Goal: Information Seeking & Learning: Learn about a topic

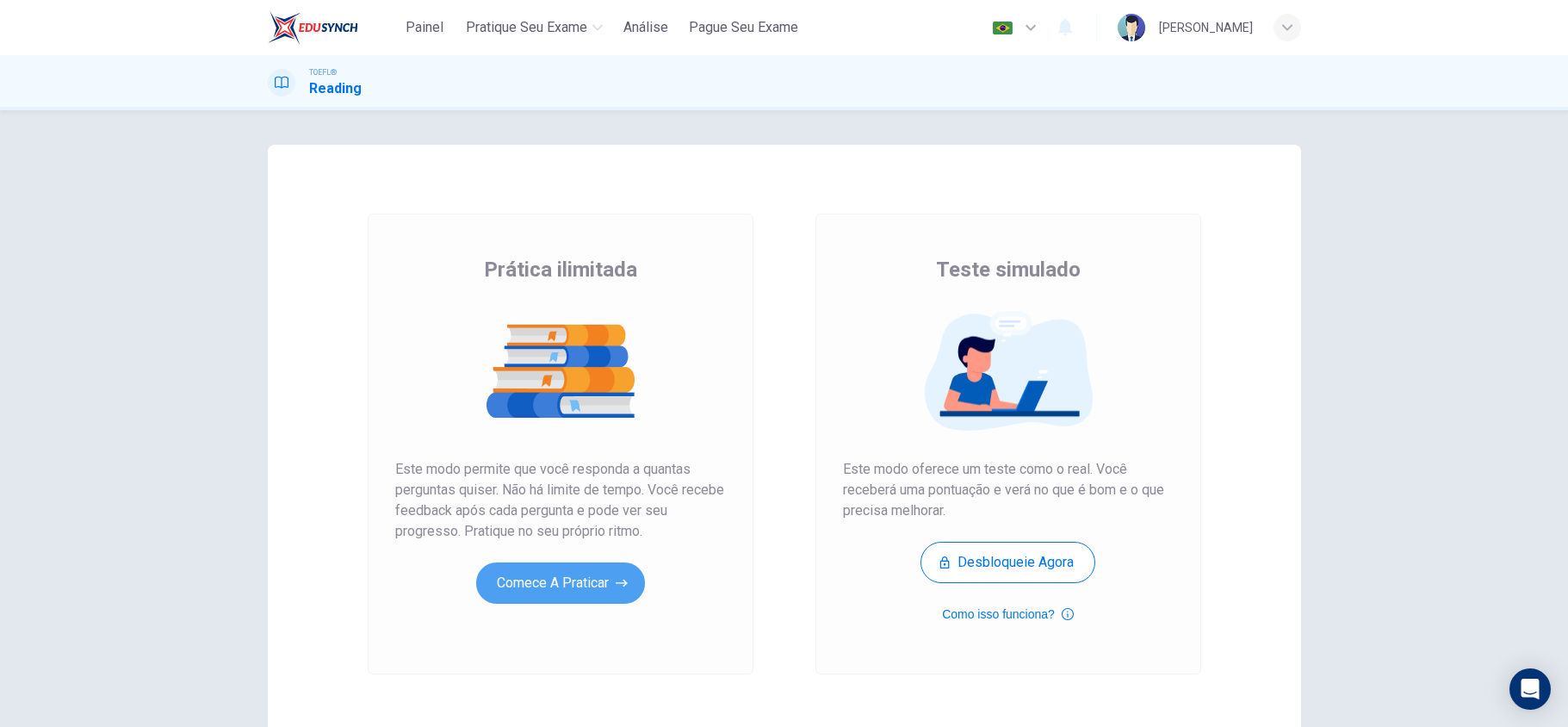
click at [548, 597] on button "Comece a praticar" at bounding box center [560, 583] width 168 height 41
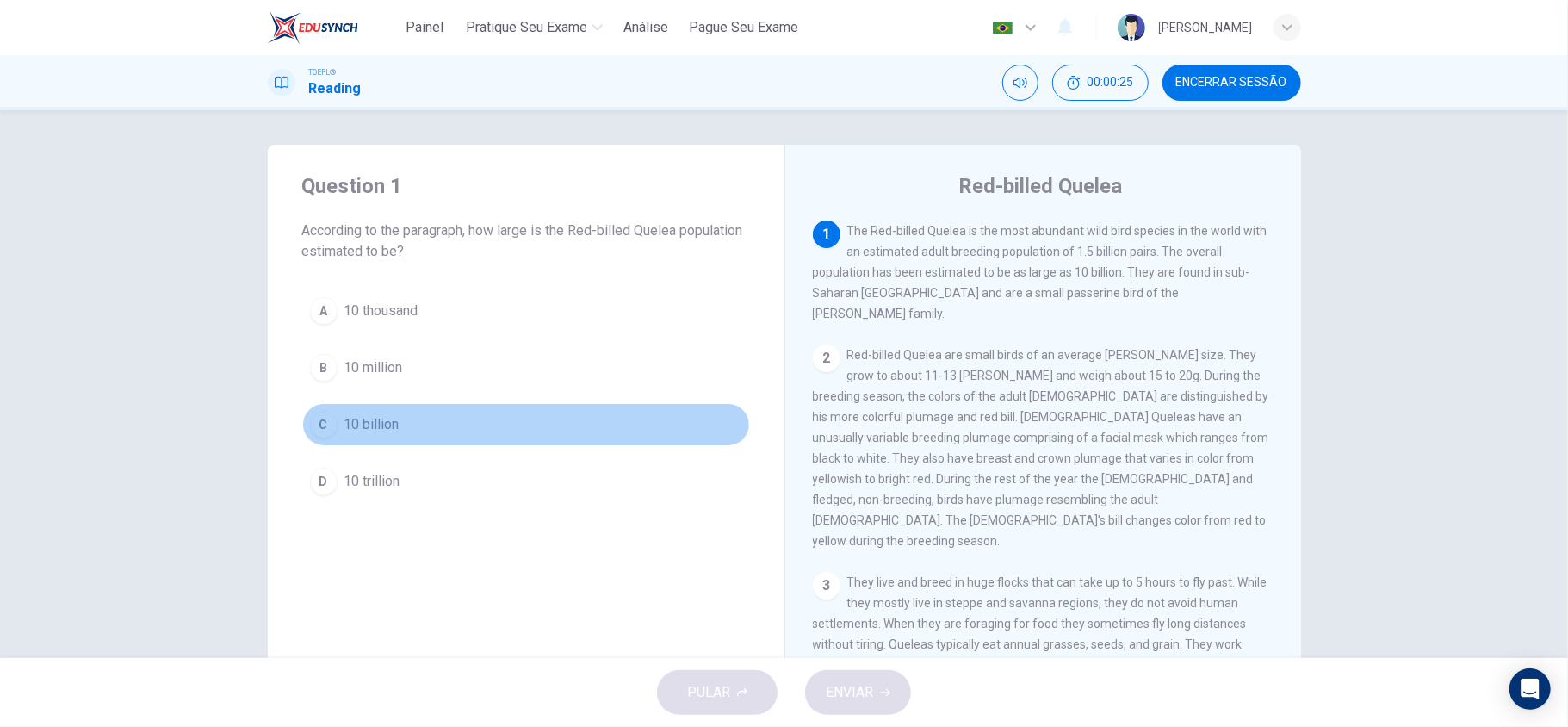
click at [377, 429] on span "10 billion" at bounding box center [372, 425] width 56 height 21
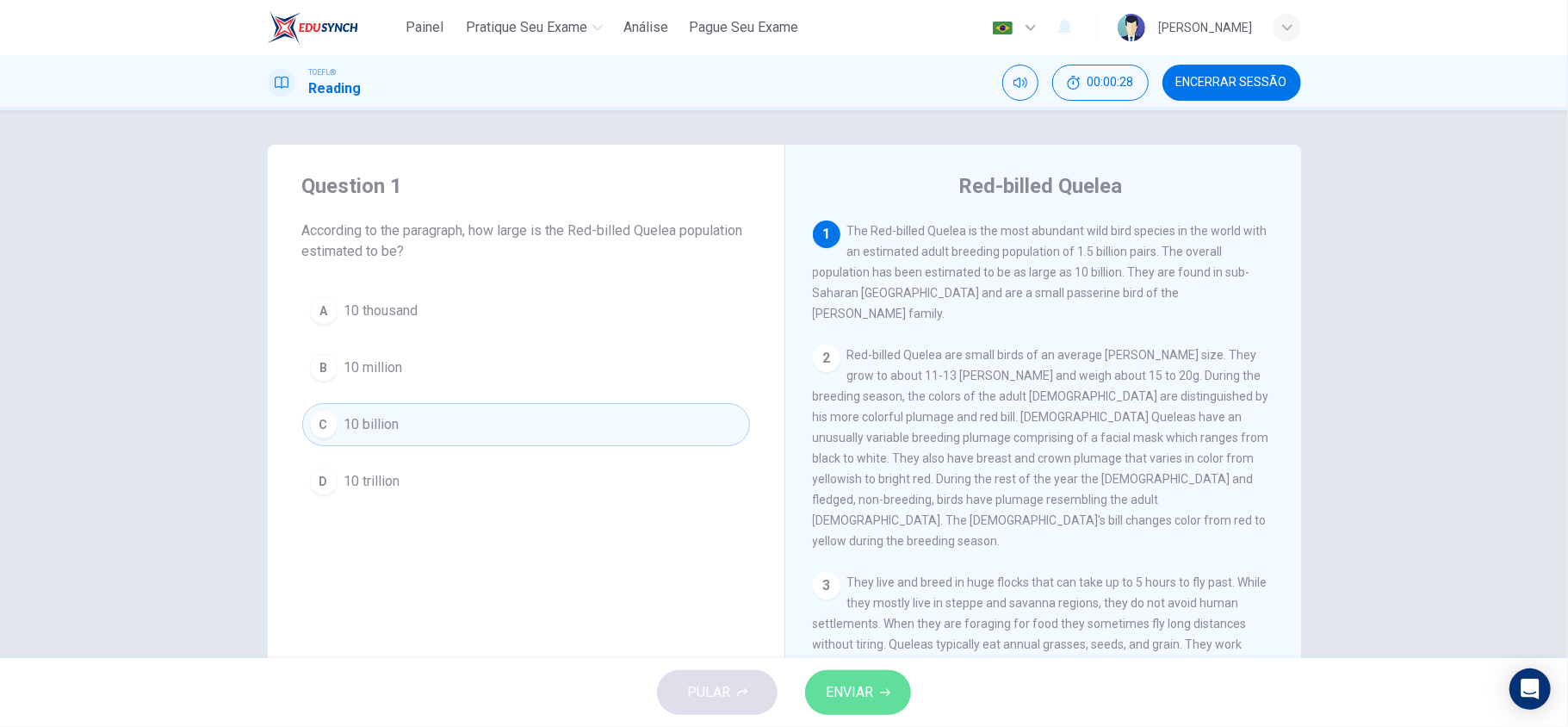
click at [890, 691] on button "ENVIAR" at bounding box center [857, 693] width 106 height 45
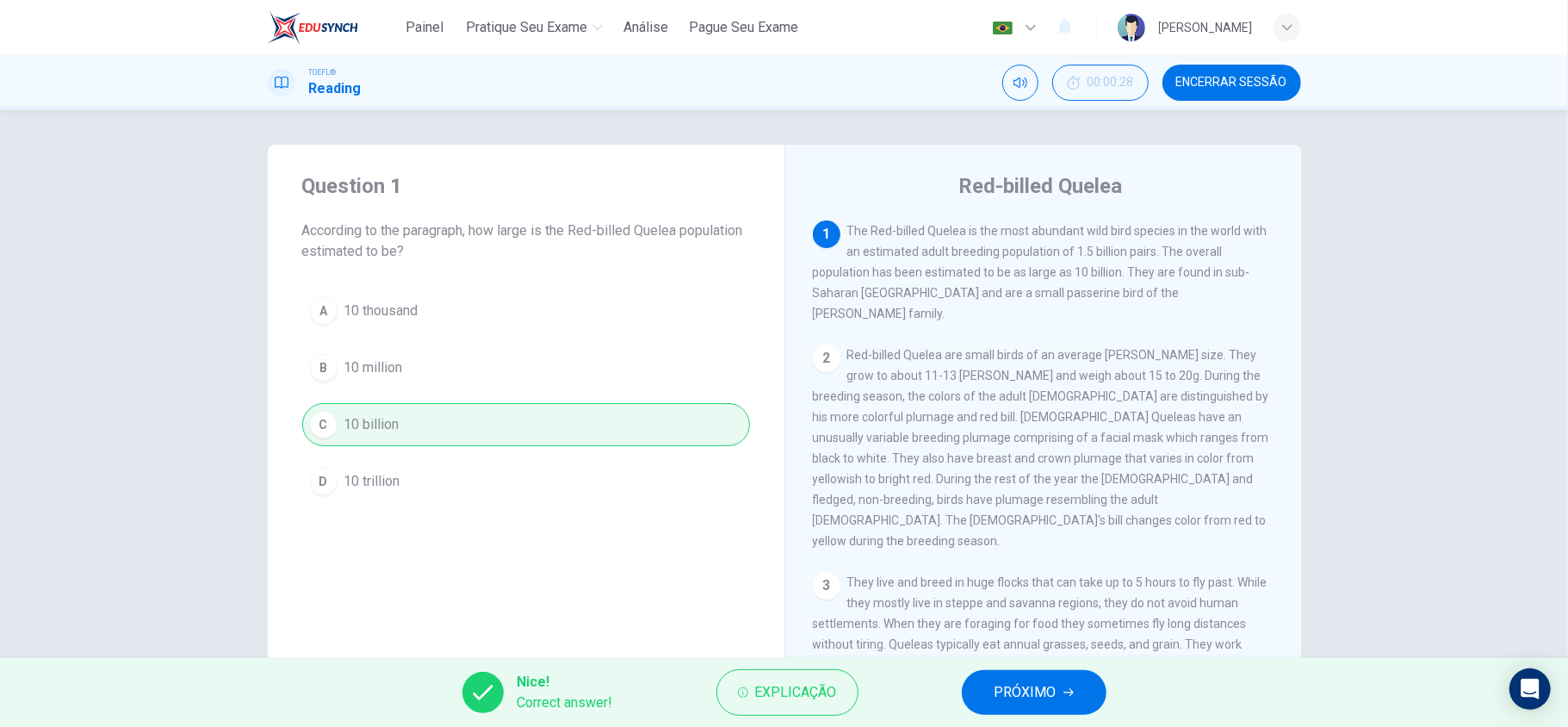
click at [1054, 693] on span "PRÓXIMO" at bounding box center [1026, 693] width 62 height 24
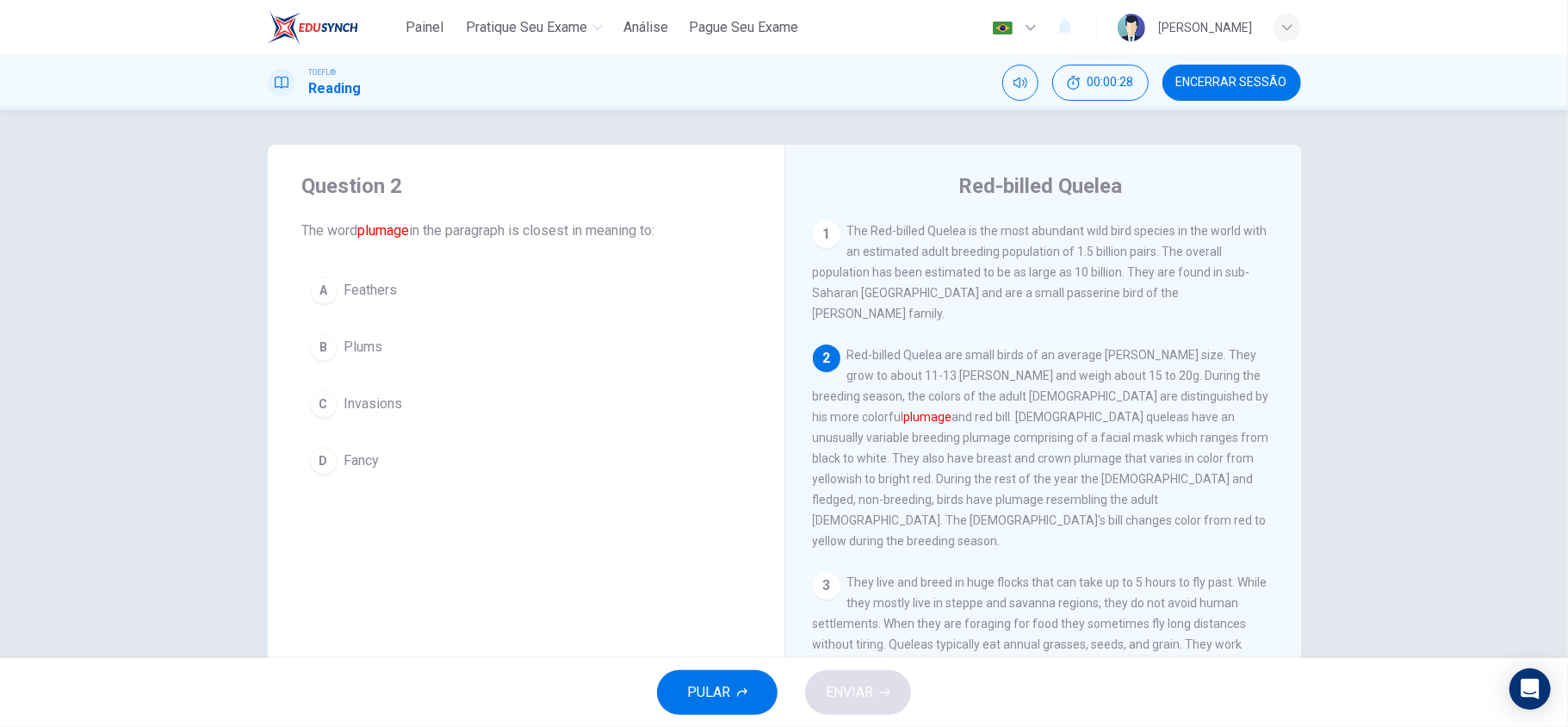
scroll to position [107, 0]
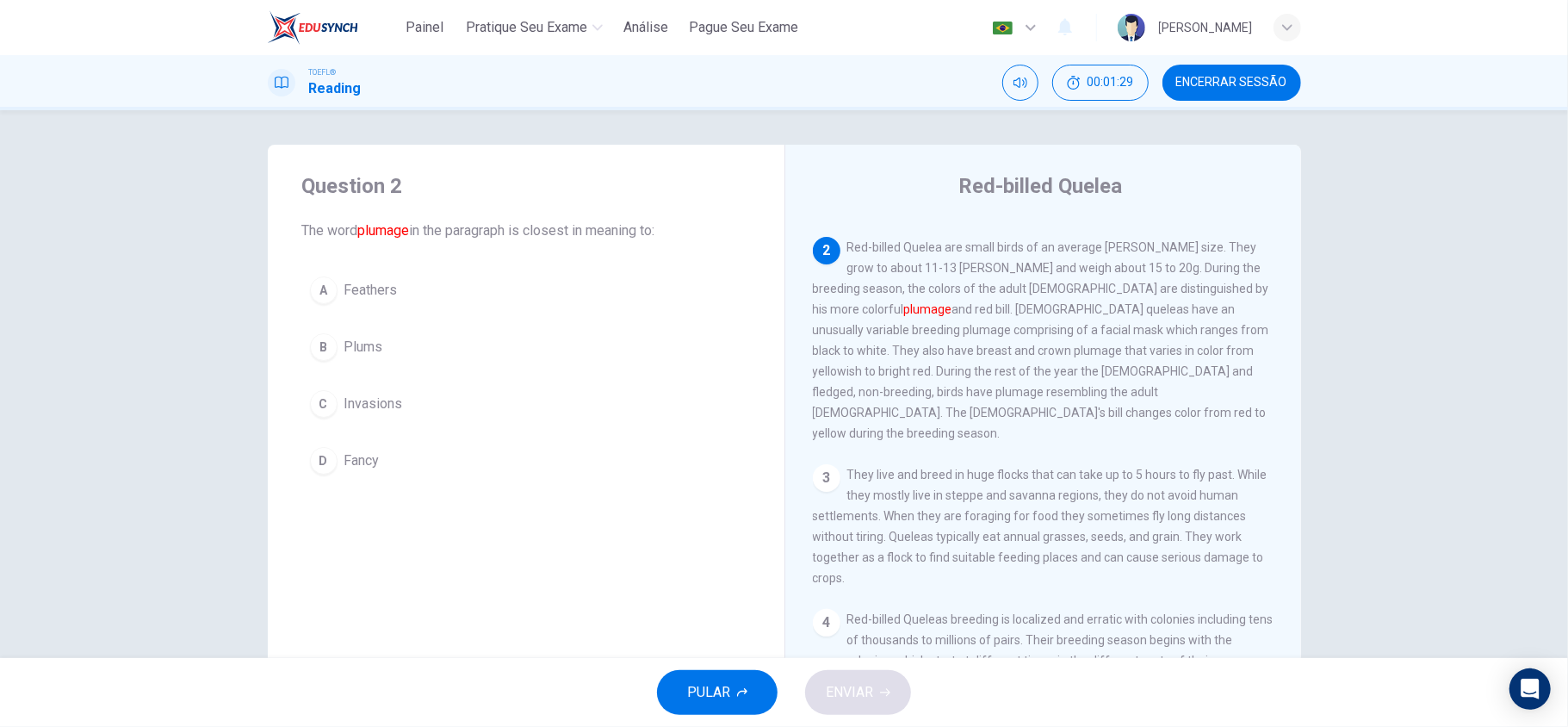
click at [372, 339] on span "Plums" at bounding box center [363, 347] width 39 height 21
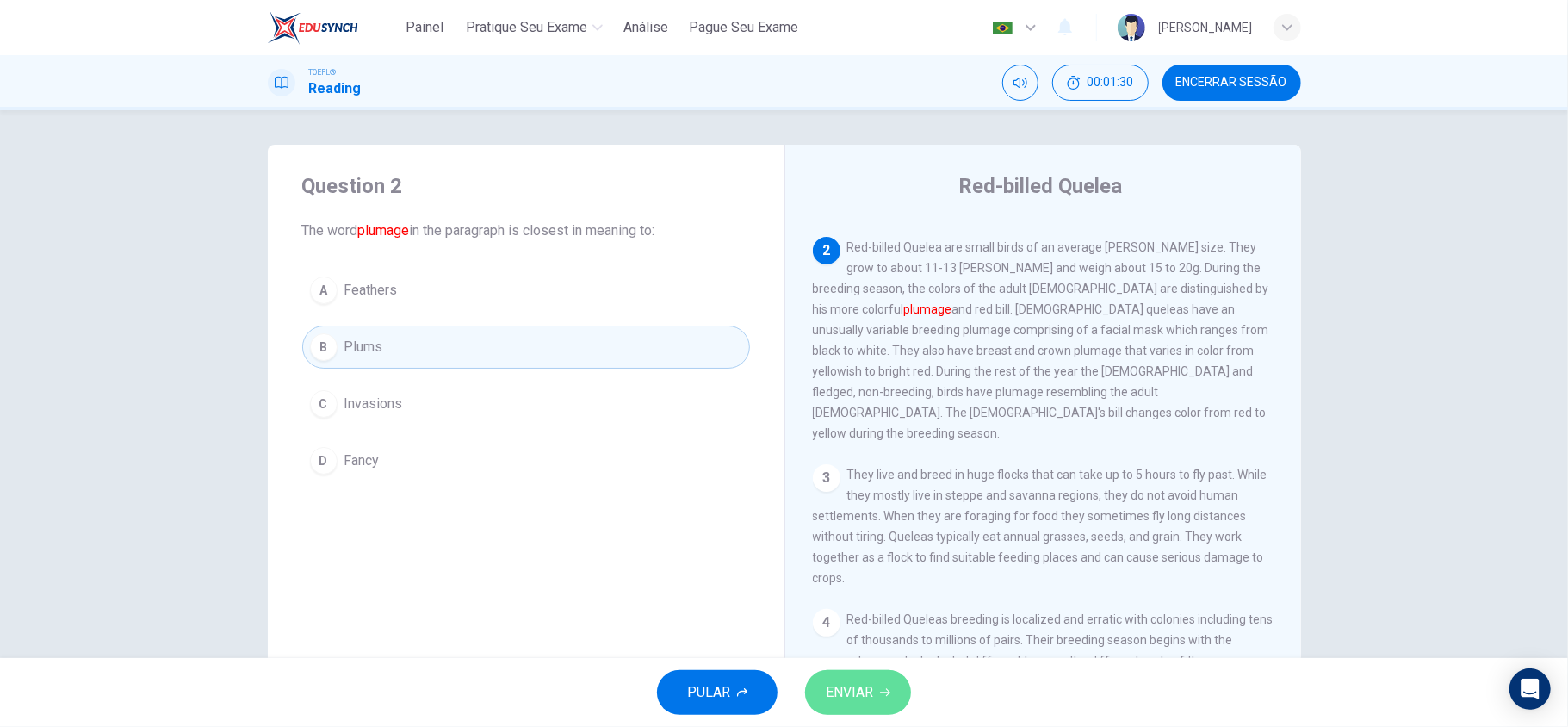
click at [861, 700] on span "ENVIAR" at bounding box center [849, 693] width 47 height 24
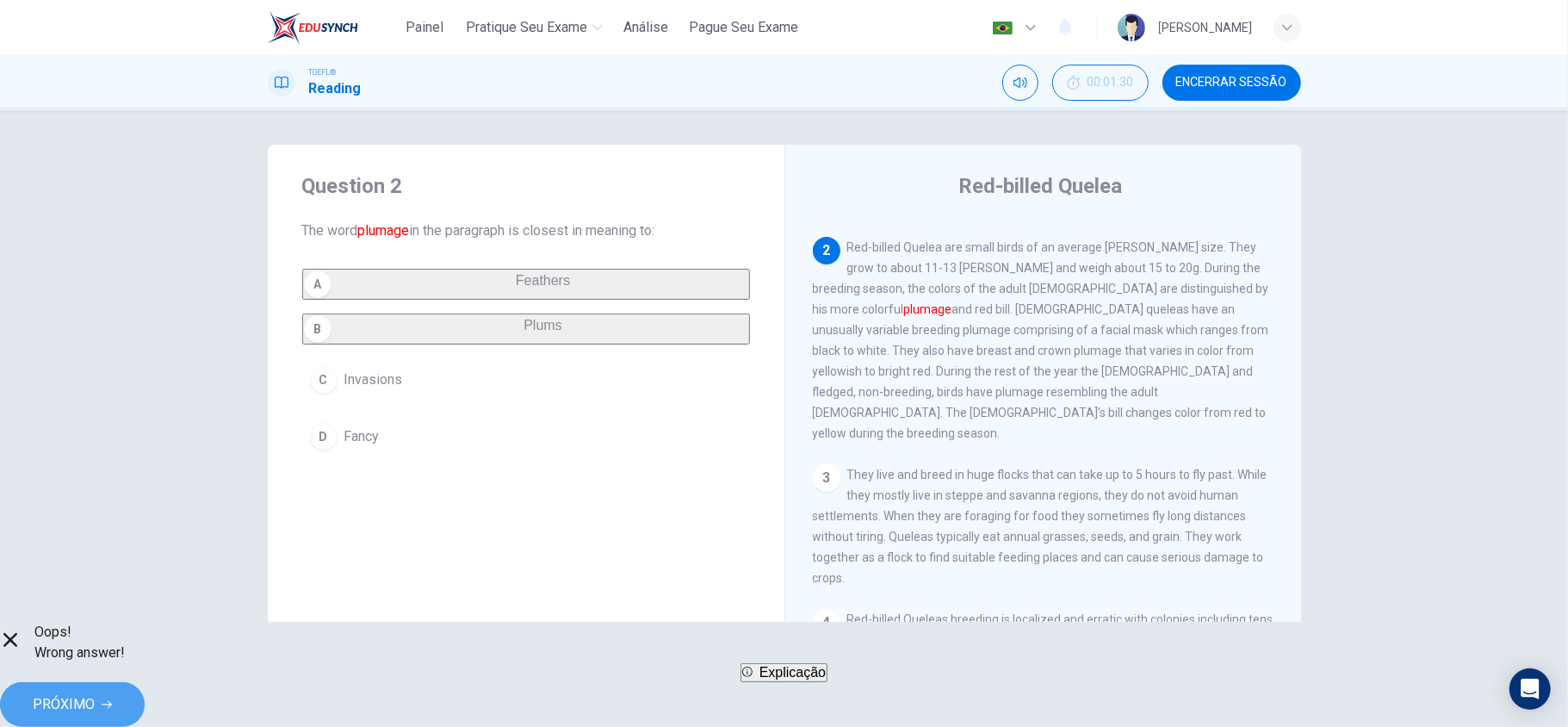
click at [145, 690] on button "PRÓXIMO" at bounding box center [72, 705] width 145 height 45
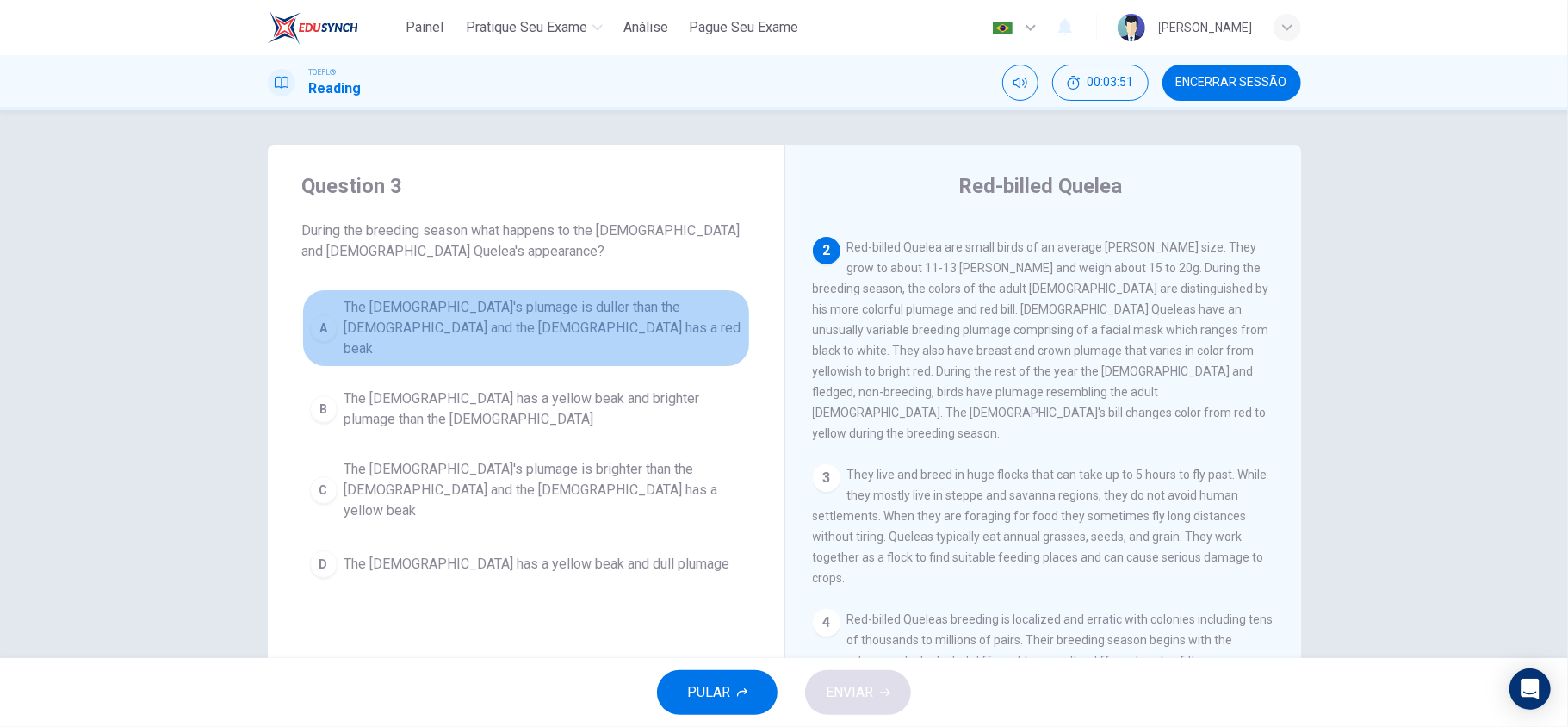
click at [501, 346] on button "A The male's plumage is duller than the female and the female has a red beak" at bounding box center [526, 328] width 448 height 77
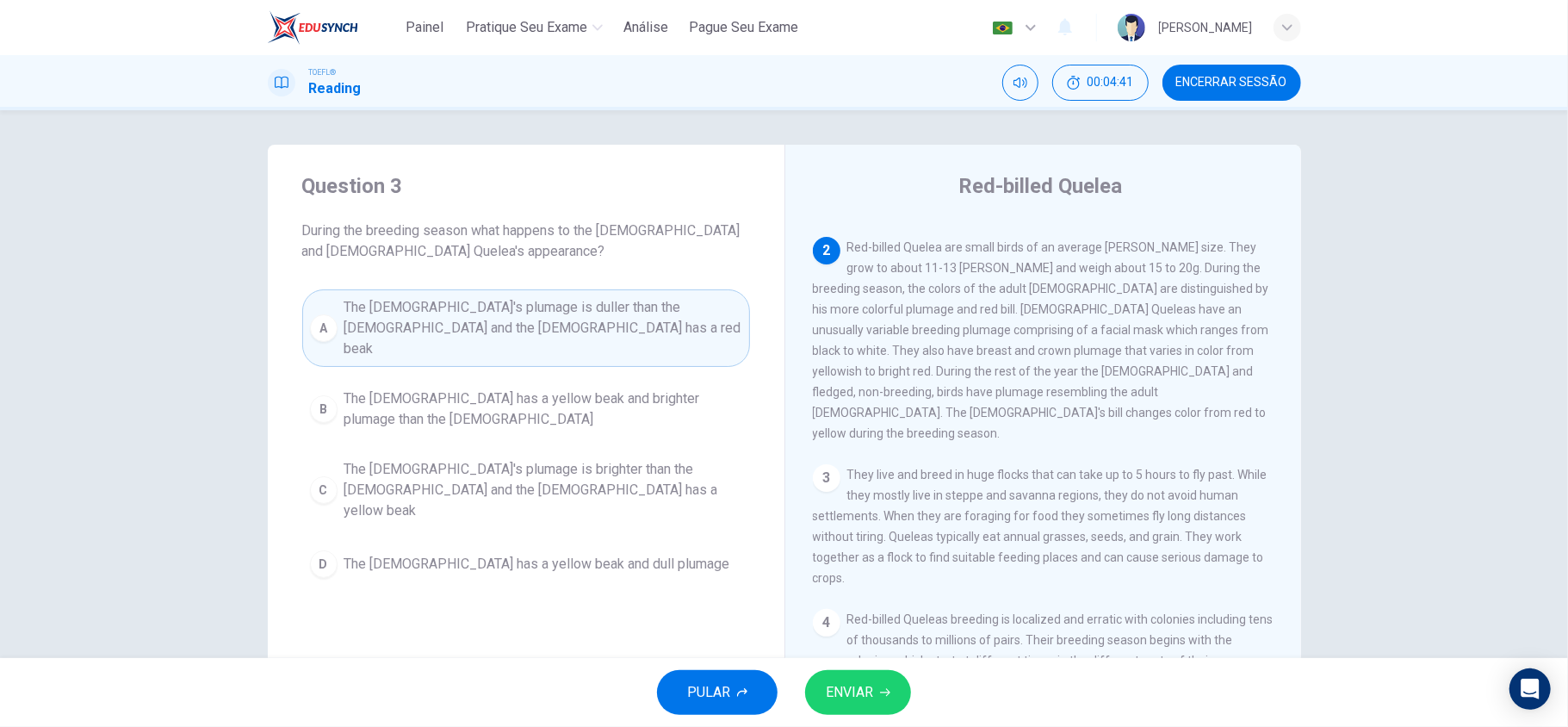
click at [611, 542] on button "D The male has a yellow beak and dull plumage" at bounding box center [526, 564] width 448 height 43
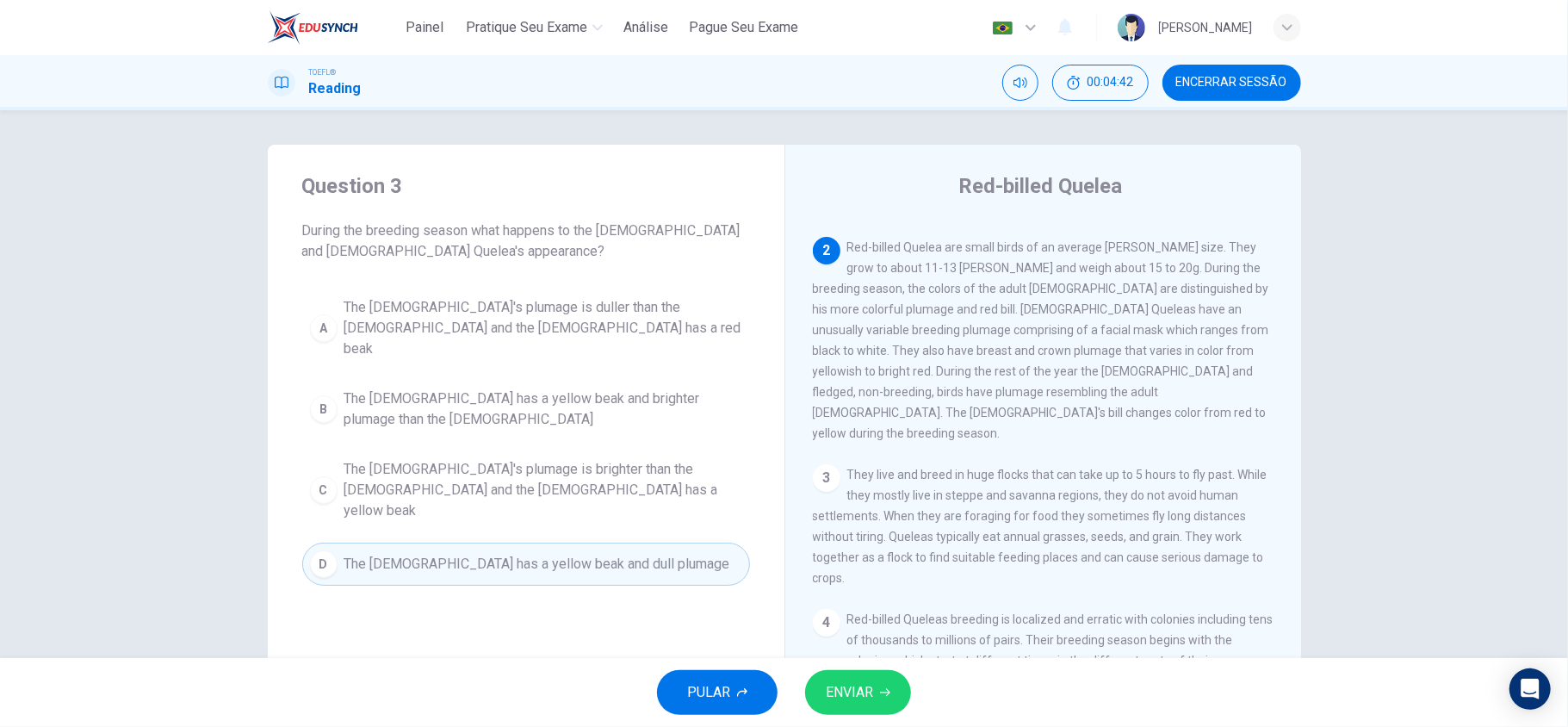
drag, startPoint x: 614, startPoint y: 334, endPoint x: 614, endPoint y: 325, distance: 9.0
click at [614, 325] on span "The male's plumage is duller than the female and the female has a red beak" at bounding box center [543, 329] width 398 height 62
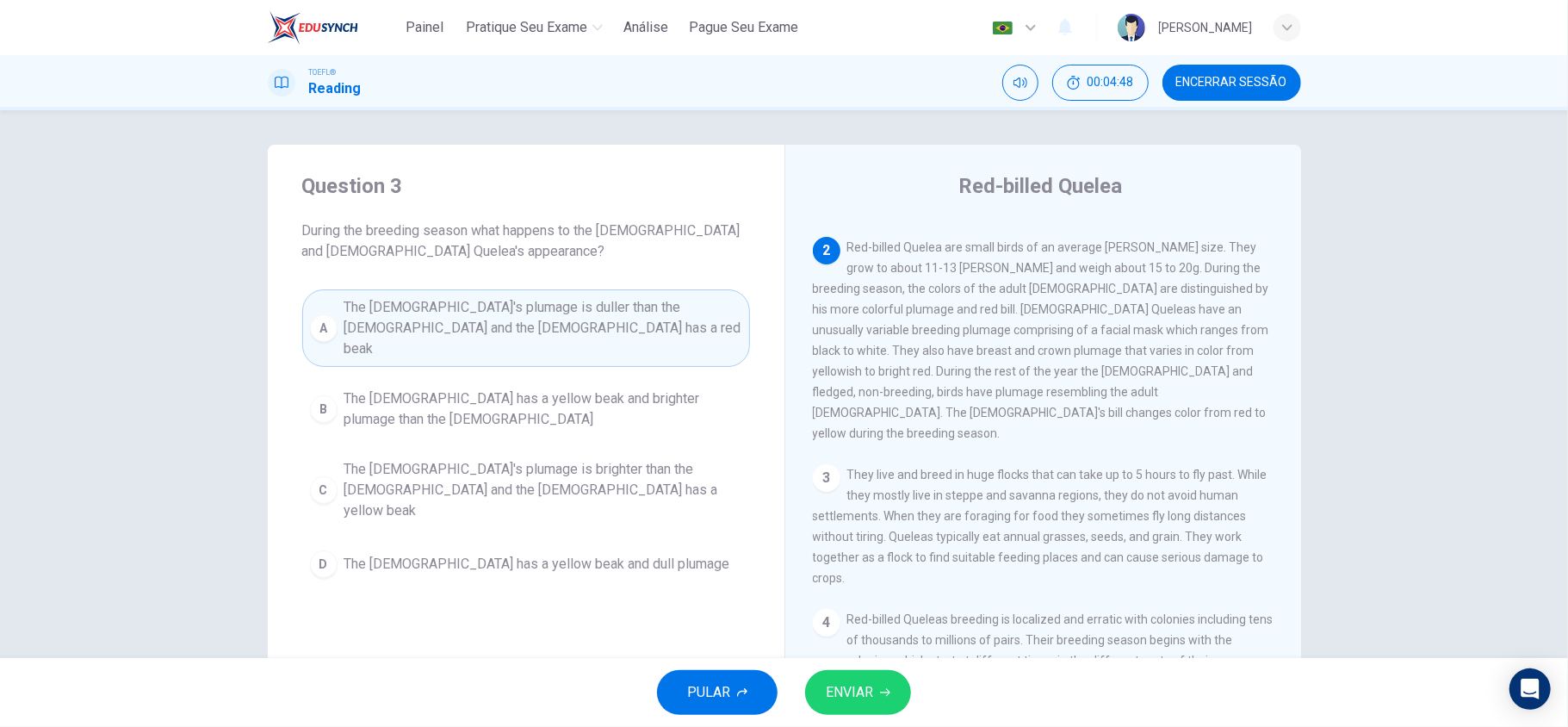
click at [479, 389] on span "The female has a yellow beak and brighter plumage than the males" at bounding box center [543, 410] width 398 height 41
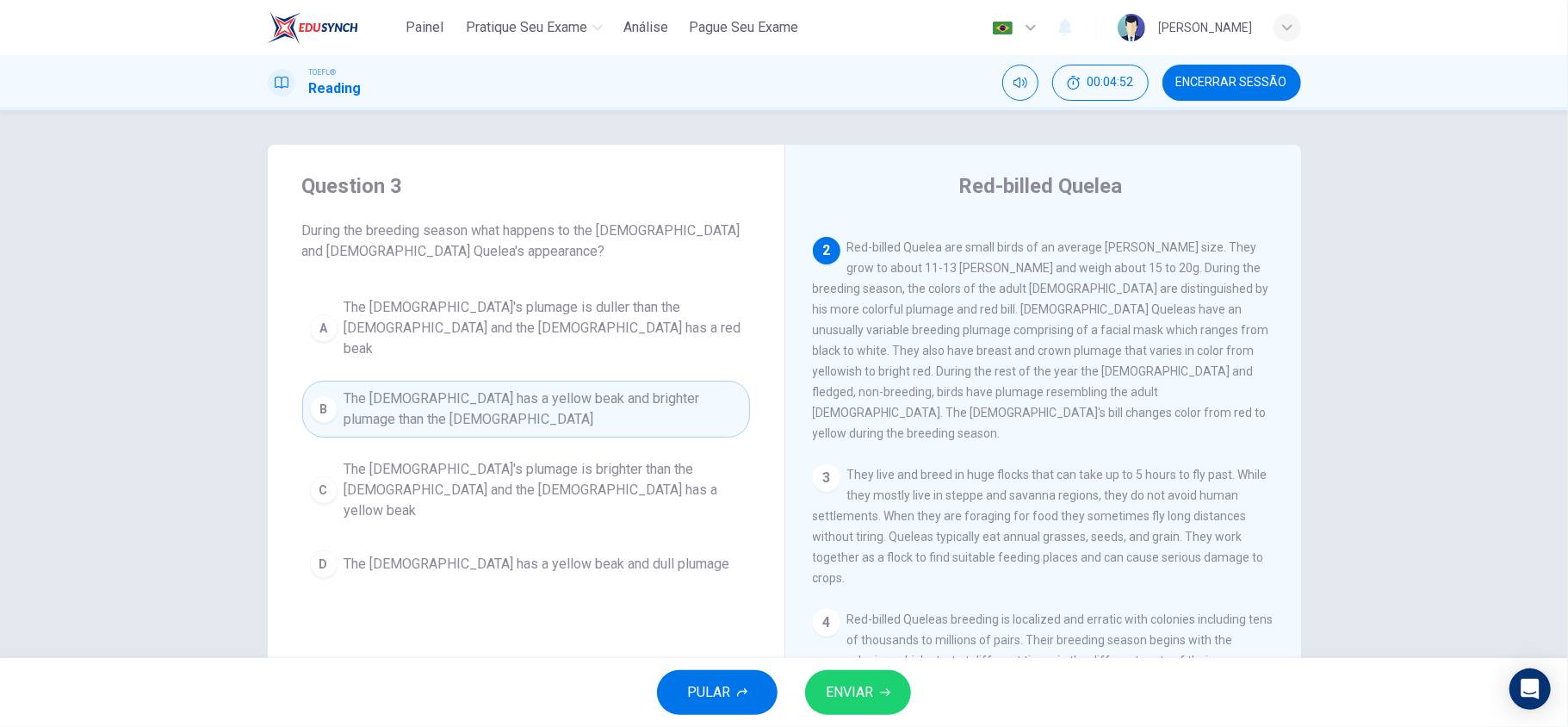
scroll to position [0, 0]
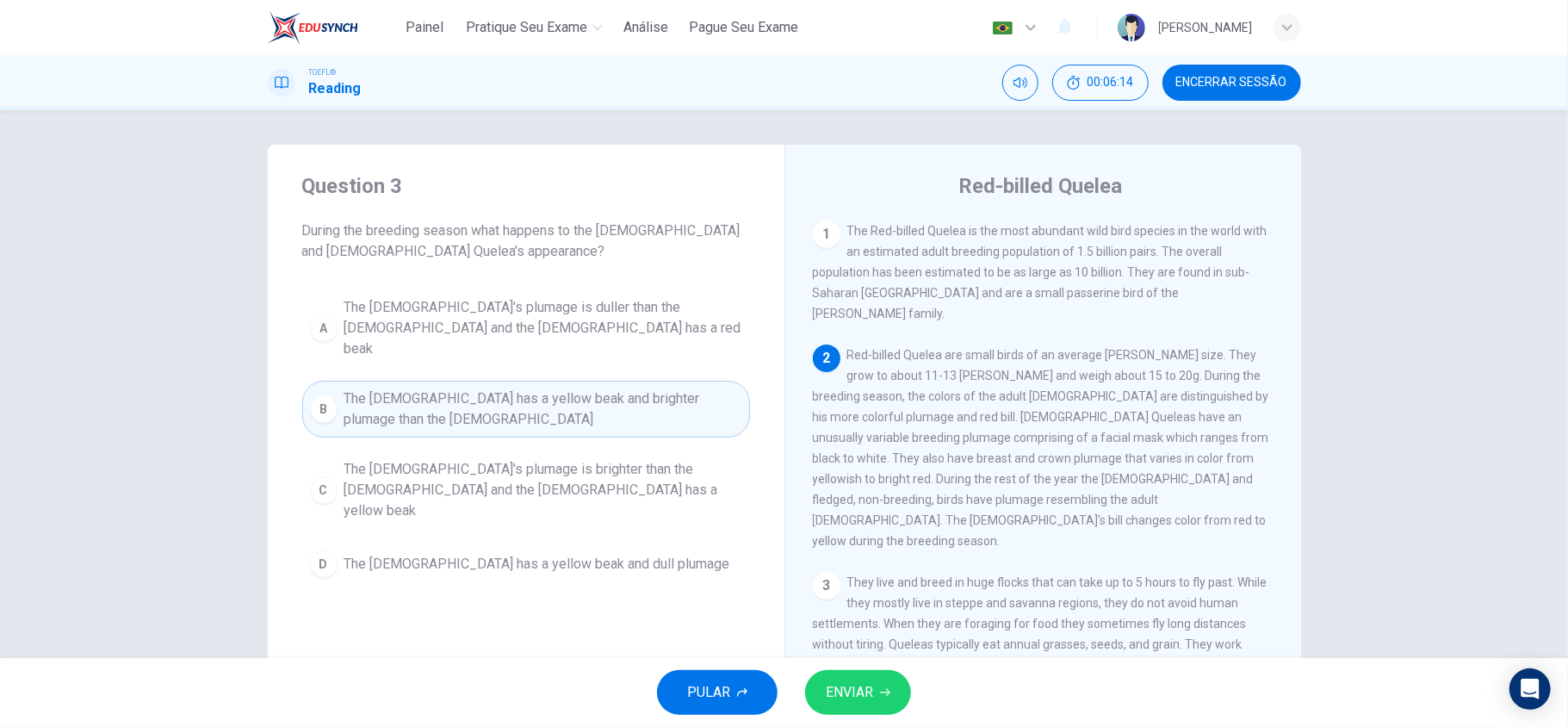
drag, startPoint x: 1260, startPoint y: 442, endPoint x: 1261, endPoint y: 452, distance: 10.0
click at [1261, 452] on div "1 The Red-billed Quelea is the most abundant wild bird species in the world wit…" at bounding box center [1055, 468] width 484 height 495
click at [1279, 461] on div "1 The Red-billed Quelea is the most abundant wild bird species in the world wit…" at bounding box center [1055, 468] width 484 height 495
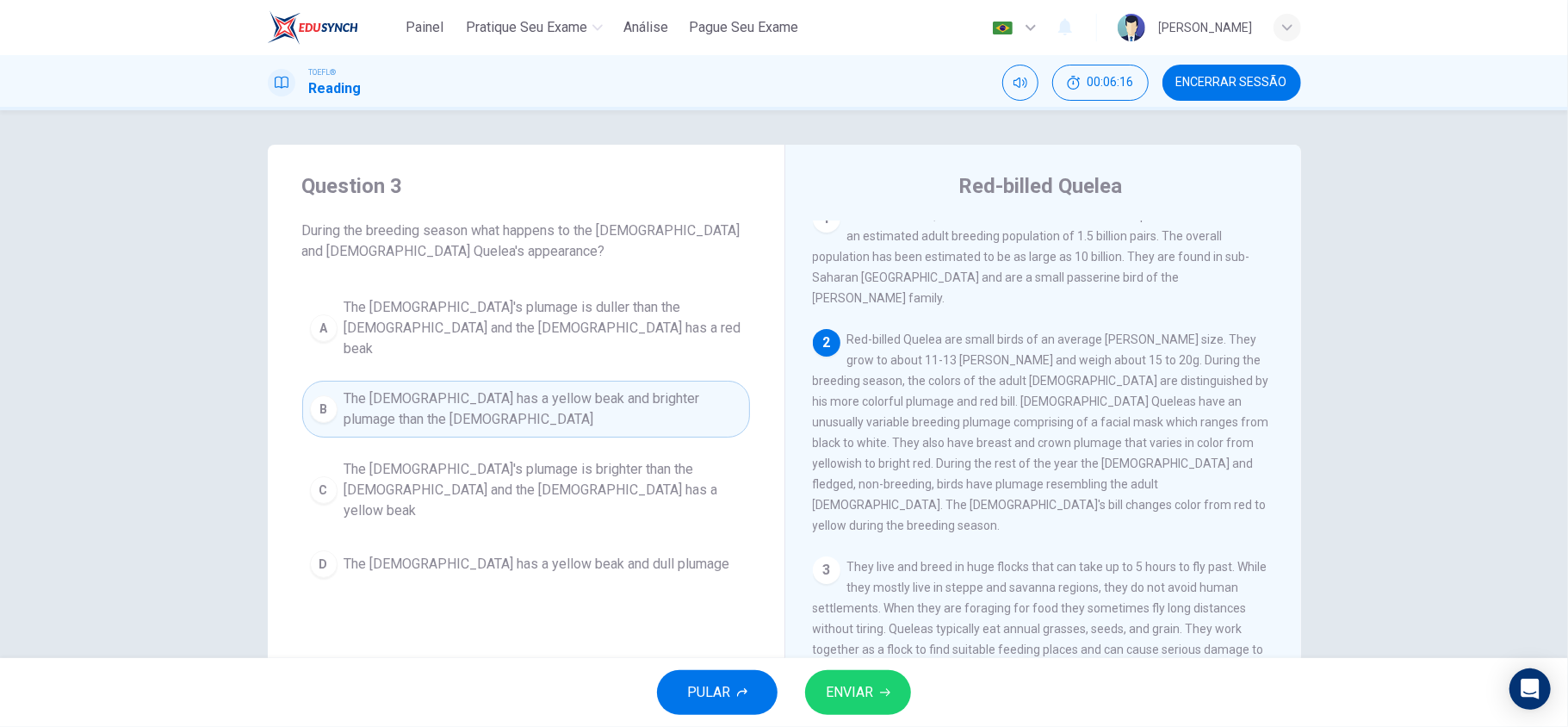
scroll to position [17, 0]
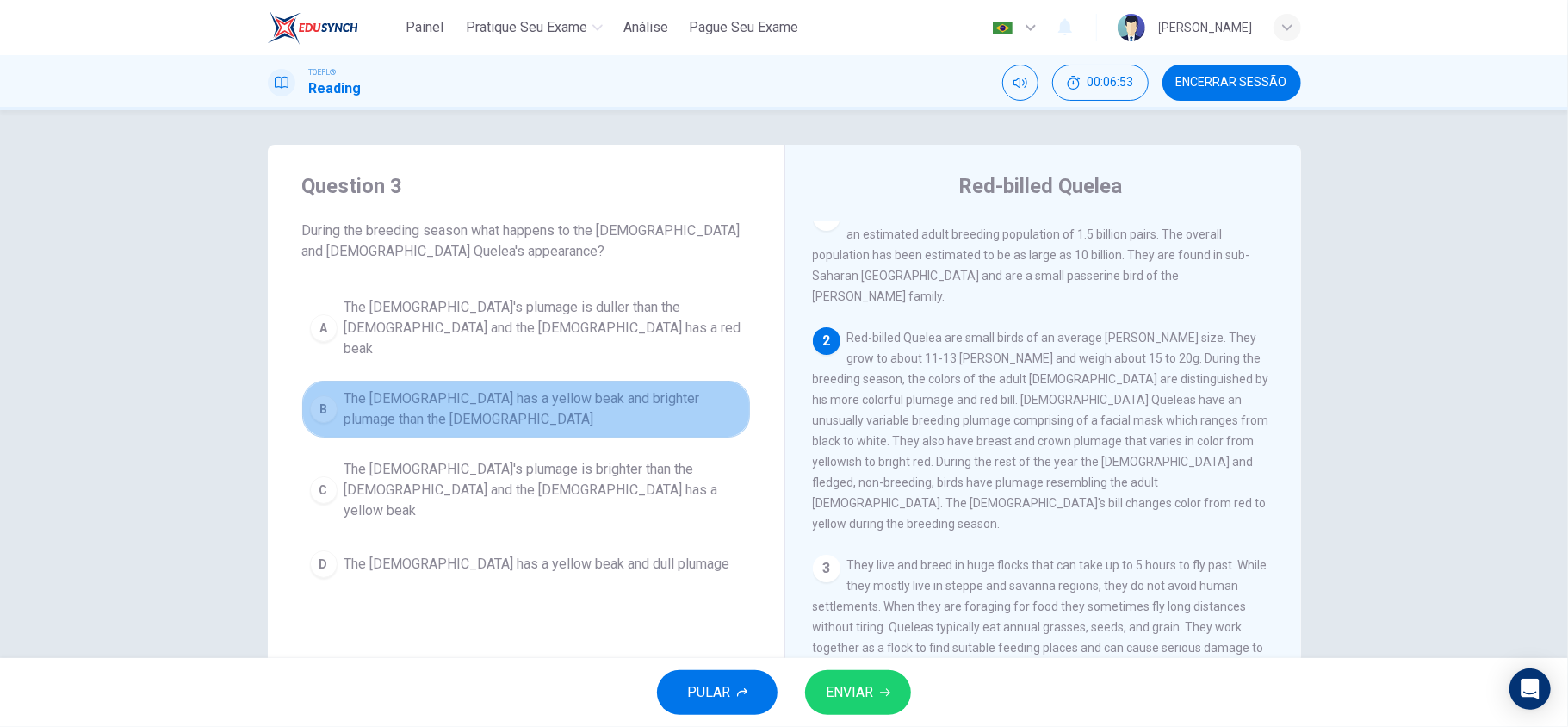
click at [376, 391] on span "The female has a yellow beak and brighter plumage than the males" at bounding box center [543, 410] width 398 height 41
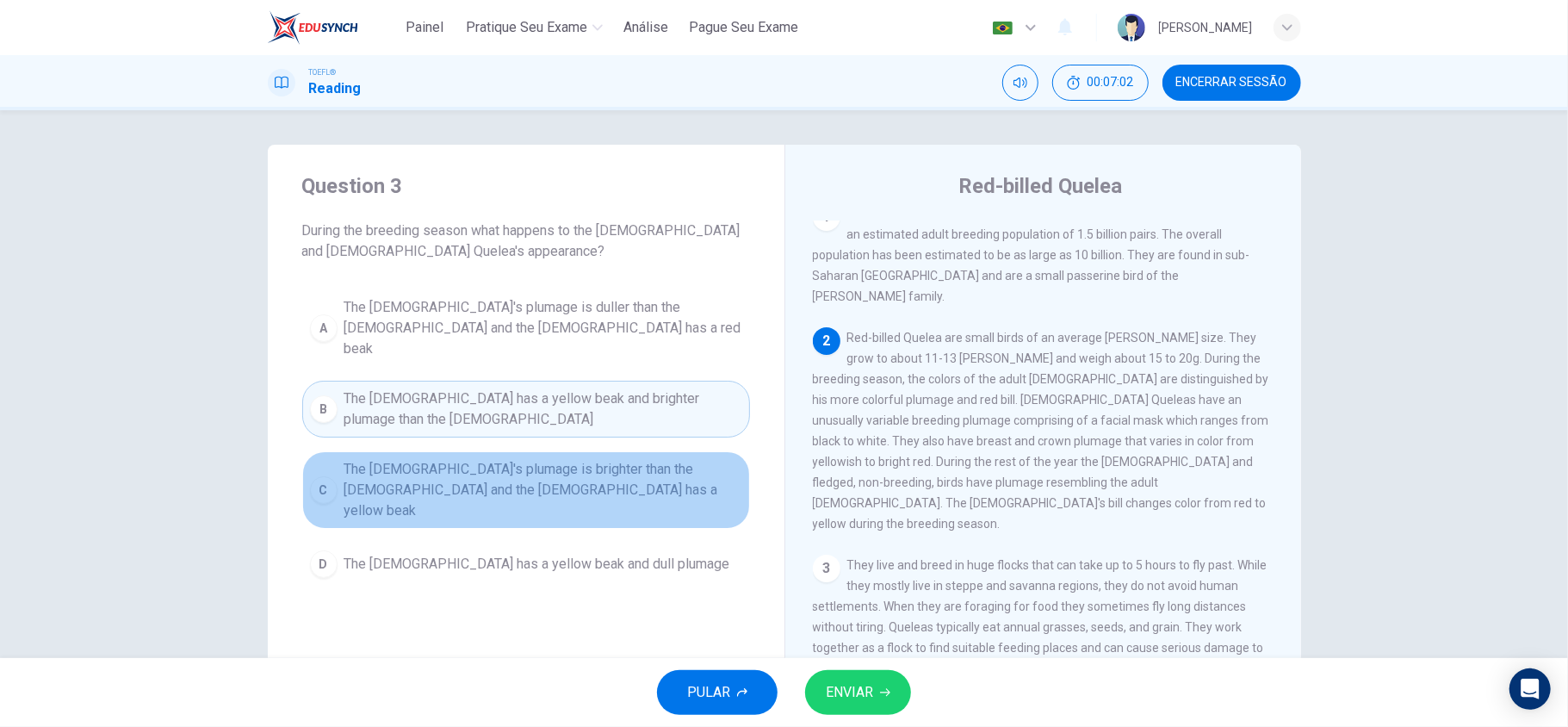
click at [611, 465] on span "The male's plumage is brighter than the female and the female has a yellow beak" at bounding box center [543, 491] width 398 height 62
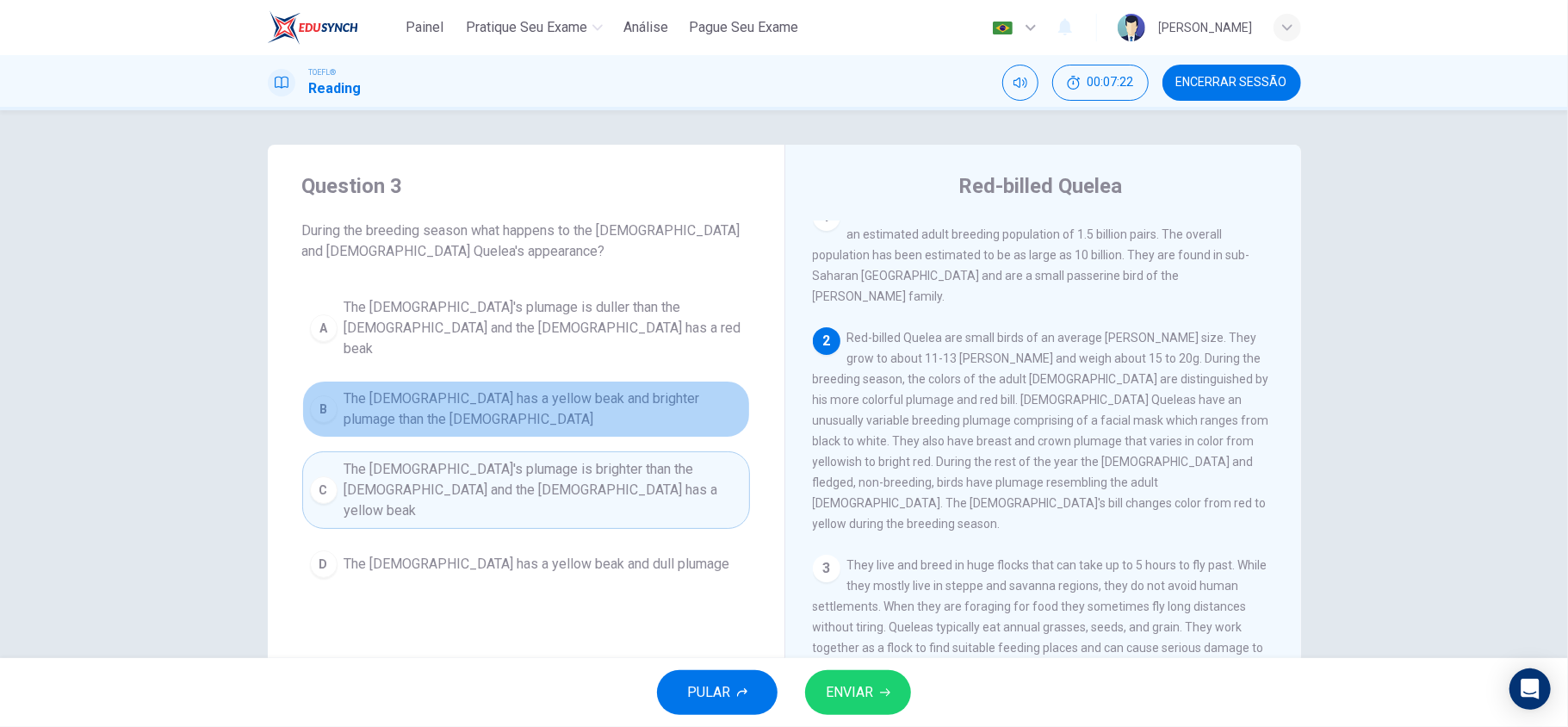
click at [597, 415] on button "B The female has a yellow beak and brighter plumage than the males" at bounding box center [526, 409] width 448 height 57
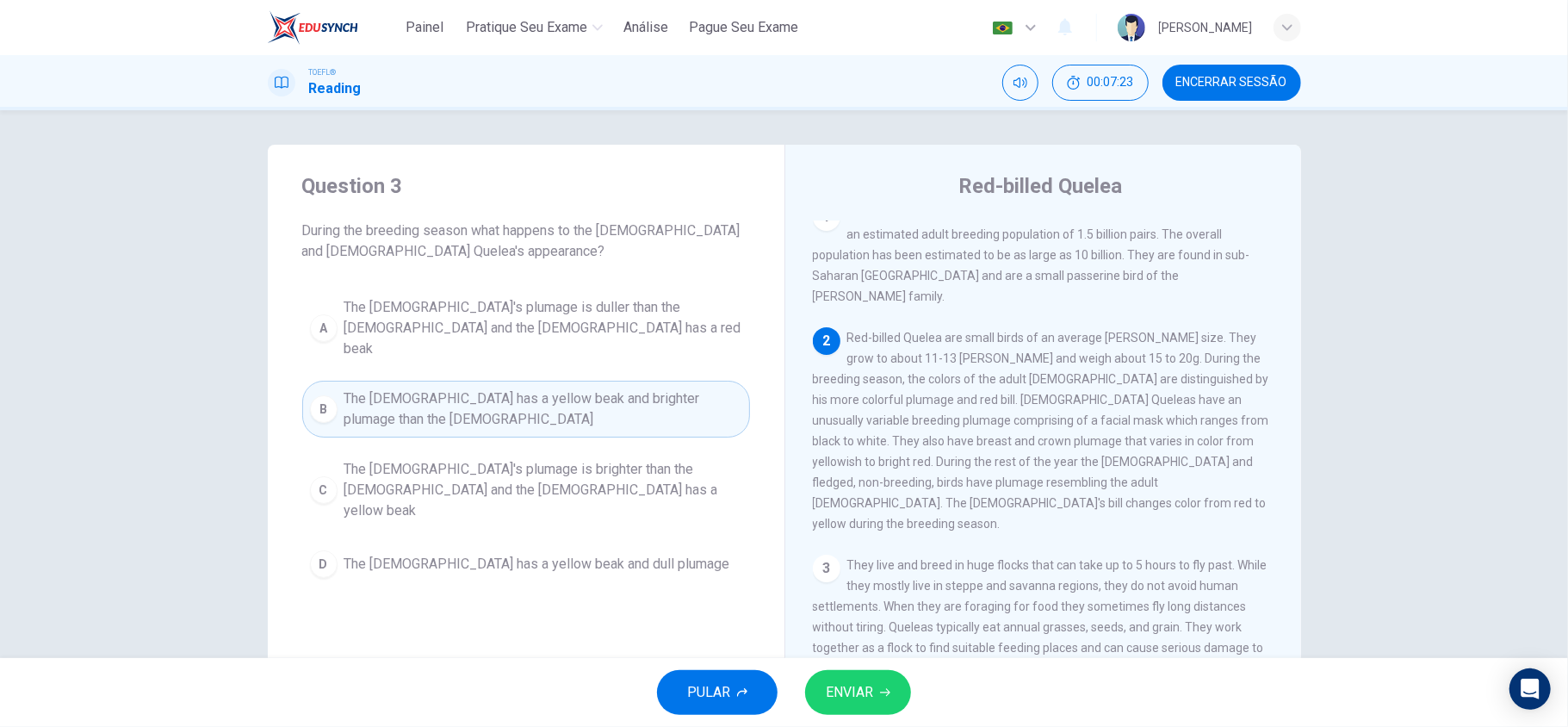
click at [876, 663] on div "PULAR ENVIAR" at bounding box center [784, 692] width 1568 height 69
click at [876, 672] on button "ENVIAR" at bounding box center [857, 693] width 106 height 45
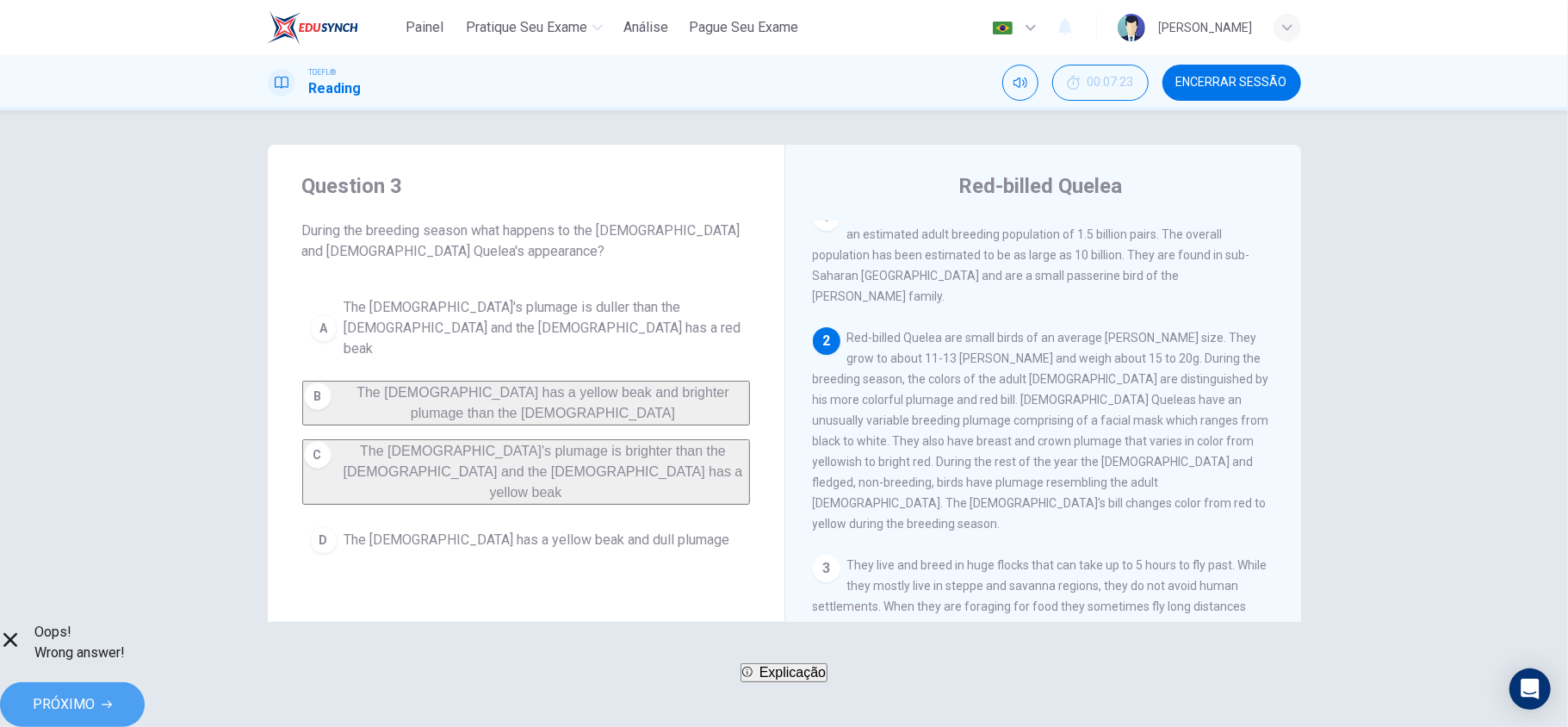
click at [95, 693] on span "PRÓXIMO" at bounding box center [64, 705] width 62 height 24
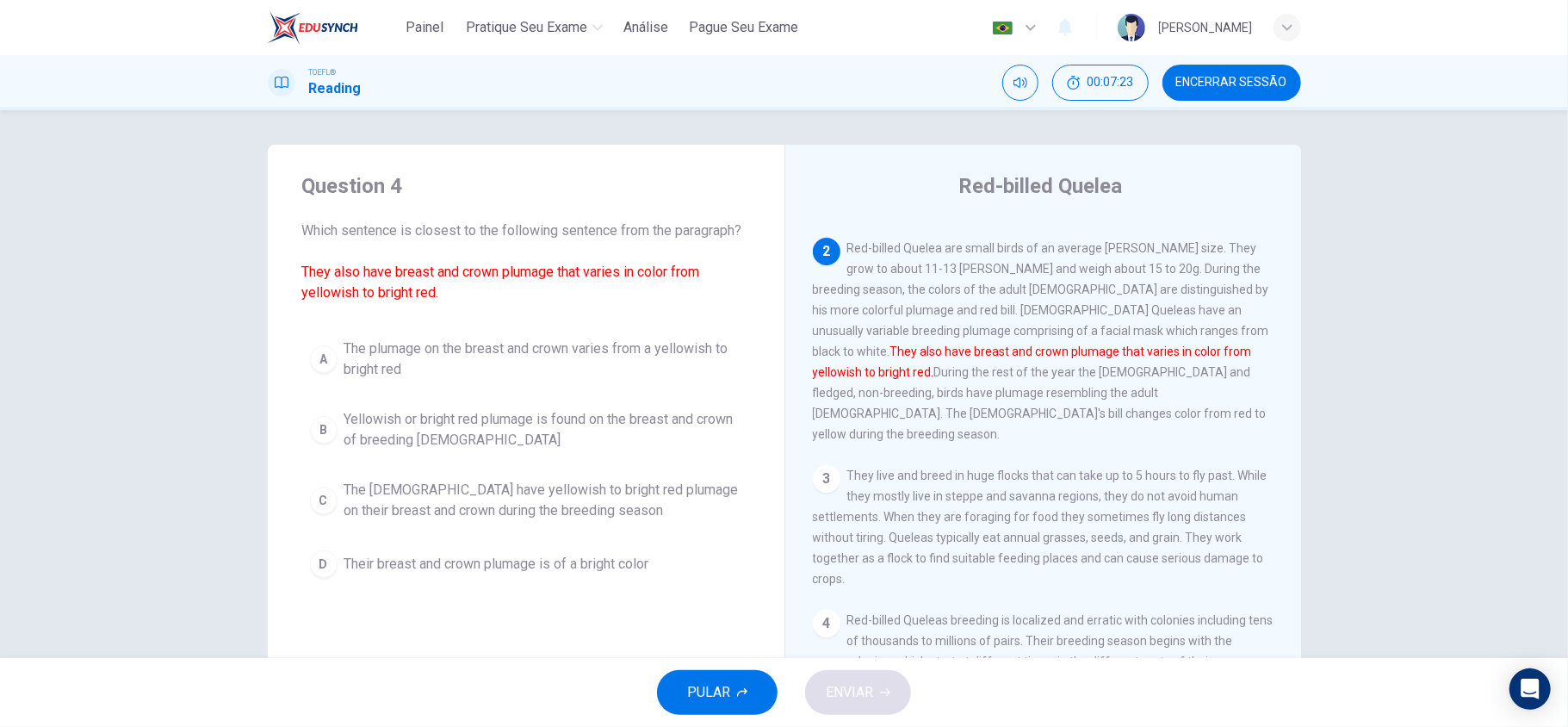
scroll to position [107, 0]
drag, startPoint x: 432, startPoint y: 298, endPoint x: 280, endPoint y: 290, distance: 152.2
click at [280, 290] on div "Question 4 Which sentence is closest to the following sentence from the paragra…" at bounding box center [526, 380] width 517 height 469
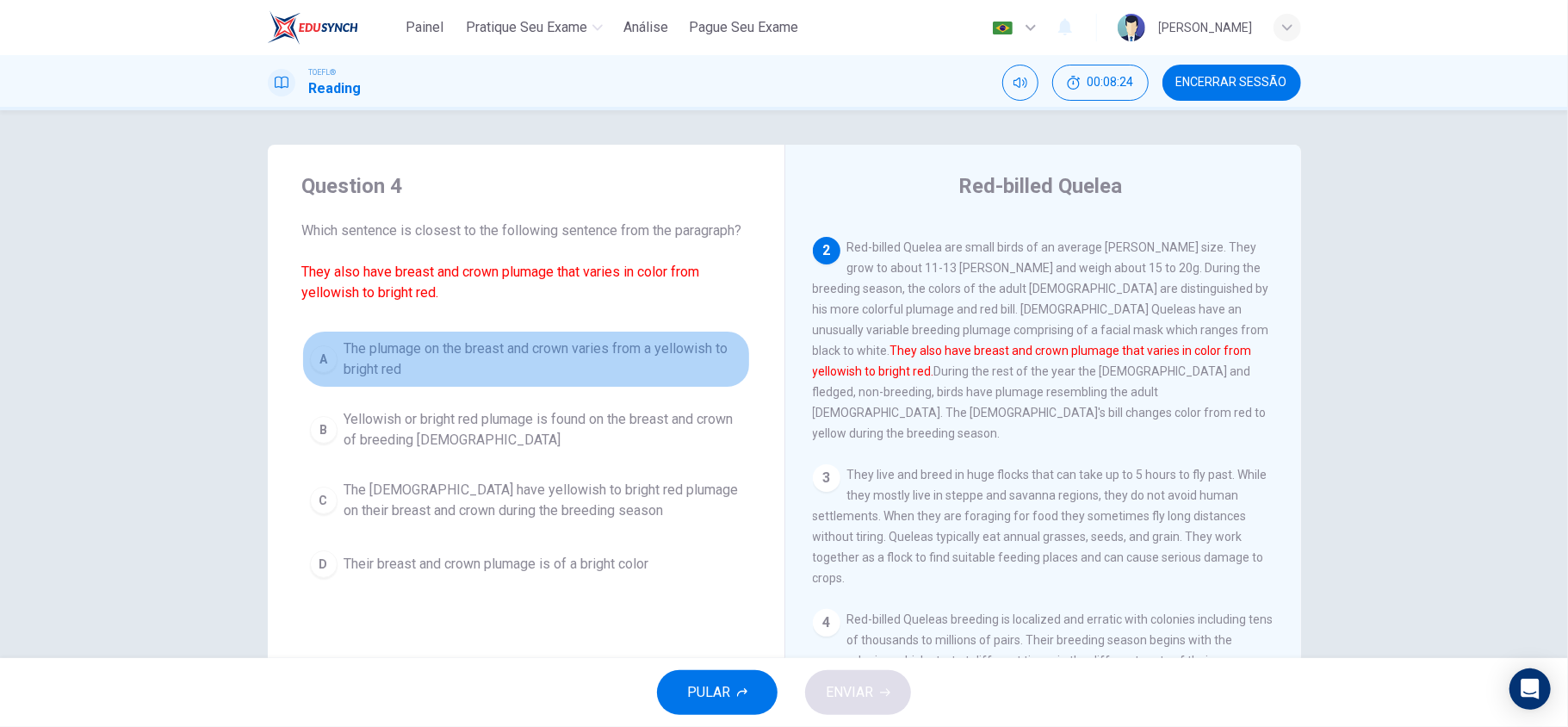
click at [629, 357] on span "The plumage on the breast and crown varies from a yellowish to bright red" at bounding box center [543, 360] width 398 height 41
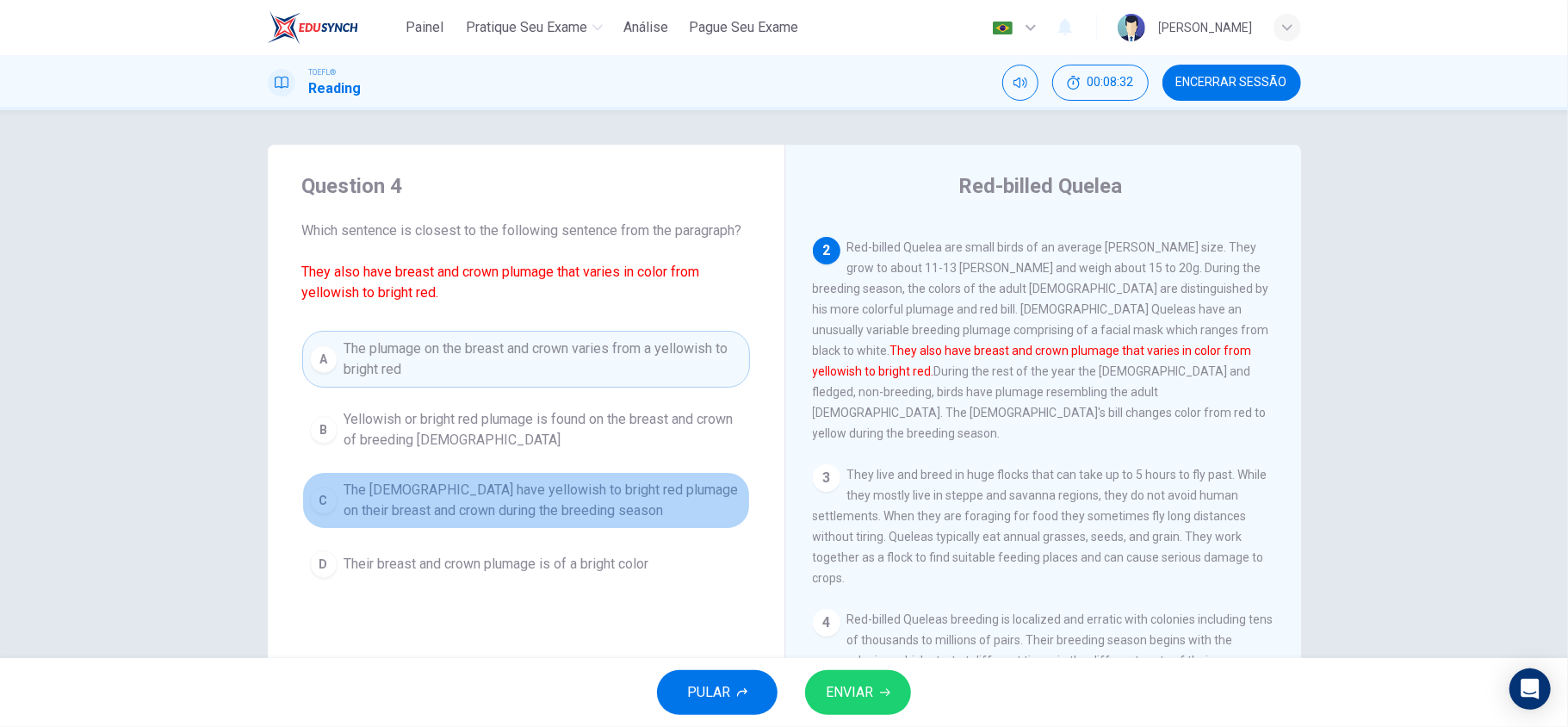
click at [568, 507] on span "The males have yellowish to bright red plumage on their breast and crown during…" at bounding box center [543, 501] width 398 height 41
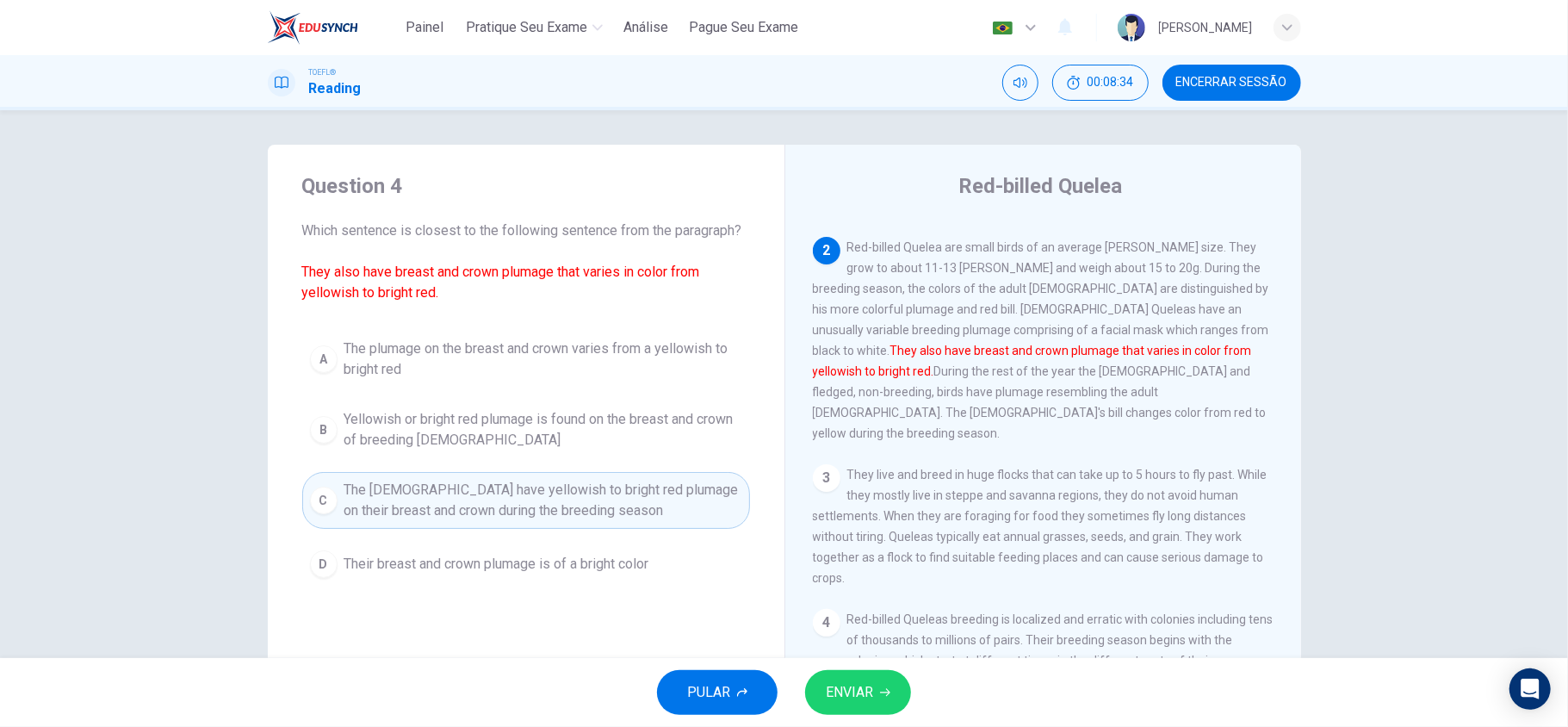
click at [851, 687] on span "ENVIAR" at bounding box center [849, 693] width 47 height 24
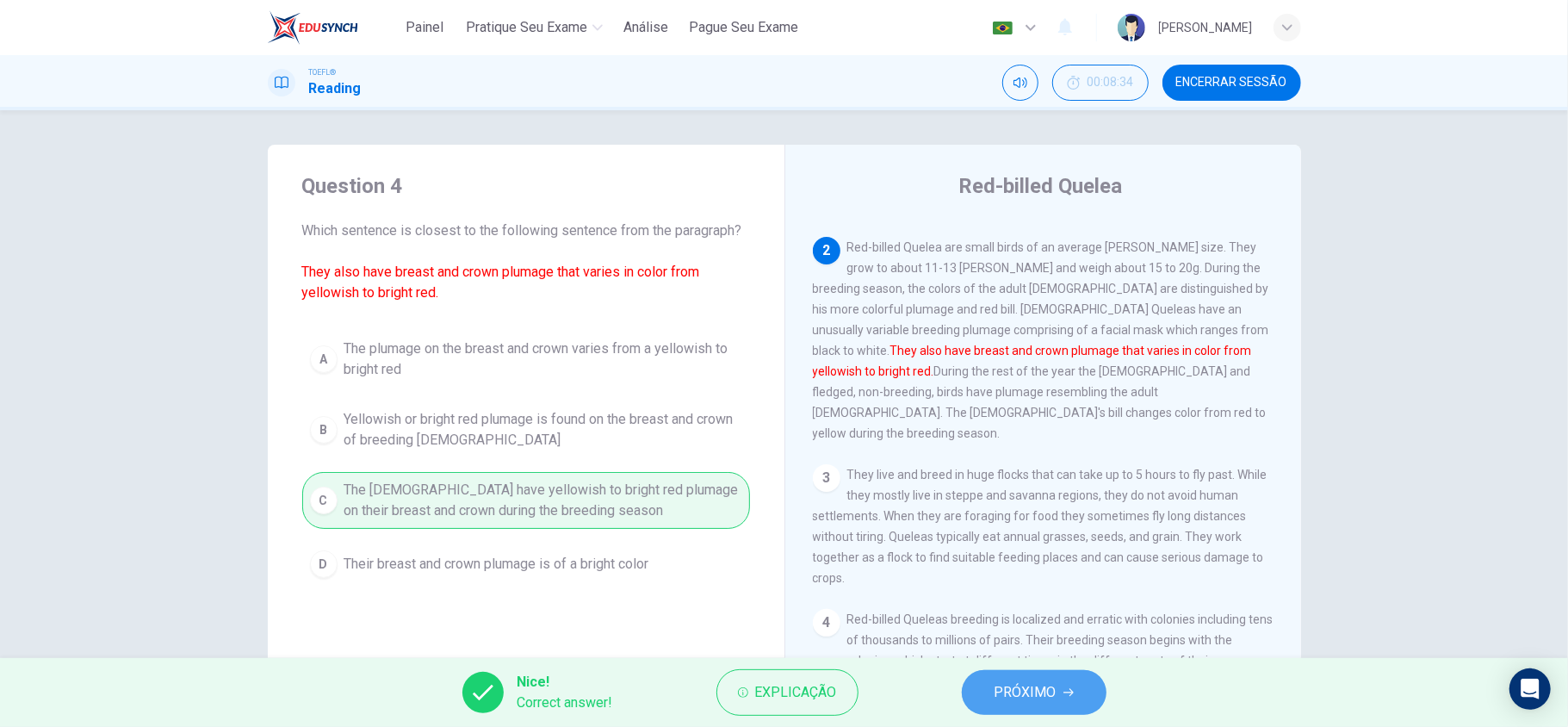
click at [1020, 693] on span "PRÓXIMO" at bounding box center [1026, 693] width 62 height 24
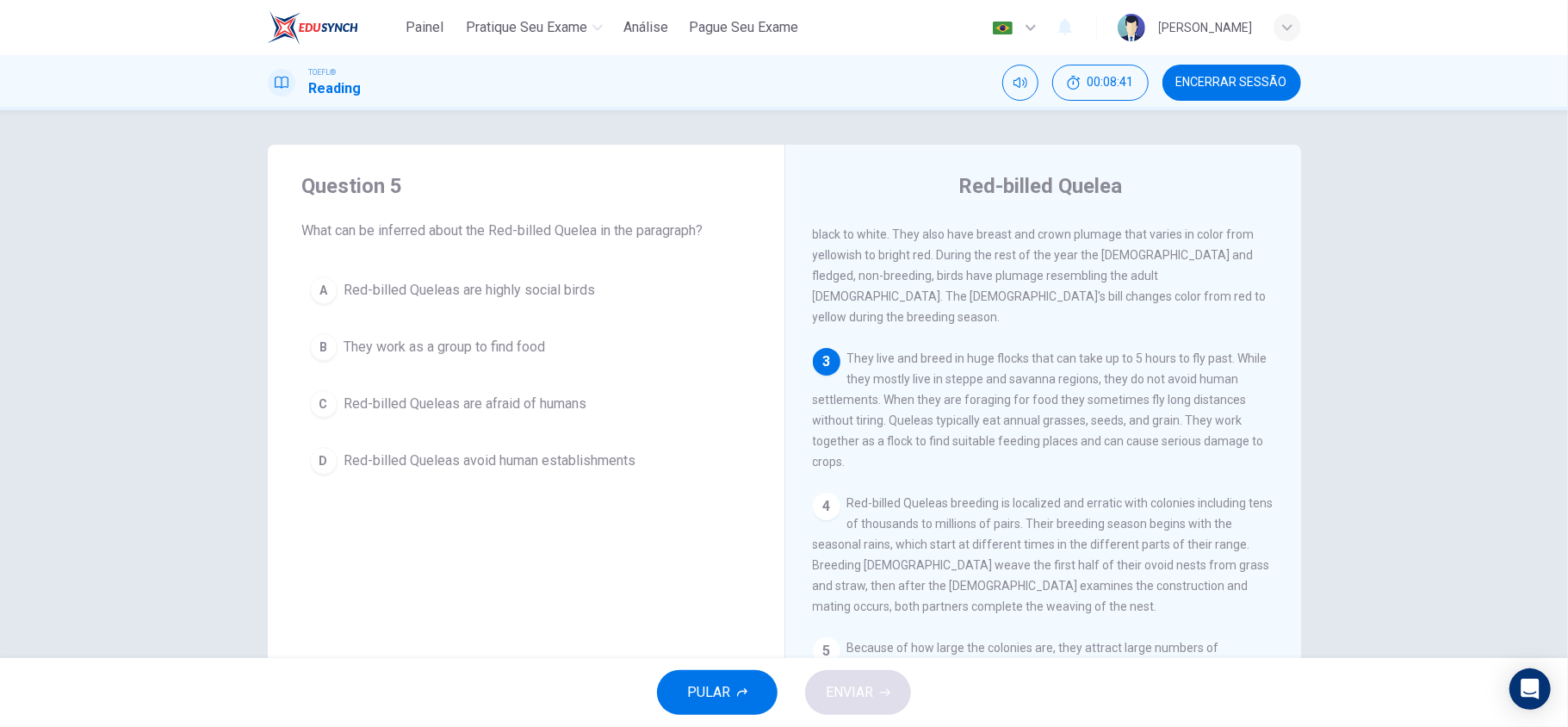
scroll to position [229, 0]
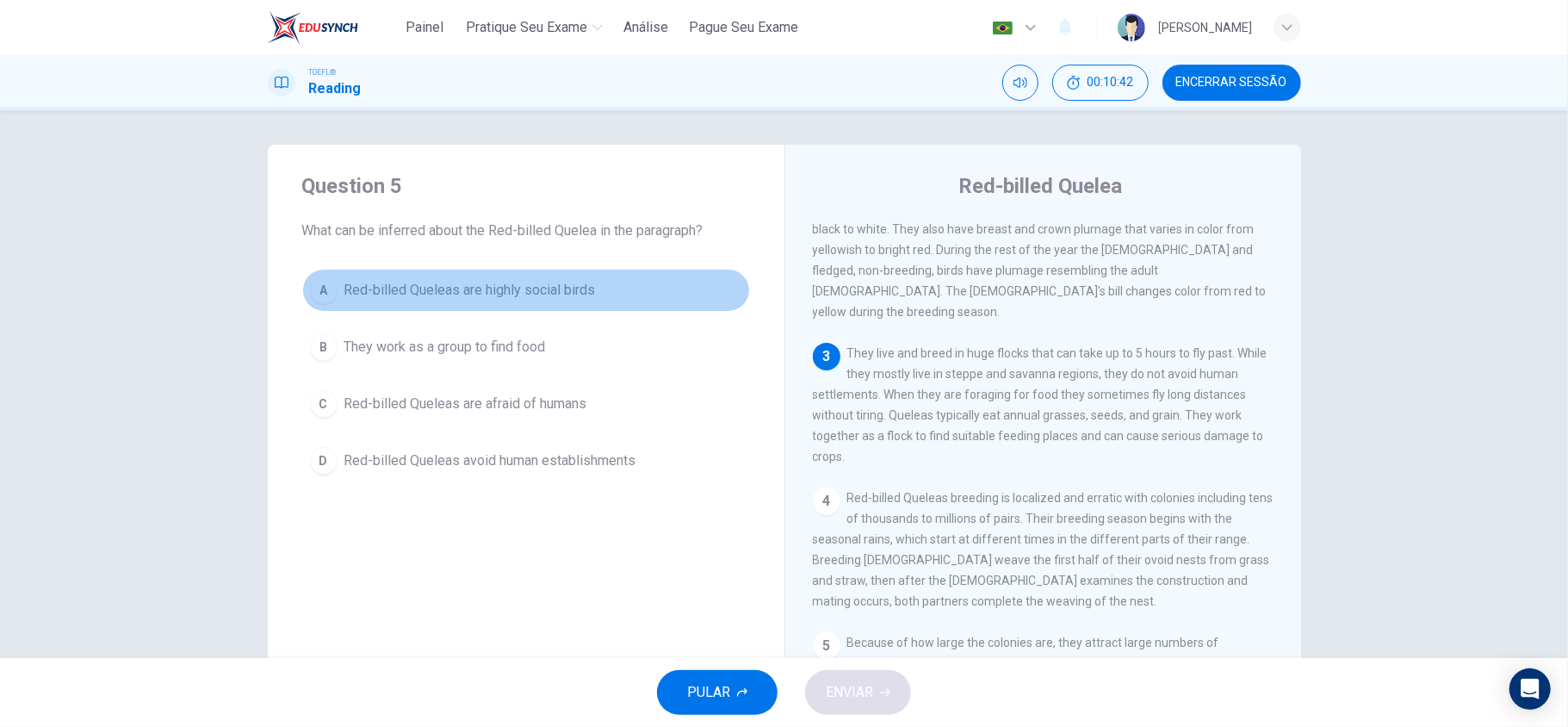
click at [503, 299] on span "Red-billed Queleas are highly social birds" at bounding box center [470, 290] width 251 height 21
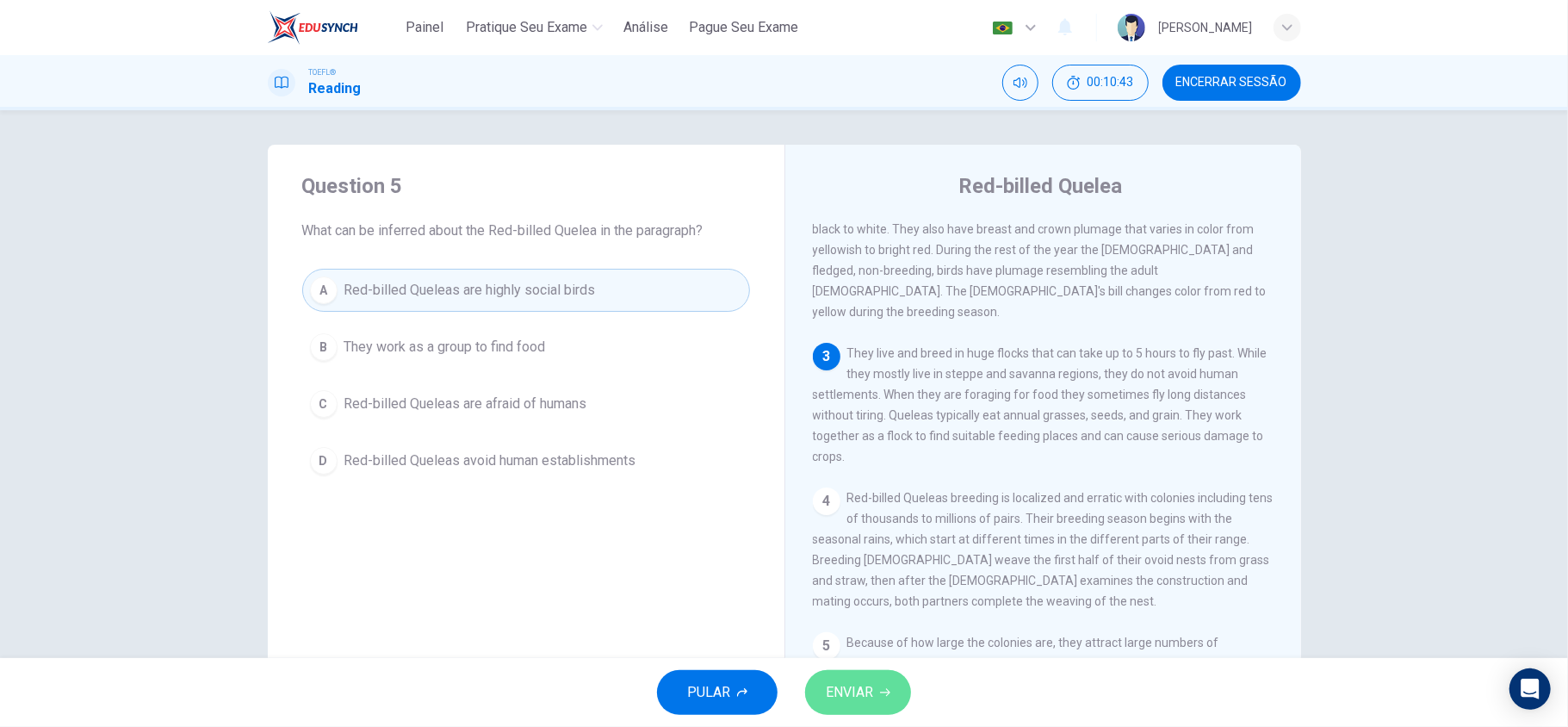
click at [894, 708] on button "ENVIAR" at bounding box center [857, 693] width 106 height 45
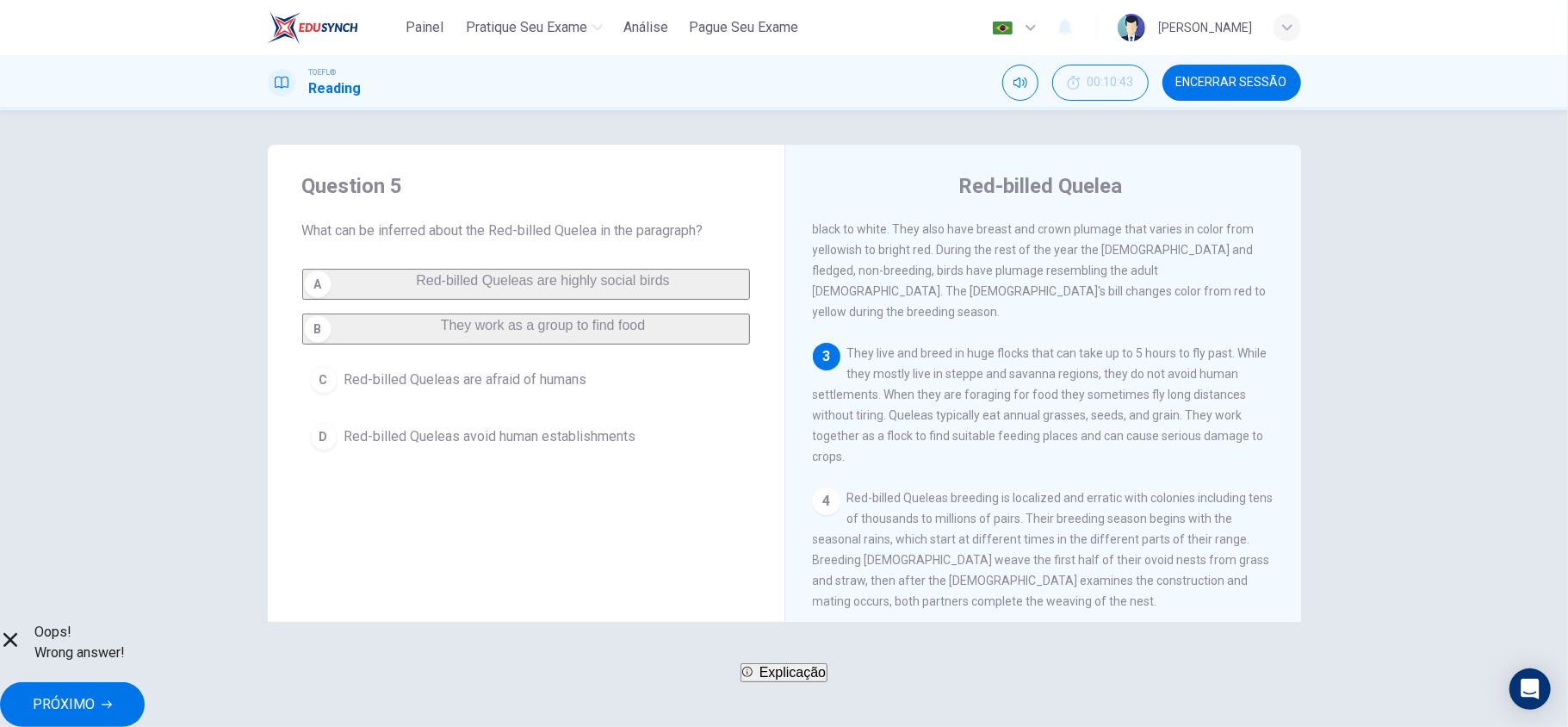
click at [1069, 718] on div "Oops! Wrong answer! Explicação PRÓXIMO" at bounding box center [784, 675] width 1568 height 105
click at [145, 683] on button "PRÓXIMO" at bounding box center [72, 705] width 145 height 45
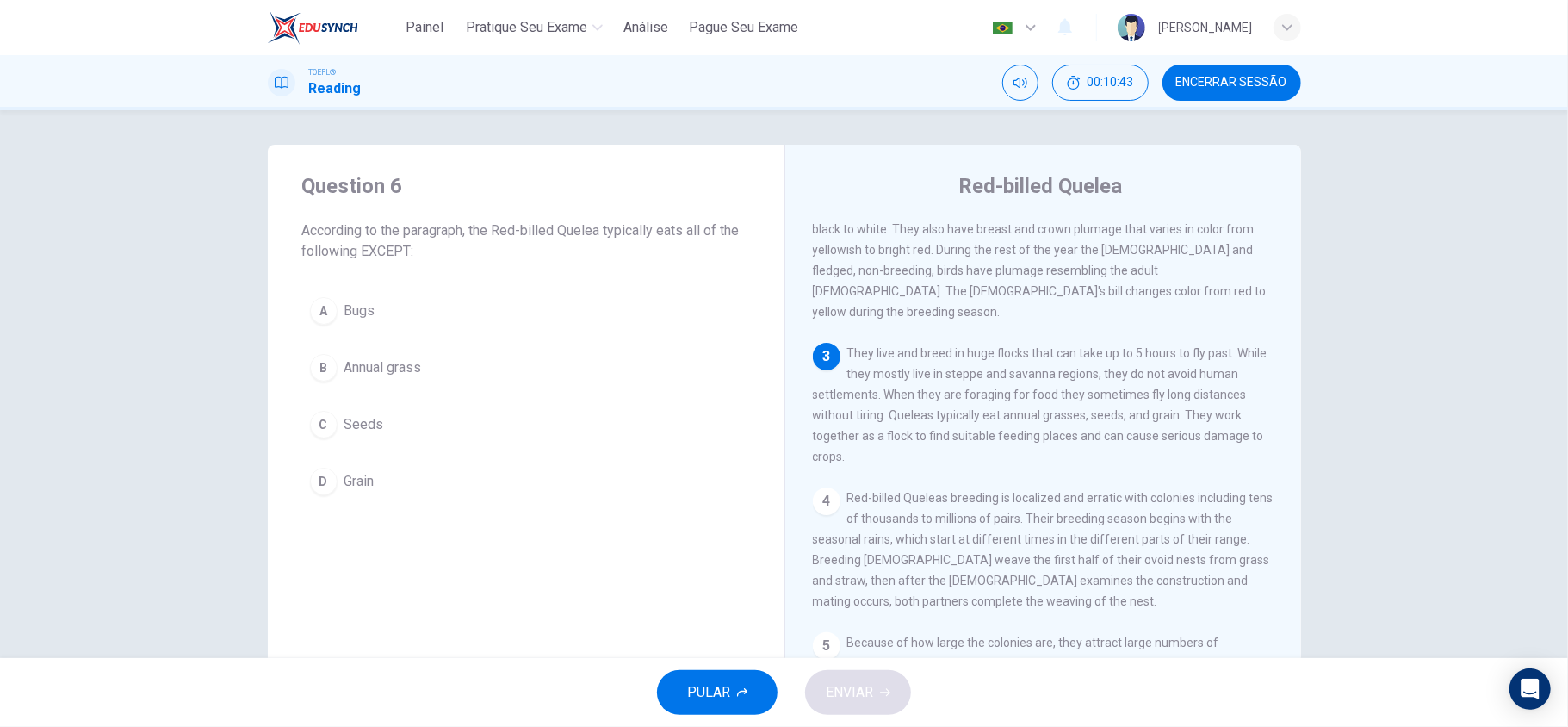
scroll to position [307, 0]
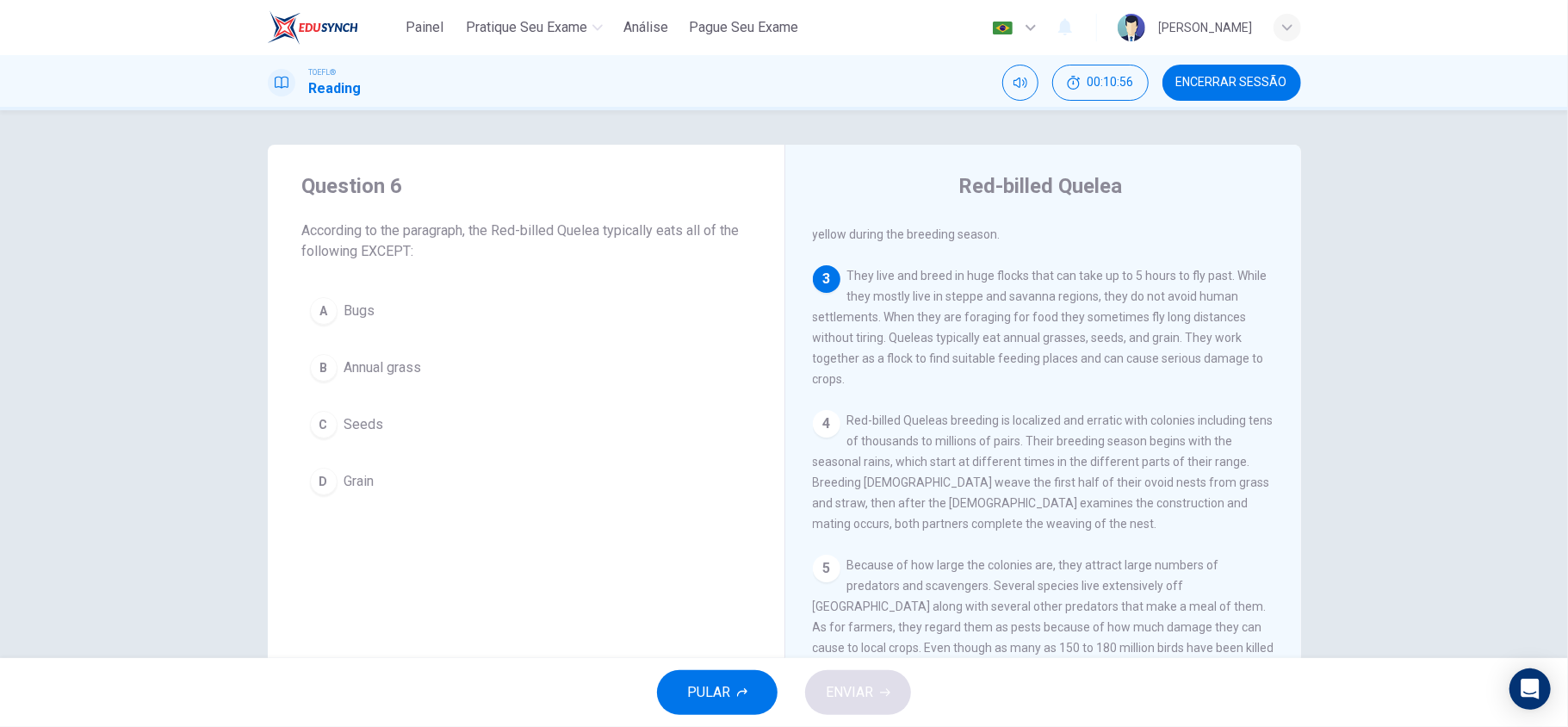
click at [372, 312] on button "A Bugs" at bounding box center [526, 311] width 448 height 43
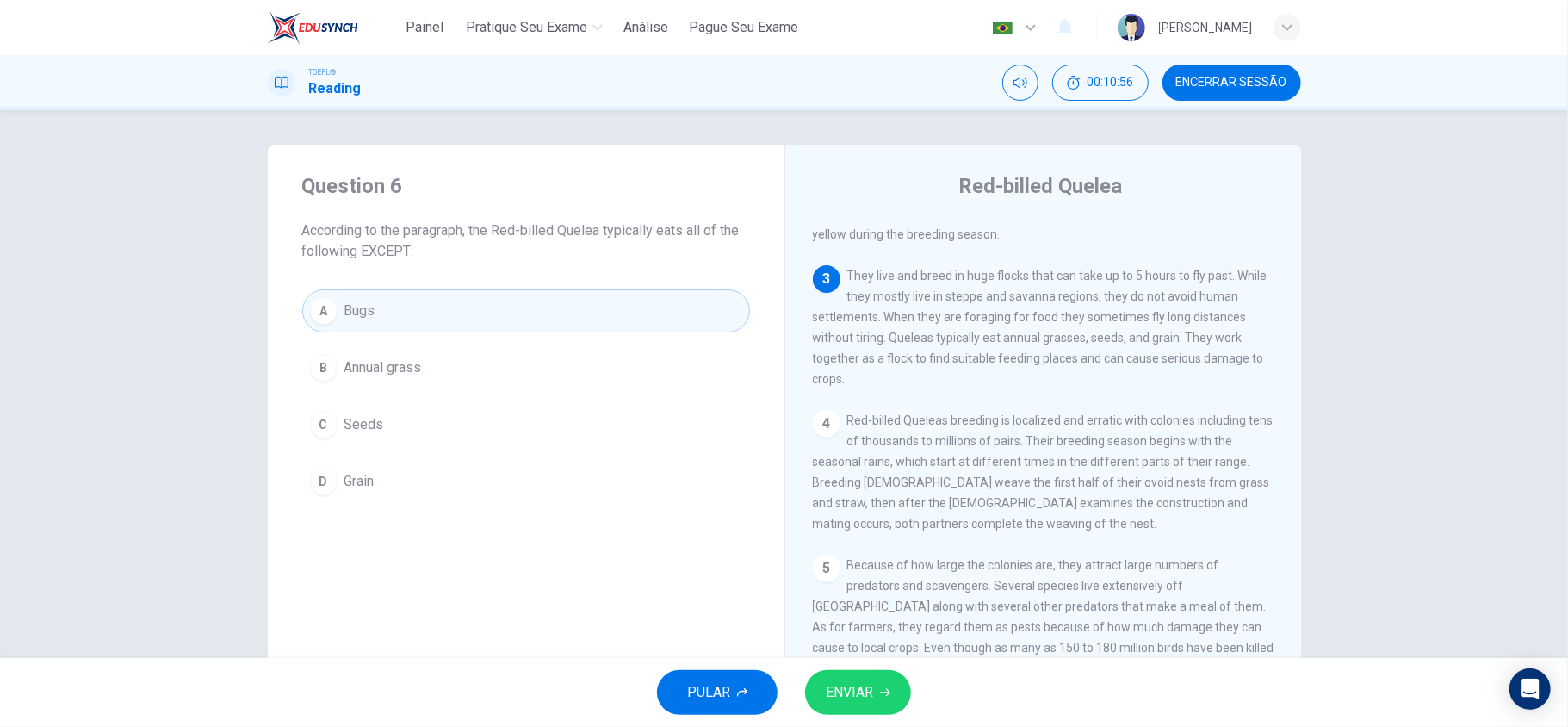
click at [872, 689] on span "ENVIAR" at bounding box center [849, 693] width 47 height 24
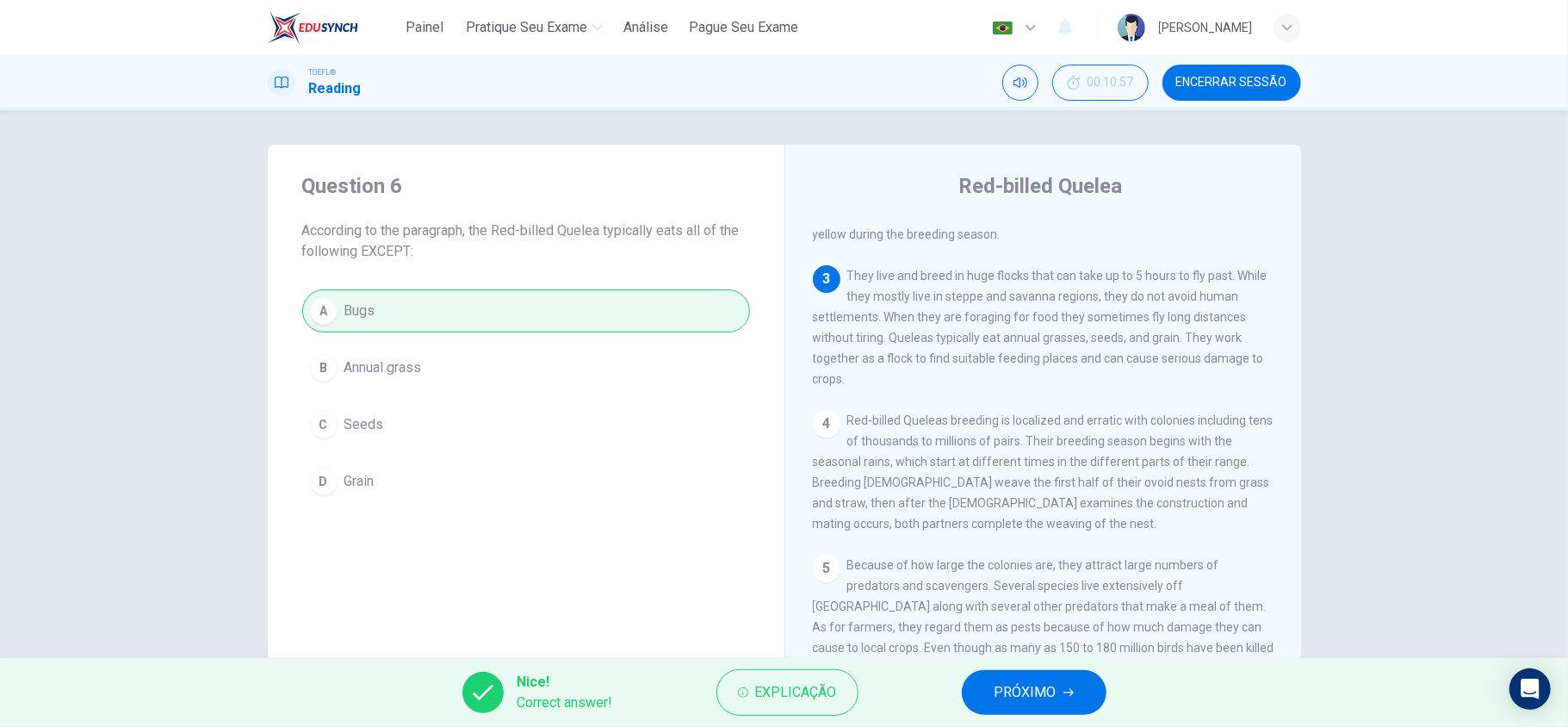
click at [1009, 681] on span "PRÓXIMO" at bounding box center [1026, 693] width 62 height 24
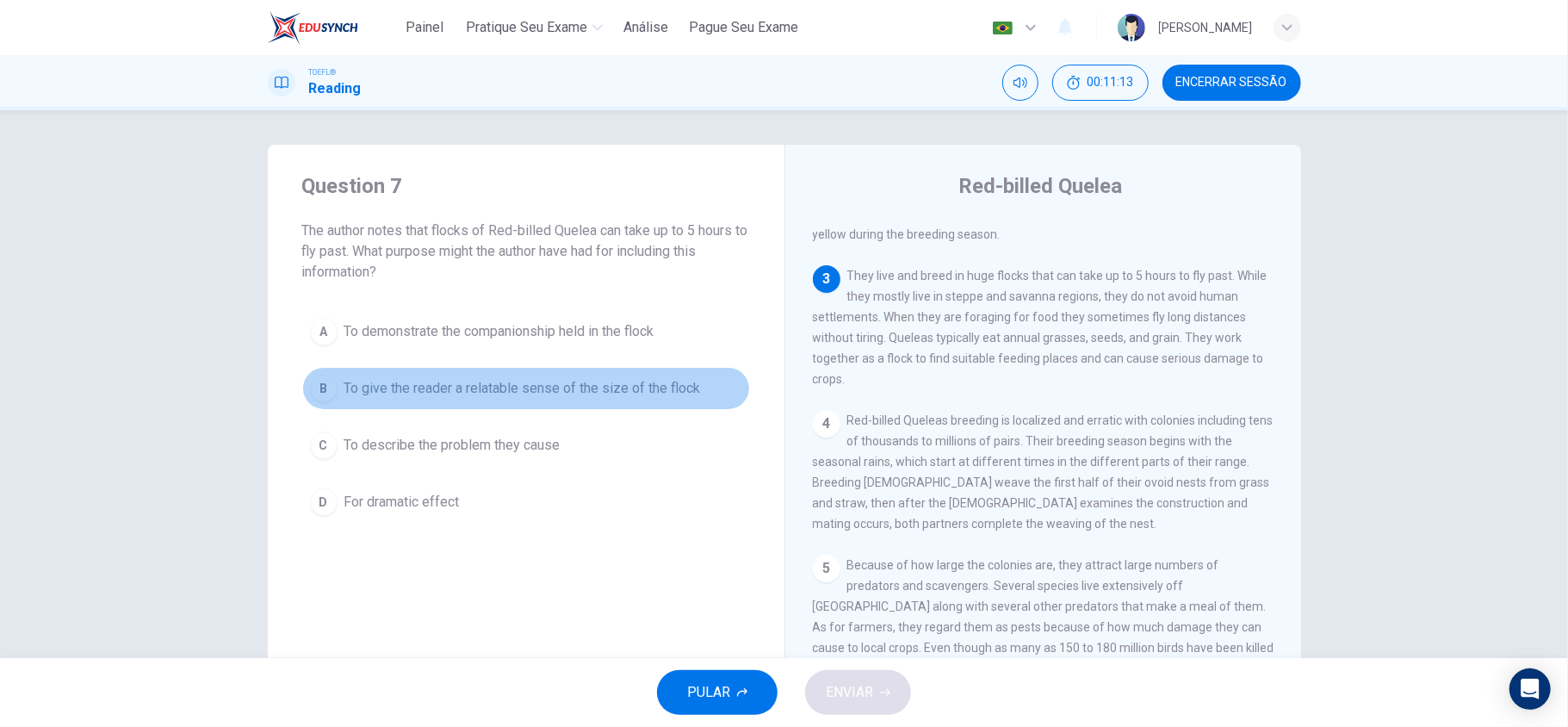
click at [651, 398] on span "To give the reader a relatable sense of the size of the flock" at bounding box center [522, 389] width 357 height 21
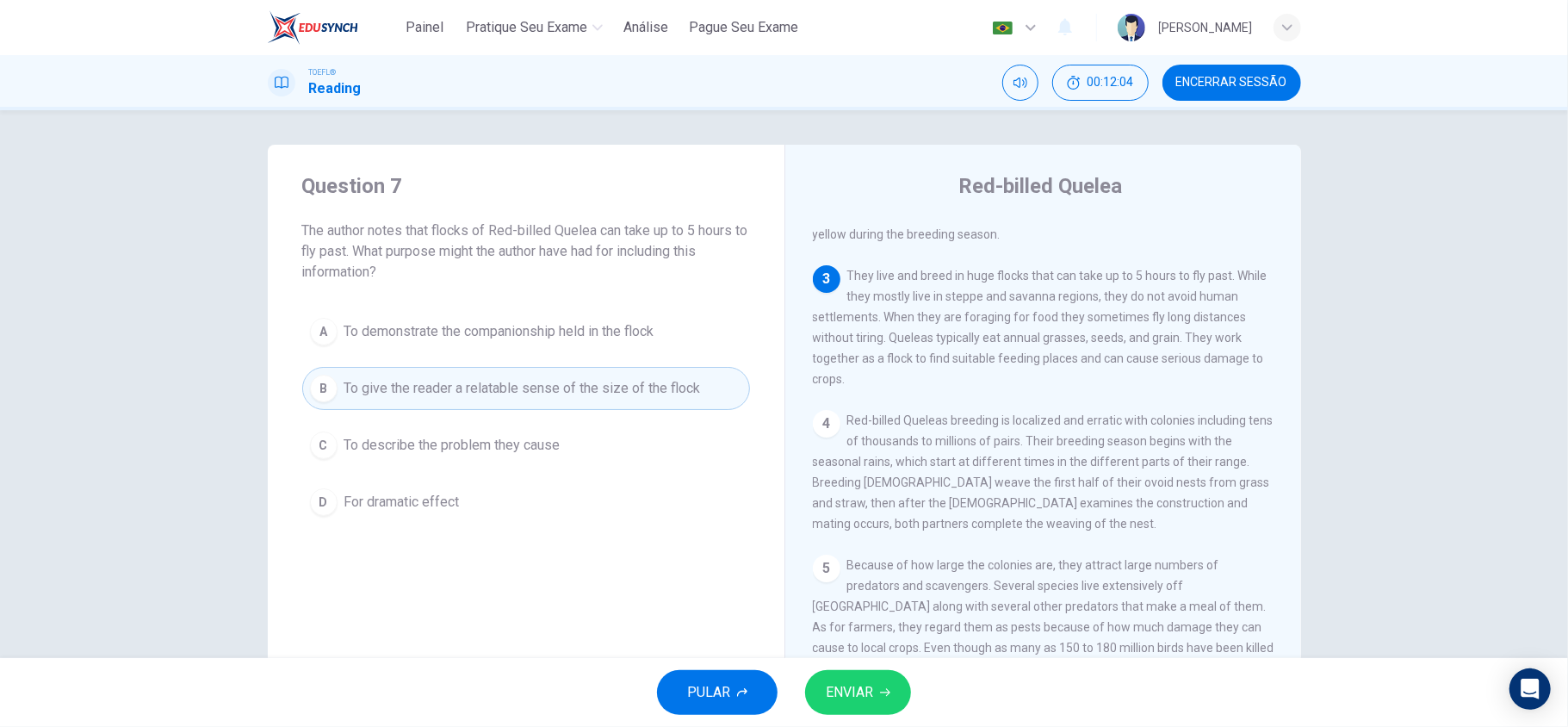
click at [849, 686] on span "ENVIAR" at bounding box center [849, 693] width 47 height 24
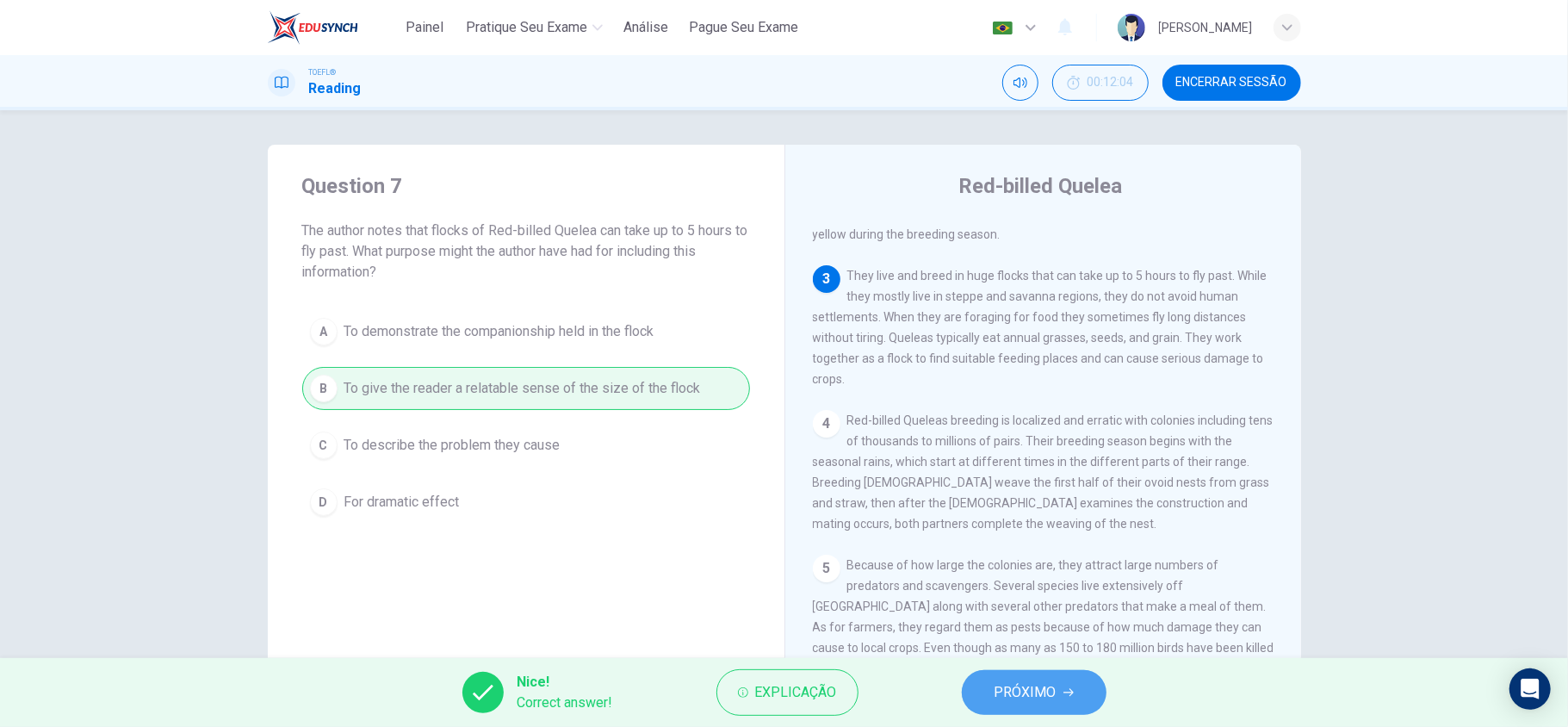
click at [1042, 700] on span "PRÓXIMO" at bounding box center [1026, 693] width 62 height 24
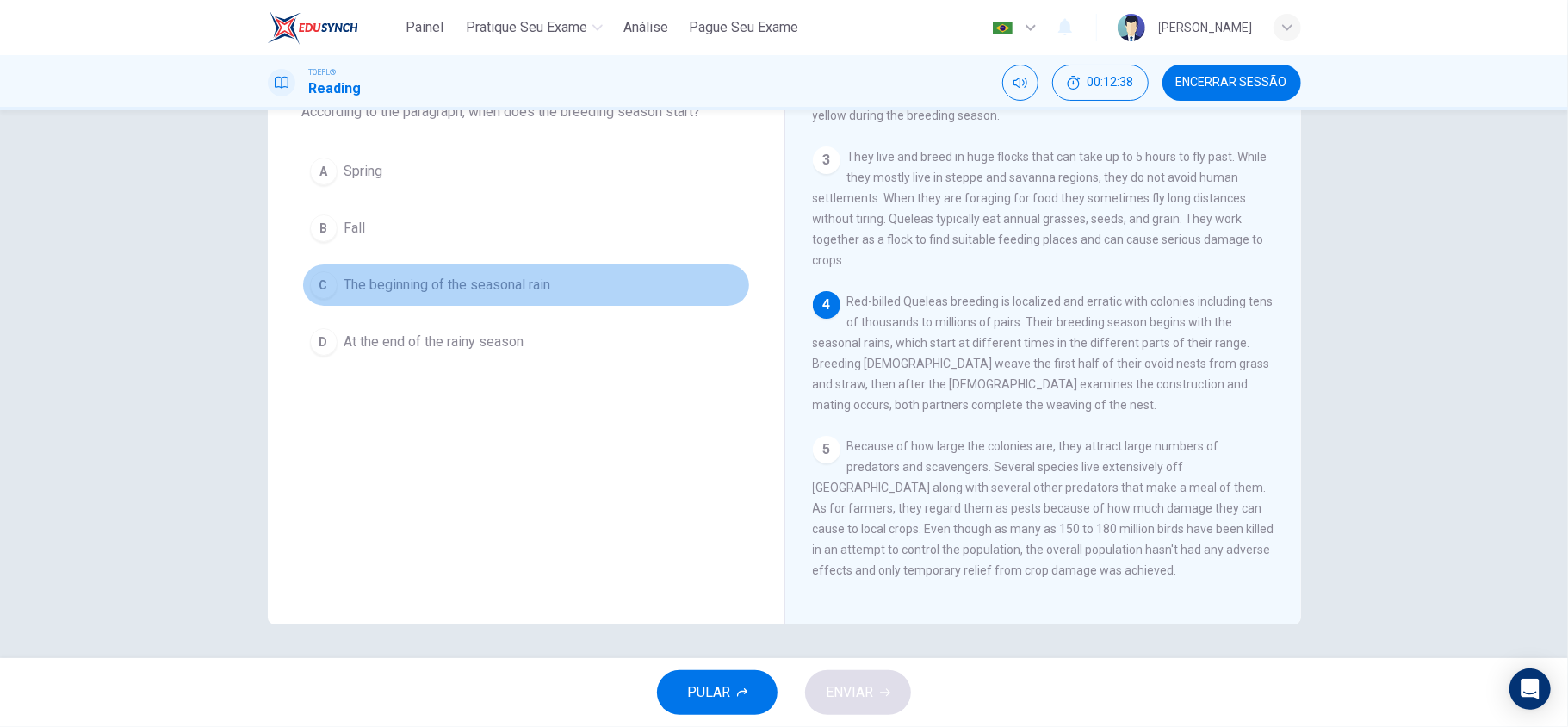
click at [506, 301] on button "C The beginning of the seasonal rain" at bounding box center [526, 285] width 448 height 43
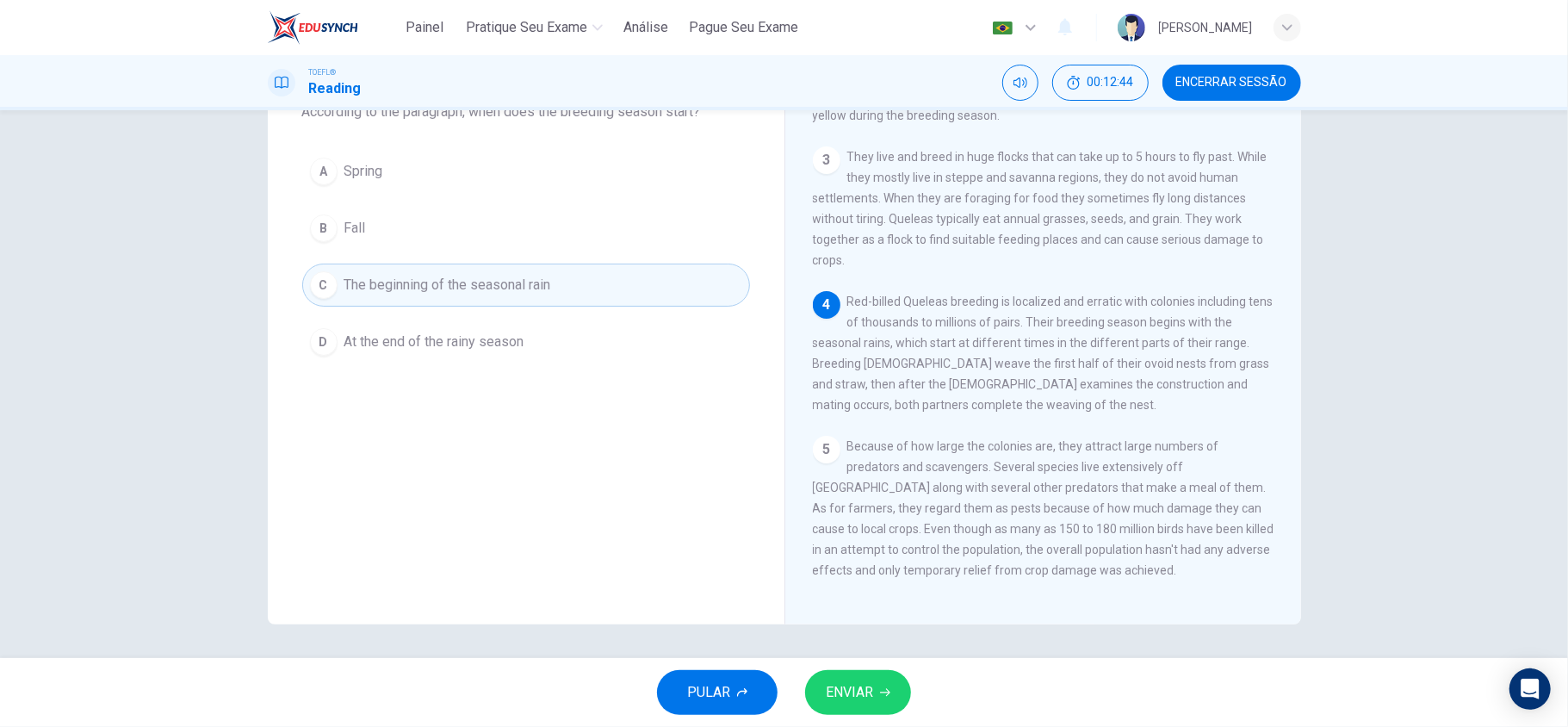
click at [873, 691] on button "ENVIAR" at bounding box center [857, 693] width 106 height 45
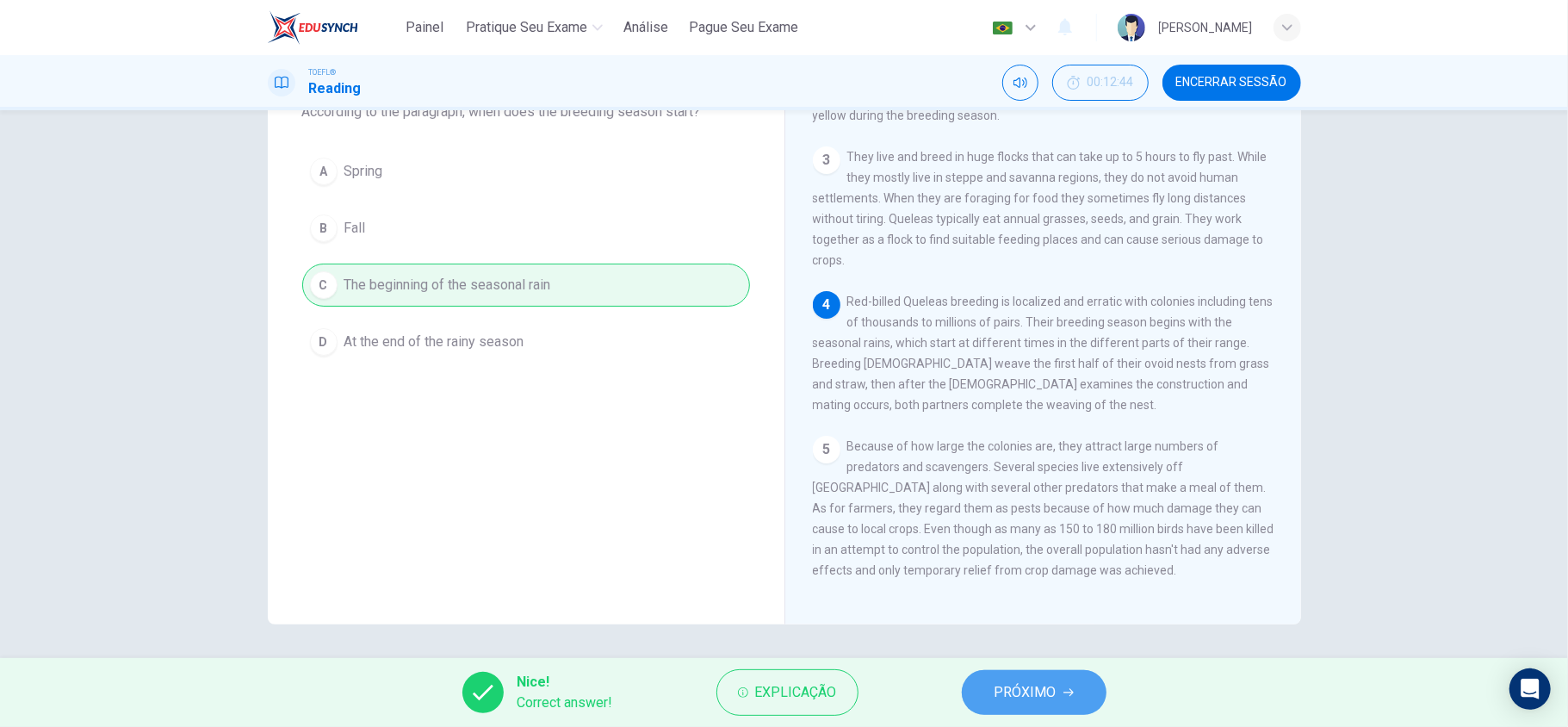
click at [1015, 693] on span "PRÓXIMO" at bounding box center [1026, 693] width 62 height 24
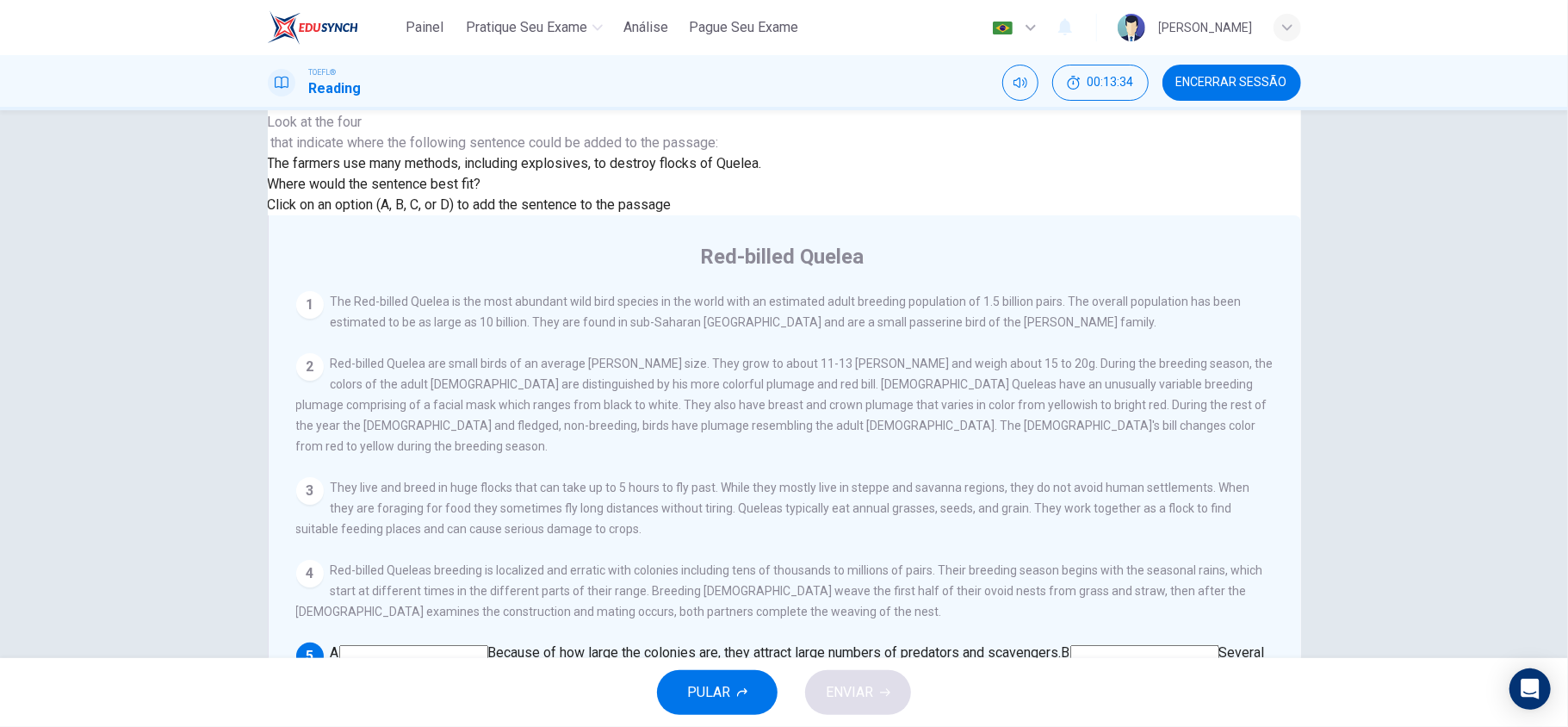
scroll to position [119, 0]
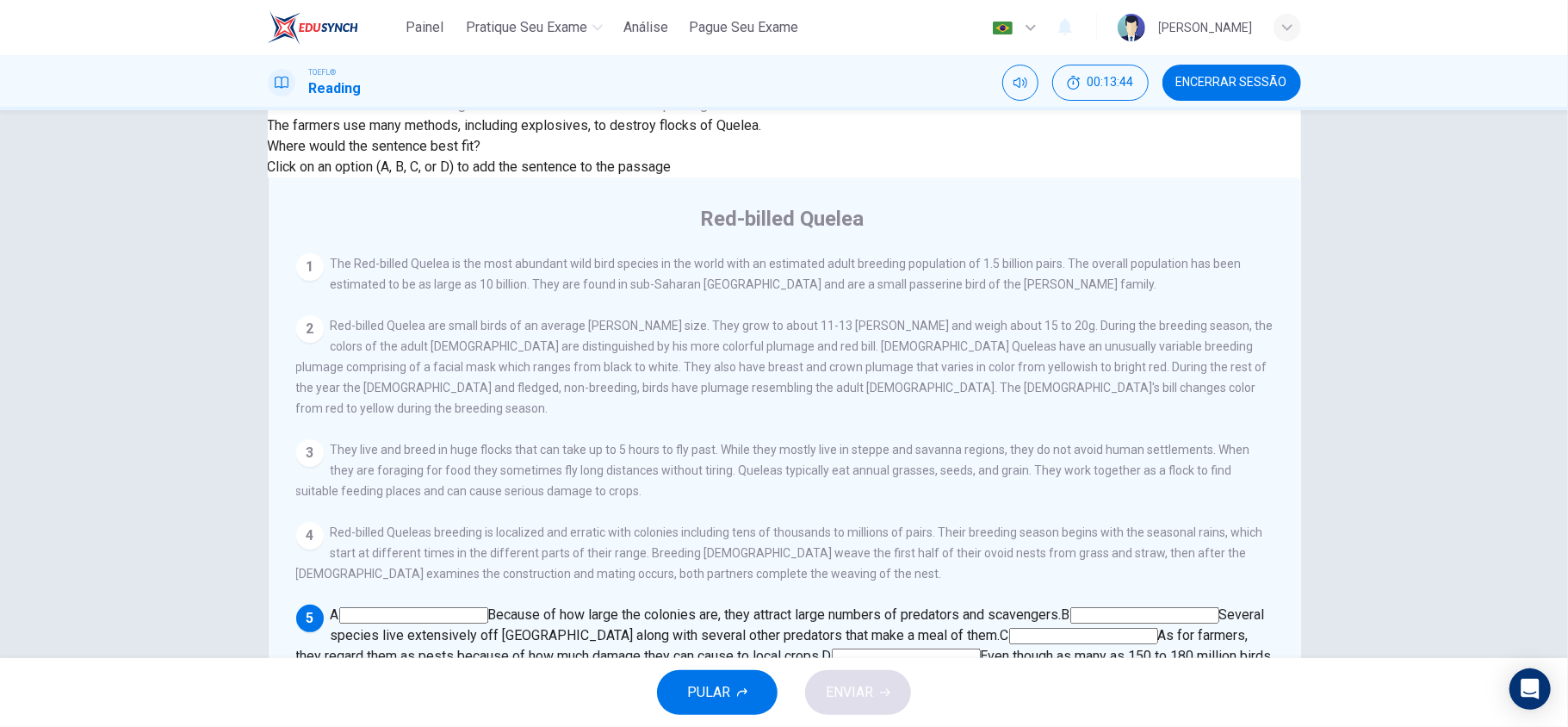
click at [832, 649] on input at bounding box center [906, 656] width 149 height 16
click at [855, 693] on span "ENVIAR" at bounding box center [849, 693] width 47 height 24
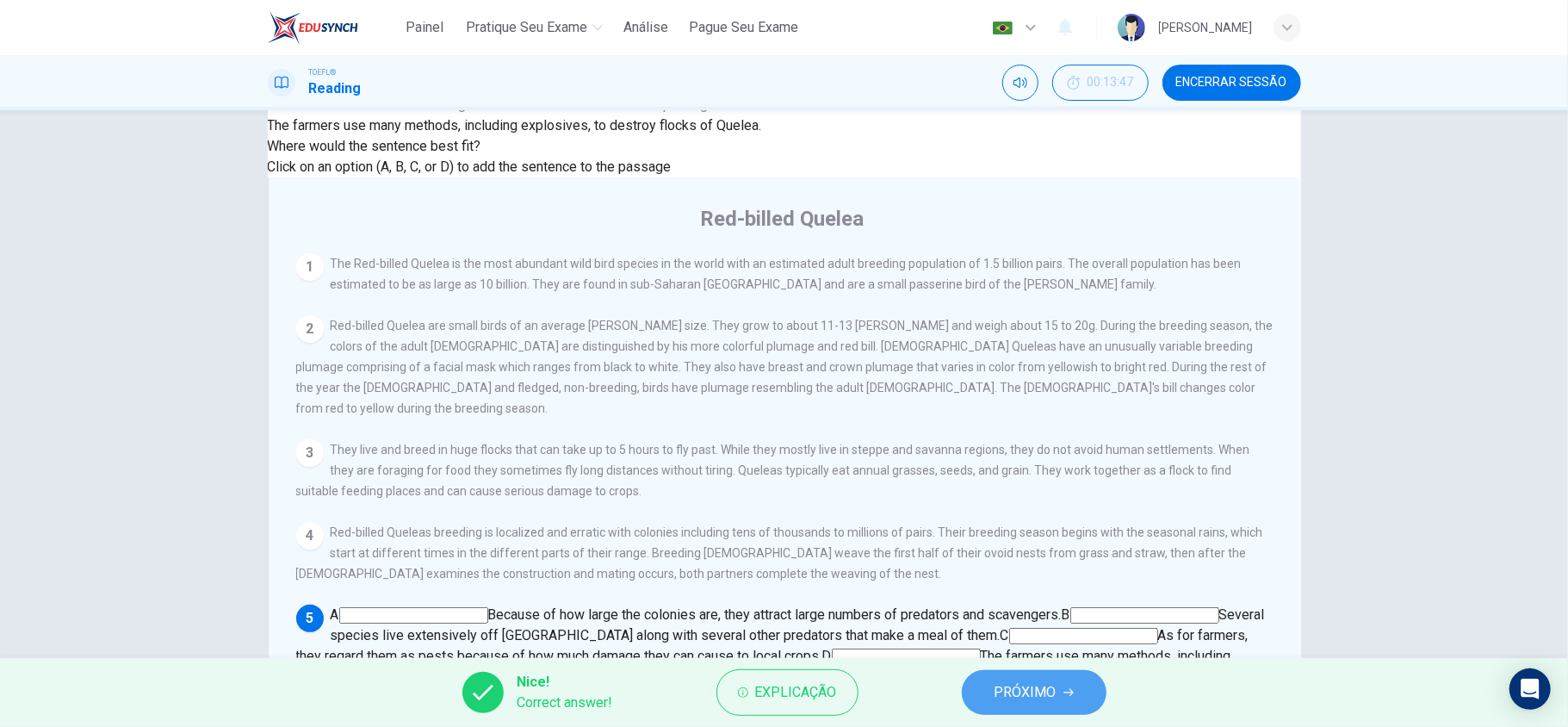
click at [1024, 683] on span "PRÓXIMO" at bounding box center [1026, 693] width 62 height 24
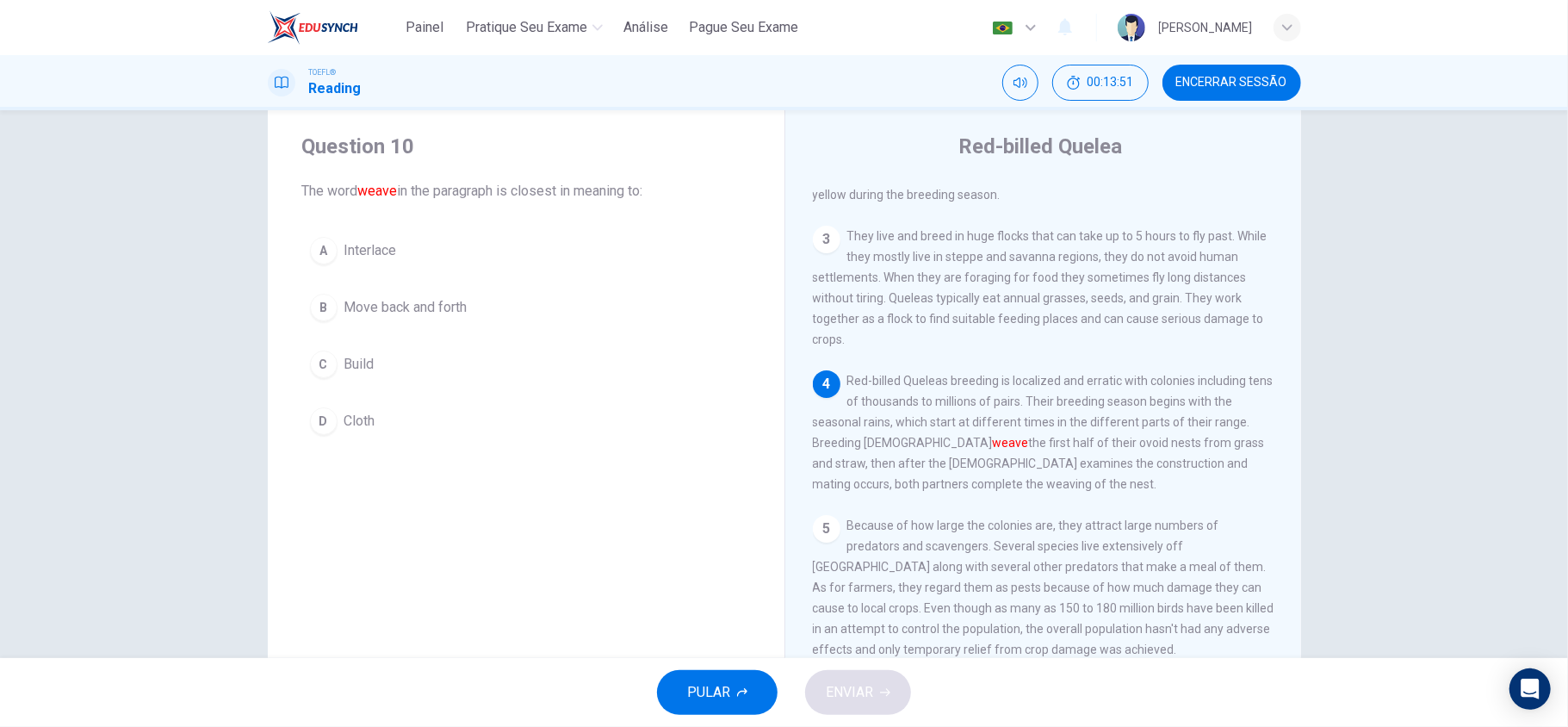
scroll to position [5, 0]
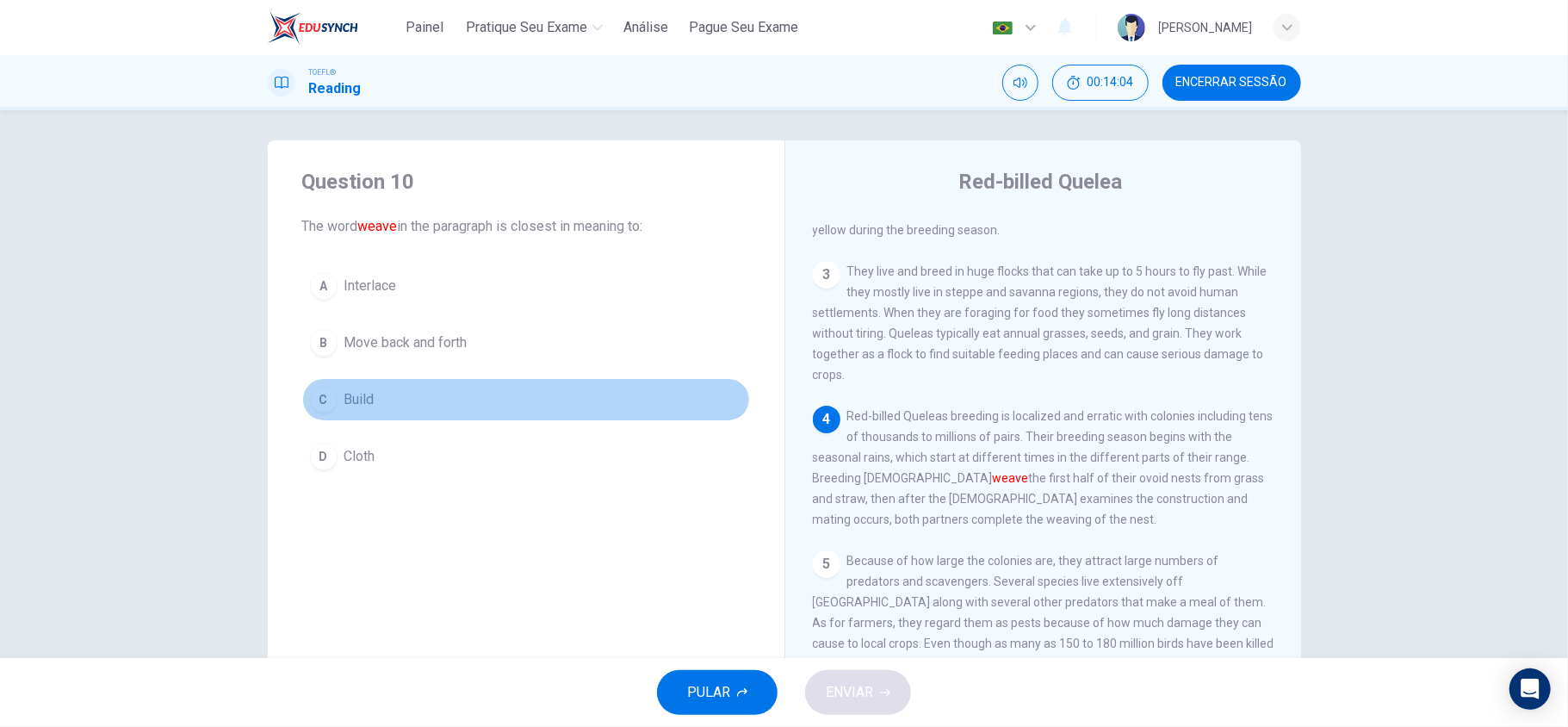
click at [369, 397] on span "Build" at bounding box center [360, 400] width 30 height 21
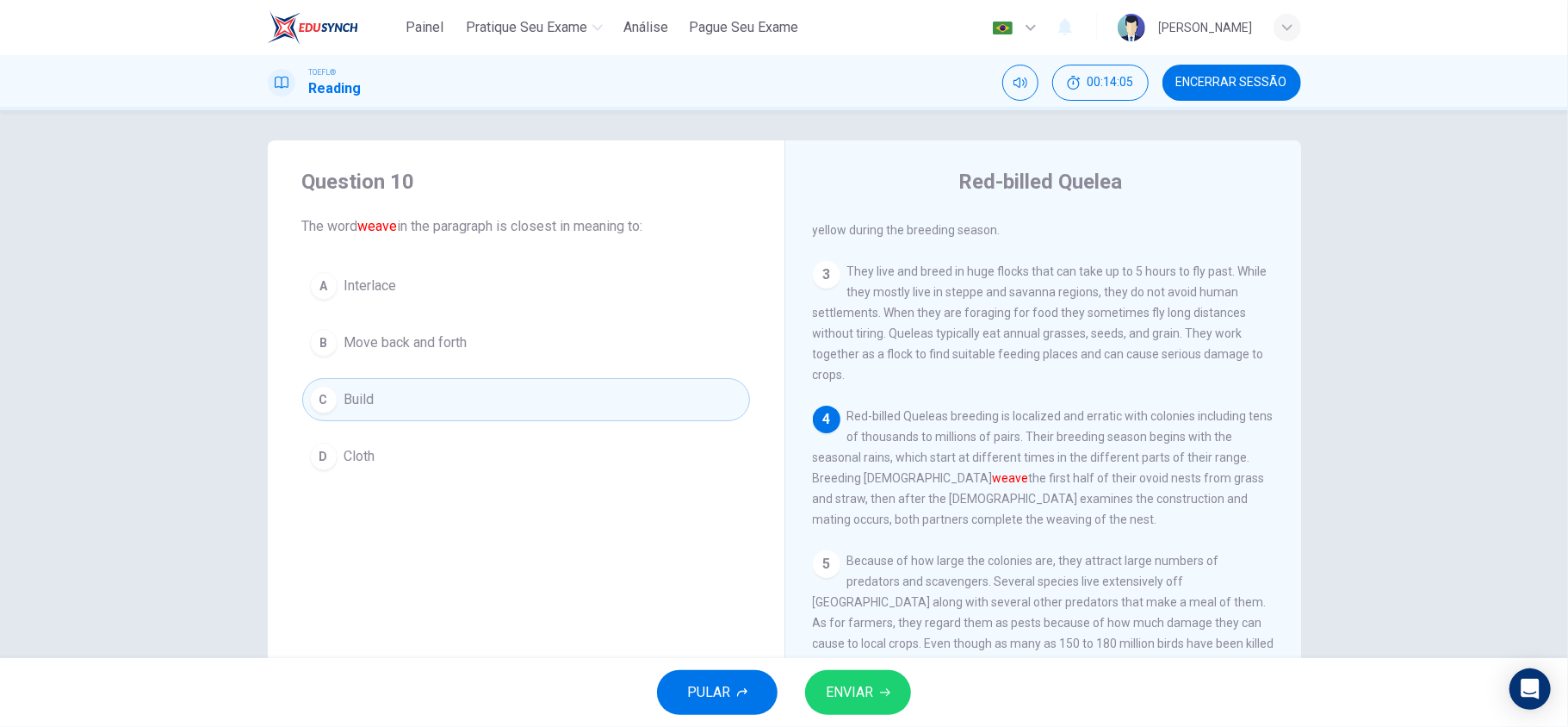
click at [857, 683] on span "ENVIAR" at bounding box center [849, 693] width 47 height 24
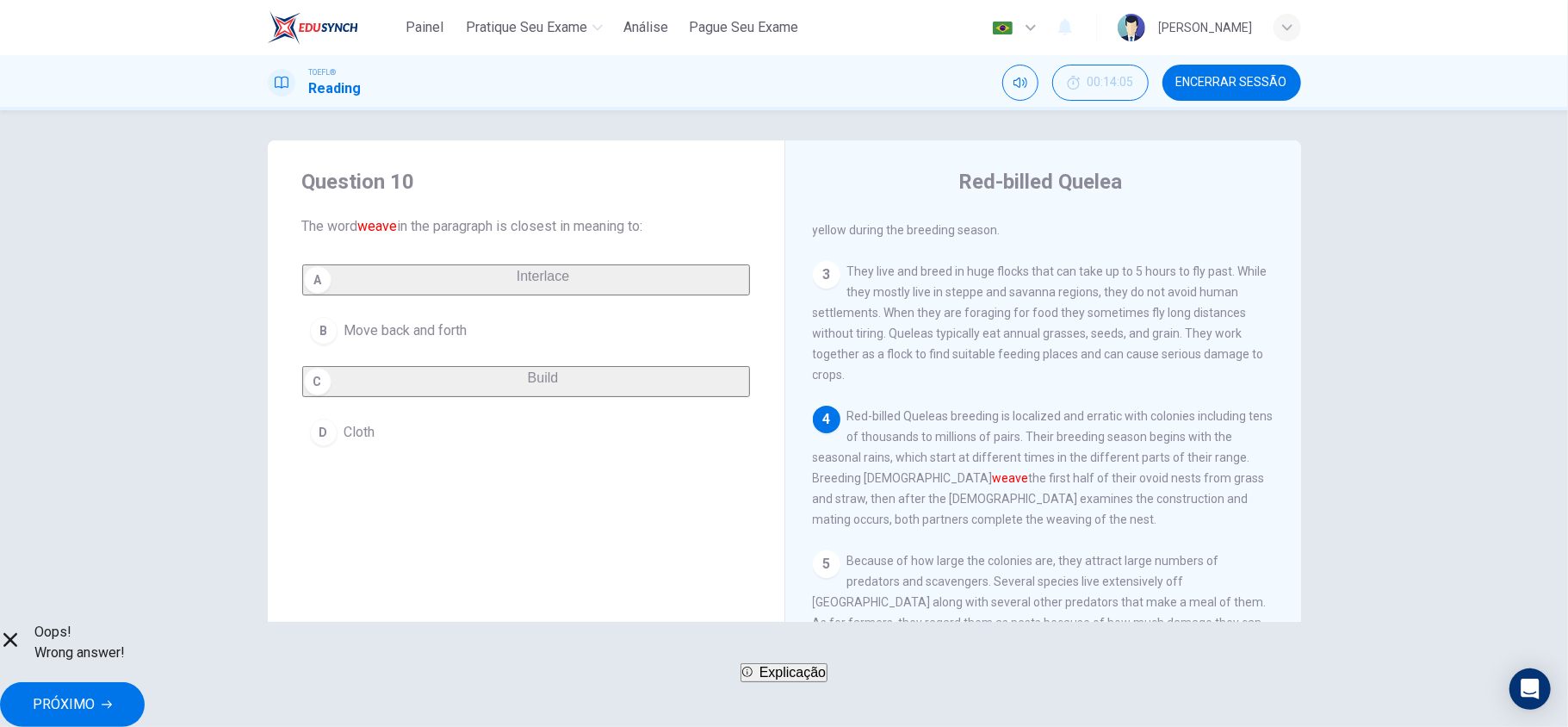
click at [95, 697] on span "PRÓXIMO" at bounding box center [64, 705] width 62 height 24
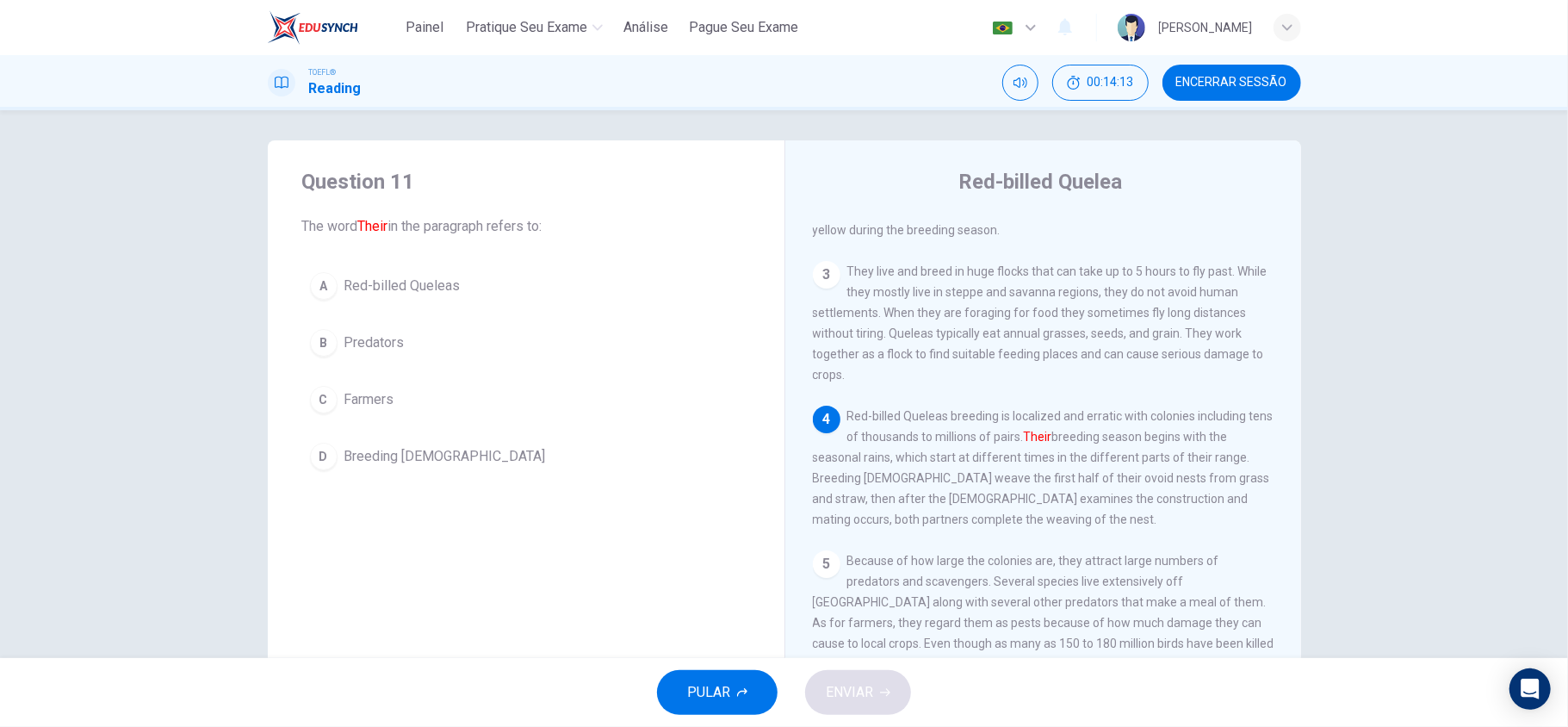
click at [432, 290] on span "Red-billed Queleas" at bounding box center [403, 286] width 117 height 21
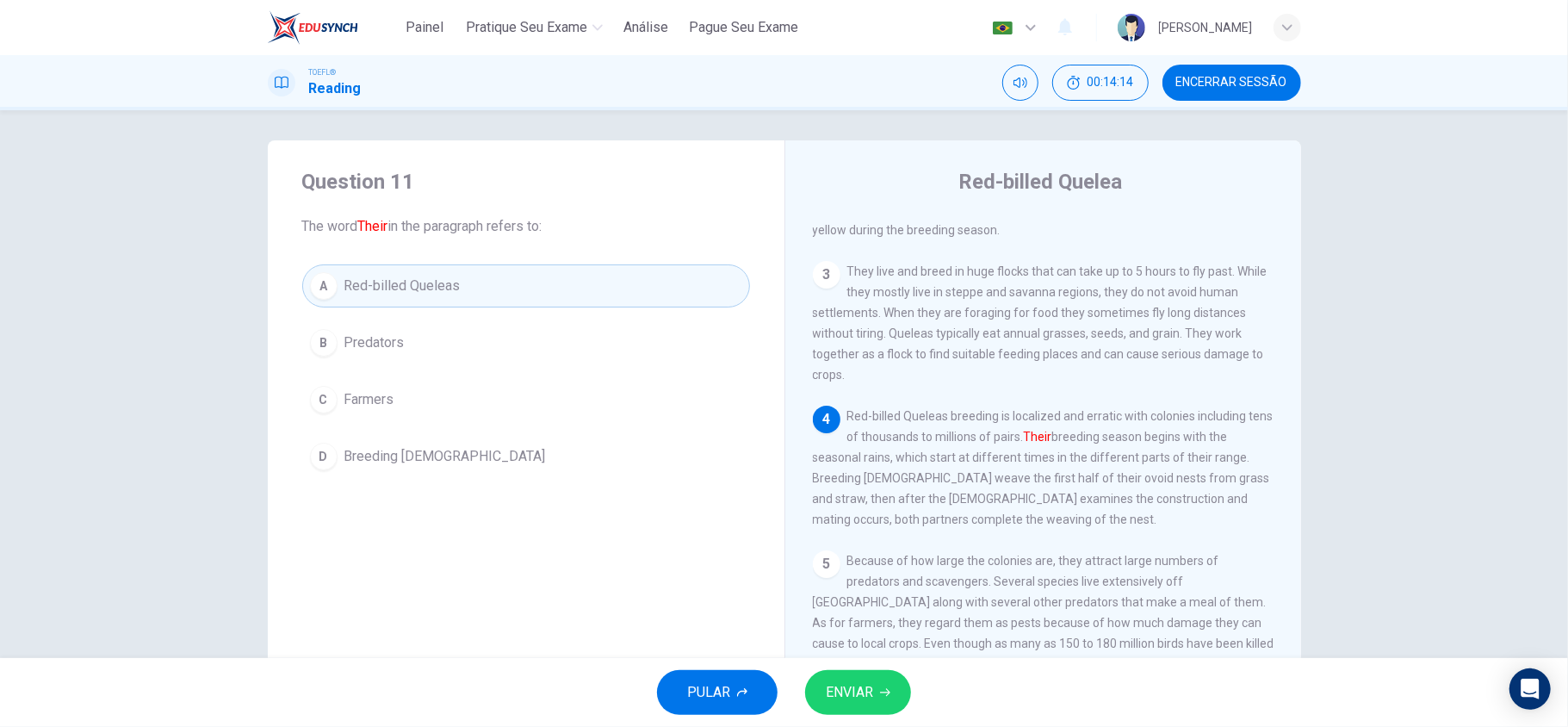
click at [883, 703] on button "ENVIAR" at bounding box center [857, 693] width 106 height 45
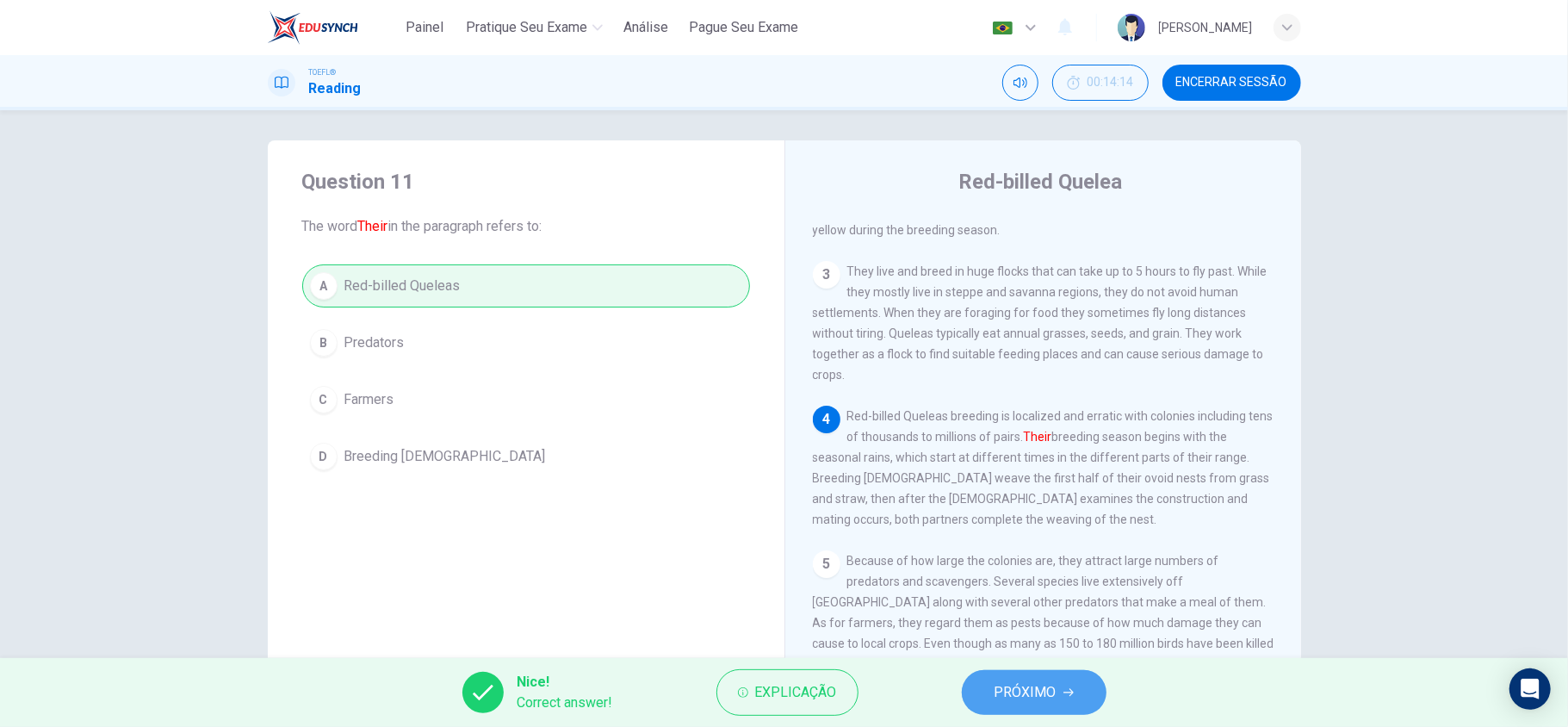
click at [1077, 707] on button "PRÓXIMO" at bounding box center [1034, 693] width 145 height 45
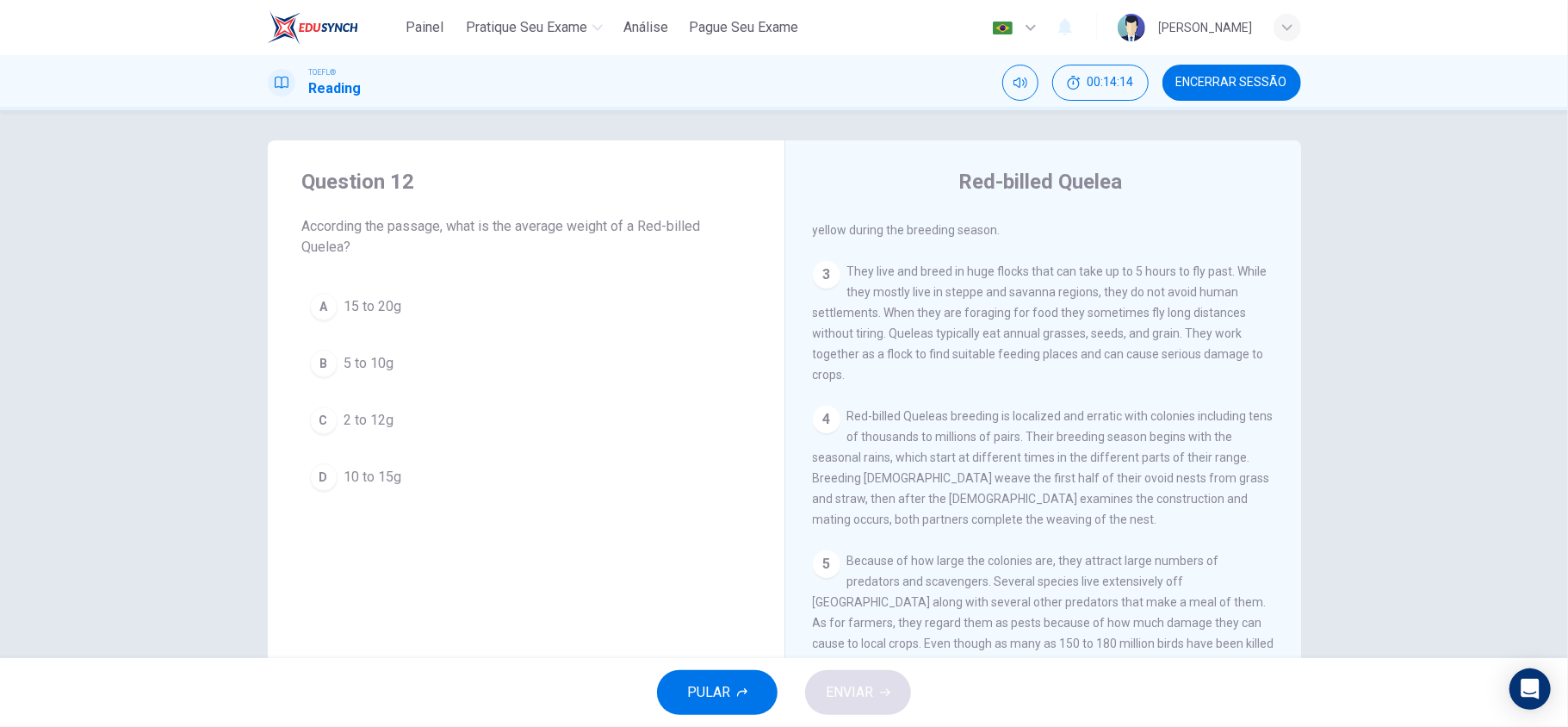
scroll to position [107, 0]
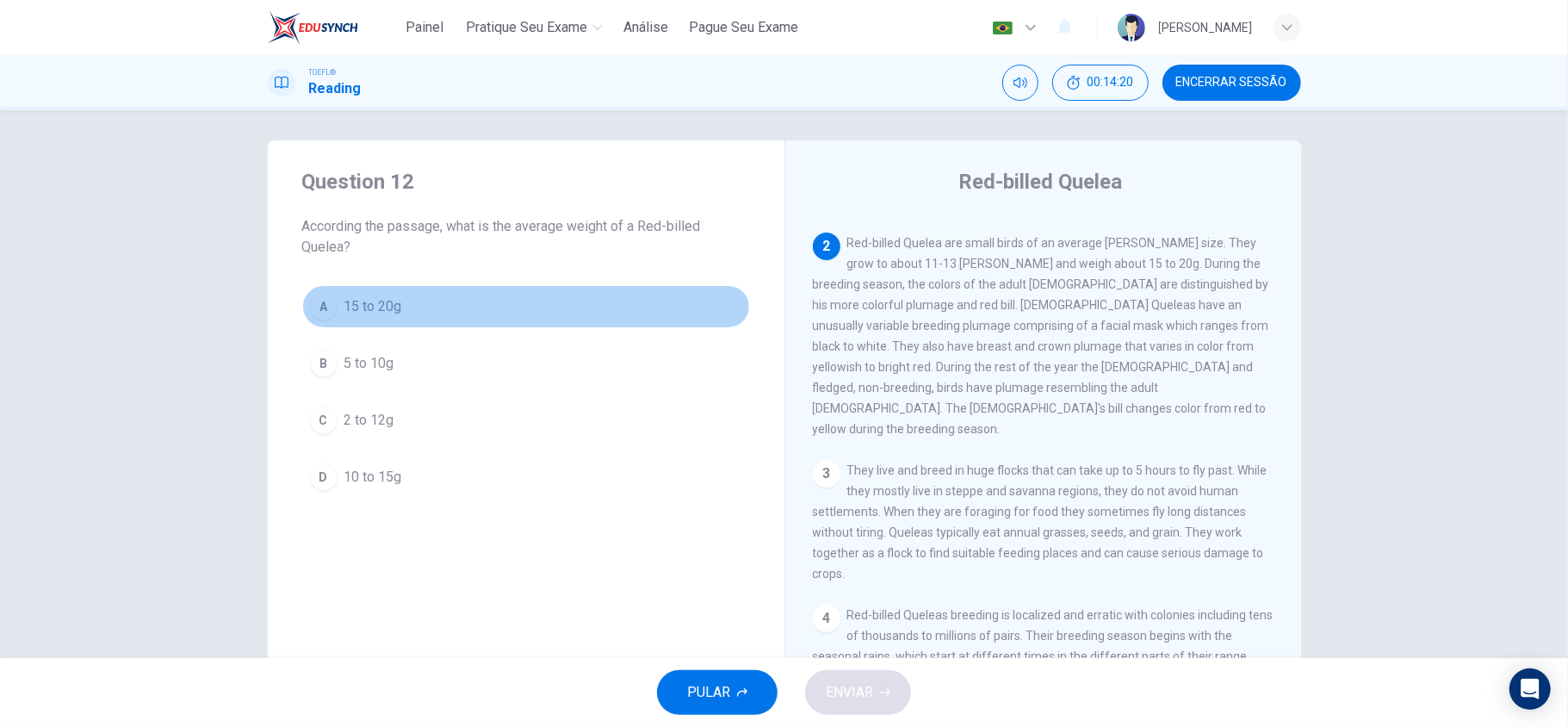
click at [355, 303] on span "15 to 20g" at bounding box center [373, 307] width 57 height 21
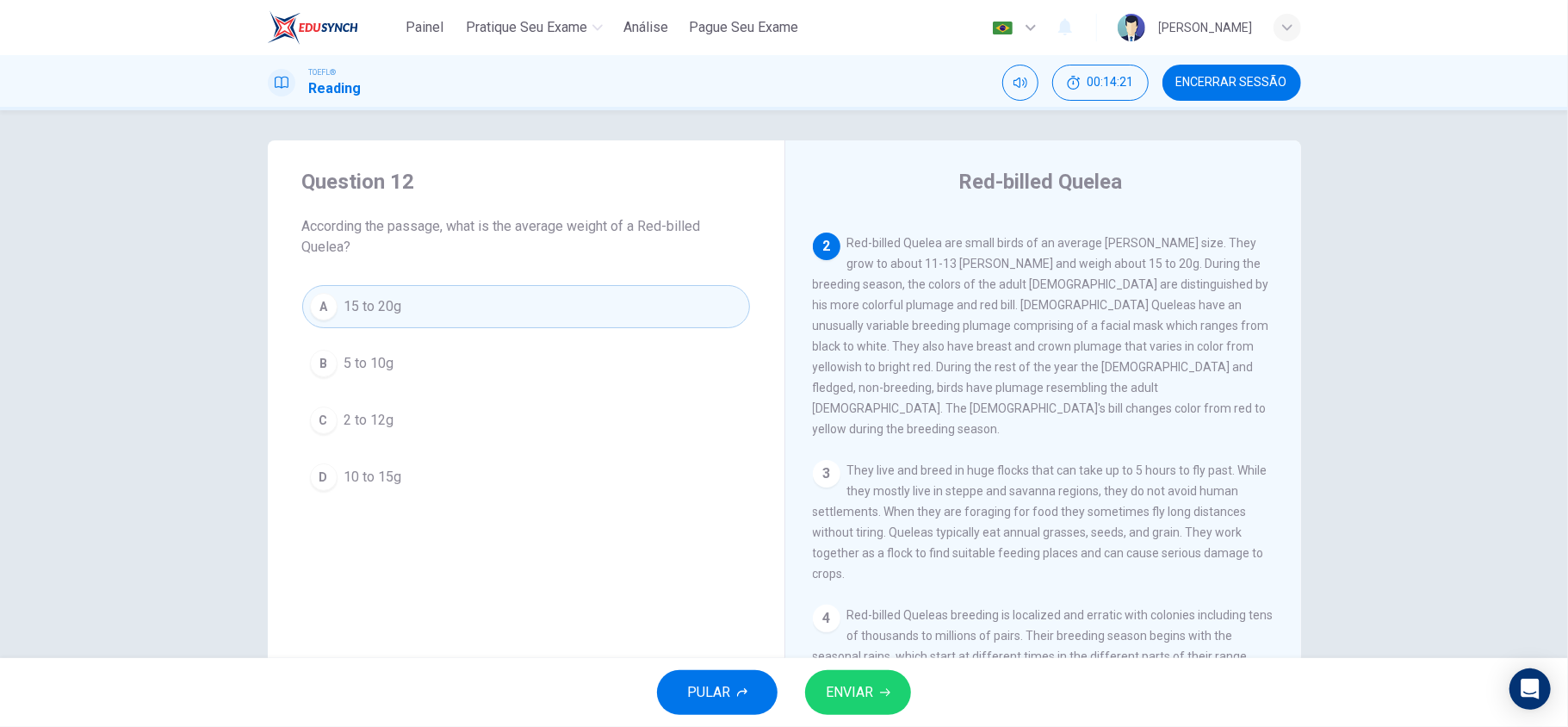
click at [842, 679] on button "ENVIAR" at bounding box center [857, 693] width 106 height 45
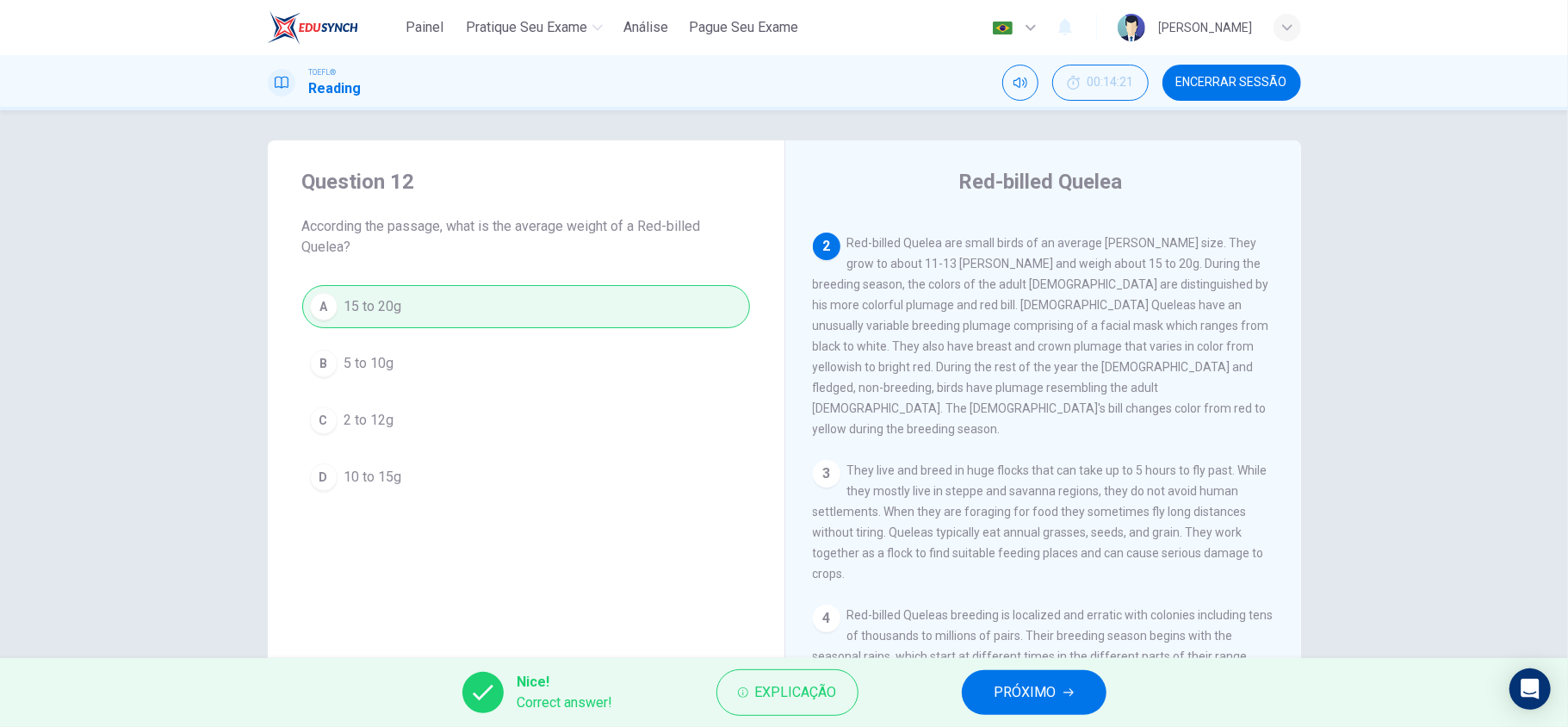
click at [1047, 697] on span "PRÓXIMO" at bounding box center [1026, 693] width 62 height 24
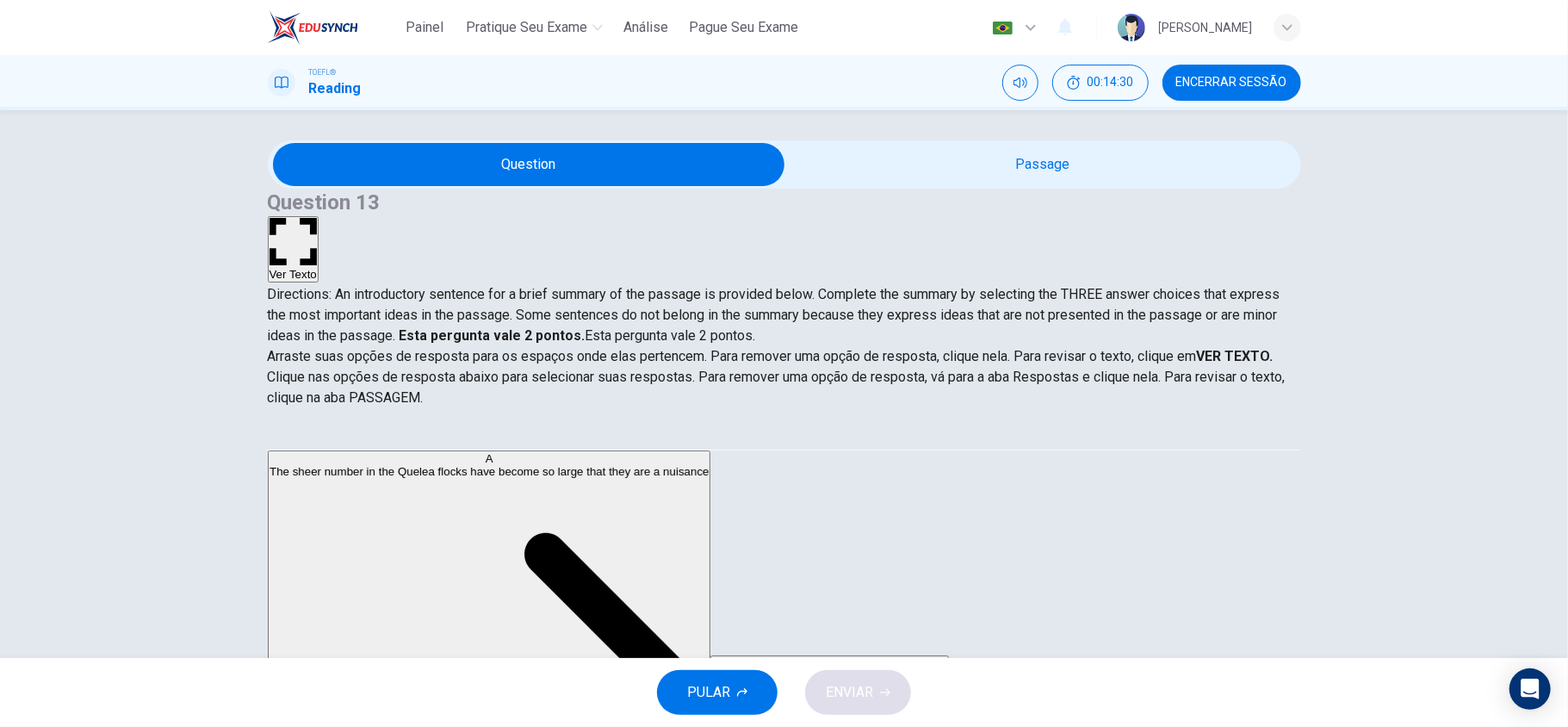
scroll to position [0, 0]
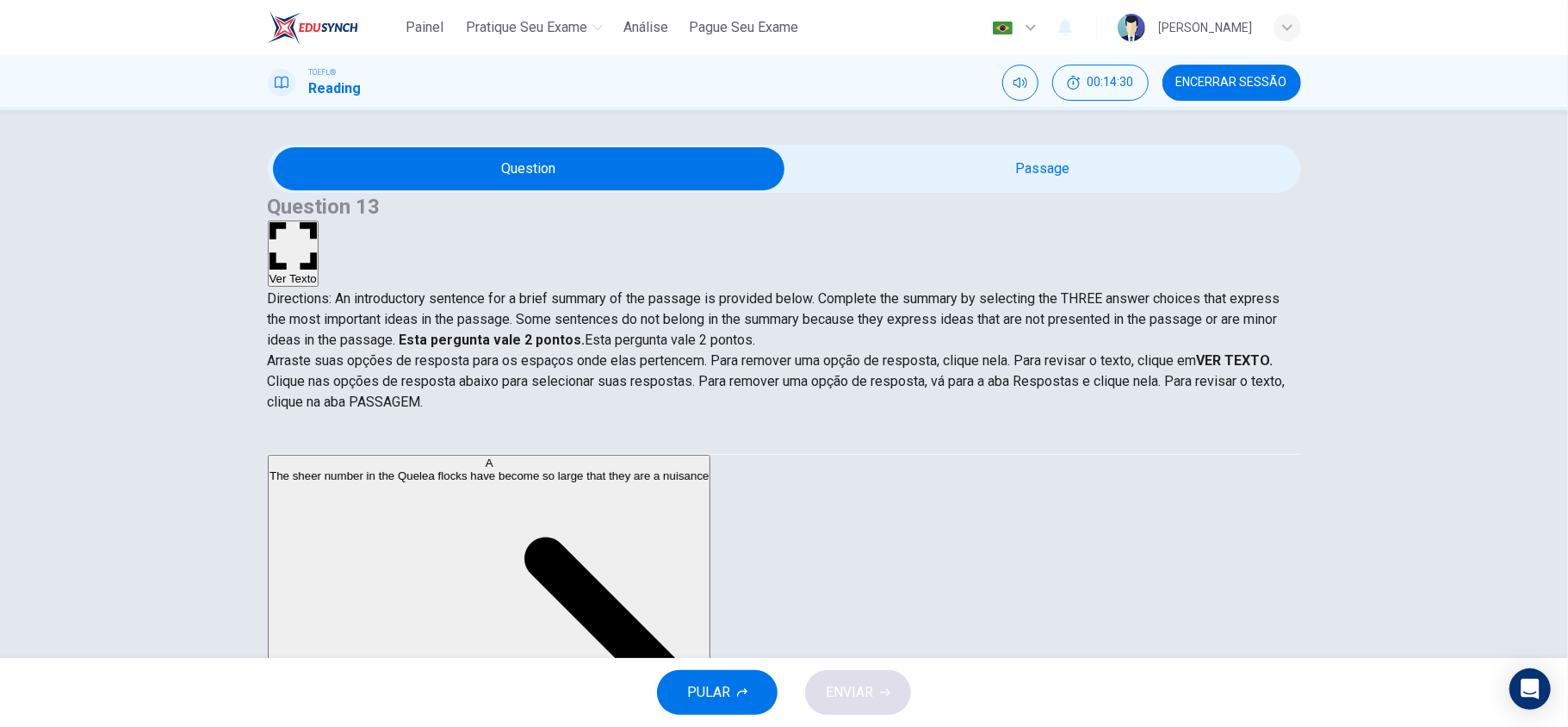
click at [319, 220] on button "Ver Texto" at bounding box center [294, 253] width 51 height 66
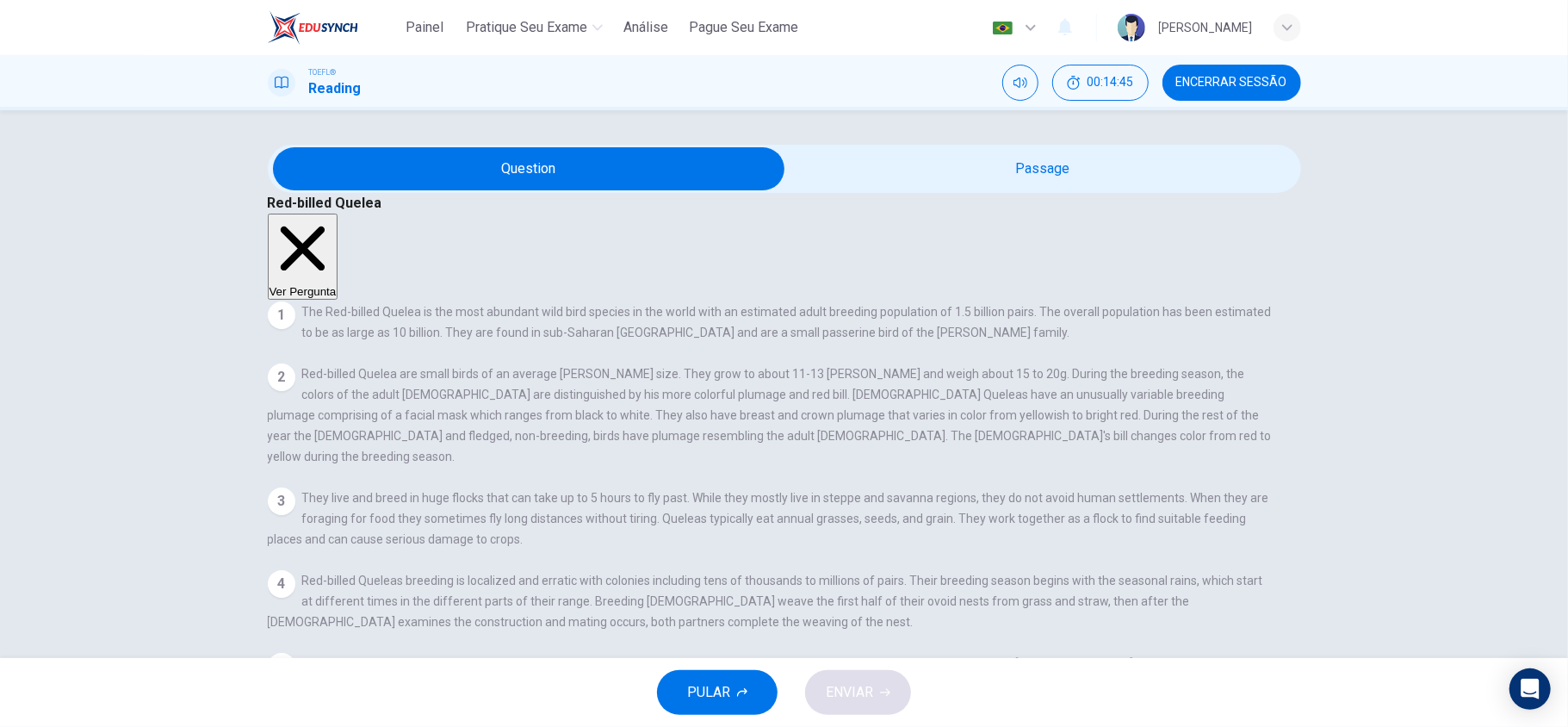
click at [339, 214] on button "Ver Pergunta" at bounding box center [303, 256] width 71 height 86
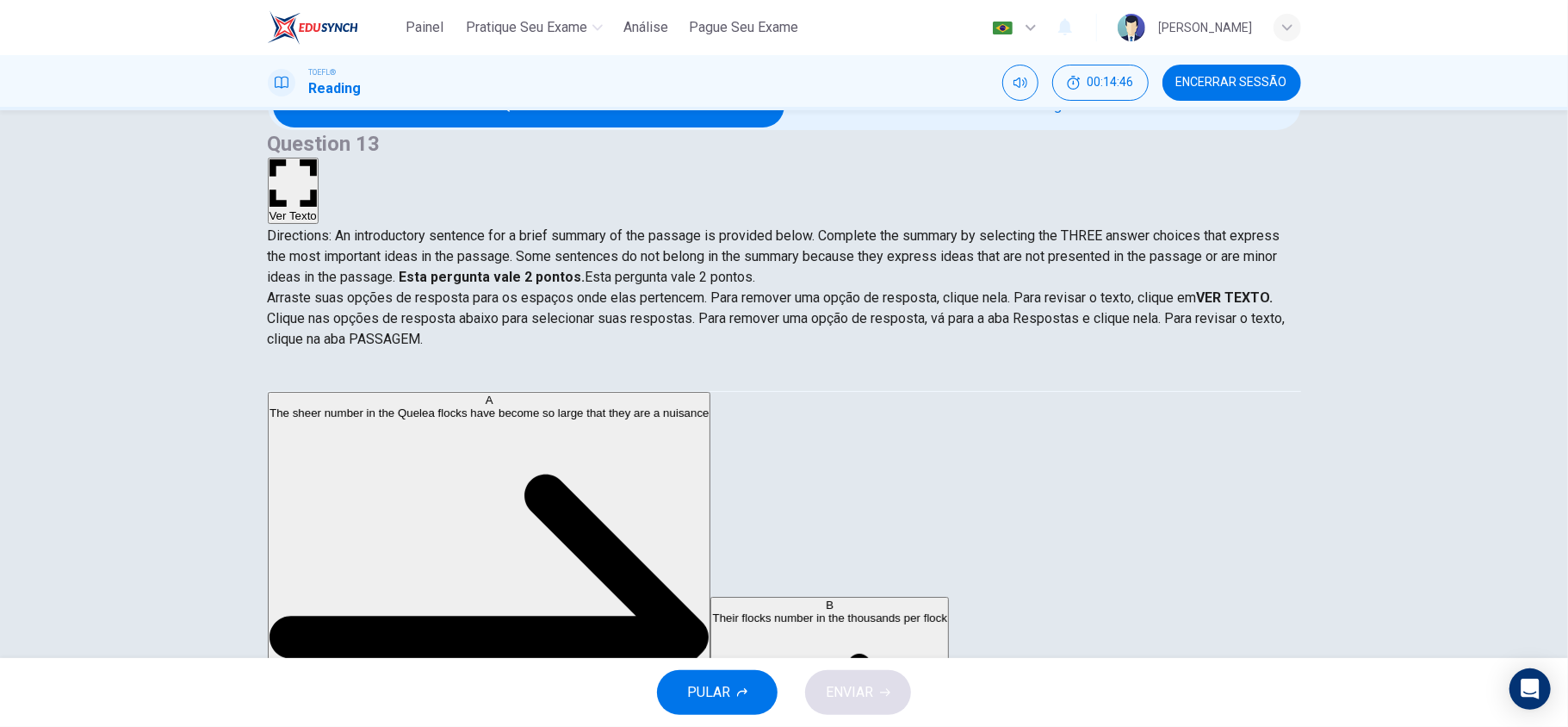
scroll to position [119, 0]
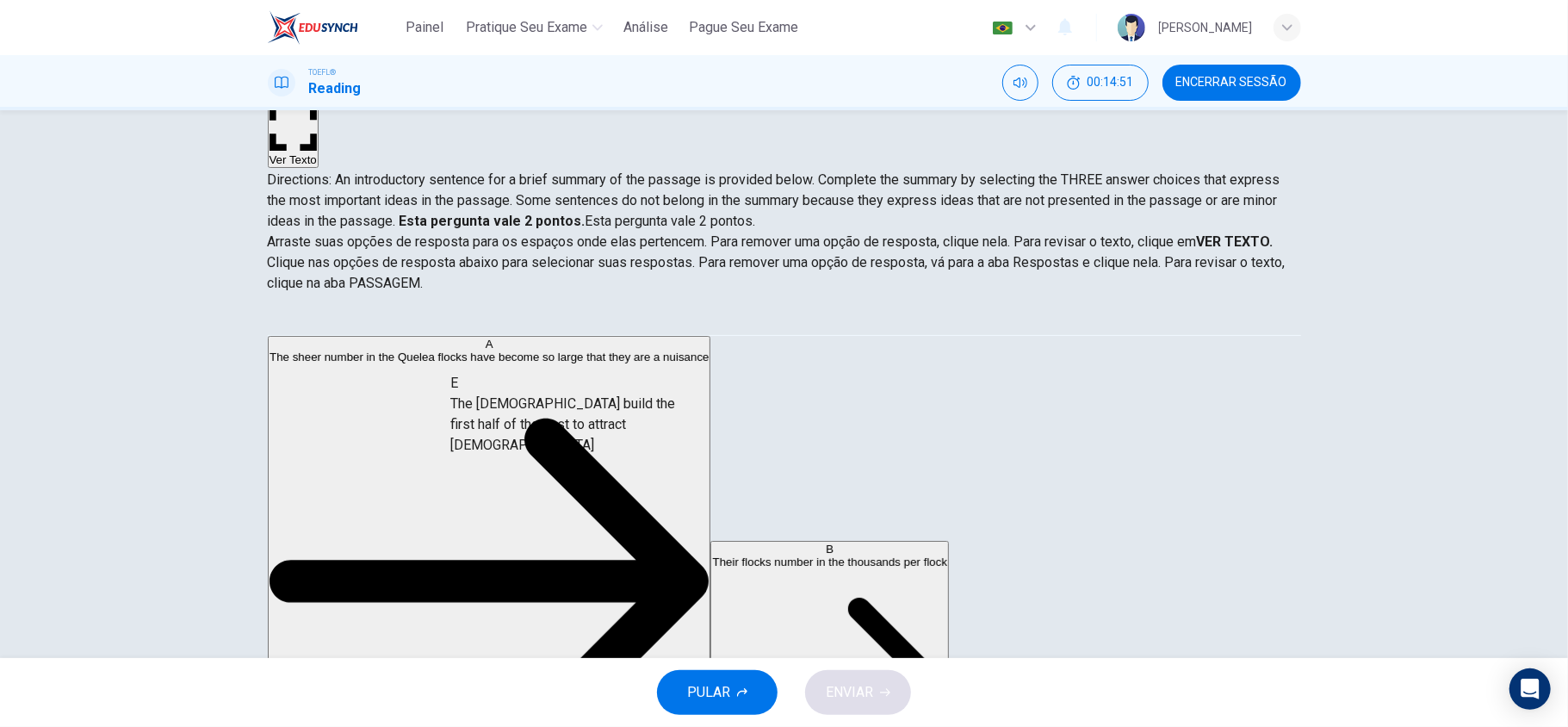
drag, startPoint x: 460, startPoint y: 450, endPoint x: 759, endPoint y: 408, distance: 301.9
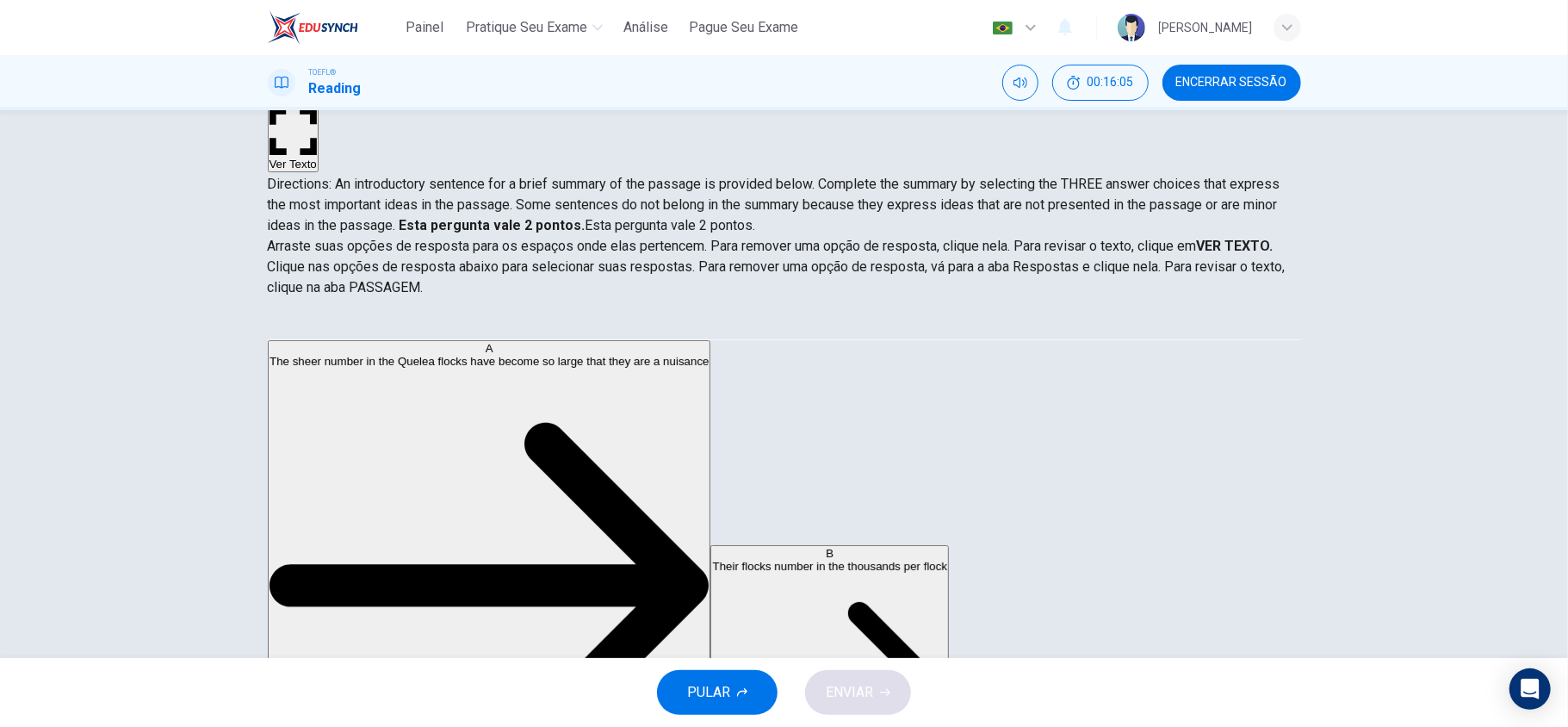
scroll to position [258, 0]
drag, startPoint x: 430, startPoint y: 563, endPoint x: 764, endPoint y: 519, distance: 336.9
drag, startPoint x: 390, startPoint y: 450, endPoint x: 858, endPoint y: 534, distance: 475.5
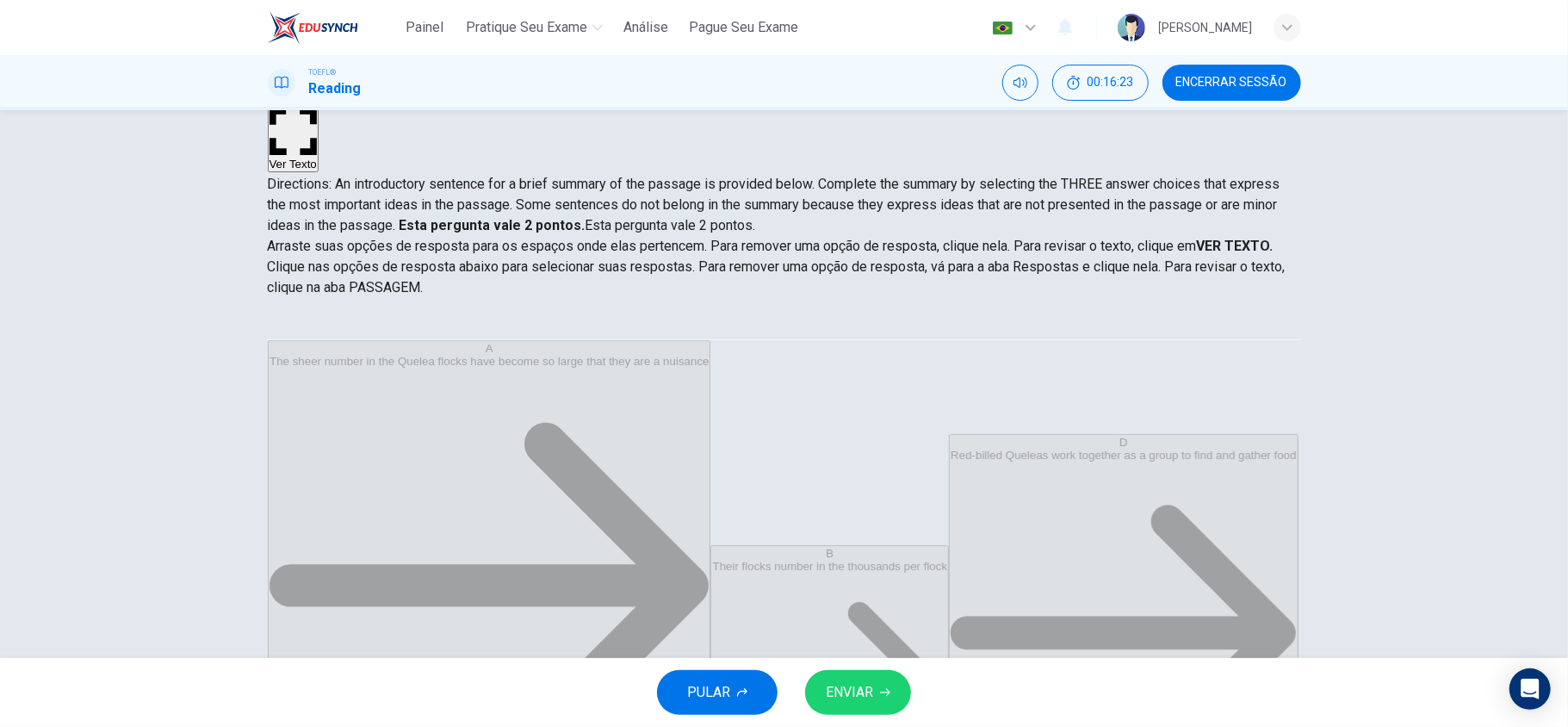
scroll to position [8, 0]
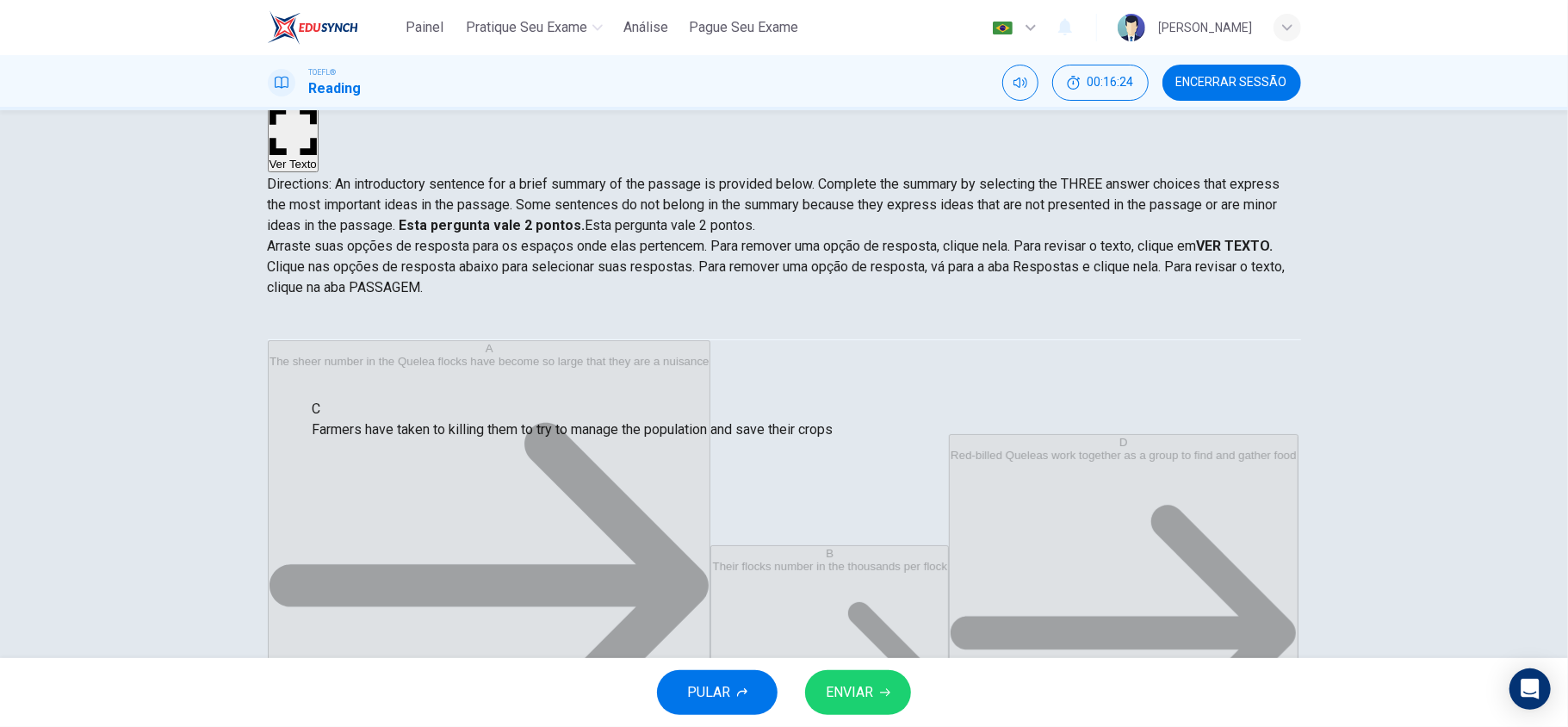
drag, startPoint x: 776, startPoint y: 367, endPoint x: 493, endPoint y: 424, distance: 288.7
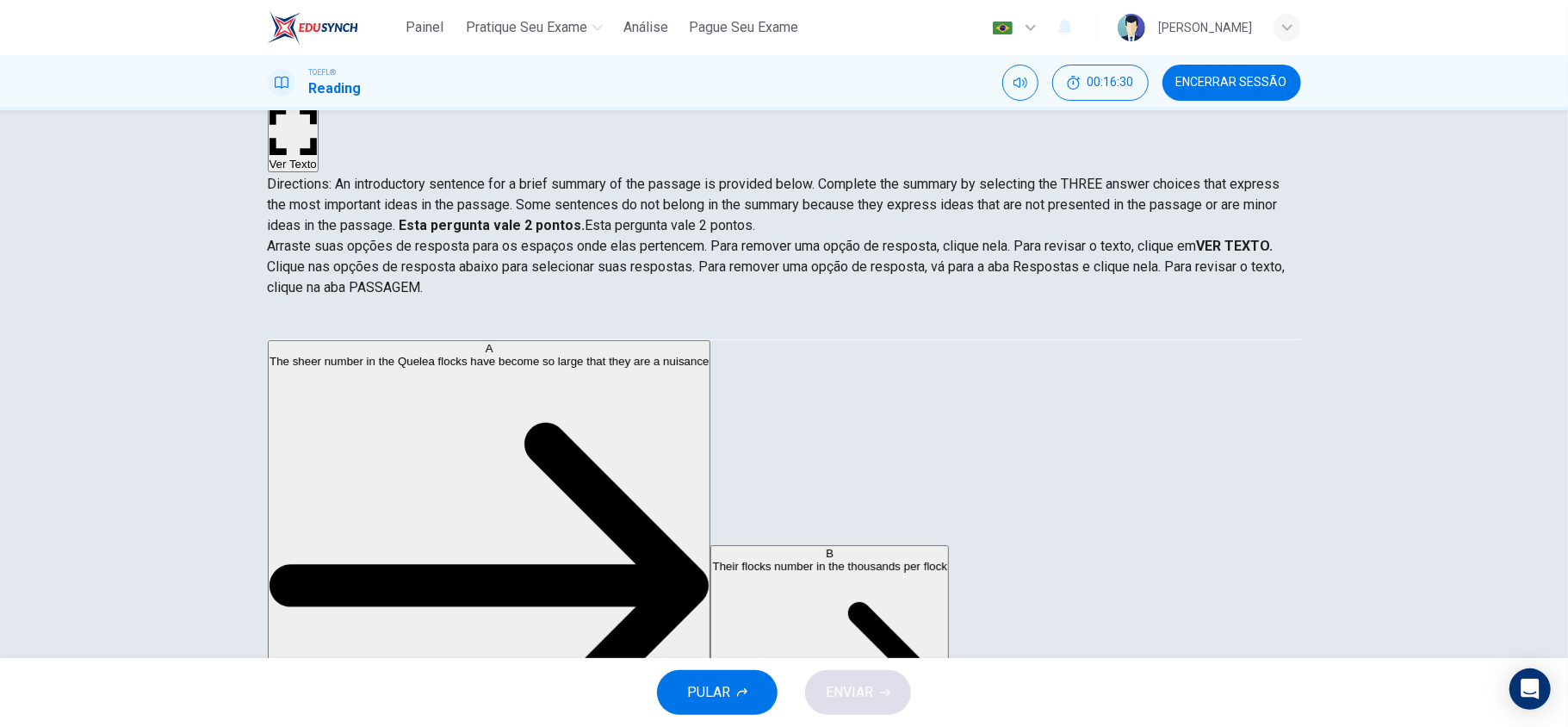
scroll to position [119, 0]
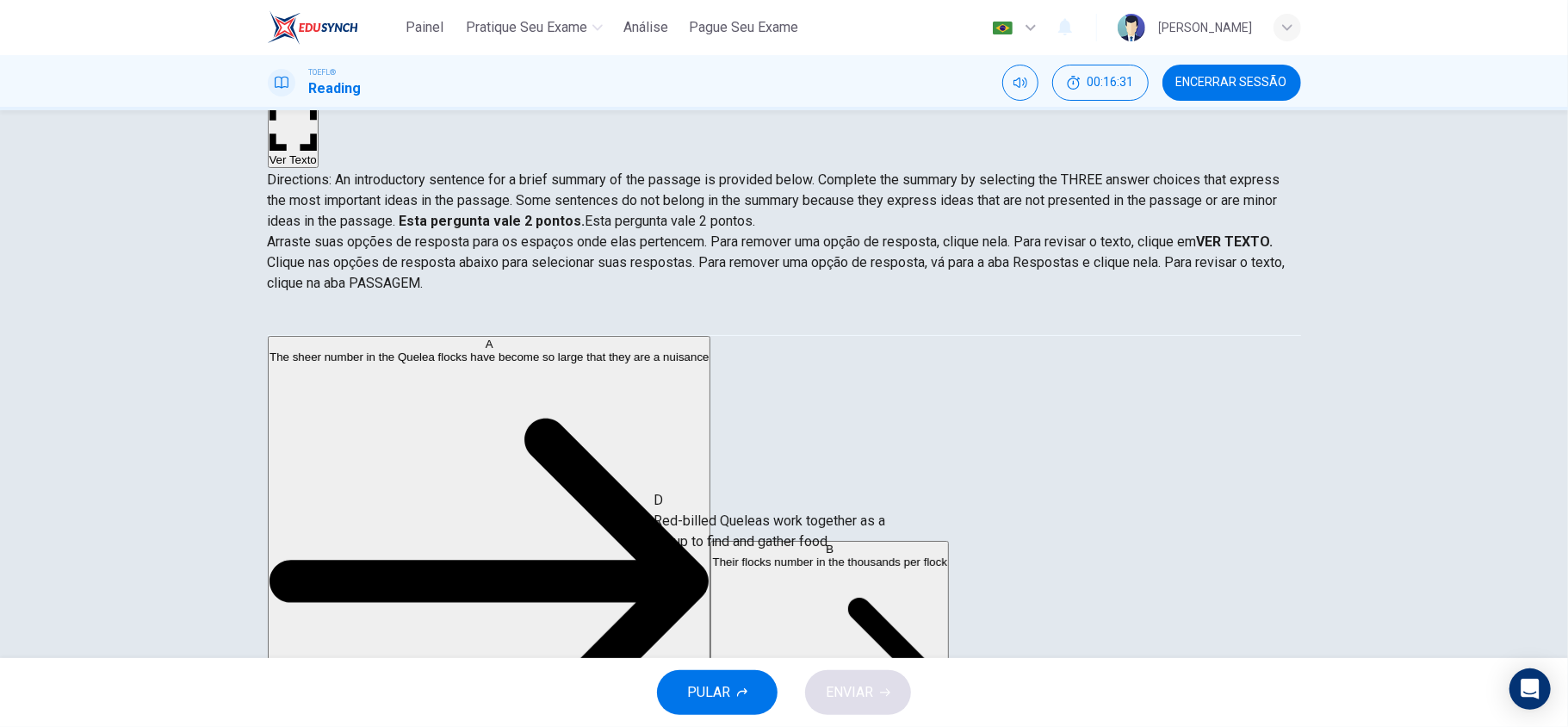
drag, startPoint x: 403, startPoint y: 559, endPoint x: 786, endPoint y: 549, distance: 383.1
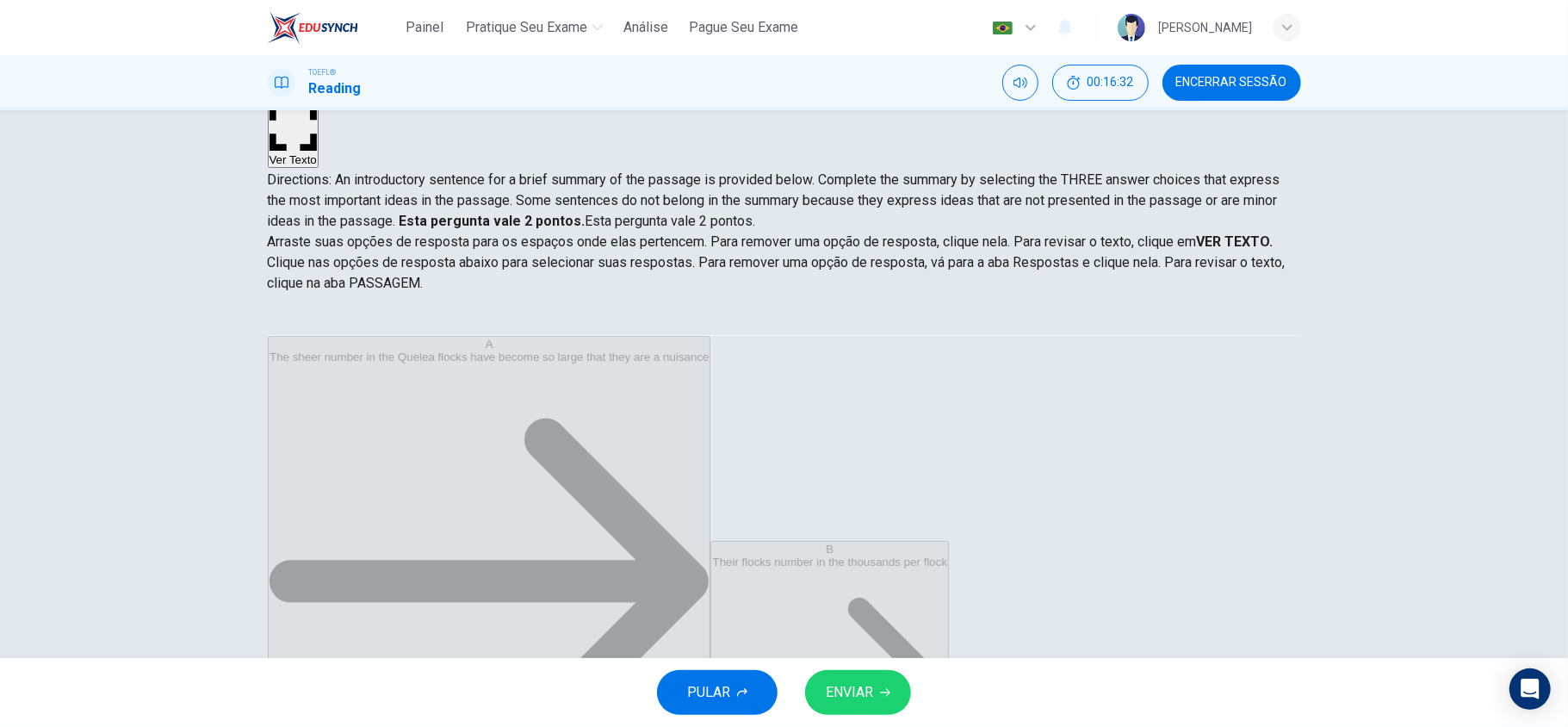
scroll to position [31, 0]
click at [869, 703] on span "ENVIAR" at bounding box center [849, 693] width 47 height 24
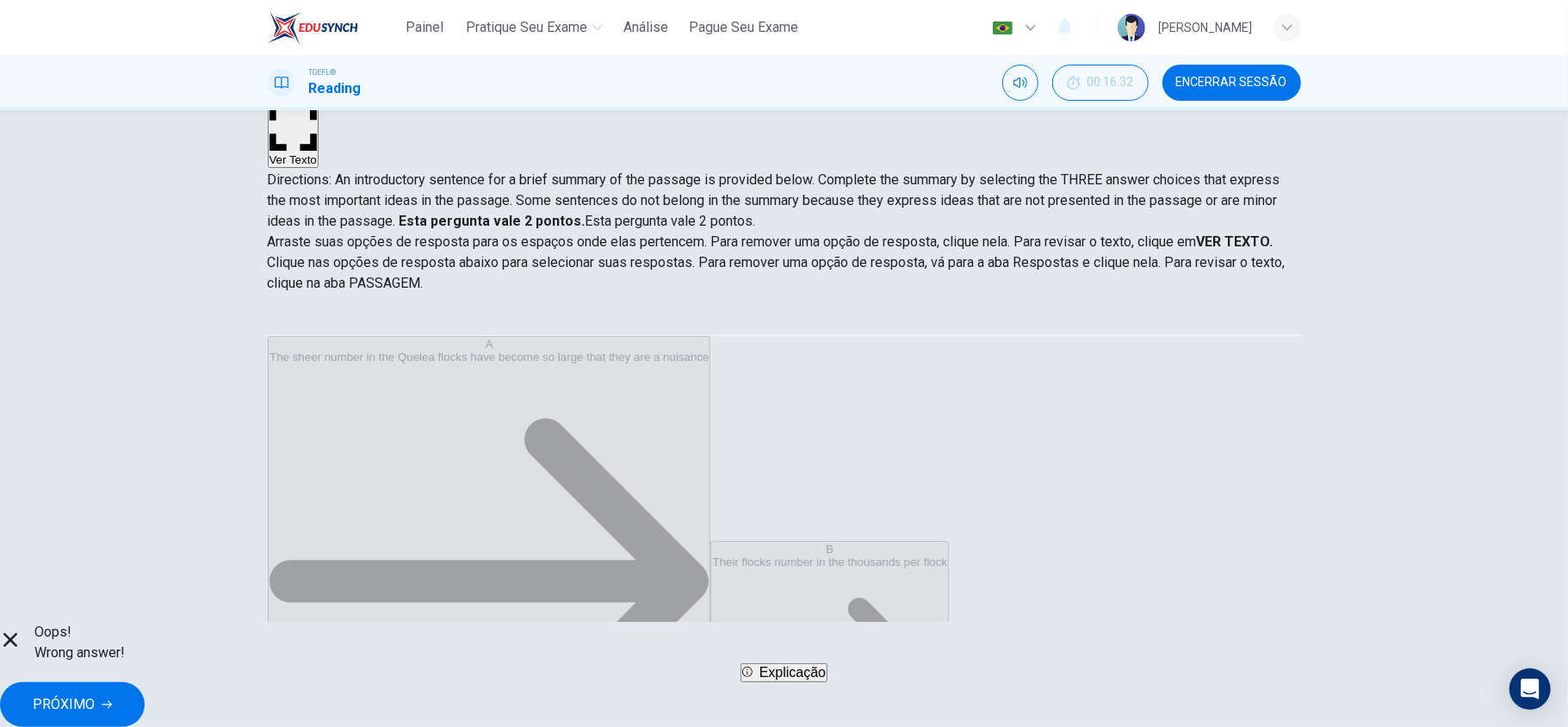
click at [145, 691] on button "PRÓXIMO" at bounding box center [72, 705] width 145 height 45
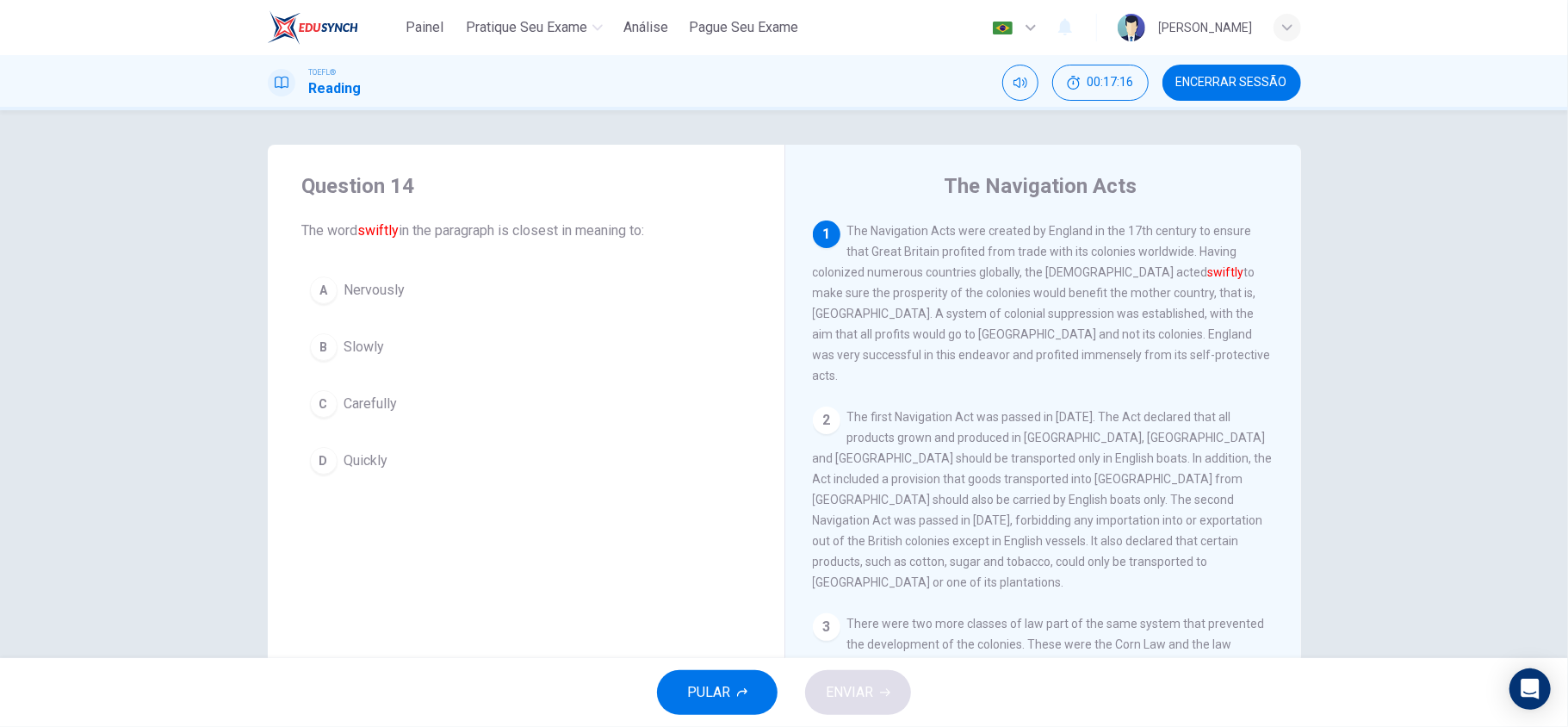
click at [623, 387] on button "C Carefully" at bounding box center [526, 404] width 448 height 43
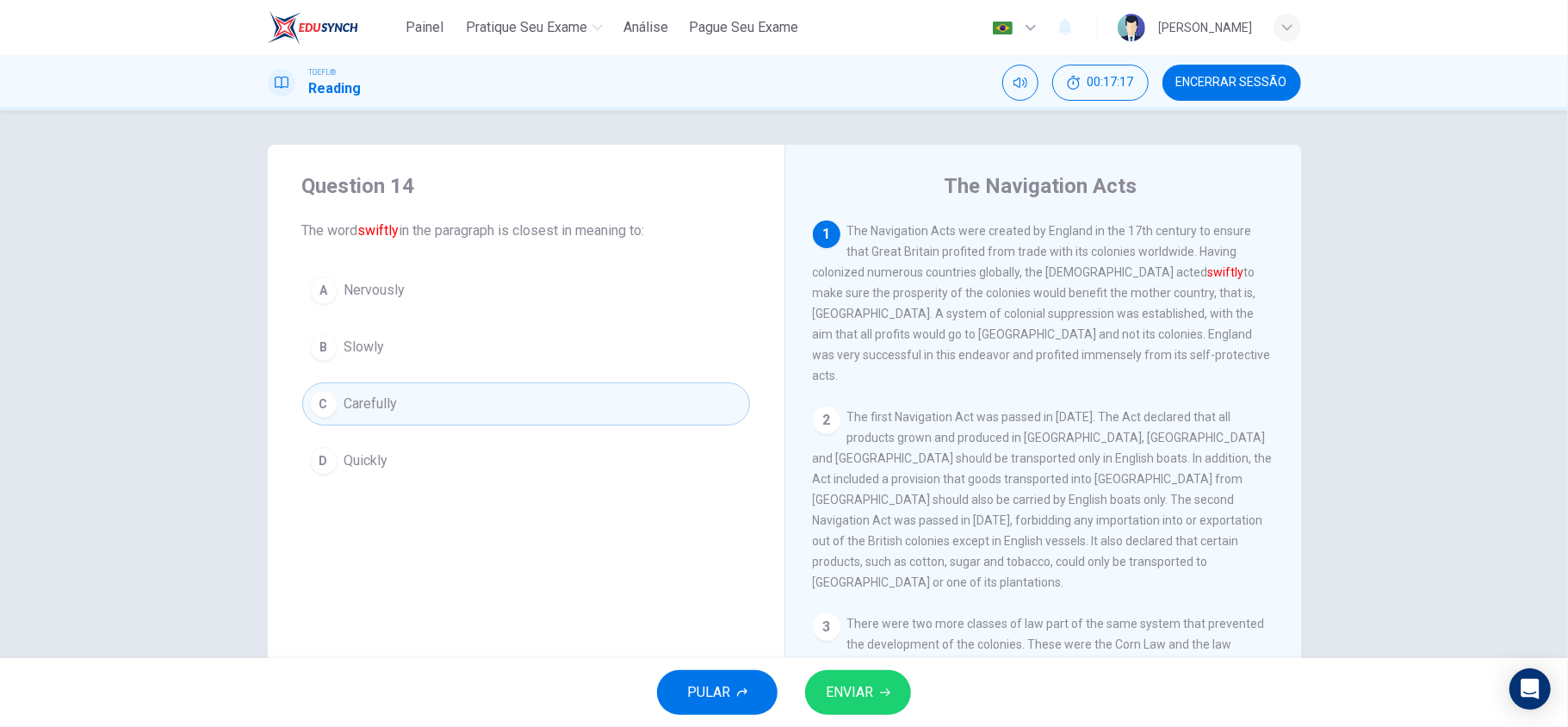
click at [876, 683] on button "ENVIAR" at bounding box center [857, 693] width 106 height 45
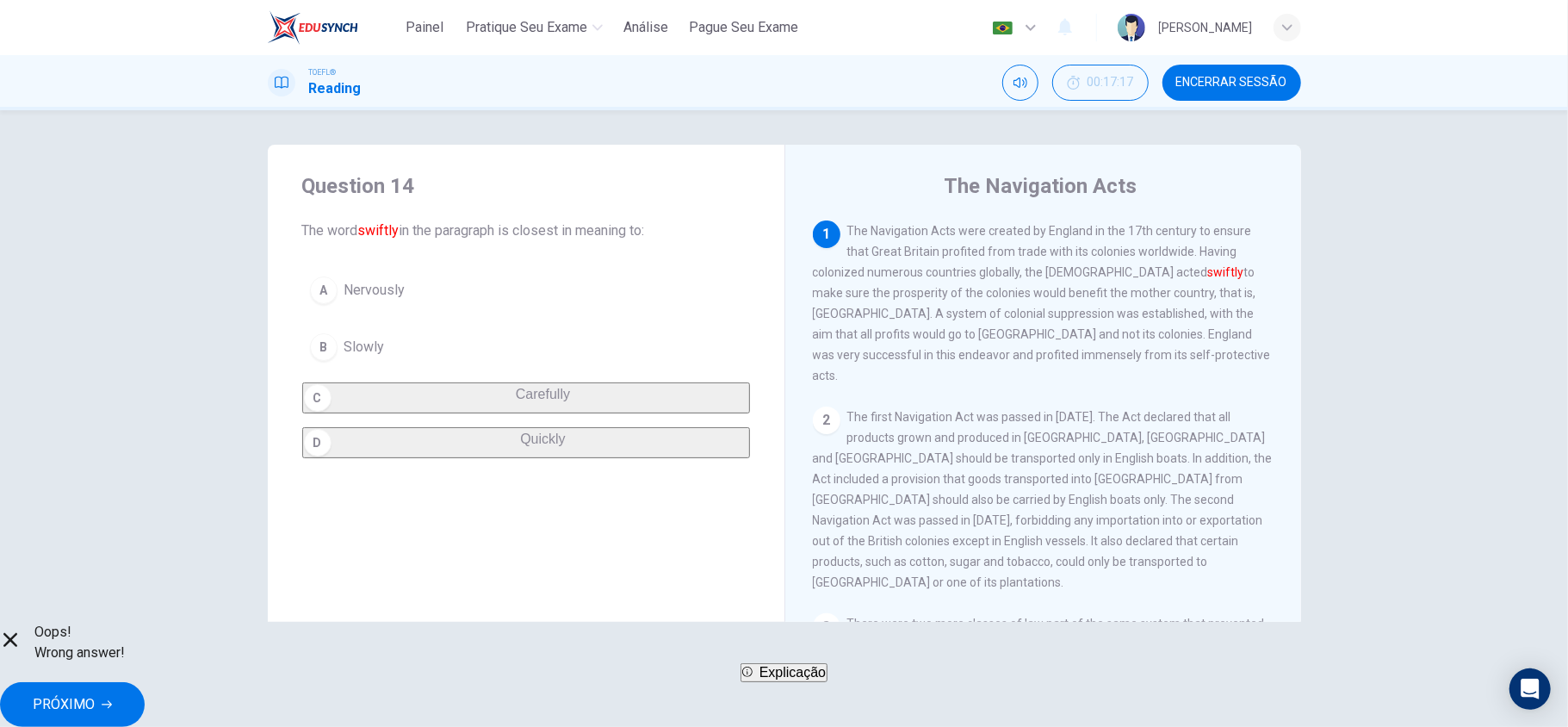
click at [145, 683] on button "PRÓXIMO" at bounding box center [72, 705] width 145 height 45
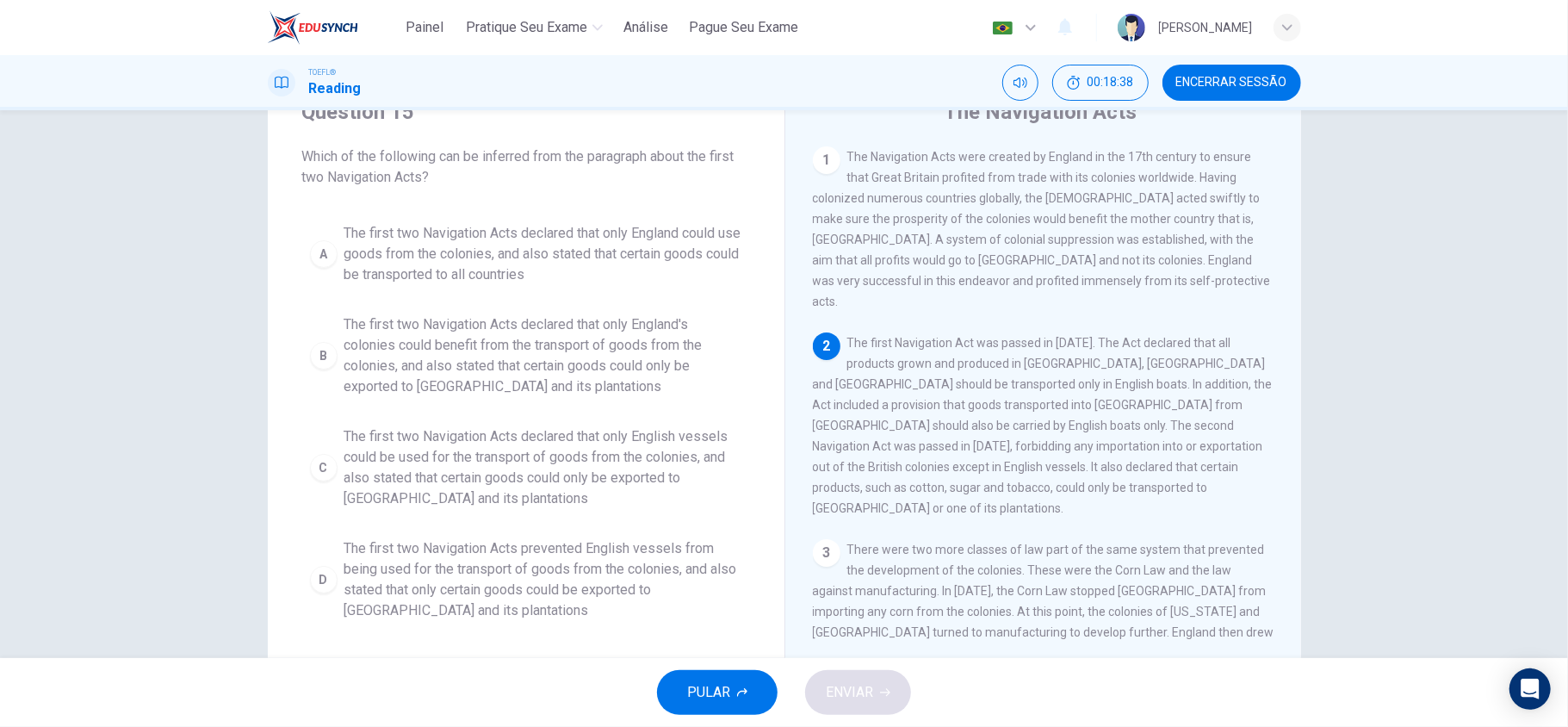
scroll to position [115, 0]
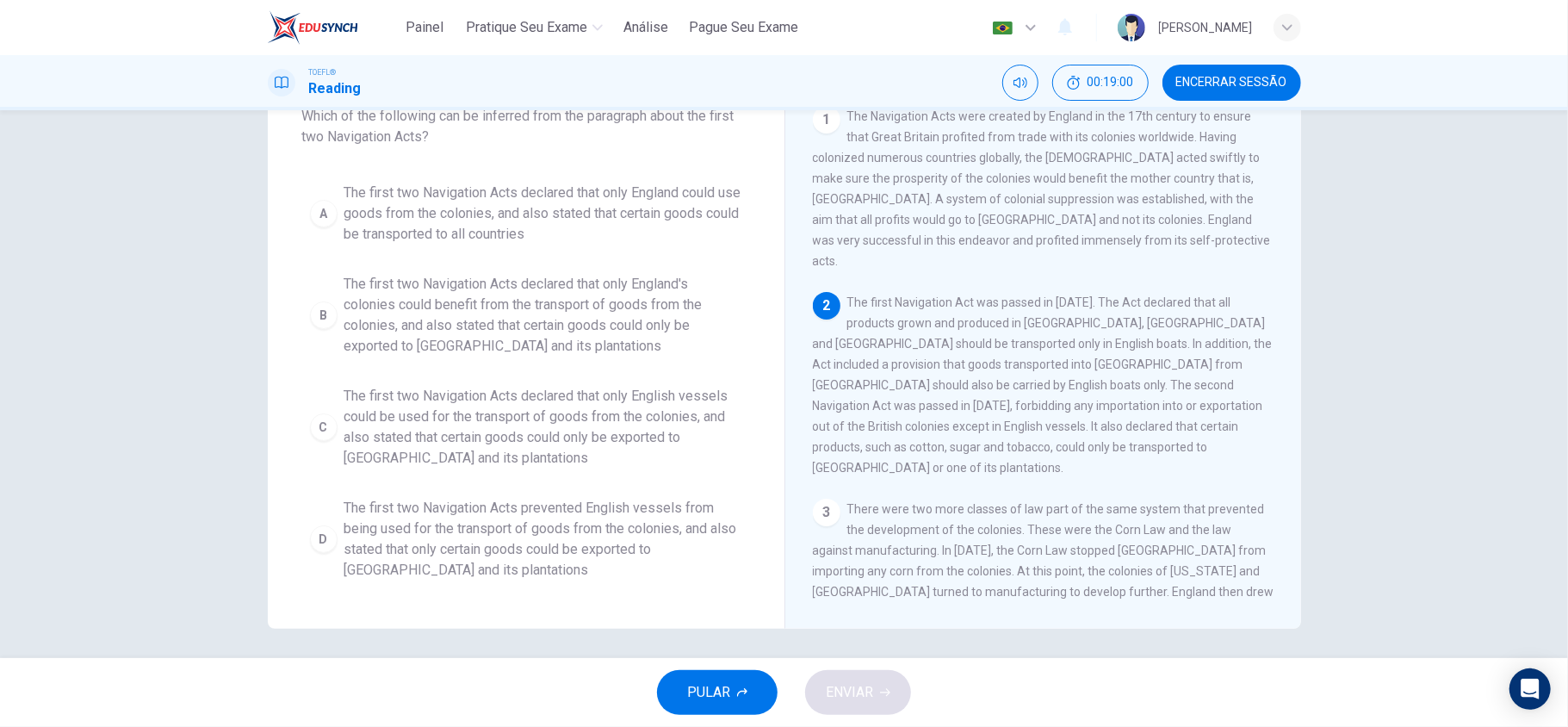
click at [542, 456] on span "The first two Navigation Acts declared that only English vessels could be used …" at bounding box center [543, 428] width 398 height 83
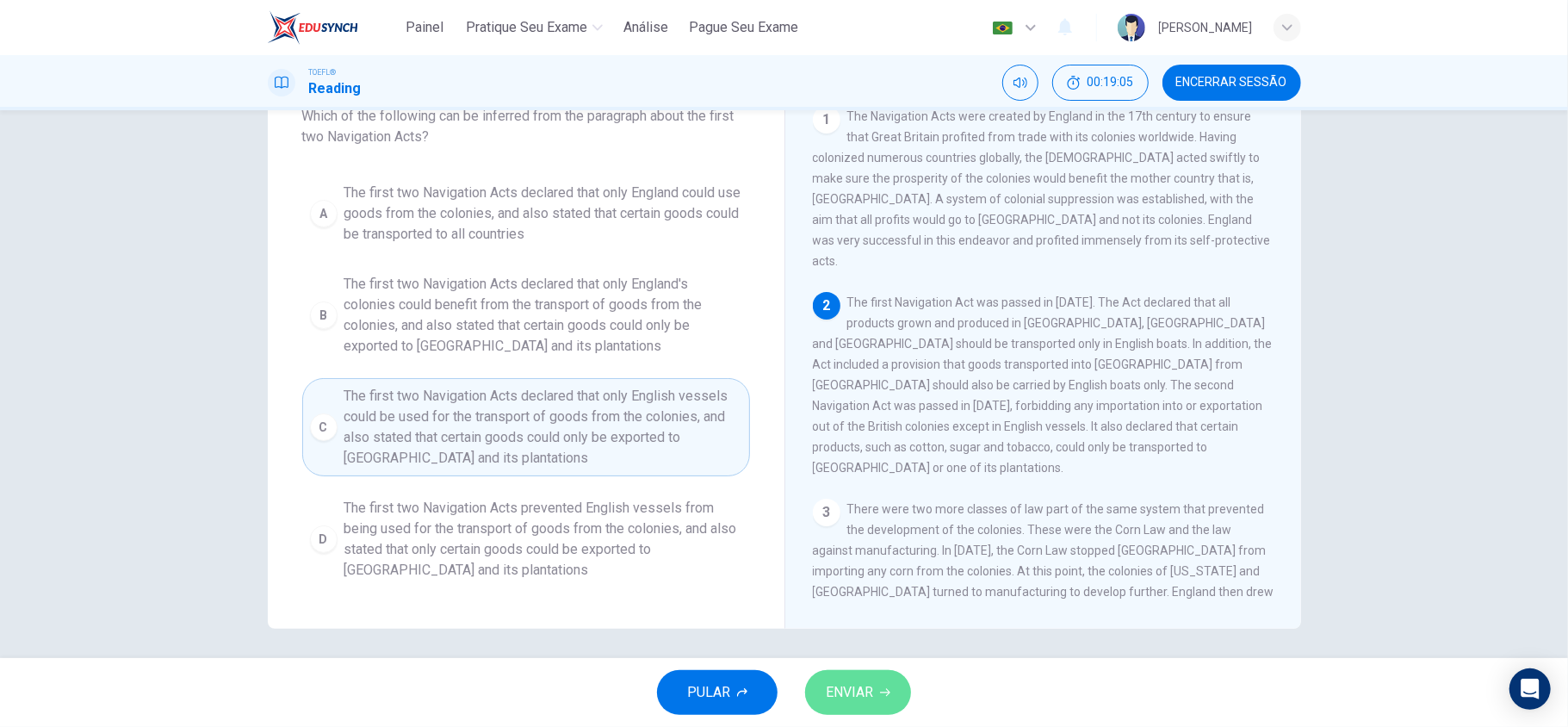
click at [848, 680] on button "ENVIAR" at bounding box center [857, 693] width 106 height 45
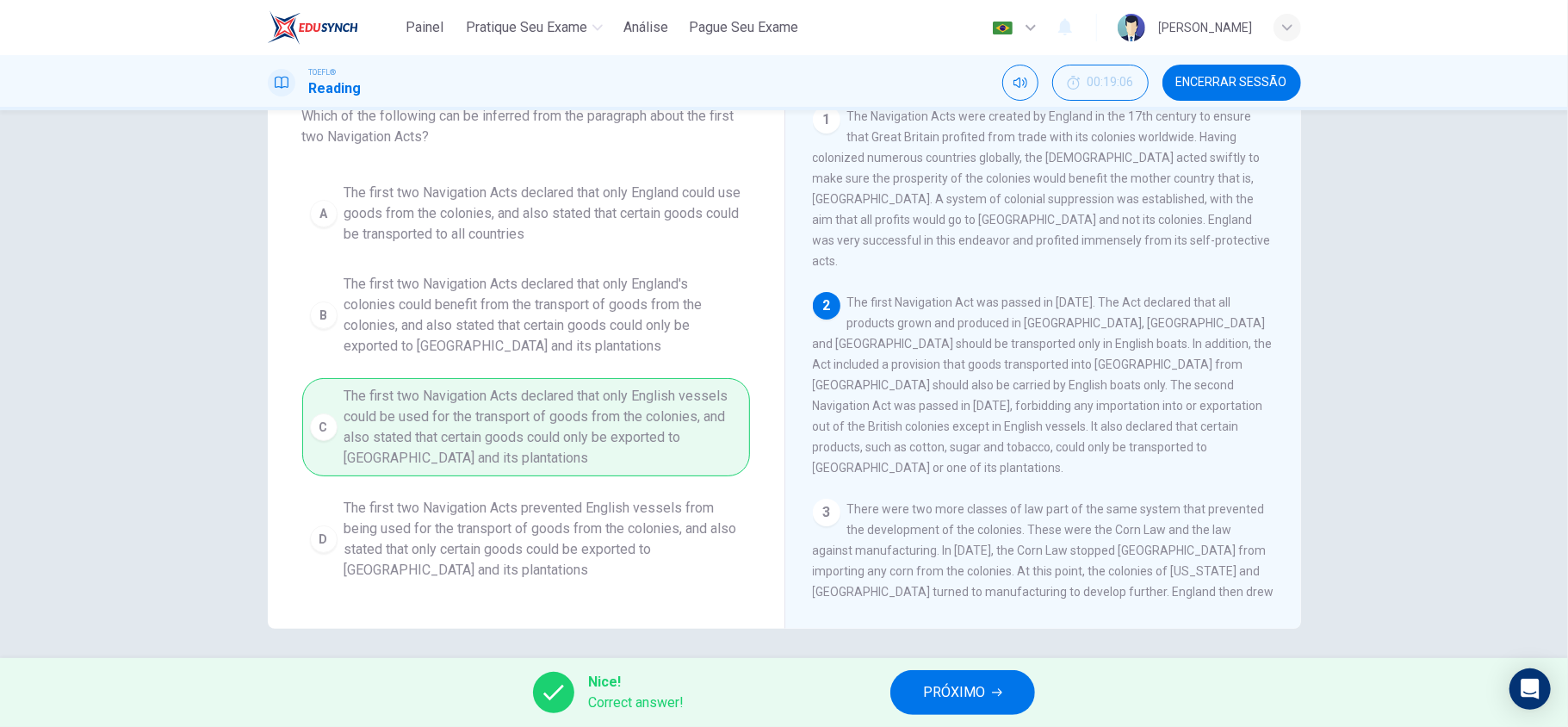
click at [956, 706] on button "PRÓXIMO" at bounding box center [963, 693] width 145 height 45
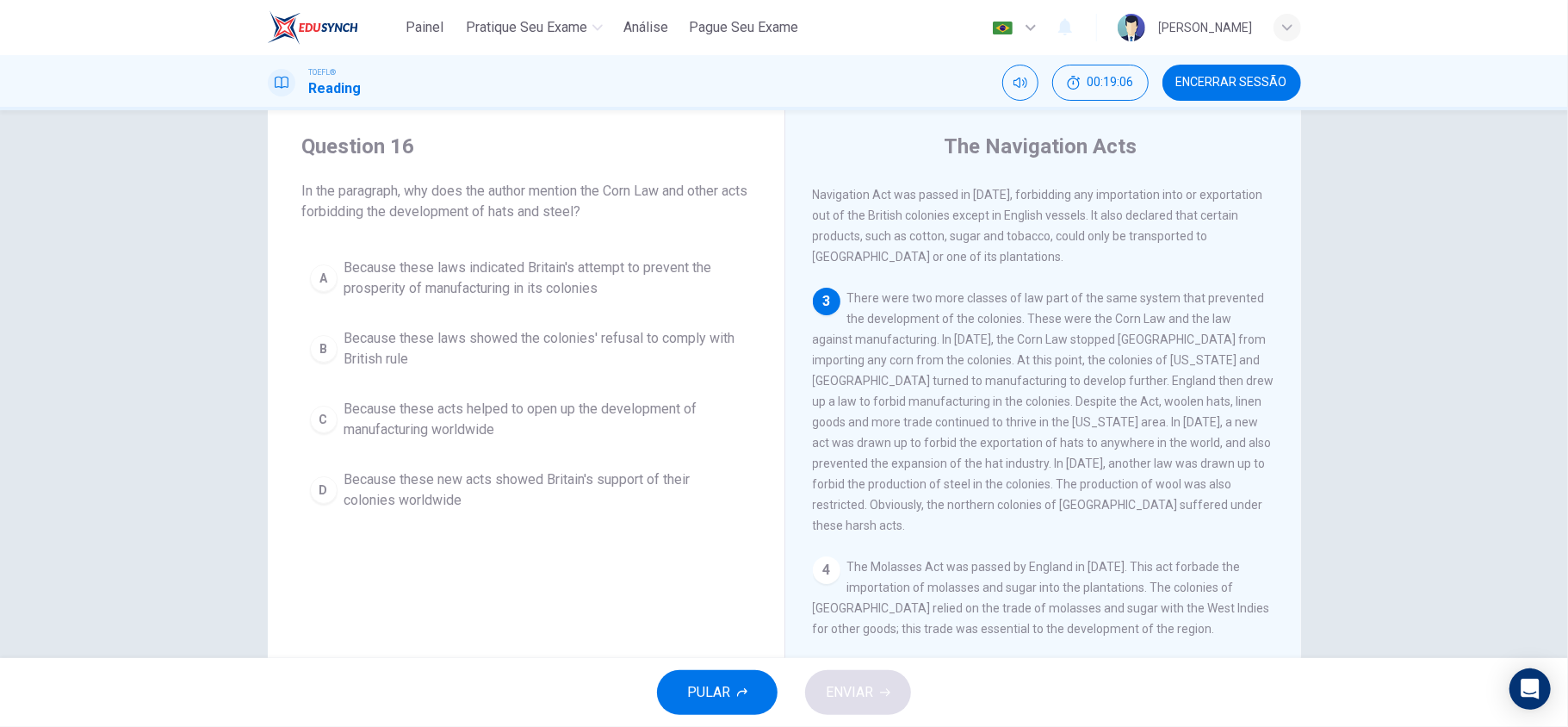
scroll to position [0, 0]
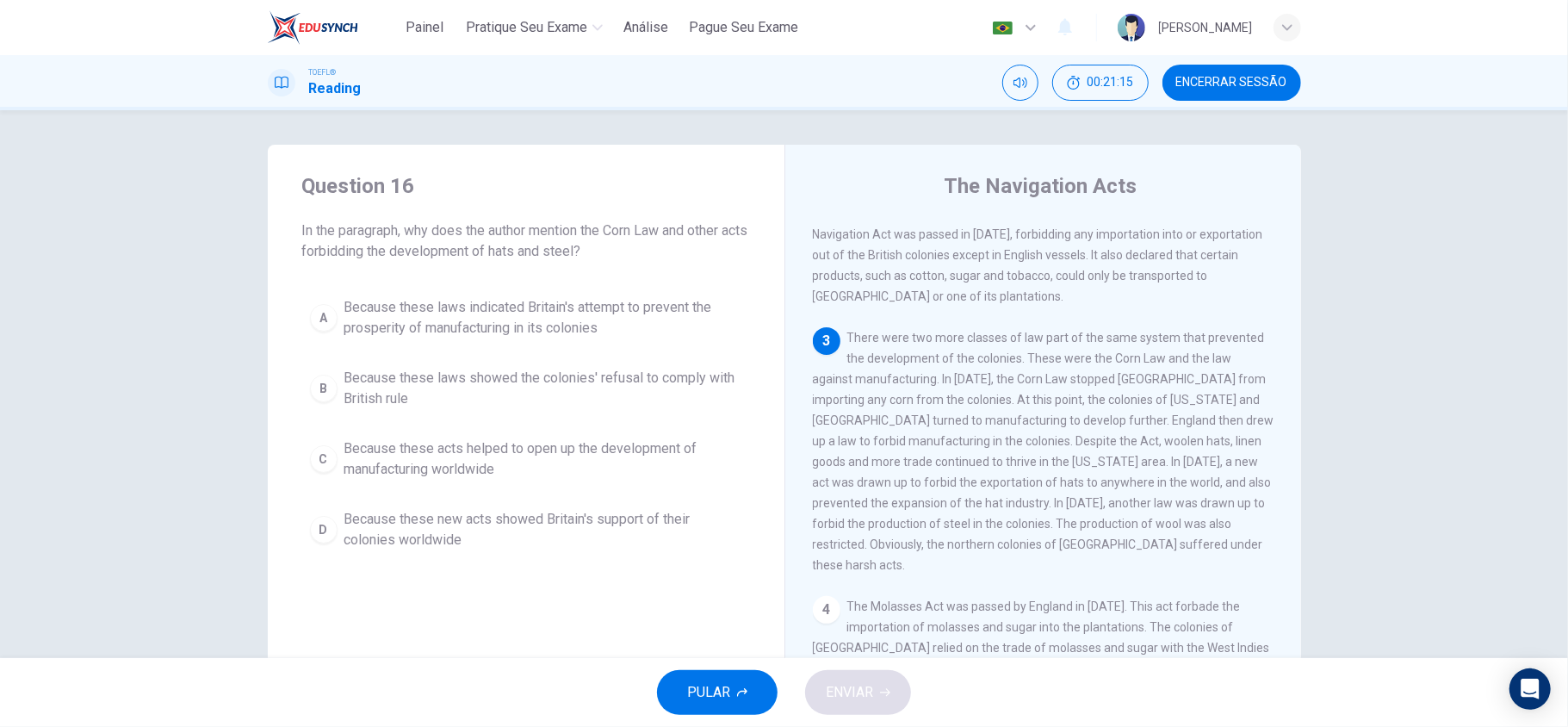
click at [1199, 511] on span "There were two more classes of law part of the same system that prevented the d…" at bounding box center [1044, 451] width 461 height 241
click at [487, 329] on span "Because these laws indicated Britain's attempt to prevent the prosperity of man…" at bounding box center [543, 318] width 398 height 41
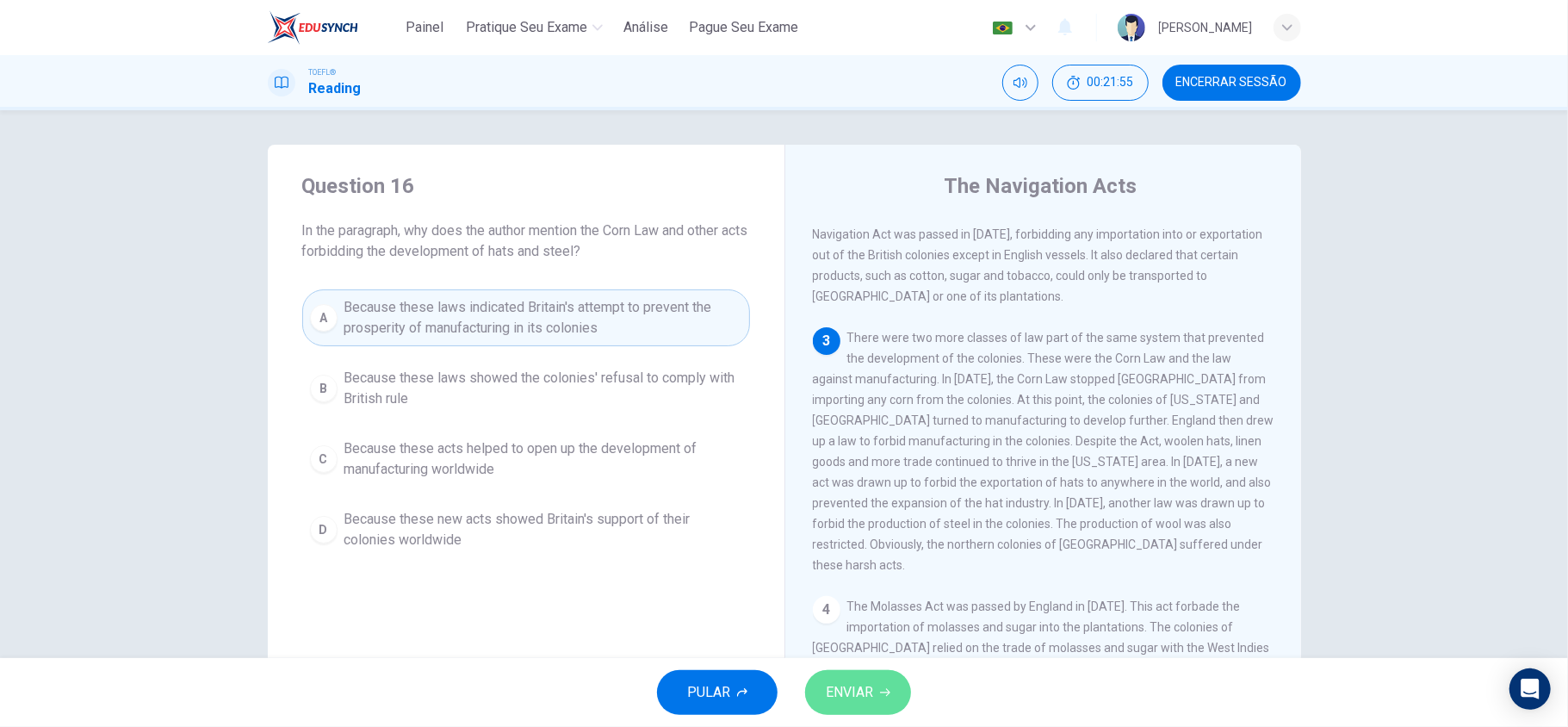
click at [880, 704] on button "ENVIAR" at bounding box center [857, 693] width 106 height 45
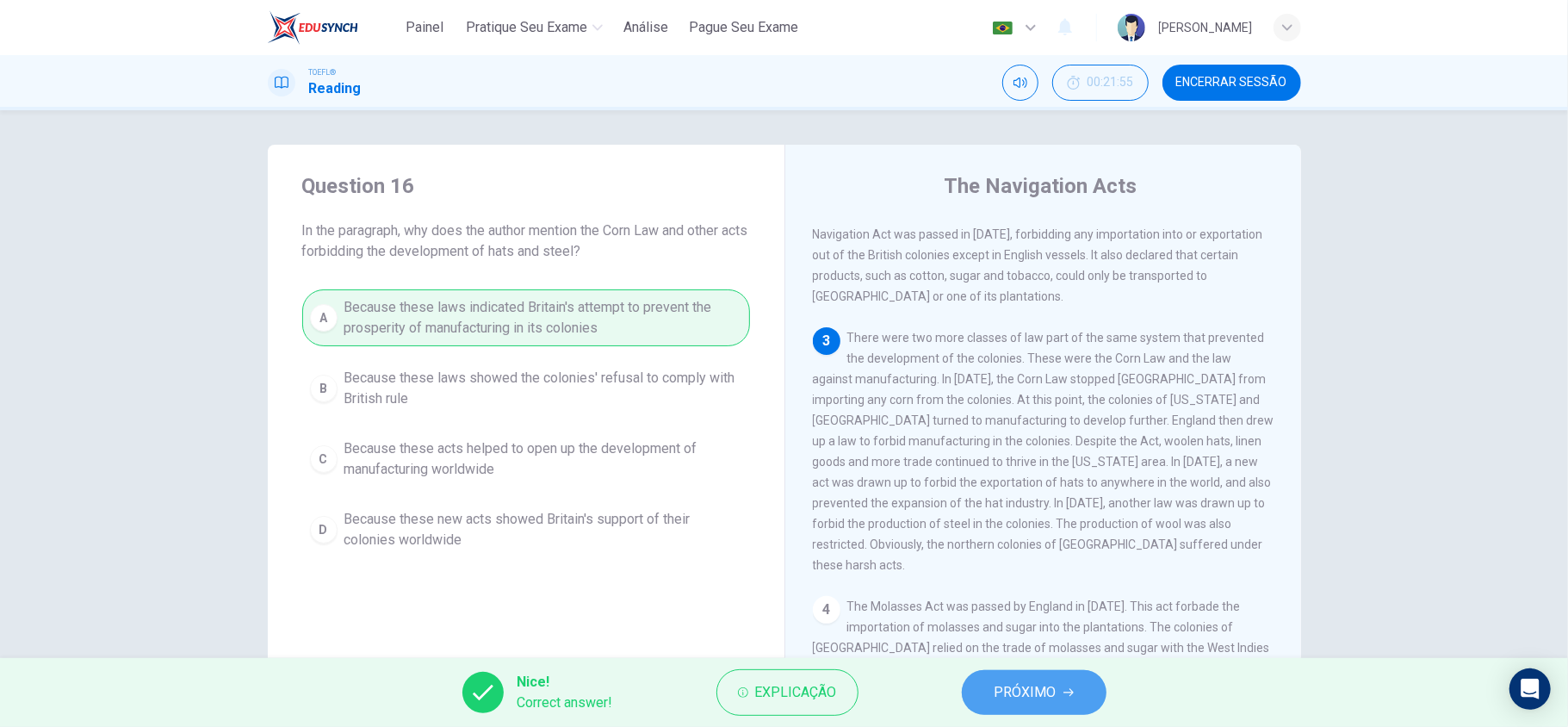
click at [1017, 693] on span "PRÓXIMO" at bounding box center [1026, 693] width 62 height 24
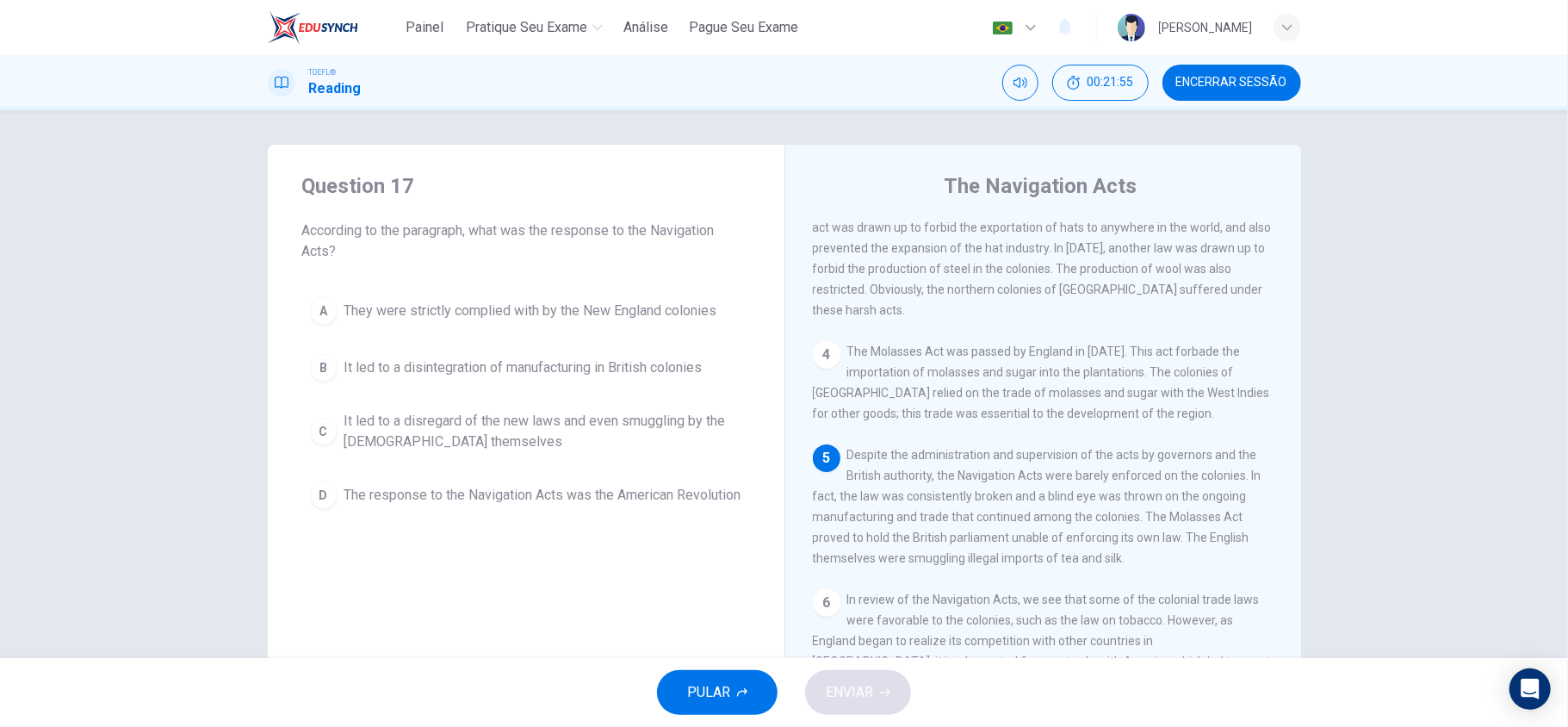
scroll to position [545, 0]
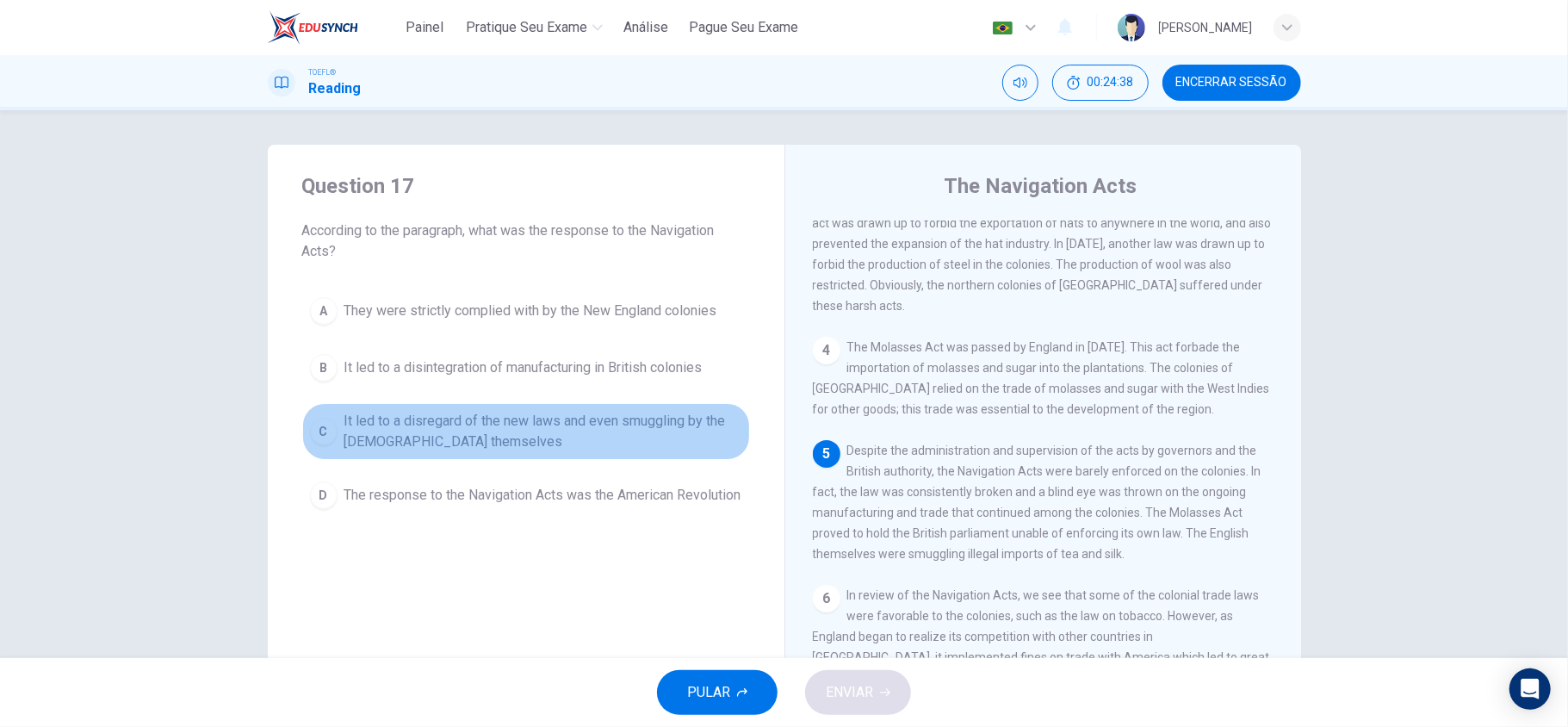
click at [508, 445] on span "It led to a disregard of the new laws and even smuggling by the British themsel…" at bounding box center [543, 431] width 398 height 41
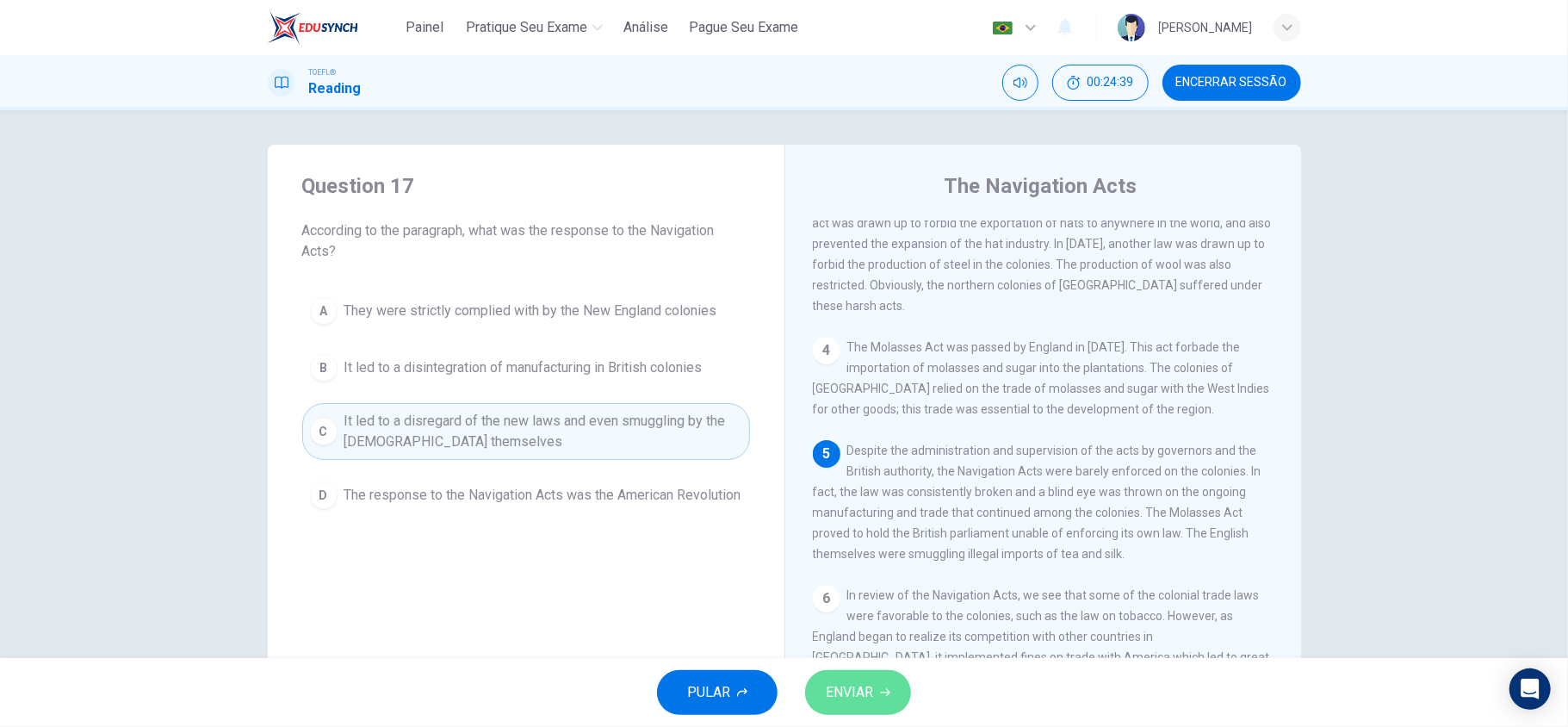
click at [852, 694] on span "ENVIAR" at bounding box center [849, 693] width 47 height 24
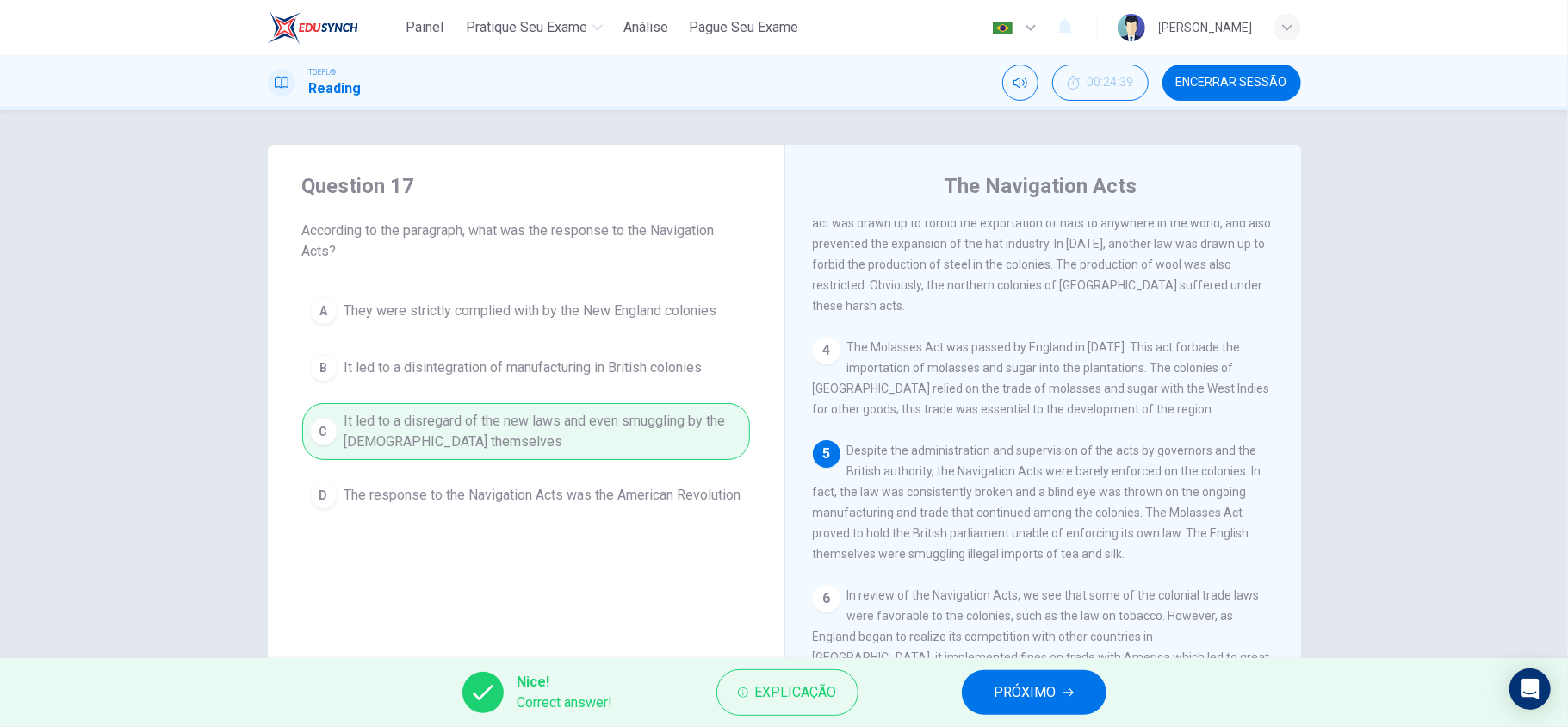
click at [1002, 687] on span "PRÓXIMO" at bounding box center [1026, 693] width 62 height 24
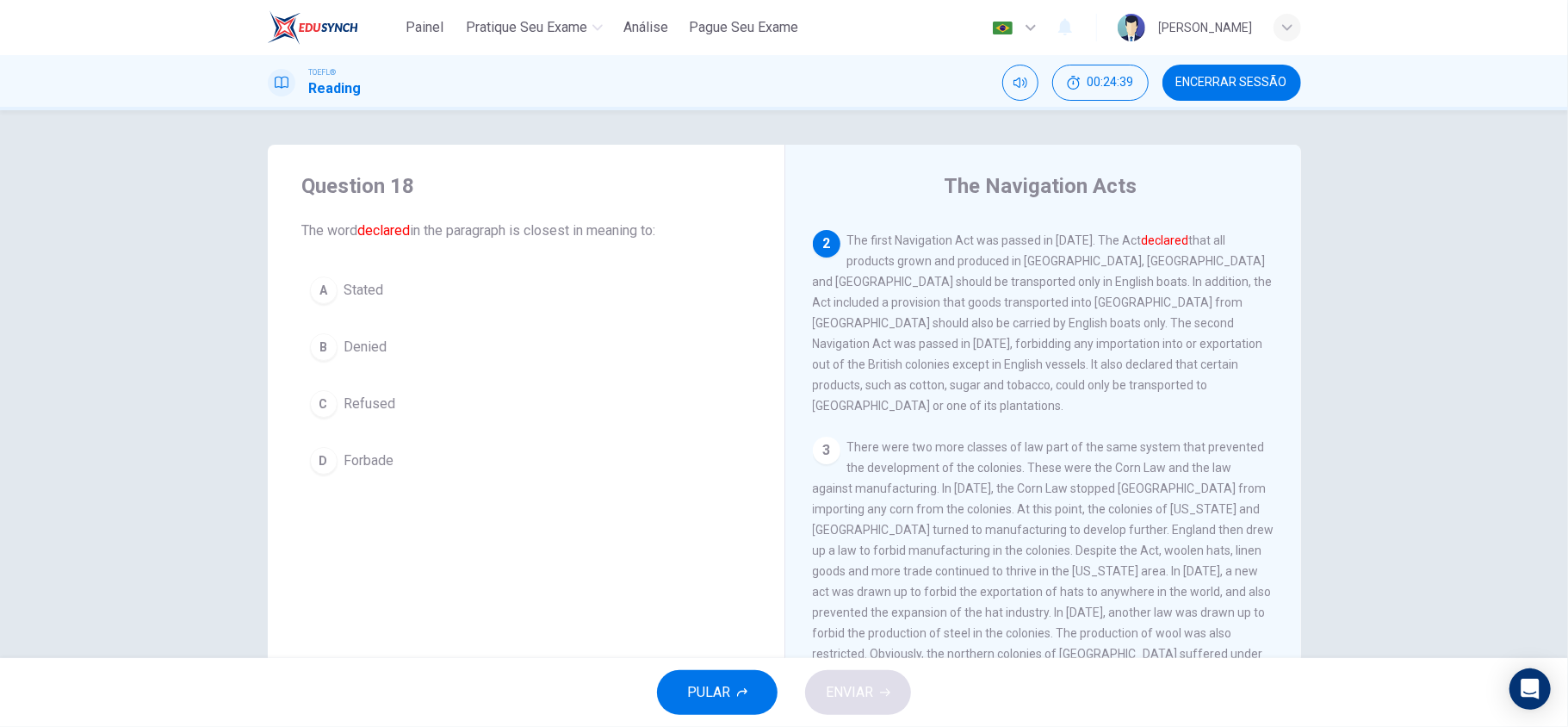
scroll to position [173, 0]
click at [362, 297] on span "Stated" at bounding box center [364, 290] width 40 height 21
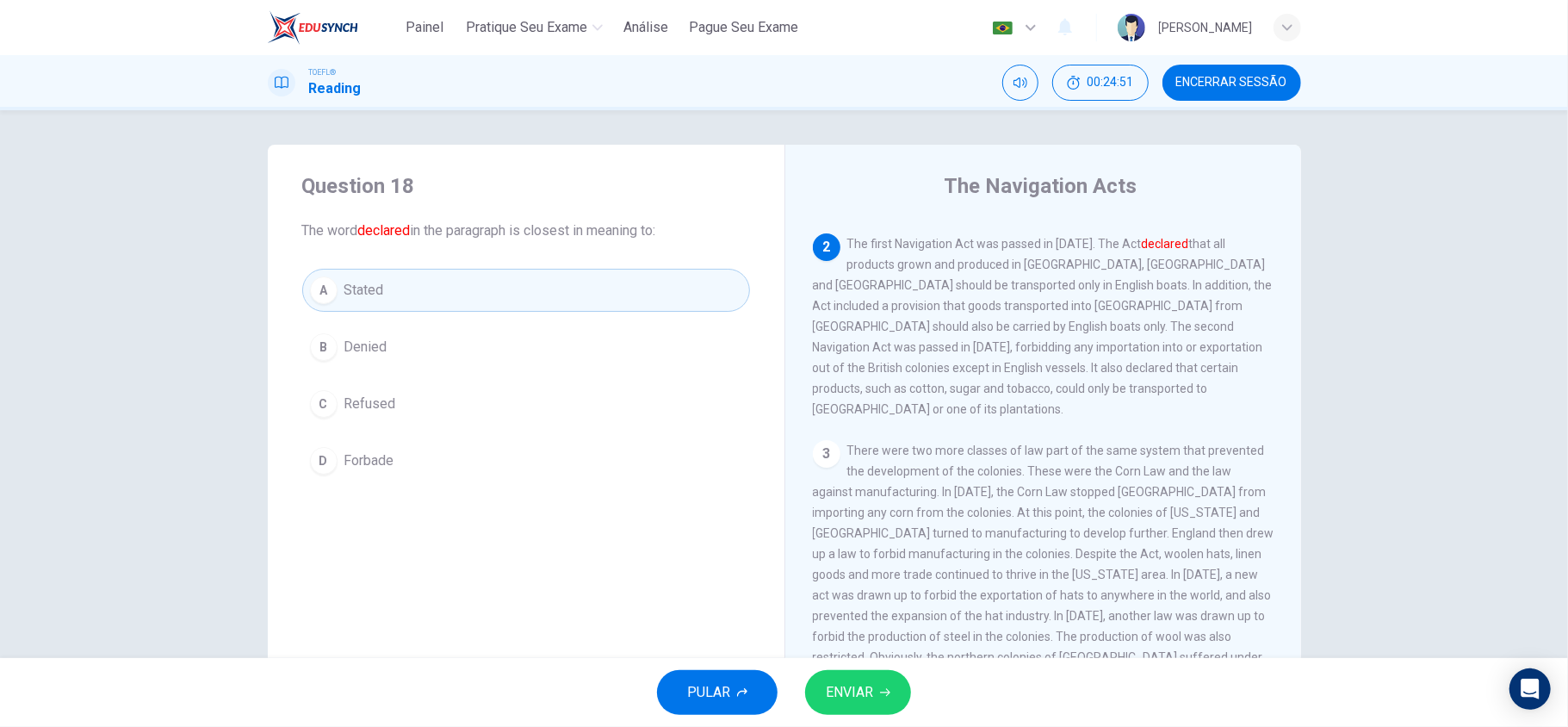
click at [892, 689] on button "ENVIAR" at bounding box center [857, 693] width 106 height 45
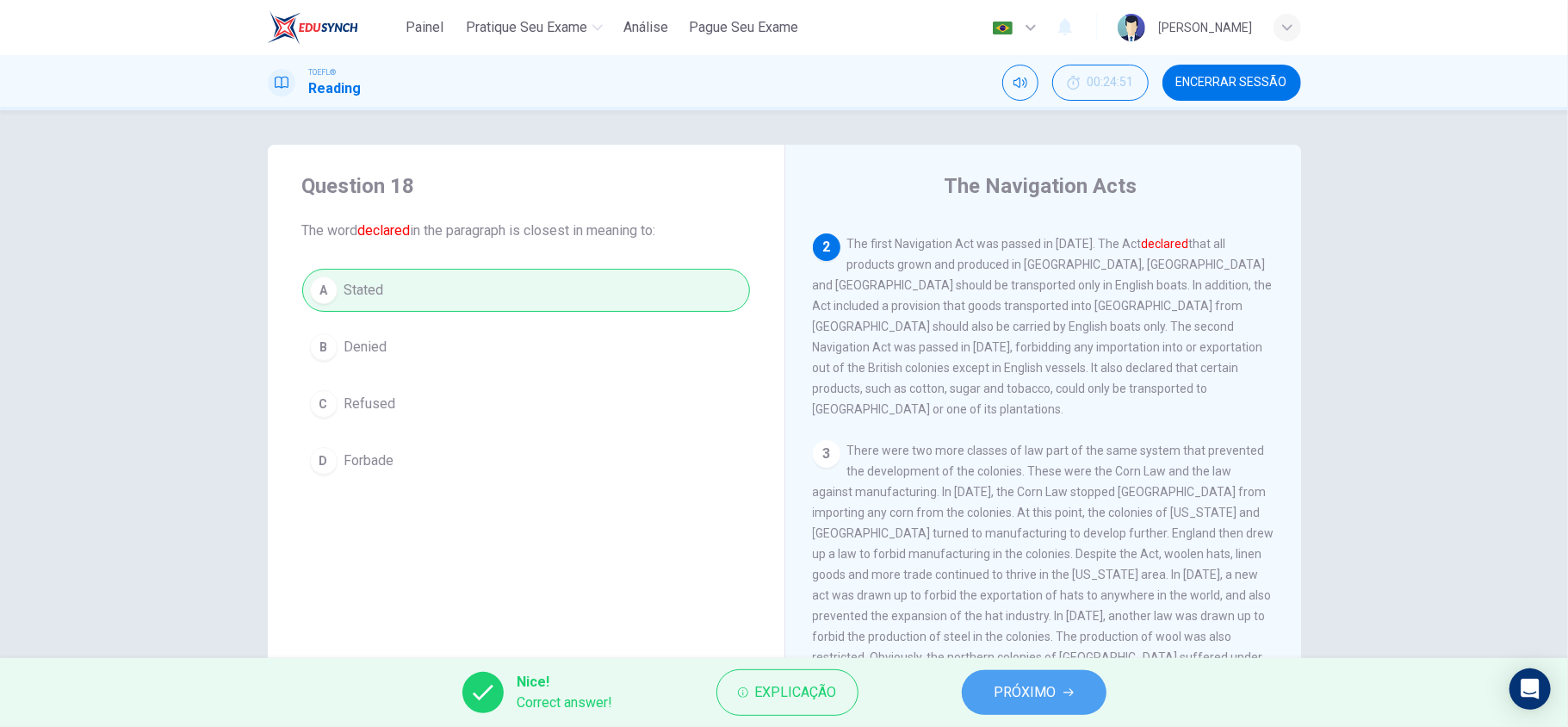
click at [993, 693] on button "PRÓXIMO" at bounding box center [1034, 693] width 145 height 45
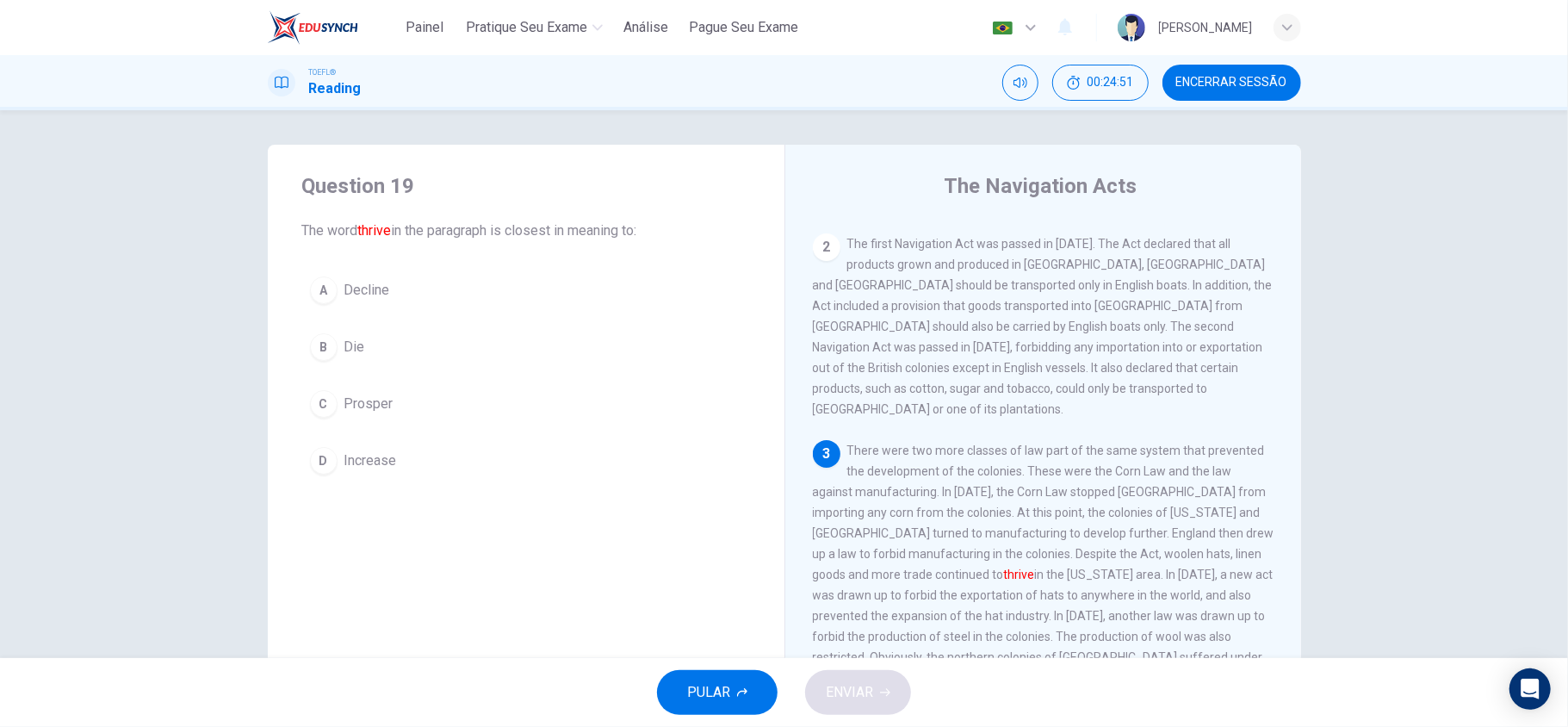
scroll to position [286, 0]
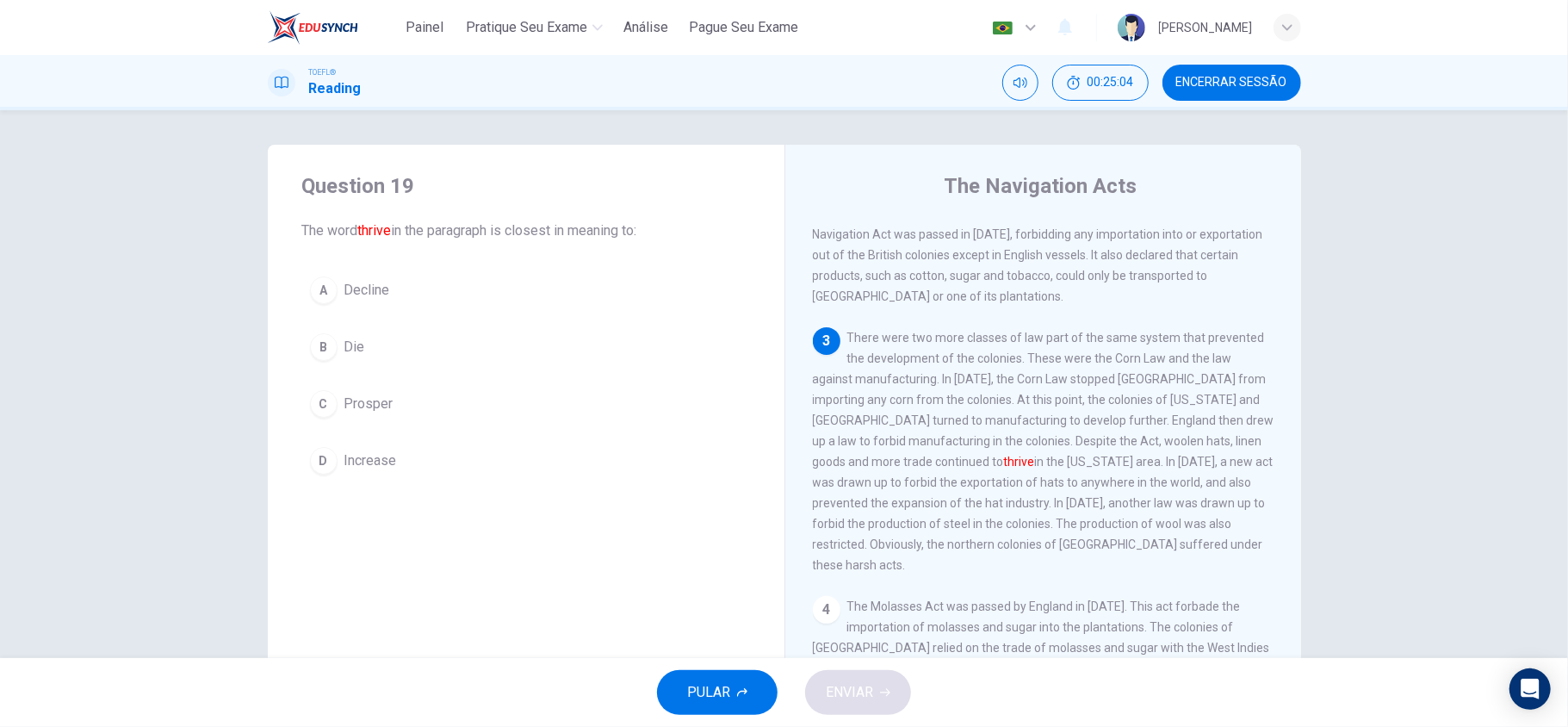
click at [409, 401] on button "C Prosper" at bounding box center [526, 404] width 448 height 43
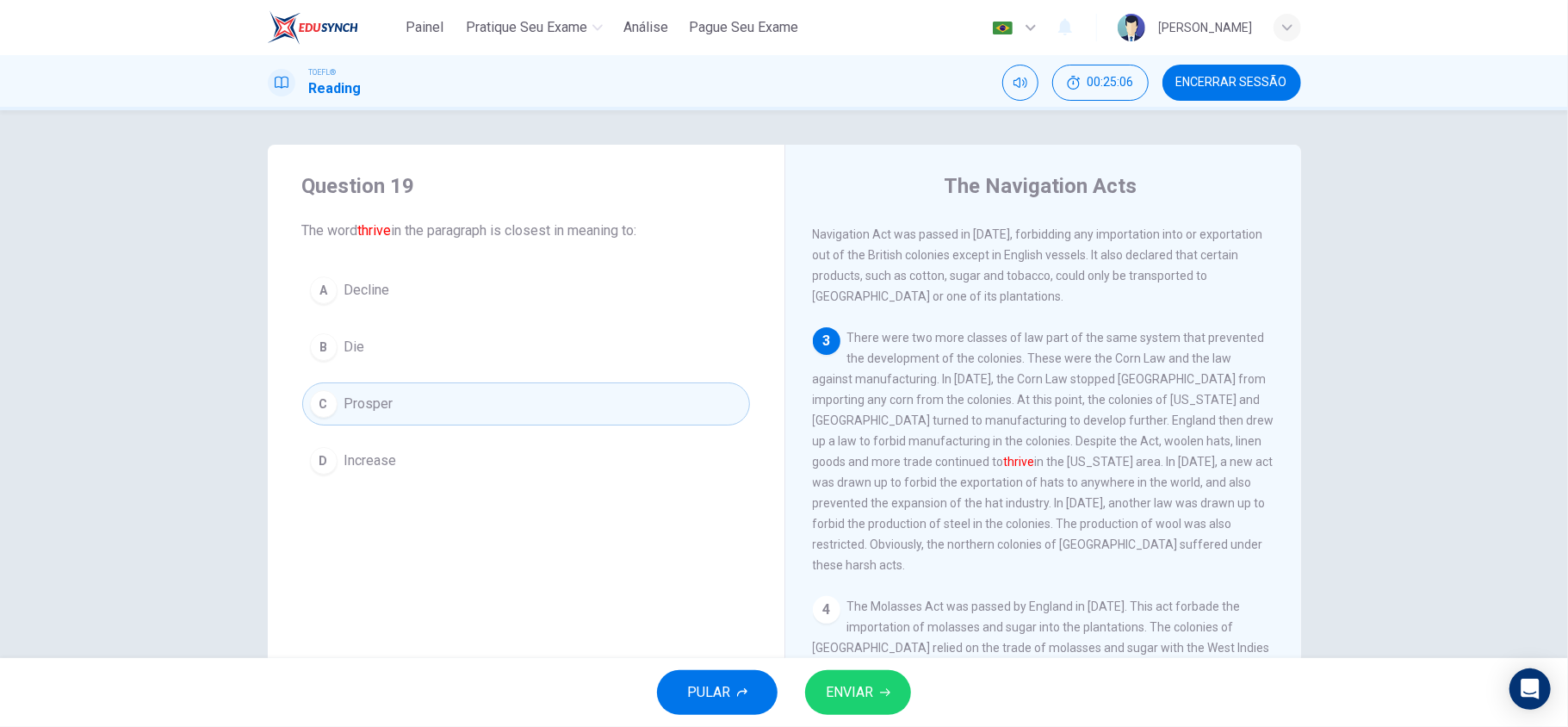
click at [875, 689] on button "ENVIAR" at bounding box center [857, 693] width 106 height 45
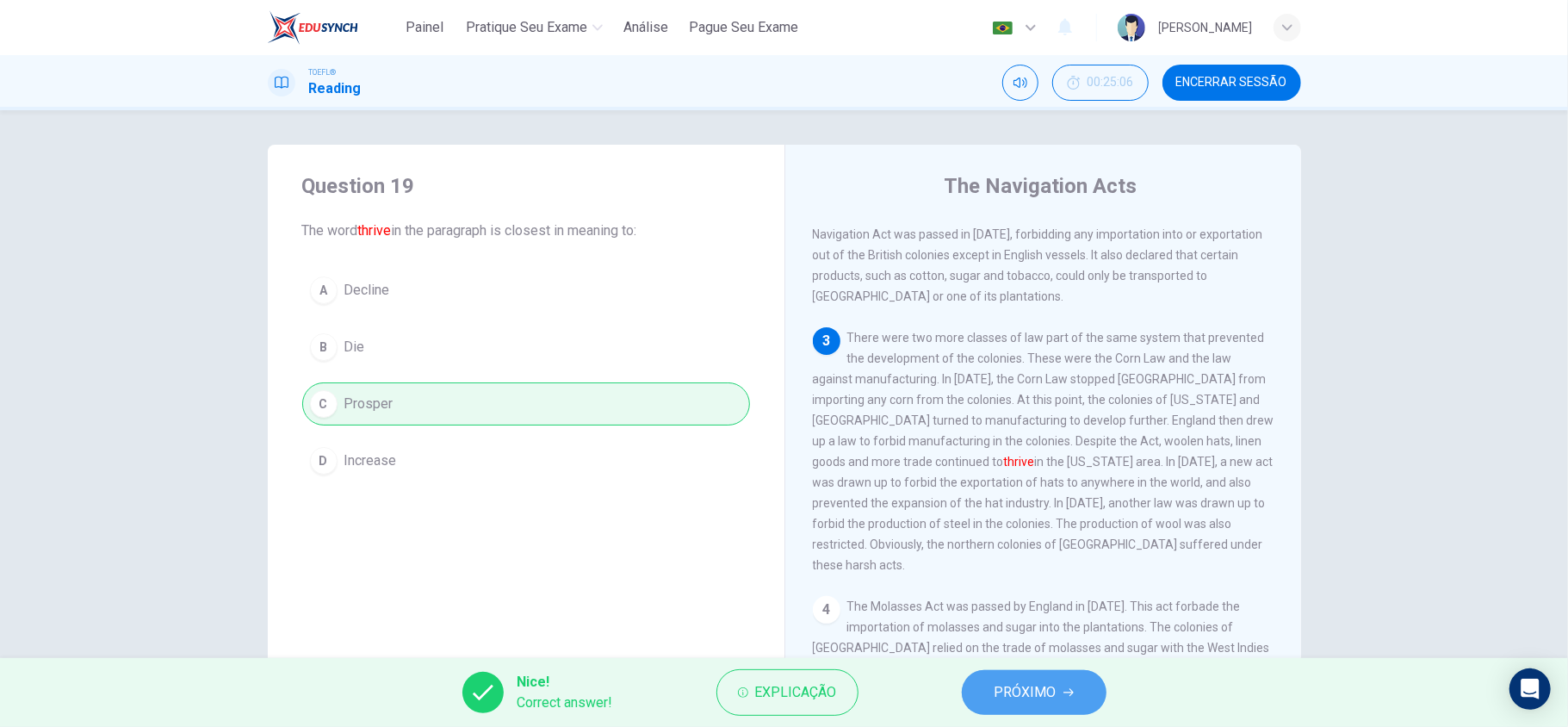
click at [1045, 687] on span "PRÓXIMO" at bounding box center [1026, 693] width 62 height 24
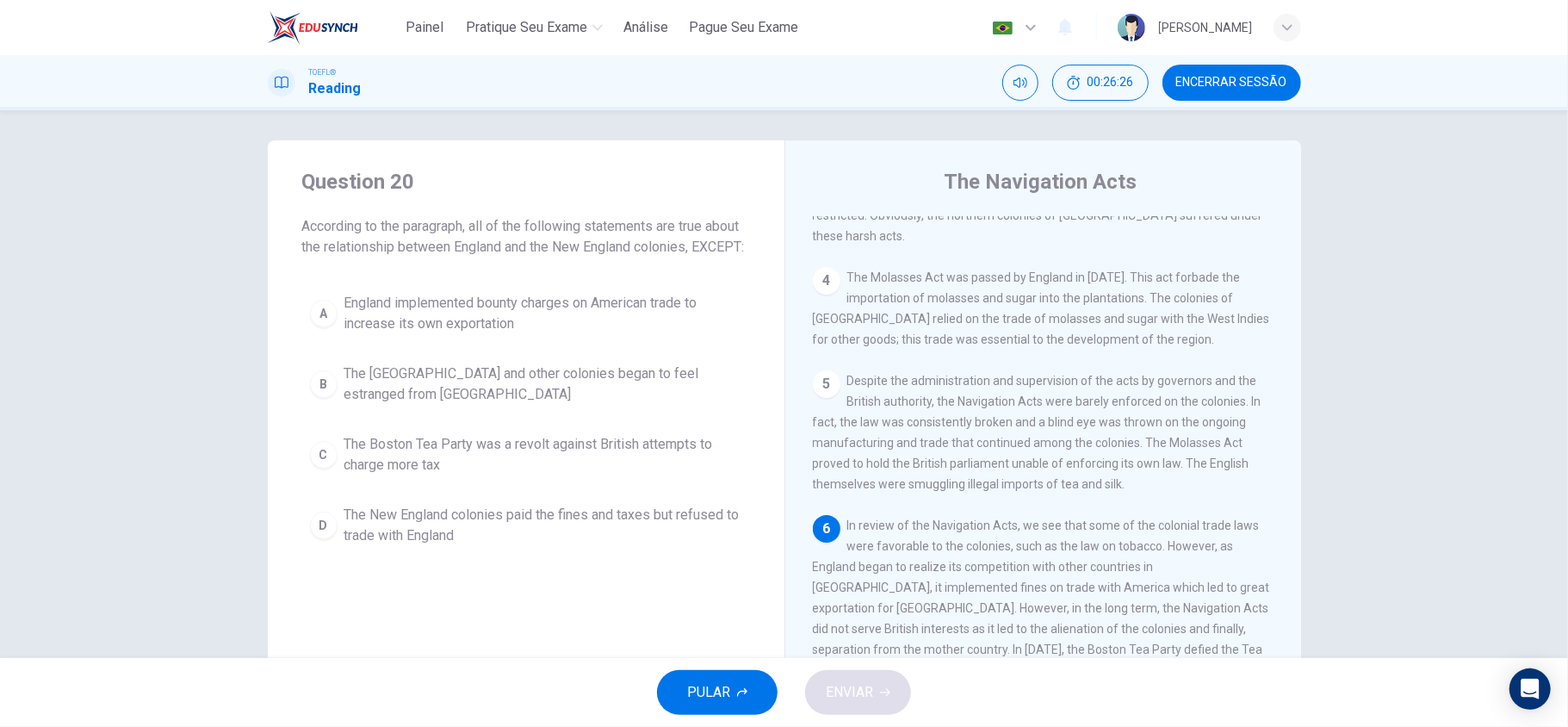
scroll to position [119, 0]
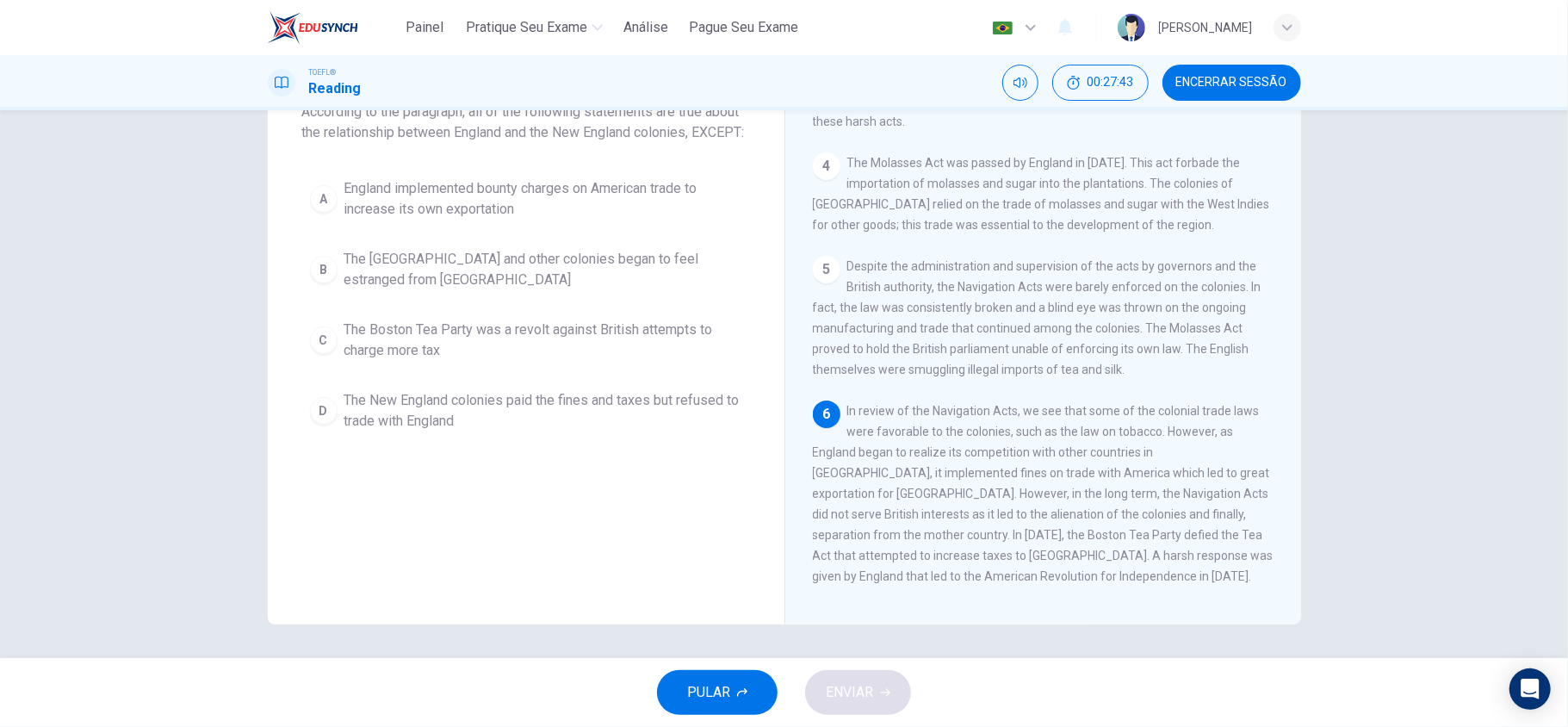
click at [638, 359] on span "The Boston Tea Party was a revolt against British attempts to charge more tax" at bounding box center [543, 340] width 398 height 41
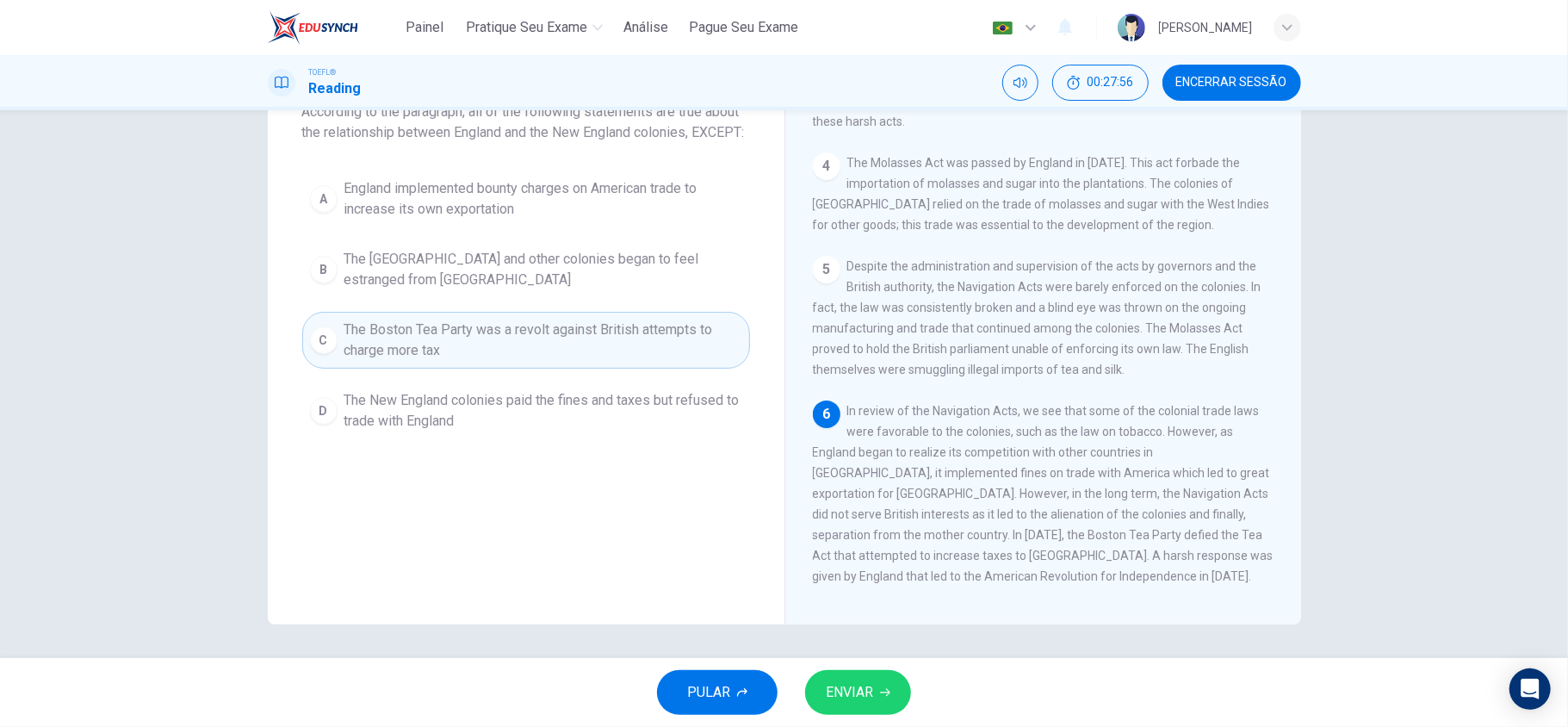
click at [507, 425] on span "The New England colonies paid the fines and taxes but refused to trade with Eng…" at bounding box center [543, 411] width 398 height 41
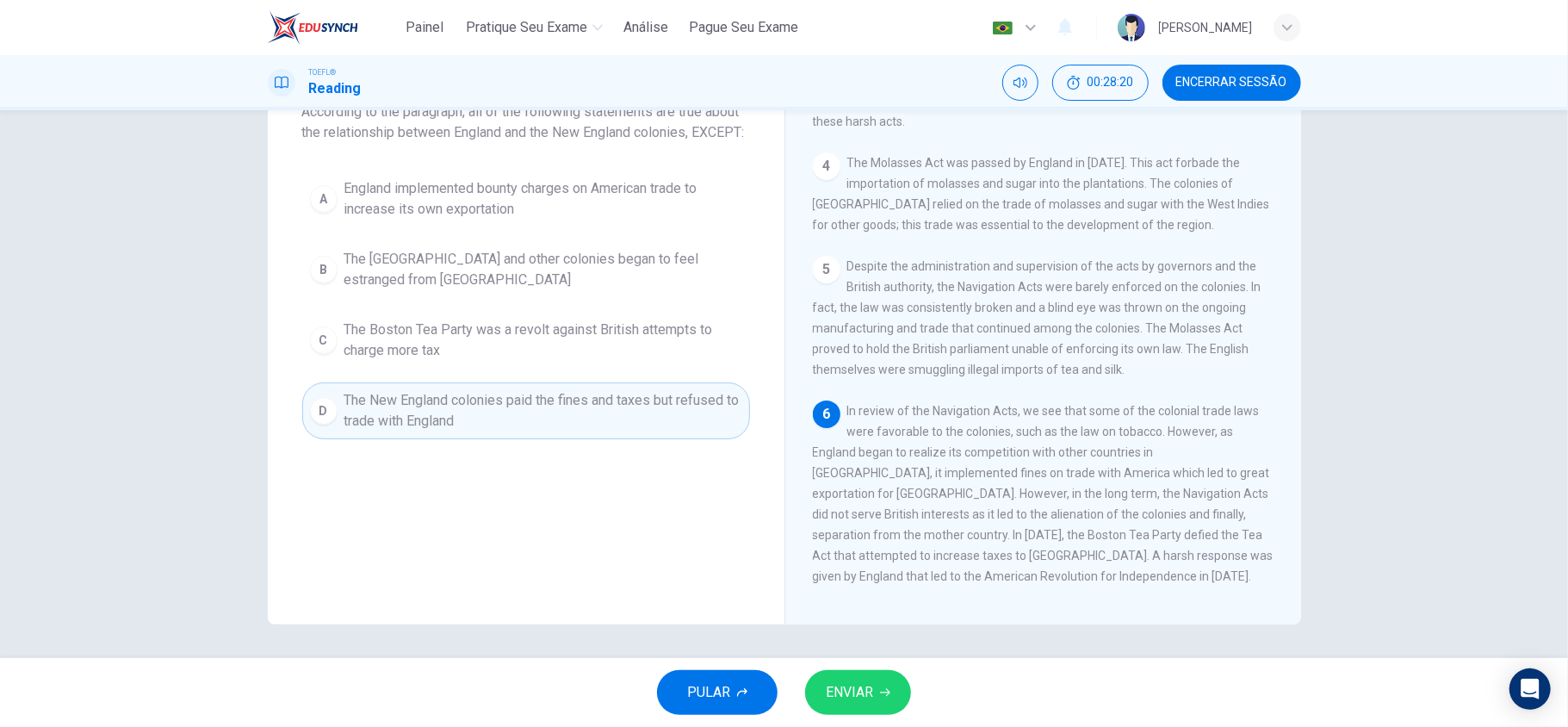
drag, startPoint x: 809, startPoint y: 435, endPoint x: 875, endPoint y: 432, distance: 66.1
click at [875, 432] on span "In review of the Navigation Acts, we see that some of the colonial trade laws w…" at bounding box center [1043, 493] width 460 height 179
click at [545, 219] on span "England implemented bounty charges on American trade to increase its own export…" at bounding box center [543, 199] width 398 height 41
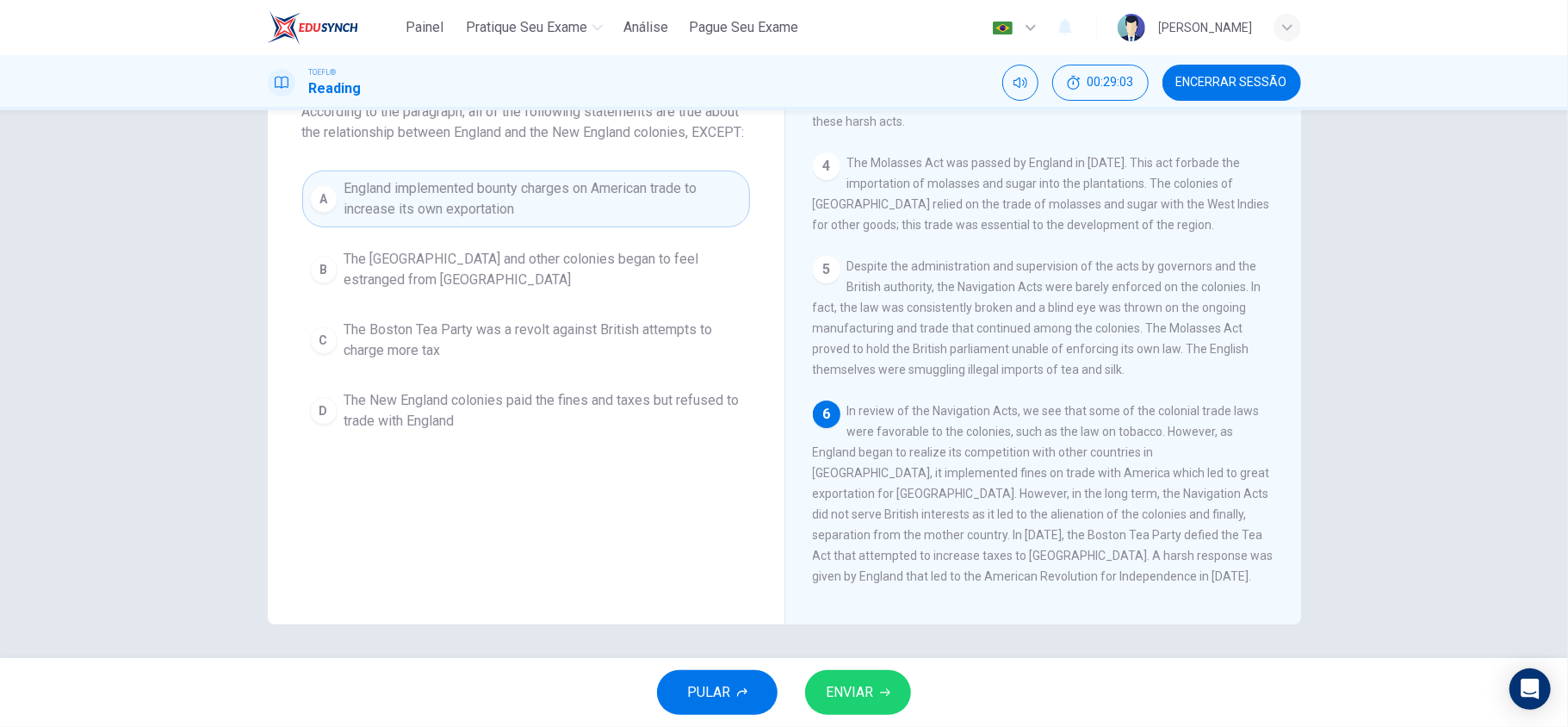
click at [856, 702] on span "ENVIAR" at bounding box center [849, 693] width 47 height 24
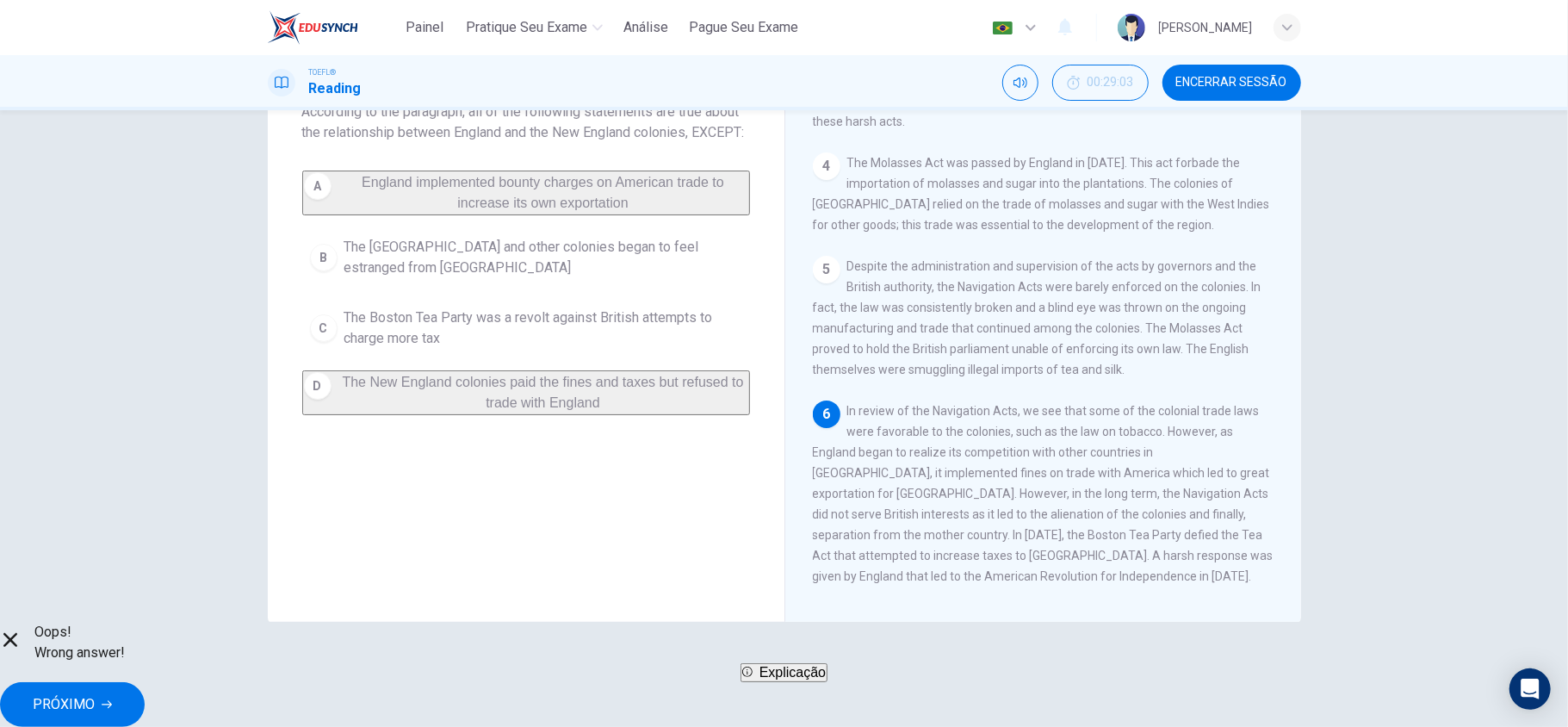
click at [976, 669] on div "Oops! Wrong answer! Explicação PRÓXIMO" at bounding box center [784, 675] width 1568 height 105
click at [95, 693] on span "PRÓXIMO" at bounding box center [64, 705] width 62 height 24
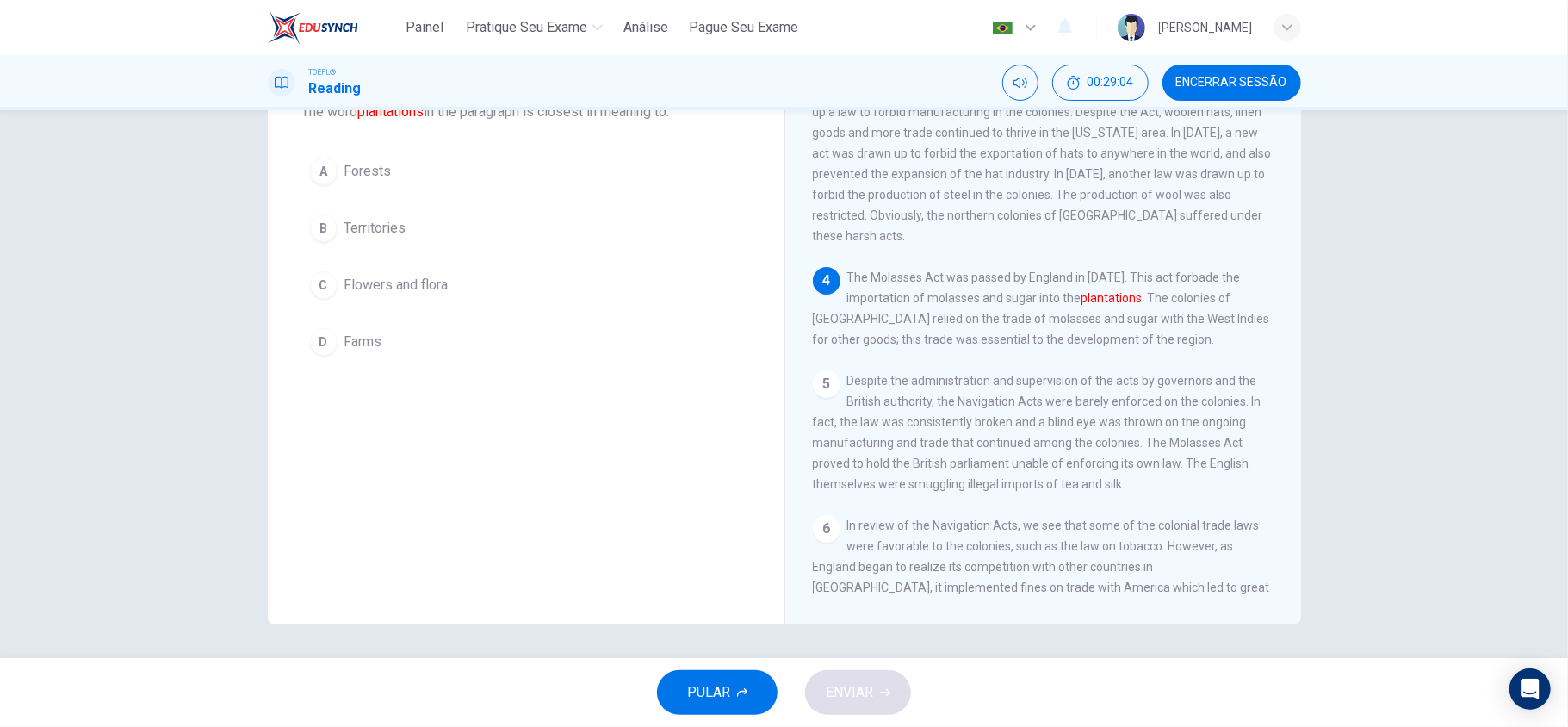
scroll to position [5, 0]
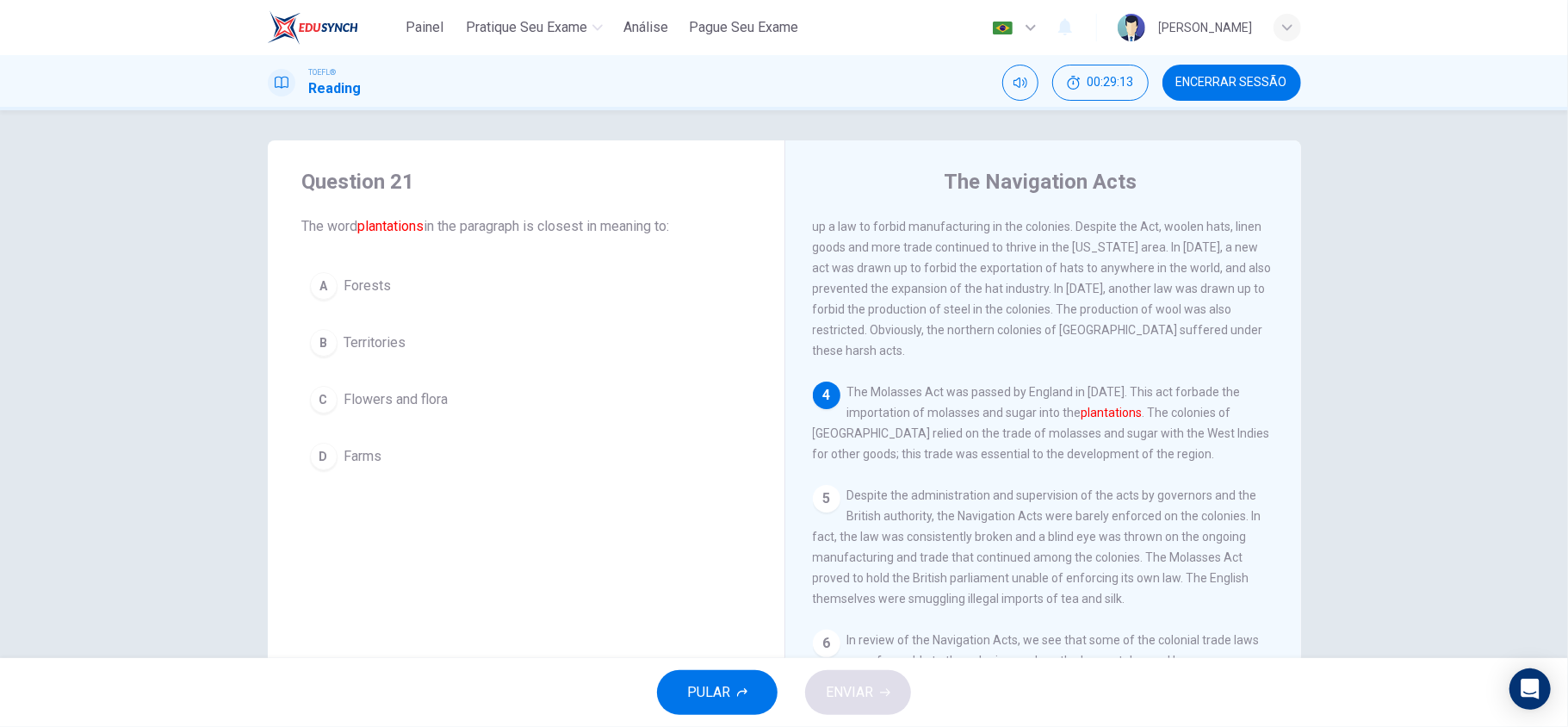
click at [480, 460] on button "D Farms" at bounding box center [526, 457] width 448 height 43
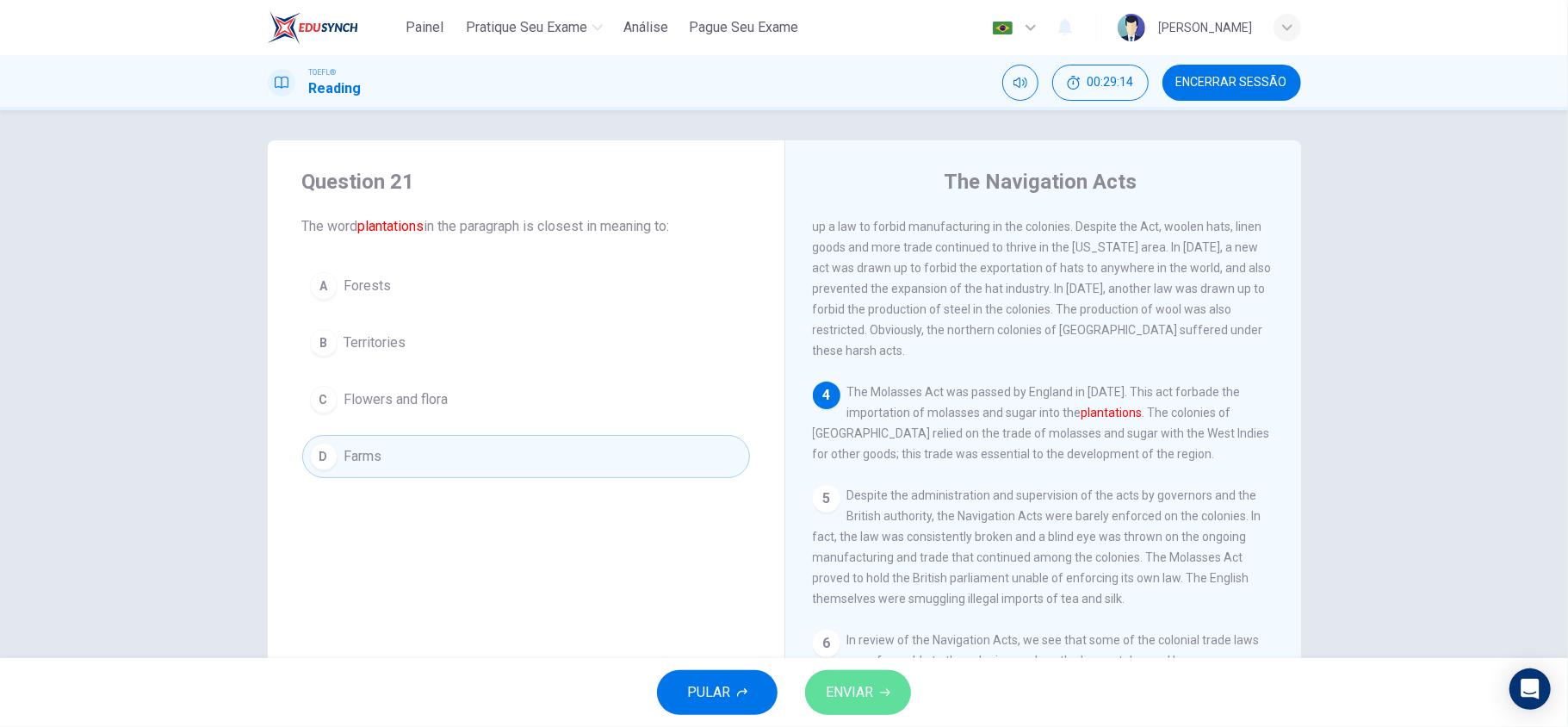
click at [880, 686] on button "ENVIAR" at bounding box center [857, 693] width 106 height 45
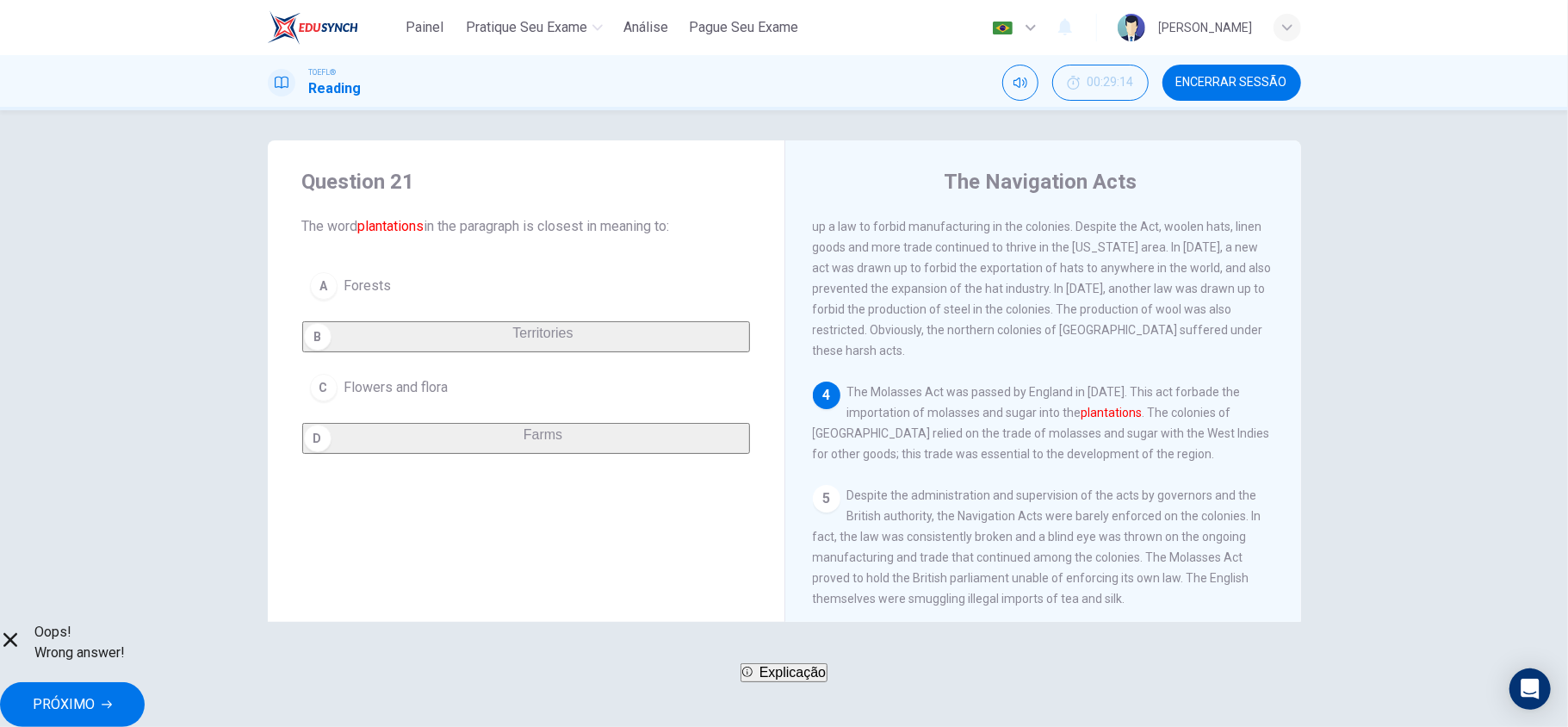
click at [1243, 73] on button "Encerrar Sessão" at bounding box center [1231, 83] width 138 height 36
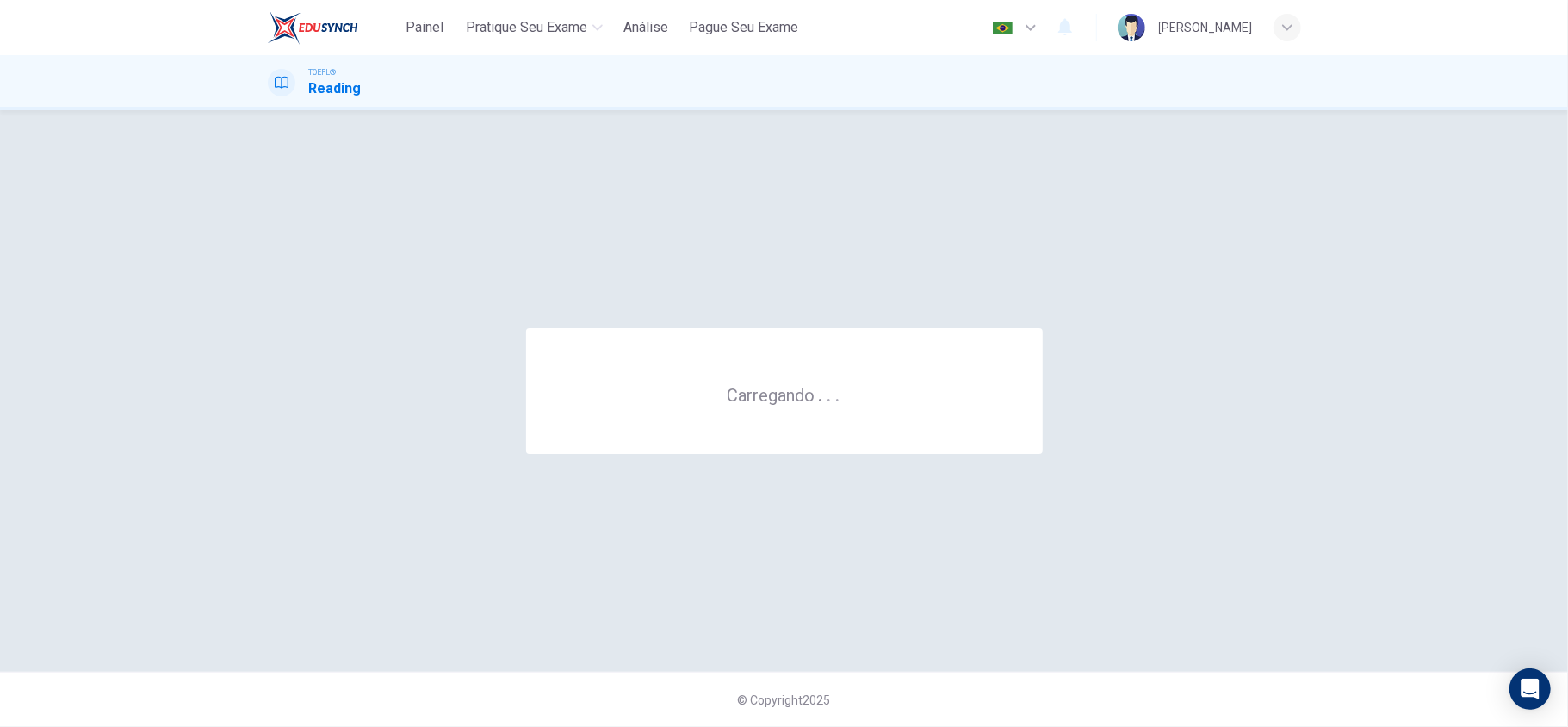
scroll to position [0, 0]
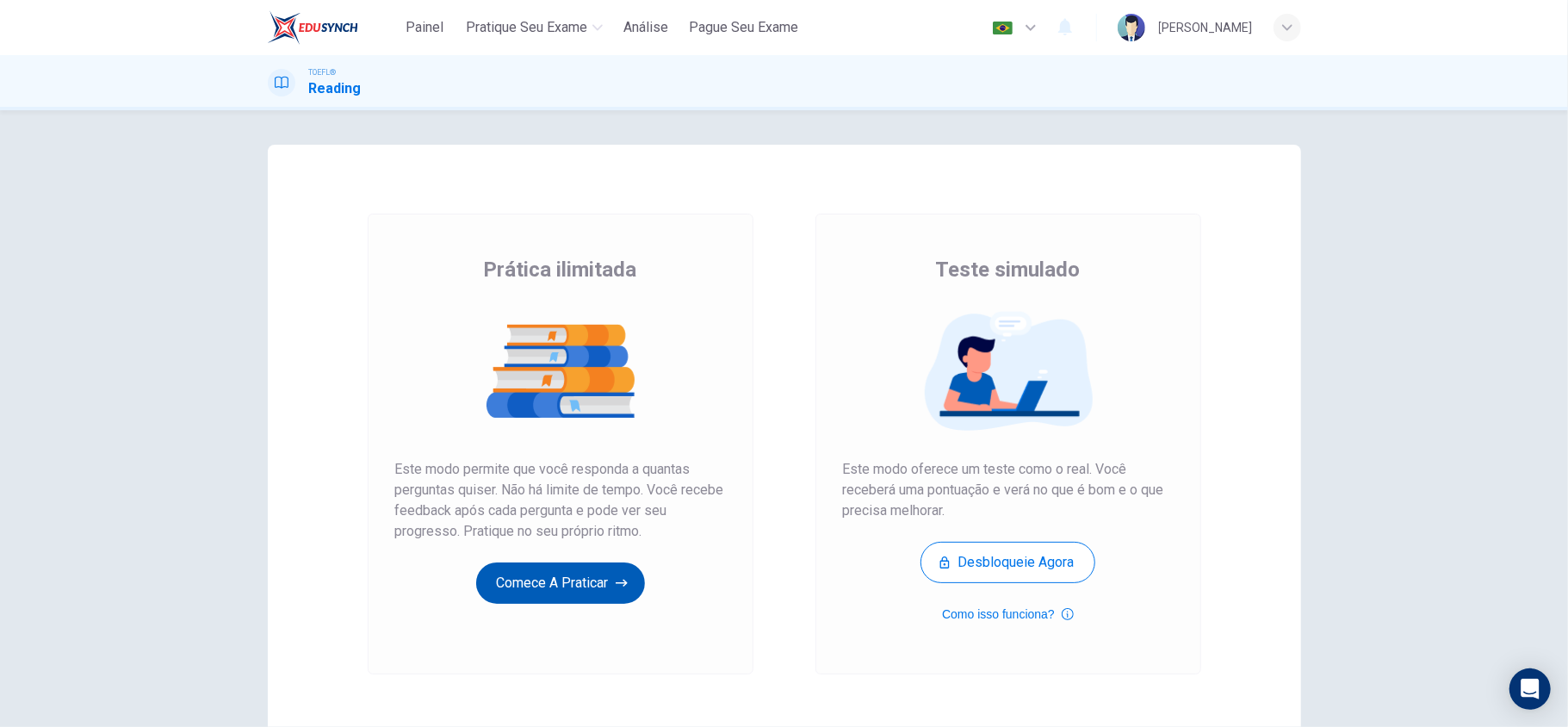
click at [596, 591] on button "Comece a praticar" at bounding box center [560, 583] width 168 height 41
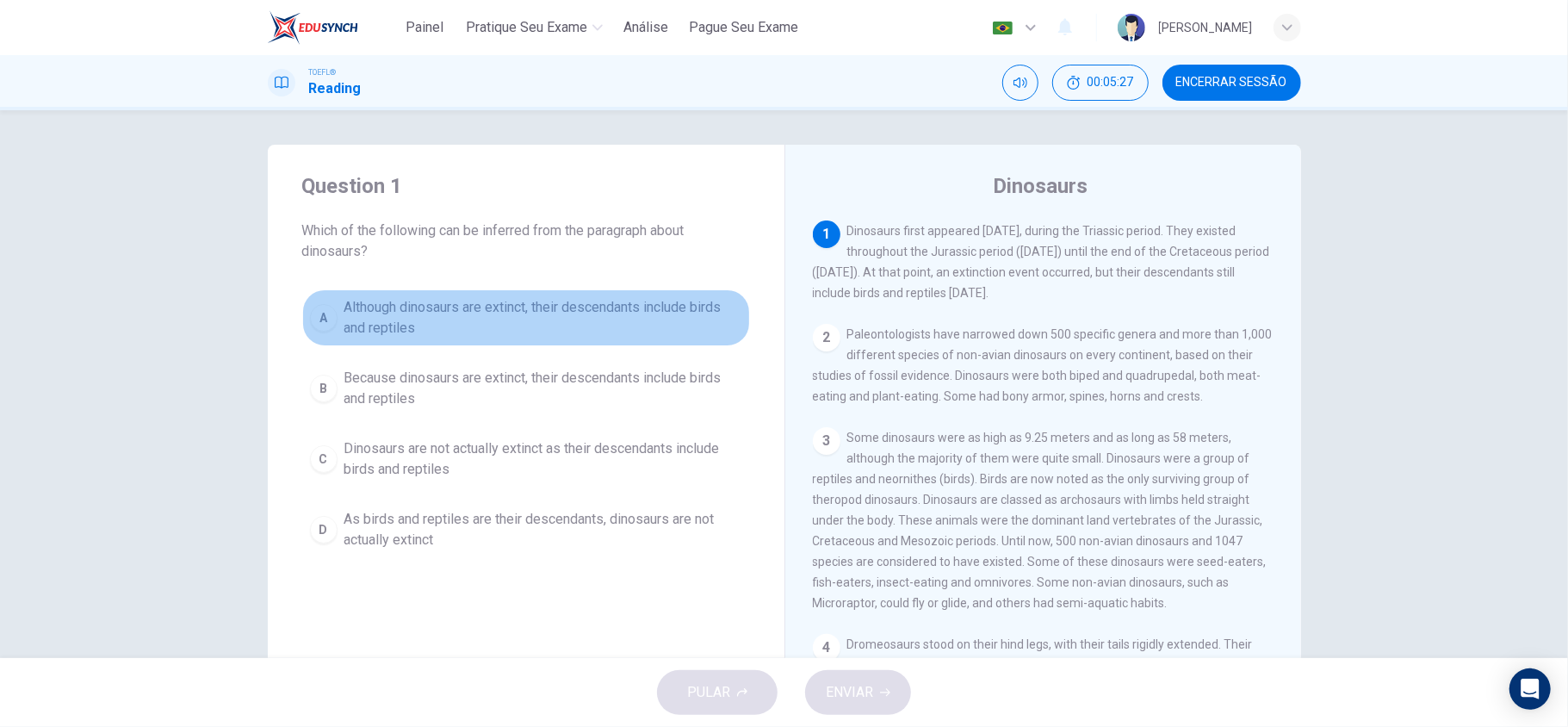
click at [475, 331] on span "Although dinosaurs are extinct, their descendants include birds and reptiles" at bounding box center [543, 318] width 398 height 41
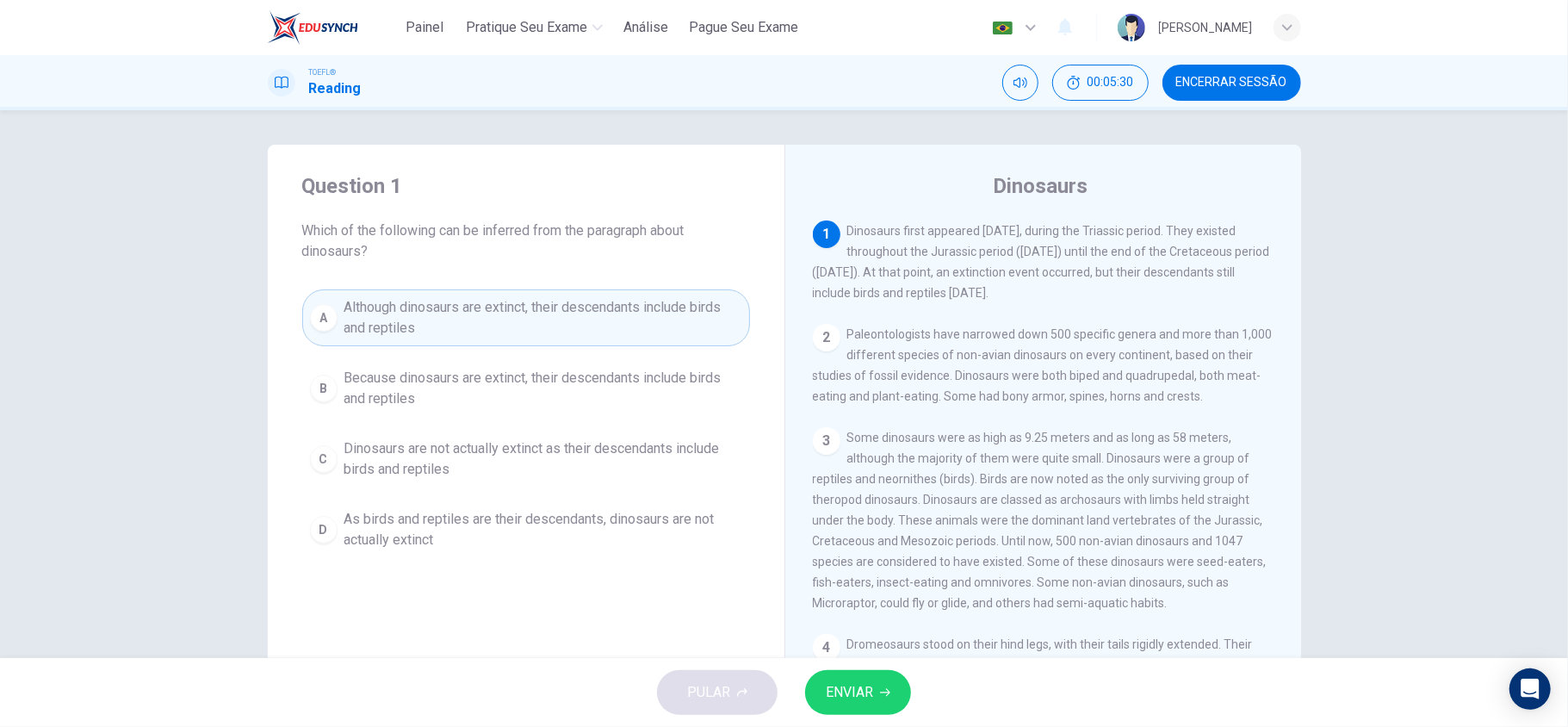
click at [875, 703] on button "ENVIAR" at bounding box center [857, 693] width 106 height 45
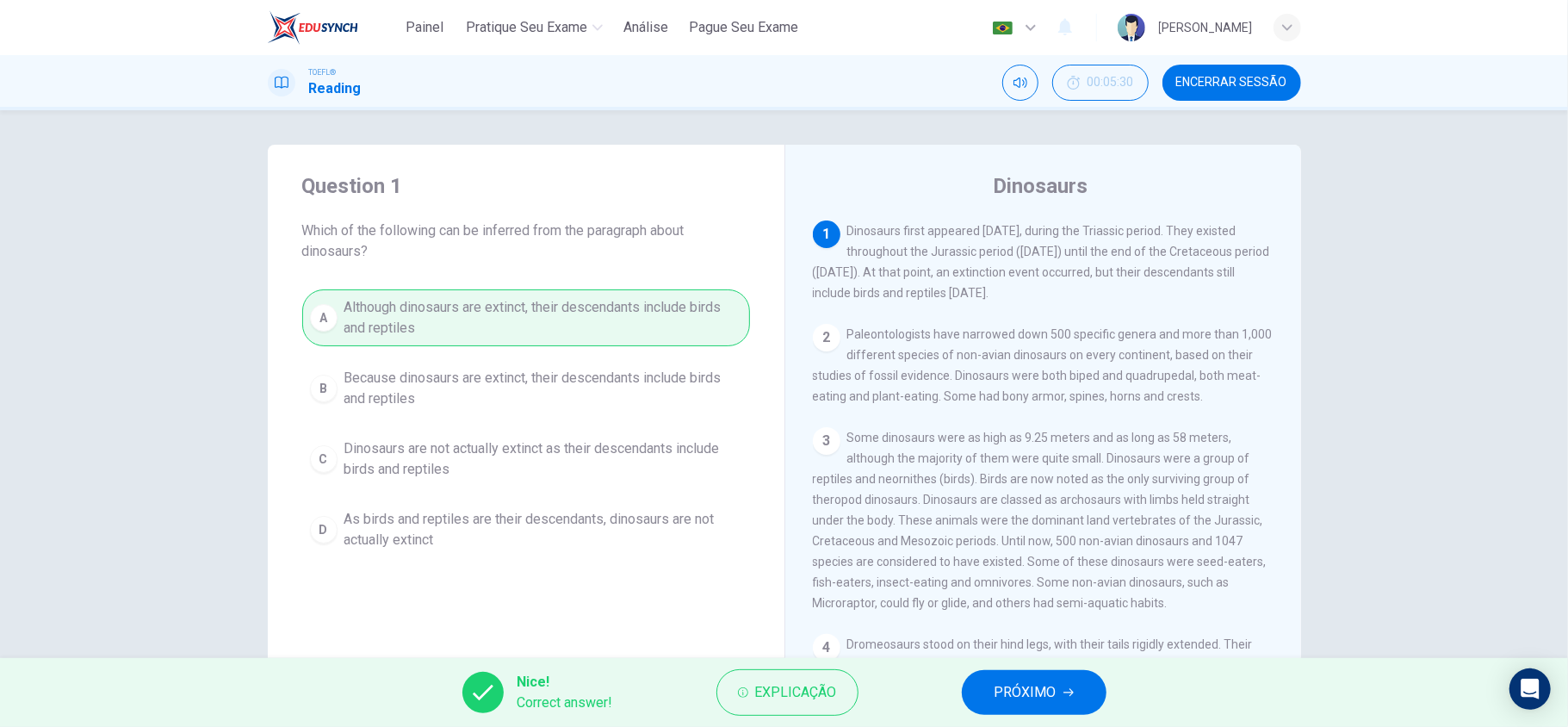
click at [1009, 681] on span "PRÓXIMO" at bounding box center [1026, 693] width 62 height 24
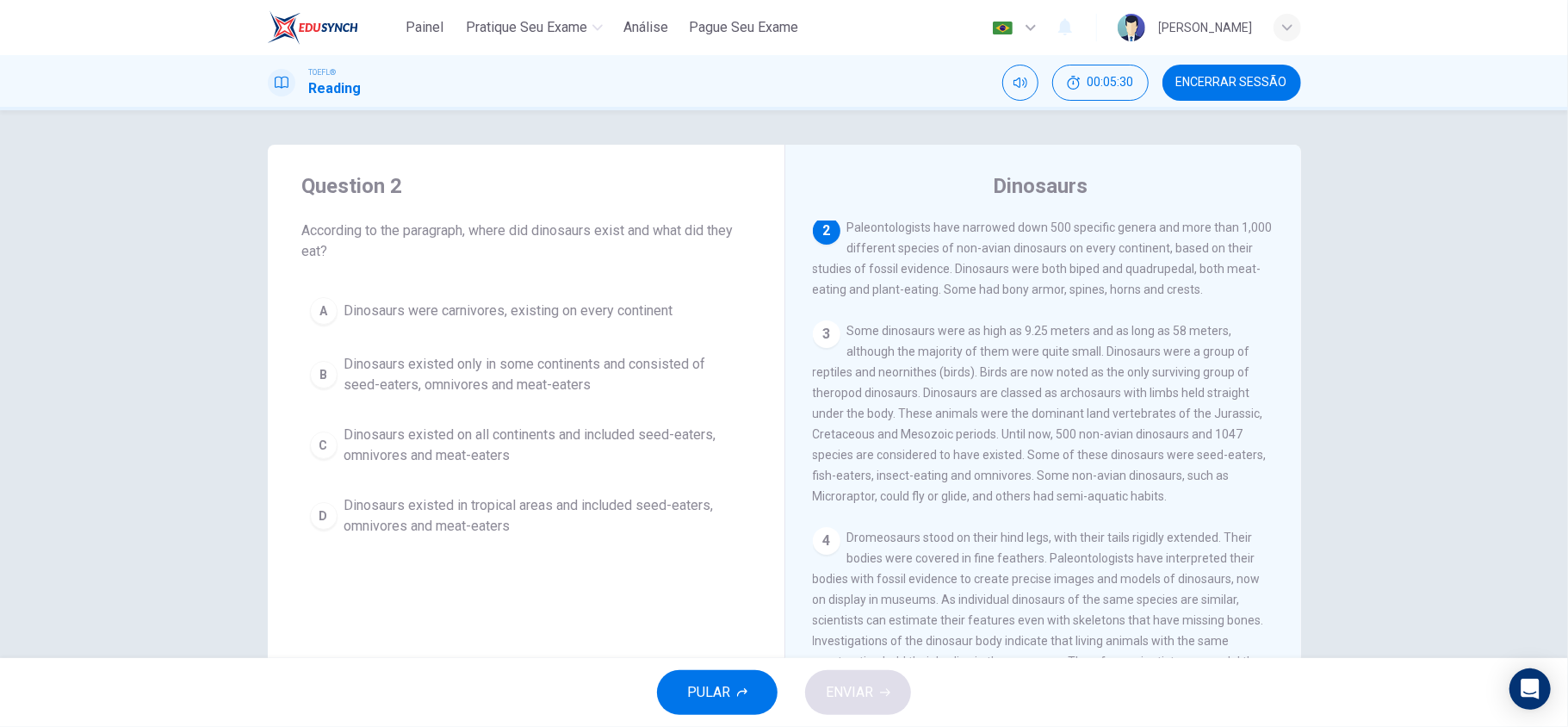
scroll to position [107, 0]
click at [32, 390] on div "Question 2 According to the paragraph, where did dinosaurs exist and what did t…" at bounding box center [784, 384] width 1568 height 548
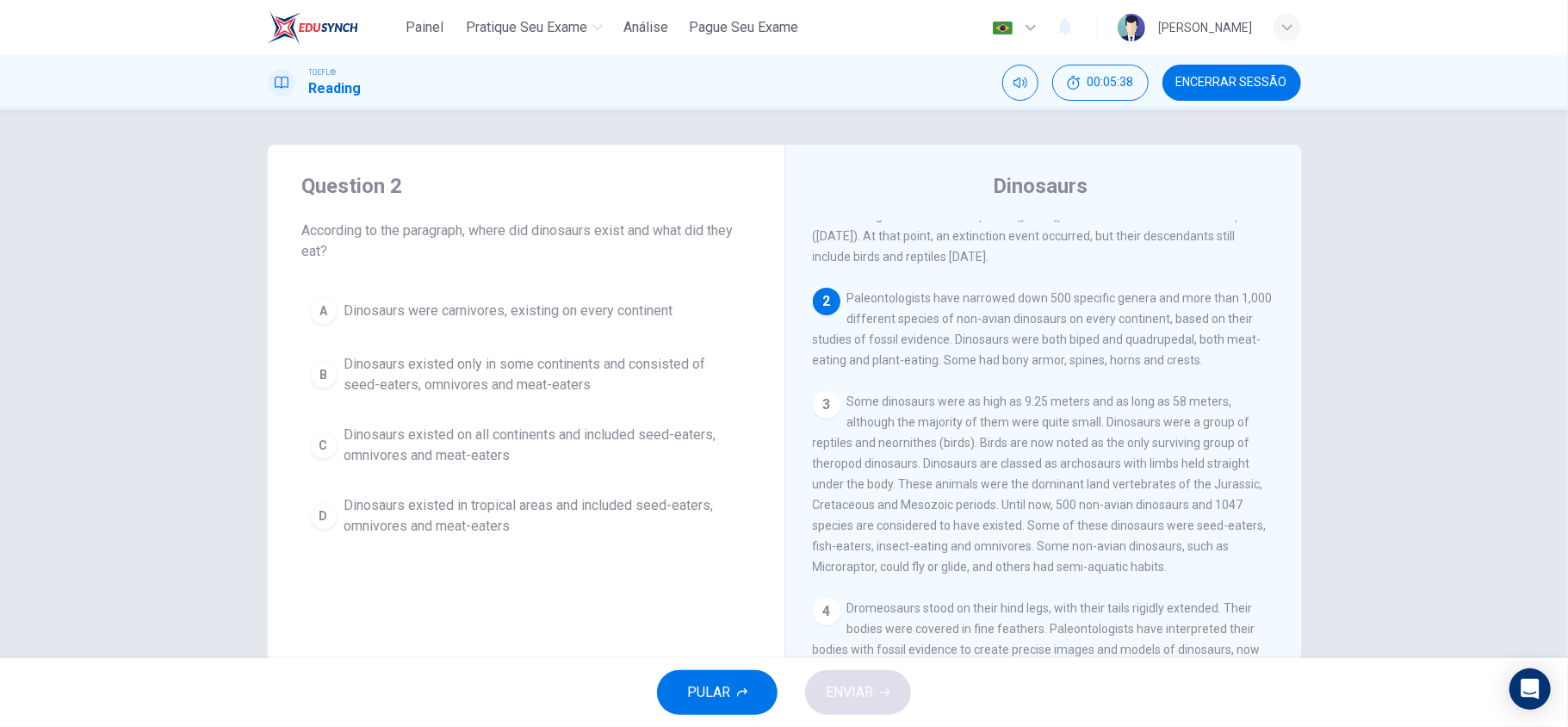
scroll to position [0, 0]
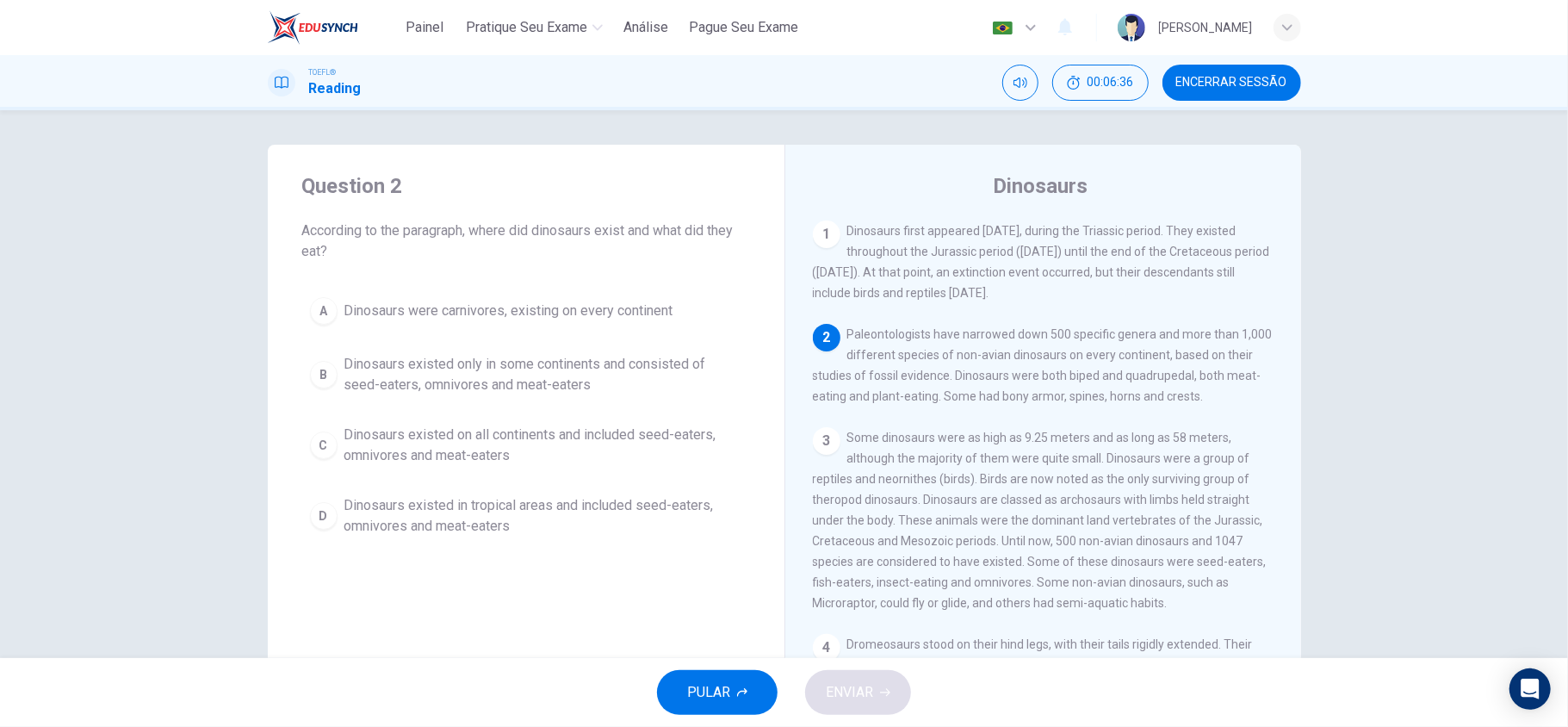
click at [539, 444] on span "Dinosaurs existed on all continents and included seed-eaters, omnivores and mea…" at bounding box center [543, 445] width 398 height 41
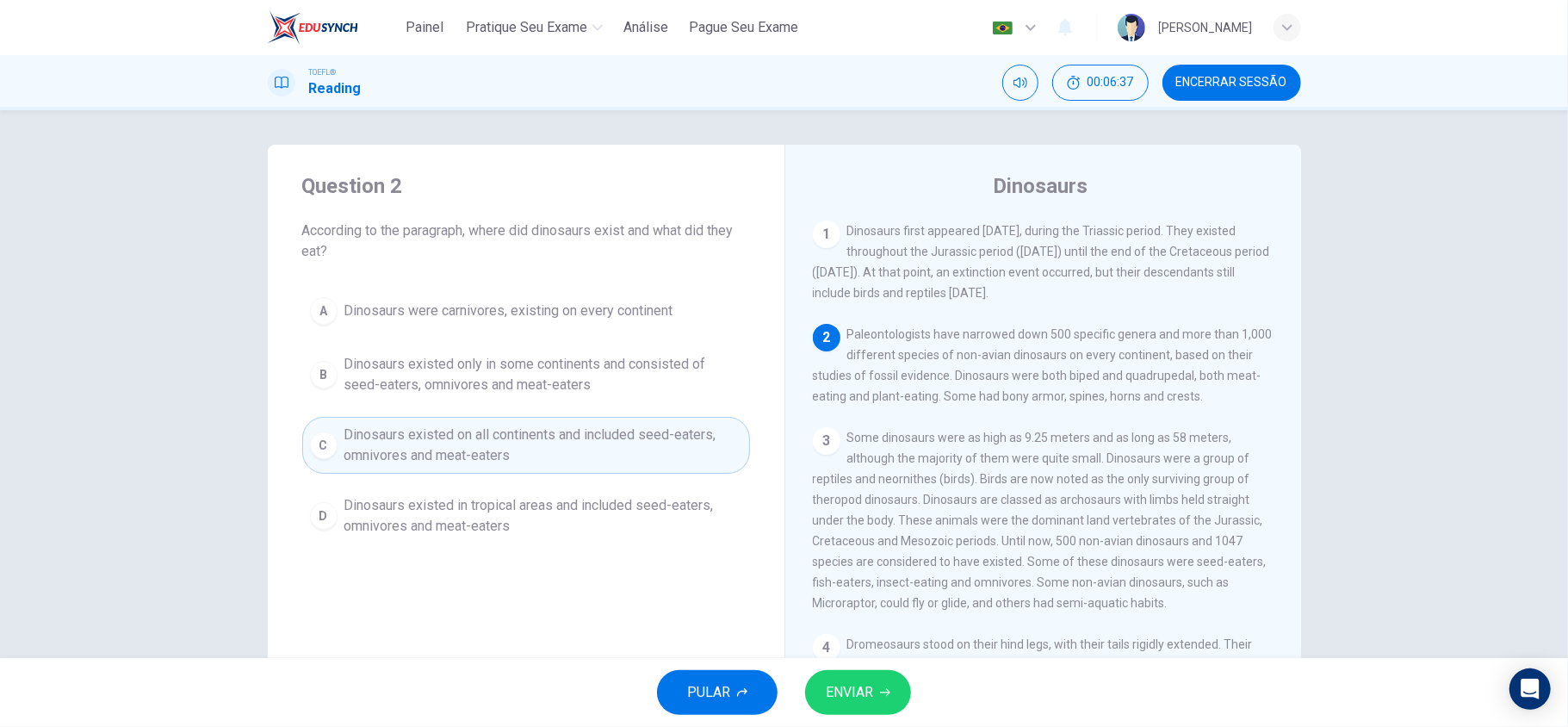
click at [883, 673] on button "ENVIAR" at bounding box center [857, 693] width 106 height 45
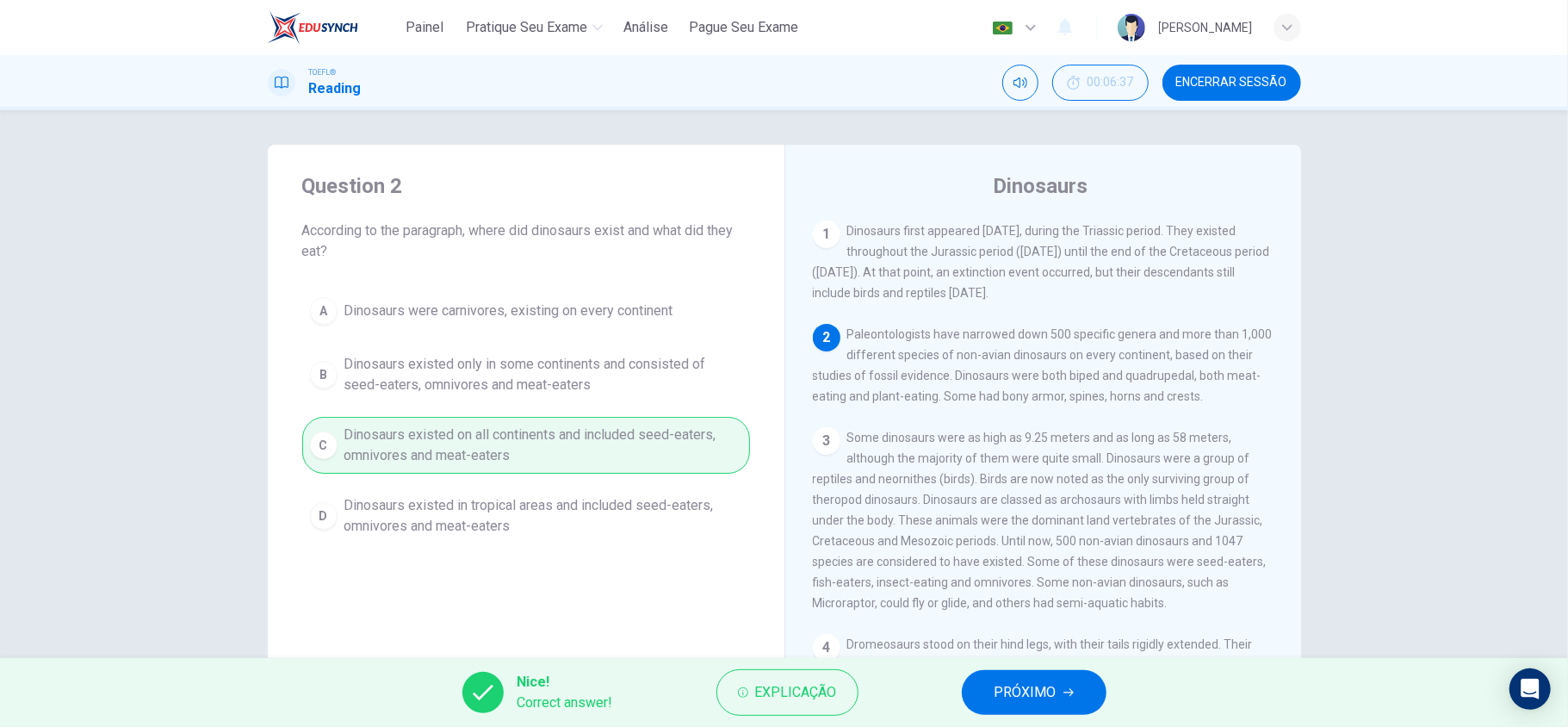
click at [1056, 694] on button "PRÓXIMO" at bounding box center [1034, 693] width 145 height 45
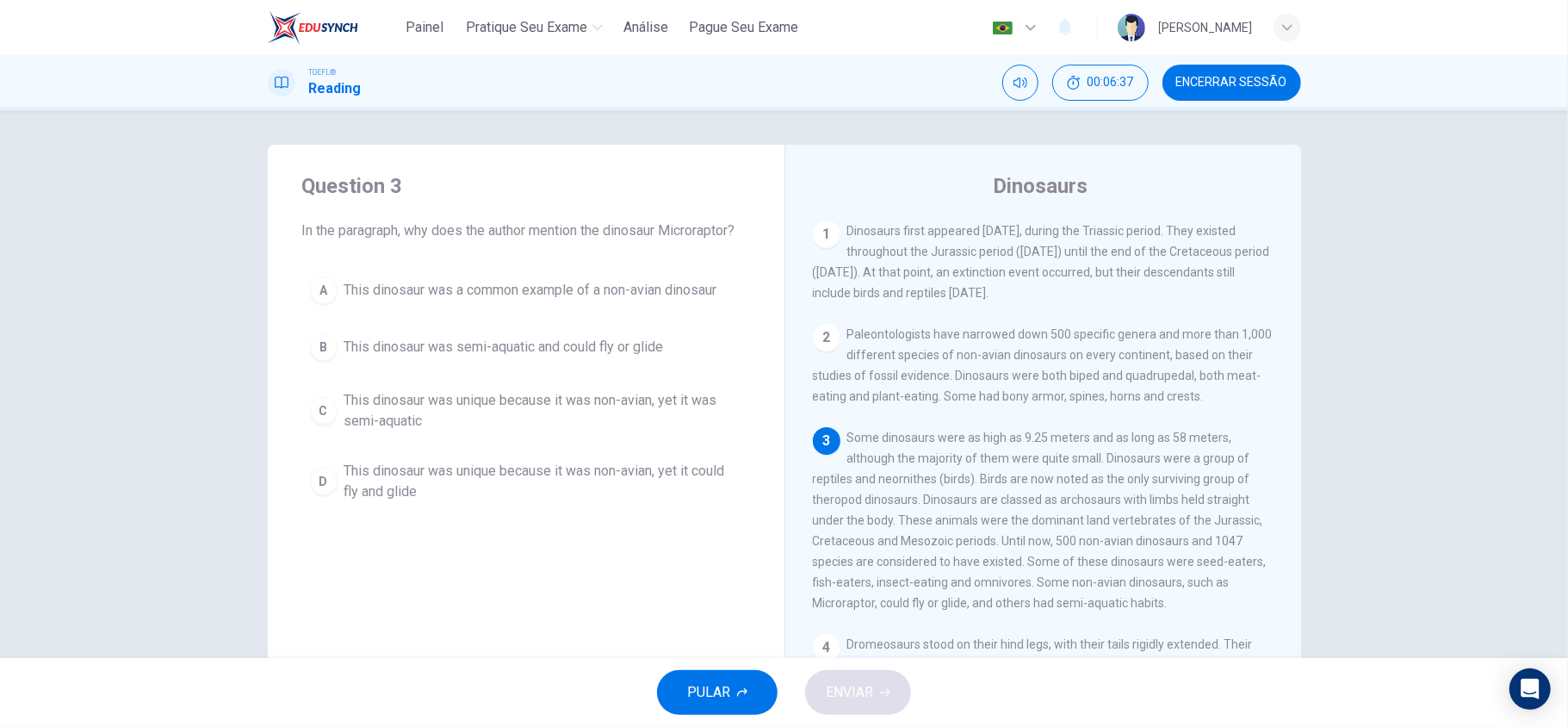
scroll to position [89, 0]
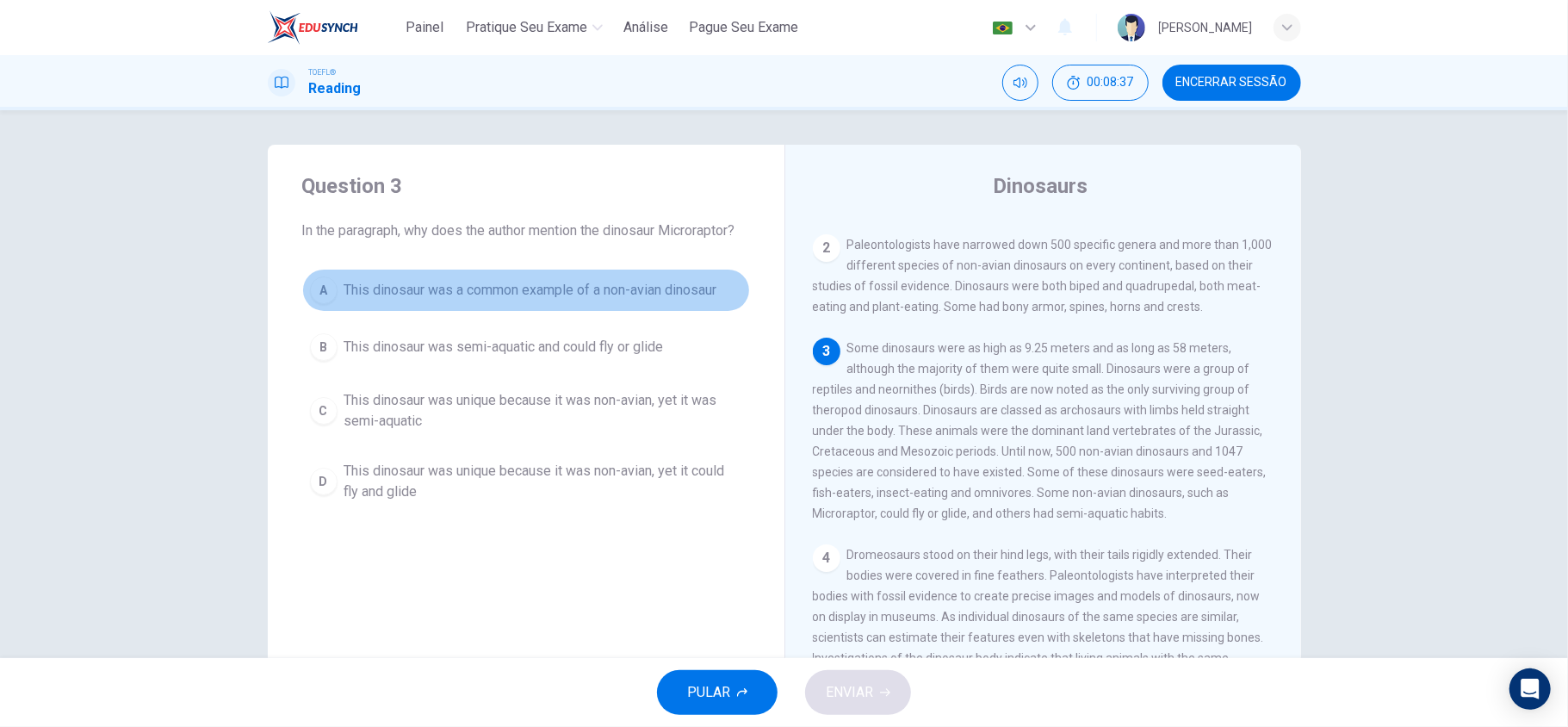
click at [503, 311] on button "A This dinosaur was a common example of a non-avian dinosaur" at bounding box center [526, 290] width 448 height 43
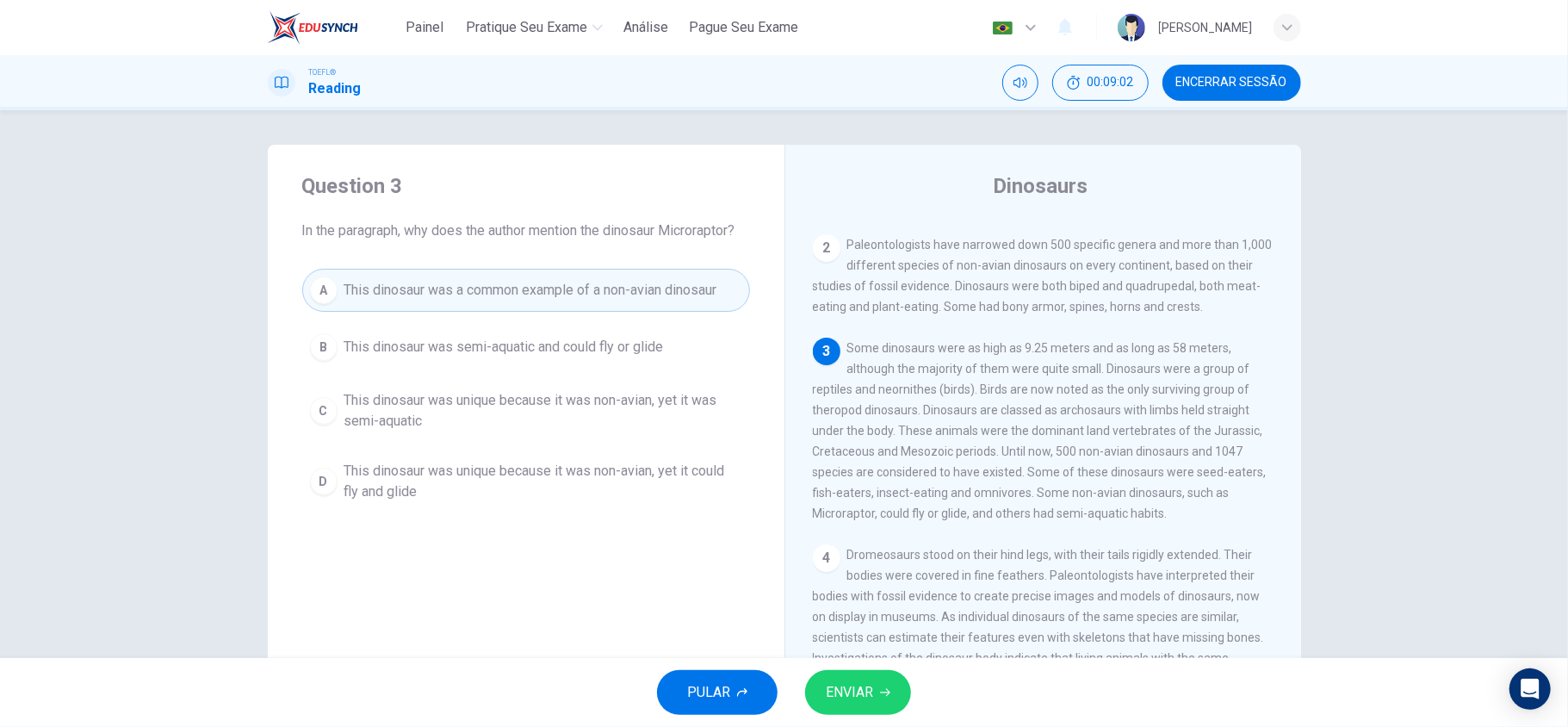
click at [896, 684] on button "ENVIAR" at bounding box center [857, 693] width 106 height 45
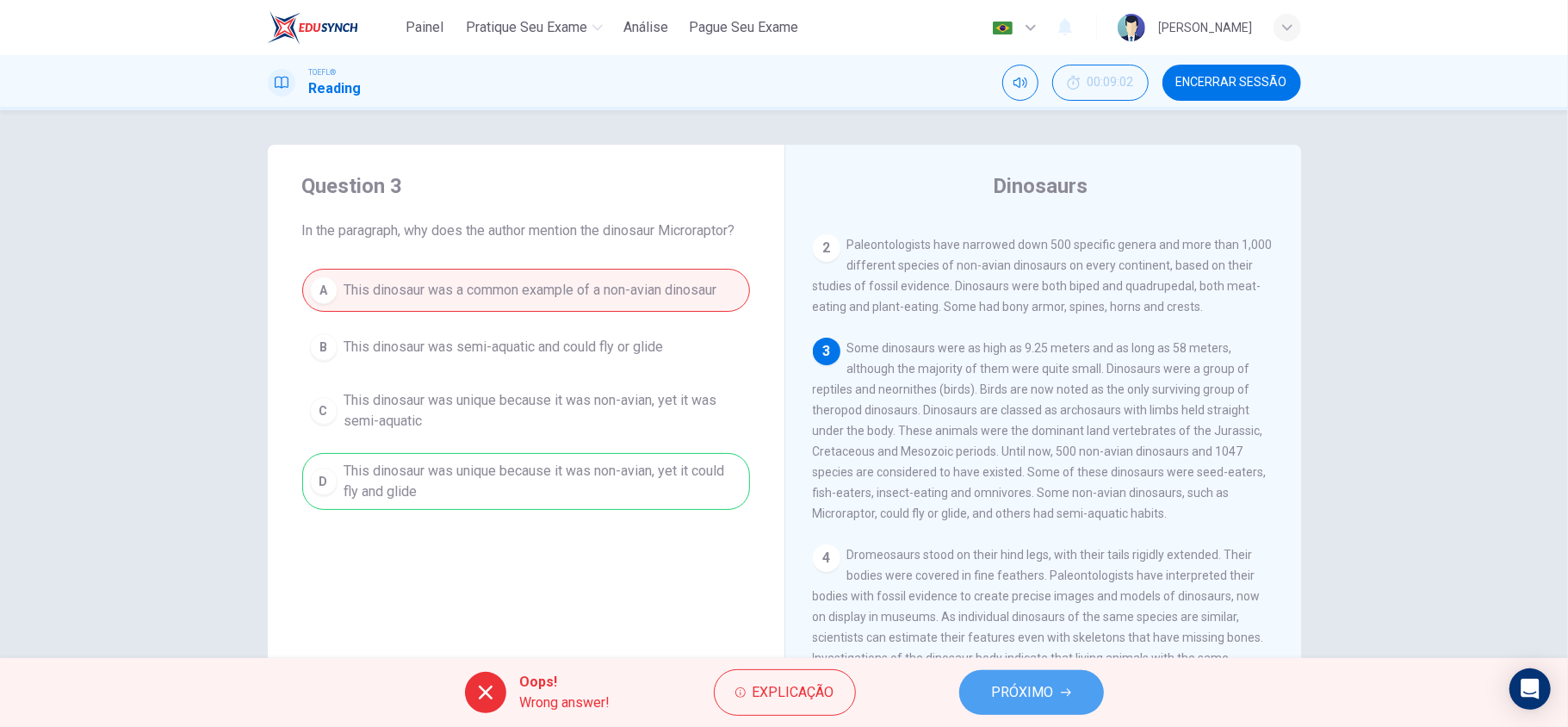
click at [1078, 676] on button "PRÓXIMO" at bounding box center [1032, 693] width 145 height 45
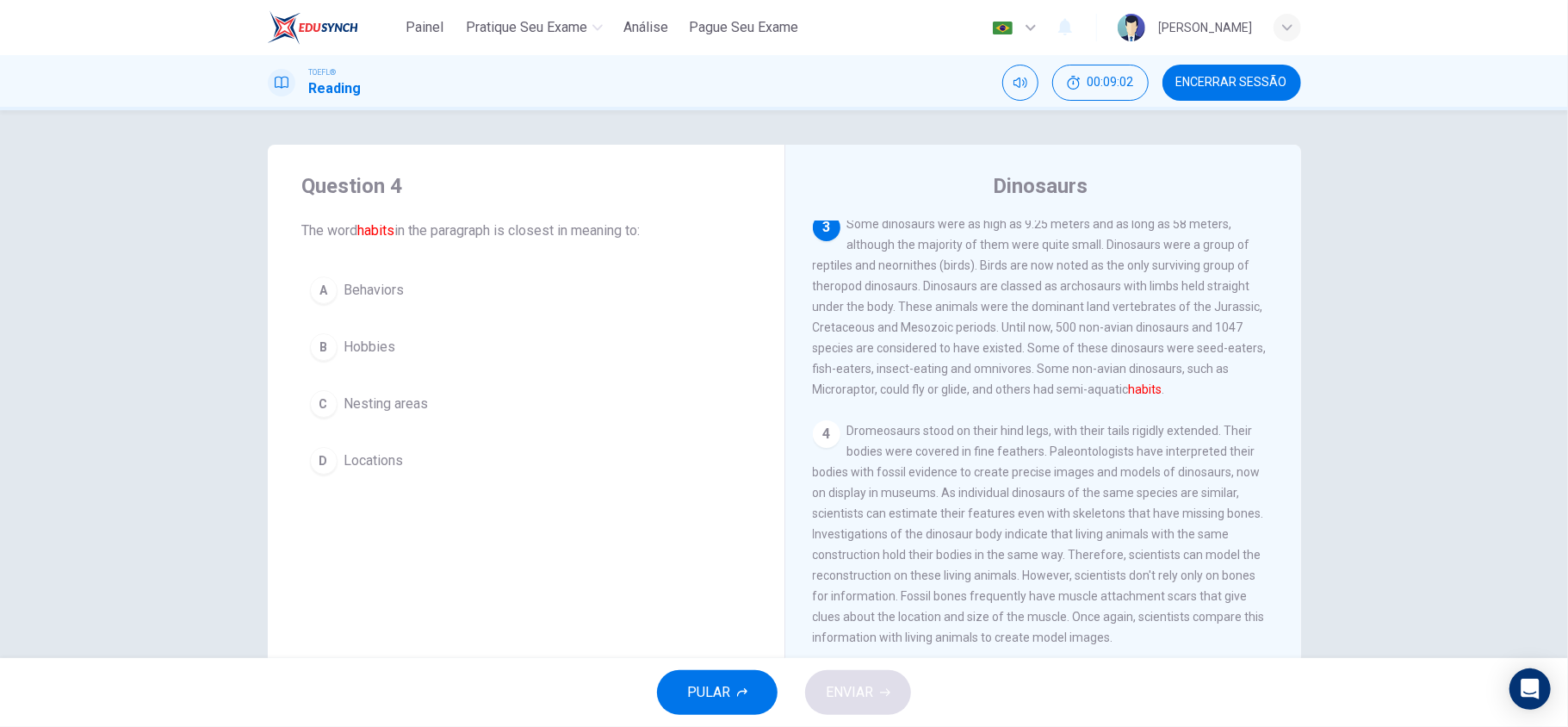
scroll to position [216, 0]
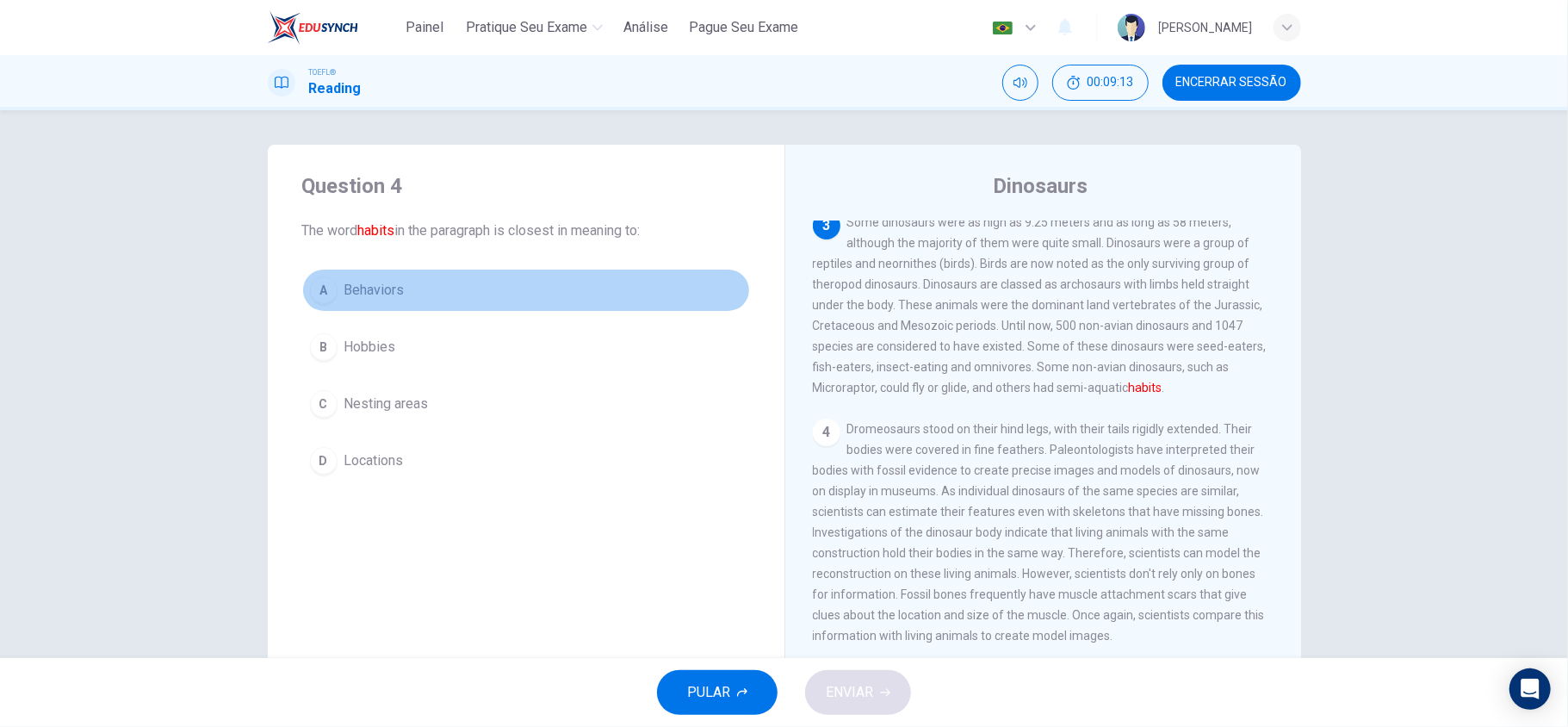
click at [352, 281] on span "Behaviors" at bounding box center [375, 290] width 60 height 21
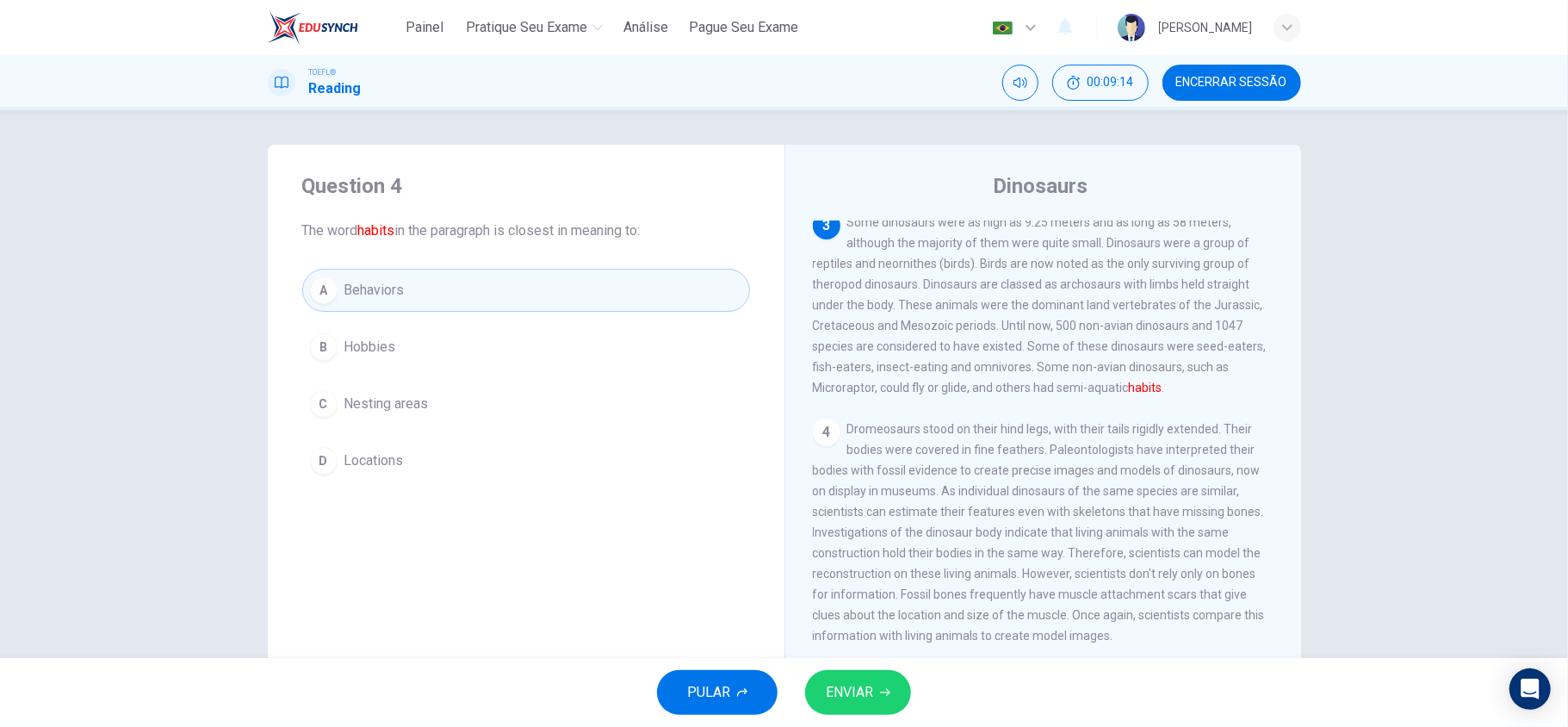
click at [894, 696] on button "ENVIAR" at bounding box center [857, 693] width 106 height 45
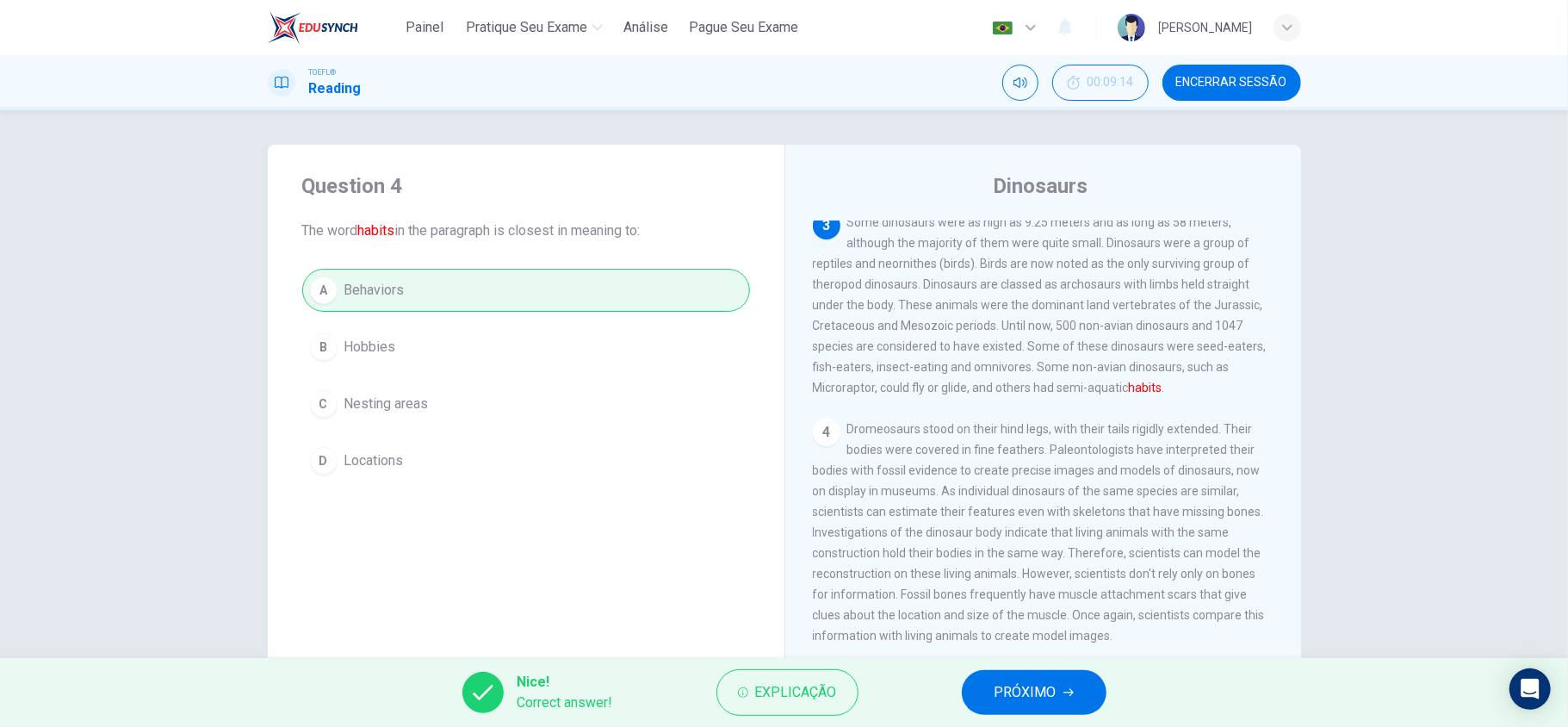
click at [1016, 681] on span "PRÓXIMO" at bounding box center [1026, 693] width 62 height 24
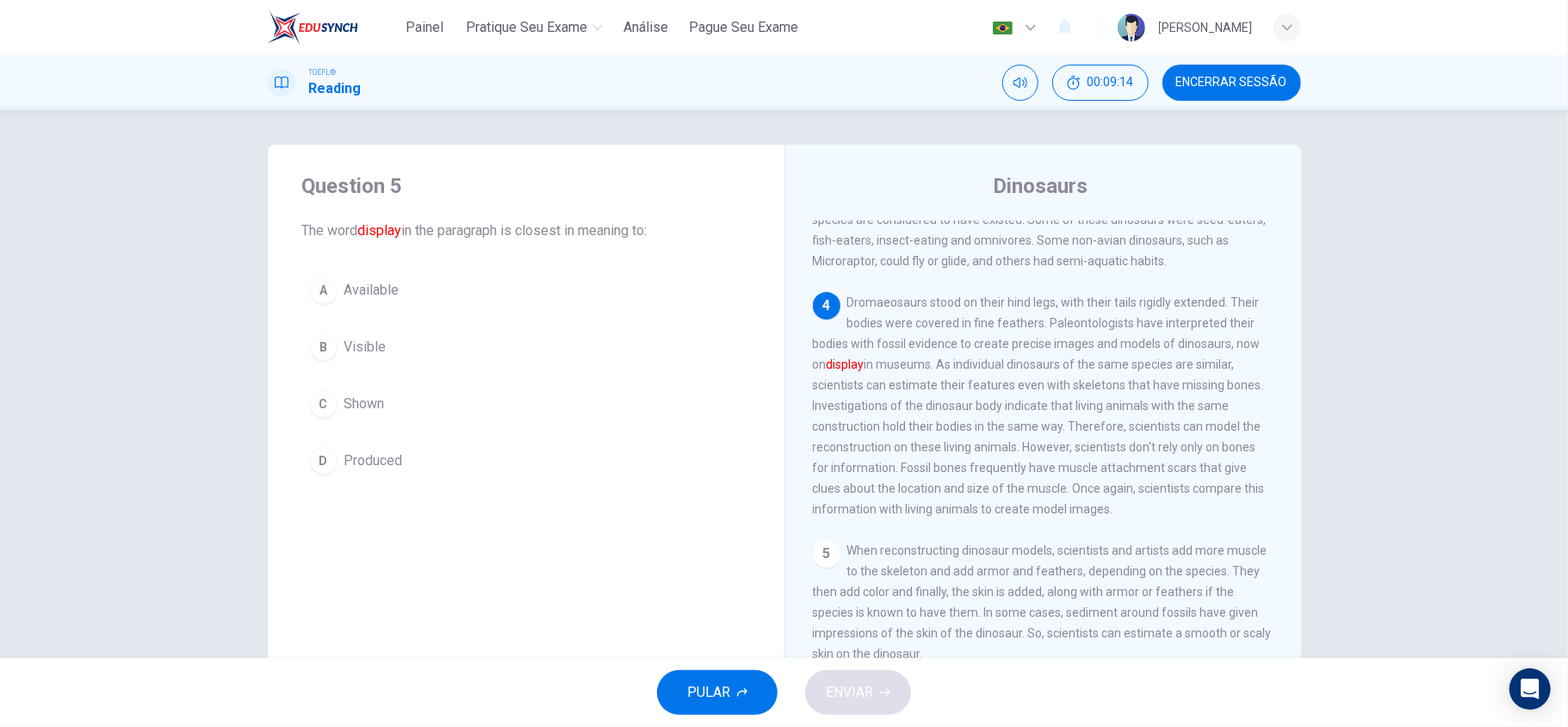
scroll to position [349, 0]
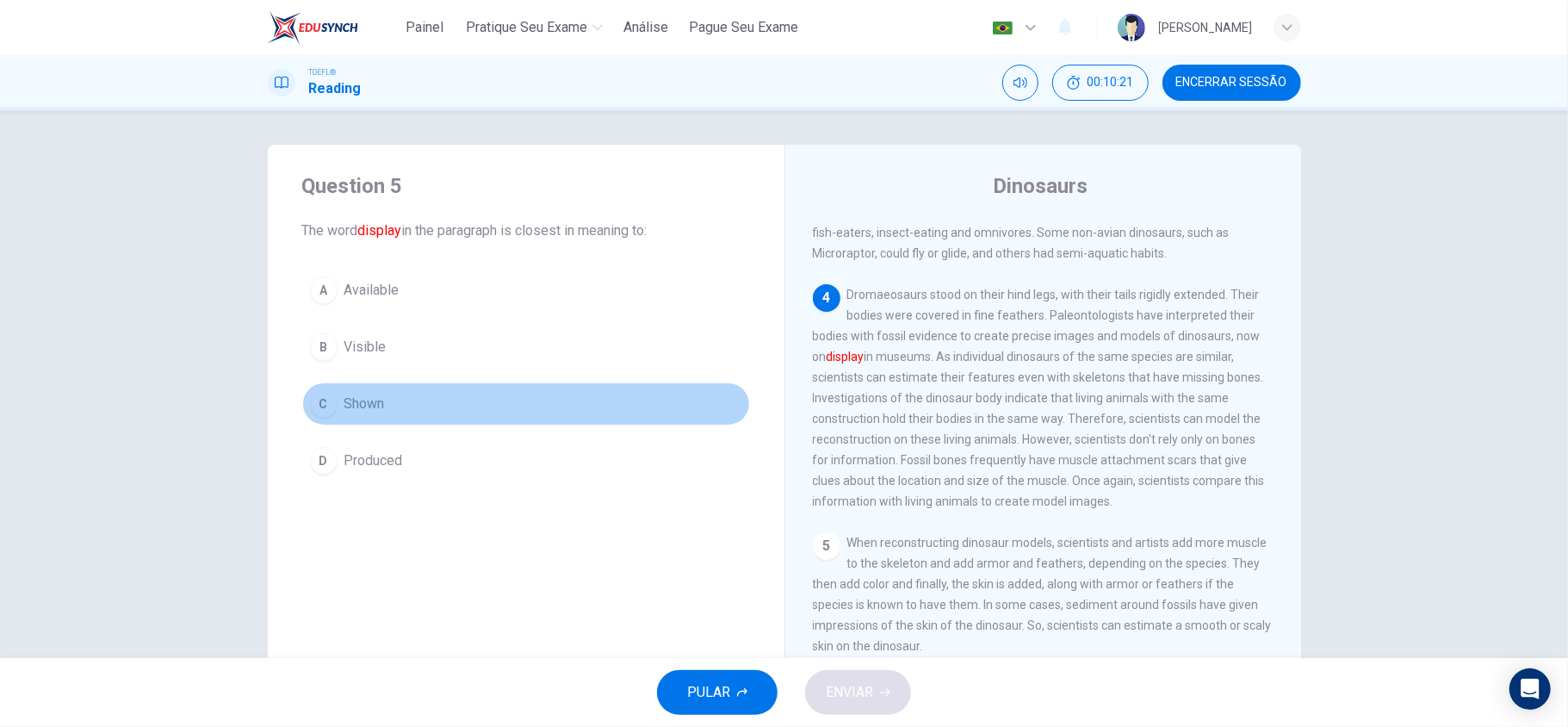
click at [361, 411] on span "Shown" at bounding box center [364, 404] width 40 height 21
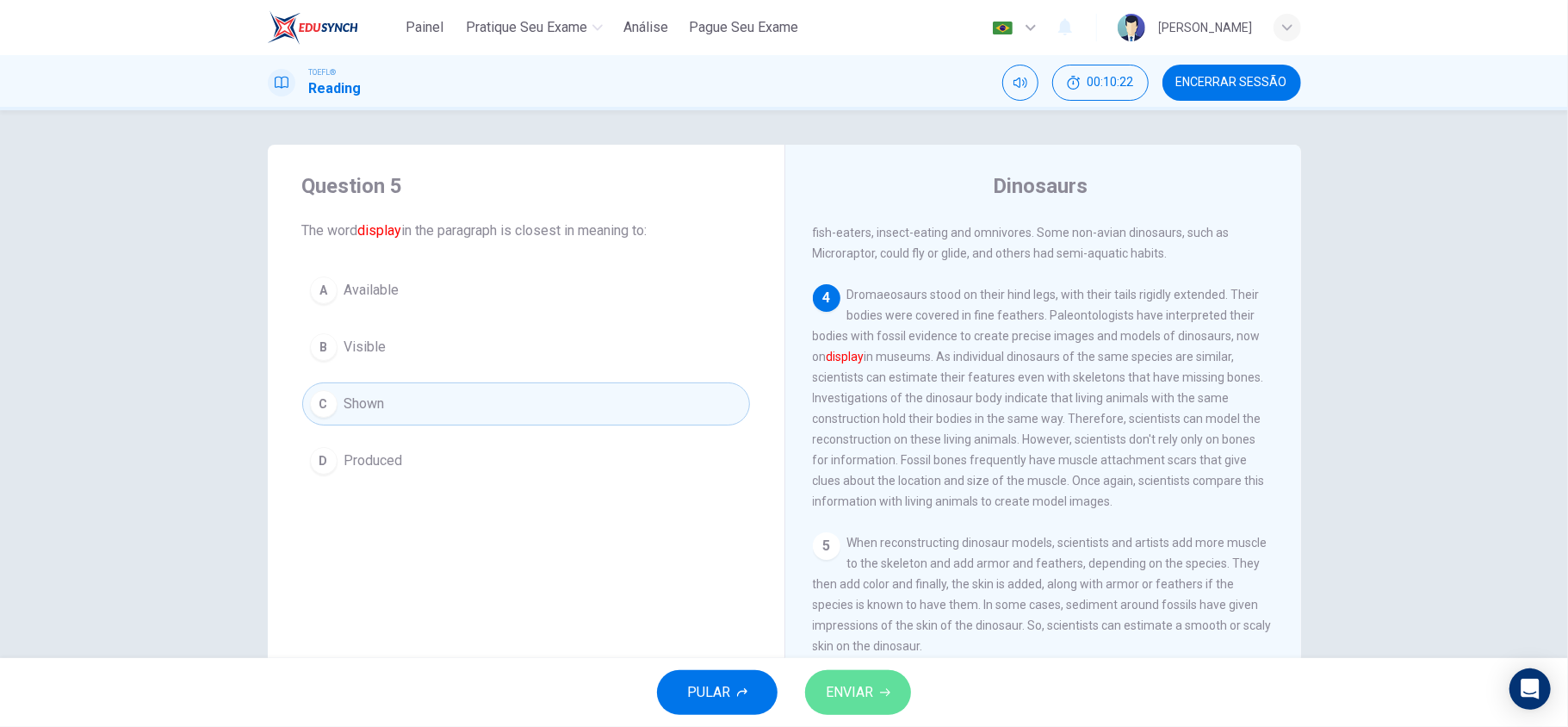
click at [856, 687] on span "ENVIAR" at bounding box center [849, 693] width 47 height 24
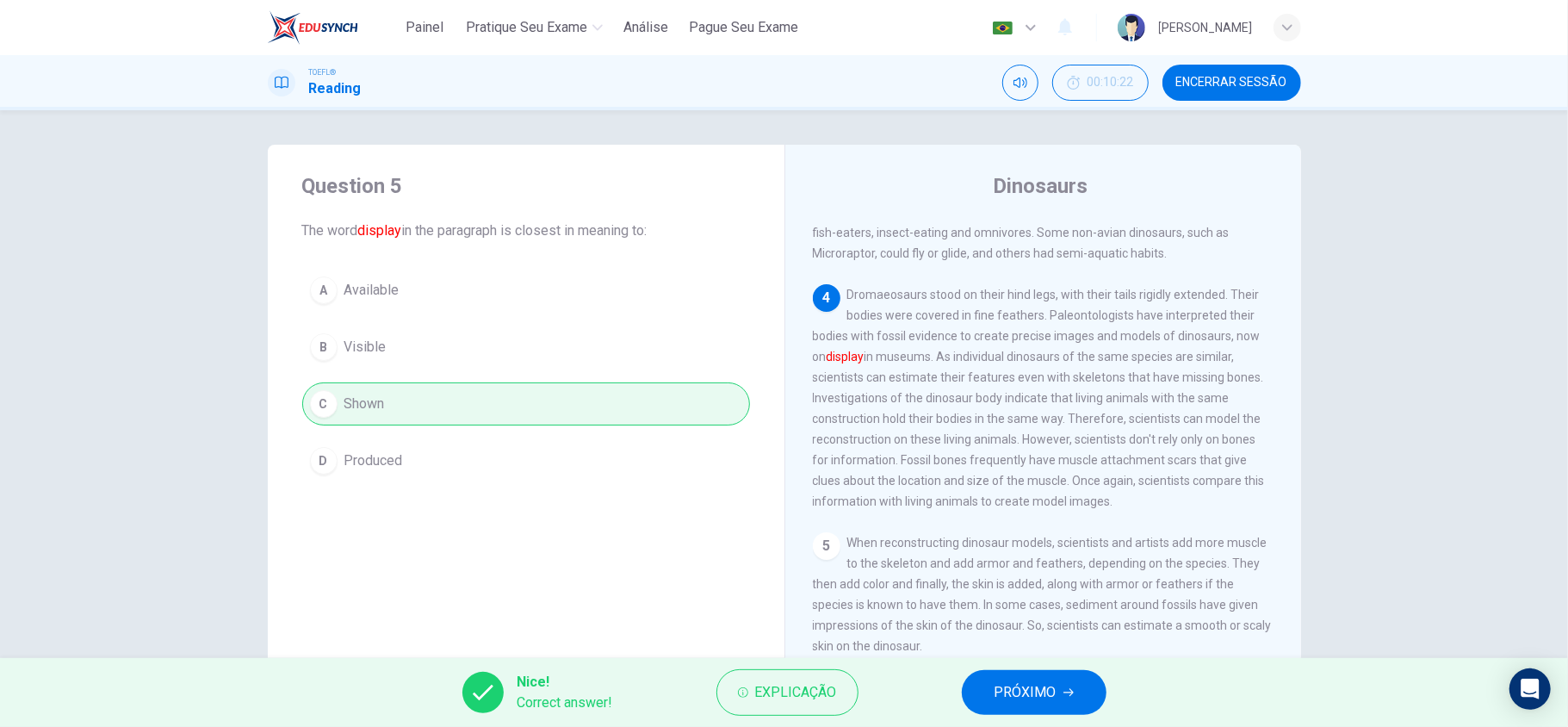
click at [1016, 703] on span "PRÓXIMO" at bounding box center [1026, 693] width 62 height 24
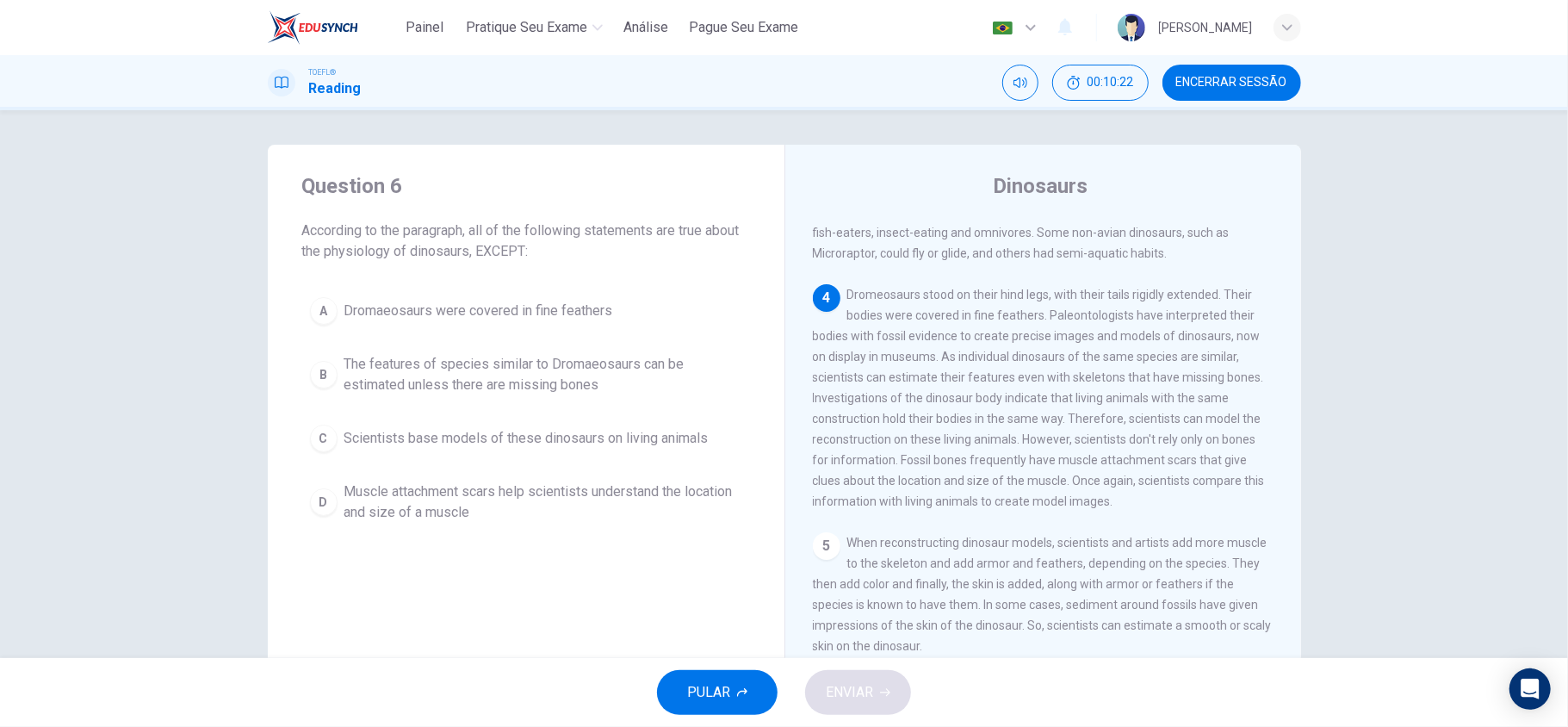
scroll to position [432, 0]
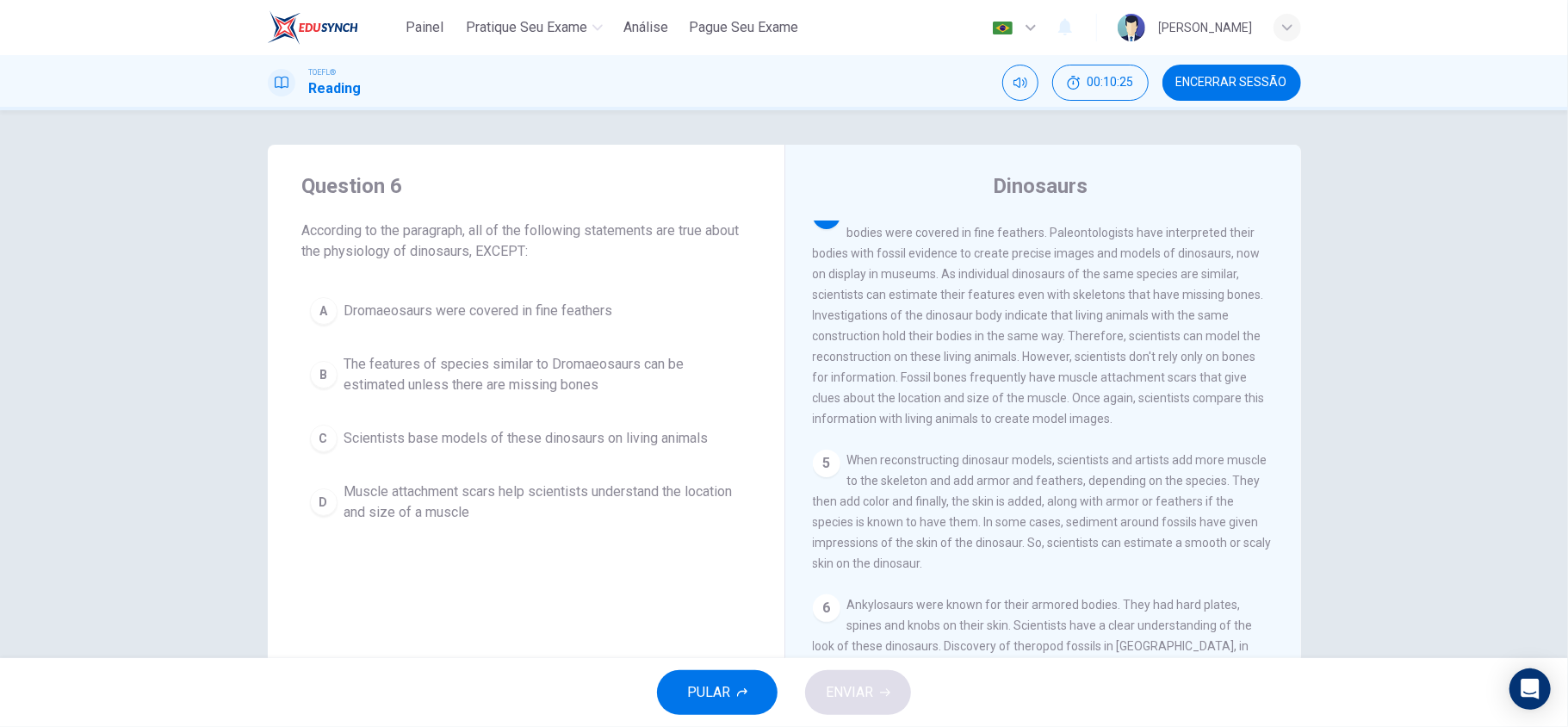
drag, startPoint x: 932, startPoint y: 290, endPoint x: 1061, endPoint y: 294, distance: 129.1
click at [1061, 294] on span "Dromeosaurs stood on their hind legs, with their tails rigidly extended. Their …" at bounding box center [1039, 315] width 452 height 220
drag, startPoint x: 940, startPoint y: 297, endPoint x: 1116, endPoint y: 291, distance: 176.1
click at [1116, 291] on span "Dromeosaurs stood on their hind legs, with their tails rigidly extended. Their …" at bounding box center [1039, 315] width 452 height 220
click at [570, 383] on span "The features of species similar to Dromaeosaurs can be estimated unless there a…" at bounding box center [543, 375] width 398 height 41
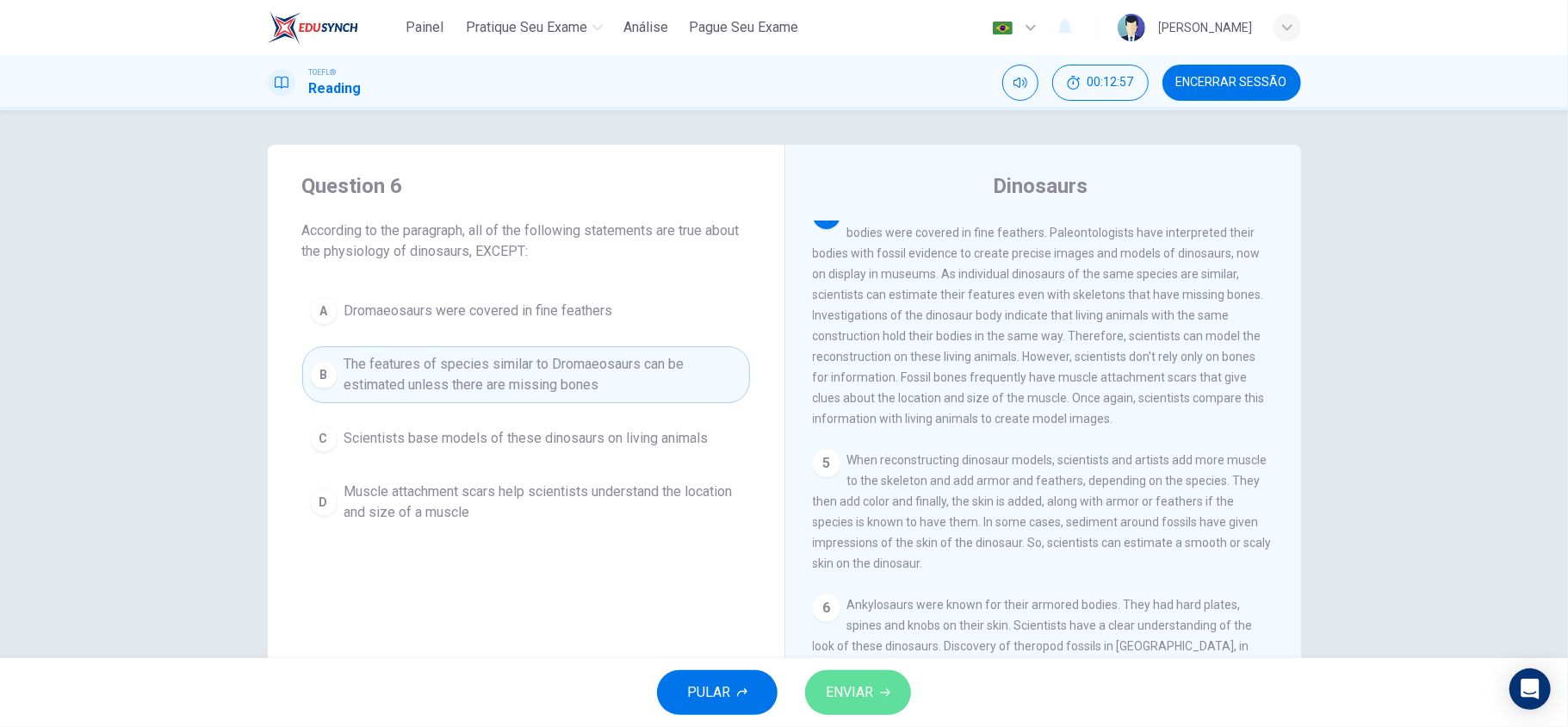
click at [862, 684] on span "ENVIAR" at bounding box center [849, 693] width 47 height 24
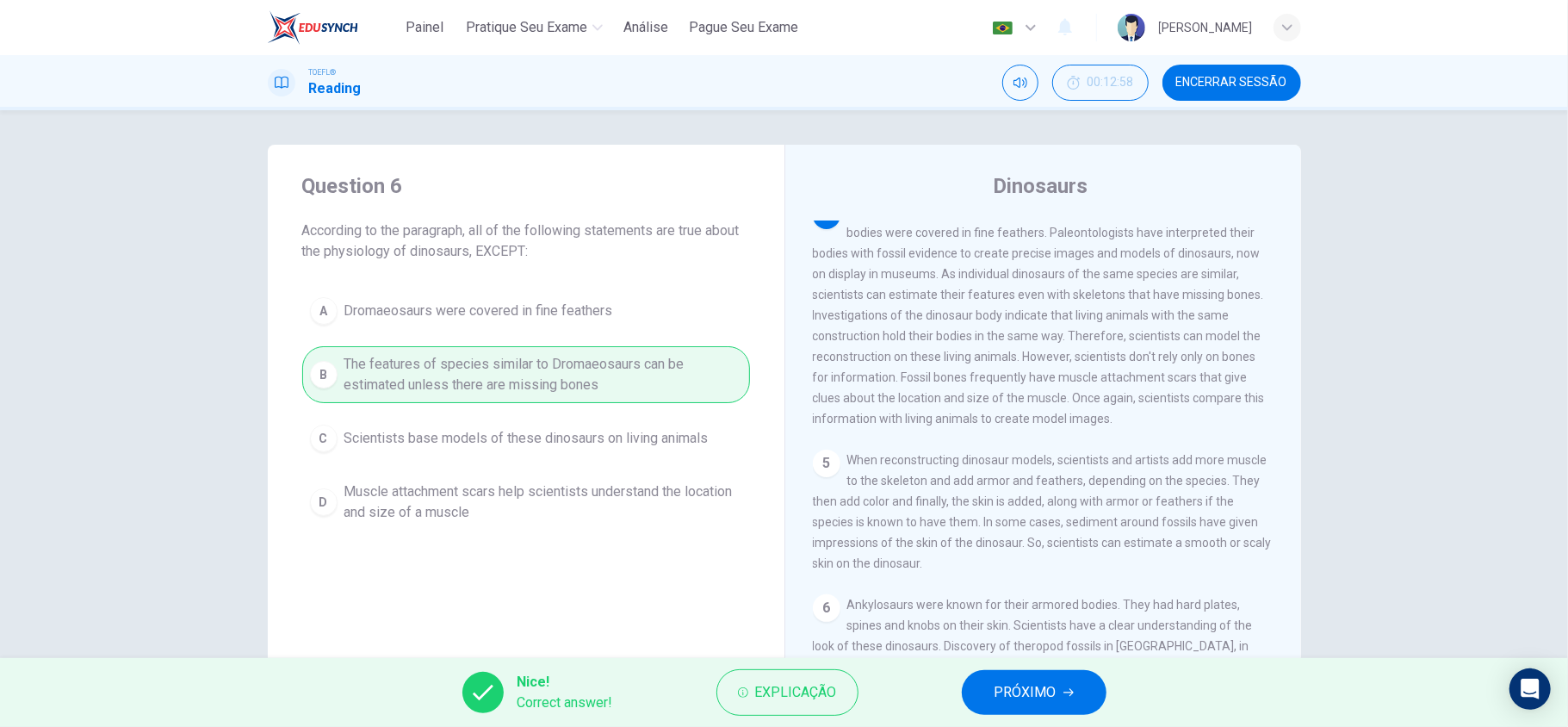
click at [1019, 683] on span "PRÓXIMO" at bounding box center [1026, 693] width 62 height 24
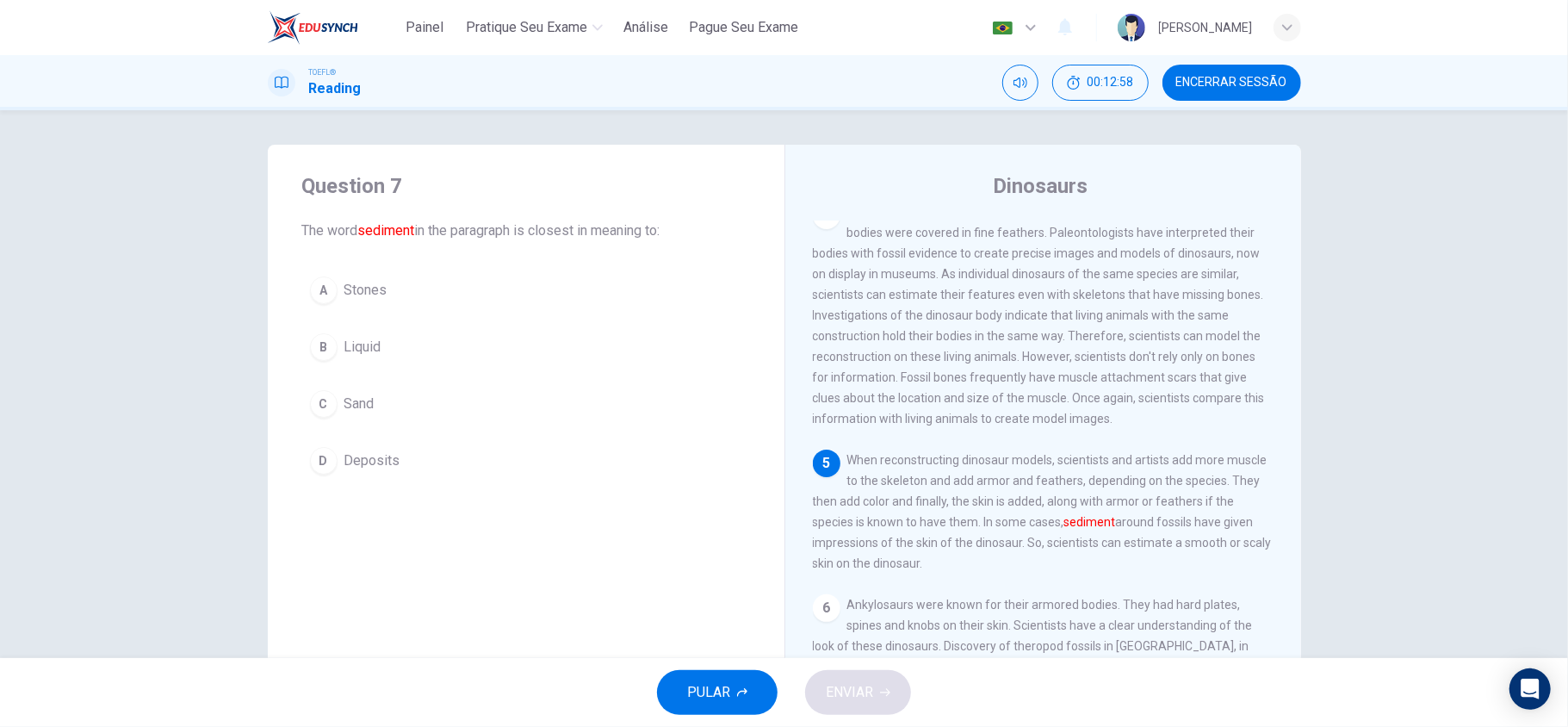
scroll to position [501, 0]
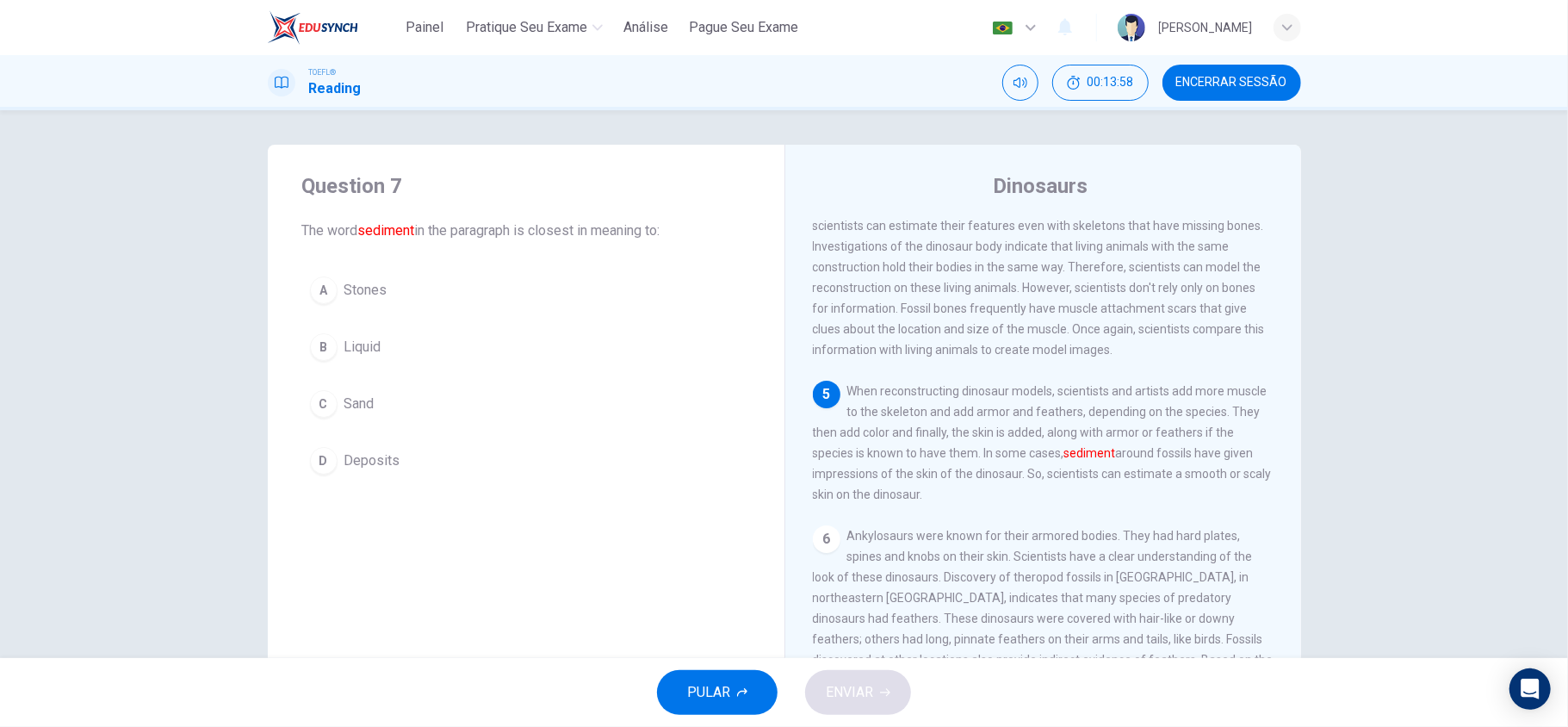
click at [345, 435] on div "A Stones B Liquid C Sand D Deposits" at bounding box center [526, 375] width 448 height 214
click at [393, 469] on button "D Deposits" at bounding box center [526, 461] width 448 height 43
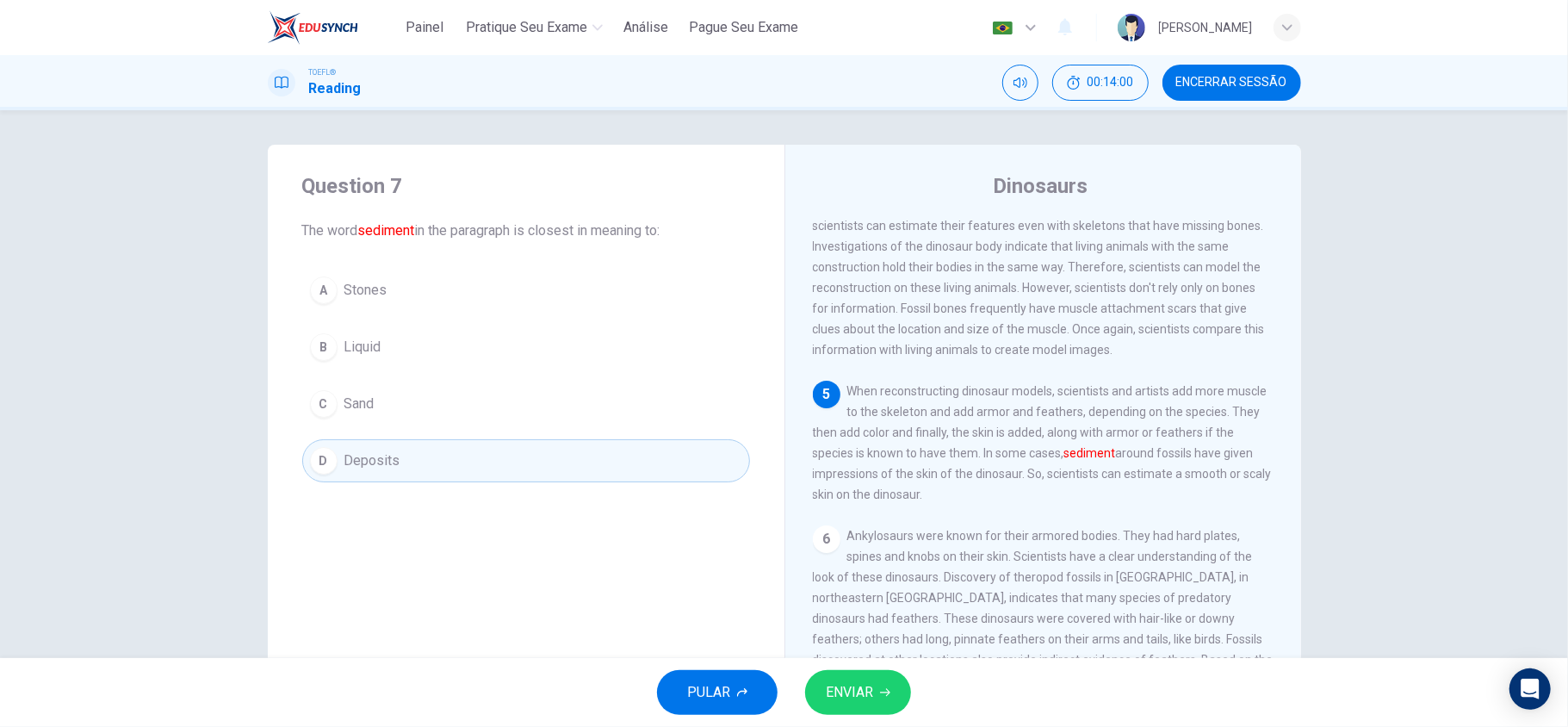
click at [841, 690] on span "ENVIAR" at bounding box center [849, 693] width 47 height 24
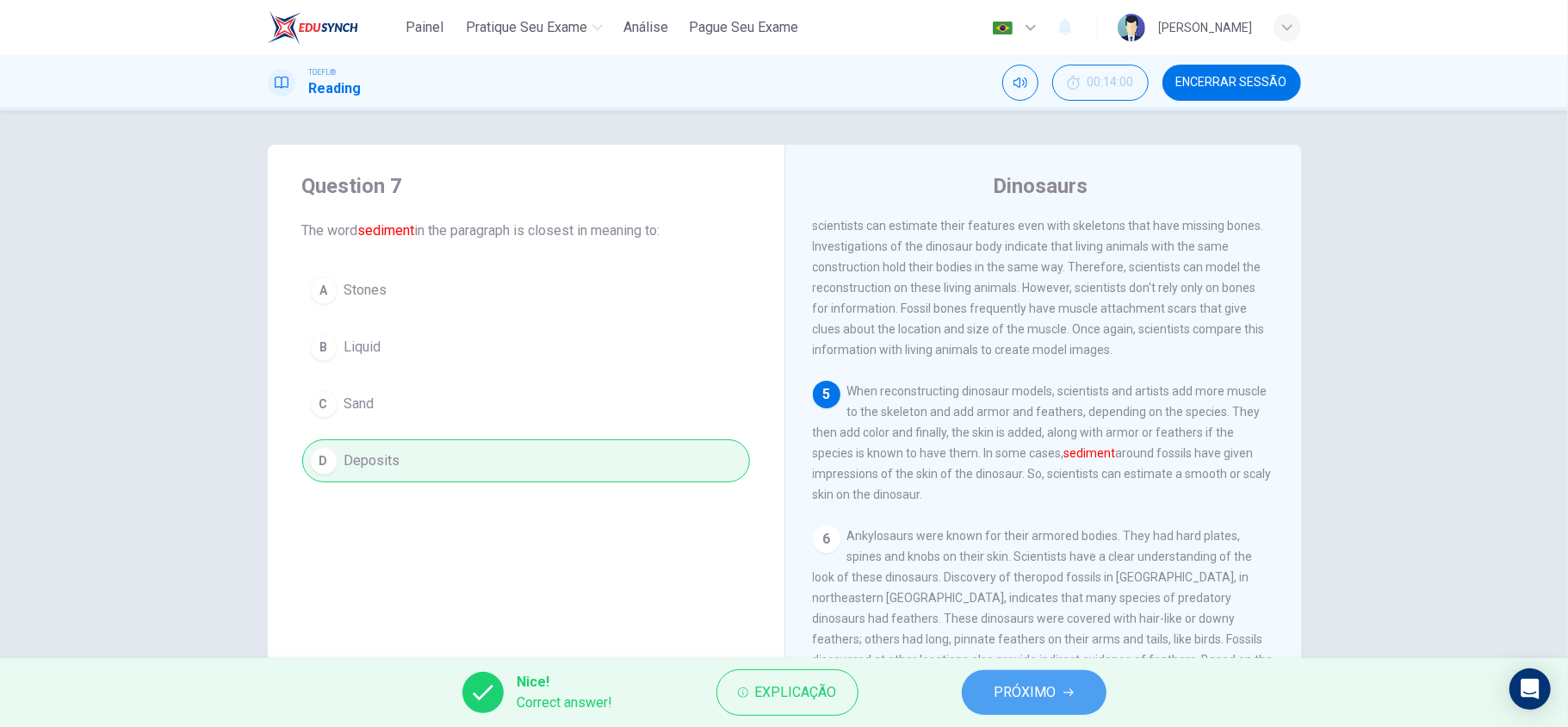
click at [1059, 703] on button "PRÓXIMO" at bounding box center [1034, 693] width 145 height 45
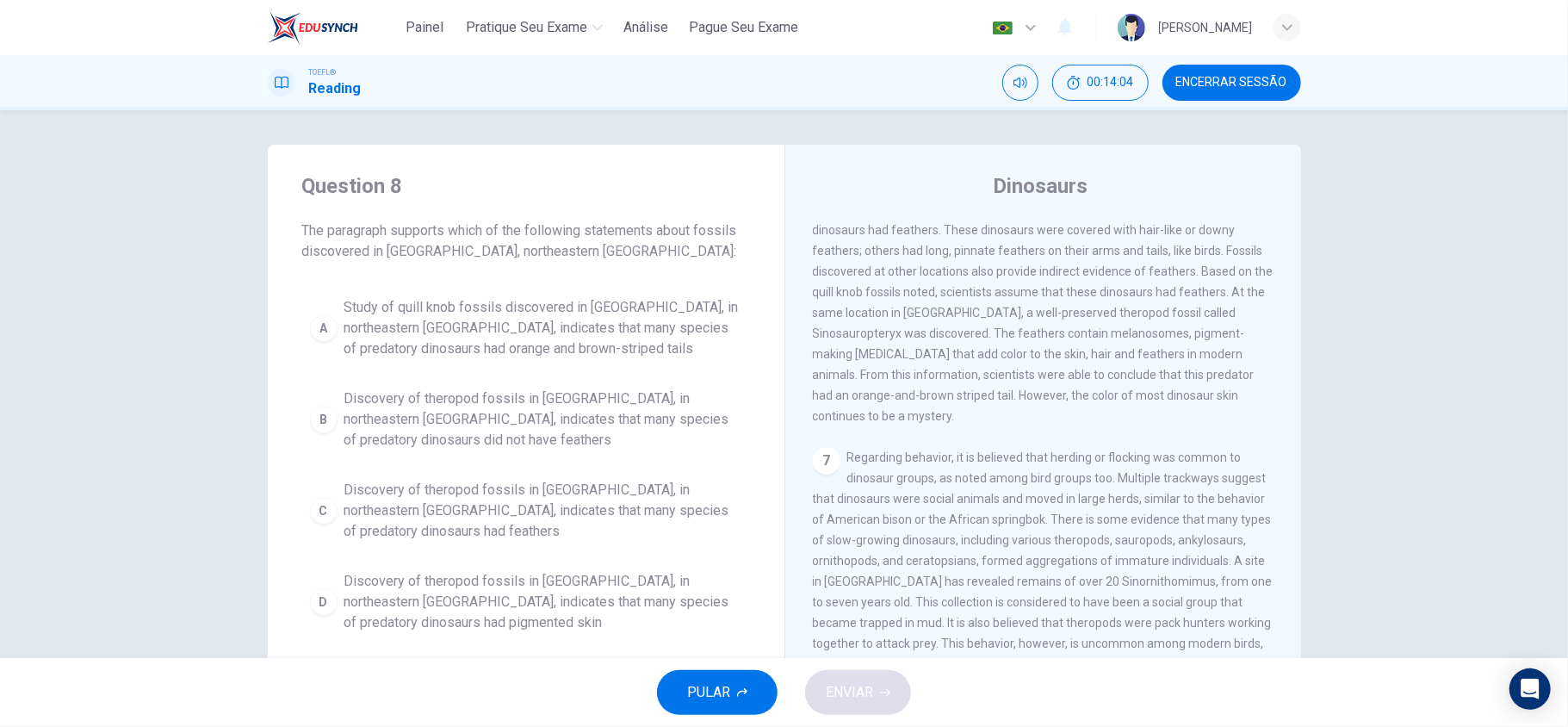
scroll to position [806, 0]
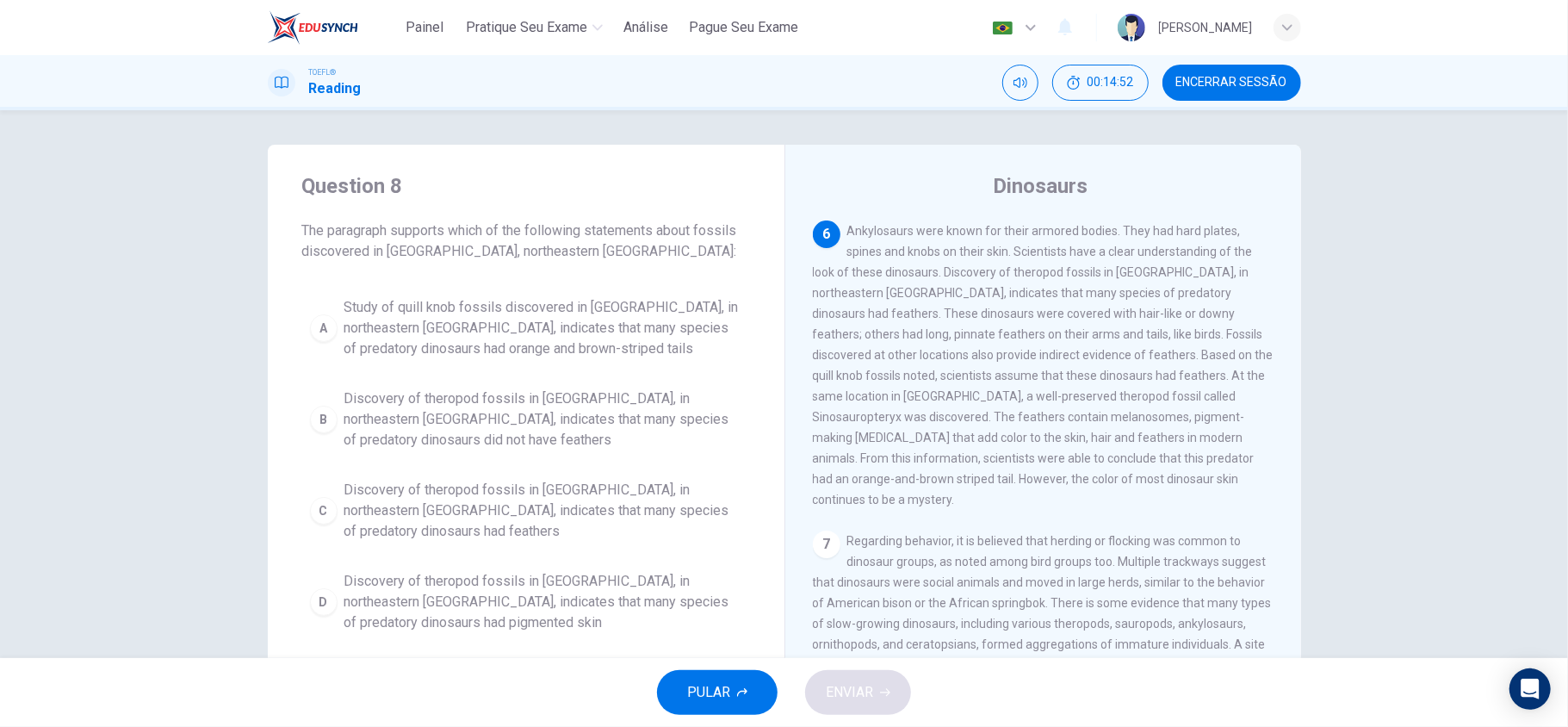
click at [1189, 341] on span "Ankylosaurs were known for their armored bodies. They had hard plates, spines a…" at bounding box center [1043, 365] width 460 height 283
drag, startPoint x: 811, startPoint y: 449, endPoint x: 824, endPoint y: 449, distance: 13.0
click at [824, 449] on span "Ankylosaurs were known for their armored bodies. They had hard plates, spines a…" at bounding box center [1043, 365] width 460 height 283
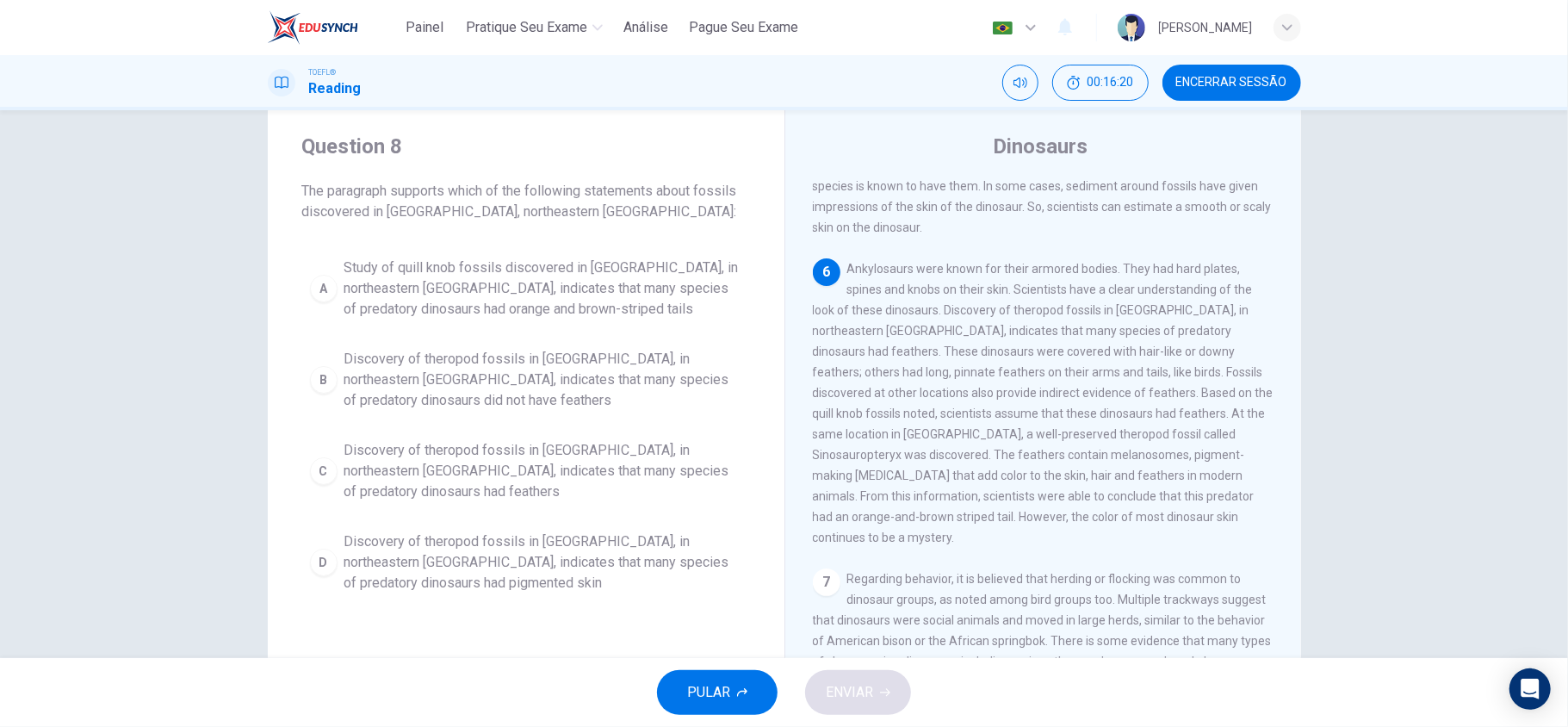
scroll to position [0, 0]
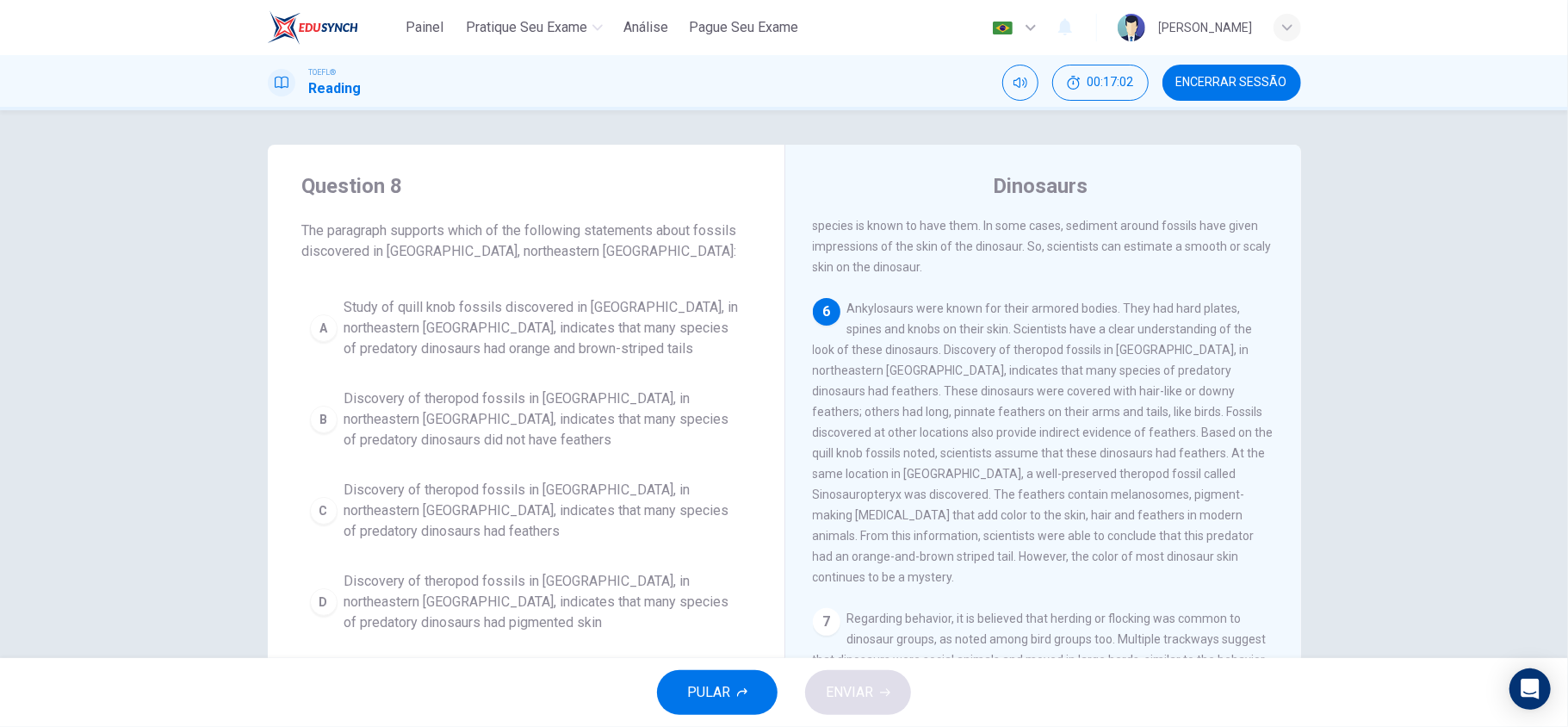
click at [642, 331] on span "Study of quill knob fossils discovered in [GEOGRAPHIC_DATA], in northeastern [G…" at bounding box center [543, 329] width 398 height 62
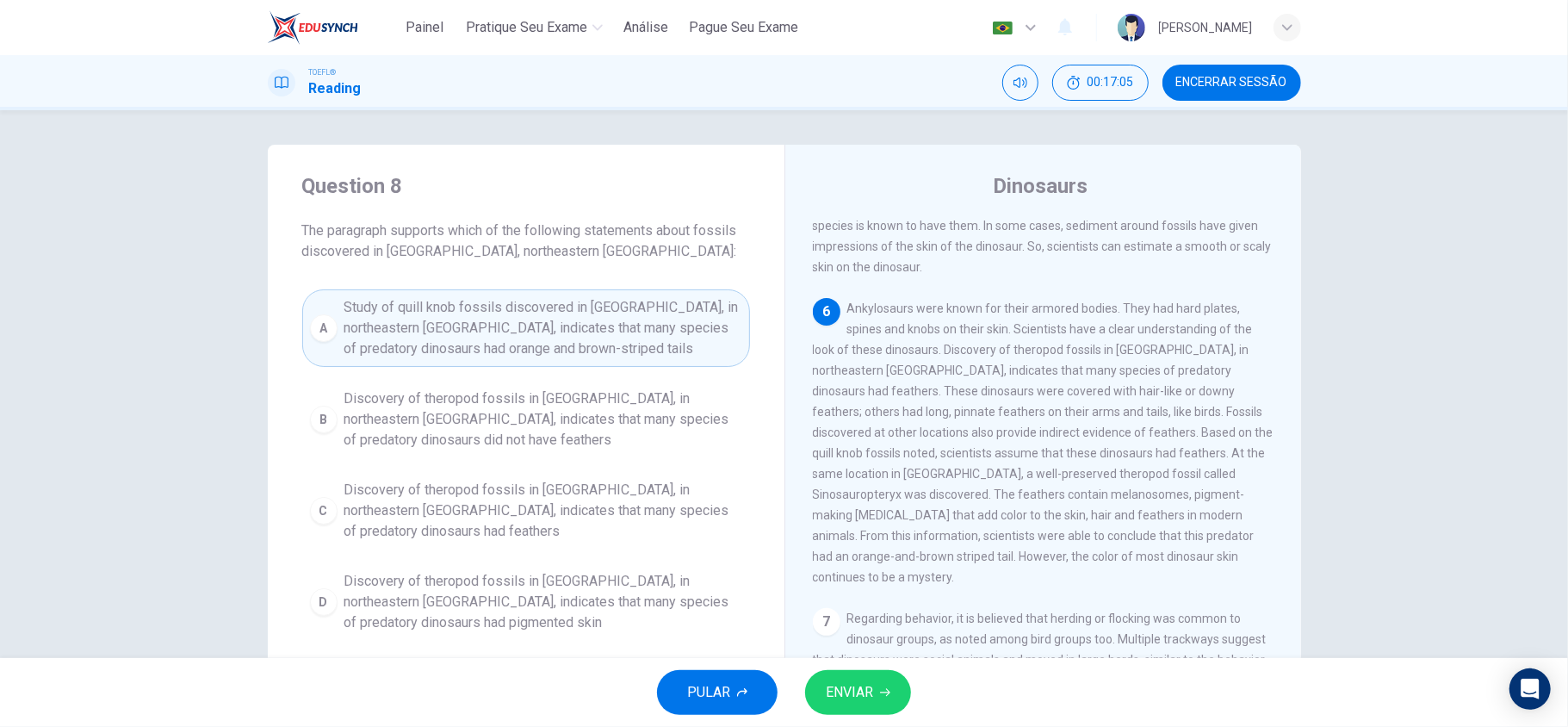
click at [900, 687] on button "ENVIAR" at bounding box center [857, 693] width 106 height 45
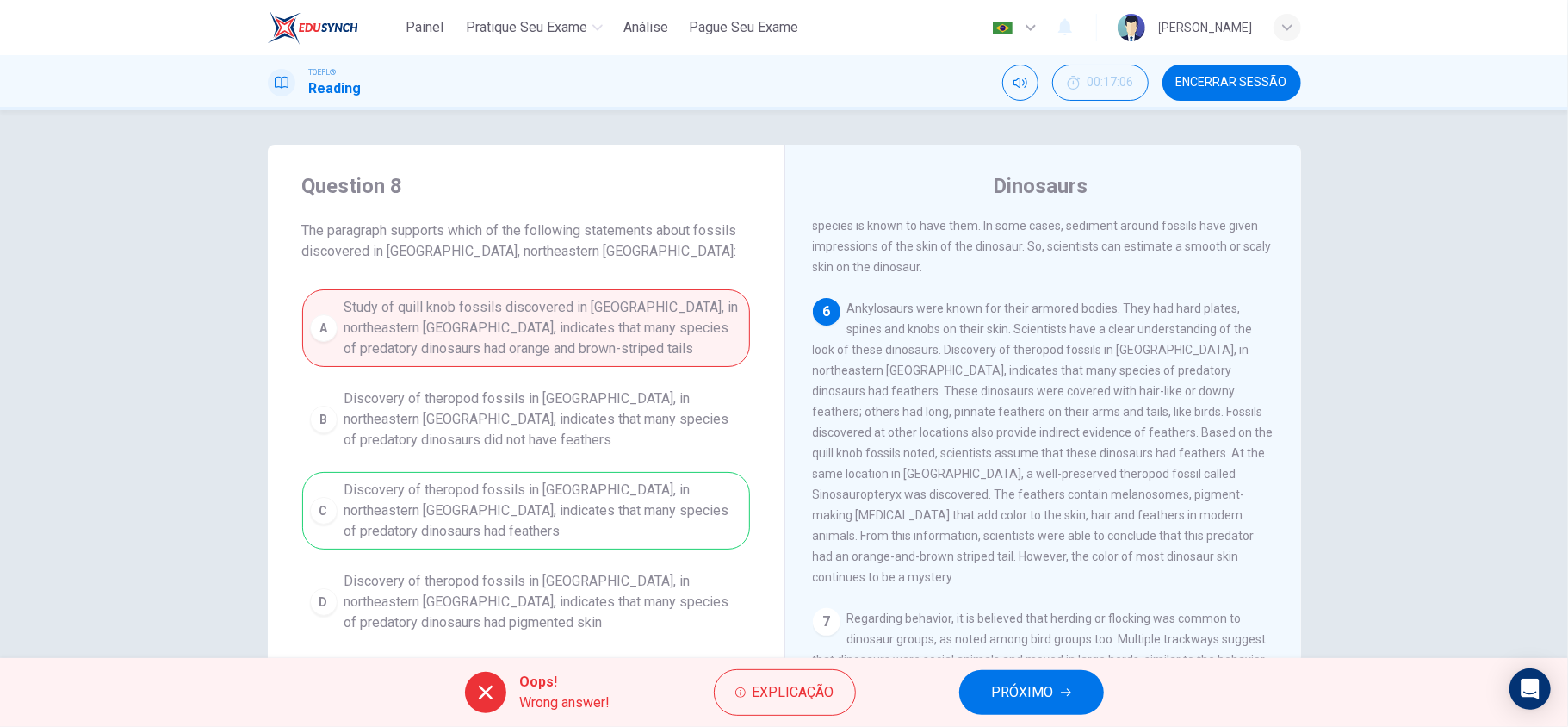
click at [469, 471] on div "A Study of quill knob fossils discovered in [GEOGRAPHIC_DATA], in northeastern …" at bounding box center [526, 464] width 448 height 351
drag, startPoint x: 612, startPoint y: 486, endPoint x: 676, endPoint y: 490, distance: 64.1
click at [615, 486] on div "A Study of quill knob fossils discovered in [GEOGRAPHIC_DATA], in northeastern …" at bounding box center [526, 464] width 448 height 351
drag, startPoint x: 676, startPoint y: 490, endPoint x: 652, endPoint y: 490, distance: 24.0
click at [655, 490] on div "A Study of quill knob fossils discovered in [GEOGRAPHIC_DATA], in northeastern …" at bounding box center [526, 464] width 448 height 351
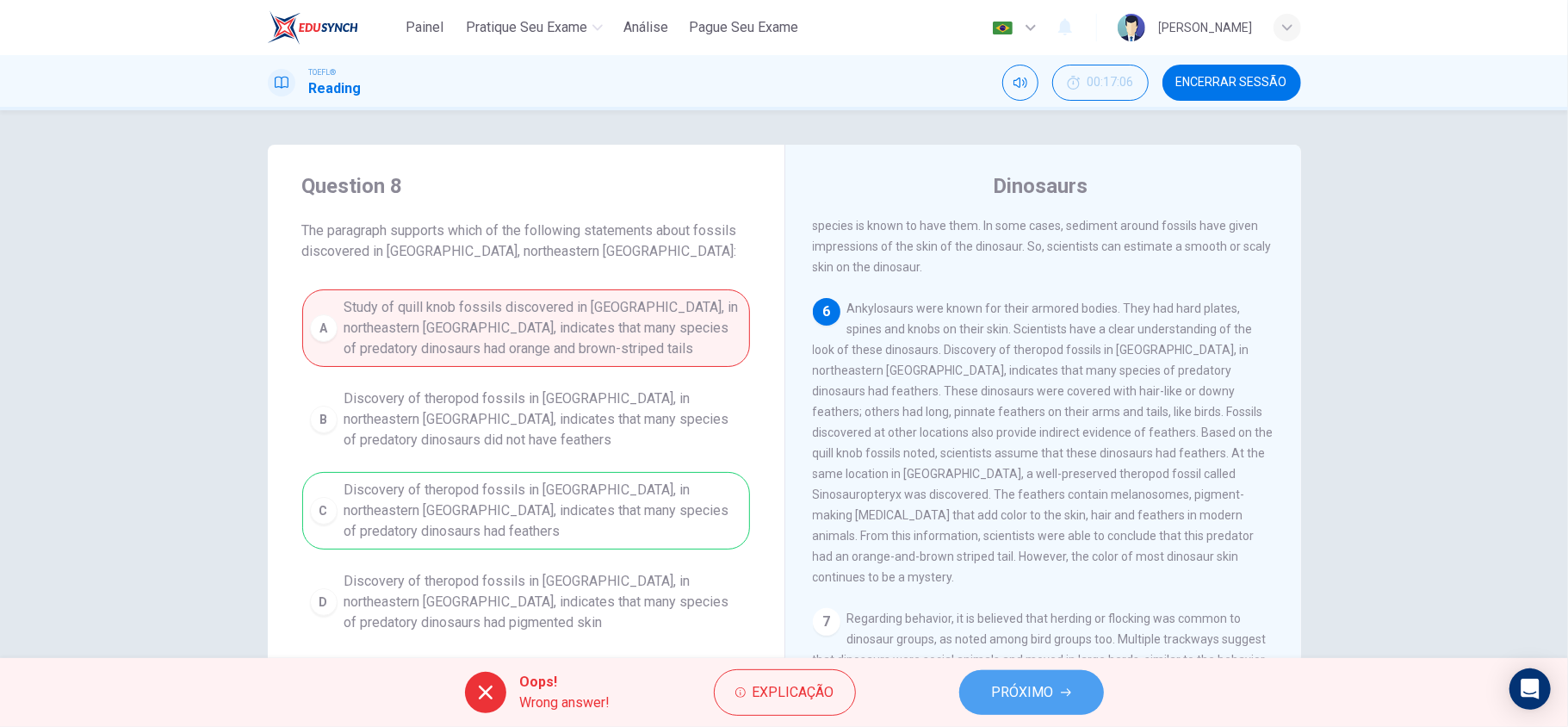
click at [1050, 687] on span "PRÓXIMO" at bounding box center [1023, 693] width 62 height 24
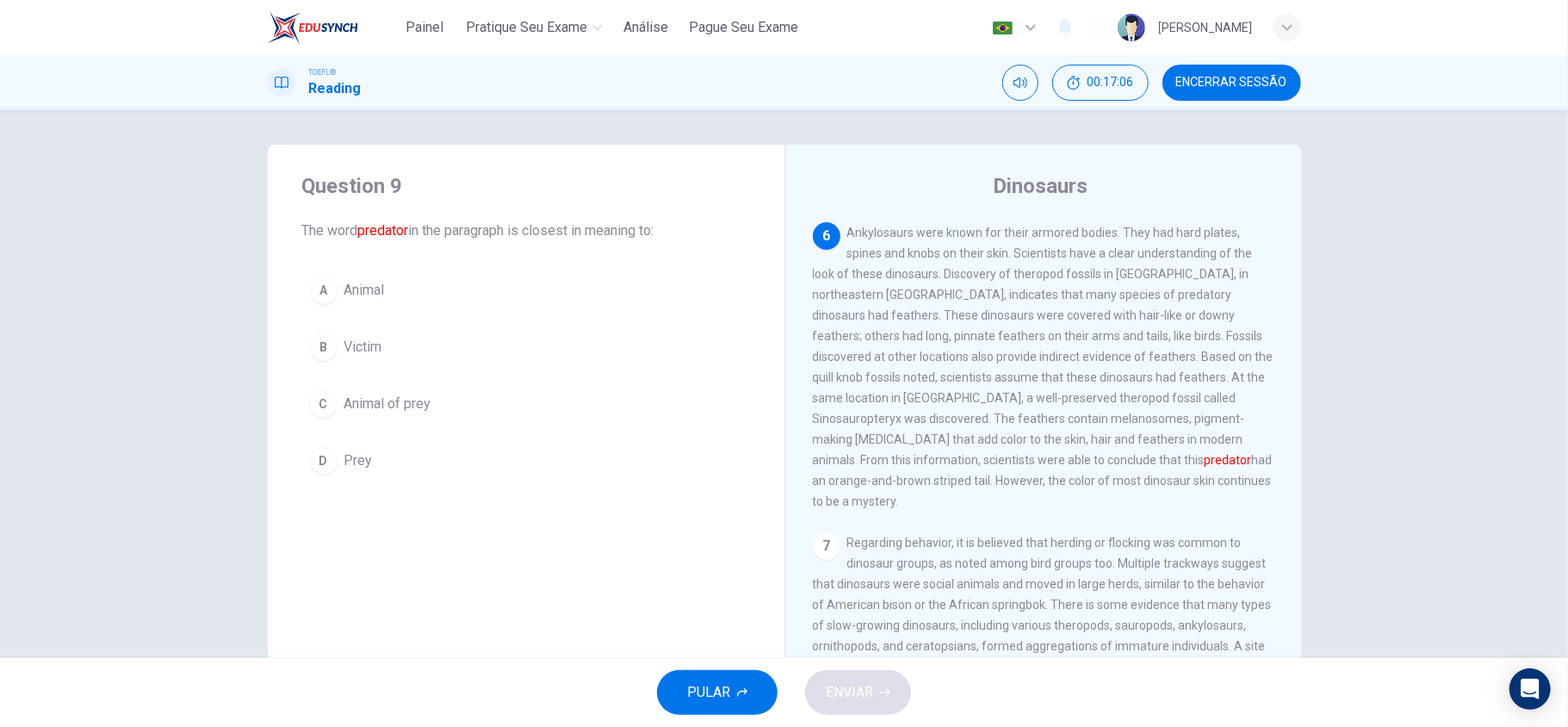
scroll to position [806, 0]
click at [353, 405] on span "Animal of prey" at bounding box center [388, 404] width 87 height 21
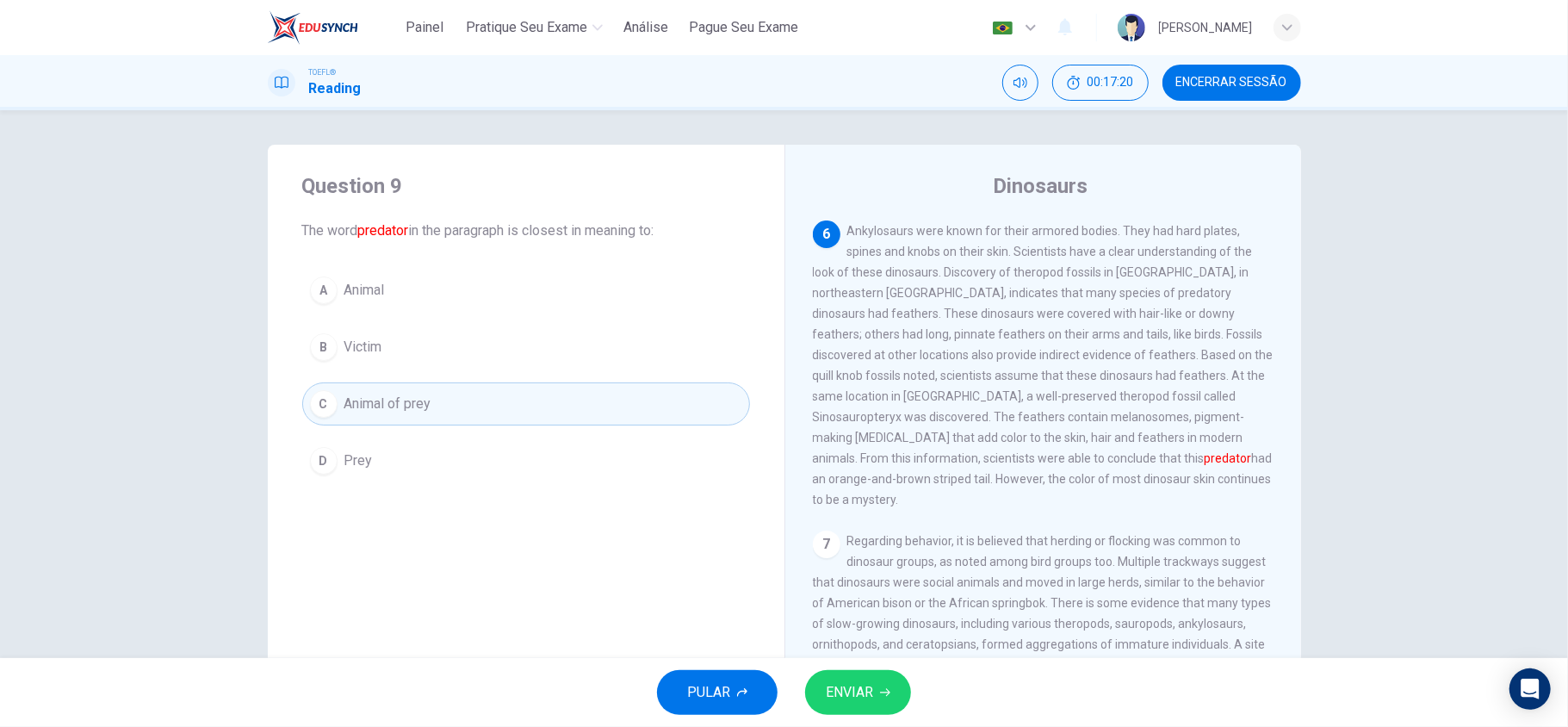
click at [859, 687] on span "ENVIAR" at bounding box center [849, 693] width 47 height 24
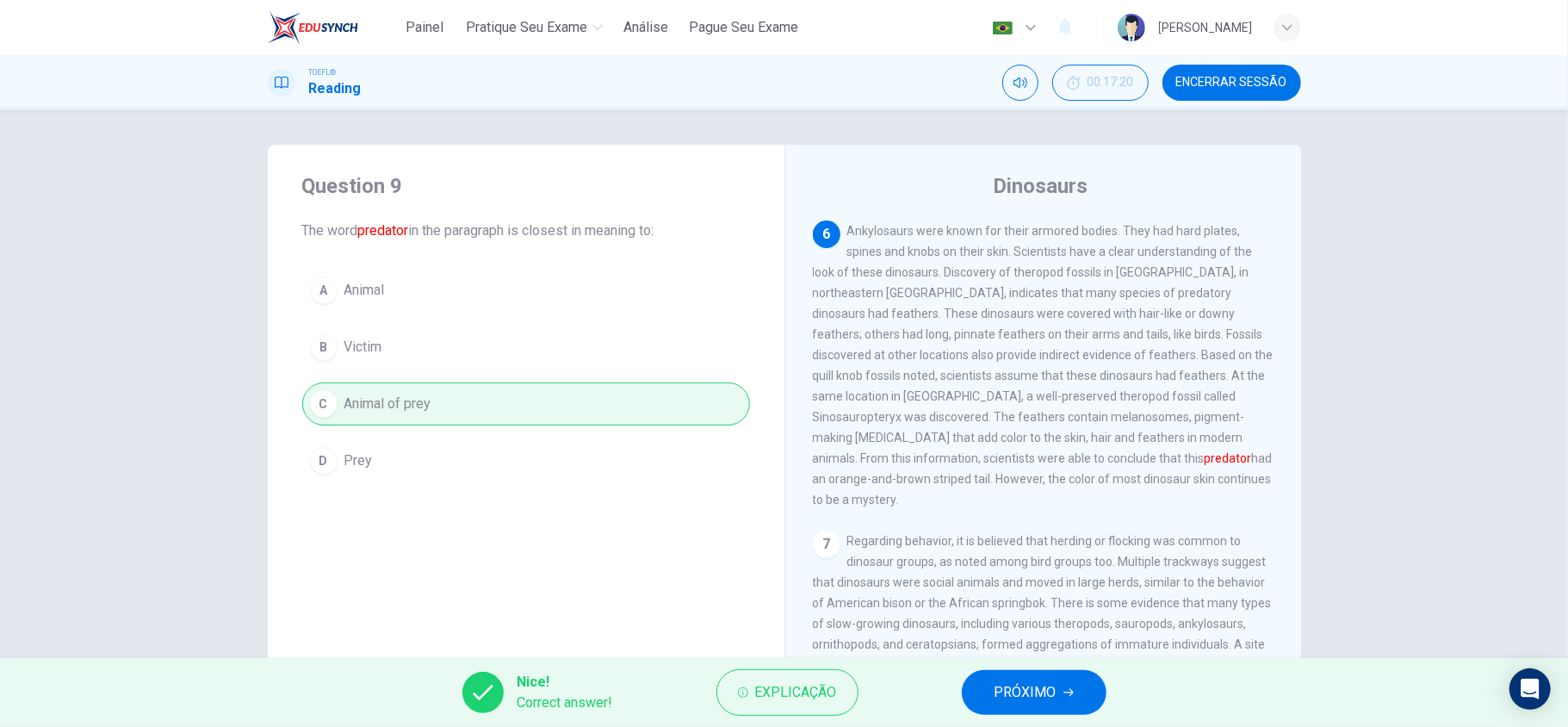
click at [1040, 686] on span "PRÓXIMO" at bounding box center [1026, 693] width 62 height 24
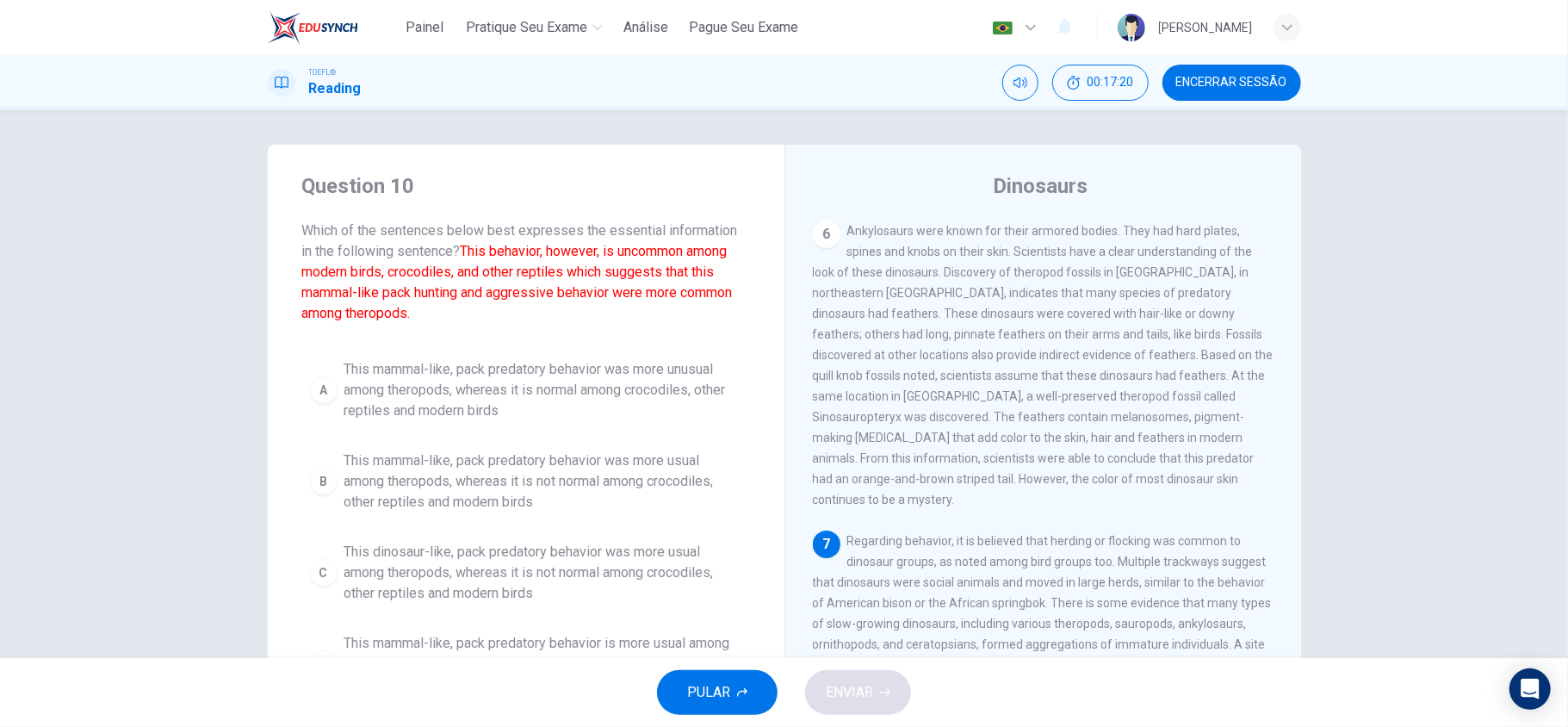
scroll to position [959, 0]
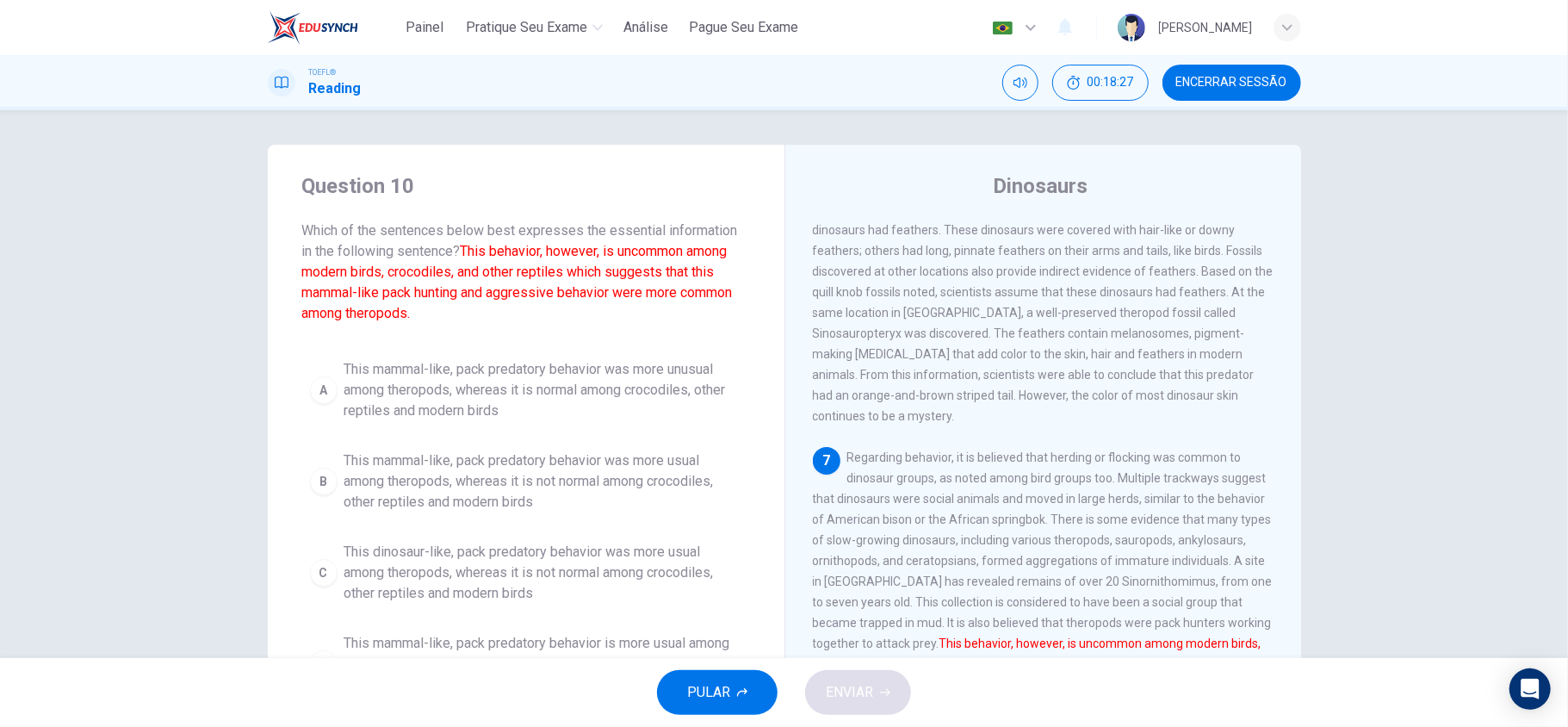
drag, startPoint x: 298, startPoint y: 269, endPoint x: 429, endPoint y: 283, distance: 131.7
click at [429, 283] on span "Which of the sentences below best expresses the essential information in the fo…" at bounding box center [526, 272] width 448 height 104
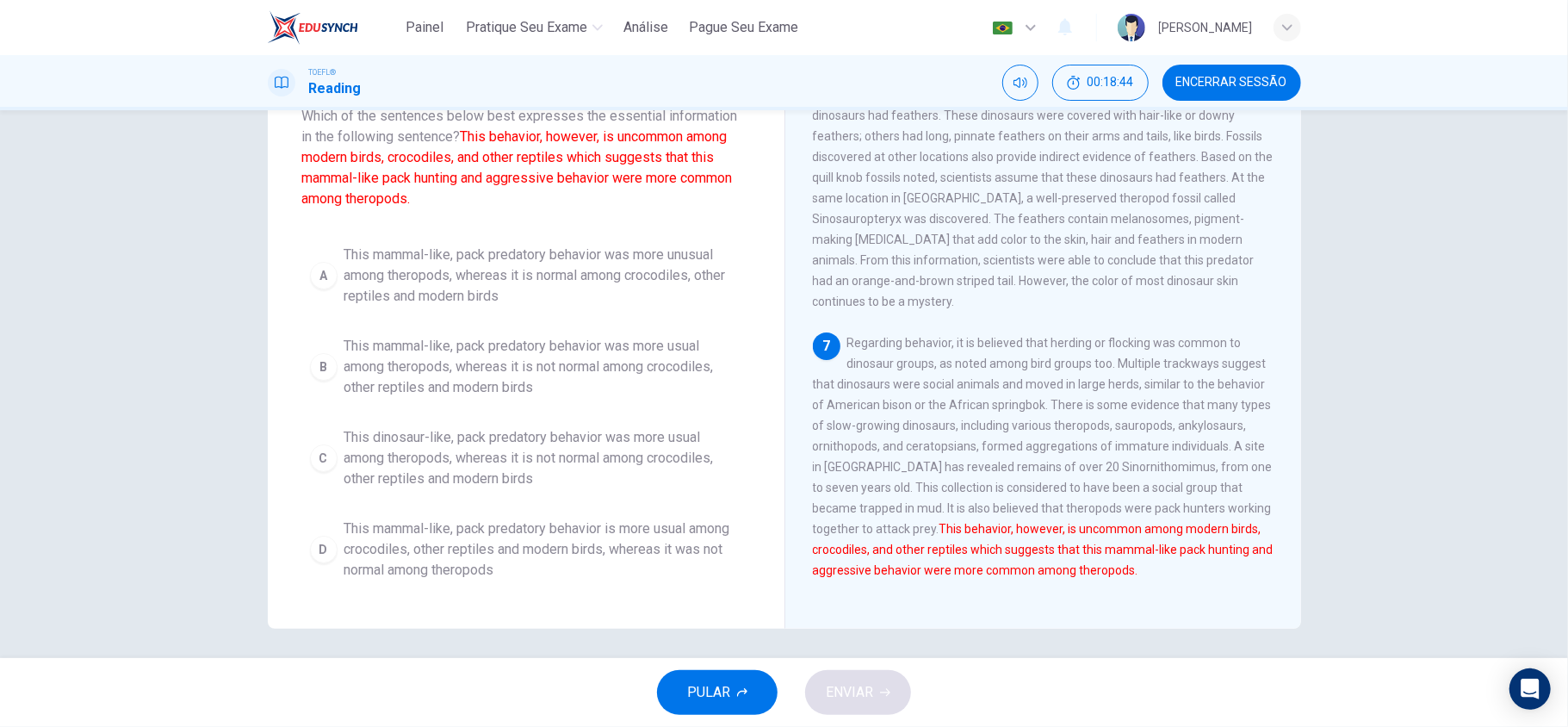
drag, startPoint x: 1063, startPoint y: 455, endPoint x: 1202, endPoint y: 461, distance: 139.1
click at [1202, 461] on span "Regarding behavior, it is believed that herding or flocking was common to dinos…" at bounding box center [1043, 457] width 460 height 241
click at [552, 453] on span "This dinosaur-like, pack predatory behavior was more usual among theropods, whe…" at bounding box center [543, 454] width 398 height 62
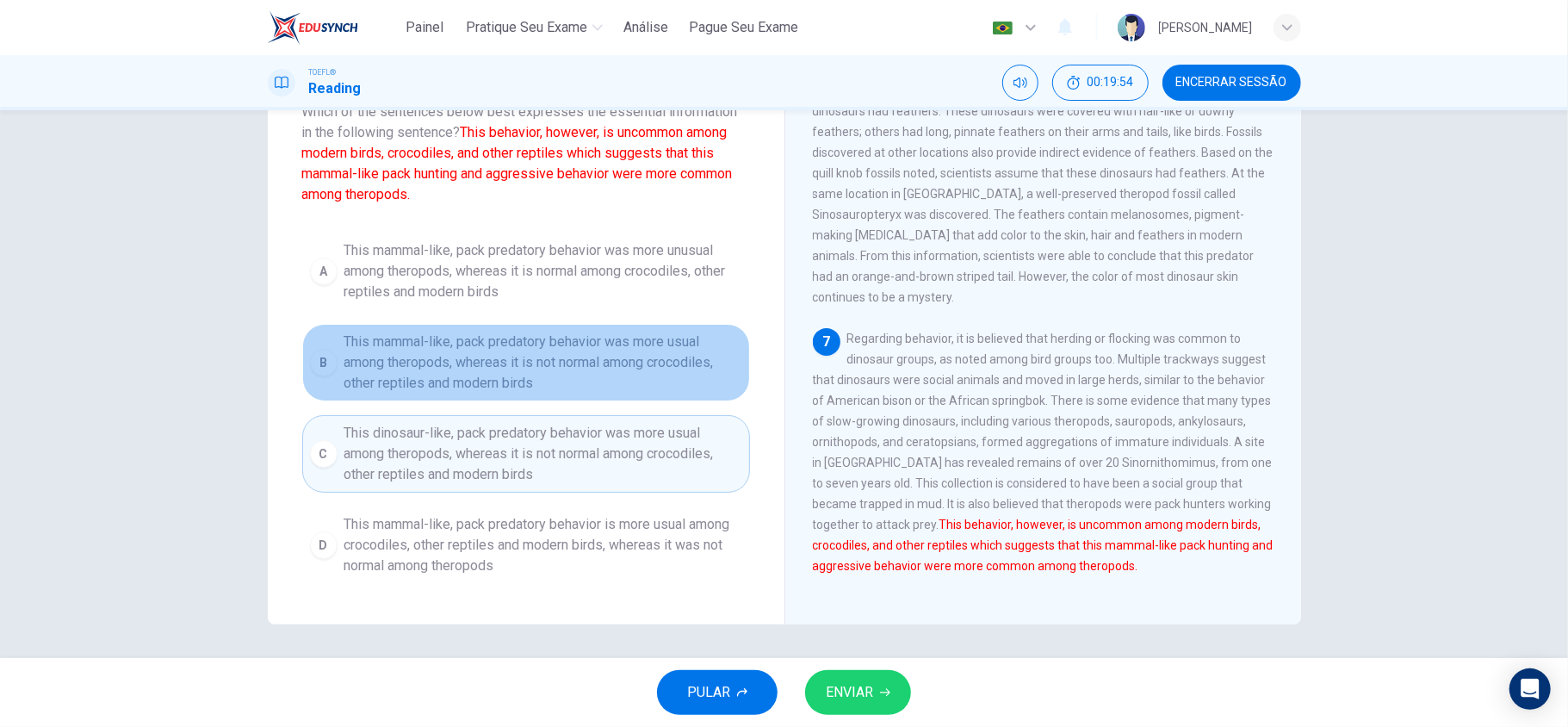
click at [556, 364] on span "This mammal-like, pack predatory behavior was more usual among theropods, where…" at bounding box center [543, 363] width 398 height 62
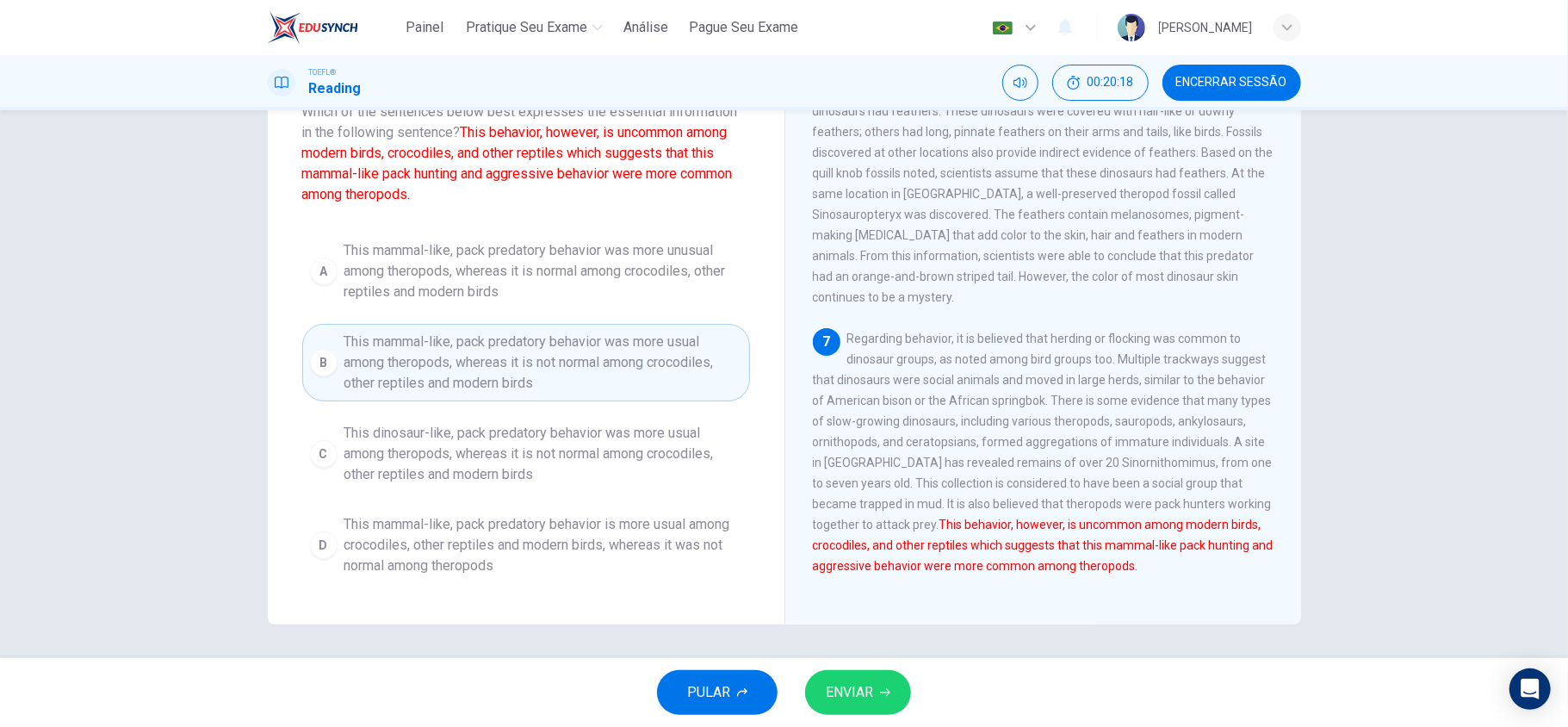
drag, startPoint x: 844, startPoint y: 666, endPoint x: 856, endPoint y: 673, distance: 13.9
click at [848, 666] on div "PULAR ENVIAR" at bounding box center [784, 692] width 1568 height 69
click at [859, 681] on span "ENVIAR" at bounding box center [849, 693] width 47 height 24
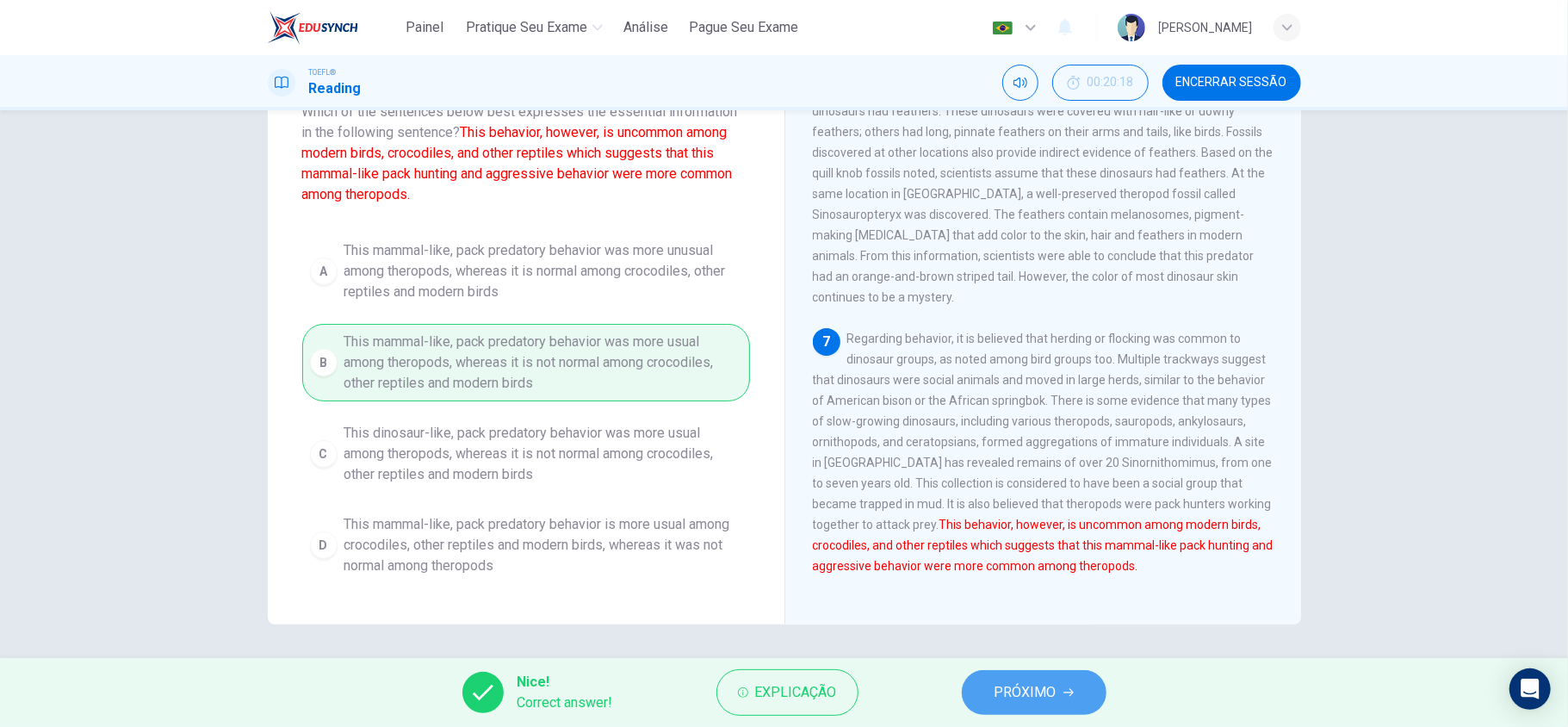
click at [996, 677] on button "PRÓXIMO" at bounding box center [1034, 693] width 145 height 45
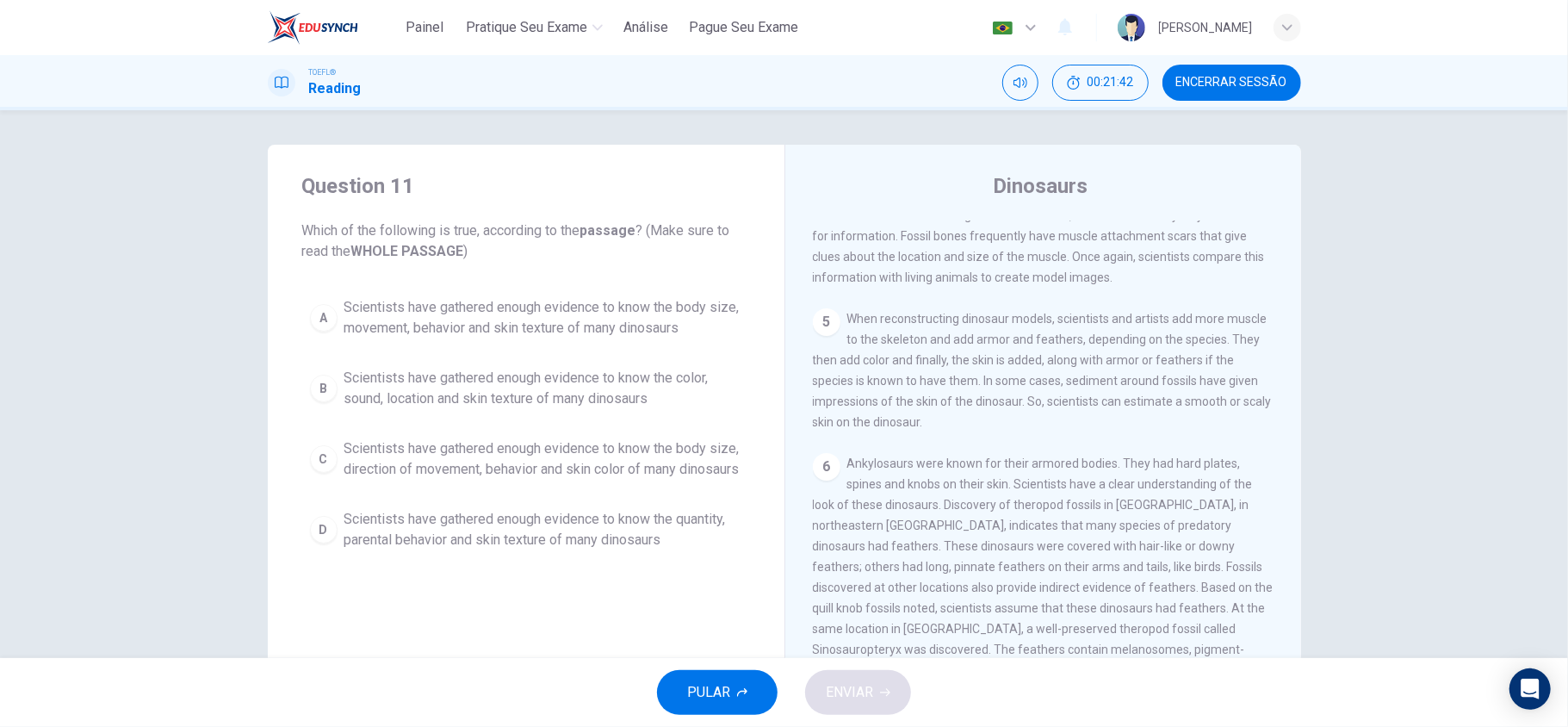
scroll to position [689, 0]
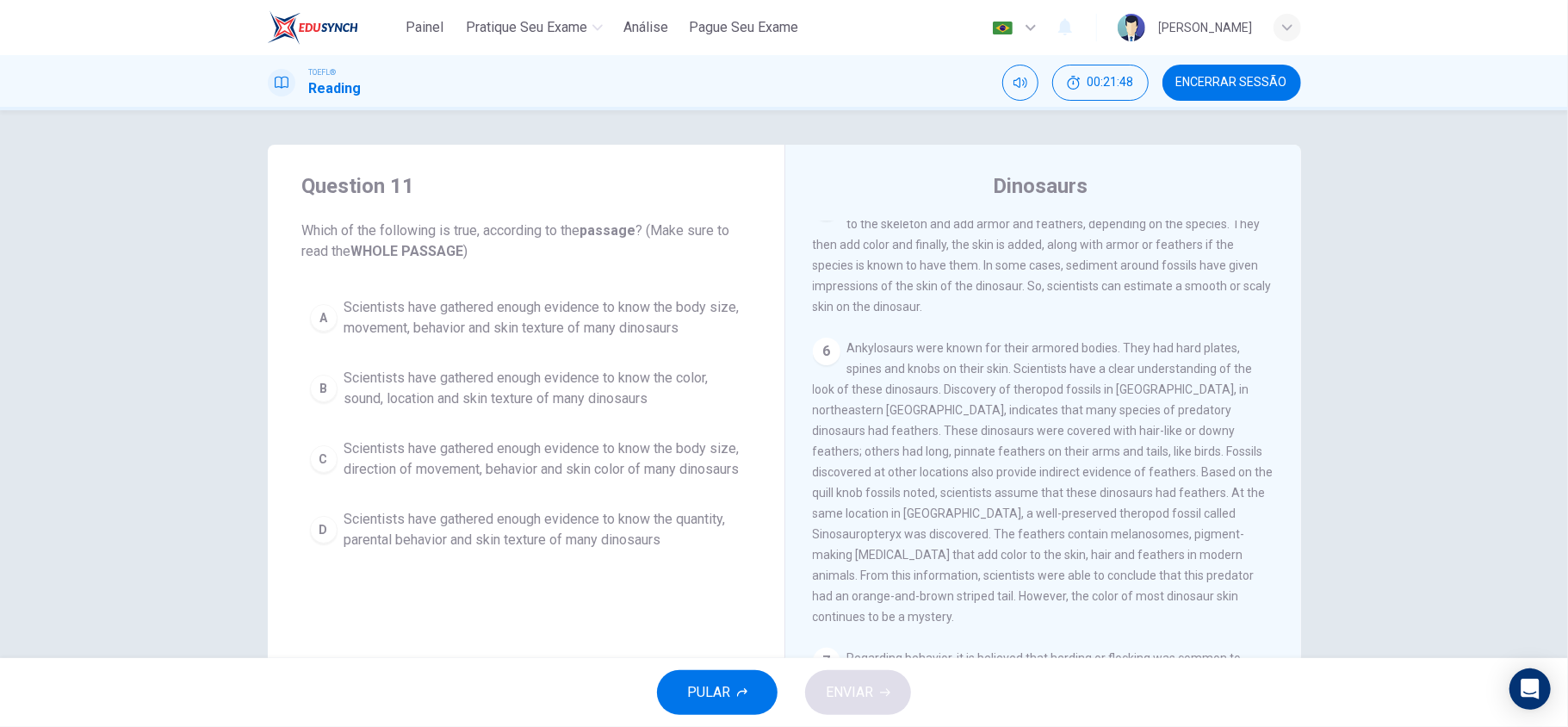
click at [679, 317] on span "Scientists have gathered enough evidence to know the body size, movement, behav…" at bounding box center [543, 318] width 398 height 41
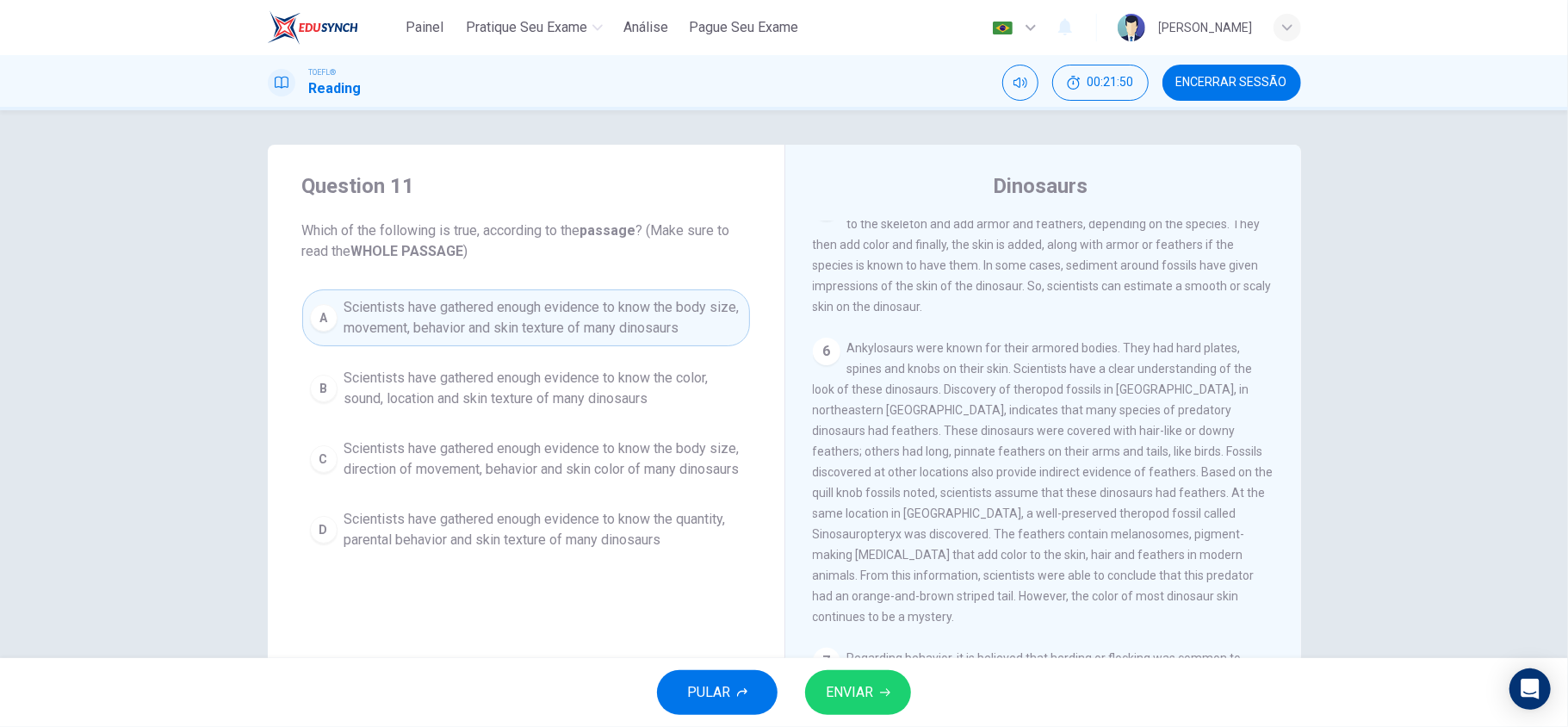
click at [644, 382] on span "Scientists have gathered enough evidence to know the color, sound, location and…" at bounding box center [543, 389] width 398 height 41
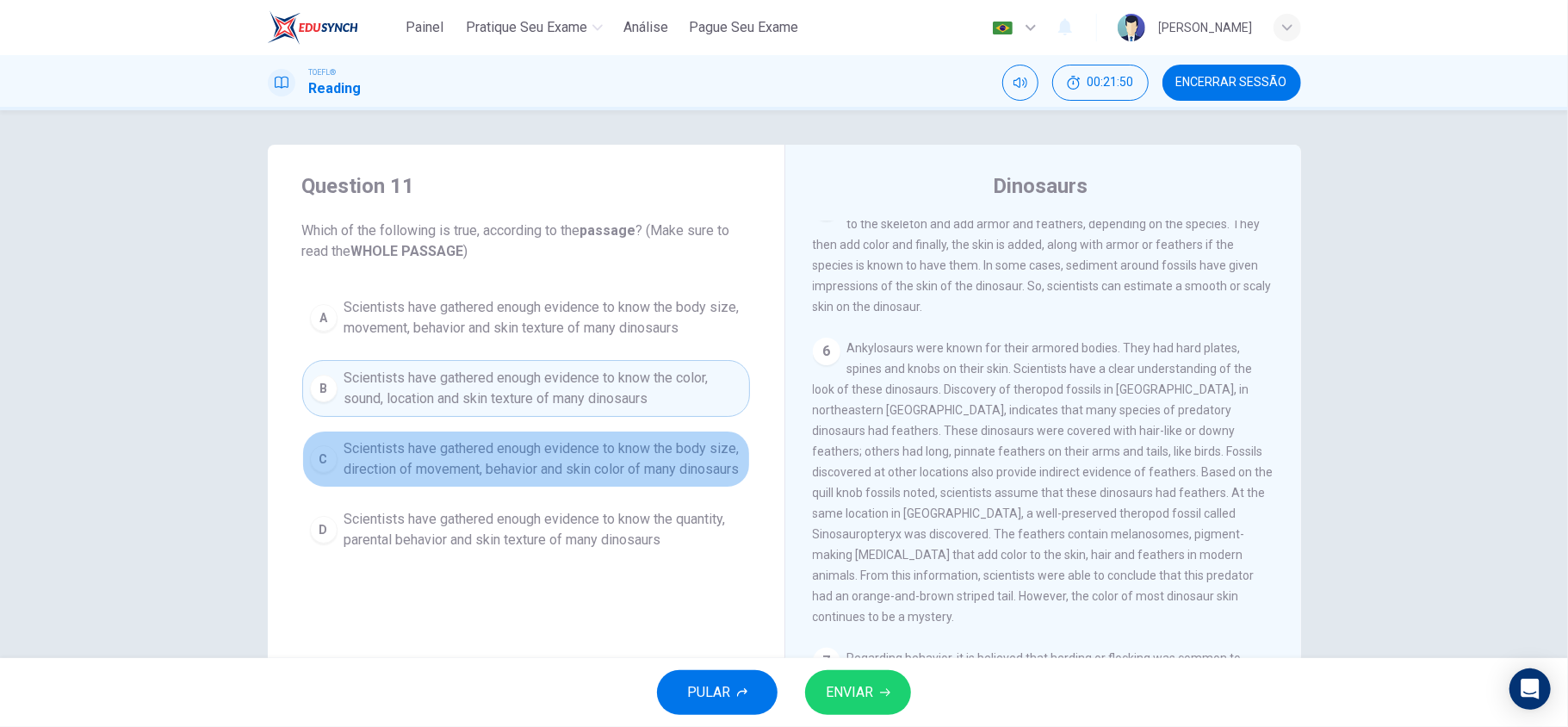
click at [617, 469] on span "Scientists have gathered enough evidence to know the body size, direction of mo…" at bounding box center [543, 460] width 398 height 41
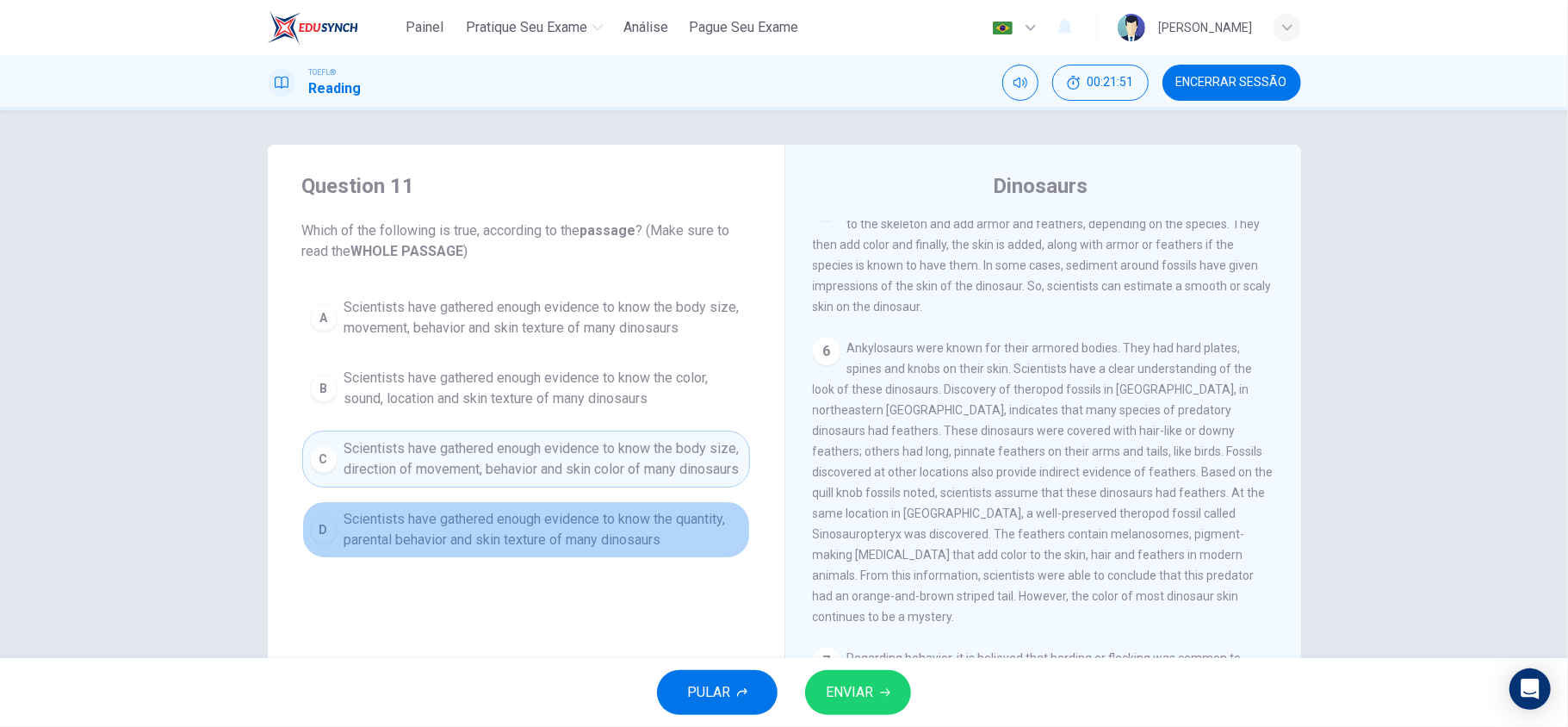
click at [613, 536] on span "Scientists have gathered enough evidence to know the quantity, parental behavio…" at bounding box center [543, 530] width 398 height 41
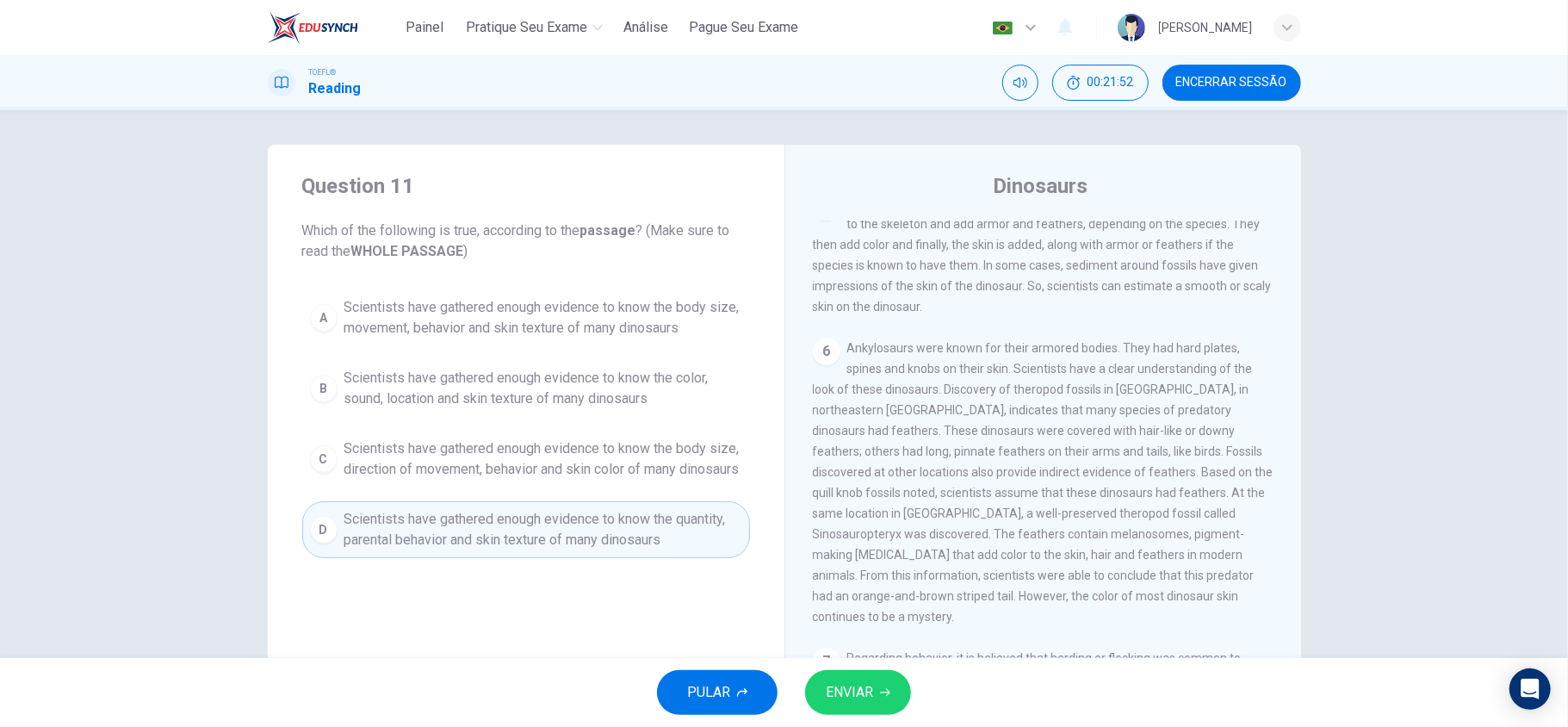
click at [610, 346] on button "A Scientists have gathered enough evidence to know the body size, movement, beh…" at bounding box center [526, 317] width 448 height 57
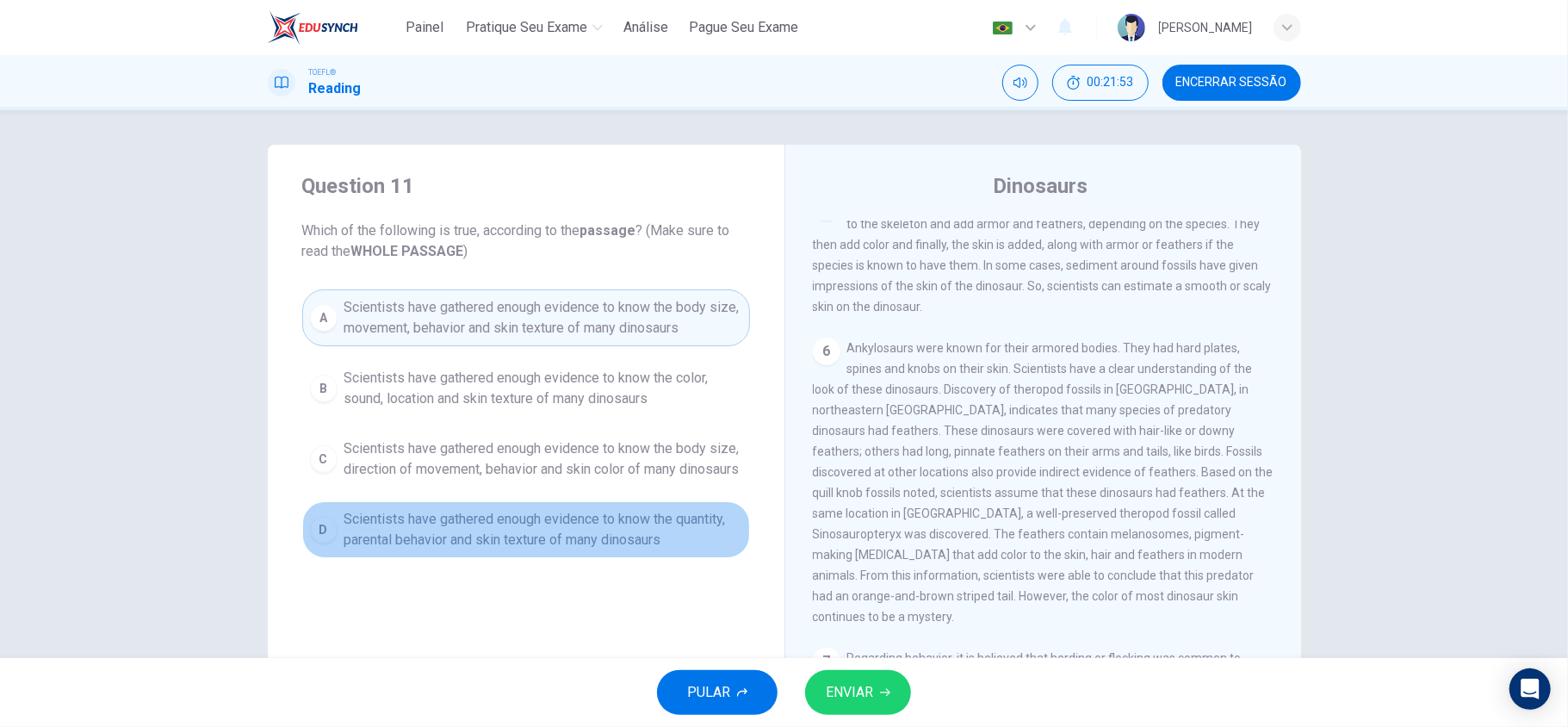
click at [641, 538] on span "Scientists have gathered enough evidence to know the quantity, parental behavio…" at bounding box center [543, 530] width 398 height 41
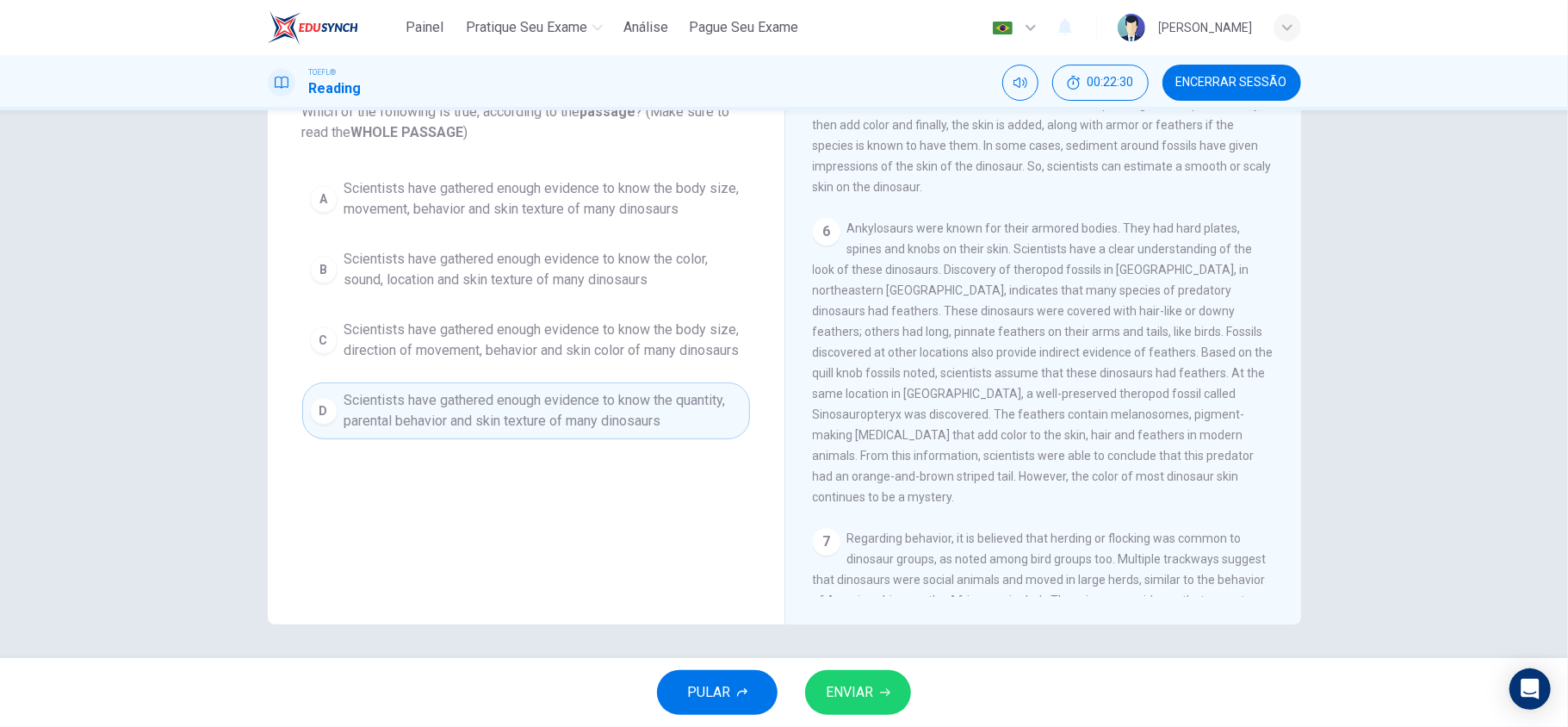
scroll to position [683, 0]
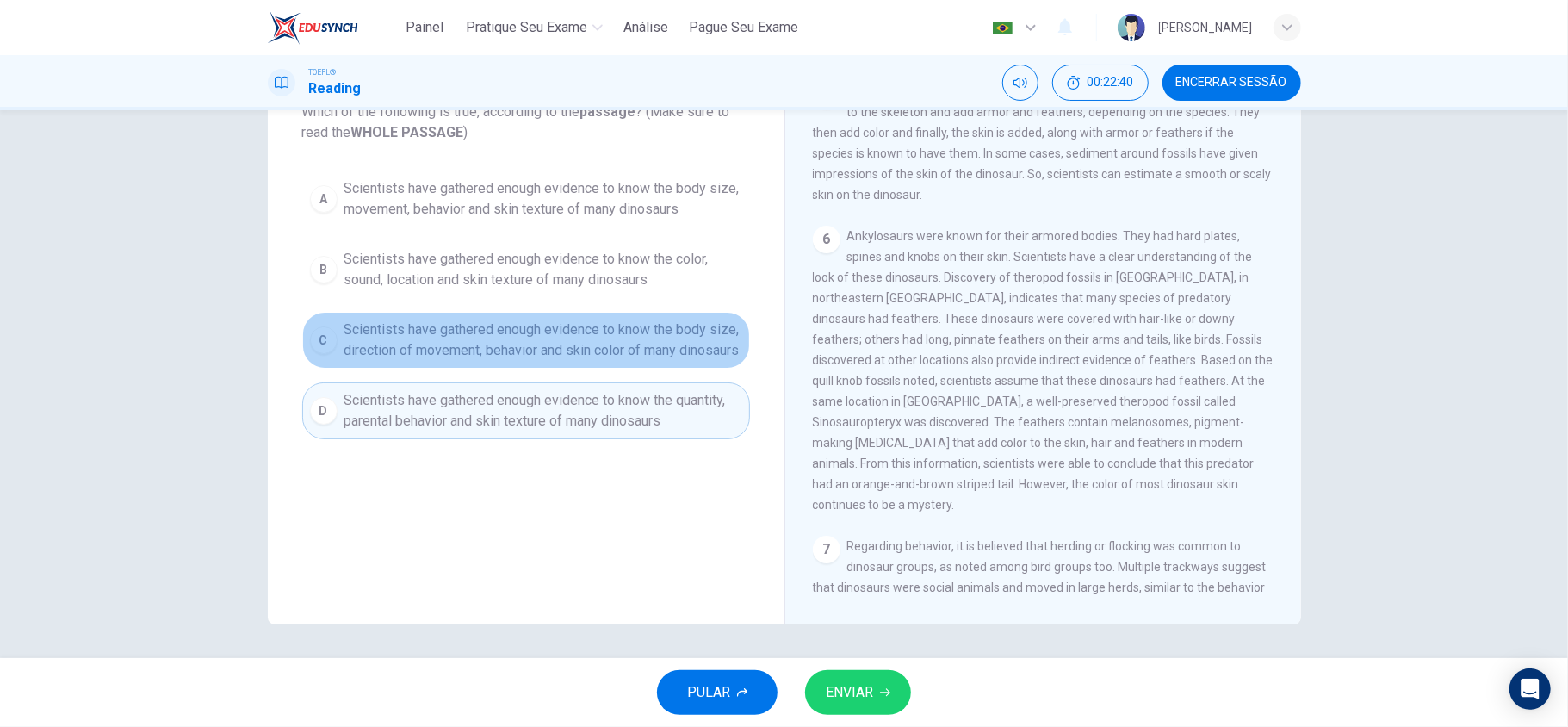
click at [583, 360] on span "Scientists have gathered enough evidence to know the body size, direction of mo…" at bounding box center [543, 340] width 398 height 41
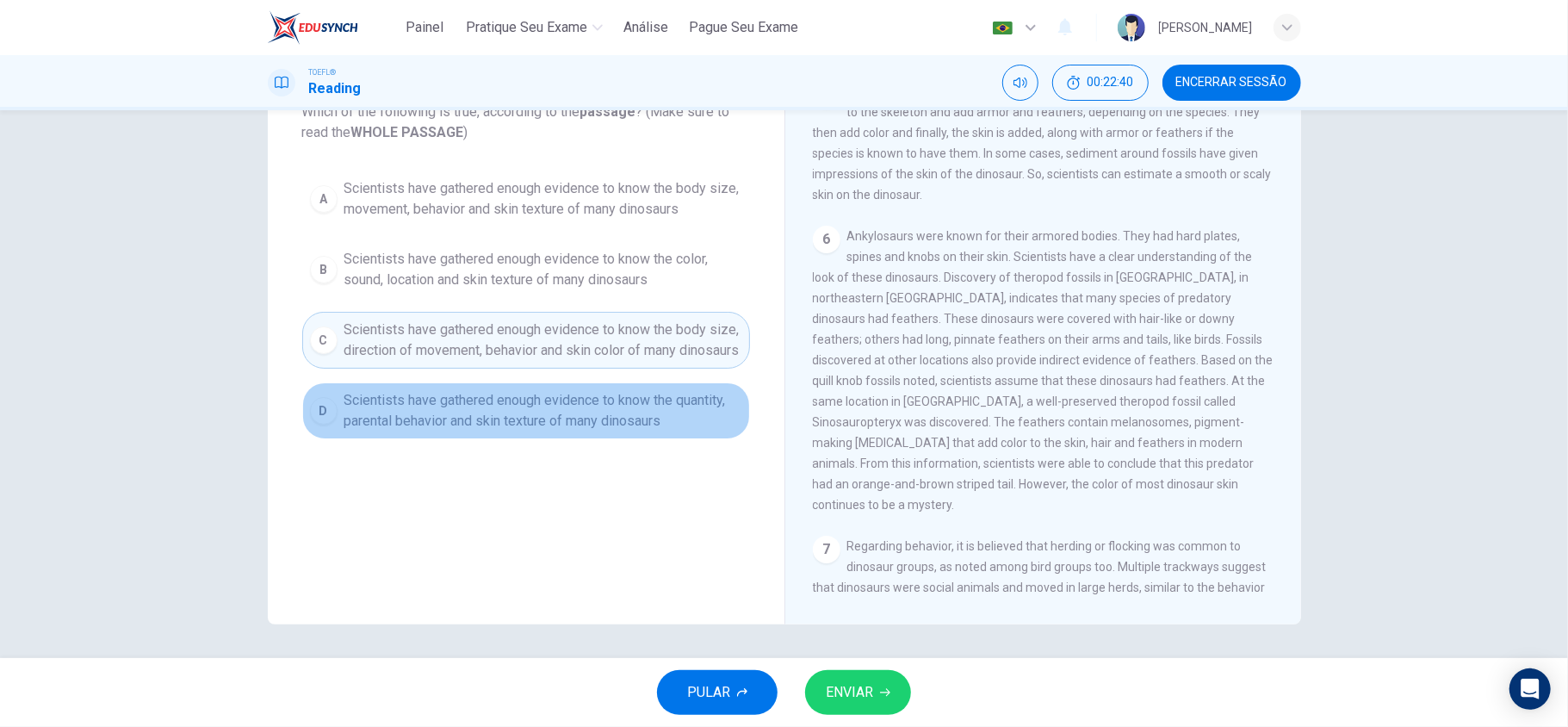
click at [580, 418] on span "Scientists have gathered enough evidence to know the quantity, parental behavio…" at bounding box center [543, 411] width 398 height 41
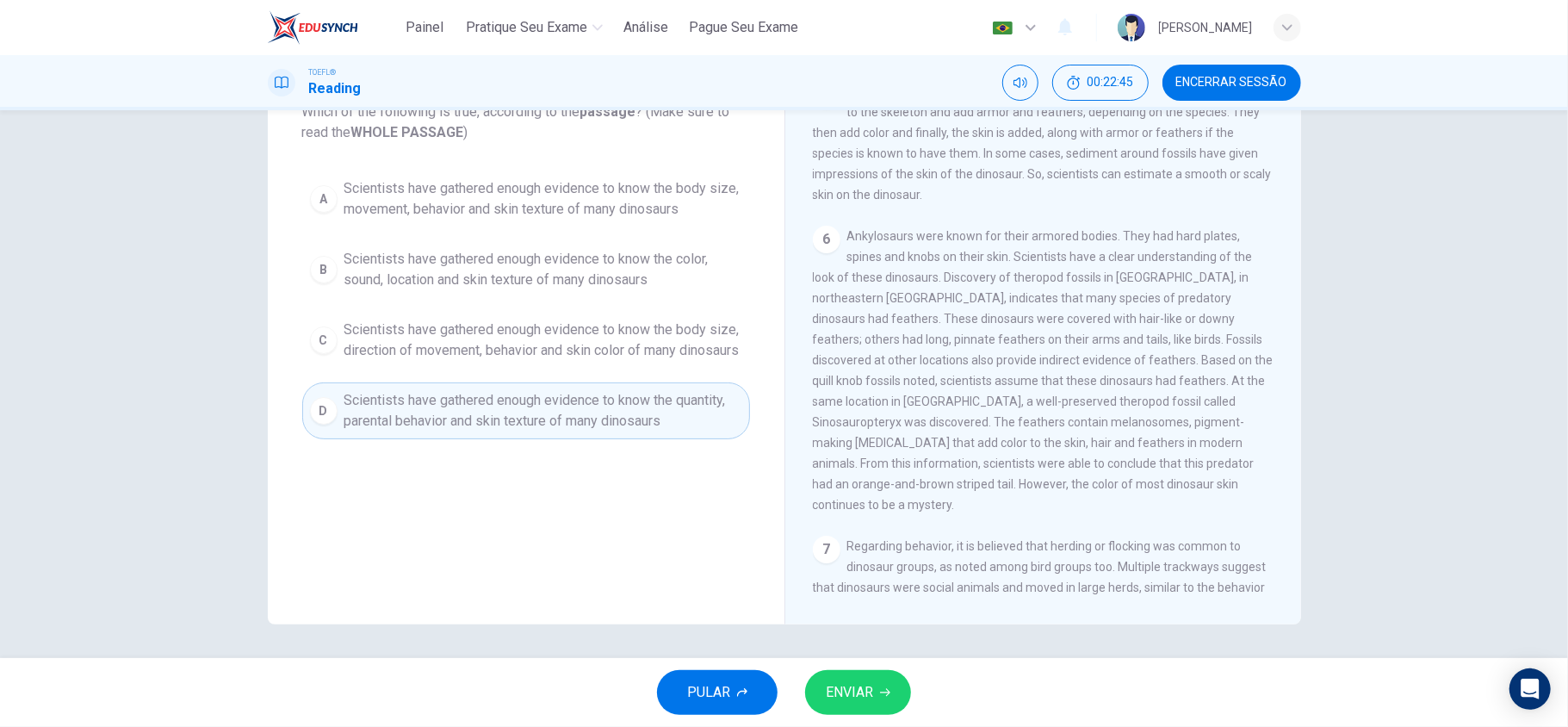
click at [552, 250] on span "Scientists have gathered enough evidence to know the color, sound, location and…" at bounding box center [543, 269] width 398 height 41
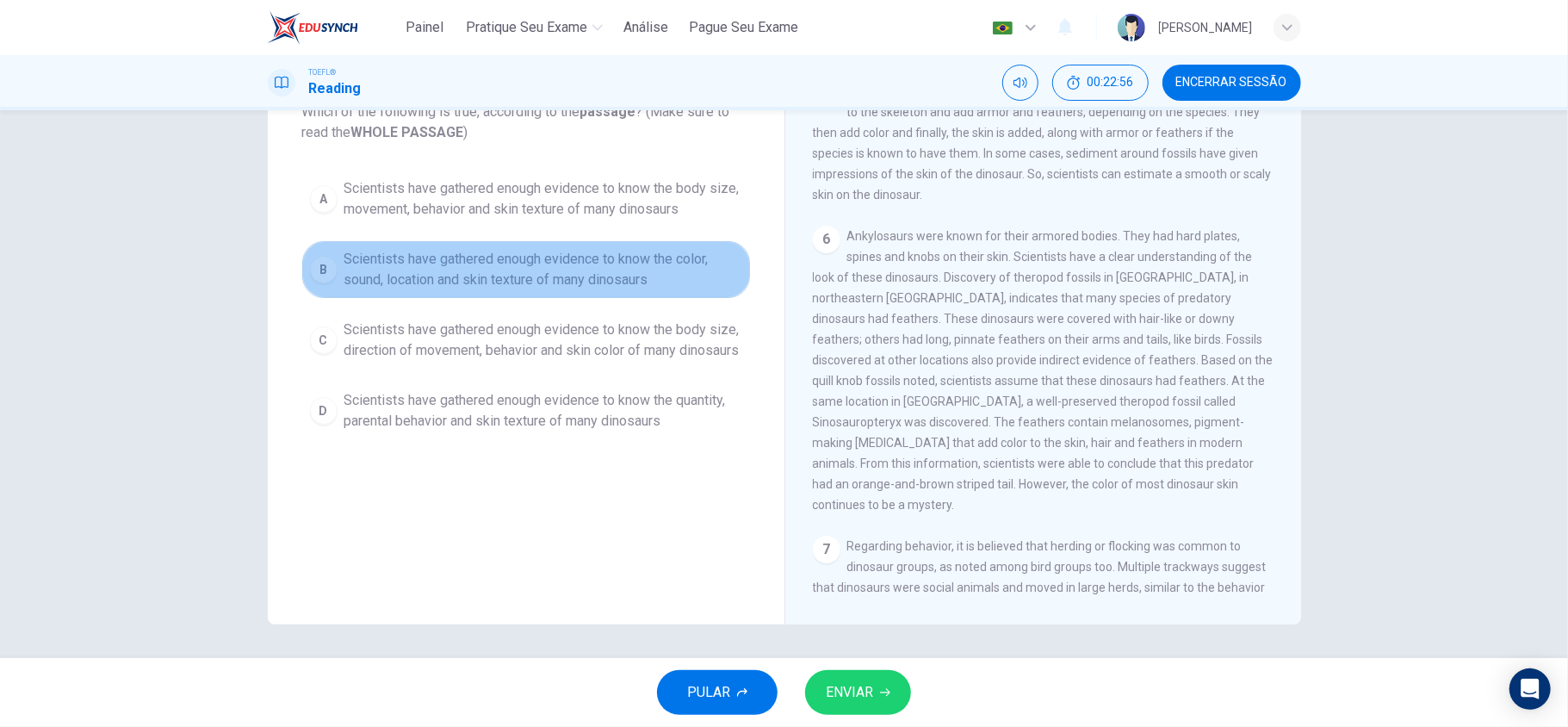
click at [568, 280] on span "Scientists have gathered enough evidence to know the color, sound, location and…" at bounding box center [543, 269] width 398 height 41
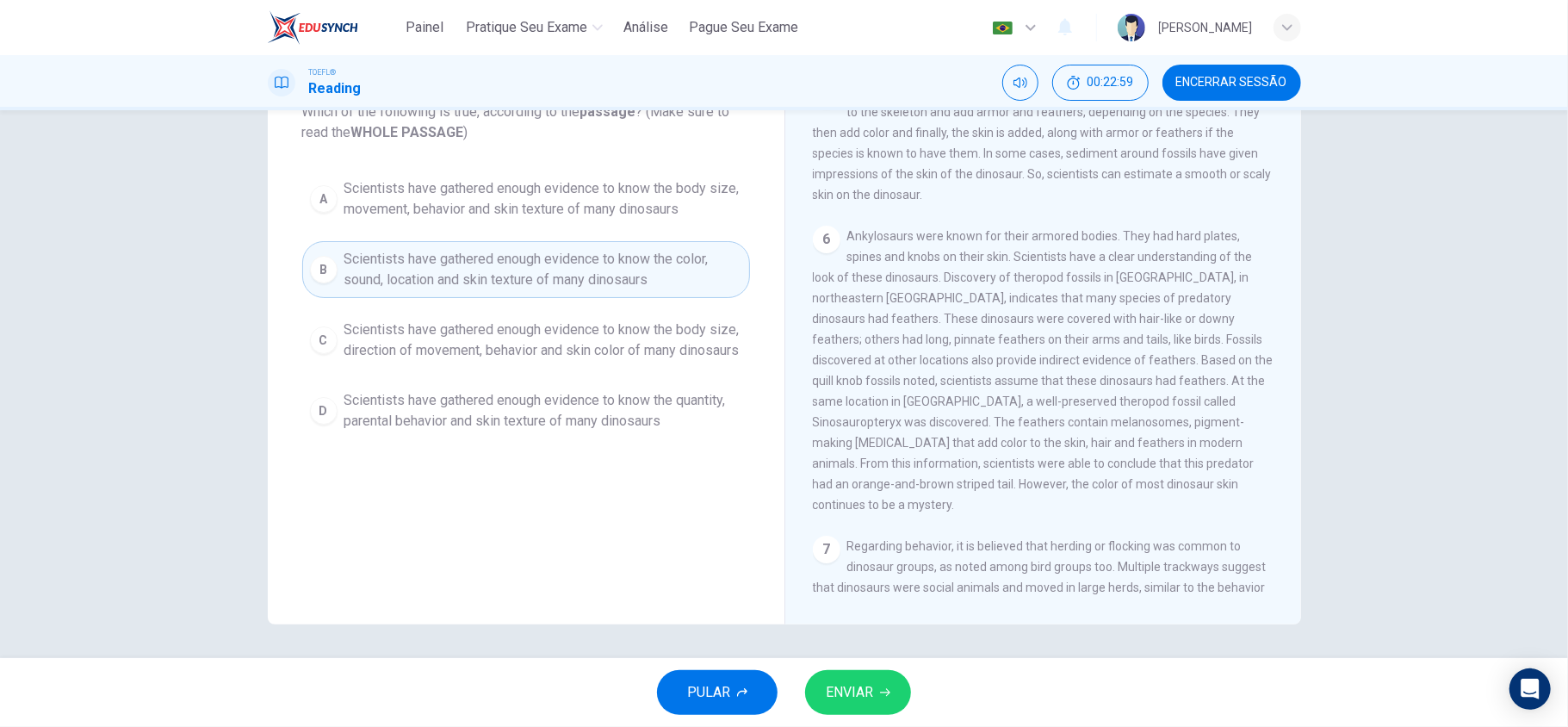
drag, startPoint x: 1292, startPoint y: 387, endPoint x: 1283, endPoint y: 378, distance: 12.7
click at [1283, 378] on div "Dinosaurs 1 Dinosaurs first appeared [DATE], during the Triassic period. They e…" at bounding box center [1042, 325] width 517 height 599
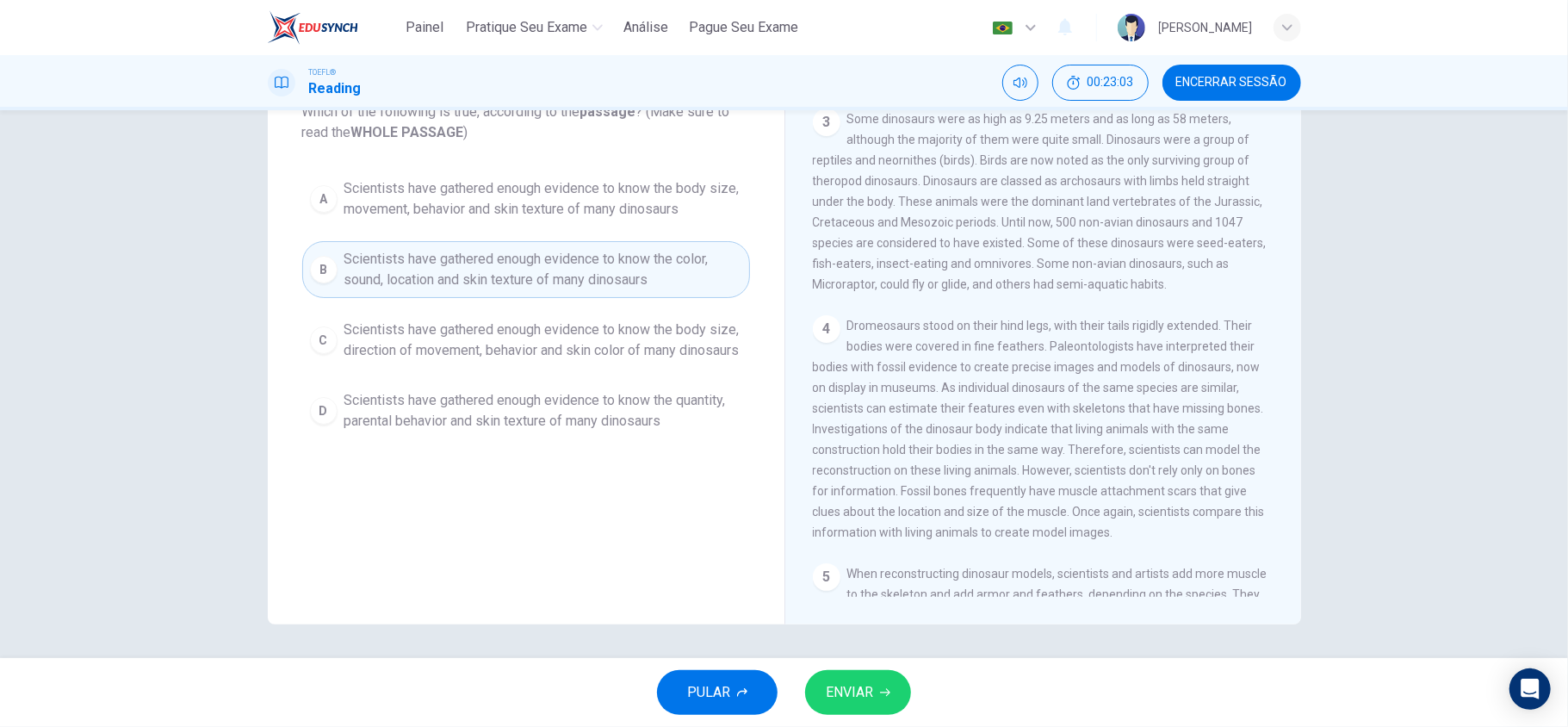
scroll to position [181, 0]
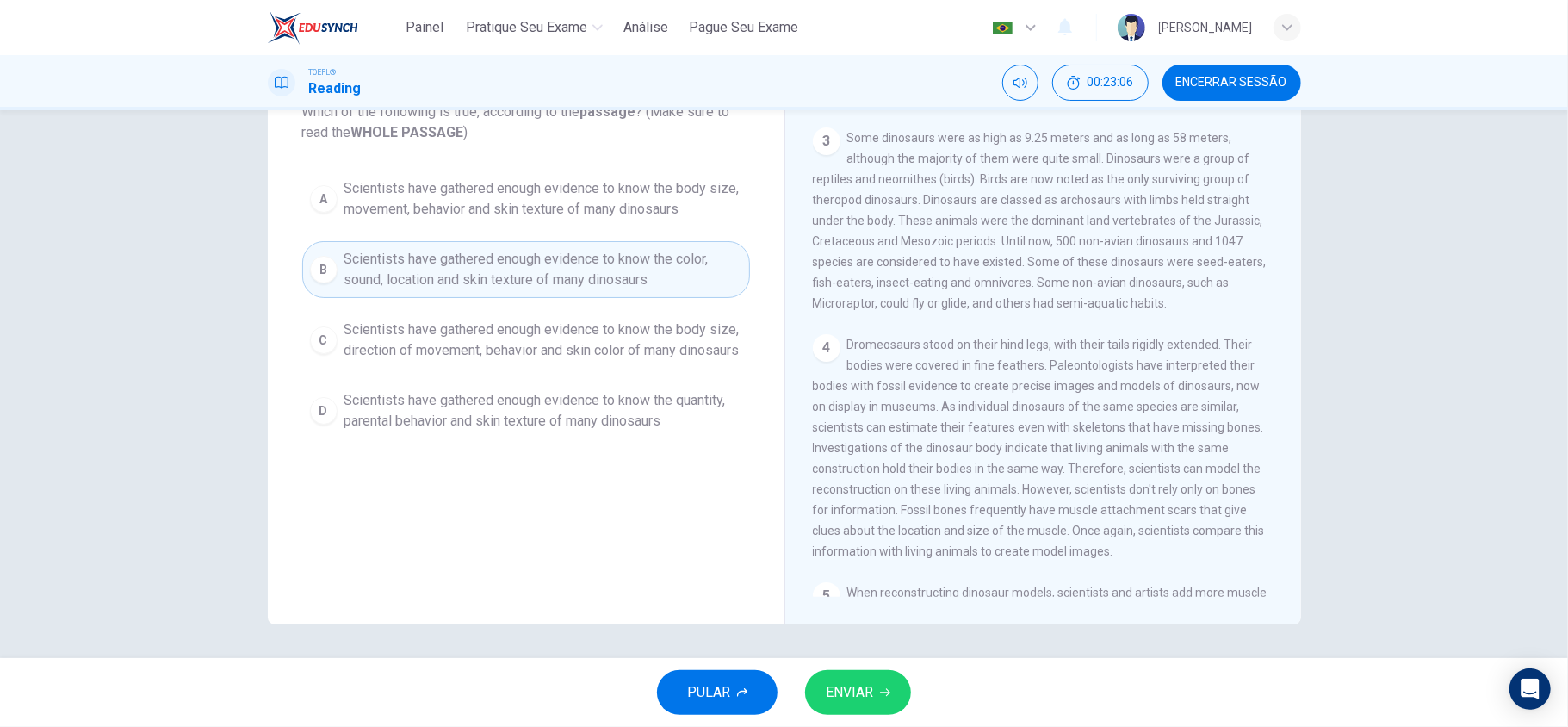
click at [589, 331] on span "Scientists have gathered enough evidence to know the body size, direction of mo…" at bounding box center [543, 340] width 398 height 41
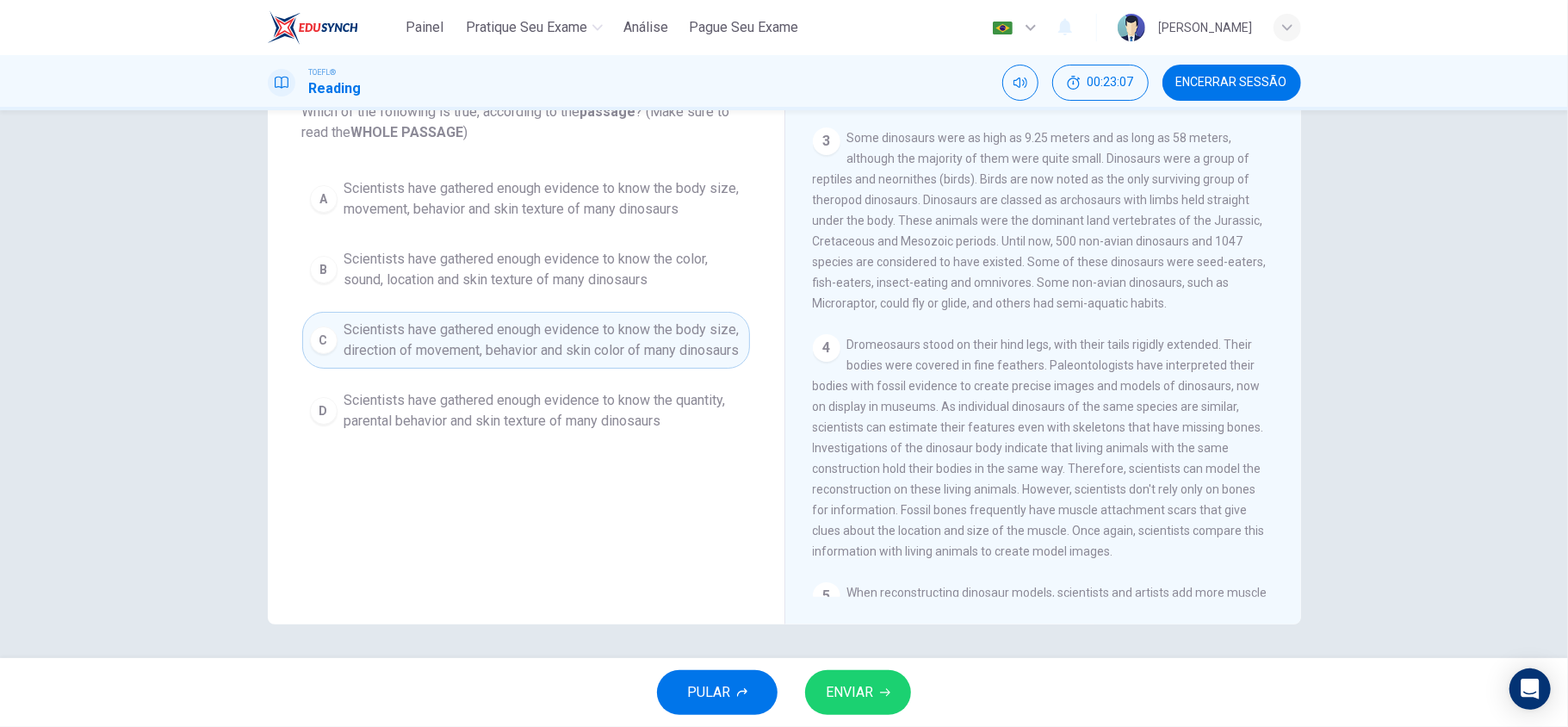
click at [597, 283] on span "Scientists have gathered enough evidence to know the color, sound, location and…" at bounding box center [543, 269] width 398 height 41
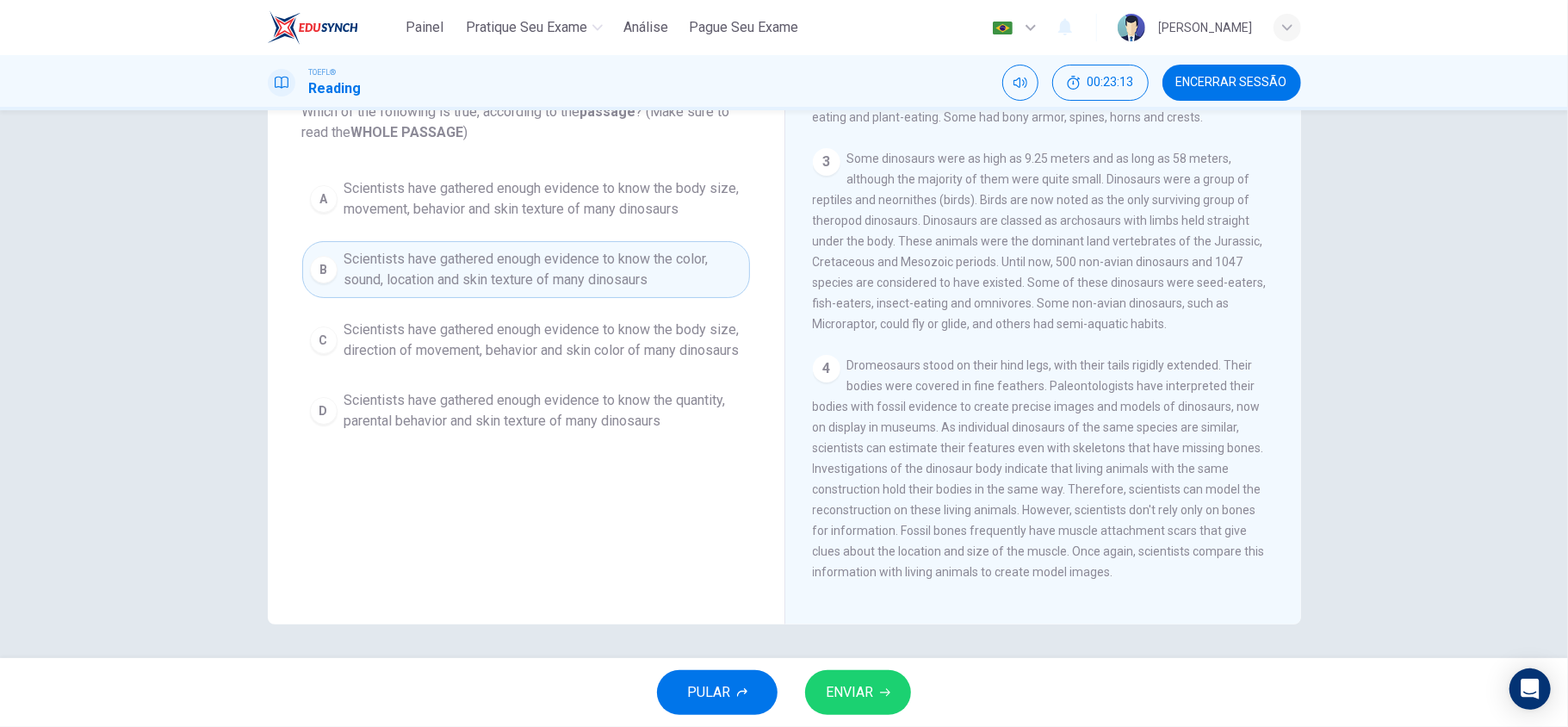
scroll to position [149, 0]
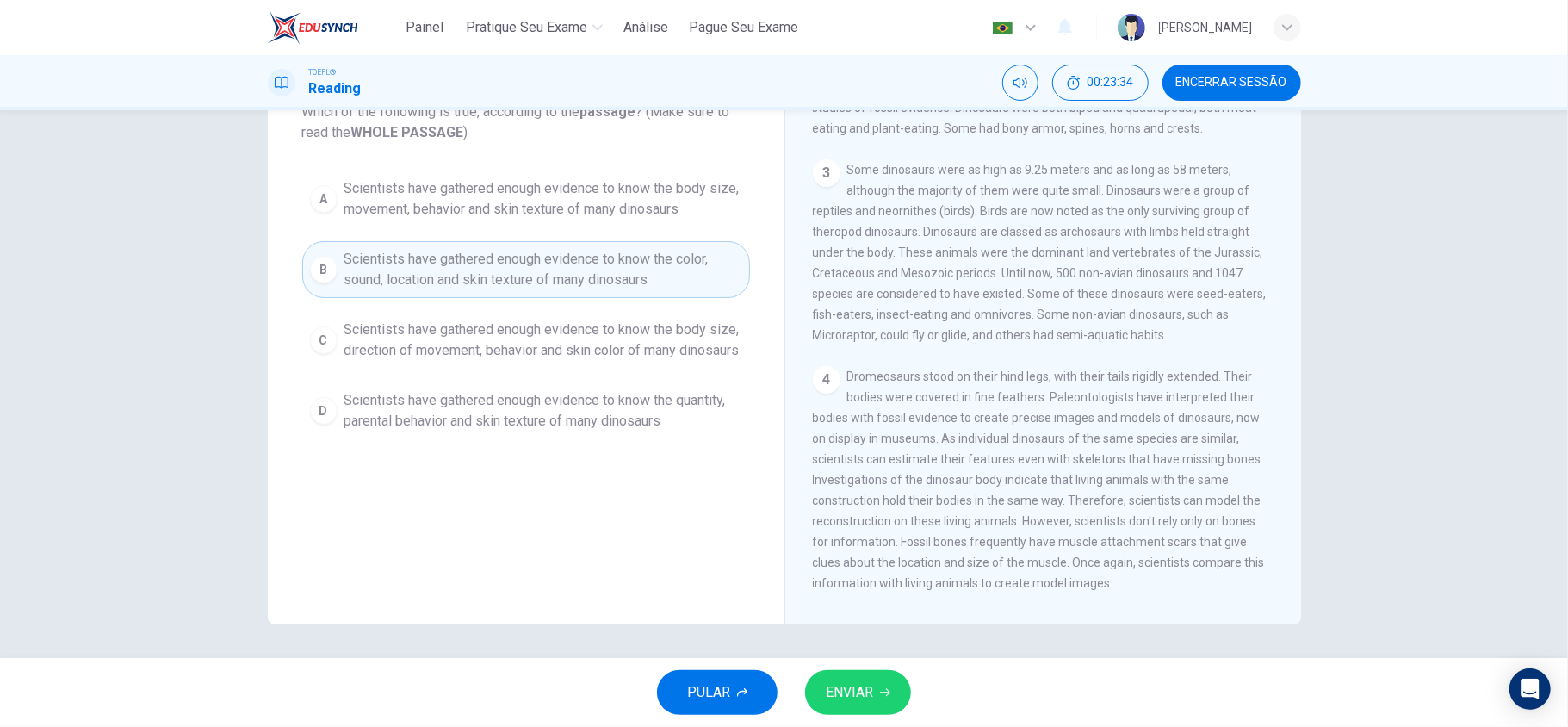
click at [641, 214] on span "Scientists have gathered enough evidence to know the body size, movement, behav…" at bounding box center [543, 199] width 398 height 41
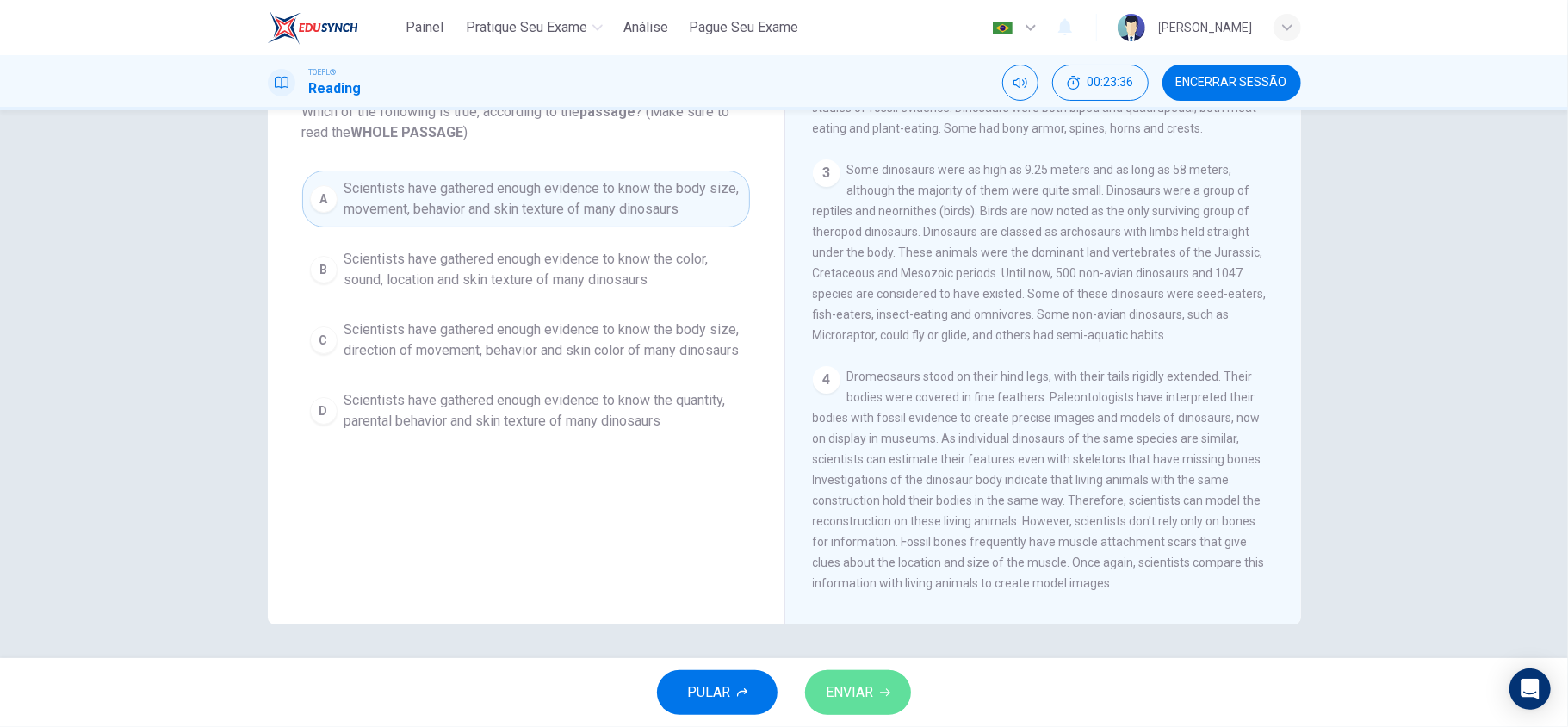
click at [872, 704] on button "ENVIAR" at bounding box center [857, 693] width 106 height 45
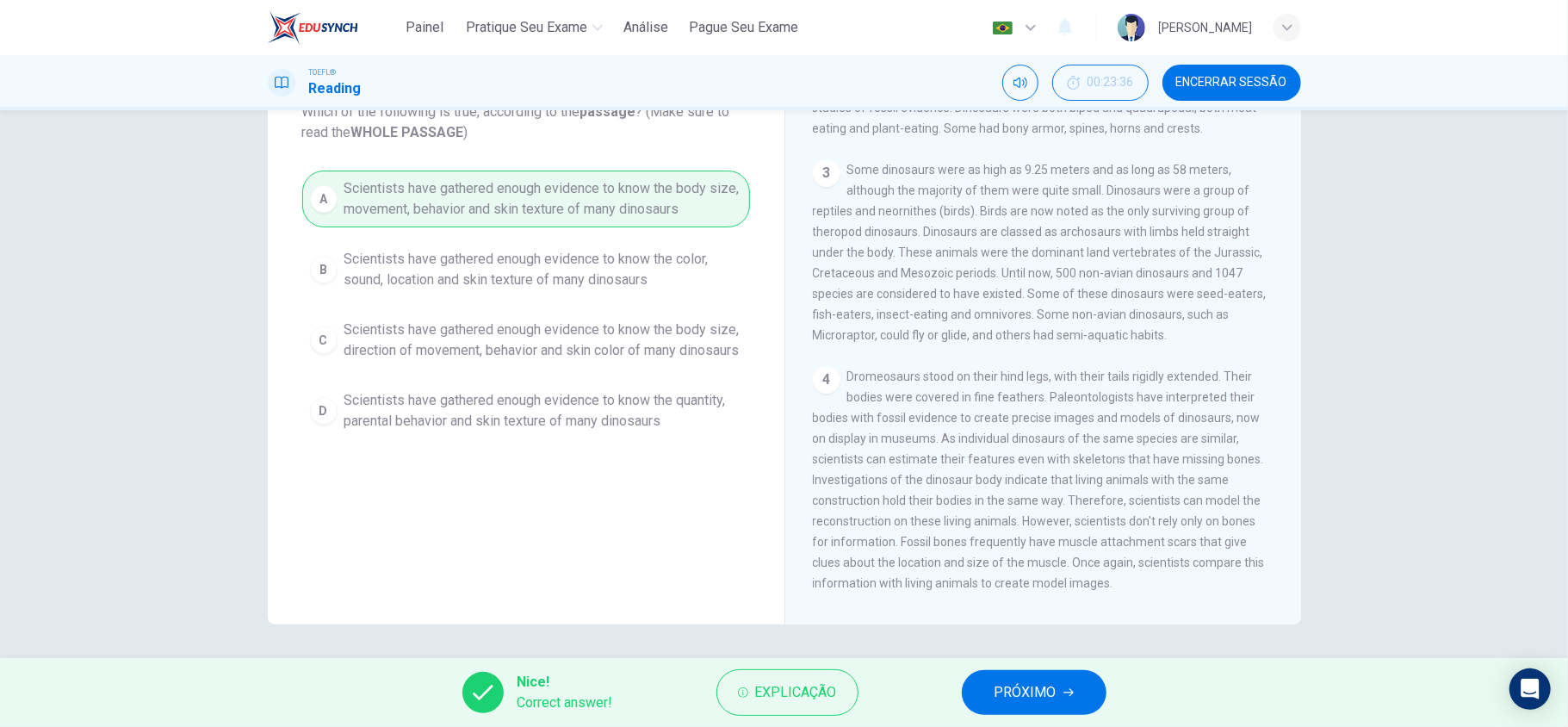
click at [1052, 683] on span "PRÓXIMO" at bounding box center [1026, 693] width 62 height 24
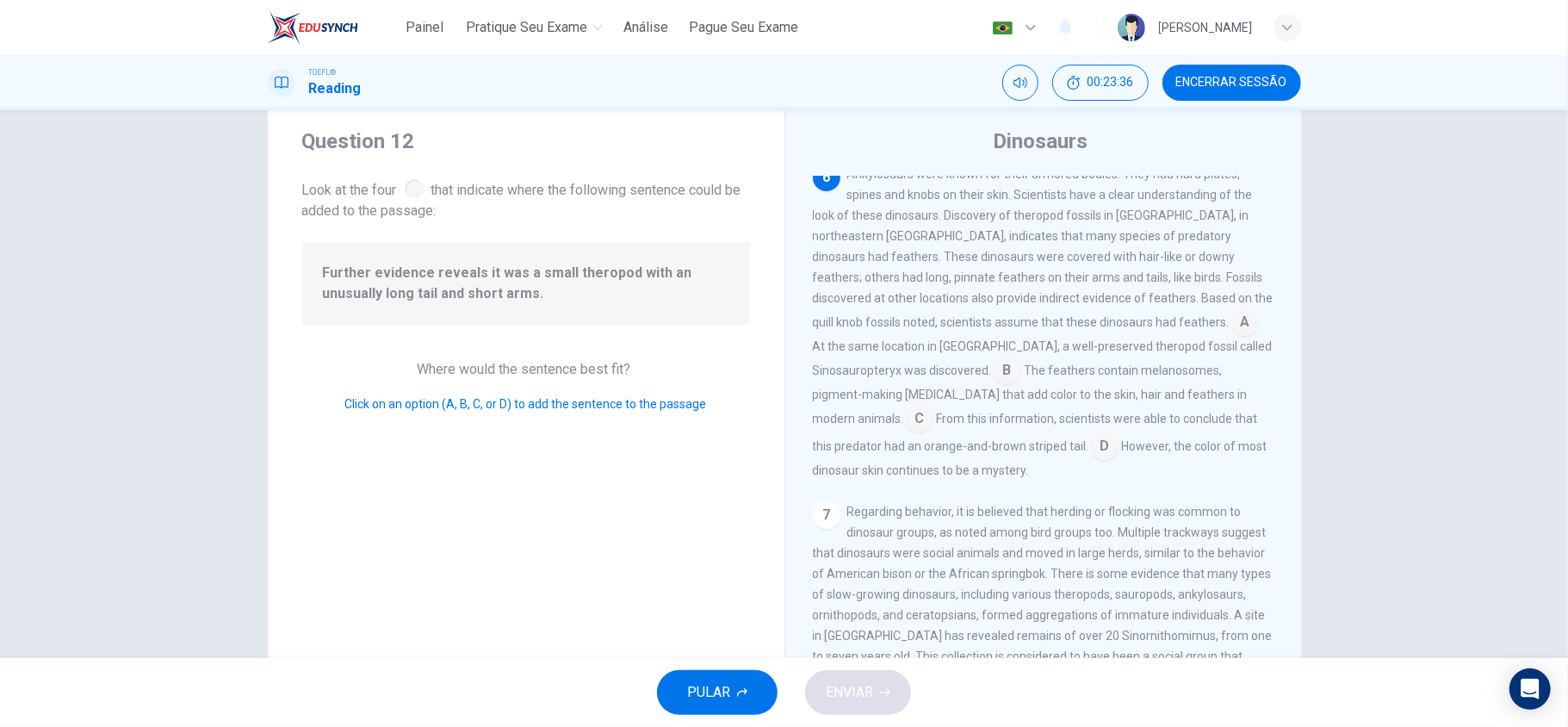
scroll to position [5, 0]
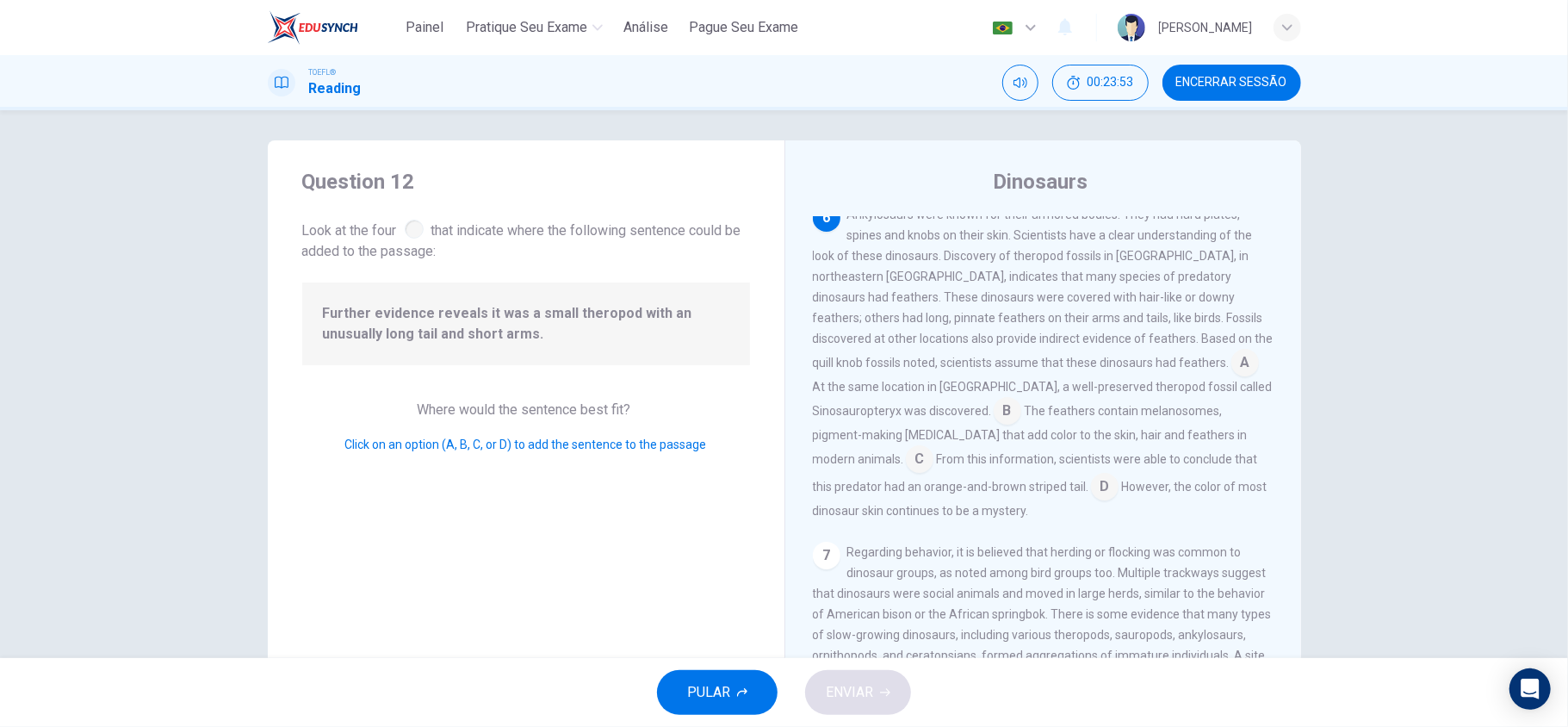
click at [994, 427] on input at bounding box center [1007, 412] width 27 height 27
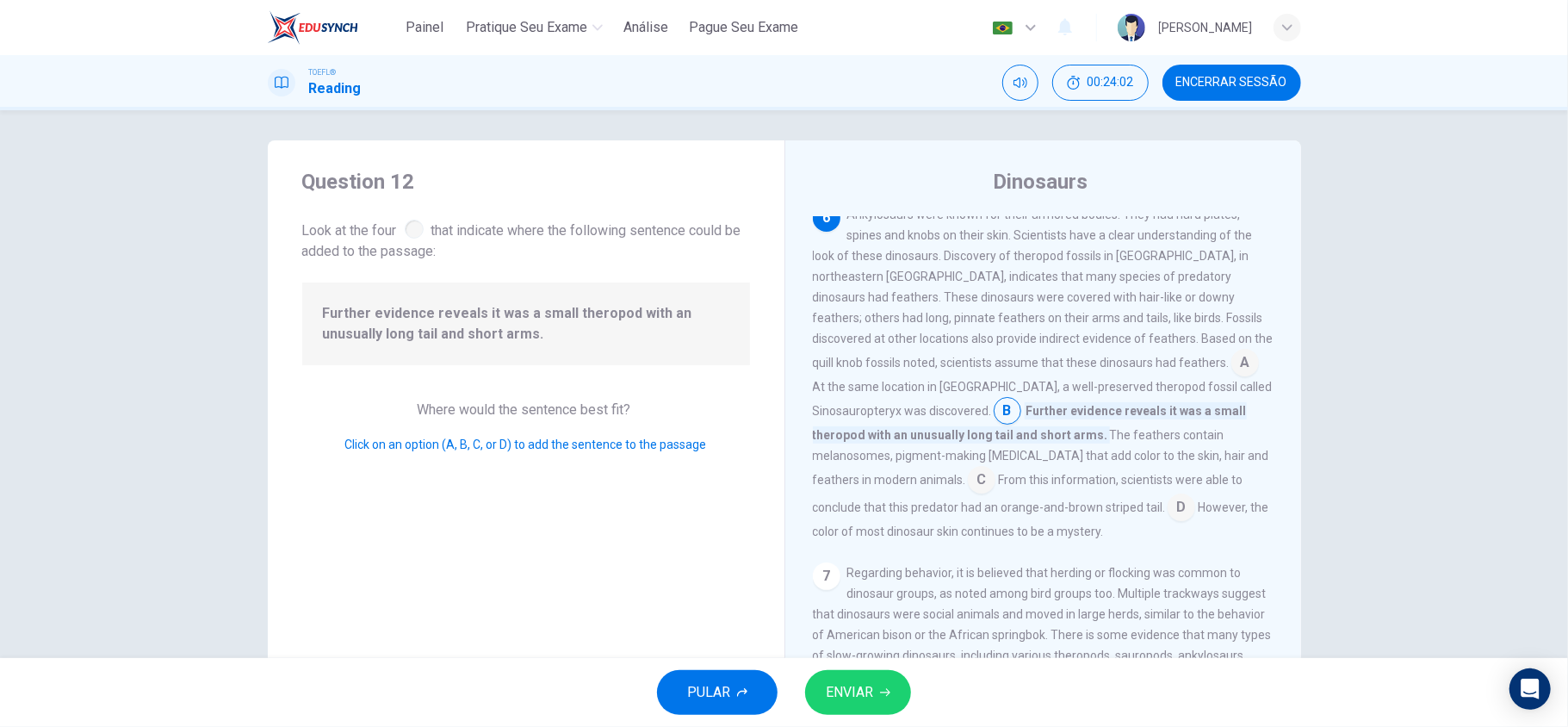
click at [994, 427] on input at bounding box center [1007, 412] width 27 height 27
click at [1168, 523] on input at bounding box center [1181, 509] width 27 height 27
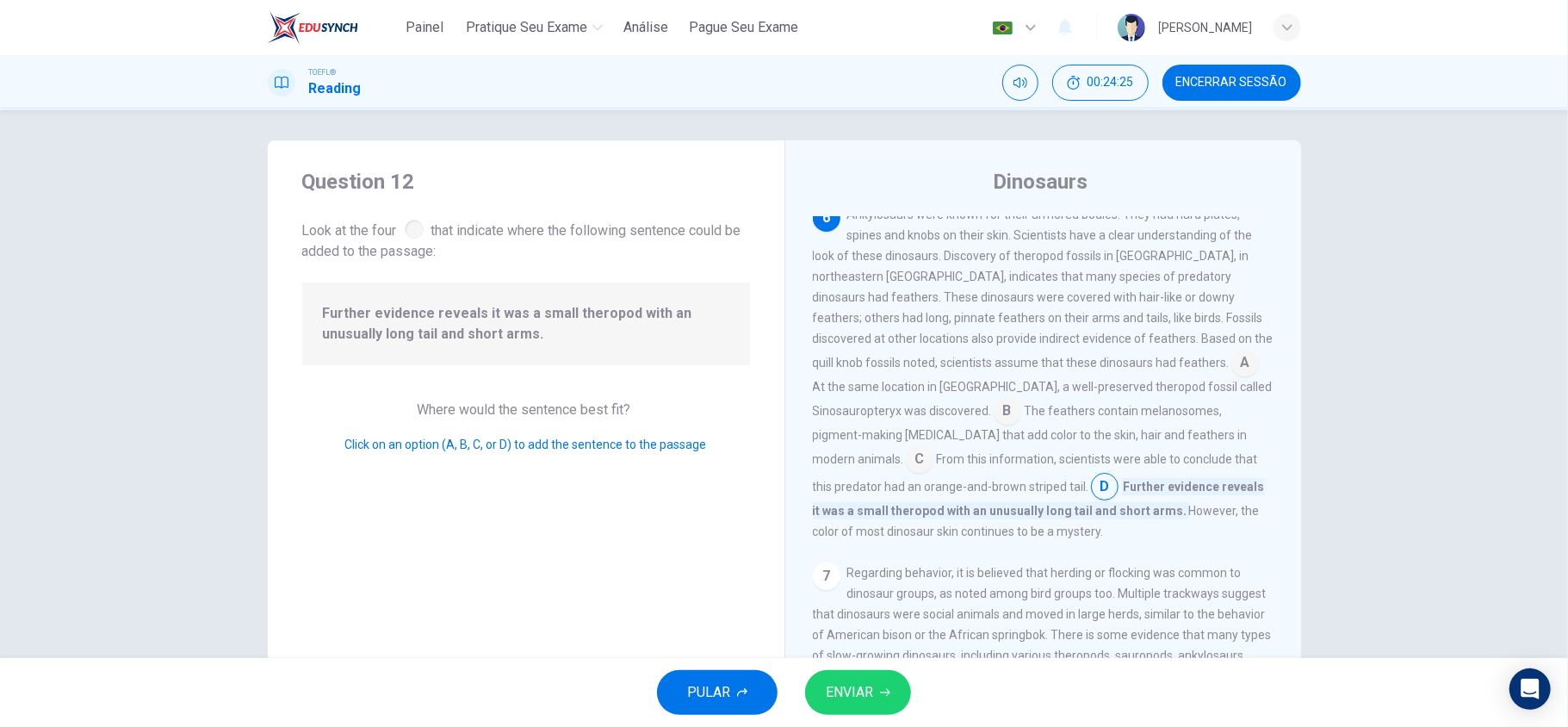
click at [934, 475] on input at bounding box center [919, 460] width 27 height 27
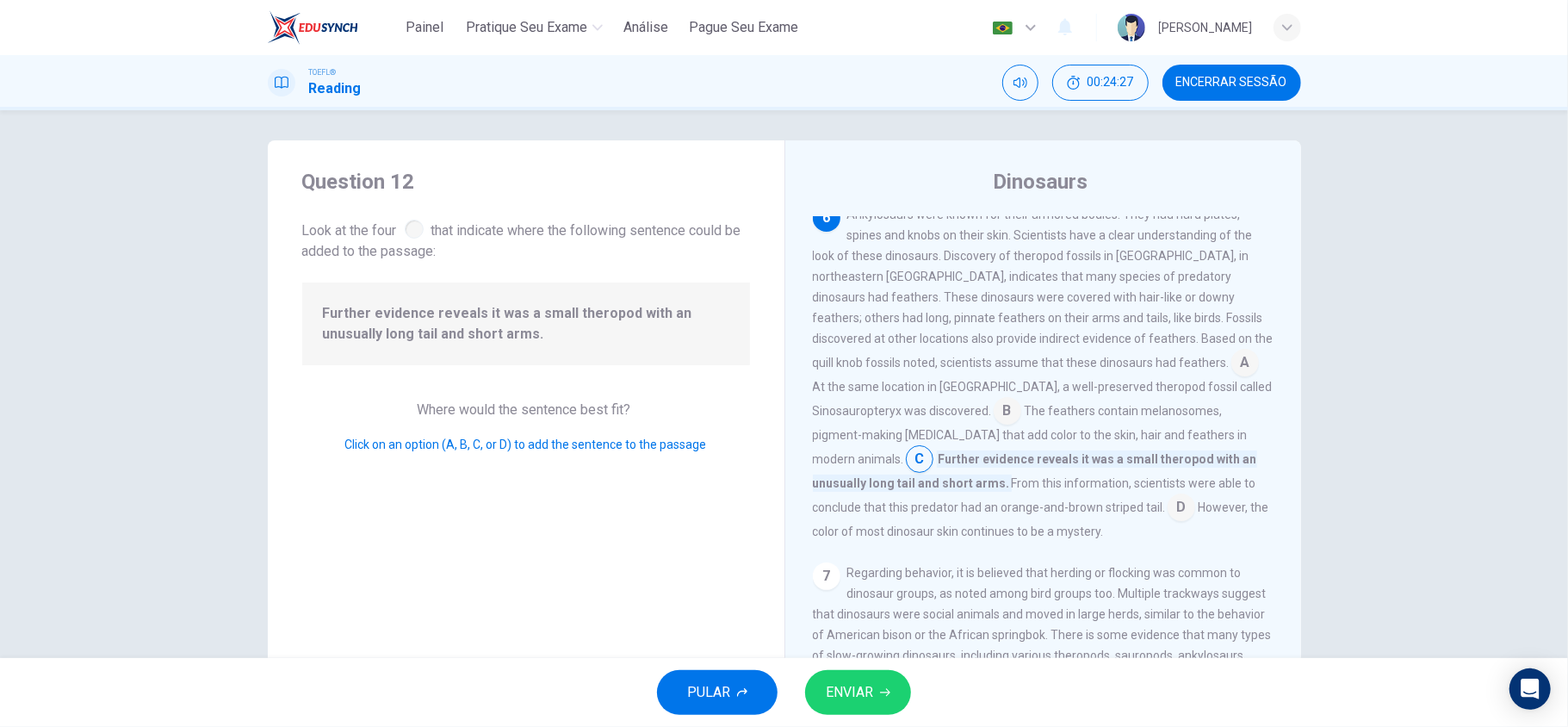
click at [994, 427] on input at bounding box center [1007, 412] width 27 height 27
click at [889, 694] on icon "button" at bounding box center [885, 692] width 10 height 10
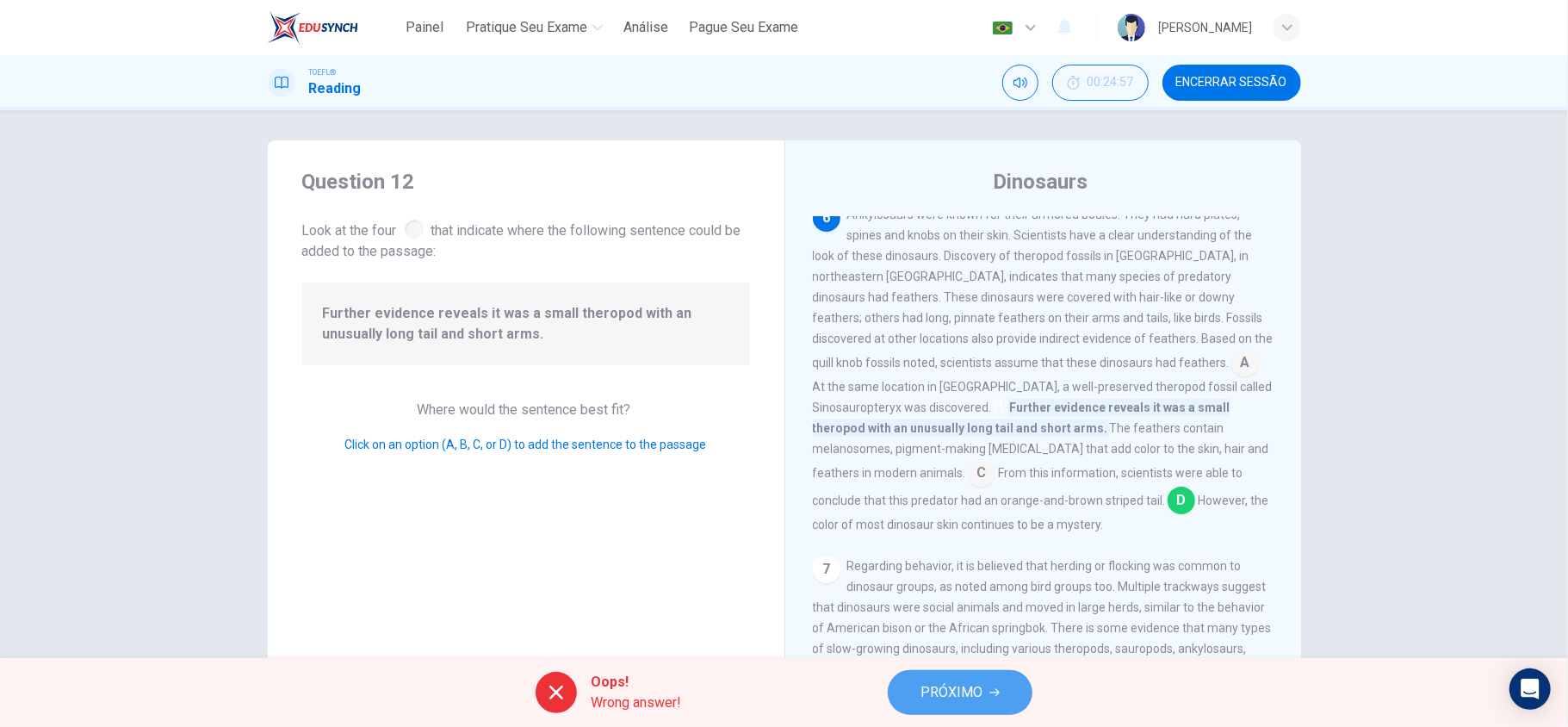
click at [996, 680] on button "PRÓXIMO" at bounding box center [960, 693] width 145 height 45
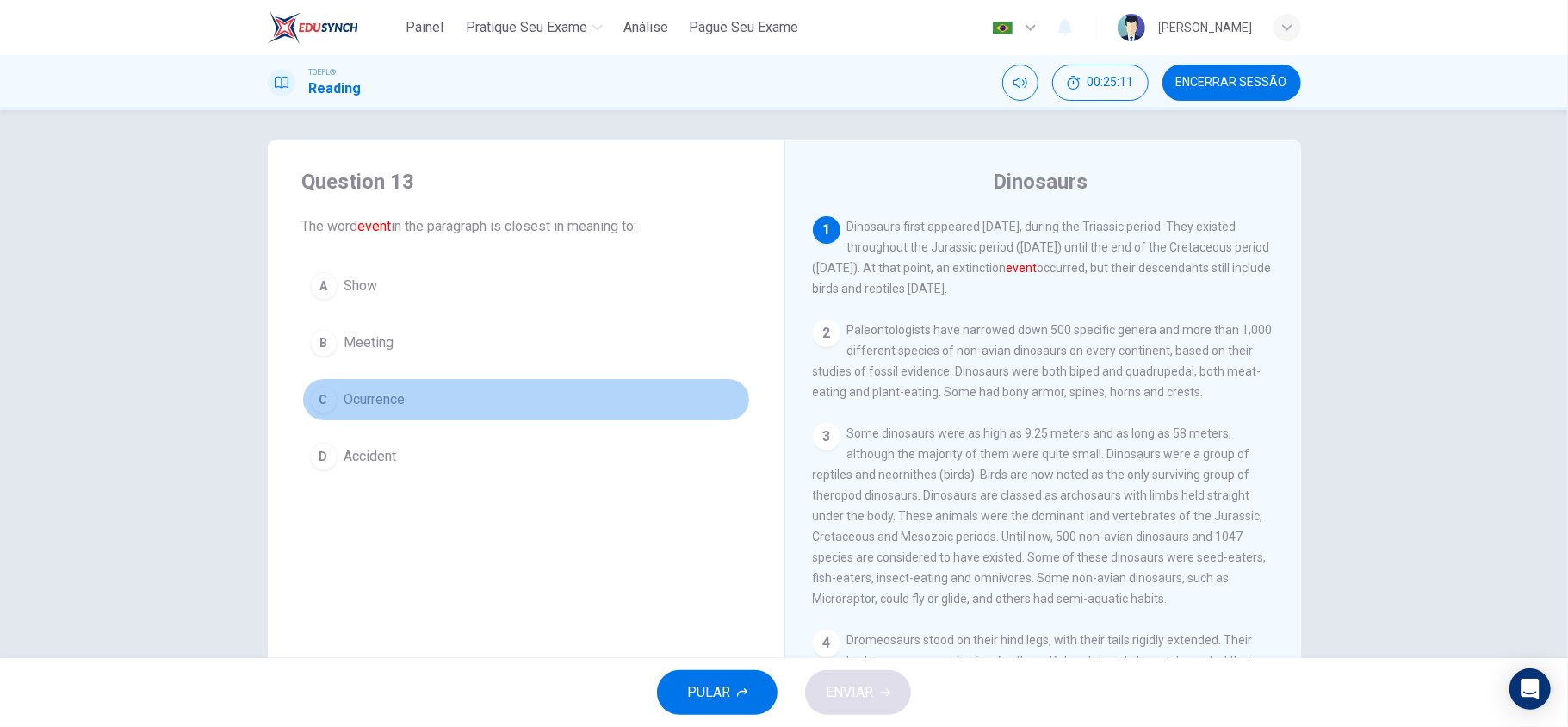
click at [366, 396] on span "Ocurrence" at bounding box center [375, 400] width 61 height 21
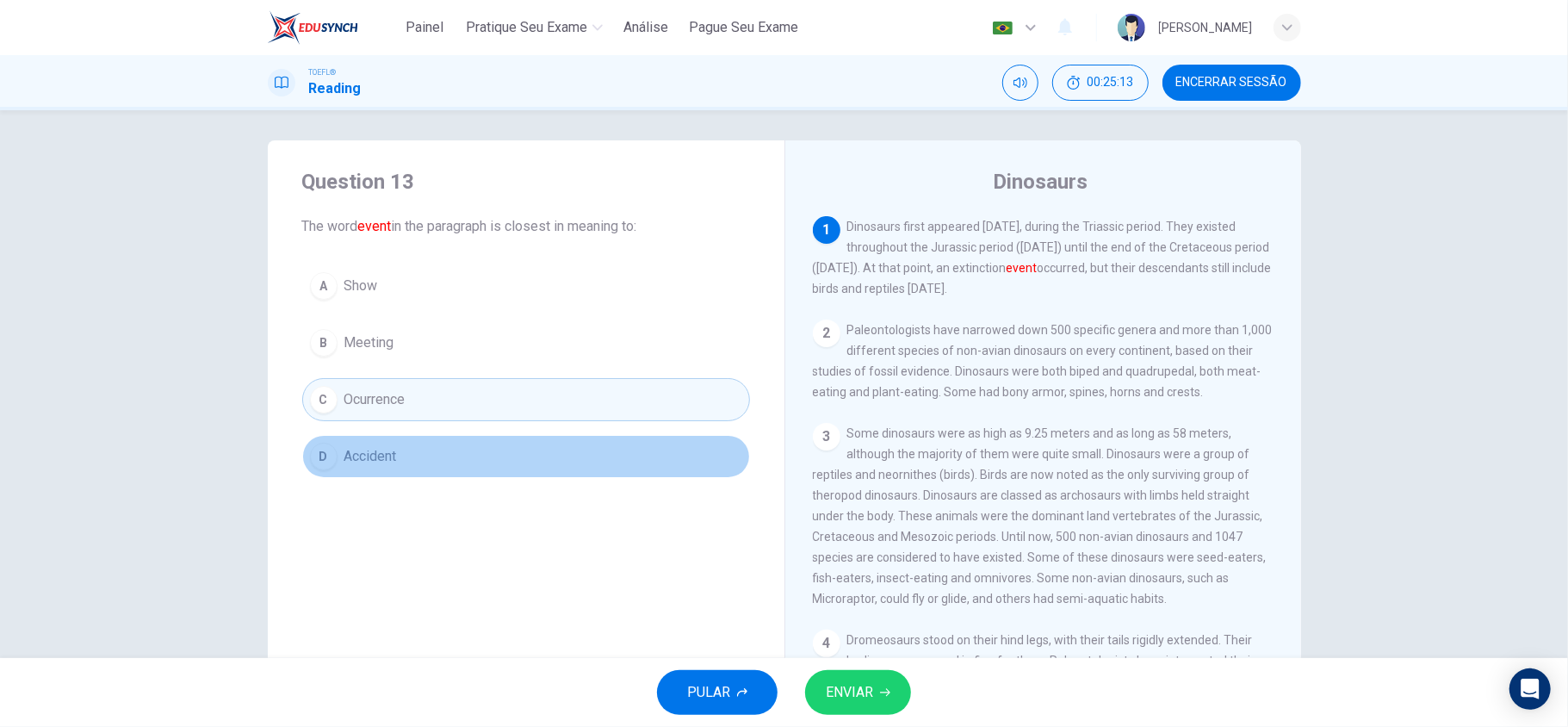
click at [441, 462] on button "D Accident" at bounding box center [526, 457] width 448 height 43
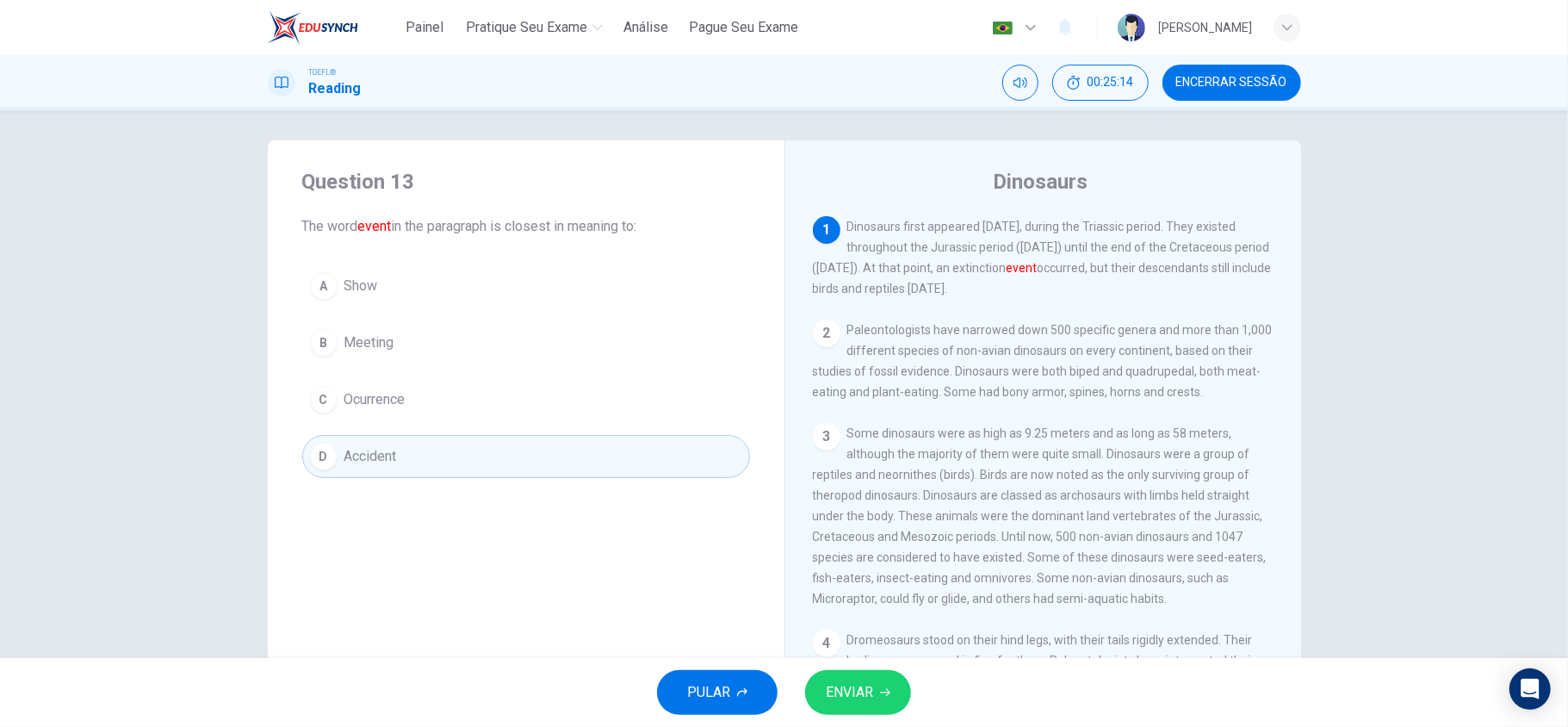
click at [851, 662] on div "PULAR ENVIAR" at bounding box center [784, 692] width 1568 height 69
click at [868, 696] on span "ENVIAR" at bounding box center [849, 693] width 47 height 24
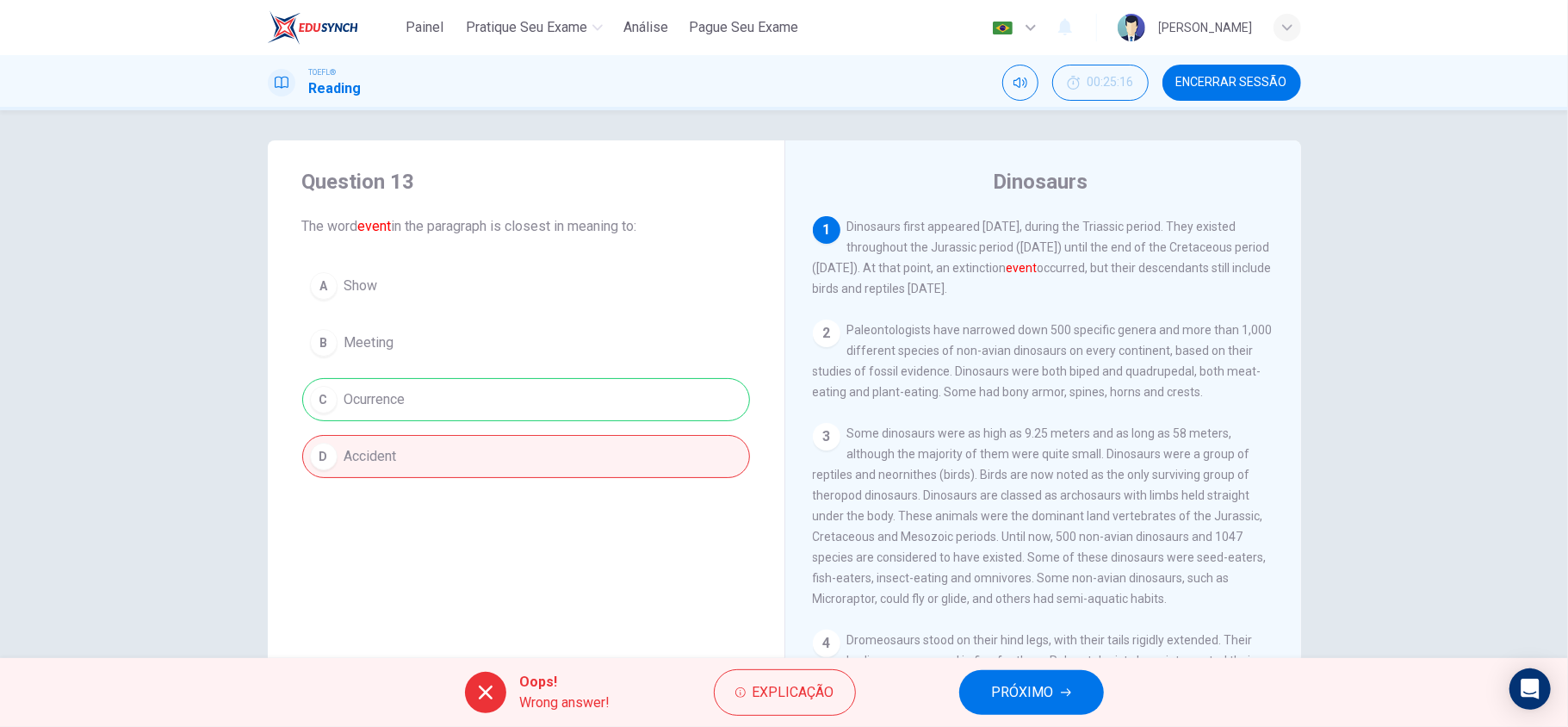
click at [1037, 675] on button "PRÓXIMO" at bounding box center [1032, 693] width 145 height 45
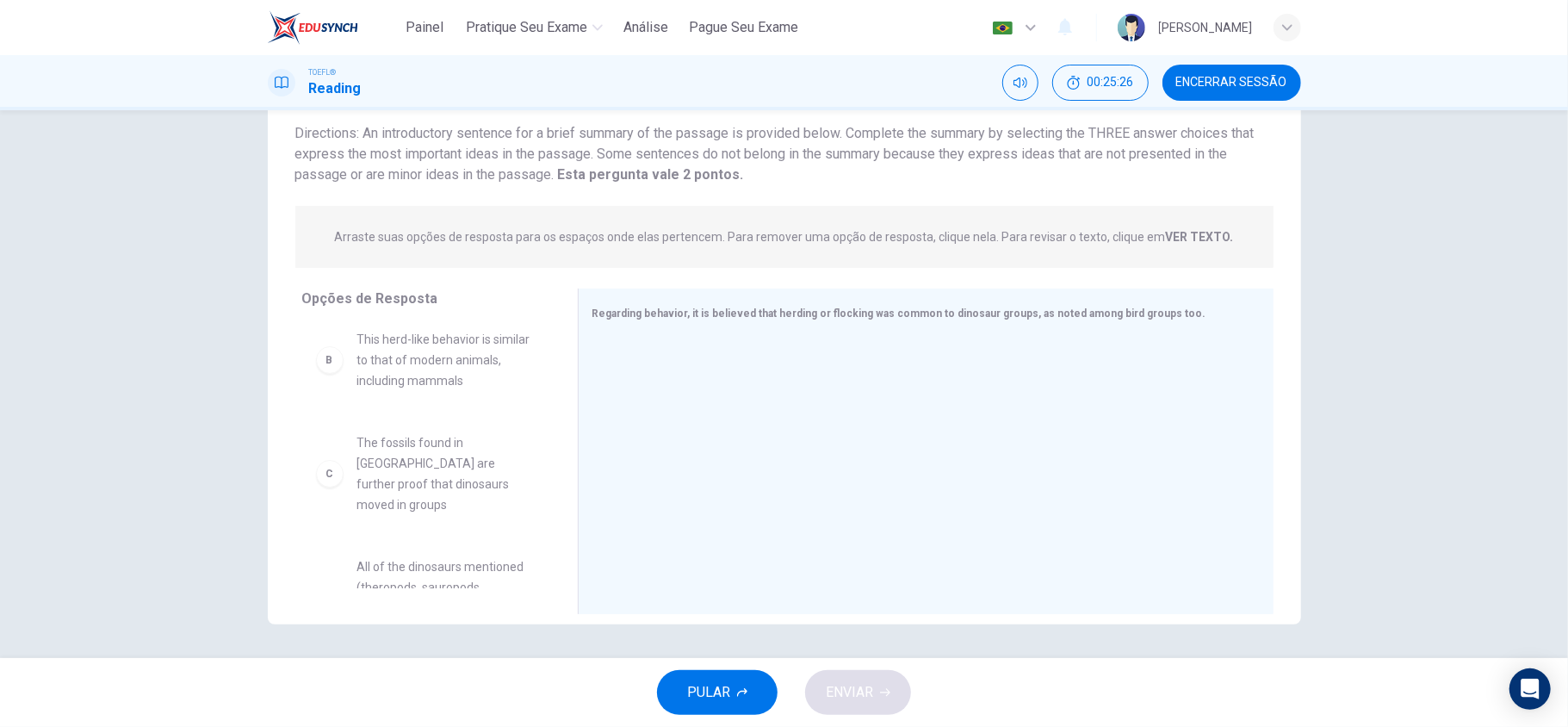
scroll to position [341, 0]
drag, startPoint x: 545, startPoint y: 549, endPoint x: 548, endPoint y: 536, distance: 13.3
click at [548, 536] on div "A Dinosaurs were social animals and moved in groups B This herd-like behavior i…" at bounding box center [433, 456] width 262 height 266
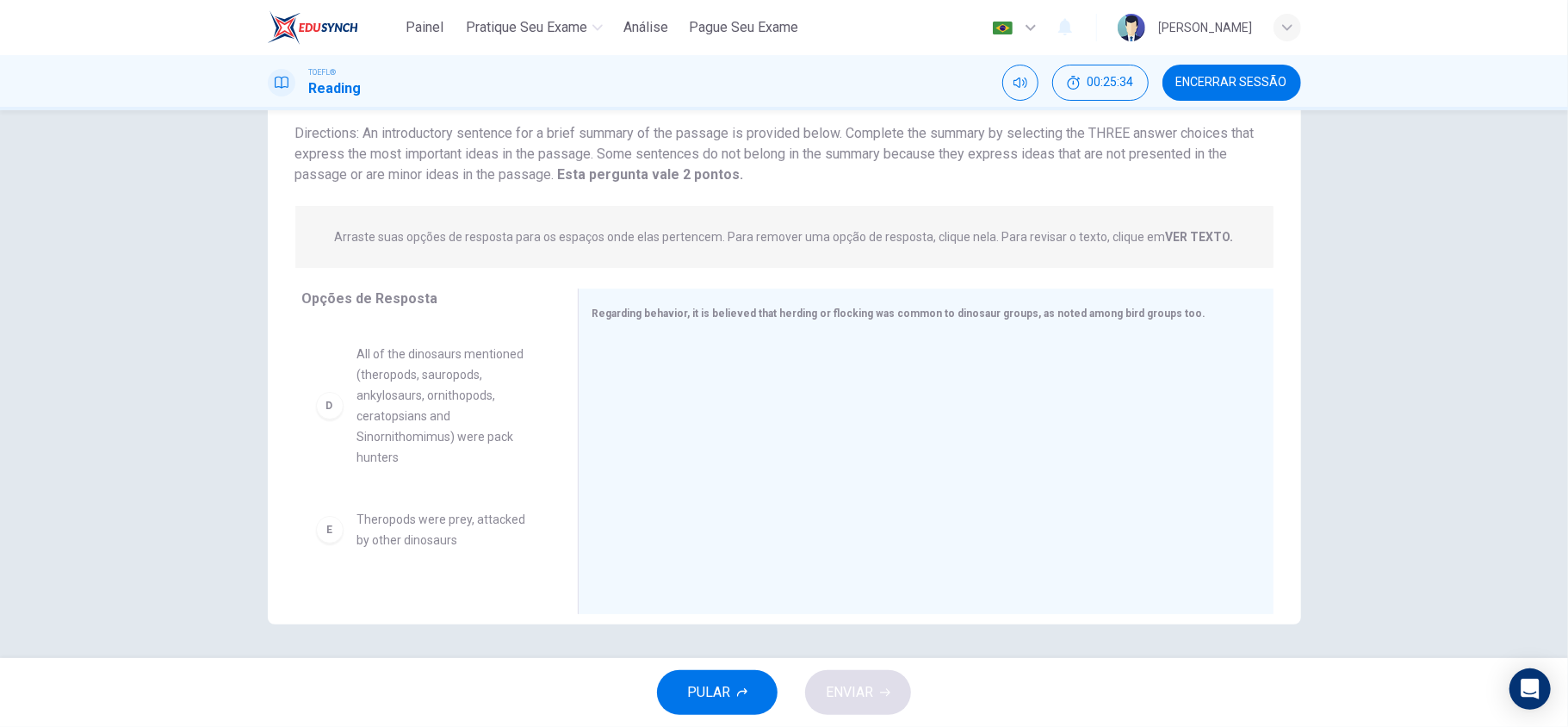
scroll to position [294, 0]
drag, startPoint x: 442, startPoint y: 515, endPoint x: 725, endPoint y: 493, distance: 283.9
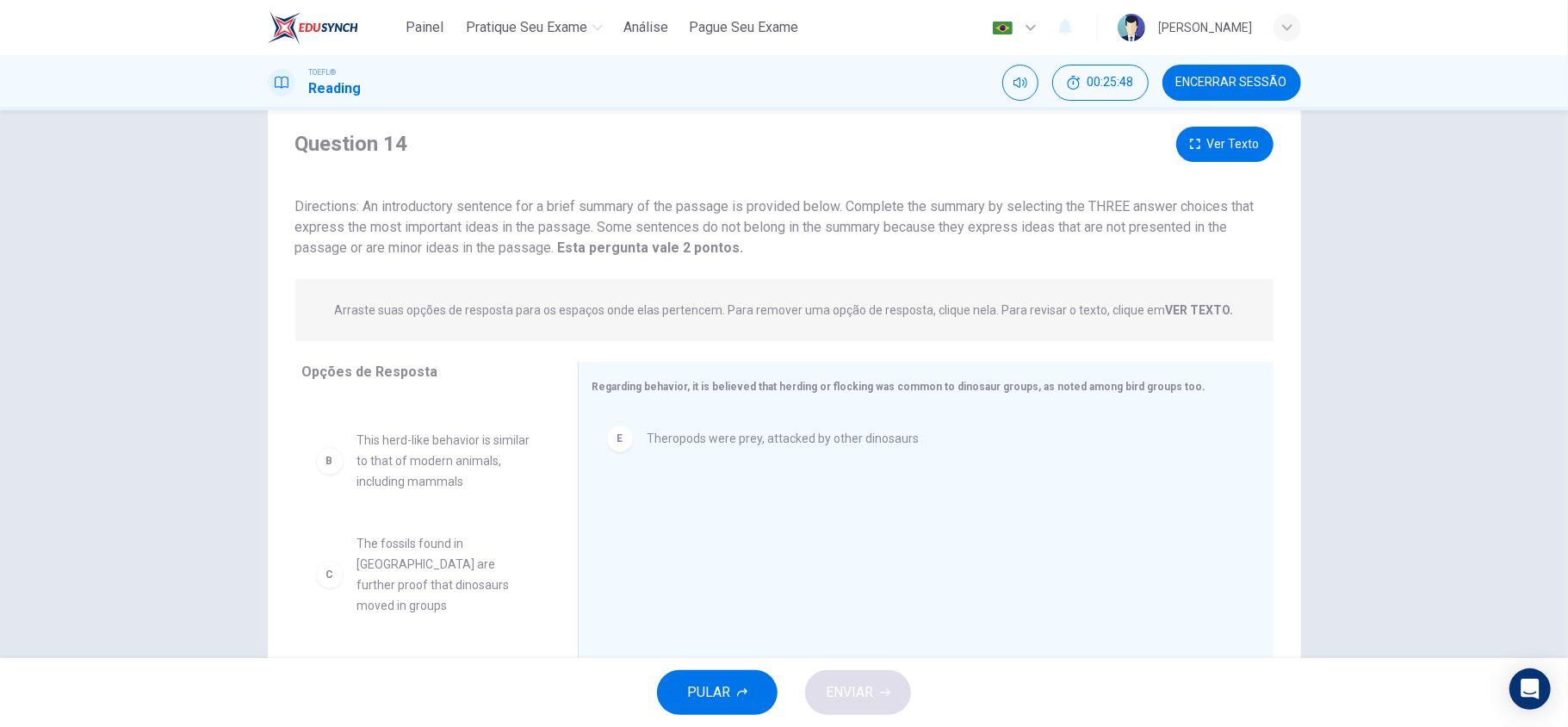
scroll to position [0, 0]
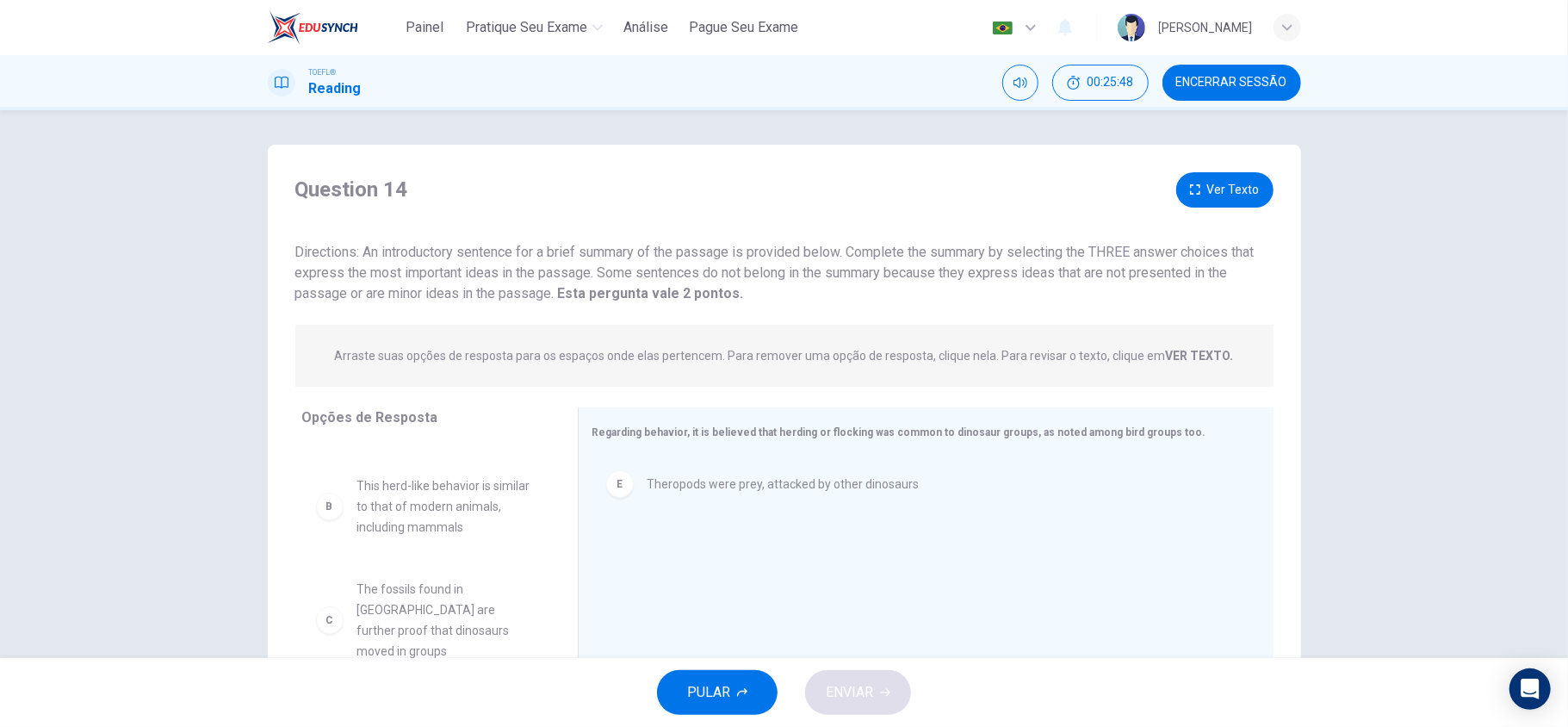
click at [1239, 187] on button "Ver Texto" at bounding box center [1224, 190] width 97 height 36
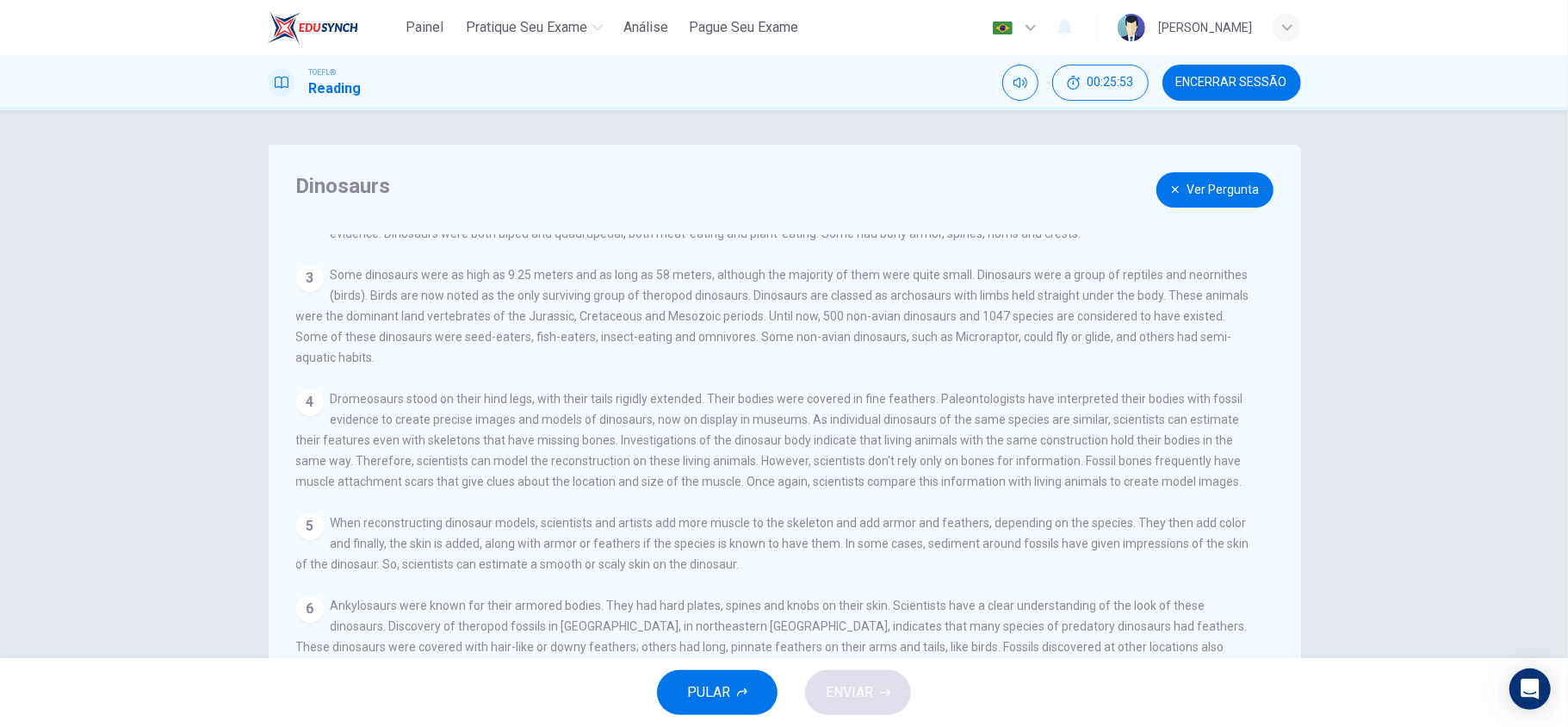
scroll to position [53, 0]
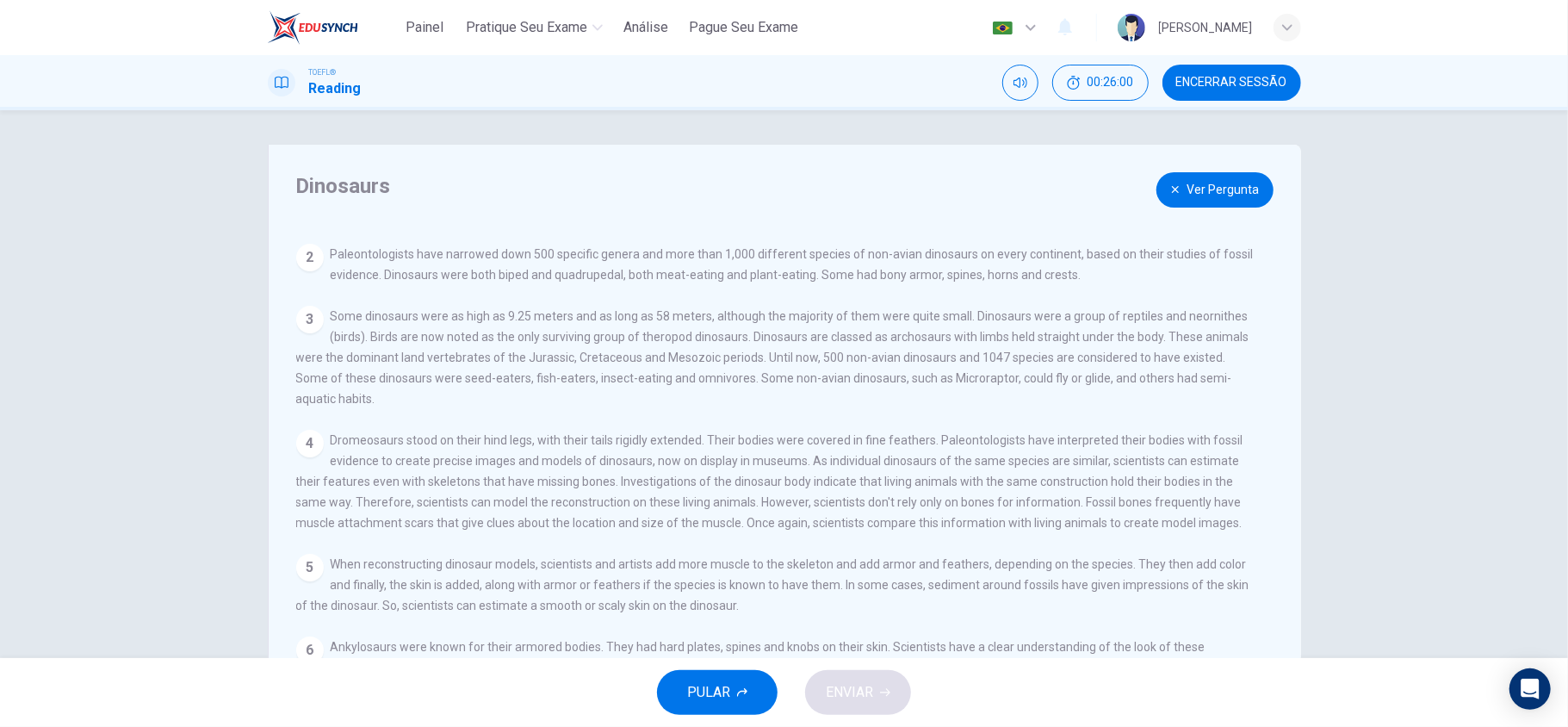
drag, startPoint x: 396, startPoint y: 527, endPoint x: 659, endPoint y: 518, distance: 263.2
click at [659, 518] on div "4 Dromeosaurs stood on their hind legs, with their tails rigidly extended. Thei…" at bounding box center [778, 482] width 965 height 104
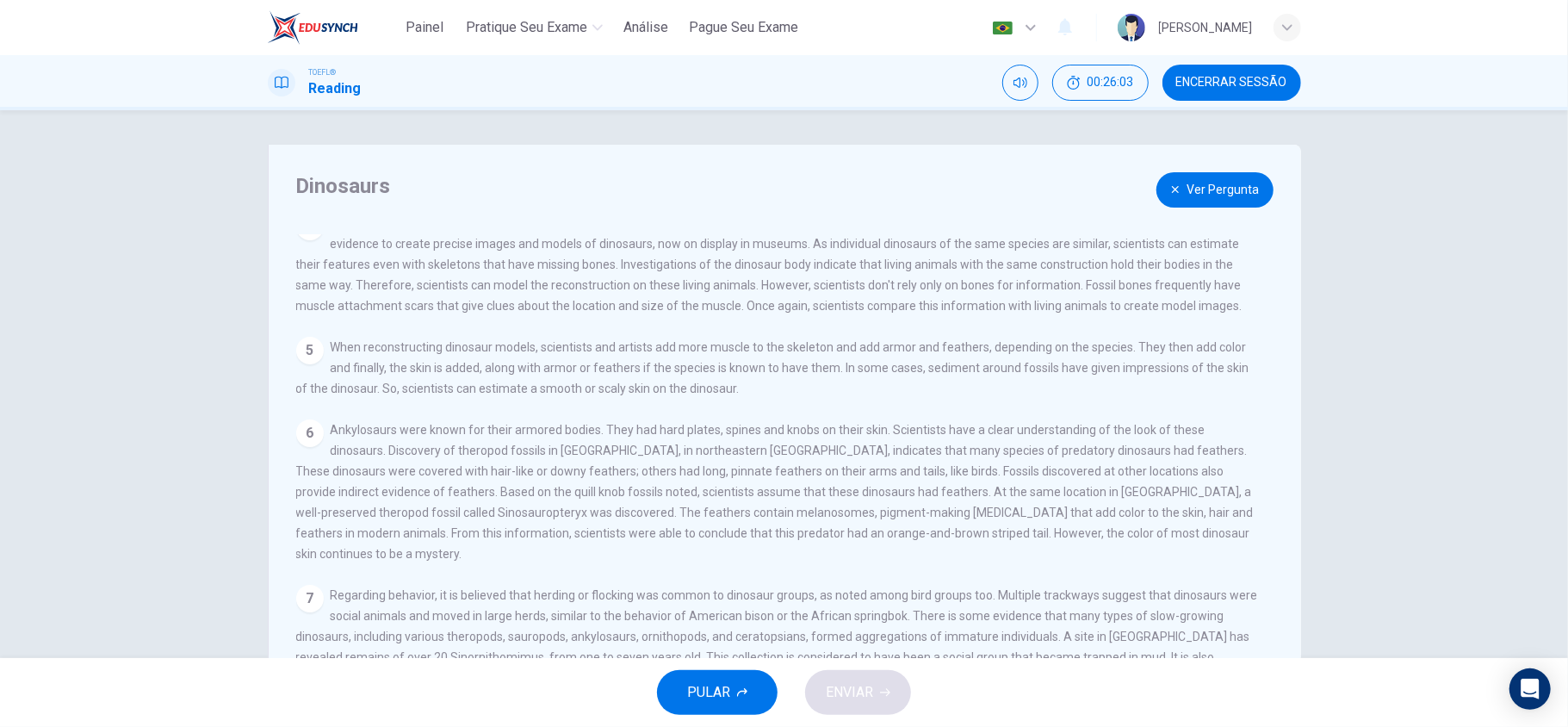
scroll to position [115, 0]
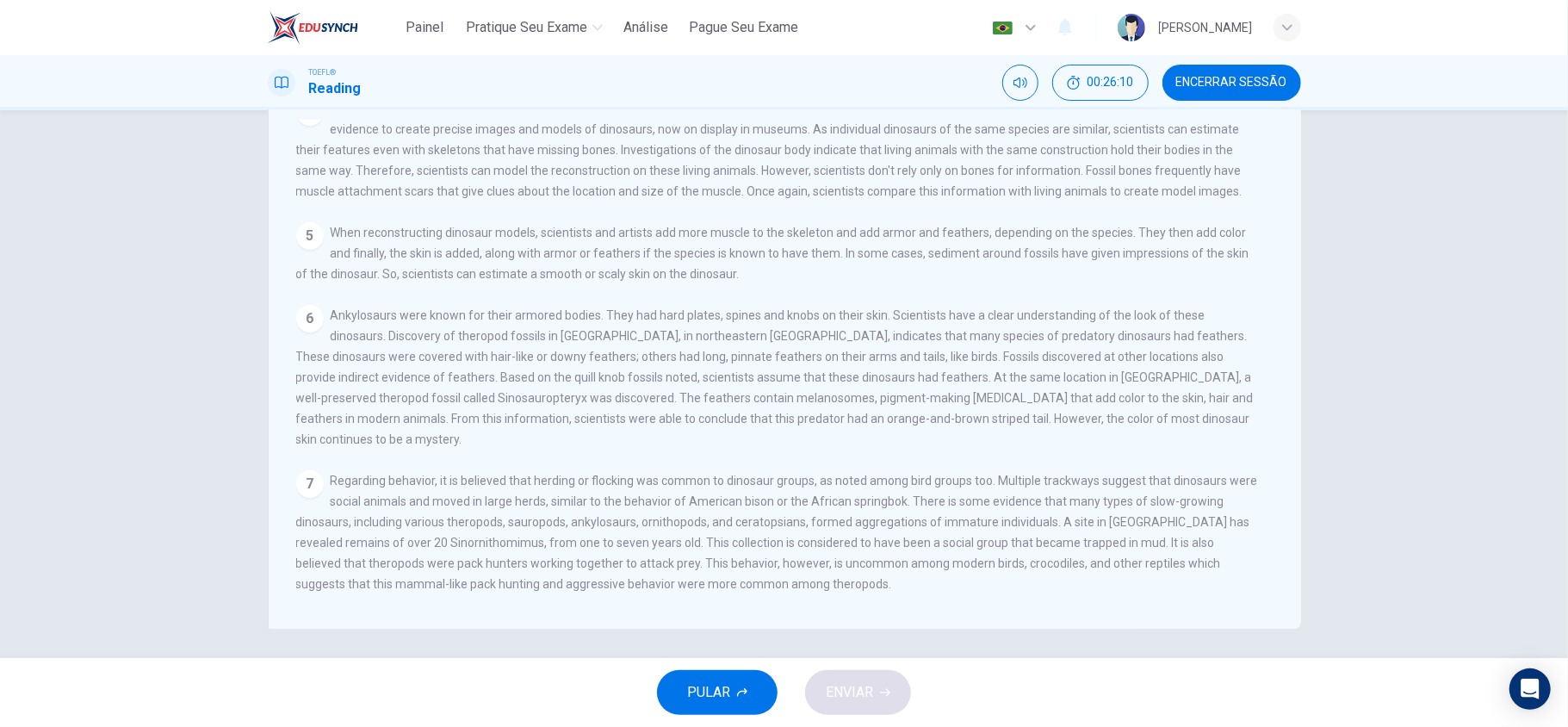
click at [1131, 524] on span "Regarding behavior, it is believed that herding or flocking was common to dinos…" at bounding box center [777, 532] width 962 height 117
drag, startPoint x: 291, startPoint y: 521, endPoint x: 493, endPoint y: 517, distance: 202.0
click at [493, 517] on span "Regarding behavior, it is believed that herding or flocking was common to dinos…" at bounding box center [777, 532] width 962 height 117
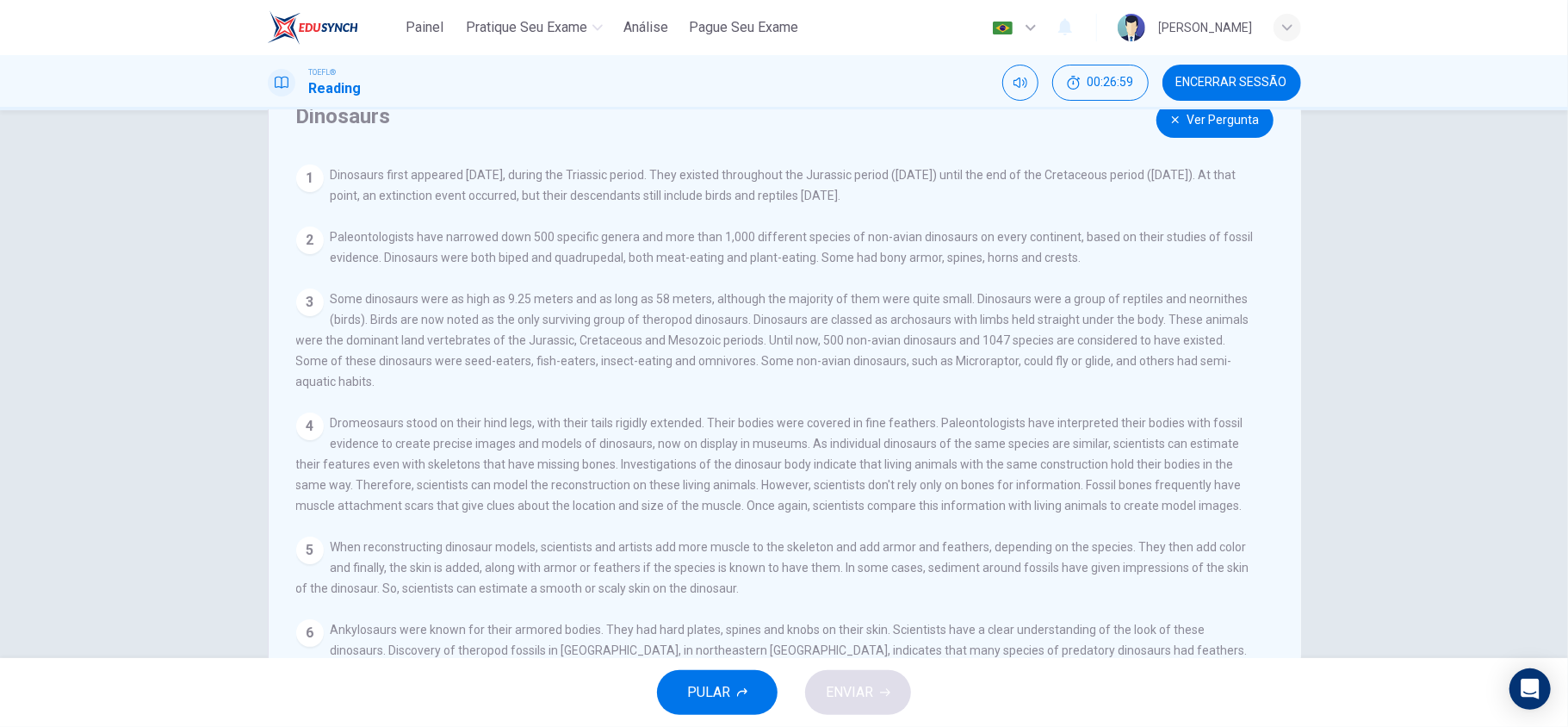
scroll to position [0, 0]
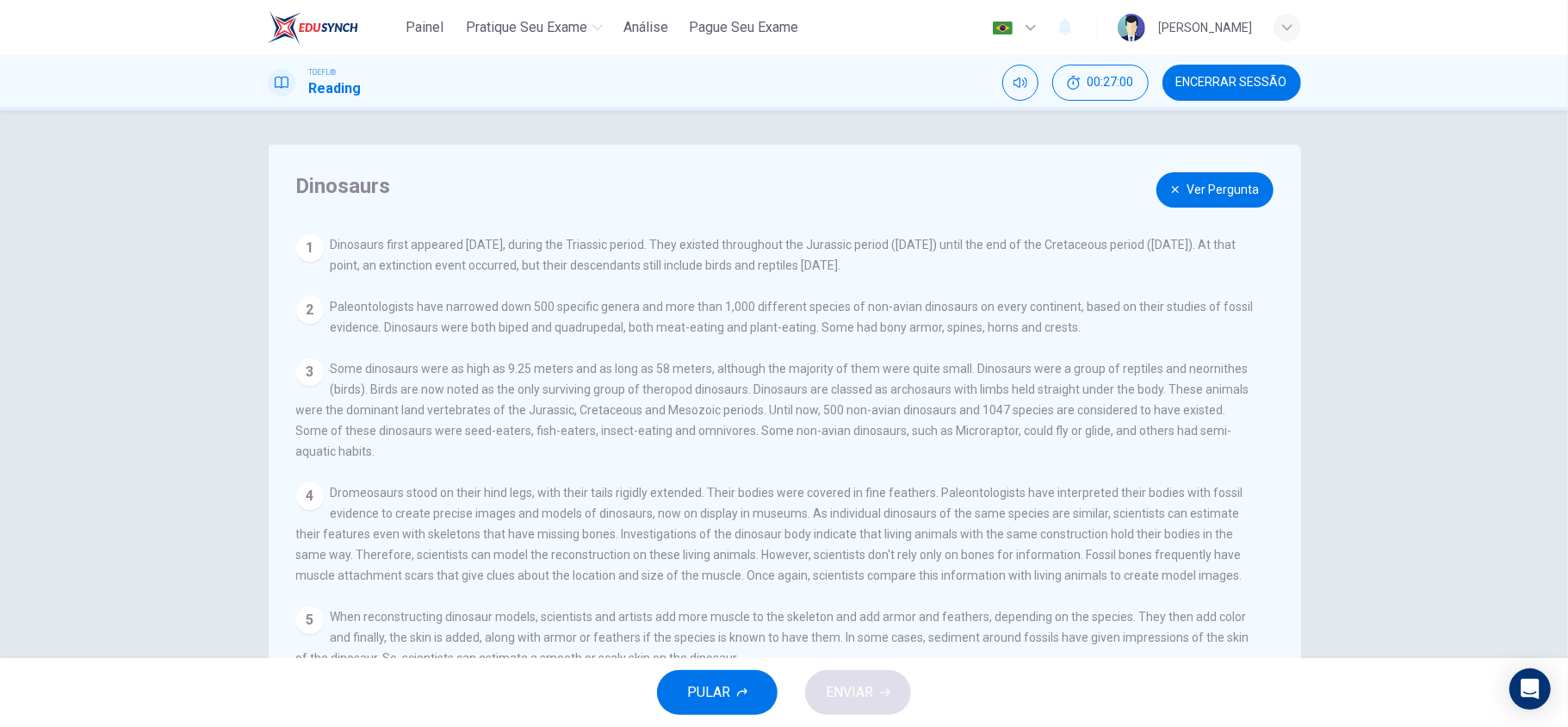
click at [1203, 181] on button "Ver Pergunta" at bounding box center [1215, 190] width 117 height 36
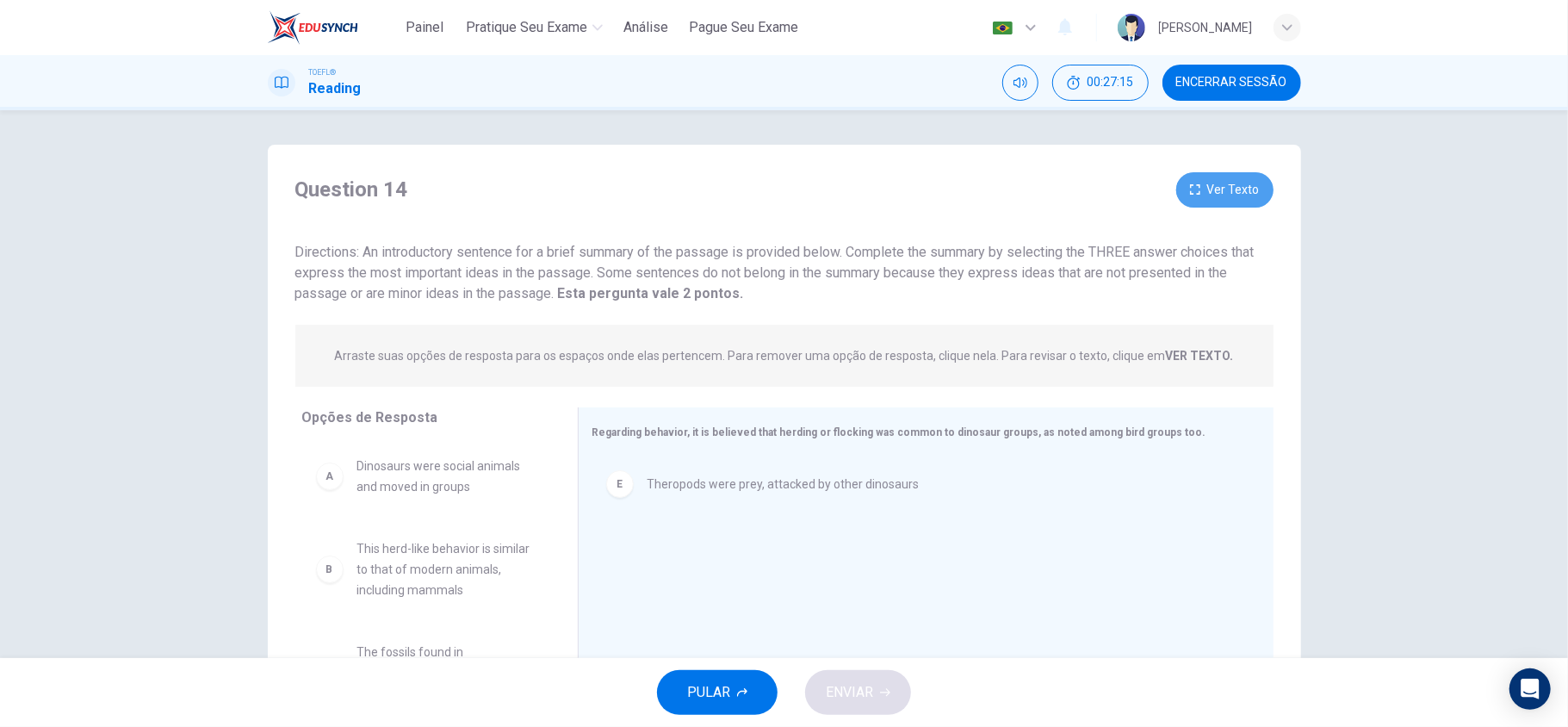
click at [1206, 198] on button "Ver Texto" at bounding box center [1224, 190] width 97 height 36
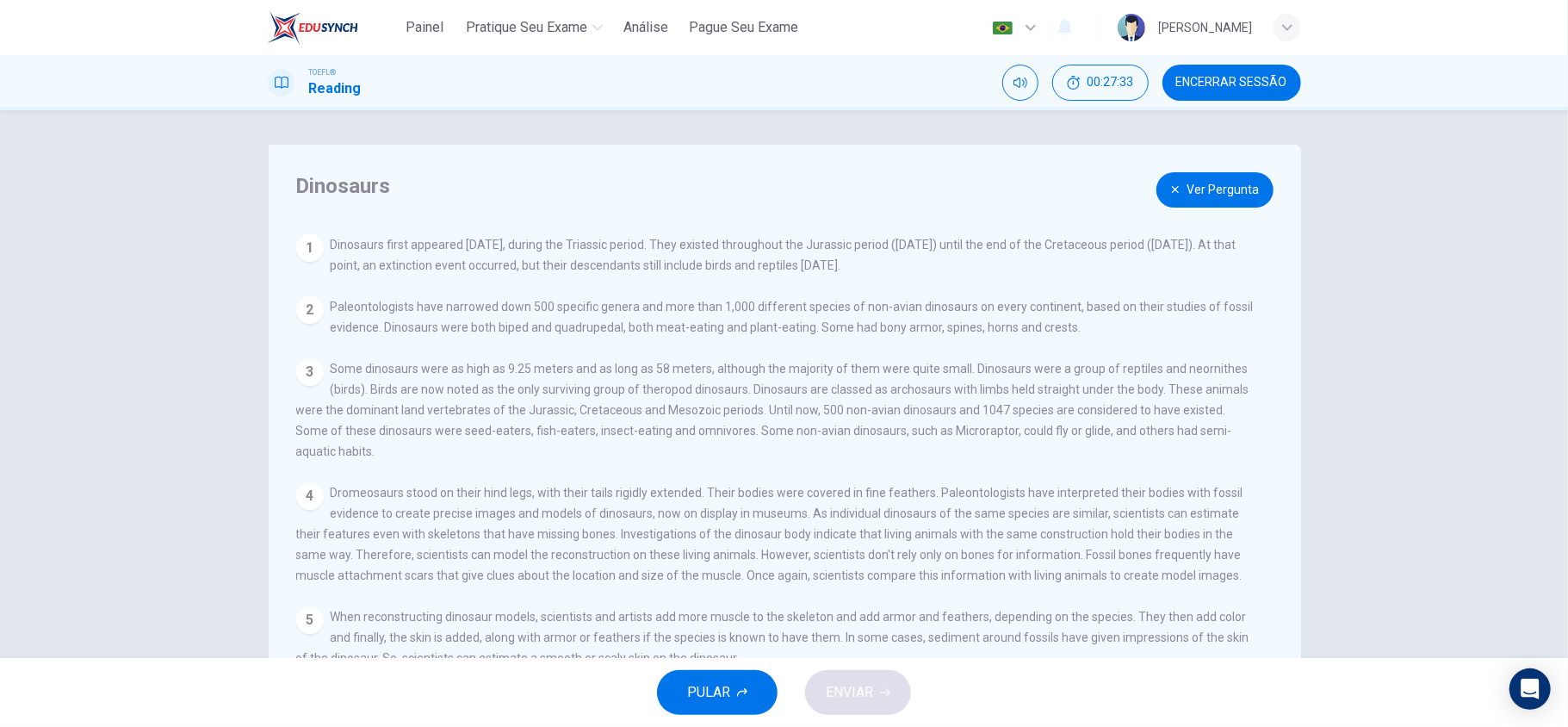
click at [1234, 200] on button "Ver Pergunta" at bounding box center [1215, 190] width 117 height 36
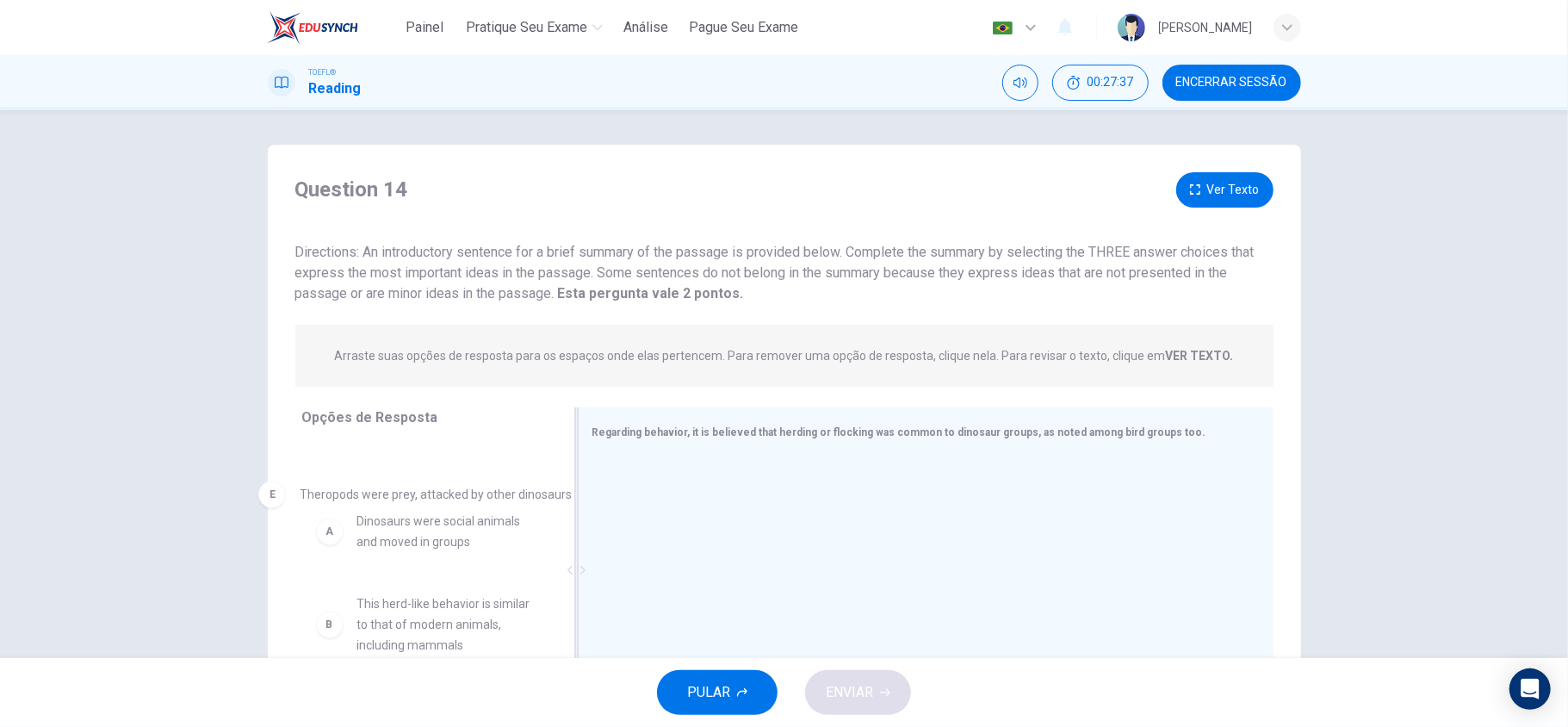
drag, startPoint x: 895, startPoint y: 501, endPoint x: 518, endPoint y: 507, distance: 377.0
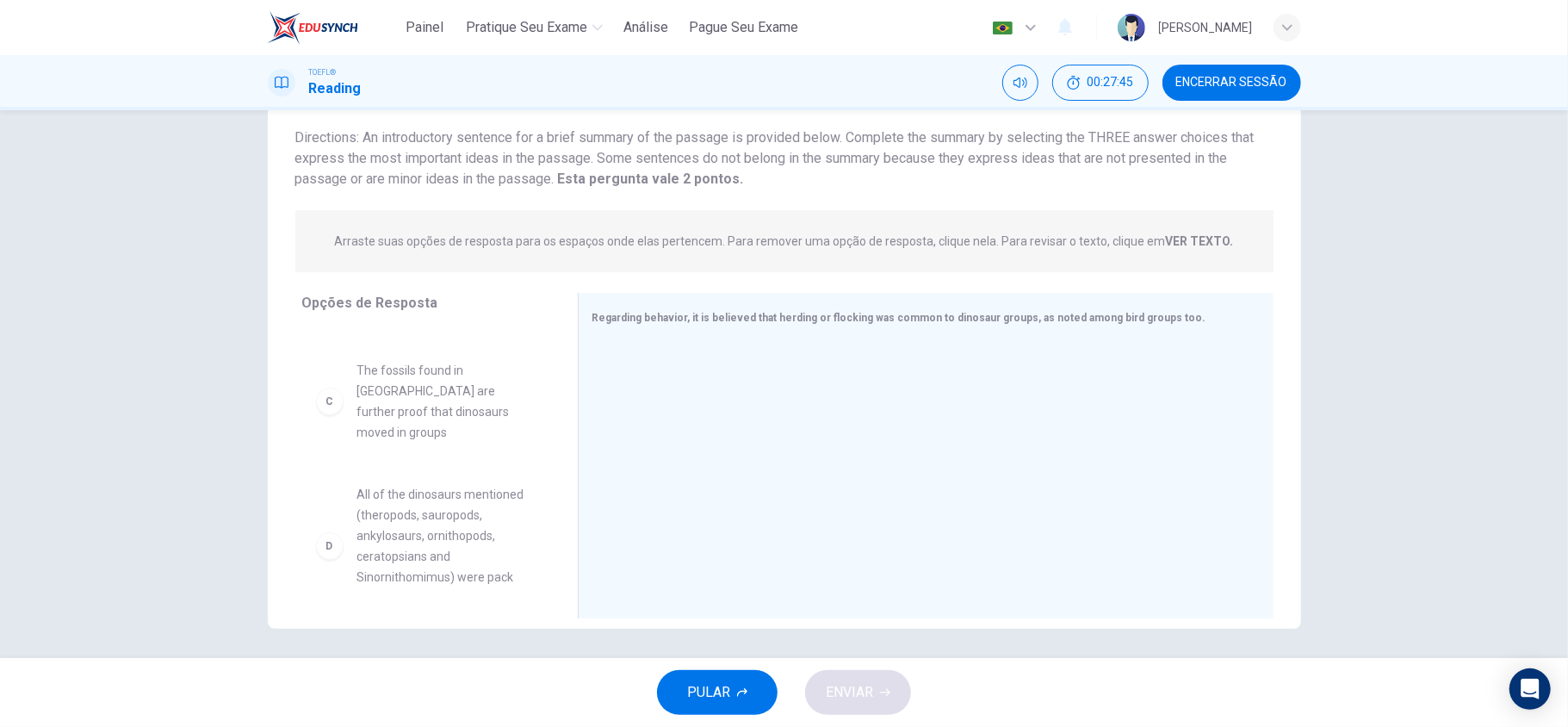
scroll to position [25, 0]
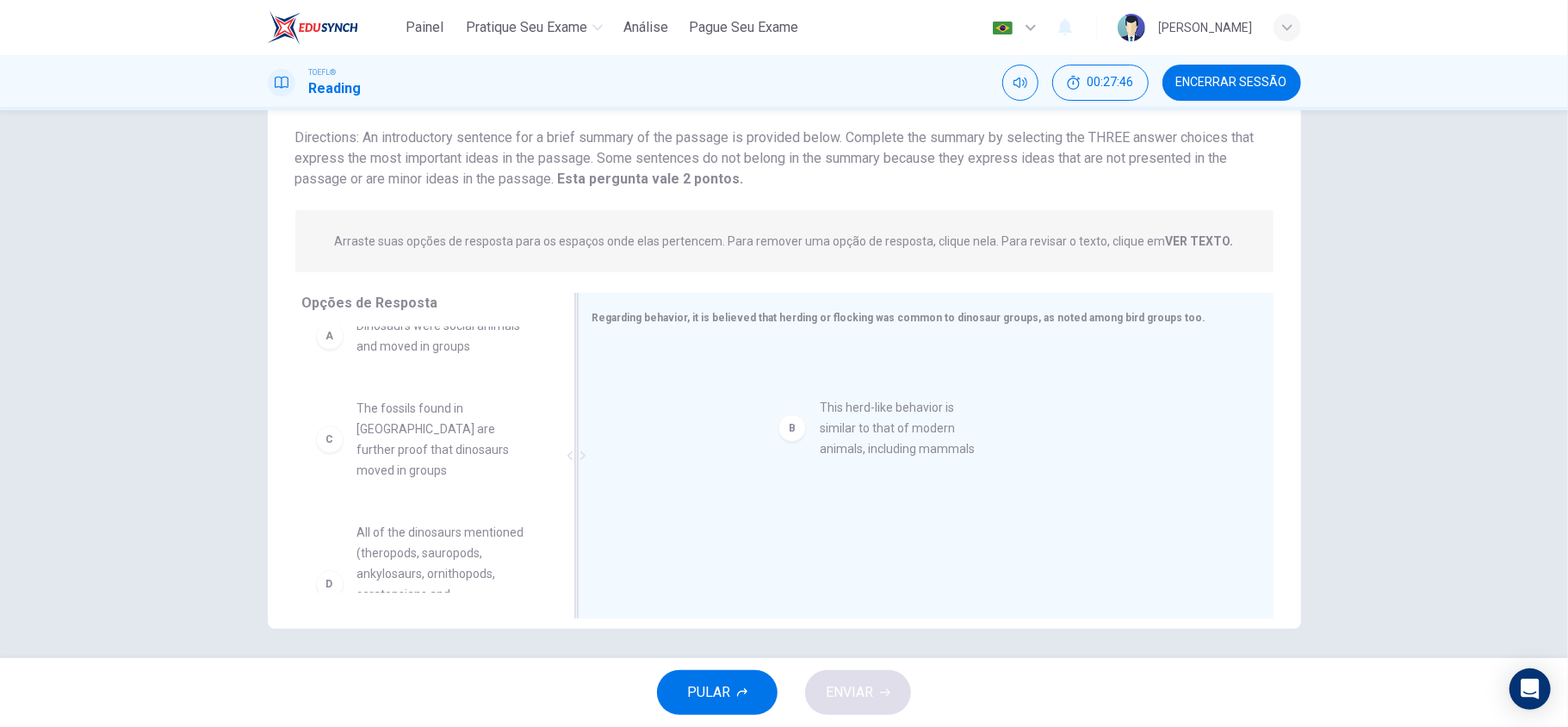
drag, startPoint x: 435, startPoint y: 438, endPoint x: 910, endPoint y: 438, distance: 475.0
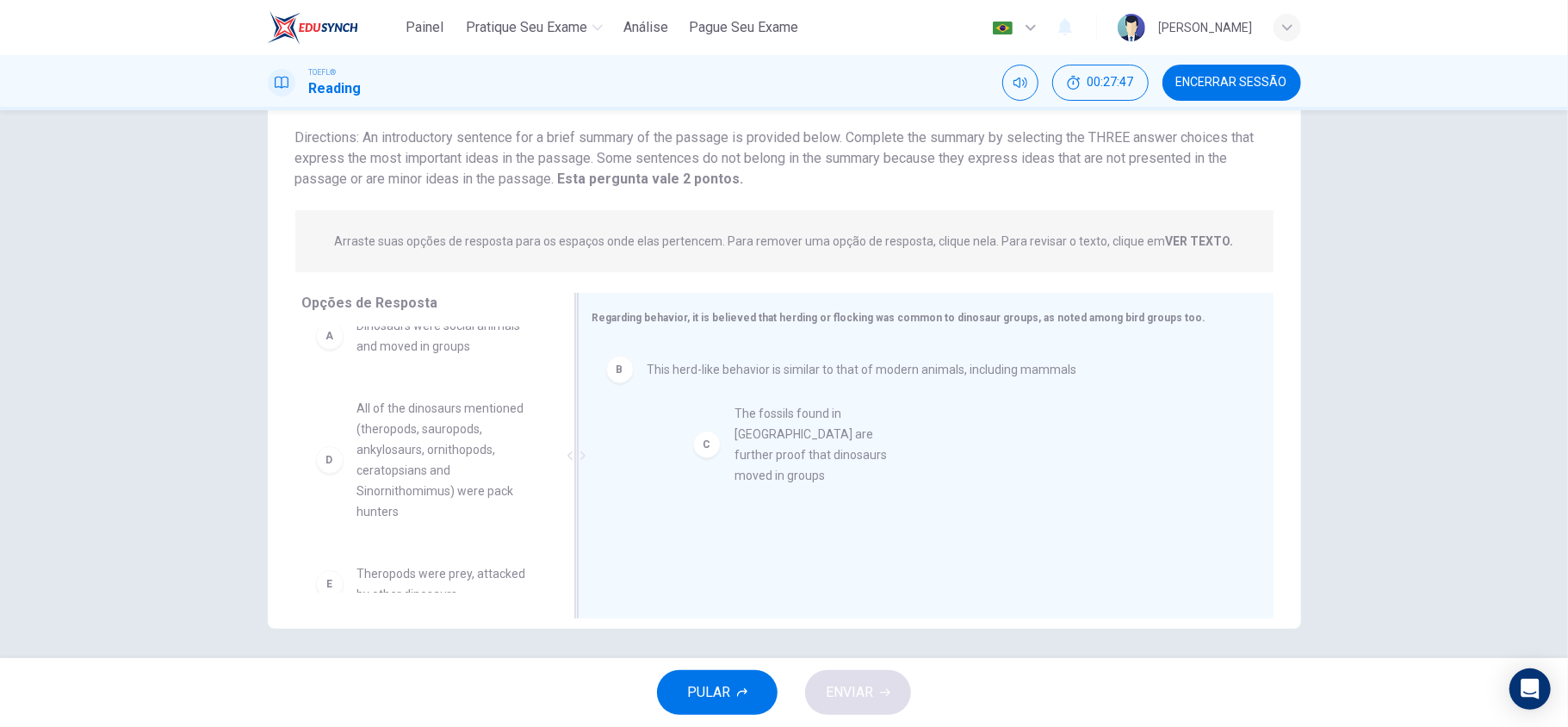
drag, startPoint x: 480, startPoint y: 443, endPoint x: 870, endPoint y: 448, distance: 390.0
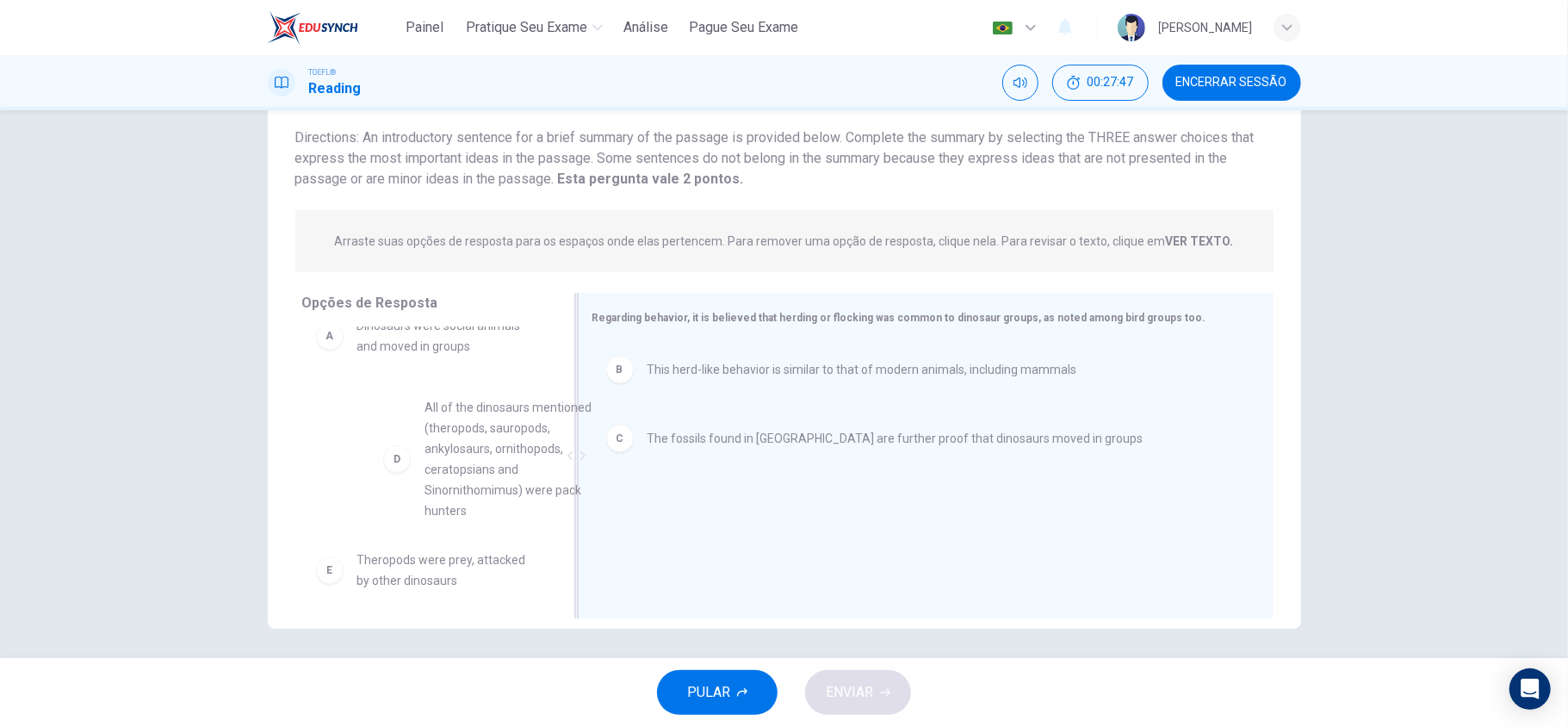
drag, startPoint x: 453, startPoint y: 465, endPoint x: 737, endPoint y: 471, distance: 284.1
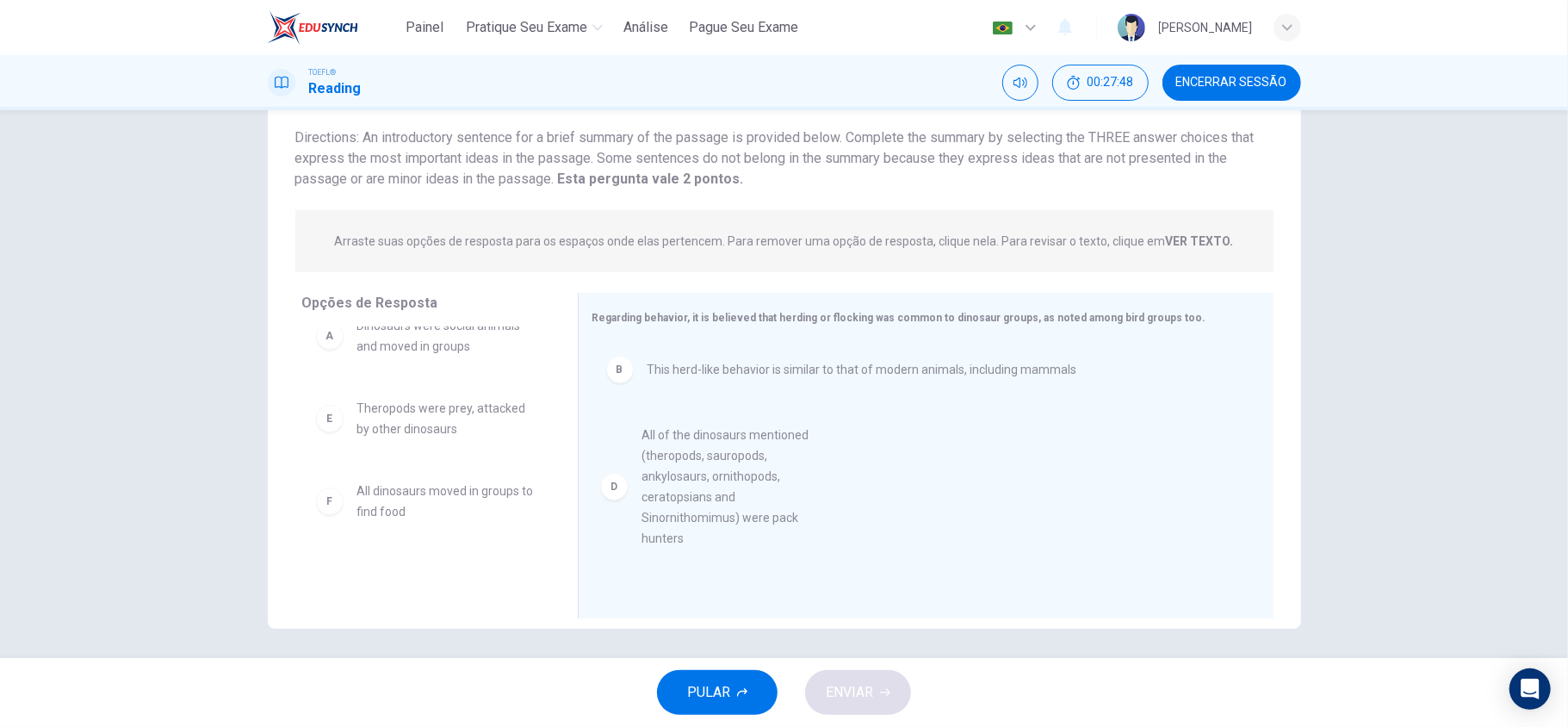
scroll to position [0, 0]
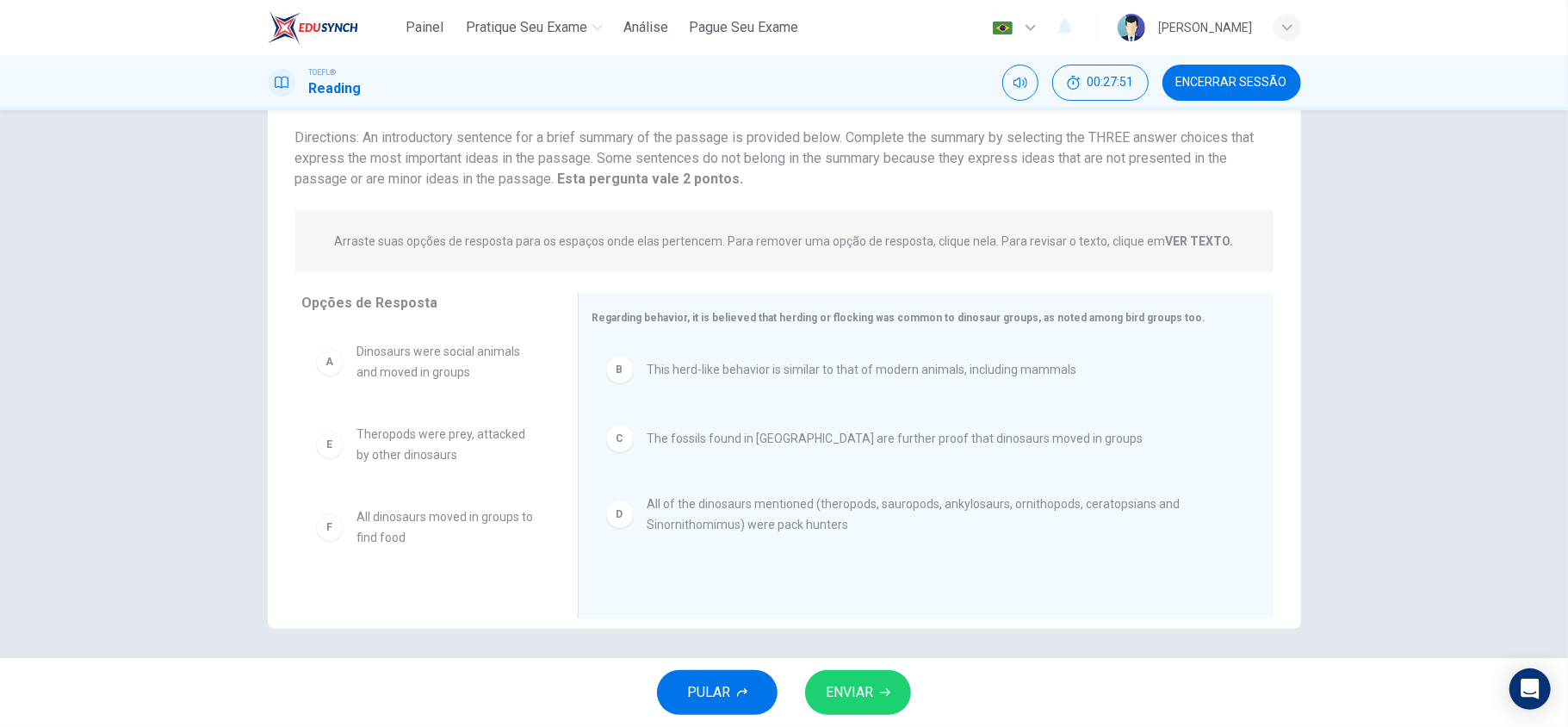
click at [866, 681] on span "ENVIAR" at bounding box center [849, 693] width 47 height 24
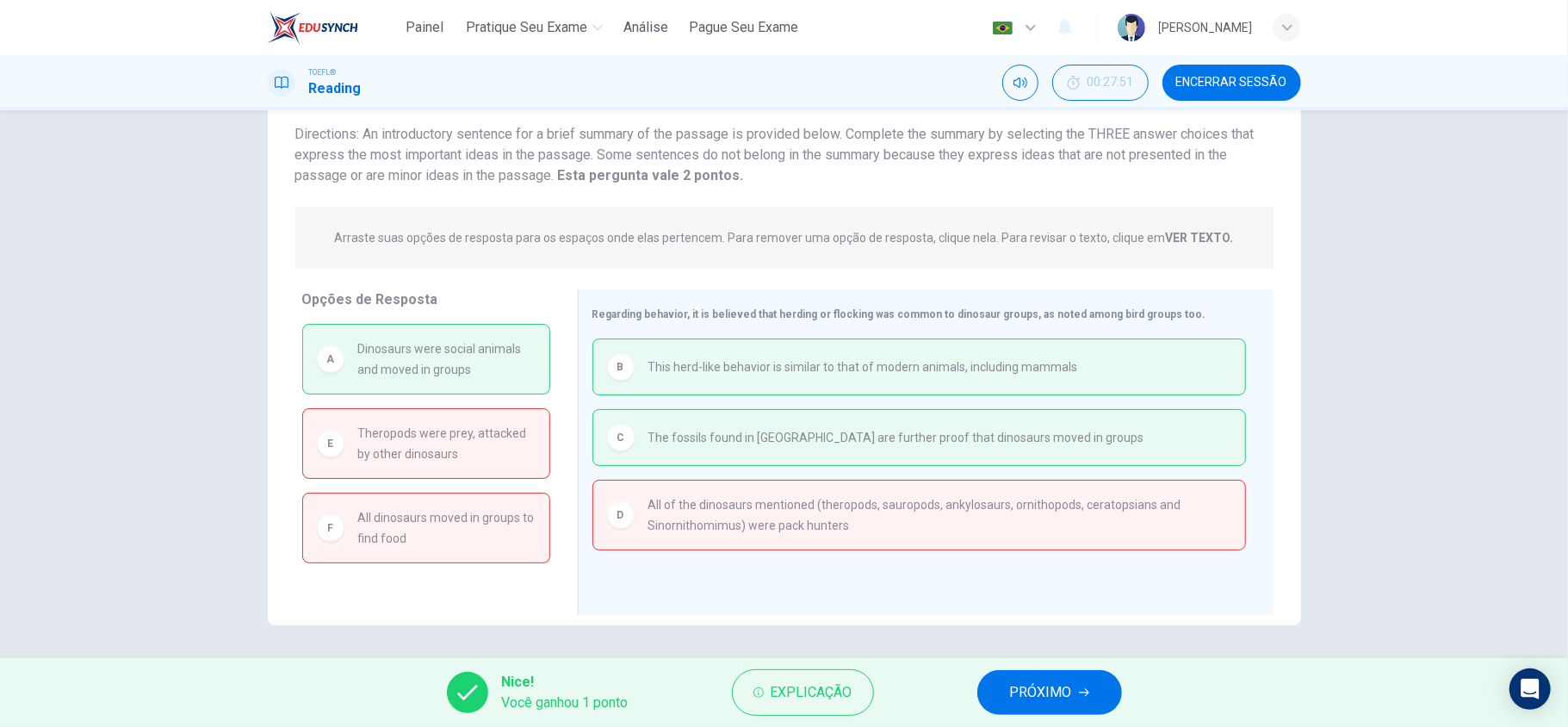
scroll to position [119, 0]
click at [1079, 701] on button "PRÓXIMO" at bounding box center [1049, 693] width 145 height 45
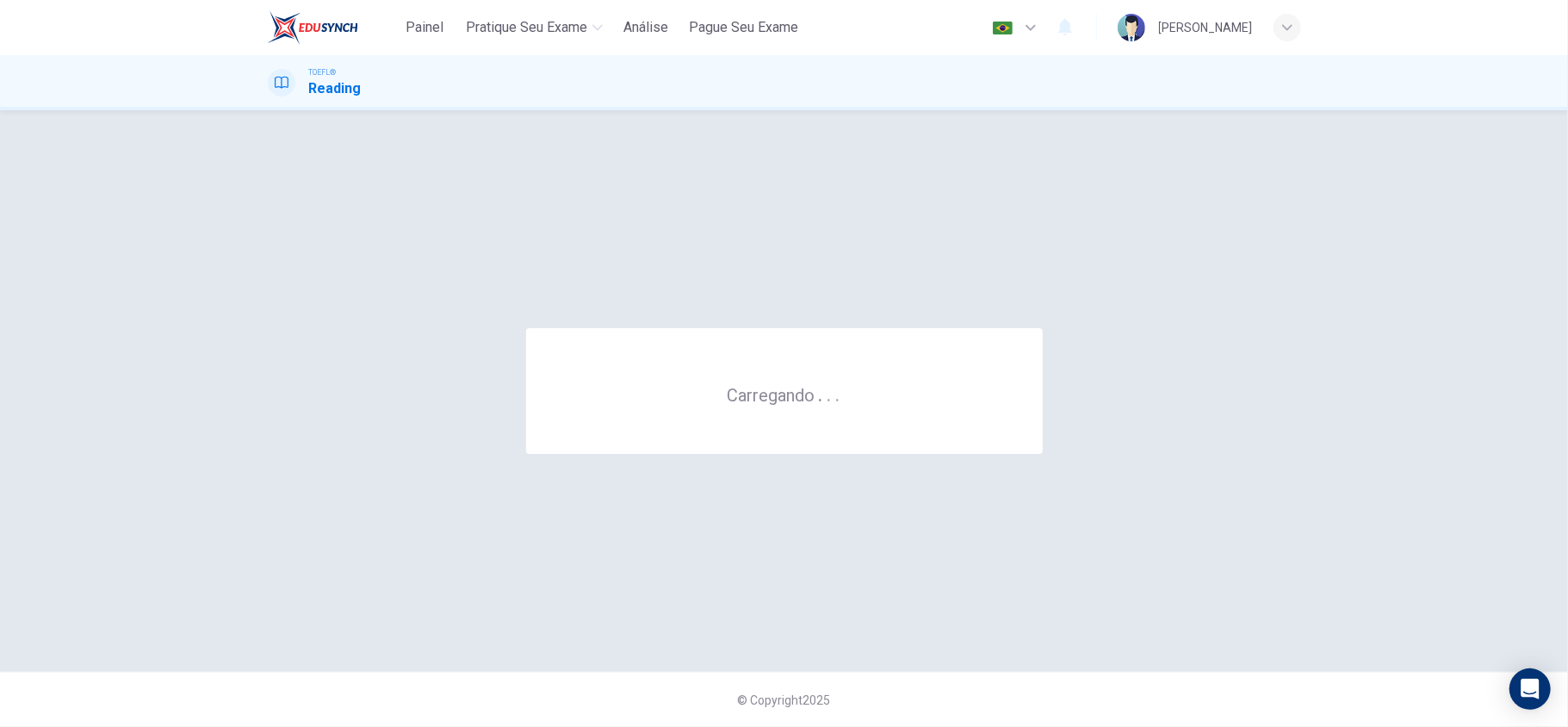
scroll to position [0, 0]
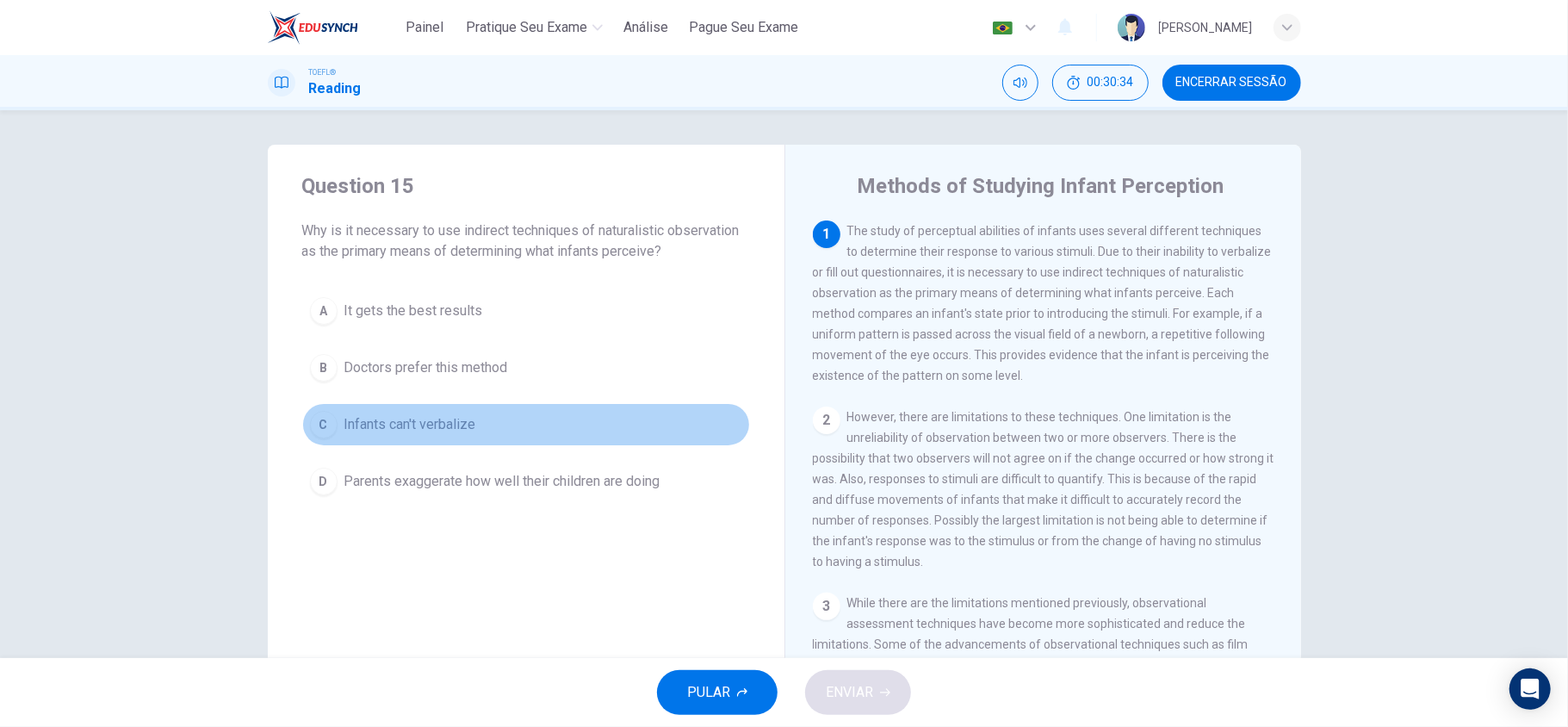
click at [446, 434] on span "Infants can't verbalize" at bounding box center [410, 425] width 132 height 21
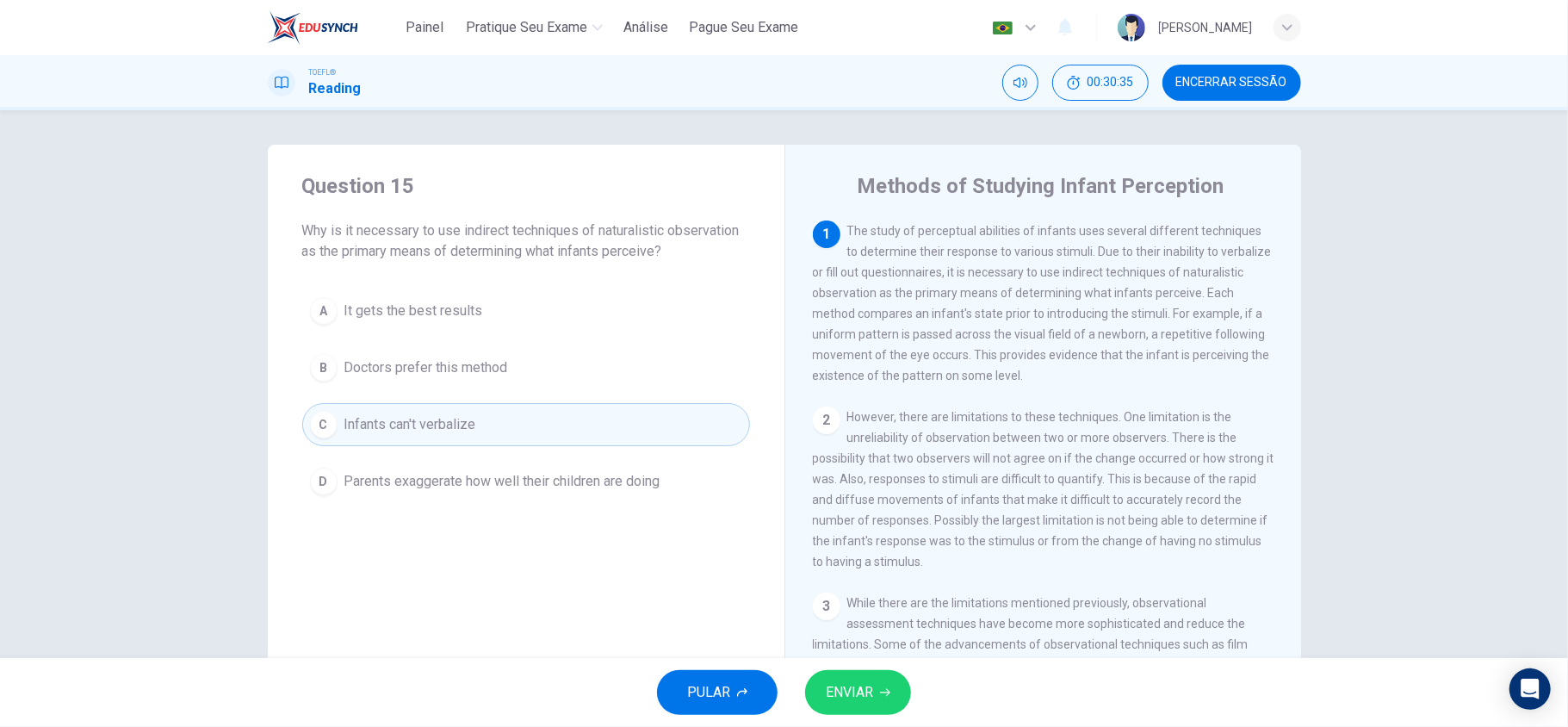
click at [855, 687] on span "ENVIAR" at bounding box center [849, 693] width 47 height 24
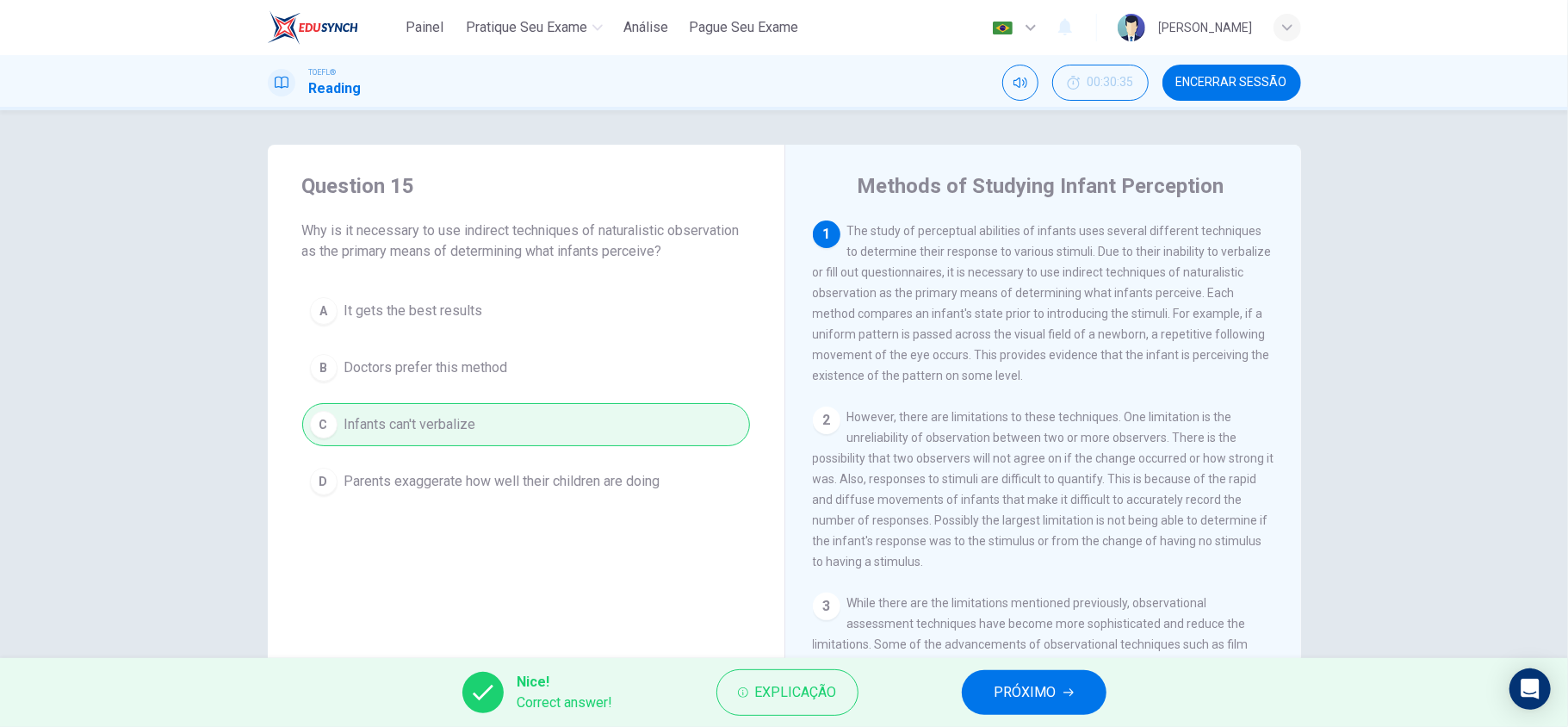
click at [976, 694] on button "PRÓXIMO" at bounding box center [1034, 693] width 145 height 45
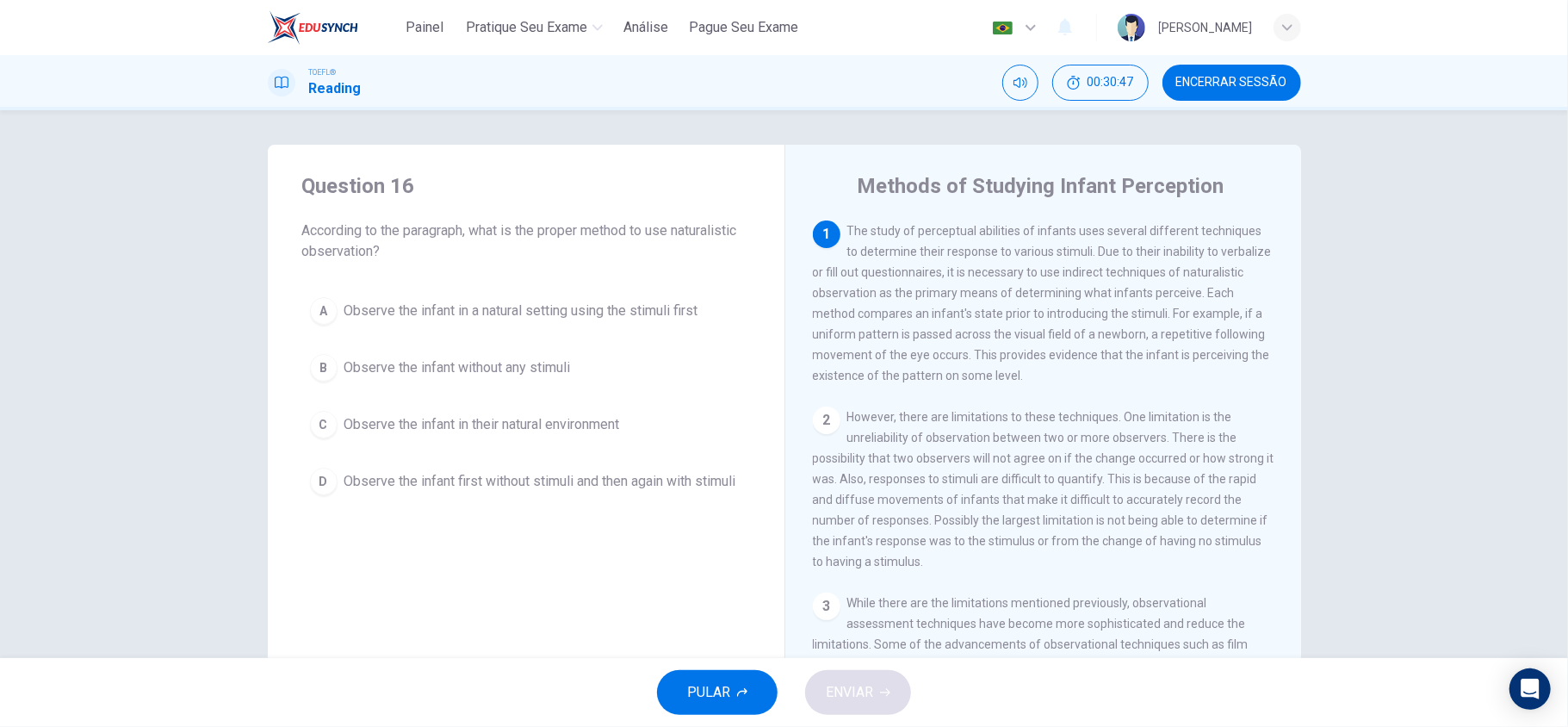
drag, startPoint x: 811, startPoint y: 301, endPoint x: 1048, endPoint y: 300, distance: 237.0
click at [1048, 300] on span "The study of perceptual abilities of infants uses several different techniques …" at bounding box center [1043, 303] width 459 height 158
drag, startPoint x: 873, startPoint y: 295, endPoint x: 944, endPoint y: 295, distance: 71.0
click at [944, 295] on span "The study of perceptual abilities of infants uses several different techniques …" at bounding box center [1043, 303] width 459 height 158
click at [1050, 321] on span "The study of perceptual abilities of infants uses several different techniques …" at bounding box center [1043, 303] width 459 height 158
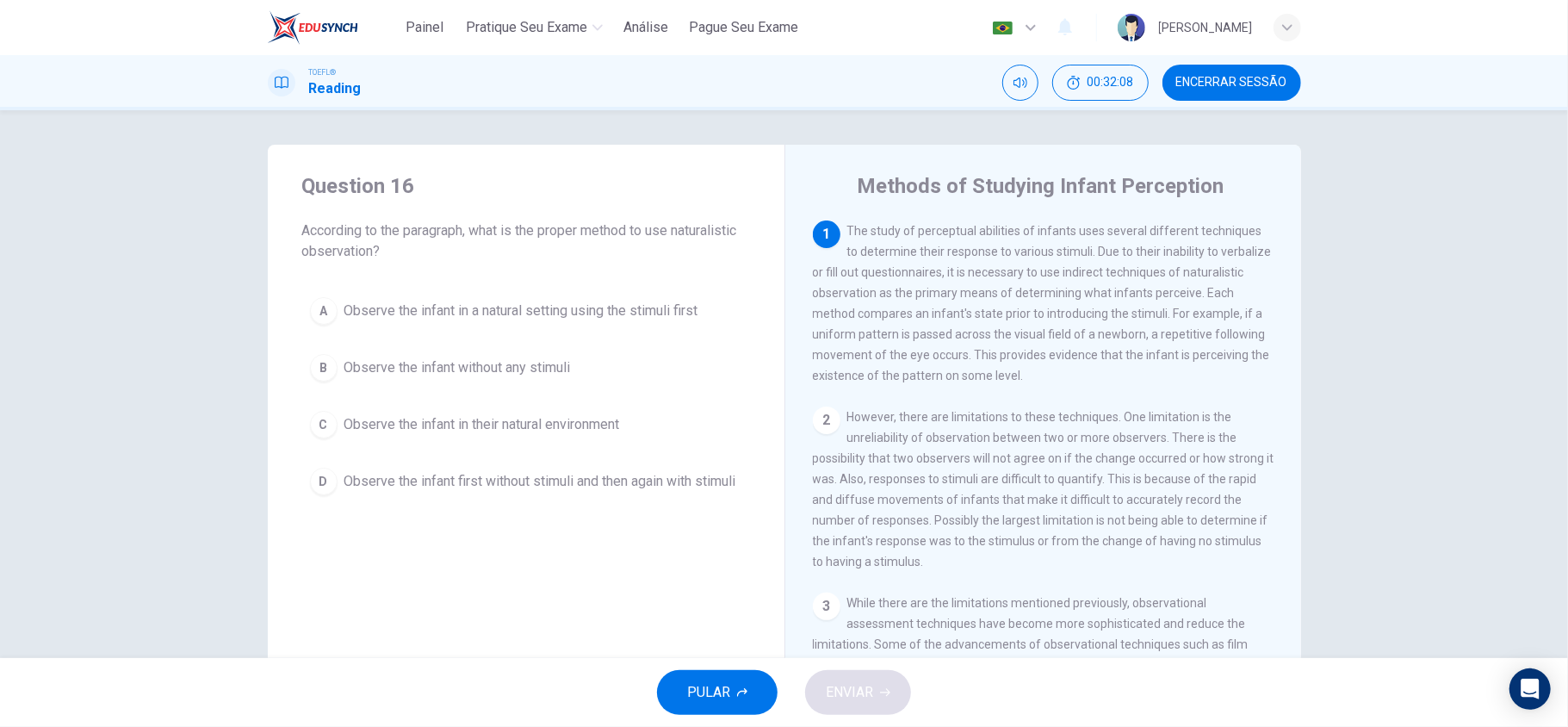
click at [524, 325] on button "A Observe the infant in a natural setting using the stimuli first" at bounding box center [526, 311] width 448 height 43
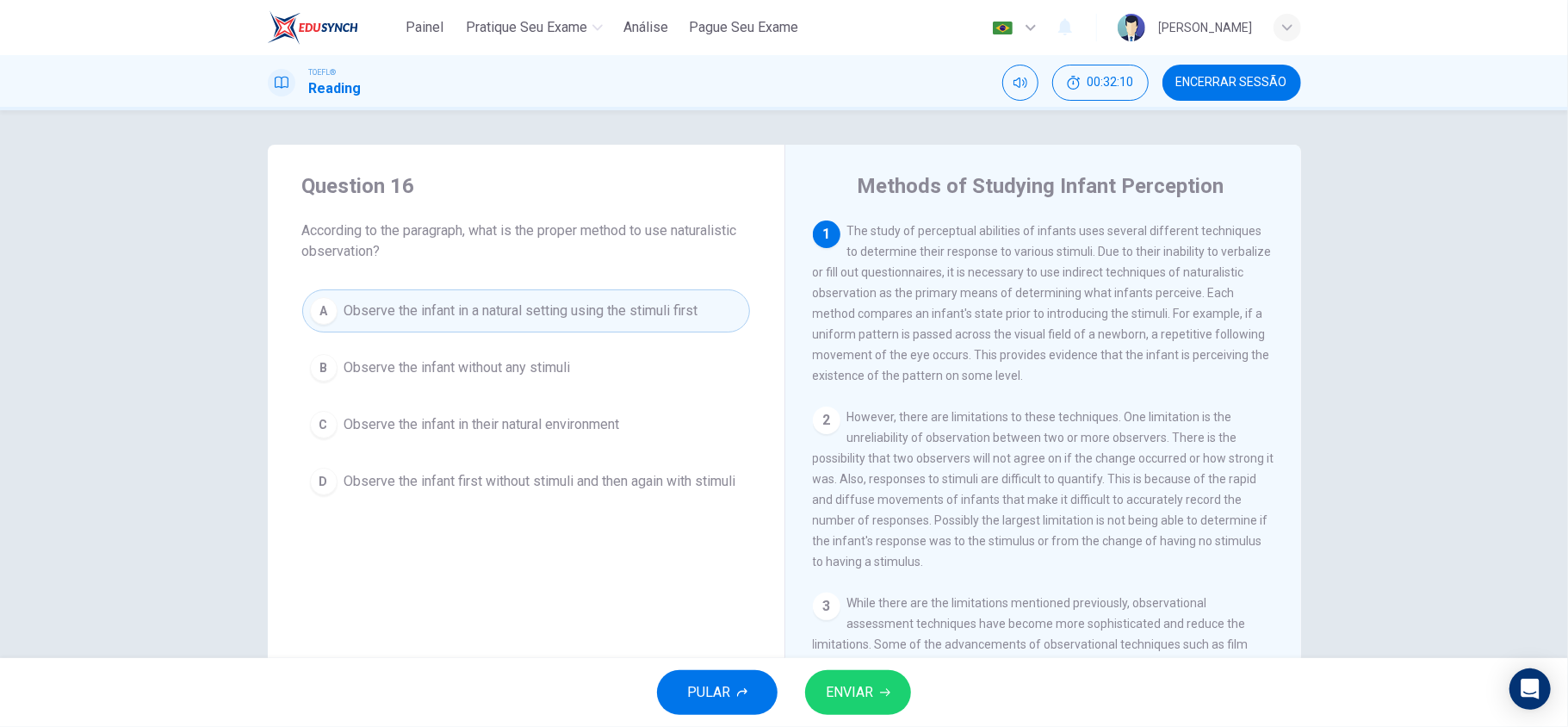
click at [407, 374] on span "Observe the infant without any stimuli" at bounding box center [457, 368] width 227 height 21
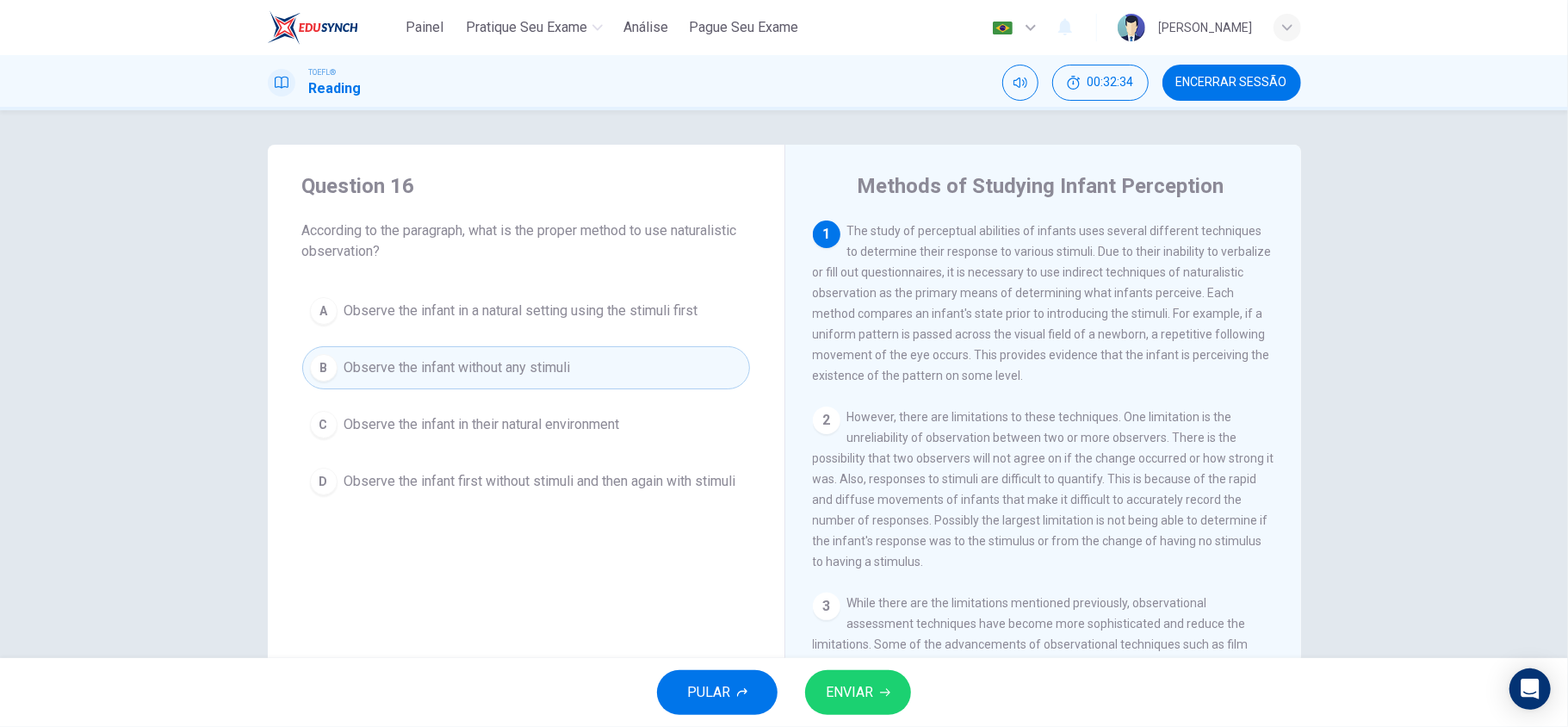
click at [602, 322] on button "A Observe the infant in a natural setting using the stimuli first" at bounding box center [526, 311] width 448 height 43
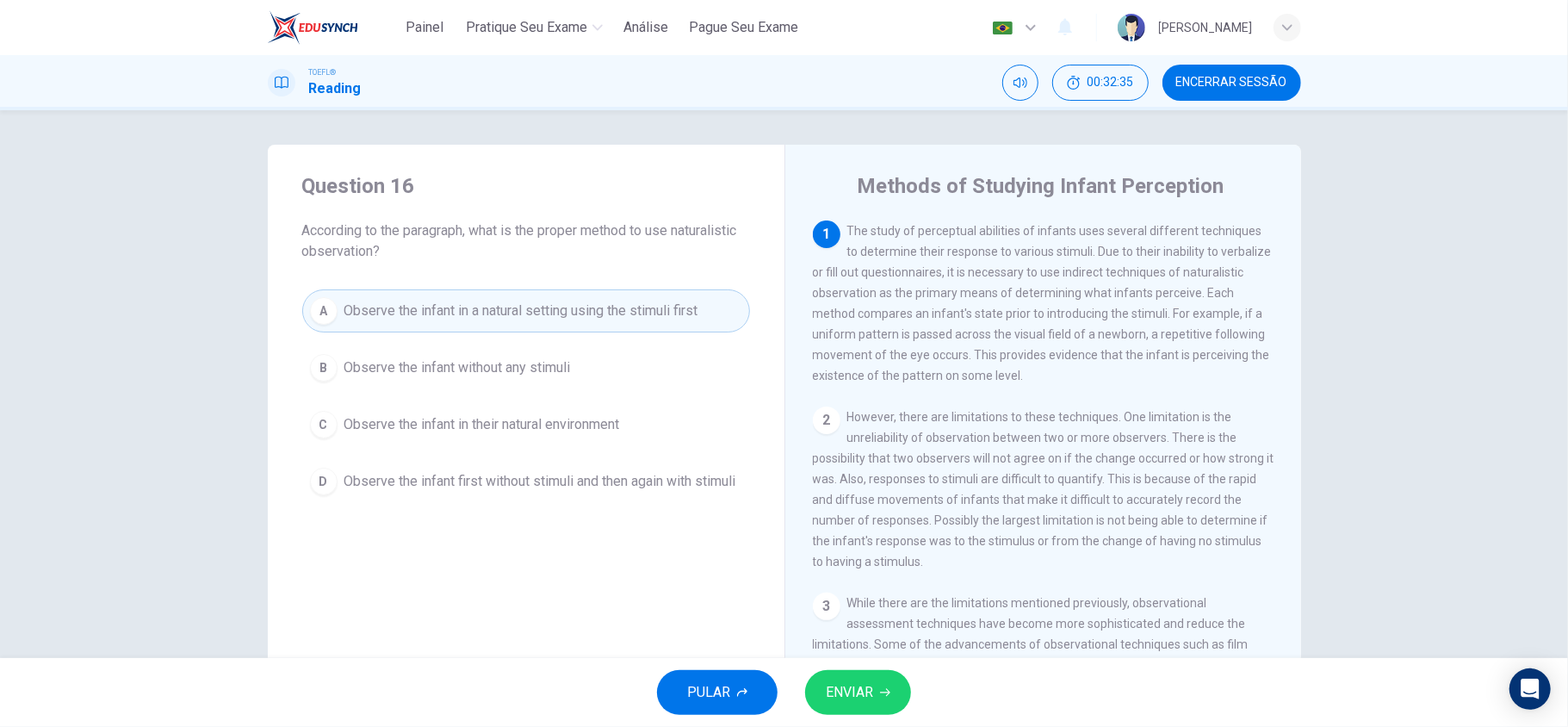
click at [904, 687] on button "ENVIAR" at bounding box center [857, 693] width 106 height 45
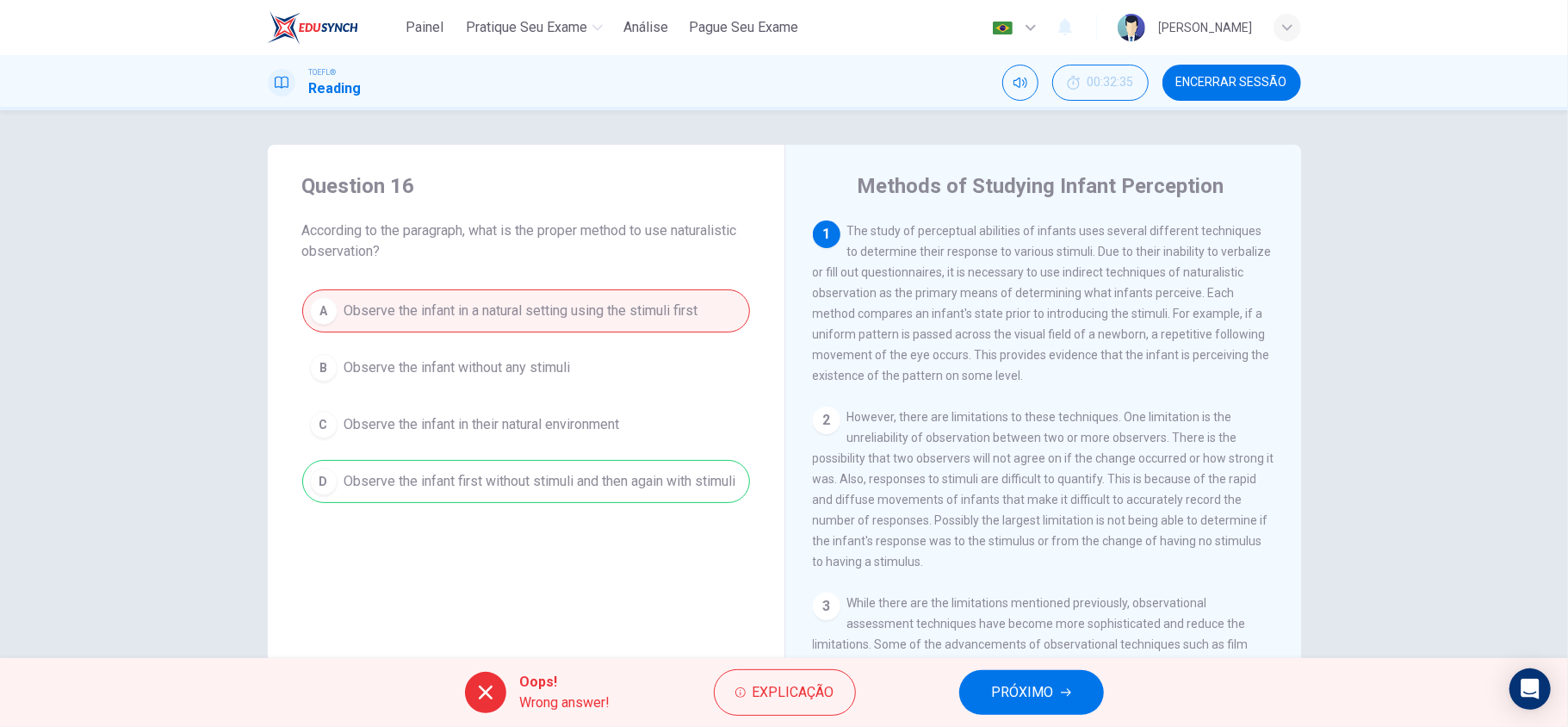
click at [1057, 687] on button "PRÓXIMO" at bounding box center [1032, 693] width 145 height 45
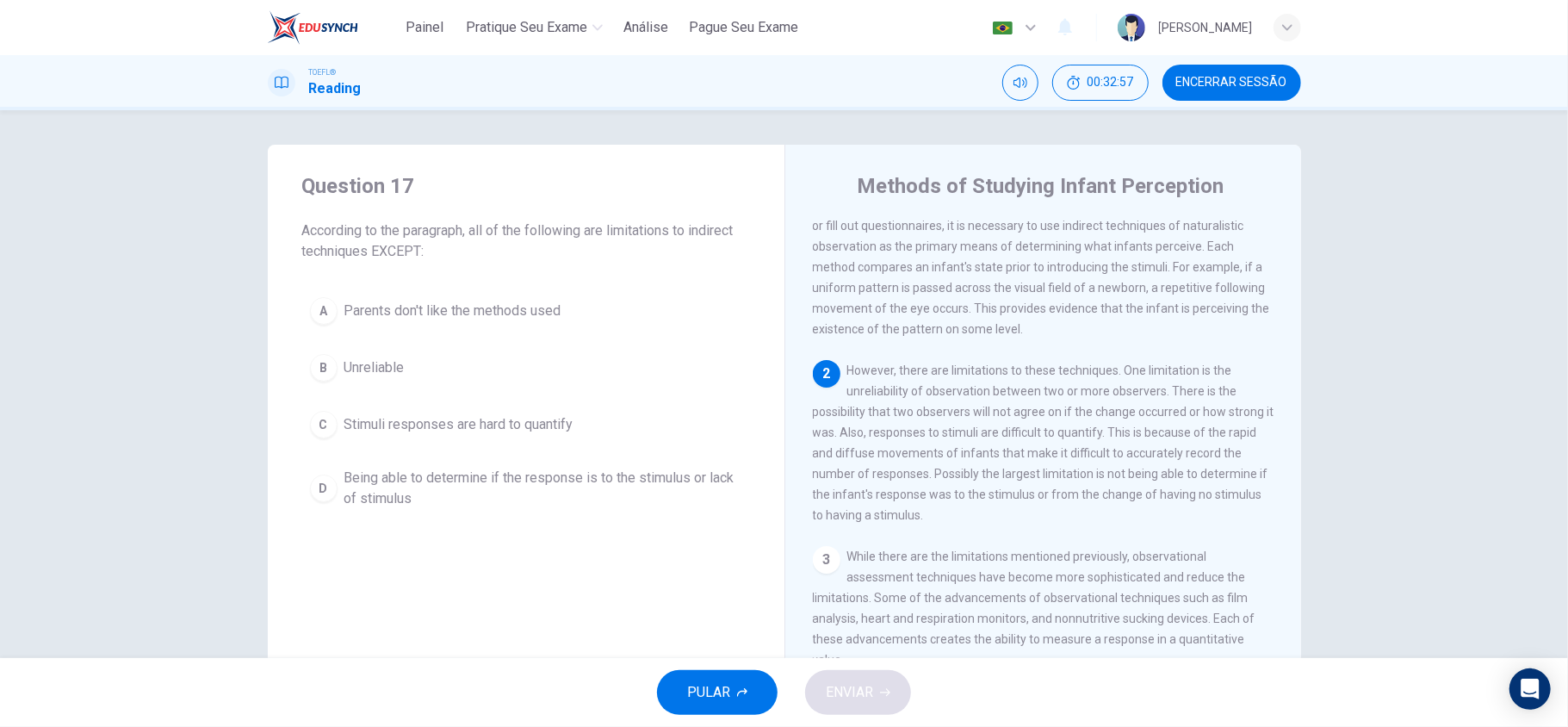
drag, startPoint x: 1104, startPoint y: 376, endPoint x: 1183, endPoint y: 395, distance: 81.3
click at [1183, 395] on span "However, there are limitations to these techniques. One limitation is the unrel…" at bounding box center [1044, 443] width 461 height 158
drag, startPoint x: 806, startPoint y: 518, endPoint x: 1016, endPoint y: 509, distance: 210.2
click at [1009, 511] on div "Methods of Studying Infant Perception 1 The study of perceptual abilities of in…" at bounding box center [1042, 444] width 517 height 599
click at [537, 324] on button "A Parents don't like the methods used" at bounding box center [526, 311] width 448 height 43
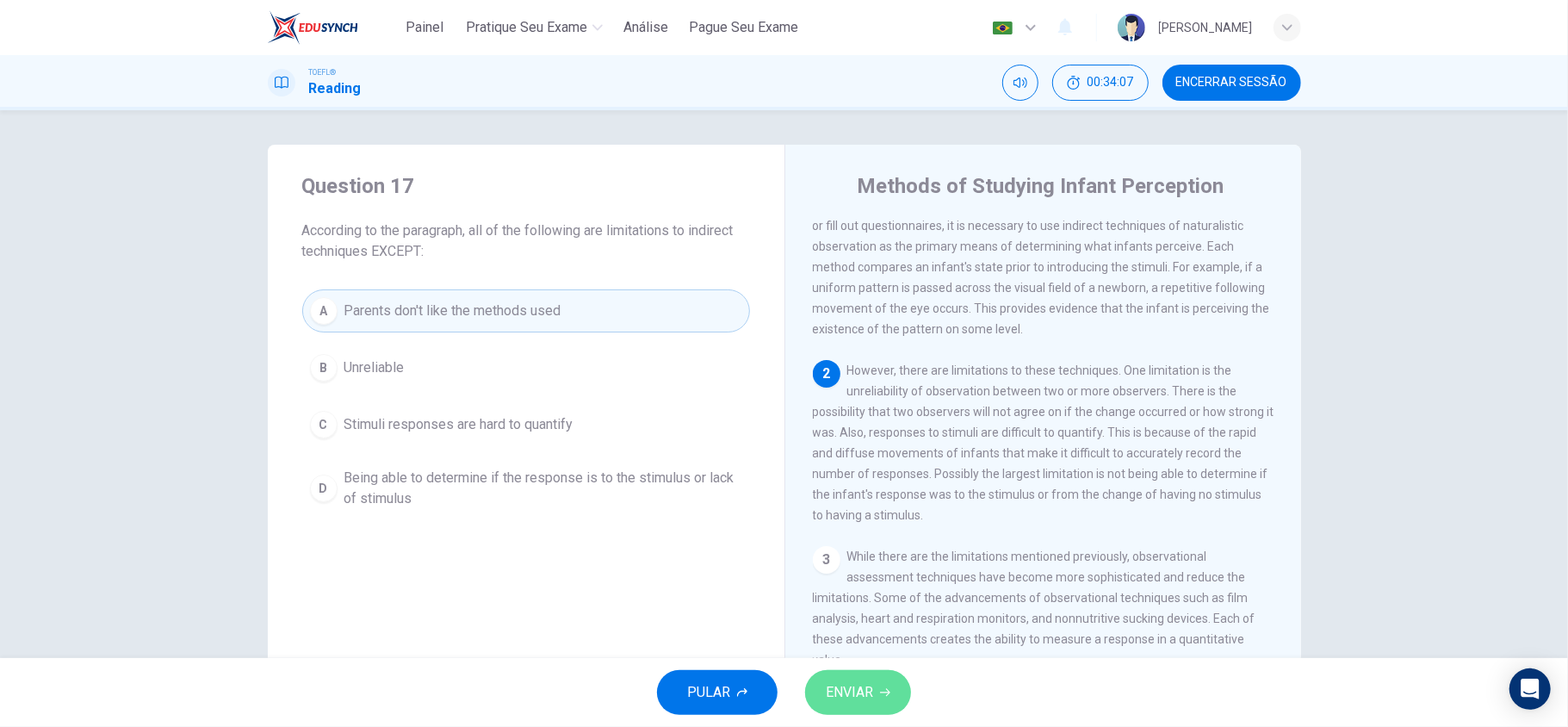
click at [824, 673] on button "ENVIAR" at bounding box center [857, 693] width 106 height 45
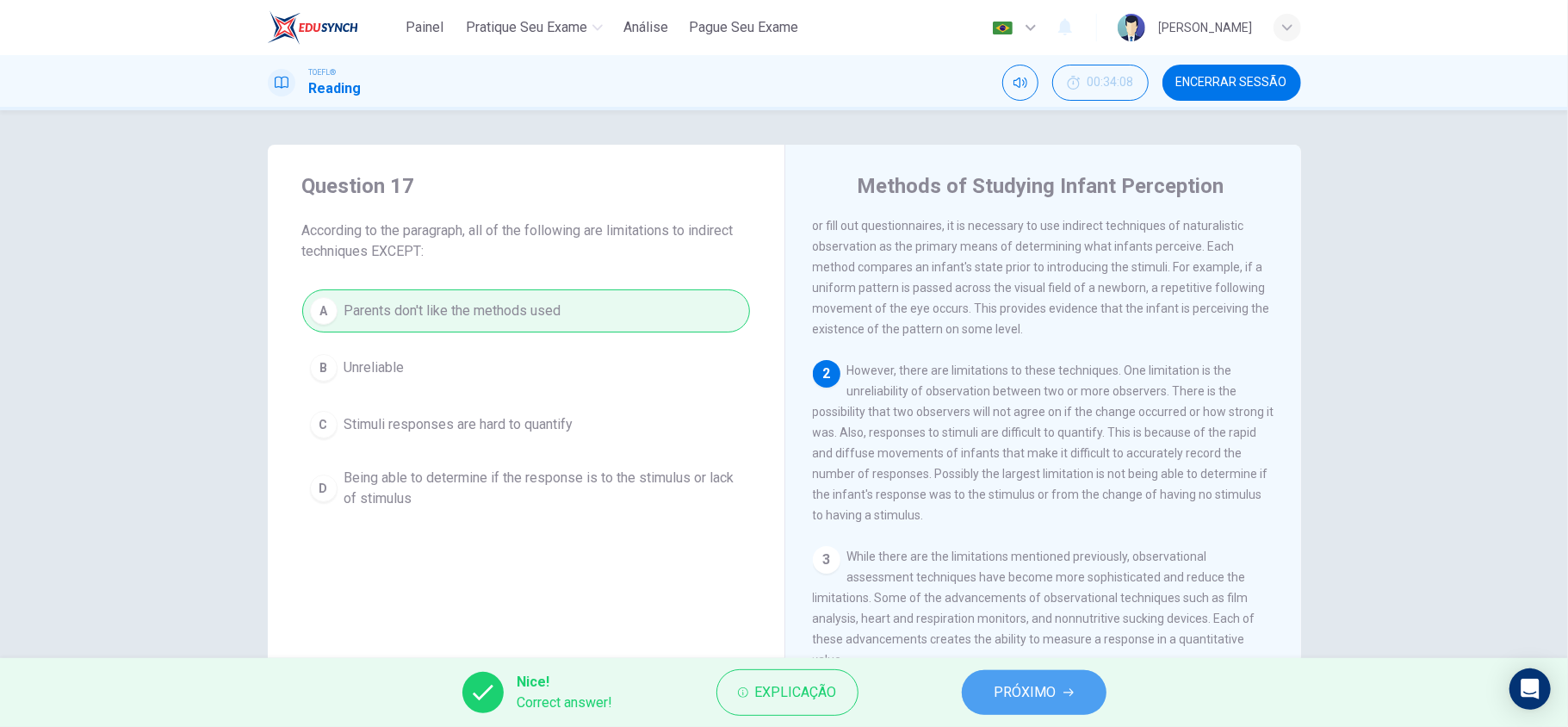
click at [1045, 683] on span "PRÓXIMO" at bounding box center [1026, 693] width 62 height 24
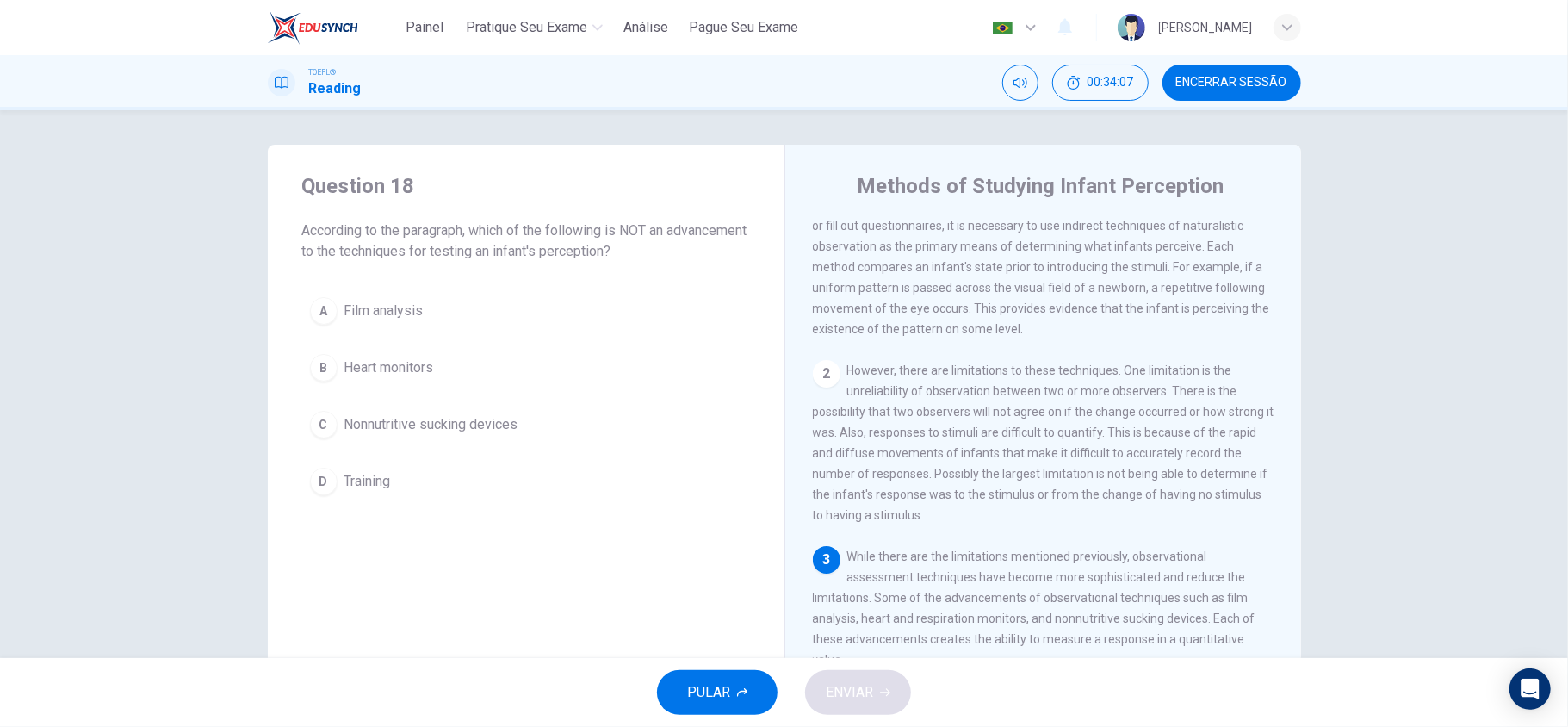
scroll to position [198, 0]
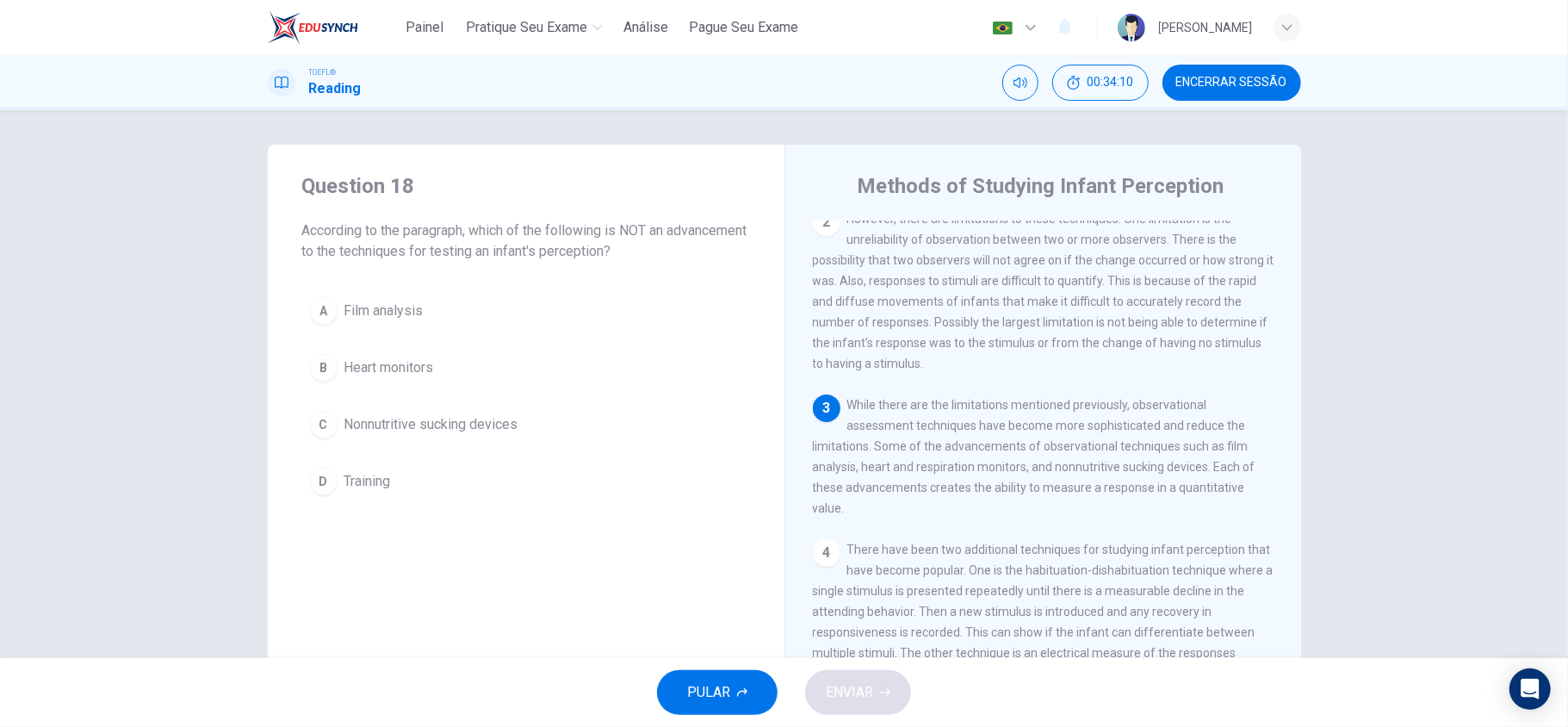
drag, startPoint x: 308, startPoint y: 251, endPoint x: 503, endPoint y: 259, distance: 195.2
click at [503, 259] on span "According to the paragraph, which of the following is NOT an advancement to the…" at bounding box center [526, 241] width 448 height 41
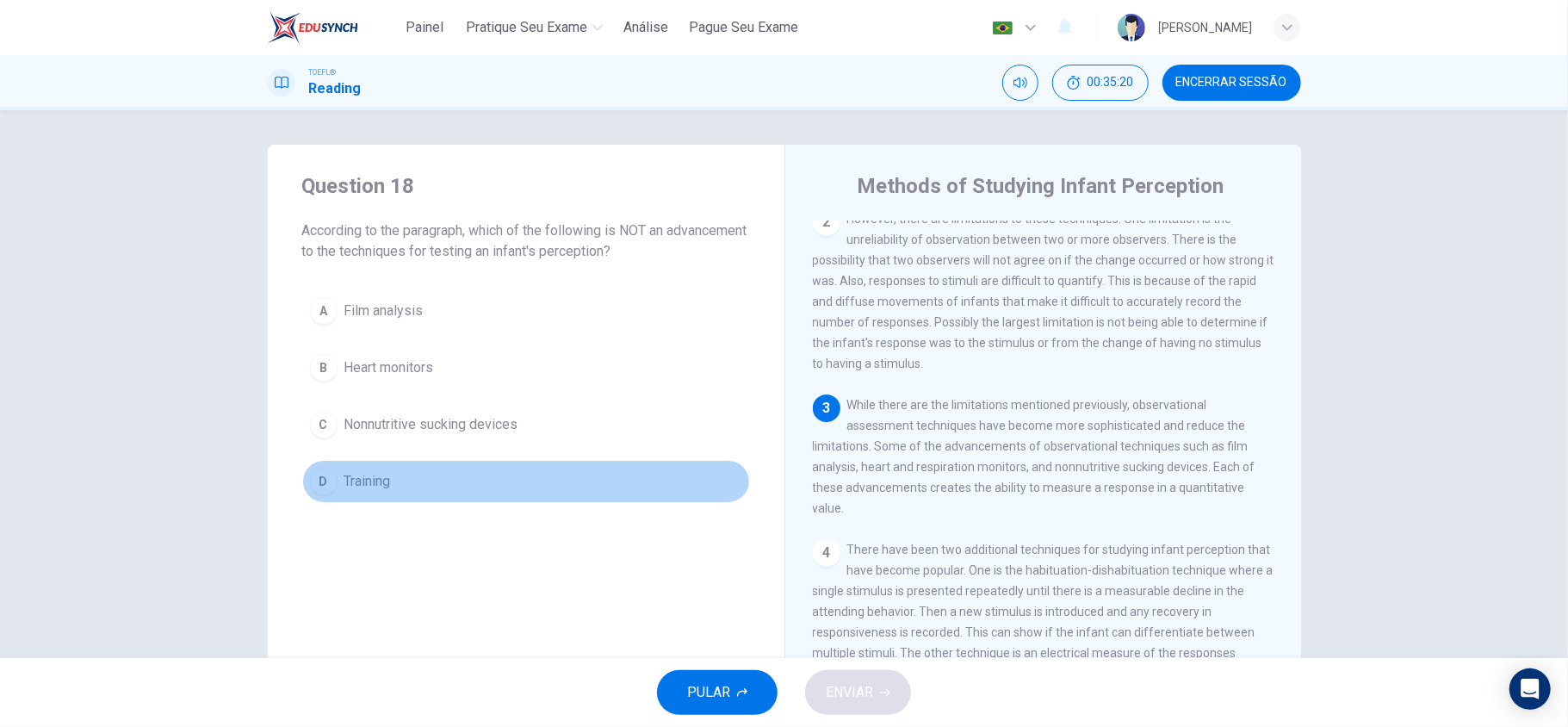
click at [398, 482] on button "D Training" at bounding box center [526, 482] width 448 height 43
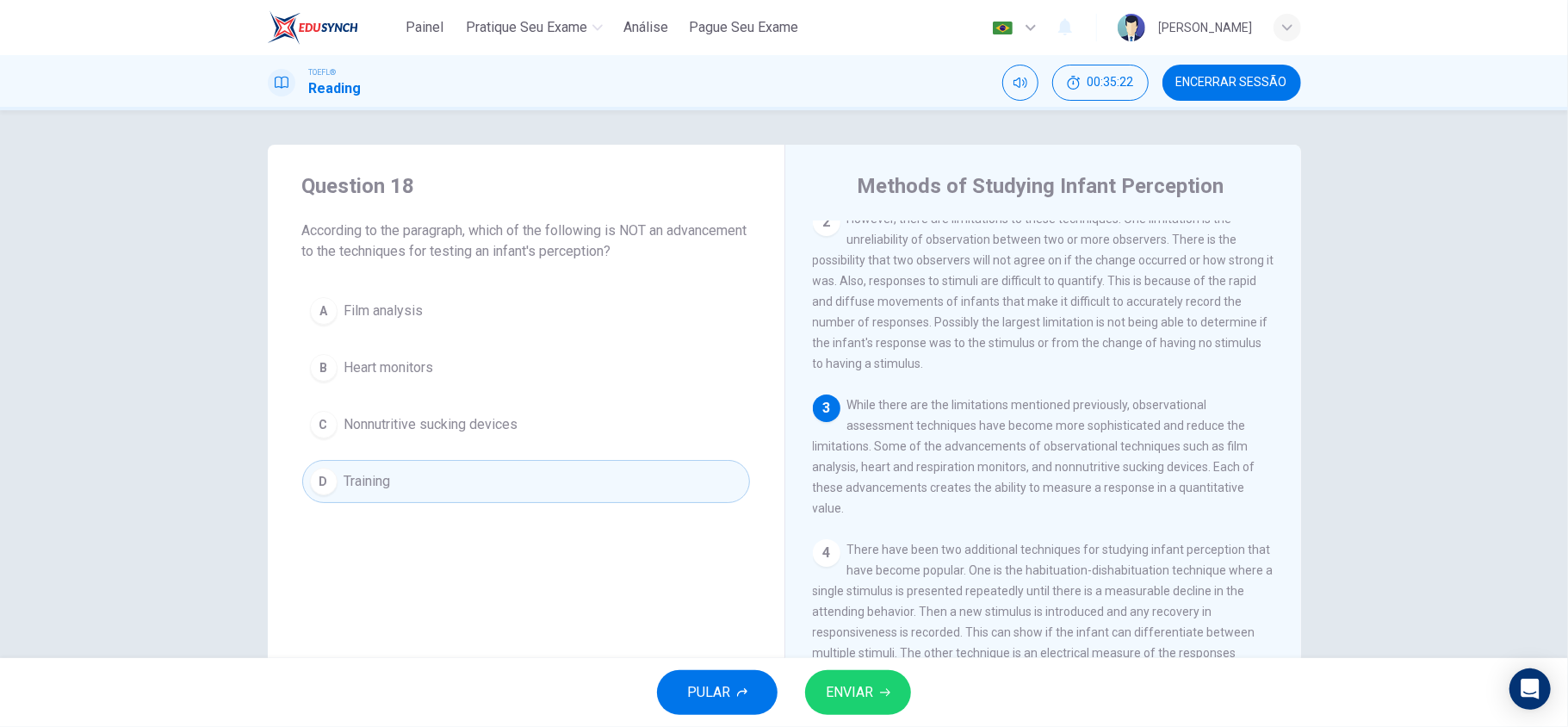
click at [888, 718] on div "PULAR ENVIAR" at bounding box center [784, 692] width 1568 height 69
click at [878, 703] on button "ENVIAR" at bounding box center [857, 693] width 106 height 45
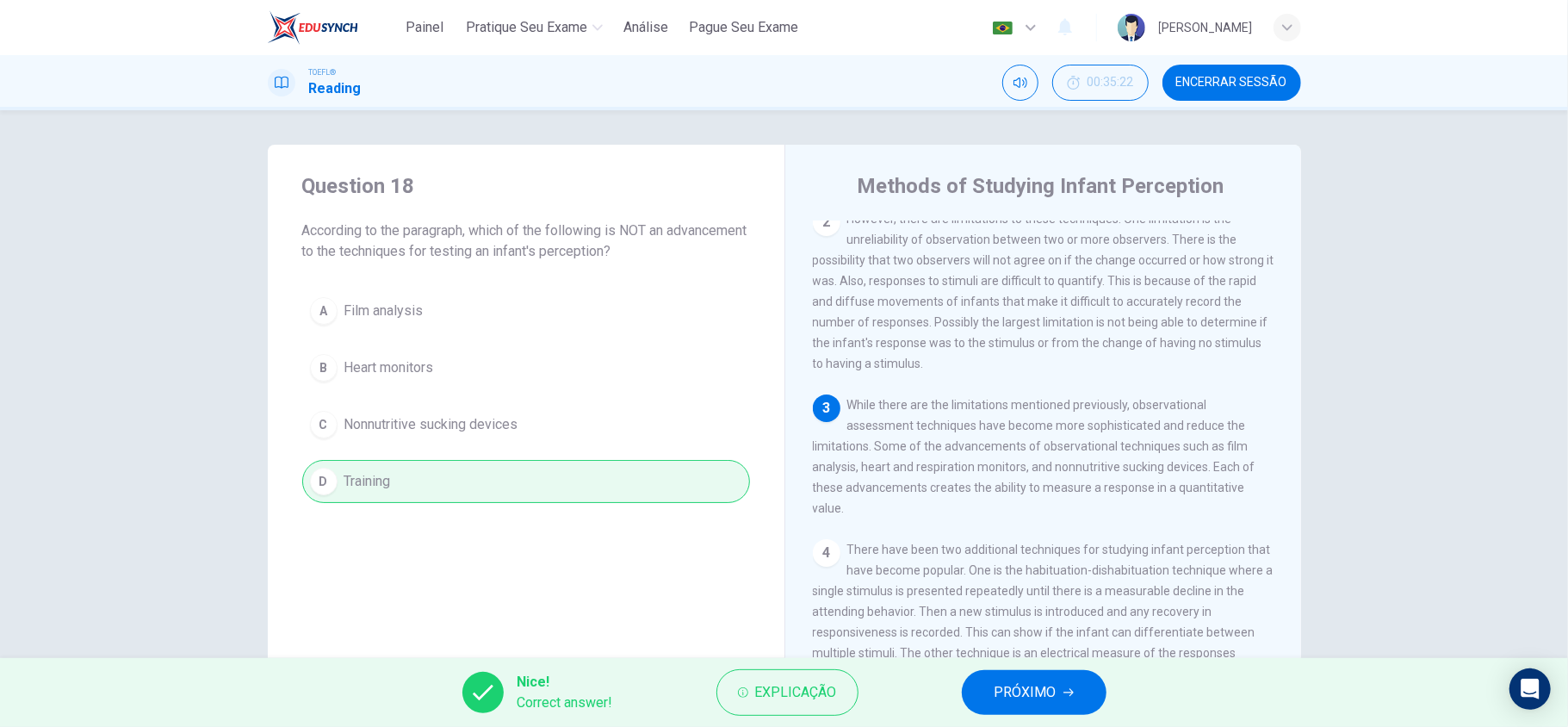
click at [1069, 687] on icon "button" at bounding box center [1068, 692] width 10 height 10
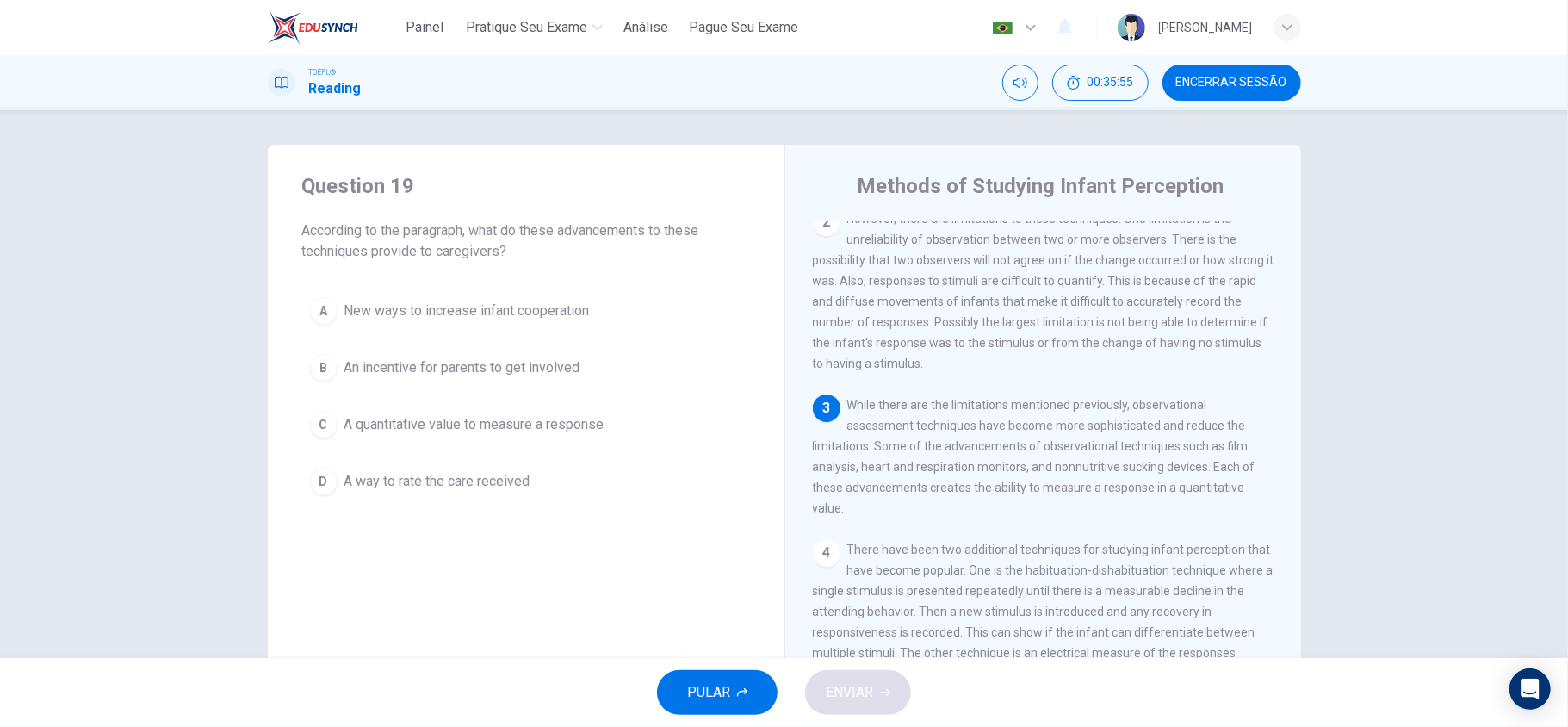
click at [483, 446] on button "C A quantitative value to measure a response" at bounding box center [526, 425] width 448 height 43
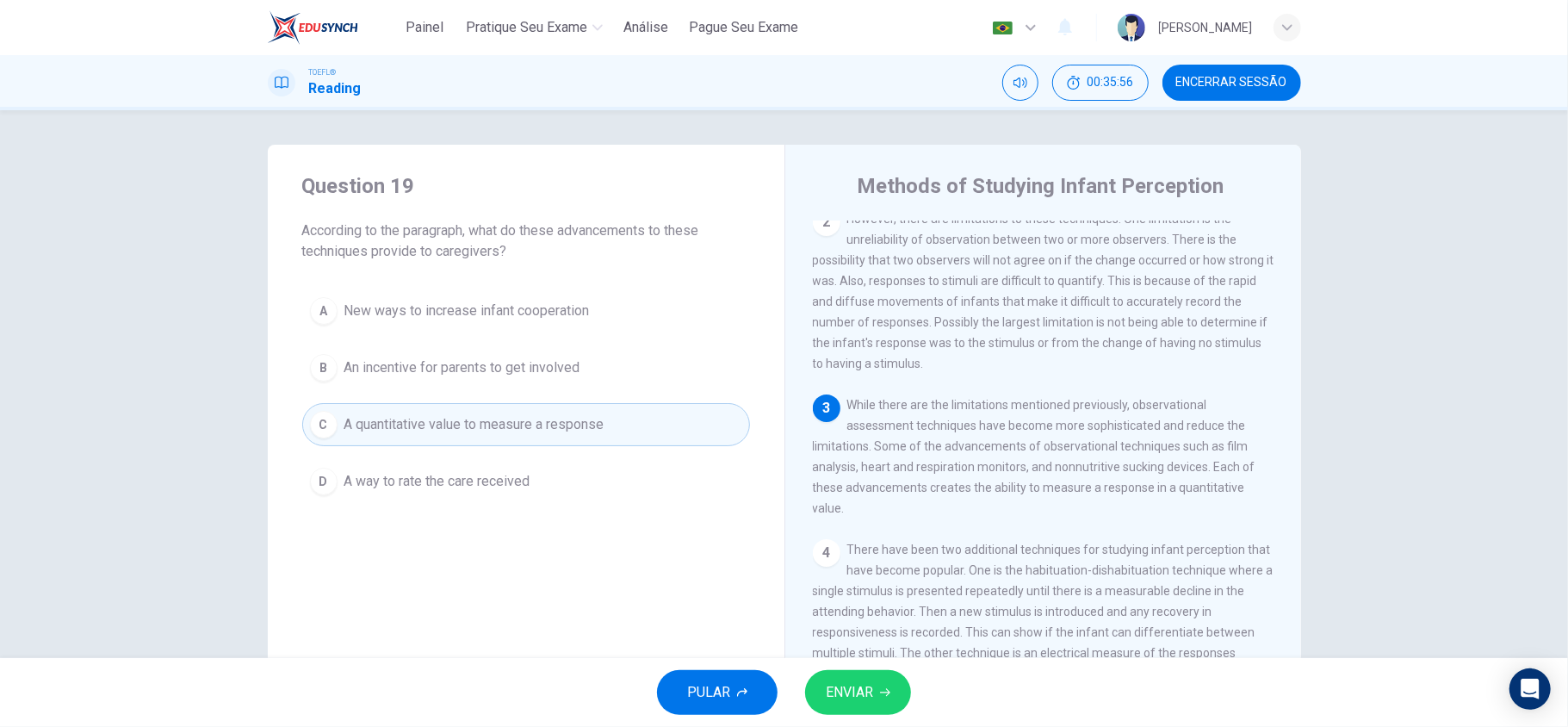
drag, startPoint x: 870, startPoint y: 681, endPoint x: 858, endPoint y: 683, distance: 12.2
click at [858, 683] on span "ENVIAR" at bounding box center [849, 693] width 47 height 24
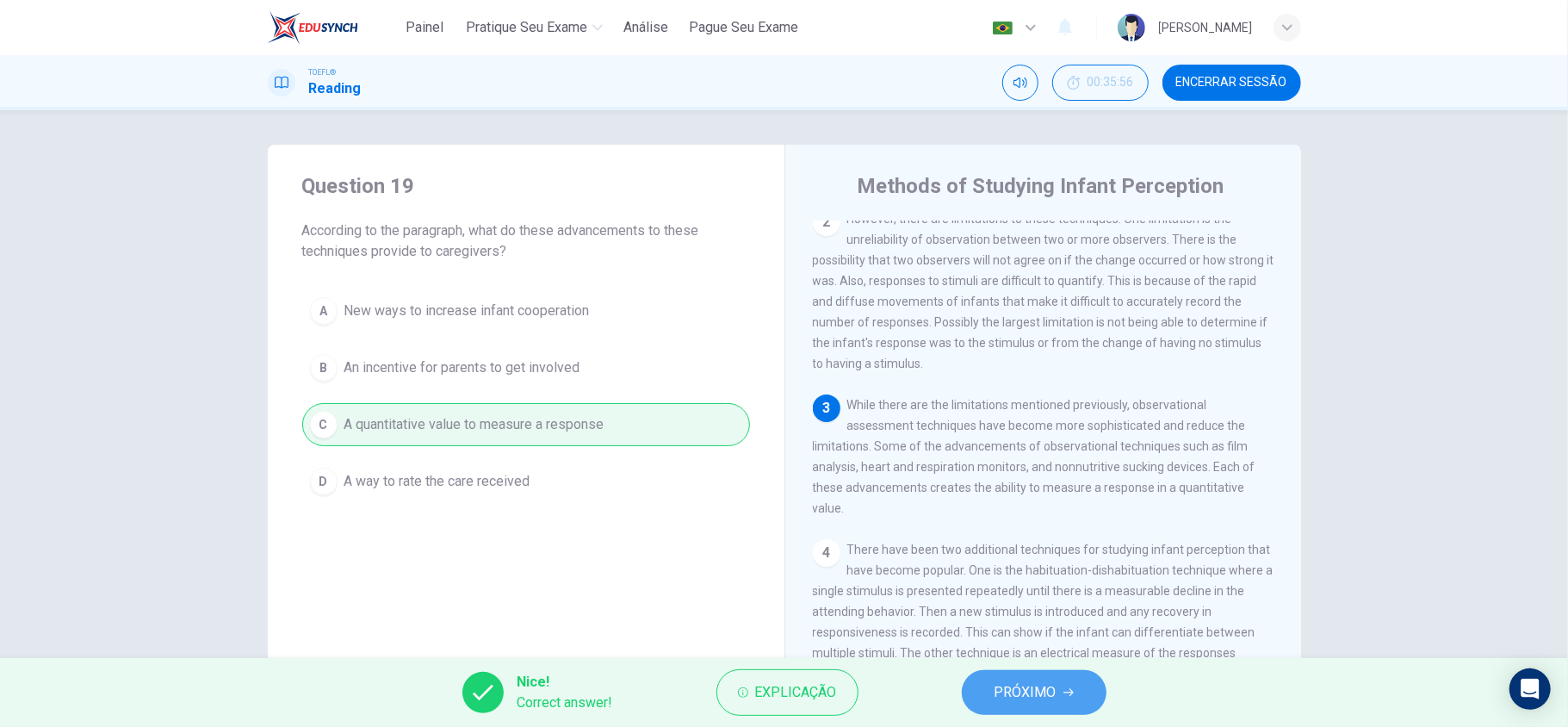
click at [1056, 696] on button "PRÓXIMO" at bounding box center [1034, 693] width 145 height 45
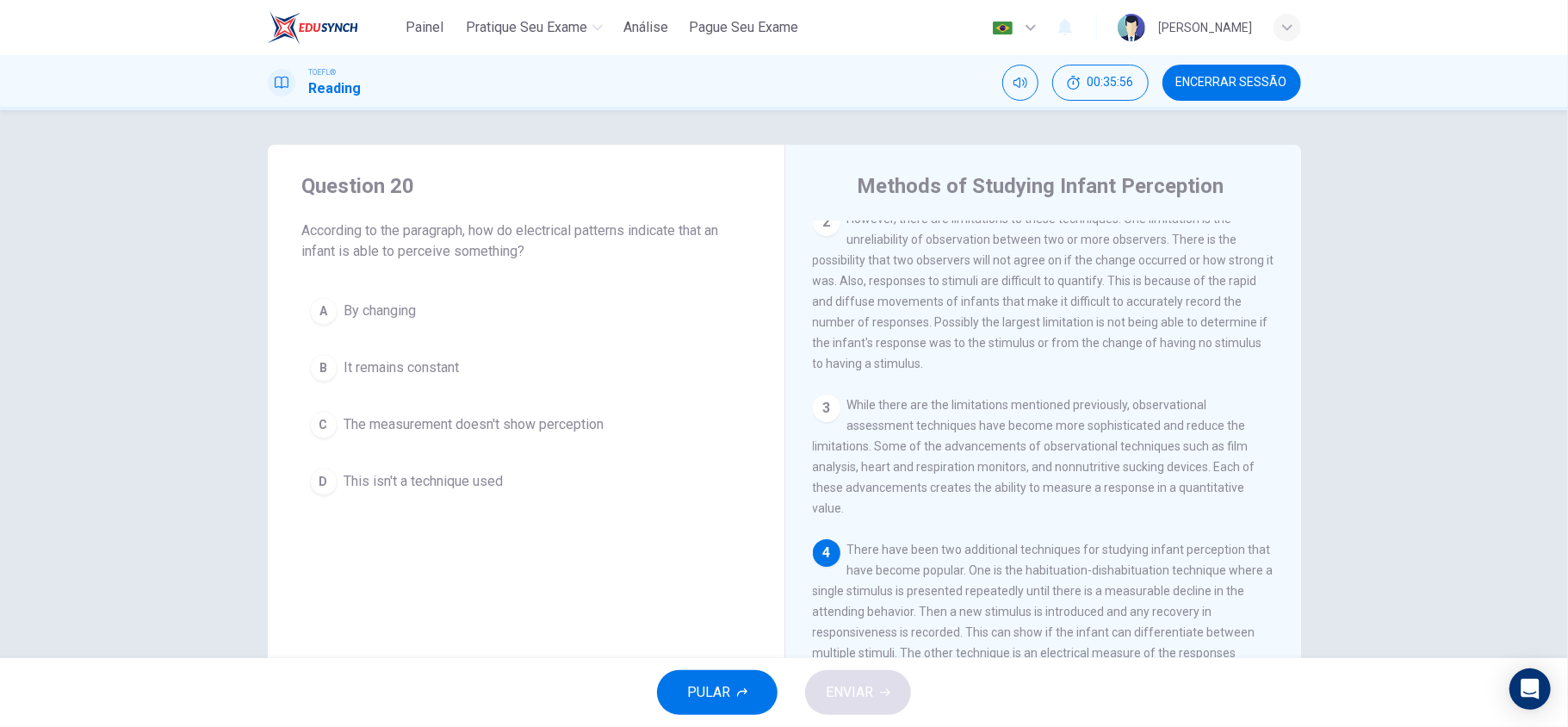
scroll to position [415, 0]
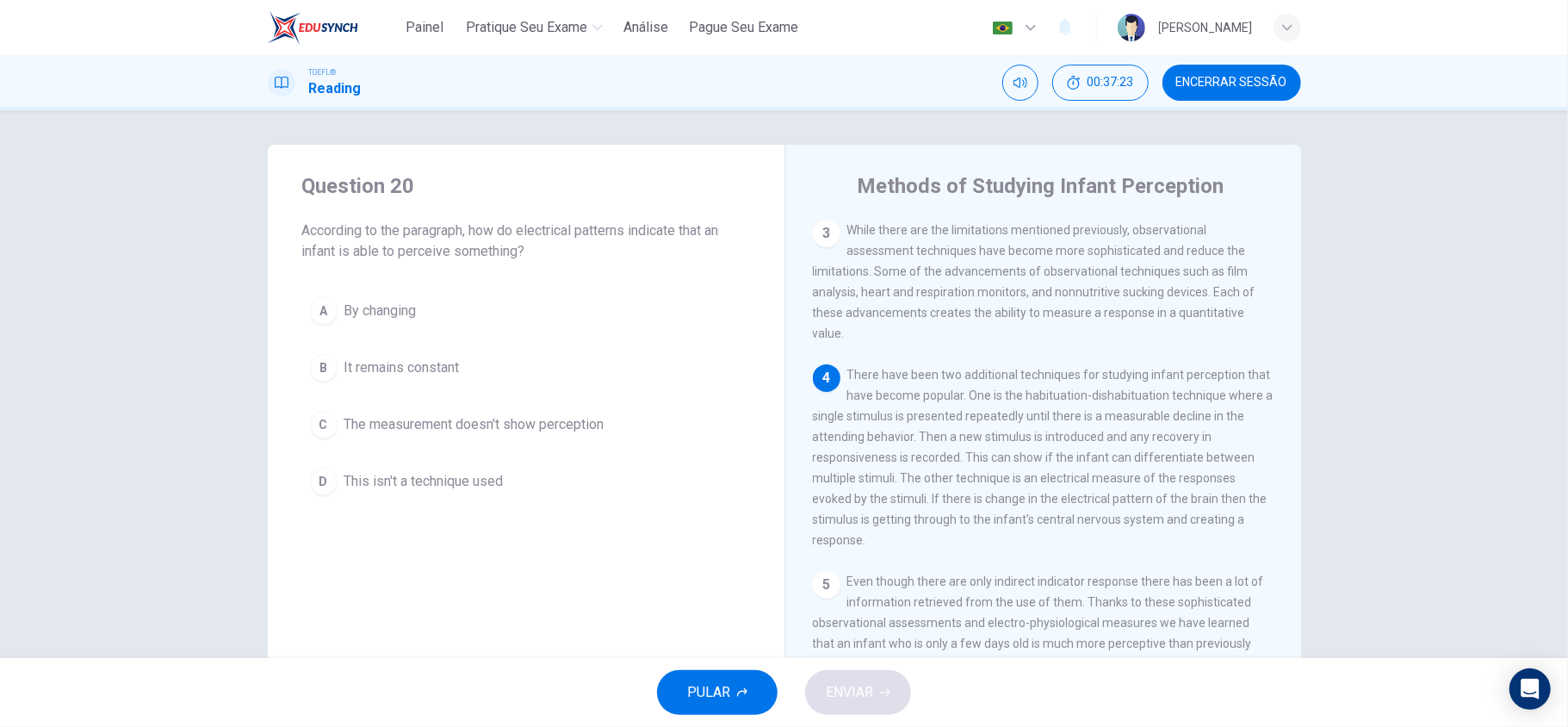
click at [404, 318] on span "By changing" at bounding box center [380, 311] width 72 height 21
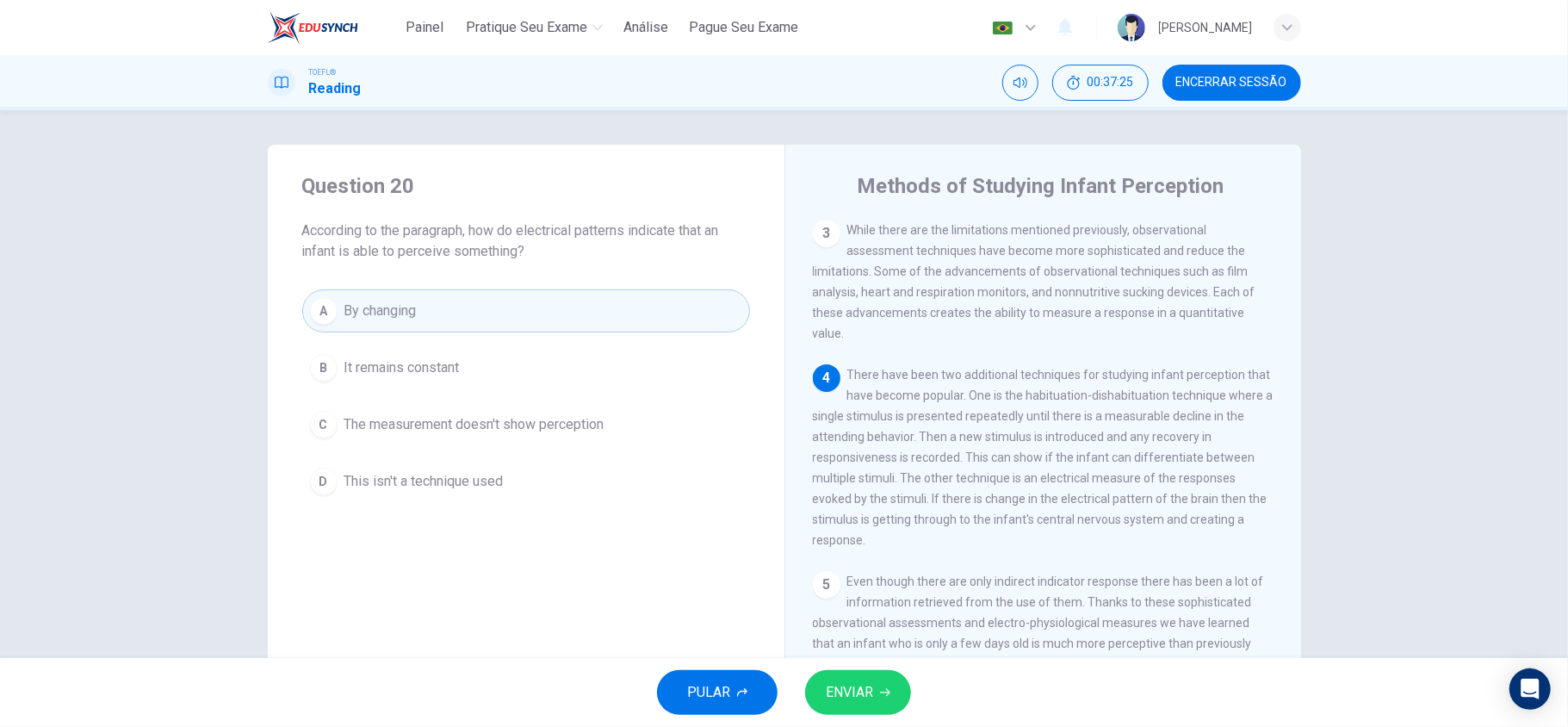
click at [888, 683] on button "ENVIAR" at bounding box center [857, 693] width 106 height 45
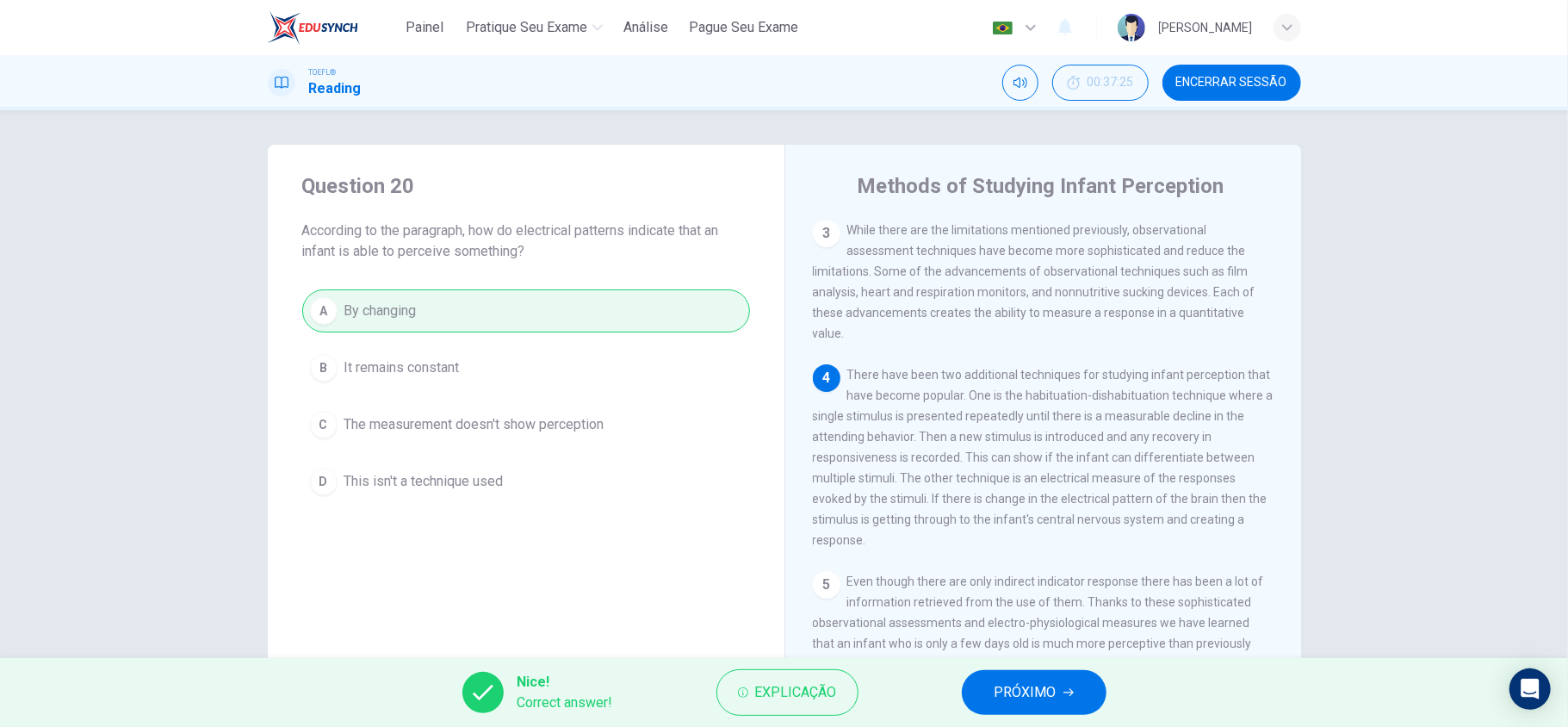
click at [1072, 683] on button "PRÓXIMO" at bounding box center [1034, 693] width 145 height 45
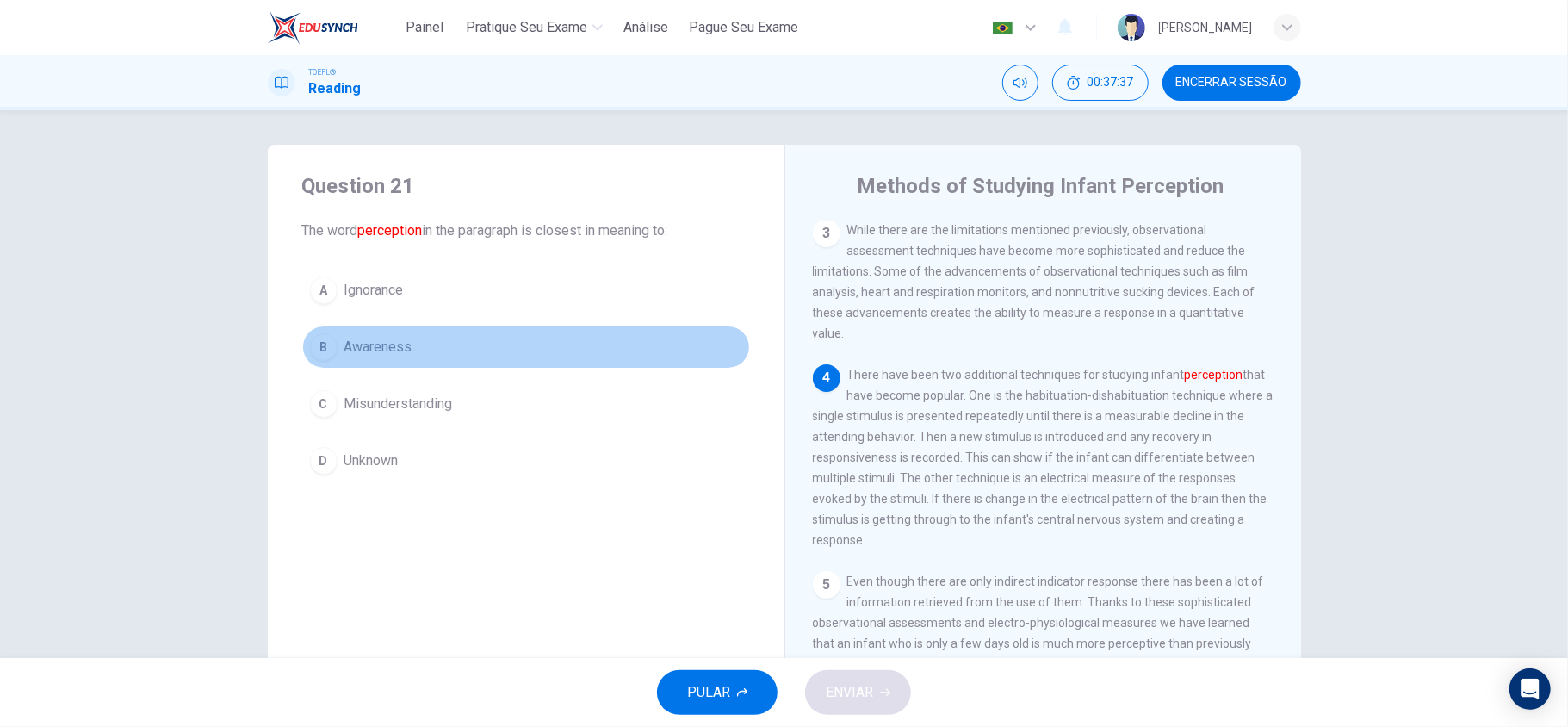
click at [383, 353] on span "Awareness" at bounding box center [378, 347] width 68 height 21
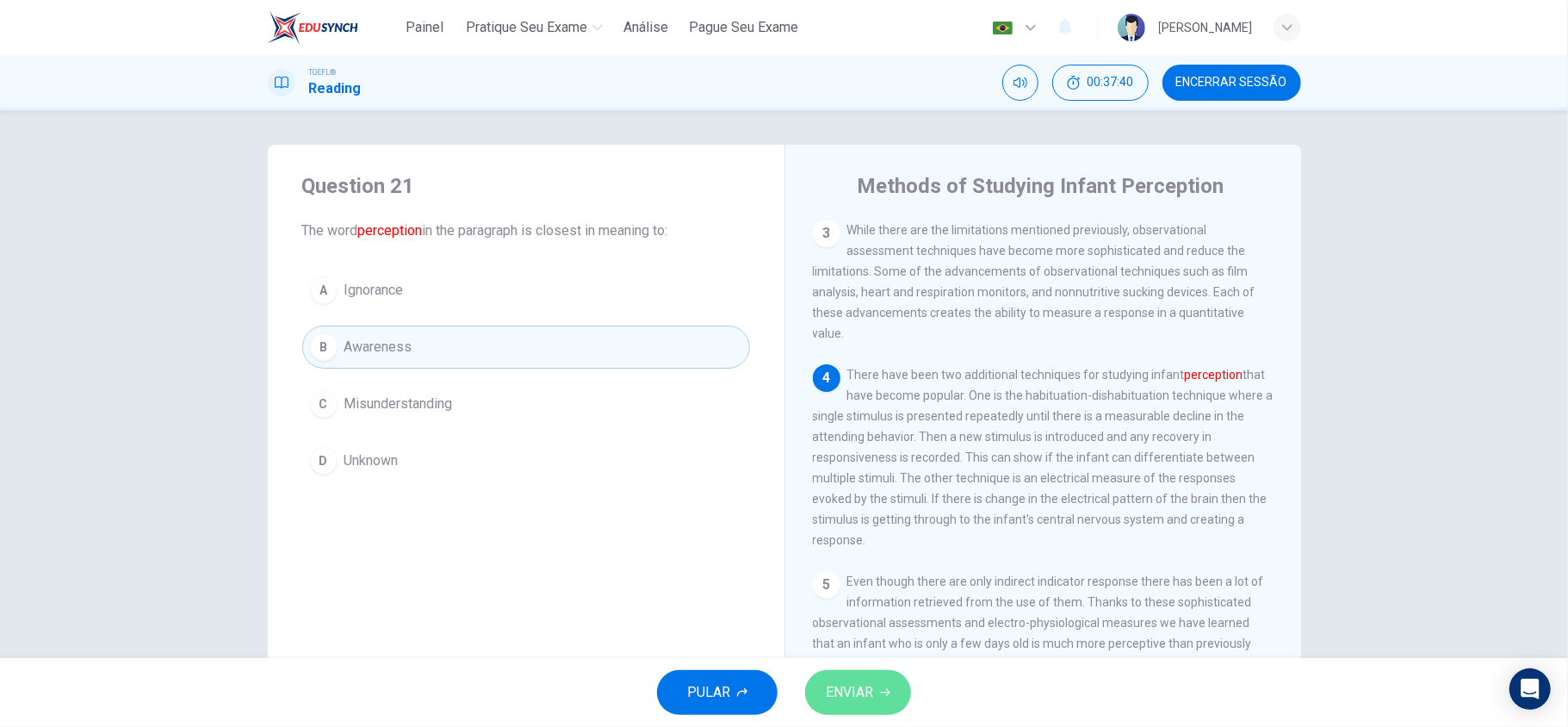
click at [869, 714] on button "ENVIAR" at bounding box center [857, 693] width 106 height 45
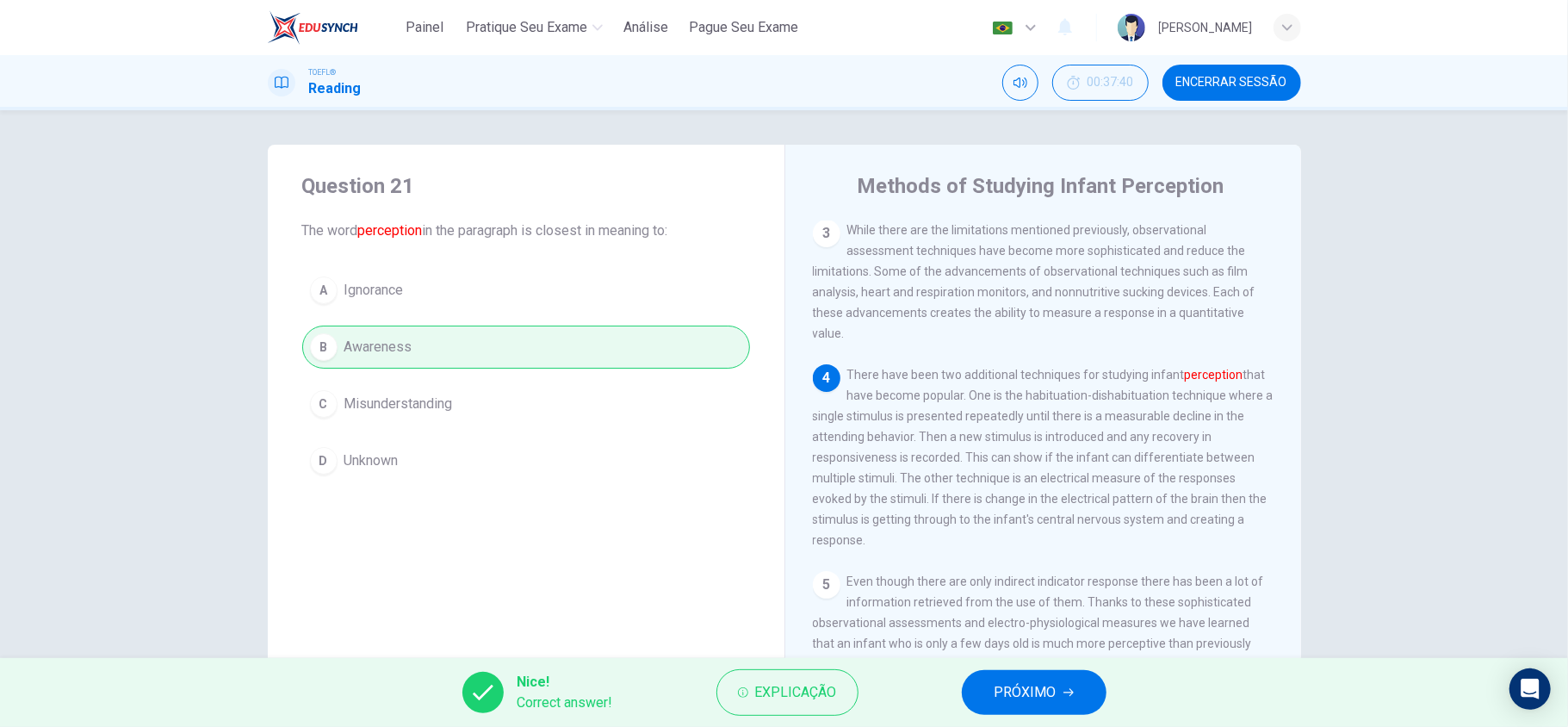
click at [1017, 700] on span "PRÓXIMO" at bounding box center [1026, 693] width 62 height 24
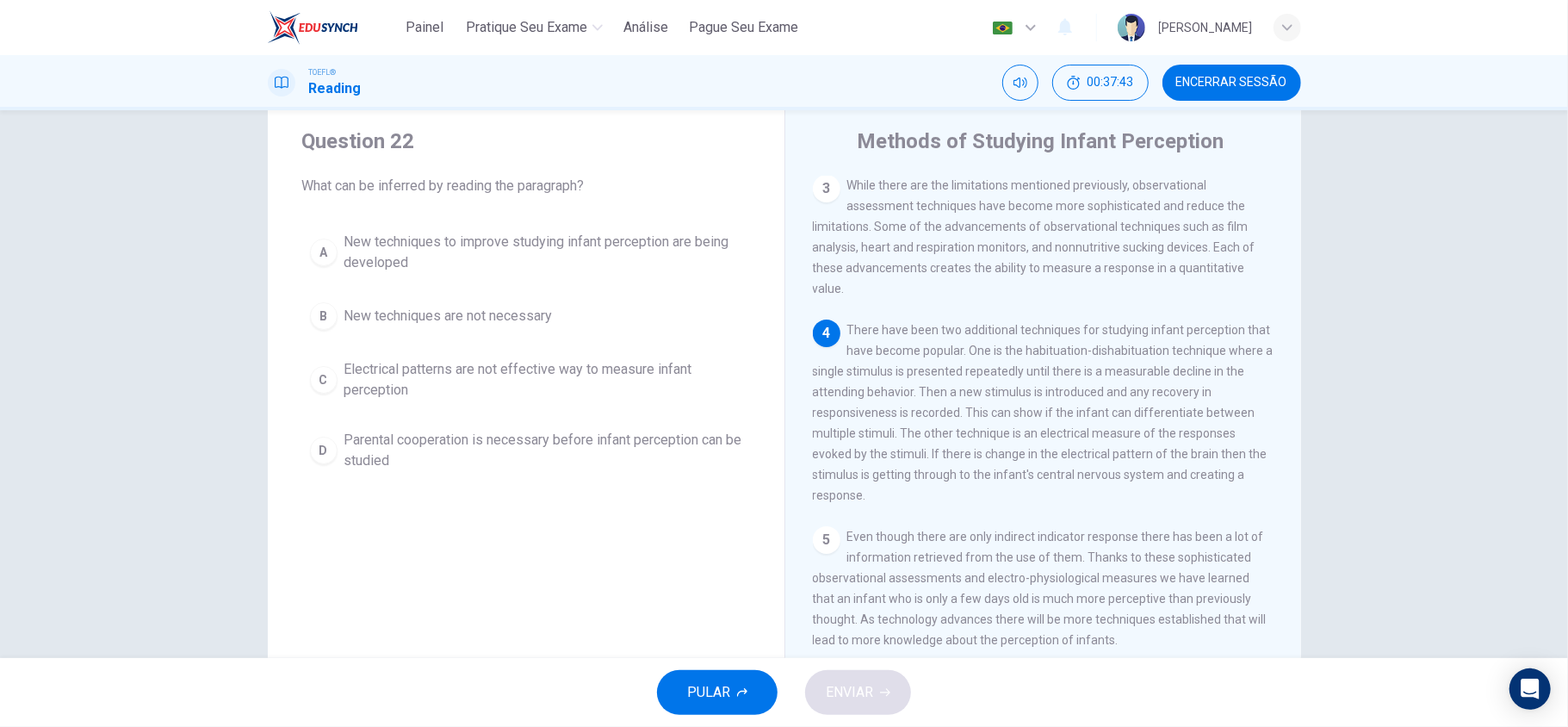
scroll to position [5, 0]
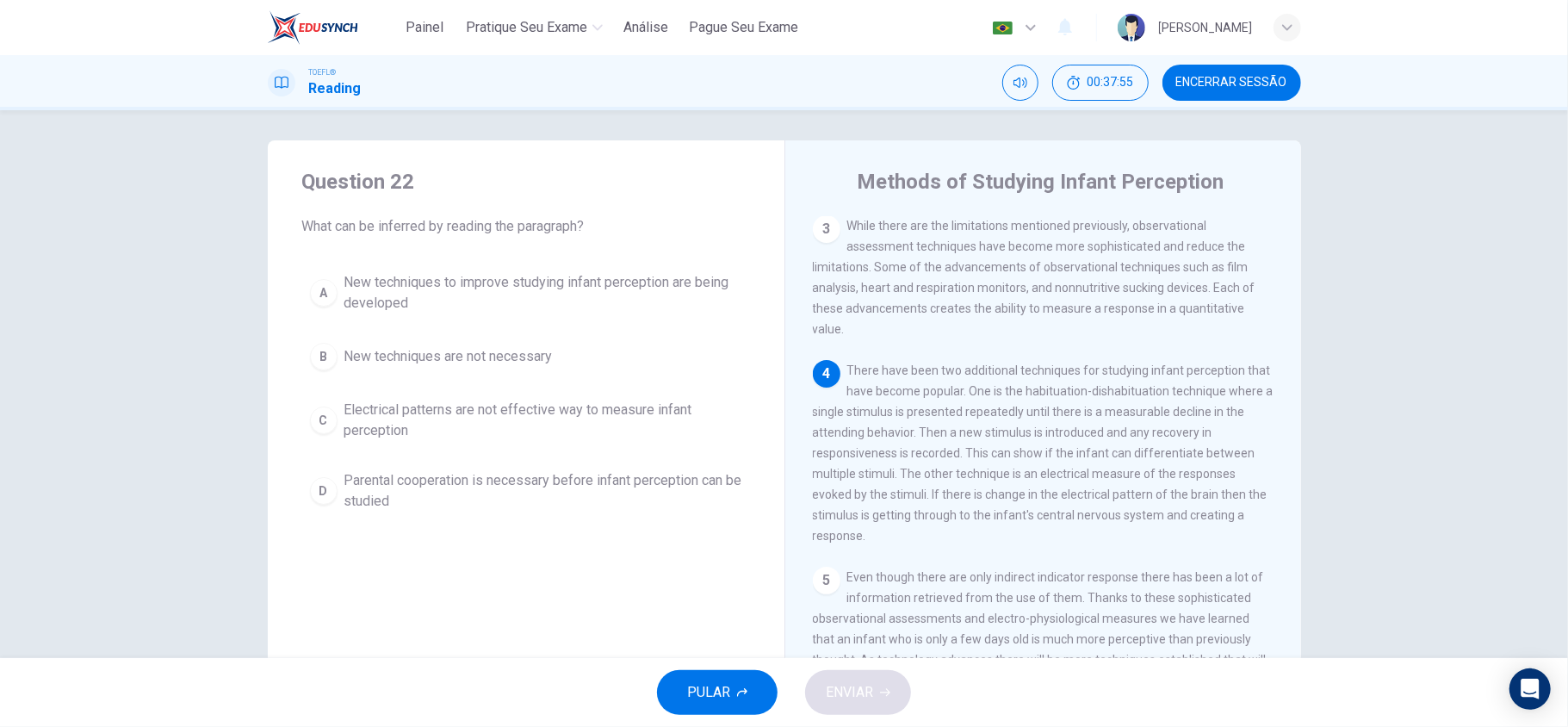
click at [472, 286] on span "New techniques to improve studying infant perception are being developed" at bounding box center [543, 293] width 398 height 41
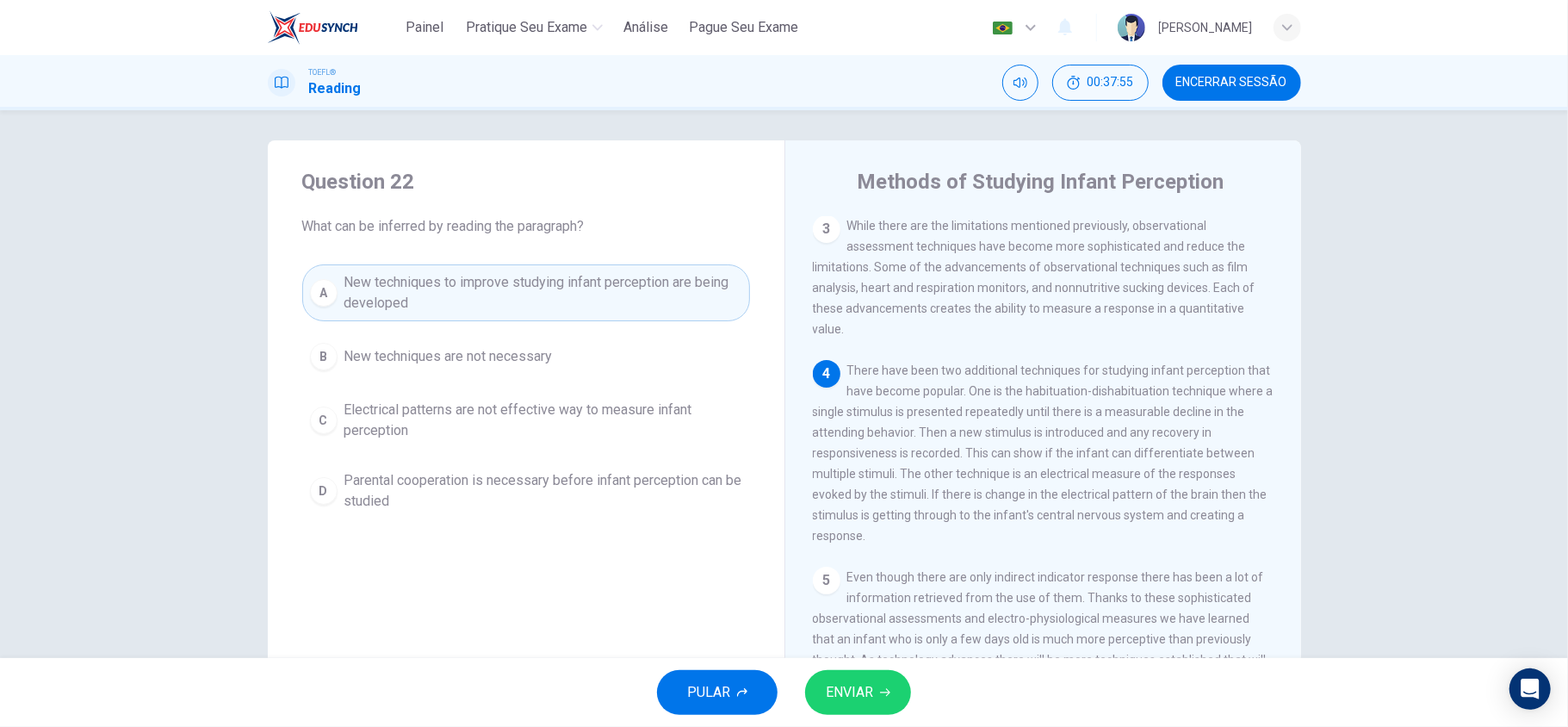
click at [855, 676] on button "ENVIAR" at bounding box center [857, 693] width 106 height 45
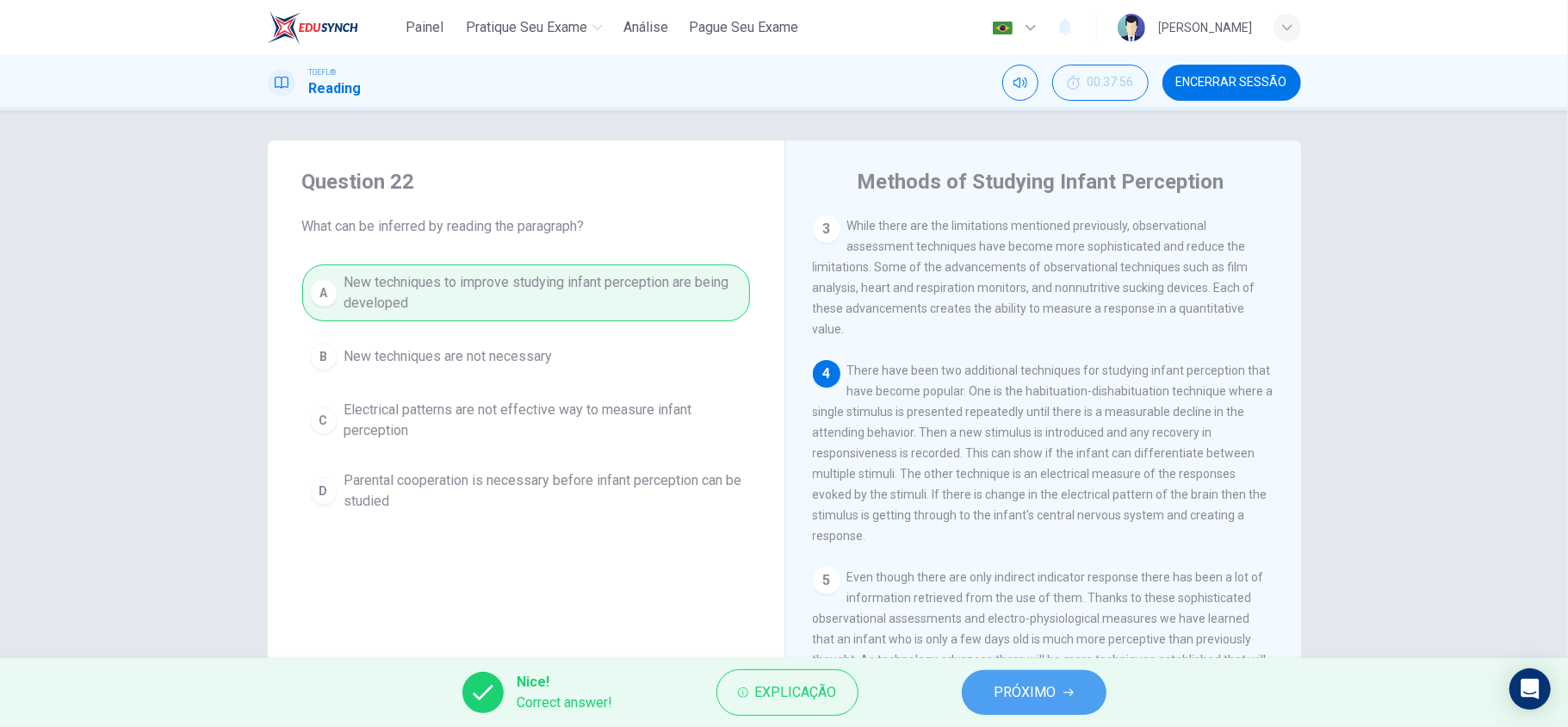
click at [1002, 673] on button "PRÓXIMO" at bounding box center [1034, 693] width 145 height 45
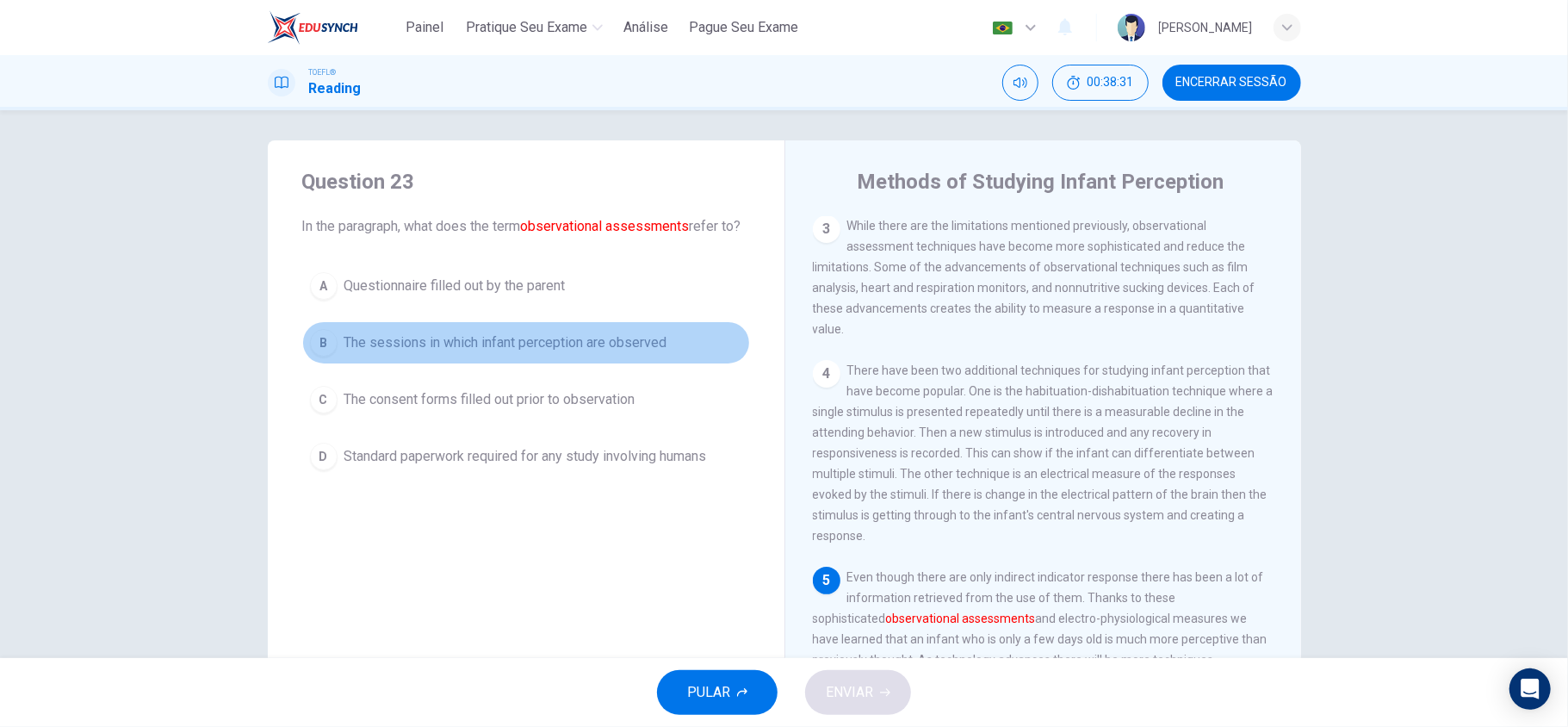
click at [584, 364] on button "B The sessions in which infant perception are observed" at bounding box center [526, 343] width 448 height 43
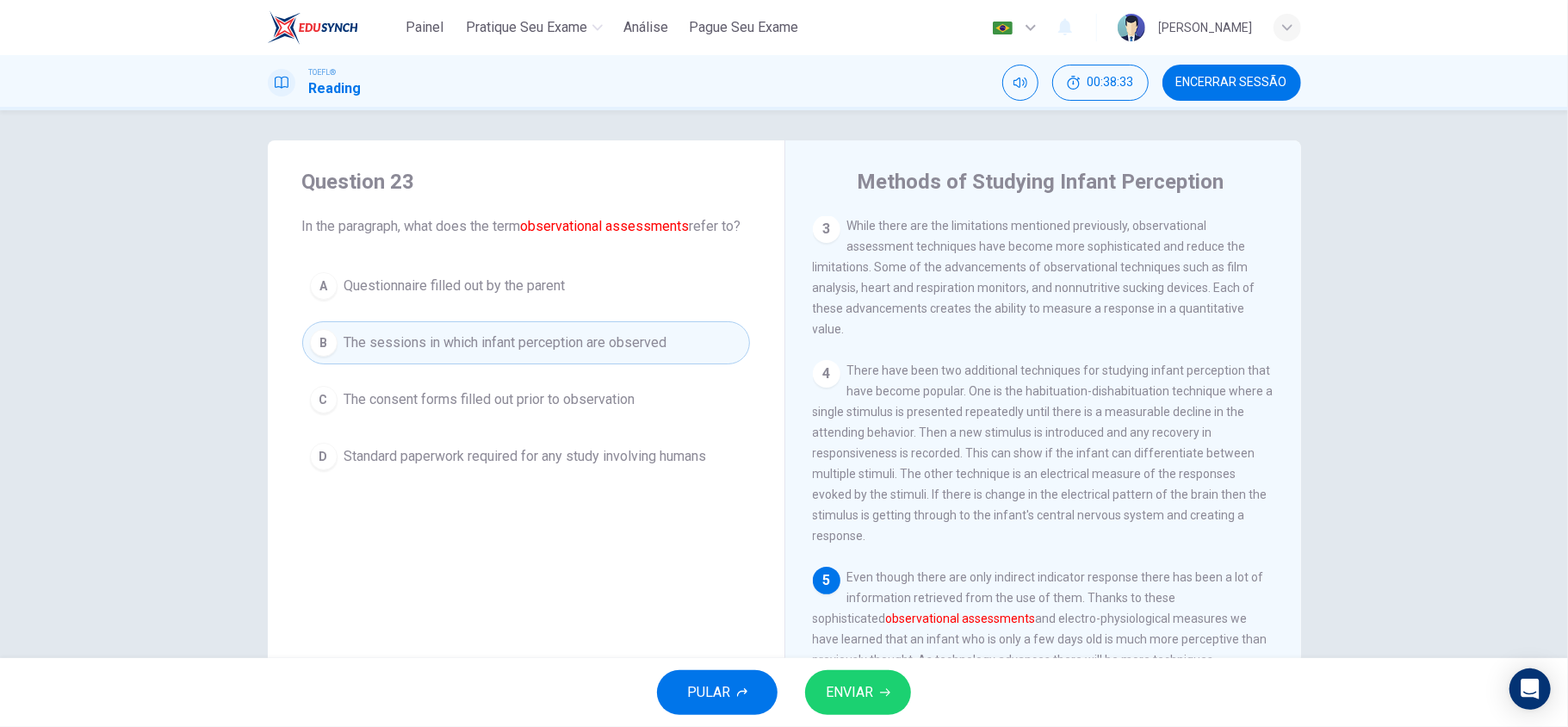
click at [899, 704] on button "ENVIAR" at bounding box center [857, 693] width 106 height 45
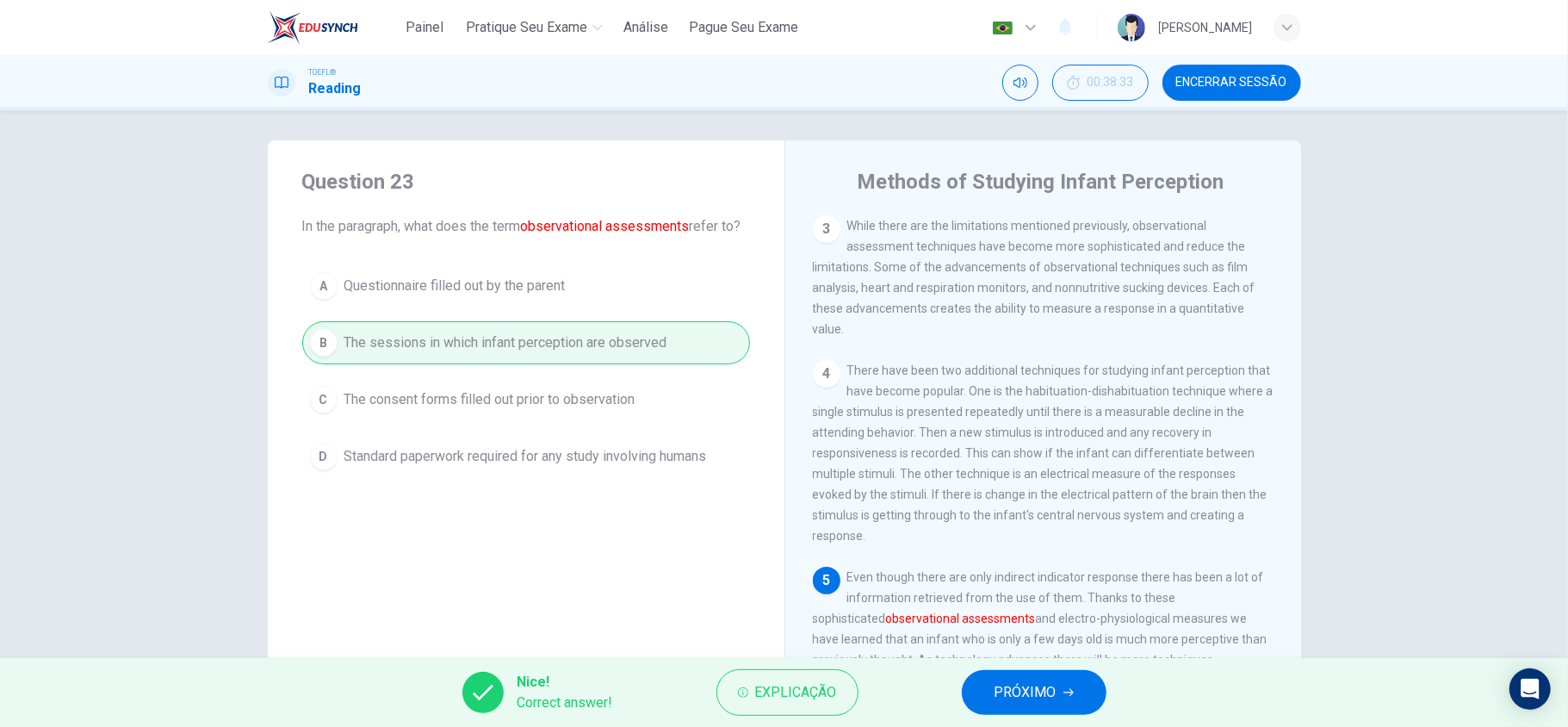
click at [1010, 703] on span "PRÓXIMO" at bounding box center [1026, 693] width 62 height 24
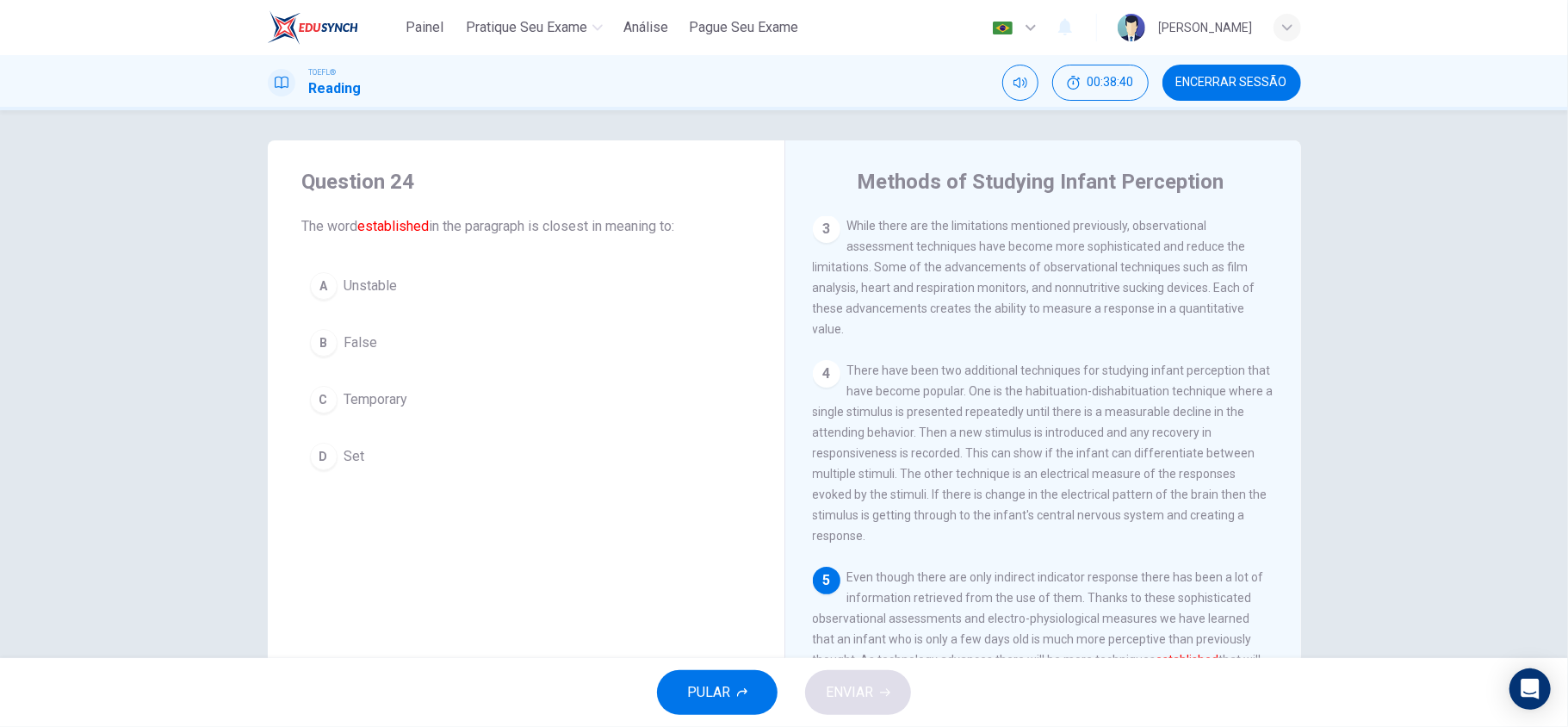
scroll to position [119, 0]
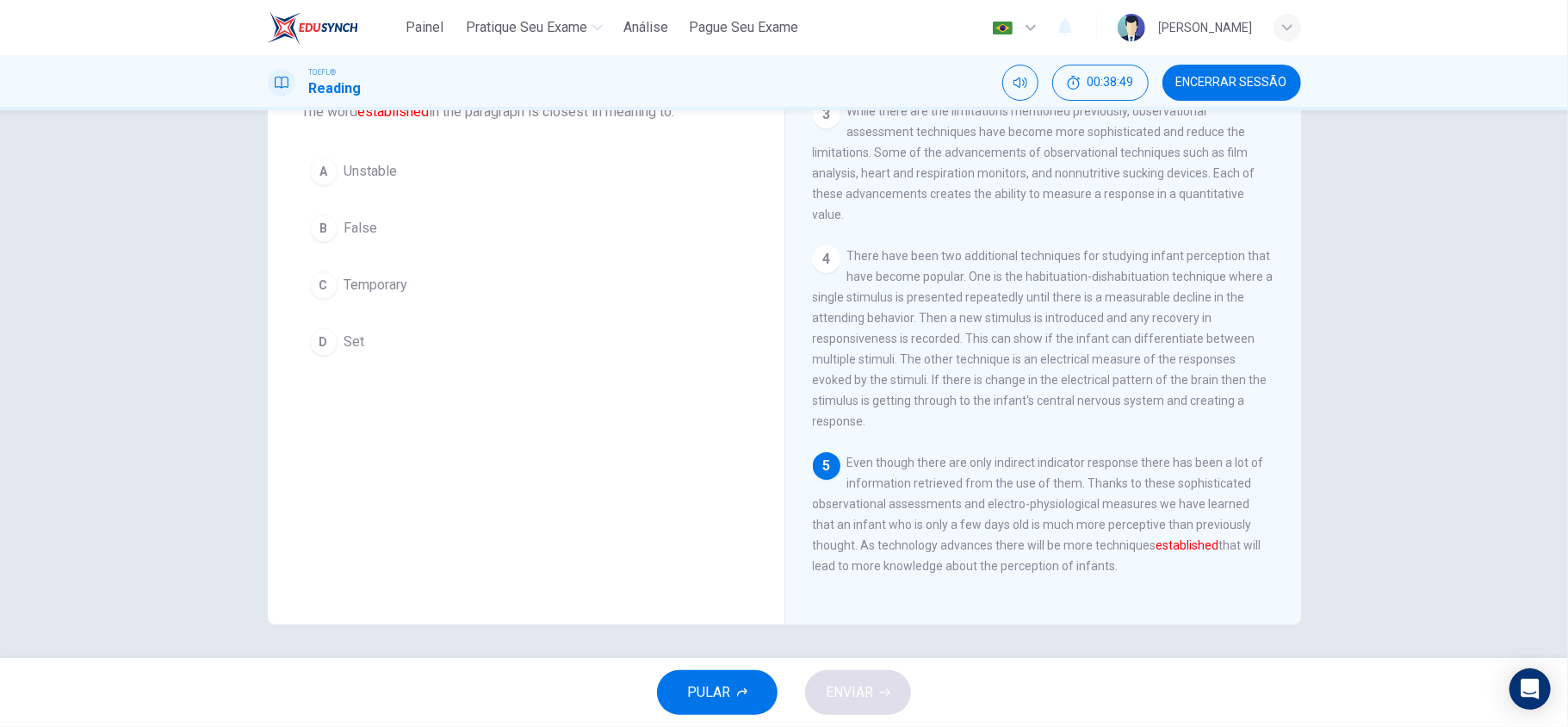
click at [373, 339] on button "D Set" at bounding box center [526, 342] width 448 height 43
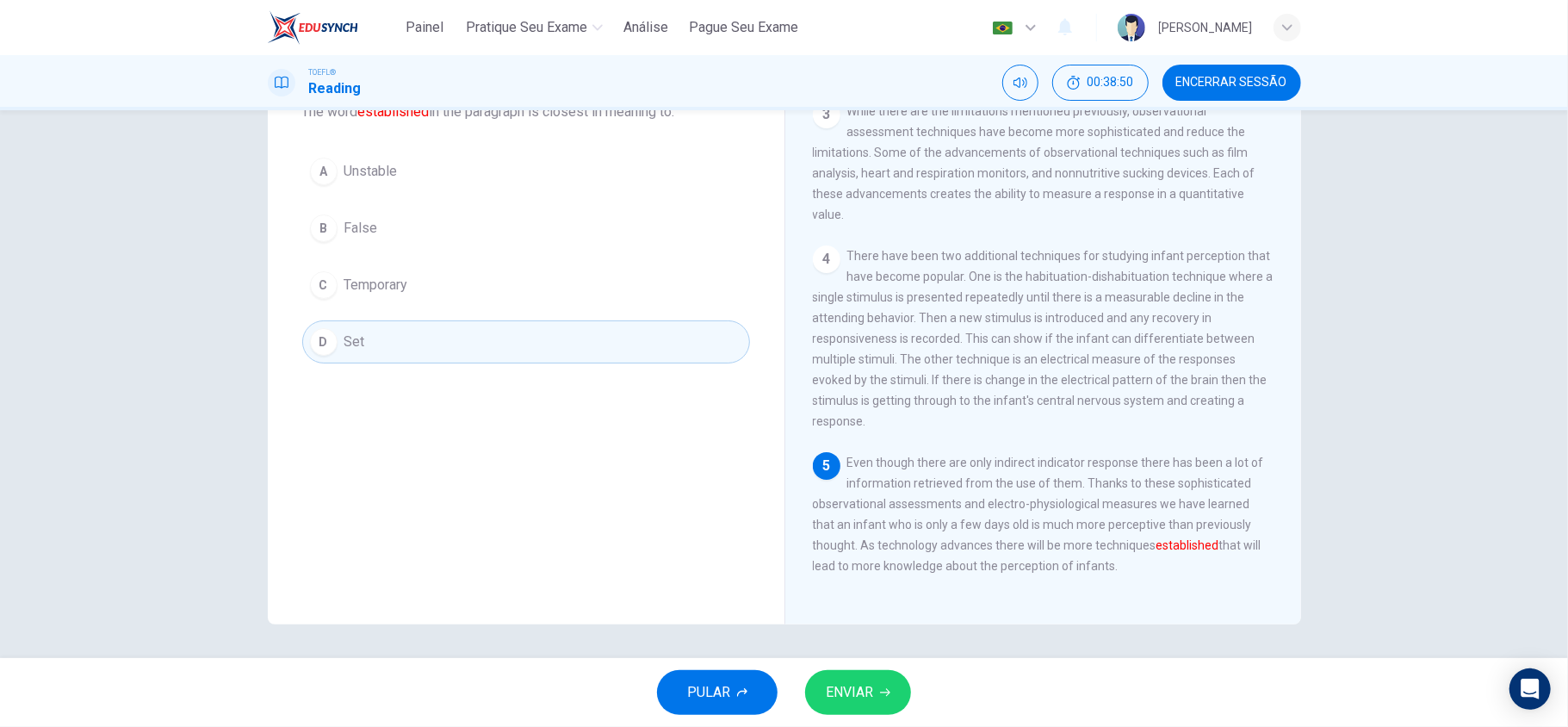
click at [856, 696] on span "ENVIAR" at bounding box center [849, 693] width 47 height 24
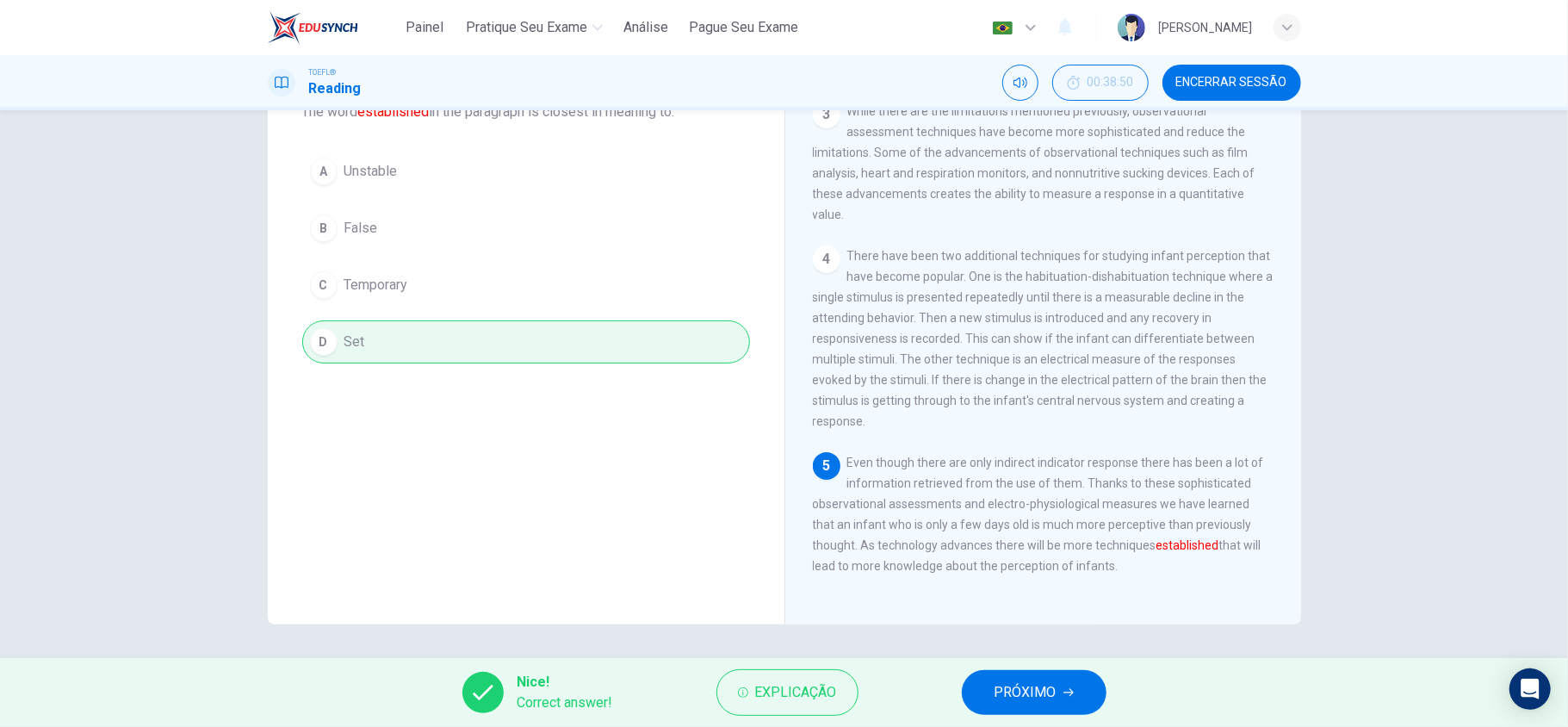
click at [1051, 690] on span "PRÓXIMO" at bounding box center [1026, 693] width 62 height 24
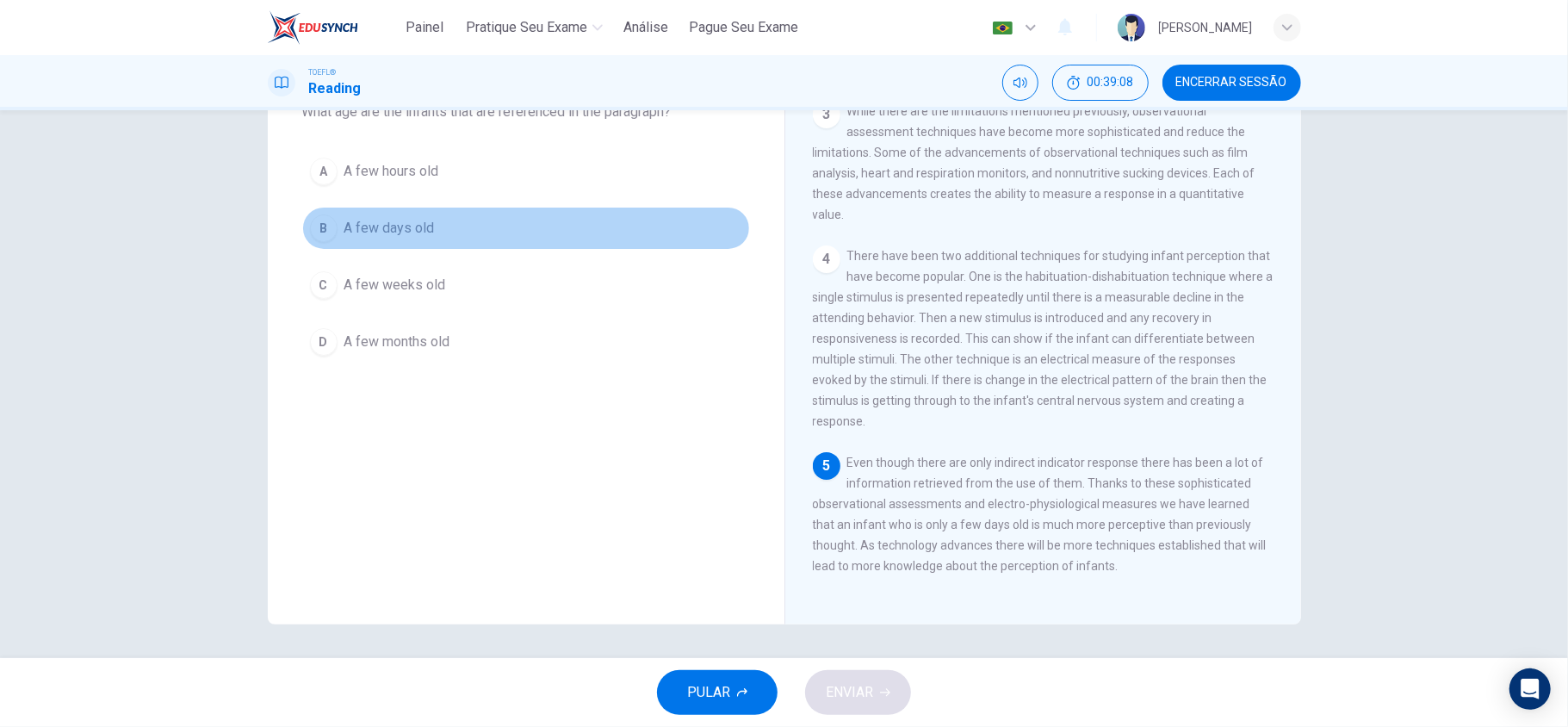
click at [383, 228] on span "A few days old" at bounding box center [390, 228] width 90 height 21
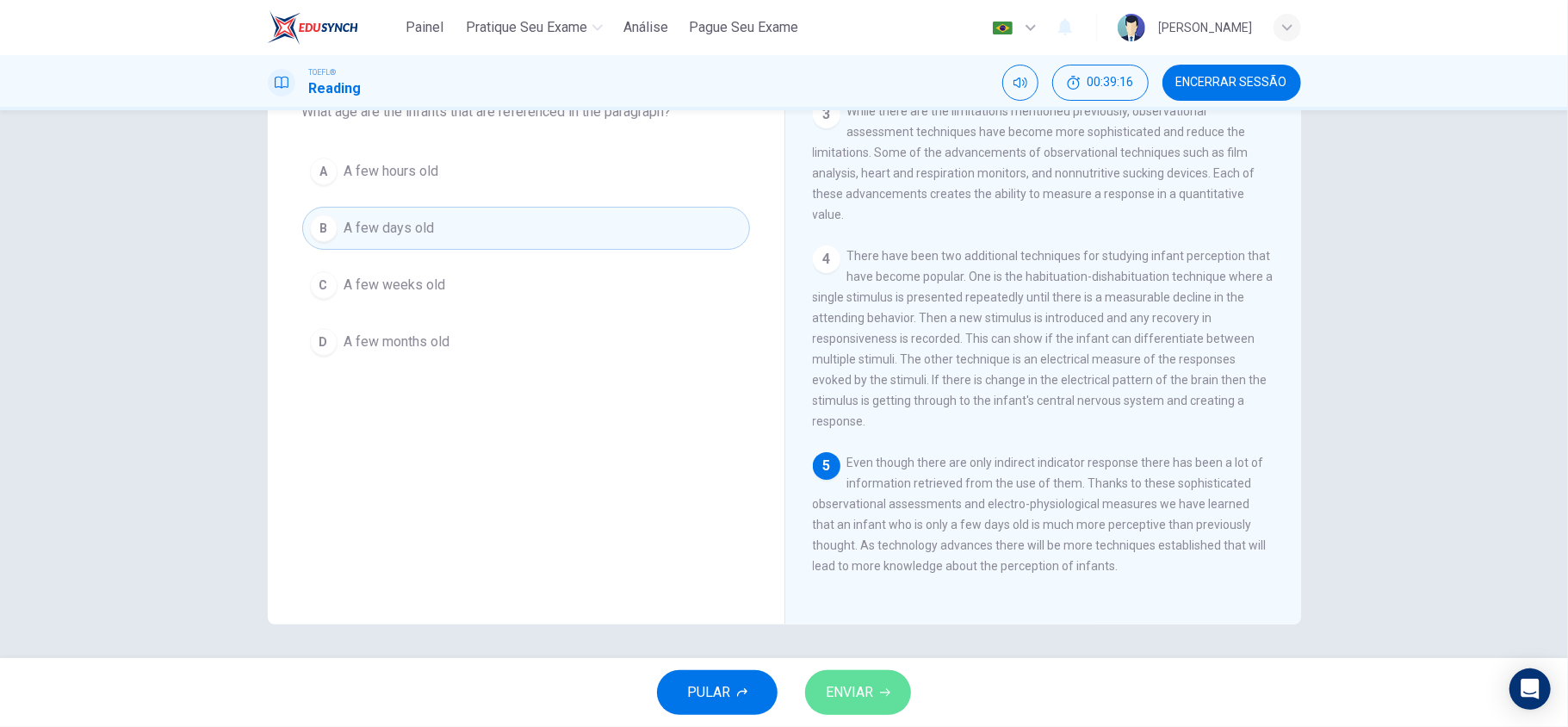
click at [861, 683] on span "ENVIAR" at bounding box center [849, 693] width 47 height 24
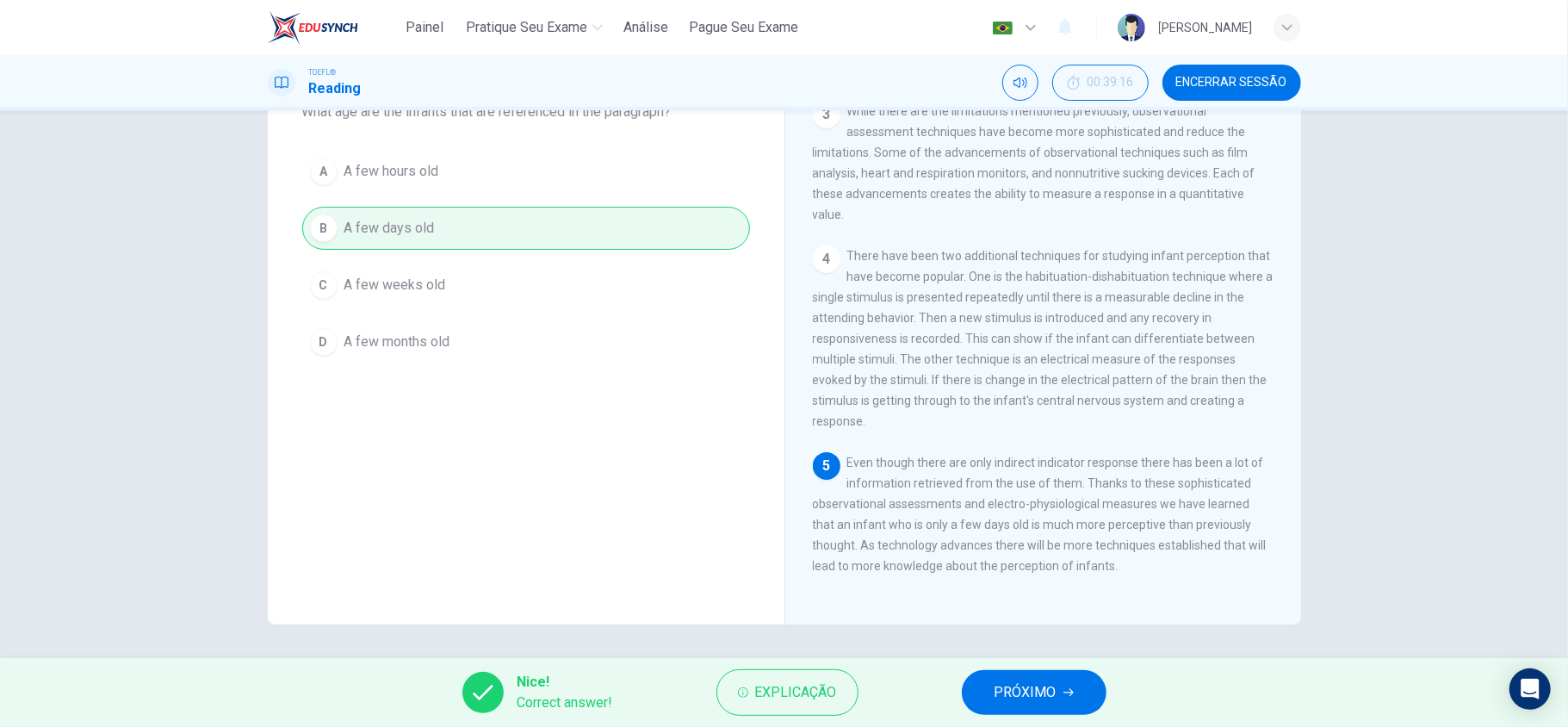
click at [1090, 670] on div "Nice! Correct answer! Explicação PRÓXIMO" at bounding box center [784, 692] width 1568 height 69
click at [1067, 683] on button "PRÓXIMO" at bounding box center [1034, 693] width 145 height 45
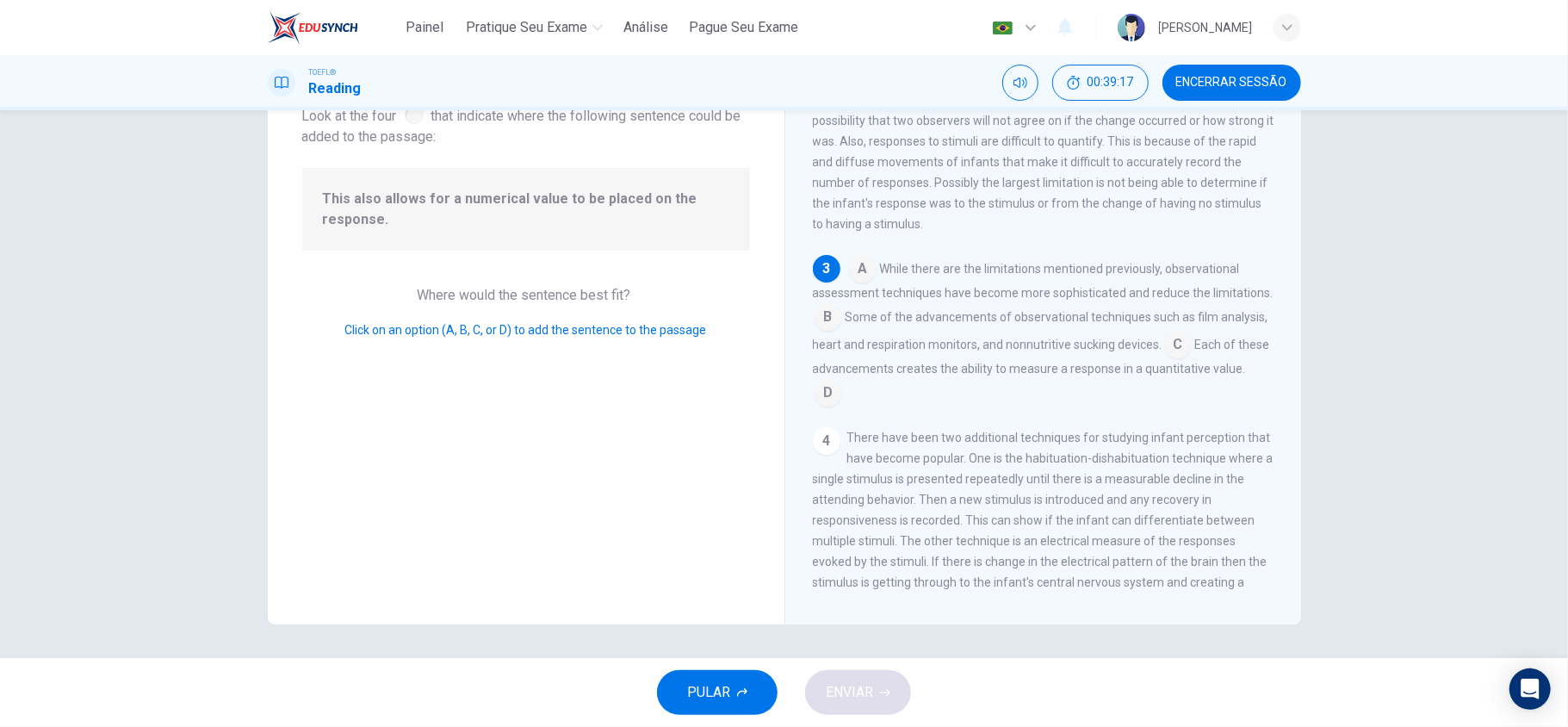
scroll to position [5, 0]
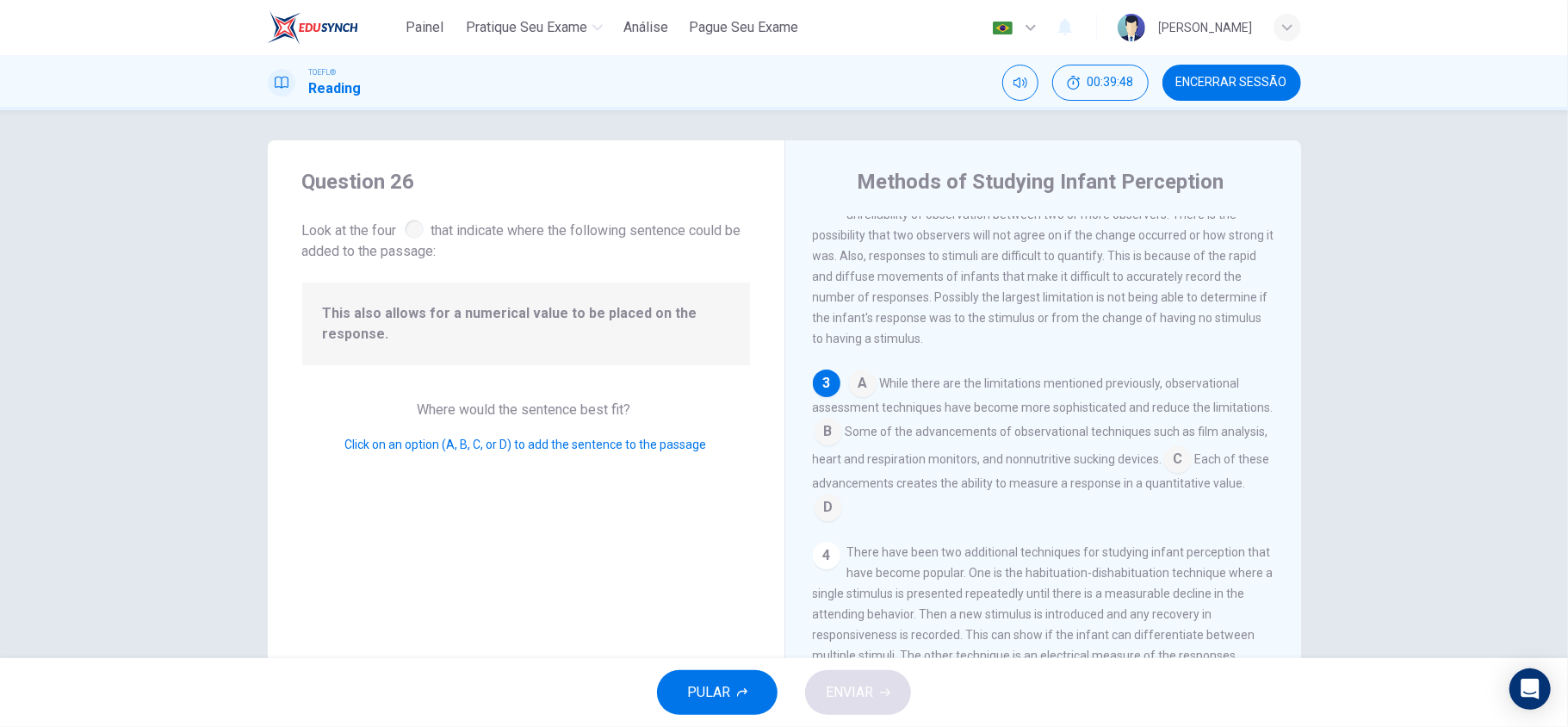
click at [842, 517] on input at bounding box center [827, 509] width 27 height 27
click at [883, 707] on button "ENVIAR" at bounding box center [857, 693] width 106 height 45
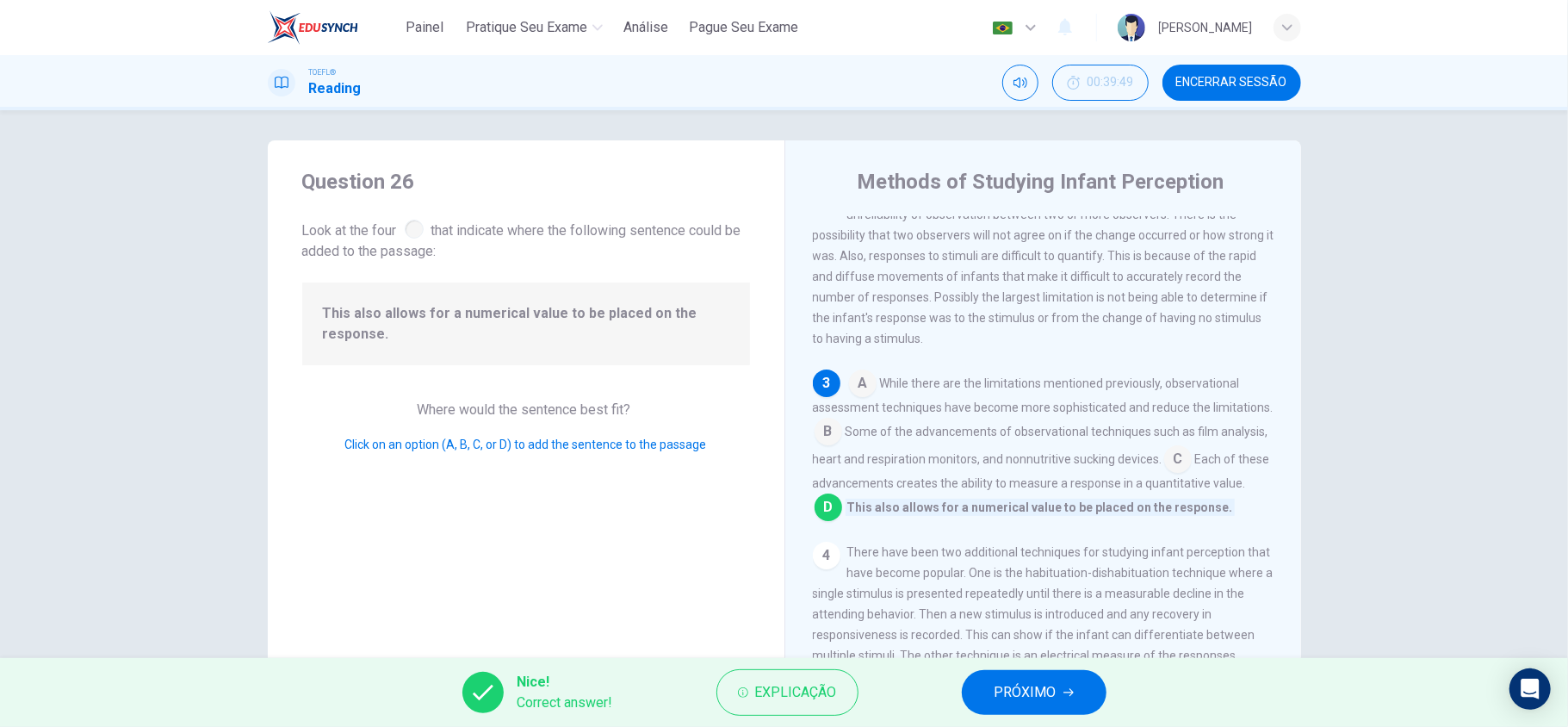
click at [996, 684] on span "PRÓXIMO" at bounding box center [1026, 693] width 62 height 24
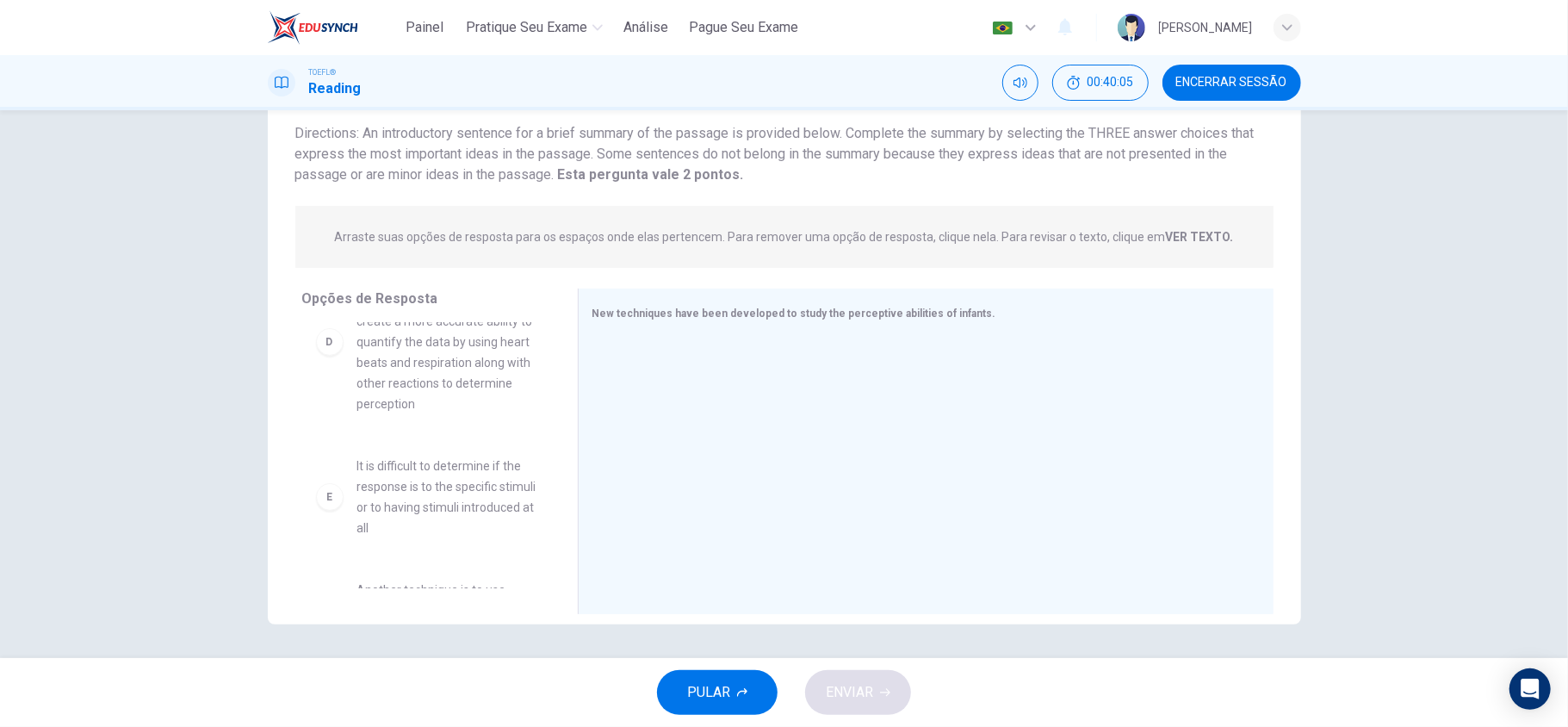
scroll to position [631, 0]
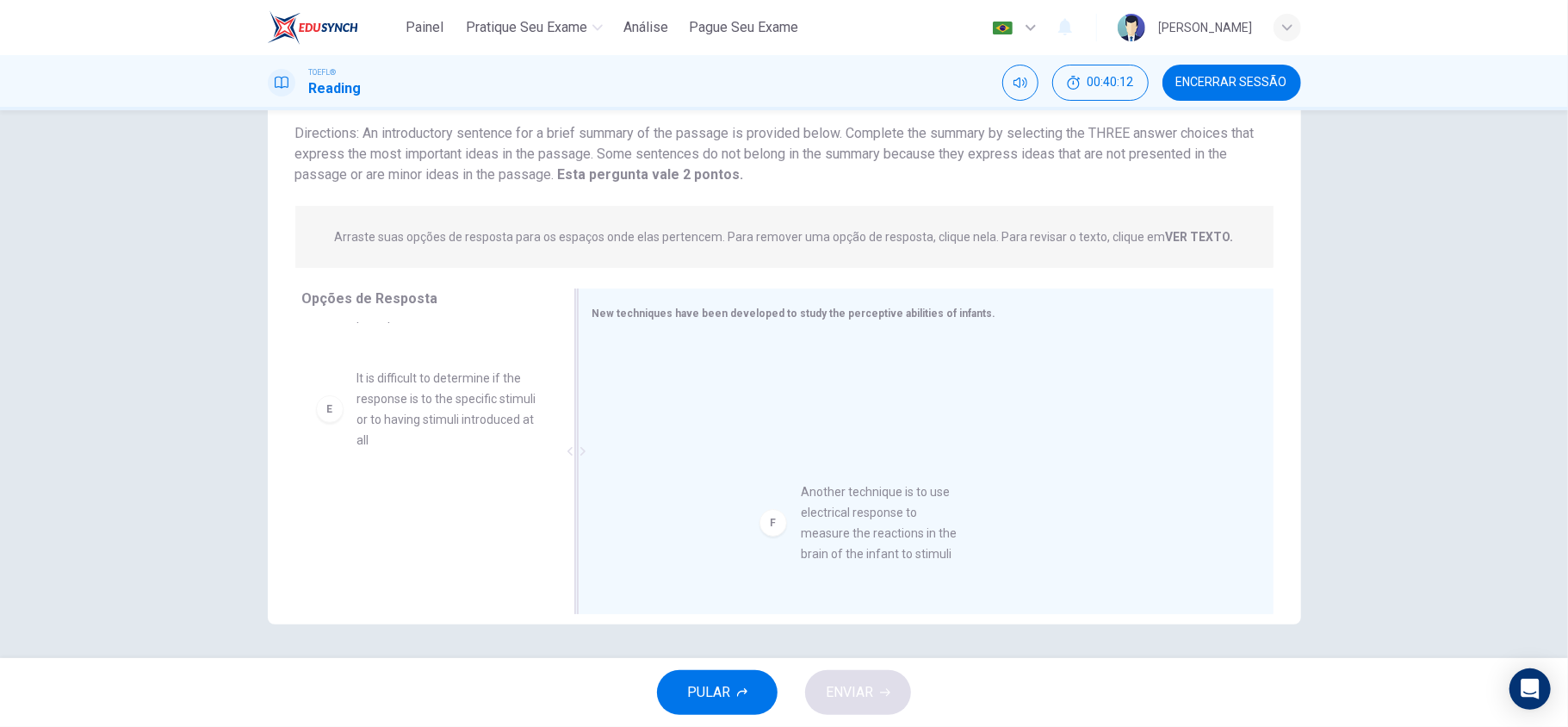
drag, startPoint x: 475, startPoint y: 559, endPoint x: 932, endPoint y: 549, distance: 457.1
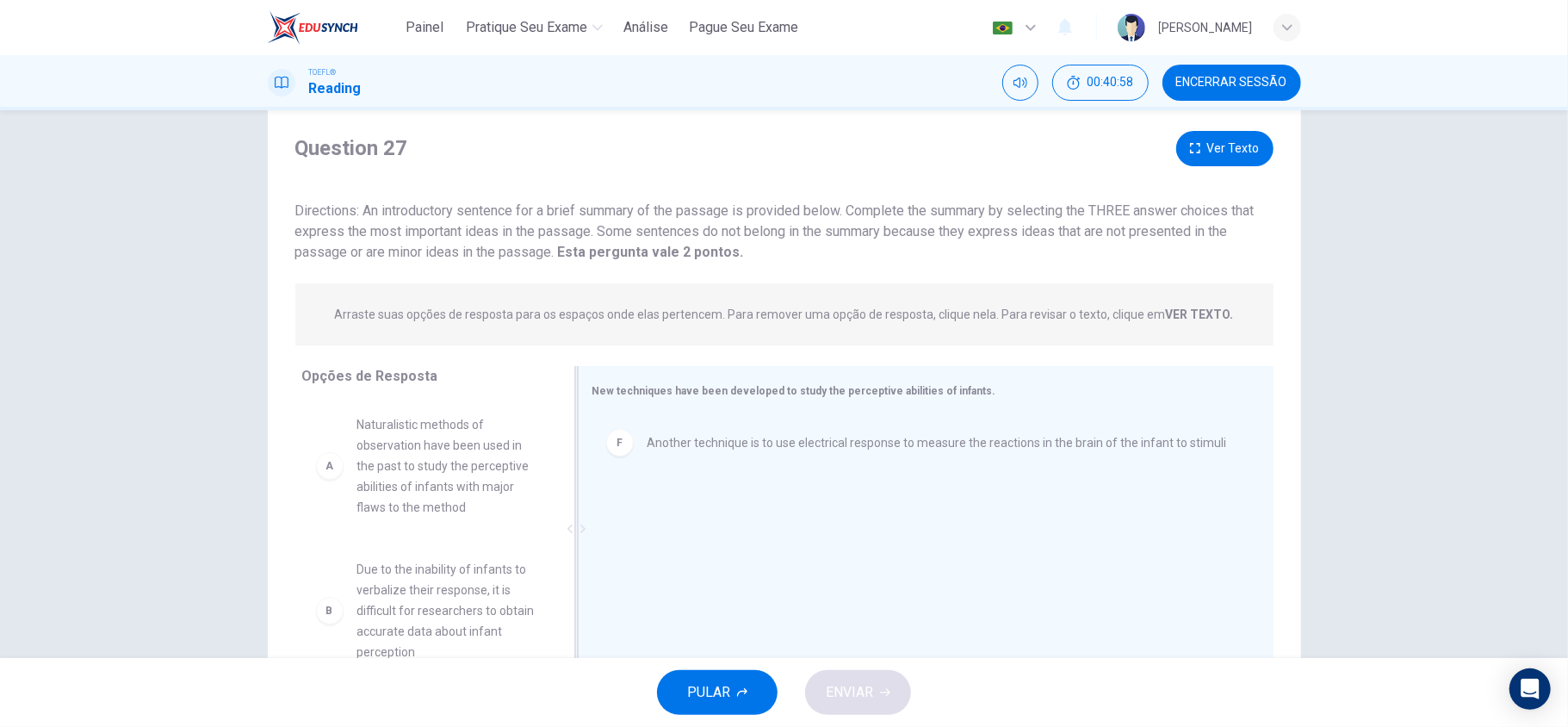
scroll to position [5, 0]
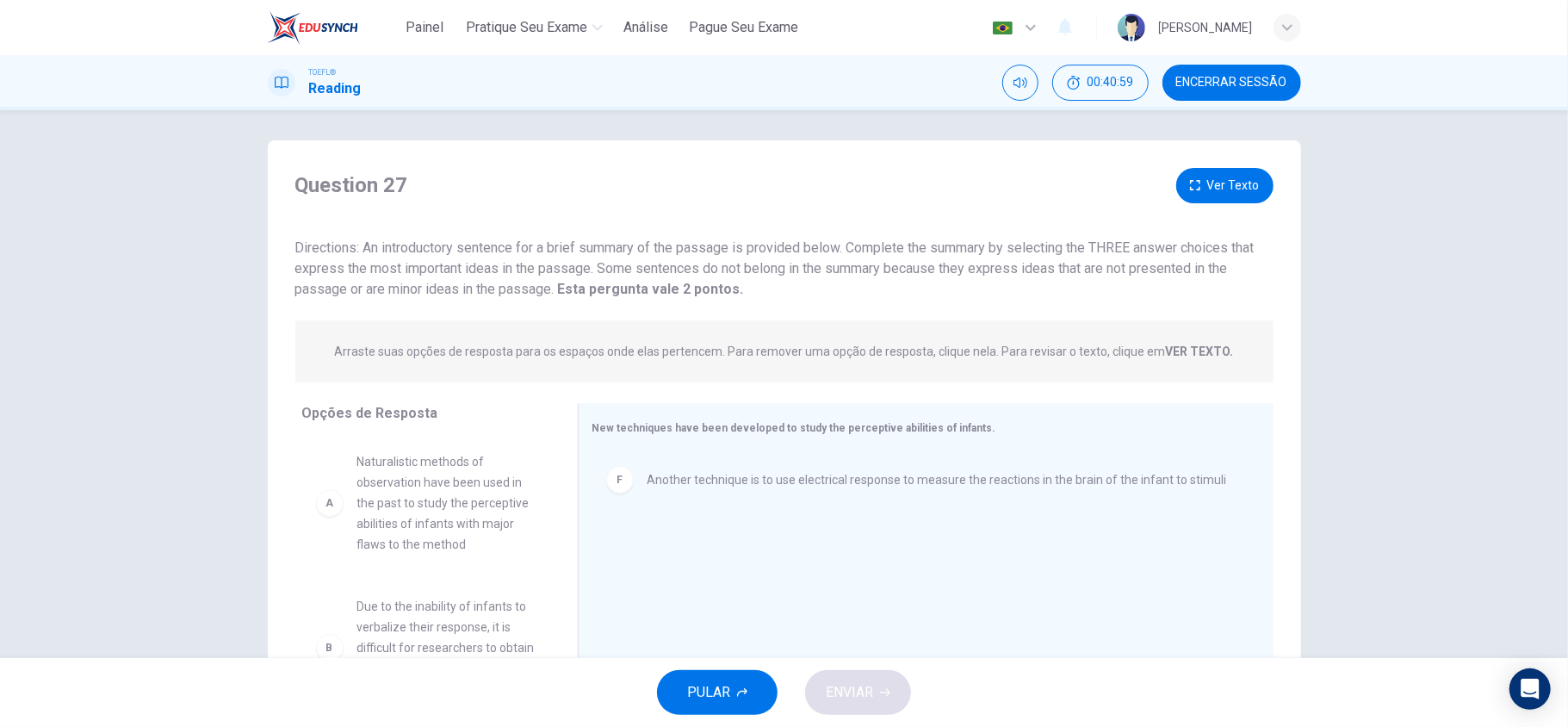
click at [1240, 179] on button "Ver Texto" at bounding box center [1224, 186] width 97 height 36
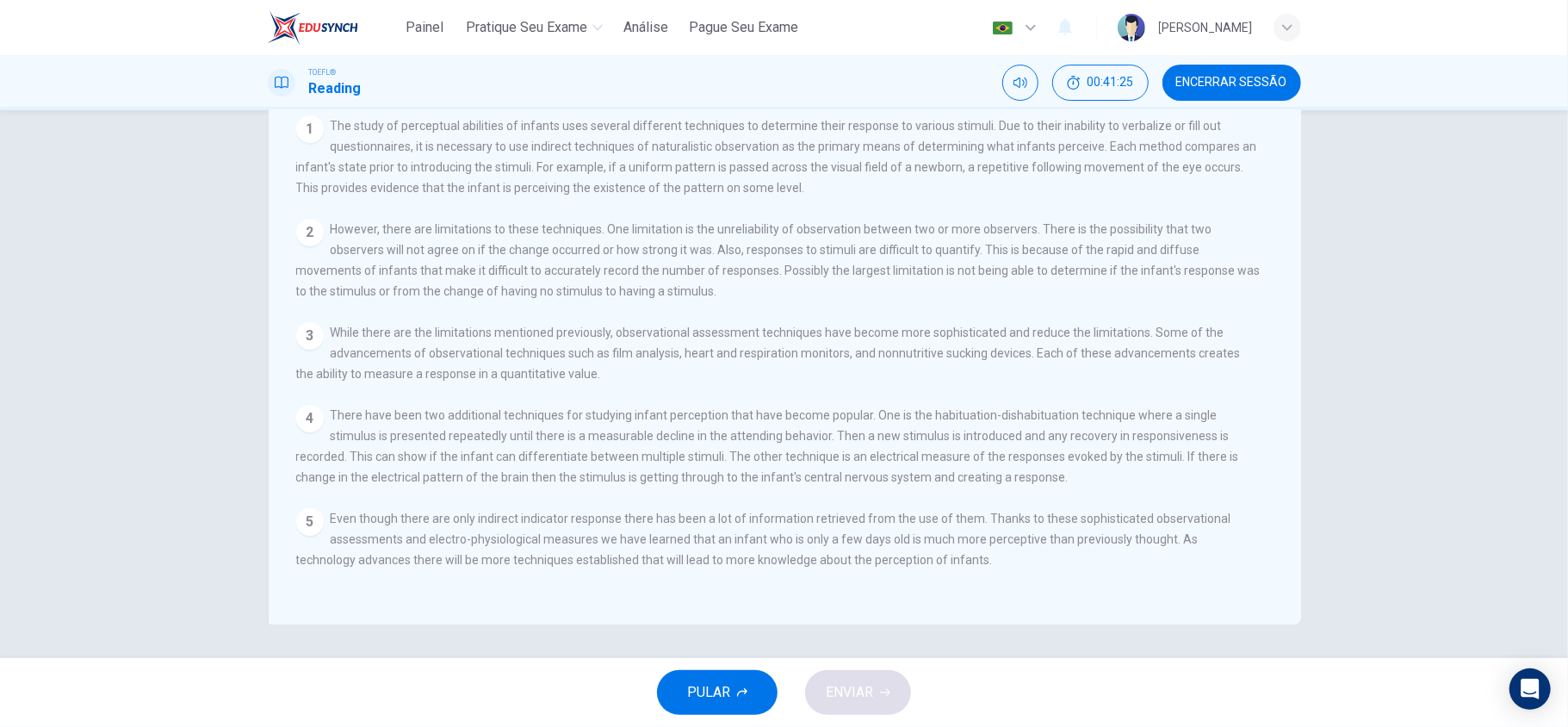
scroll to position [0, 0]
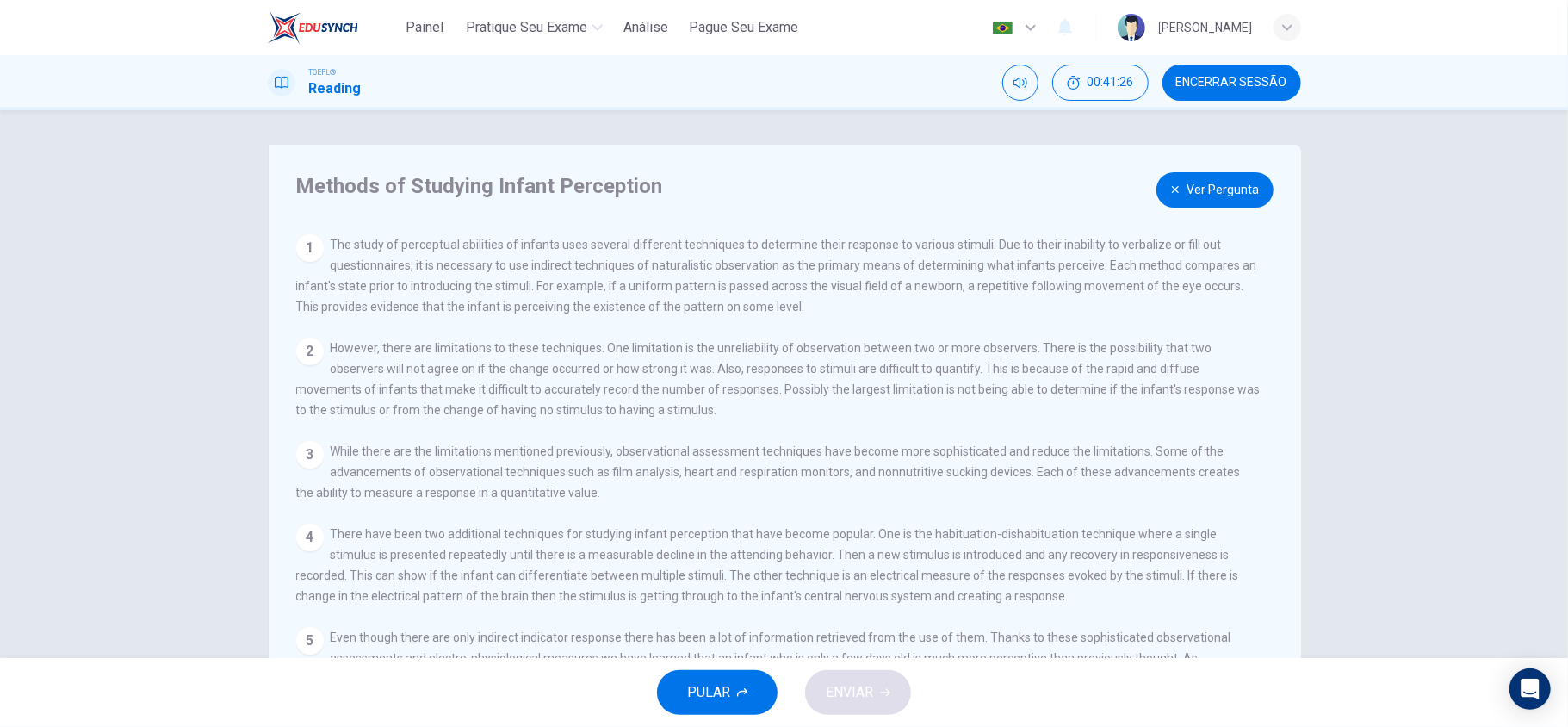
click at [1214, 189] on button "Ver Pergunta" at bounding box center [1215, 190] width 117 height 36
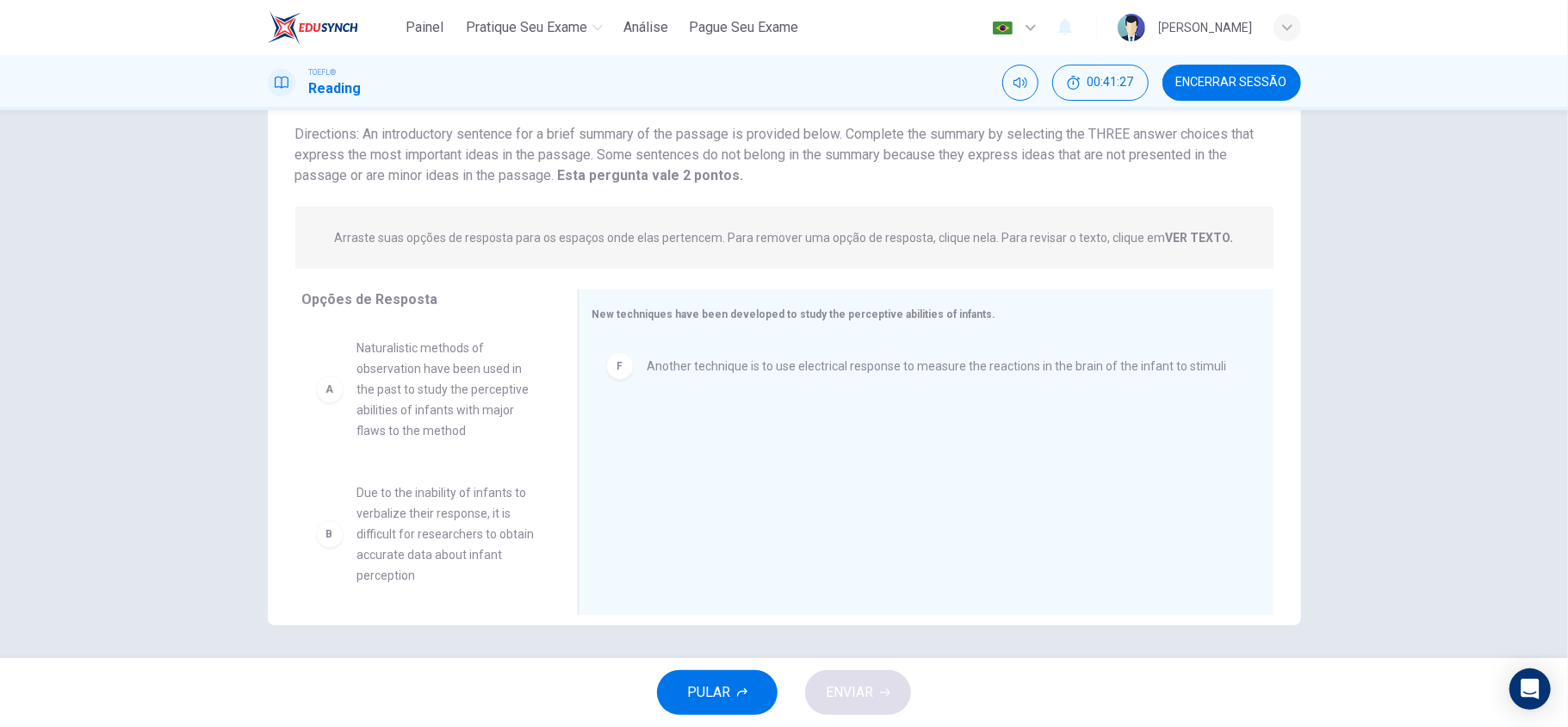
scroll to position [119, 0]
drag, startPoint x: 565, startPoint y: 373, endPoint x: 560, endPoint y: 397, distance: 24.5
click at [566, 397] on div at bounding box center [576, 451] width 22 height 326
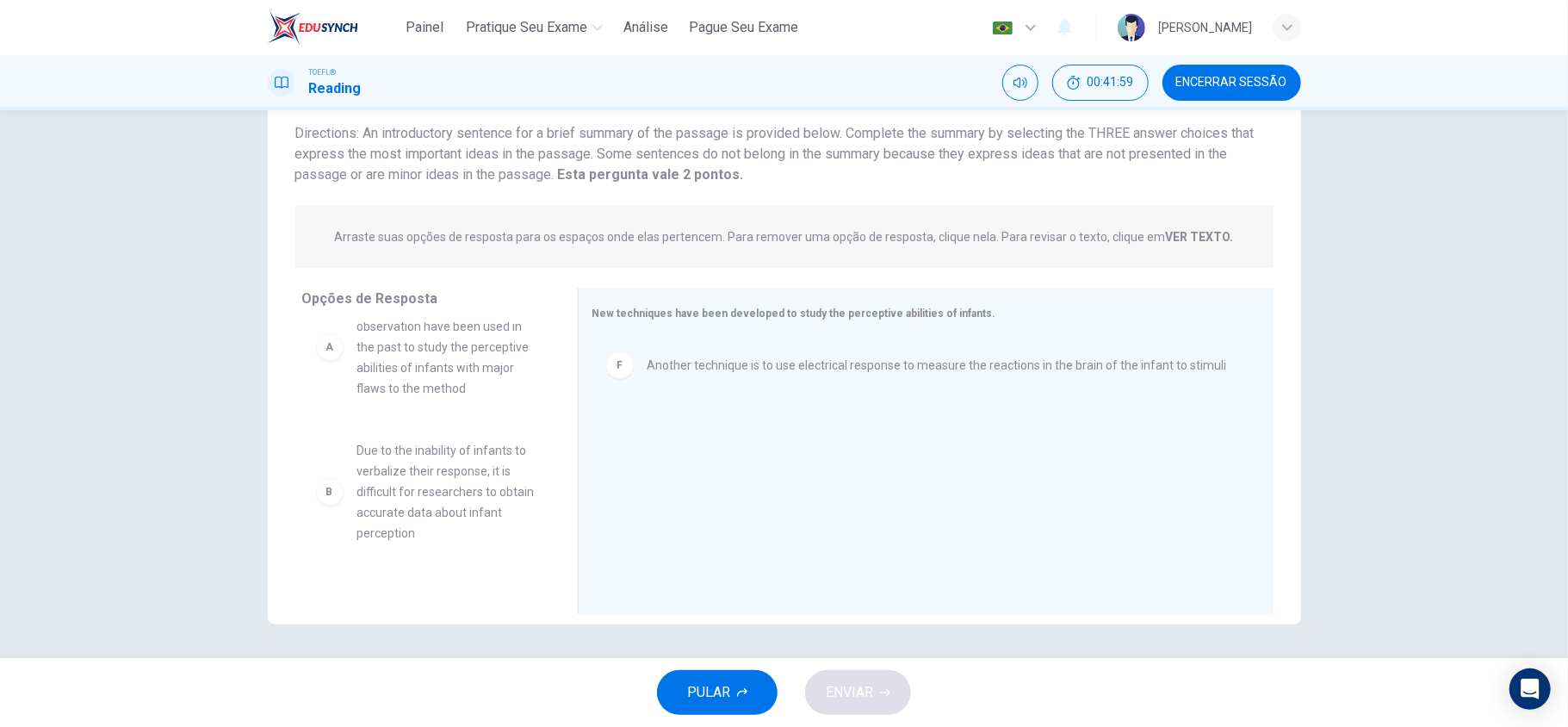
scroll to position [0, 0]
drag, startPoint x: 558, startPoint y: 410, endPoint x: 832, endPoint y: 459, distance: 278.3
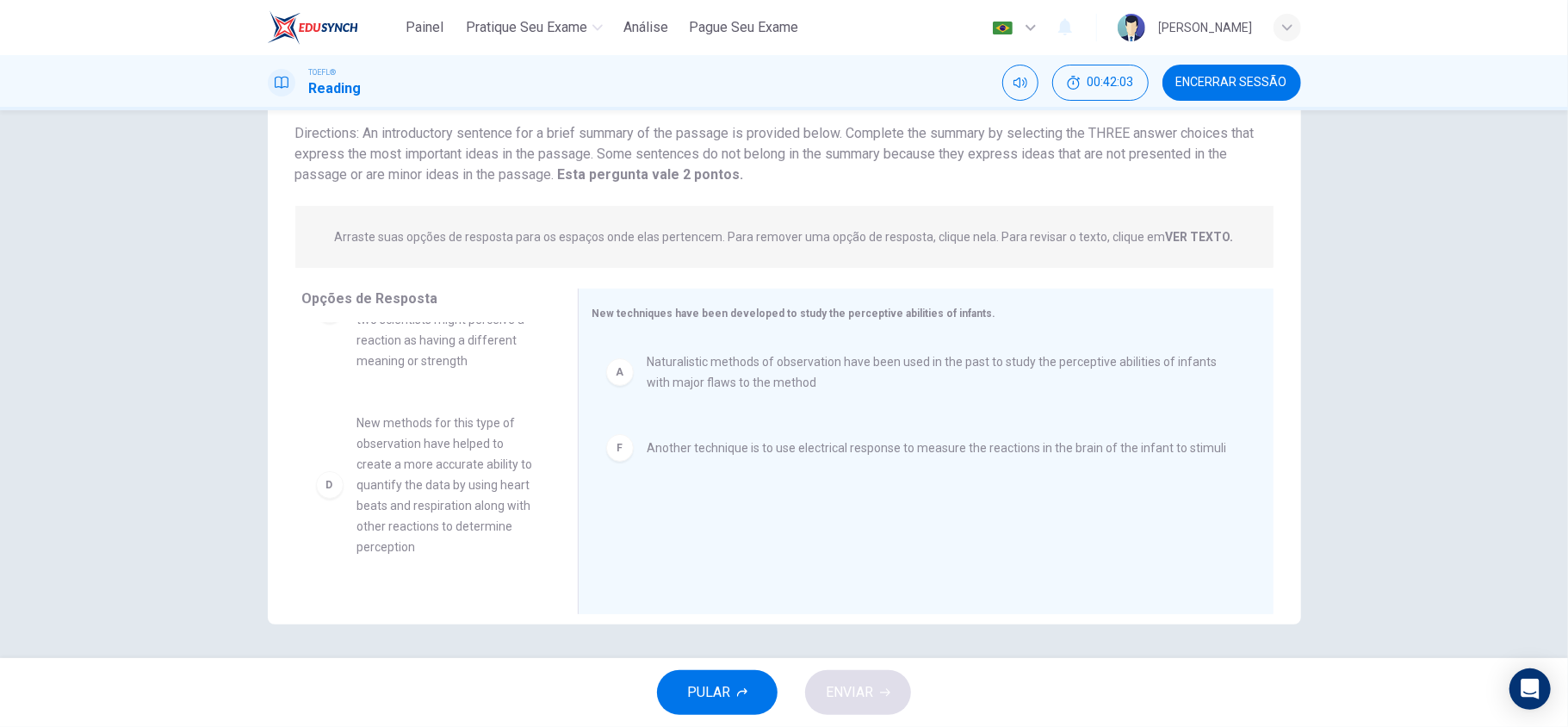
scroll to position [362, 0]
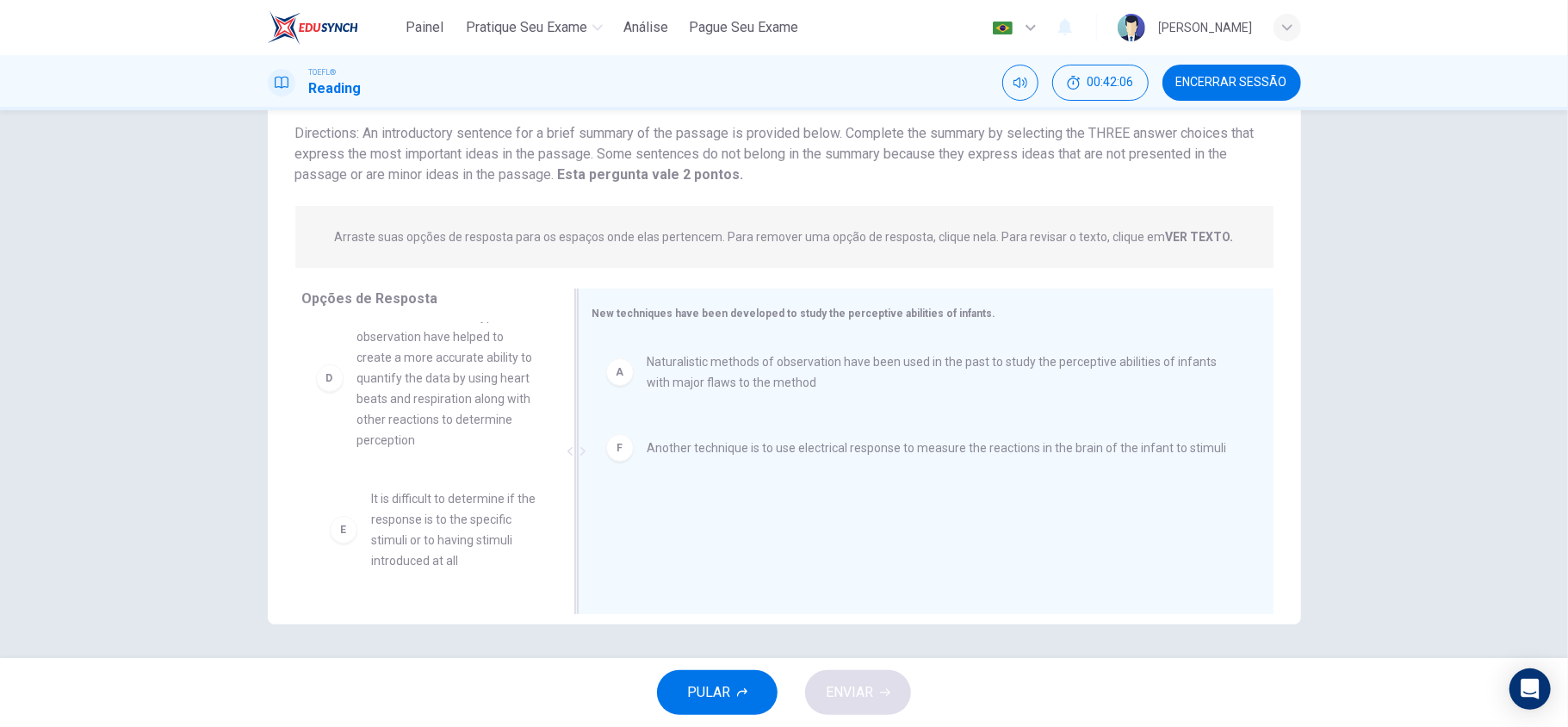
drag, startPoint x: 436, startPoint y: 562, endPoint x: 730, endPoint y: 552, distance: 294.2
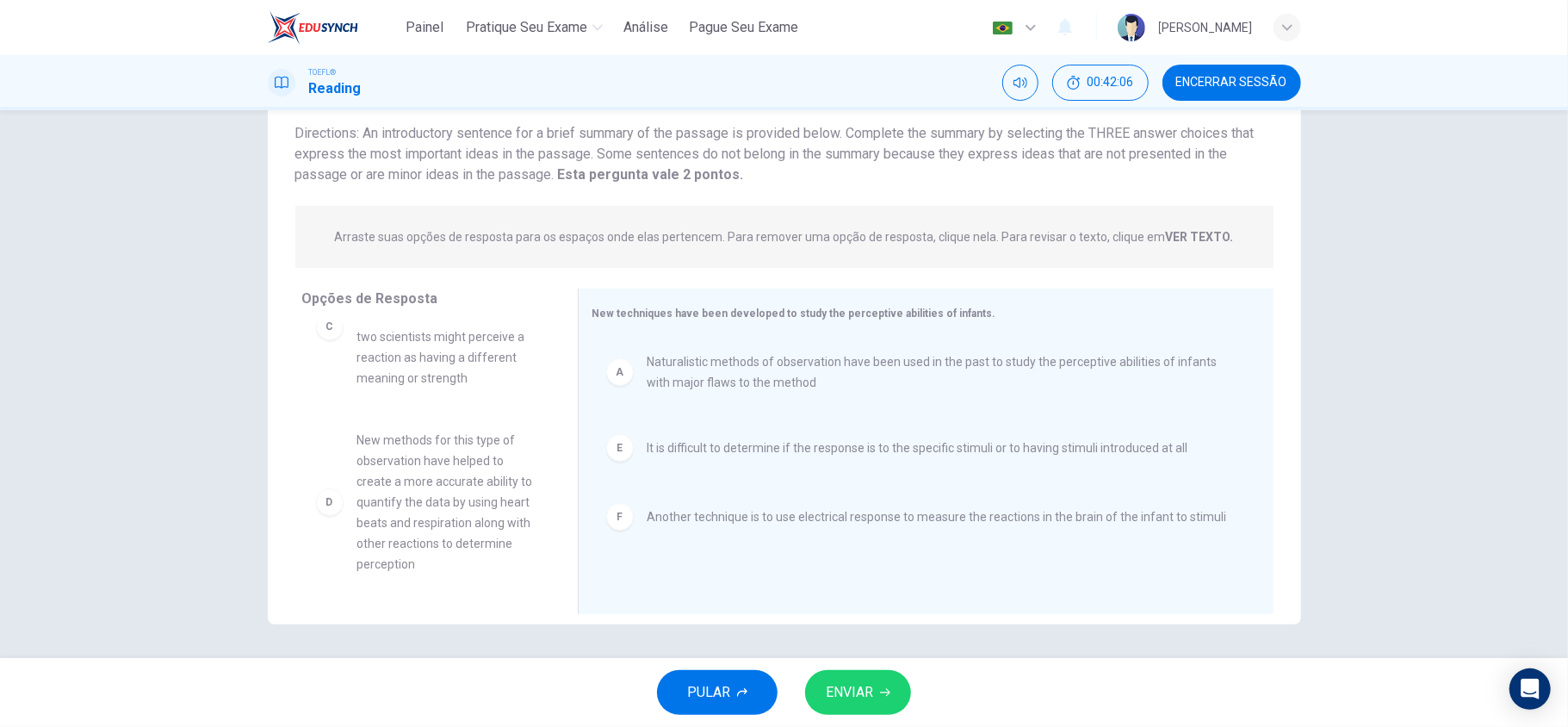
scroll to position [238, 0]
click at [861, 687] on span "ENVIAR" at bounding box center [849, 693] width 47 height 24
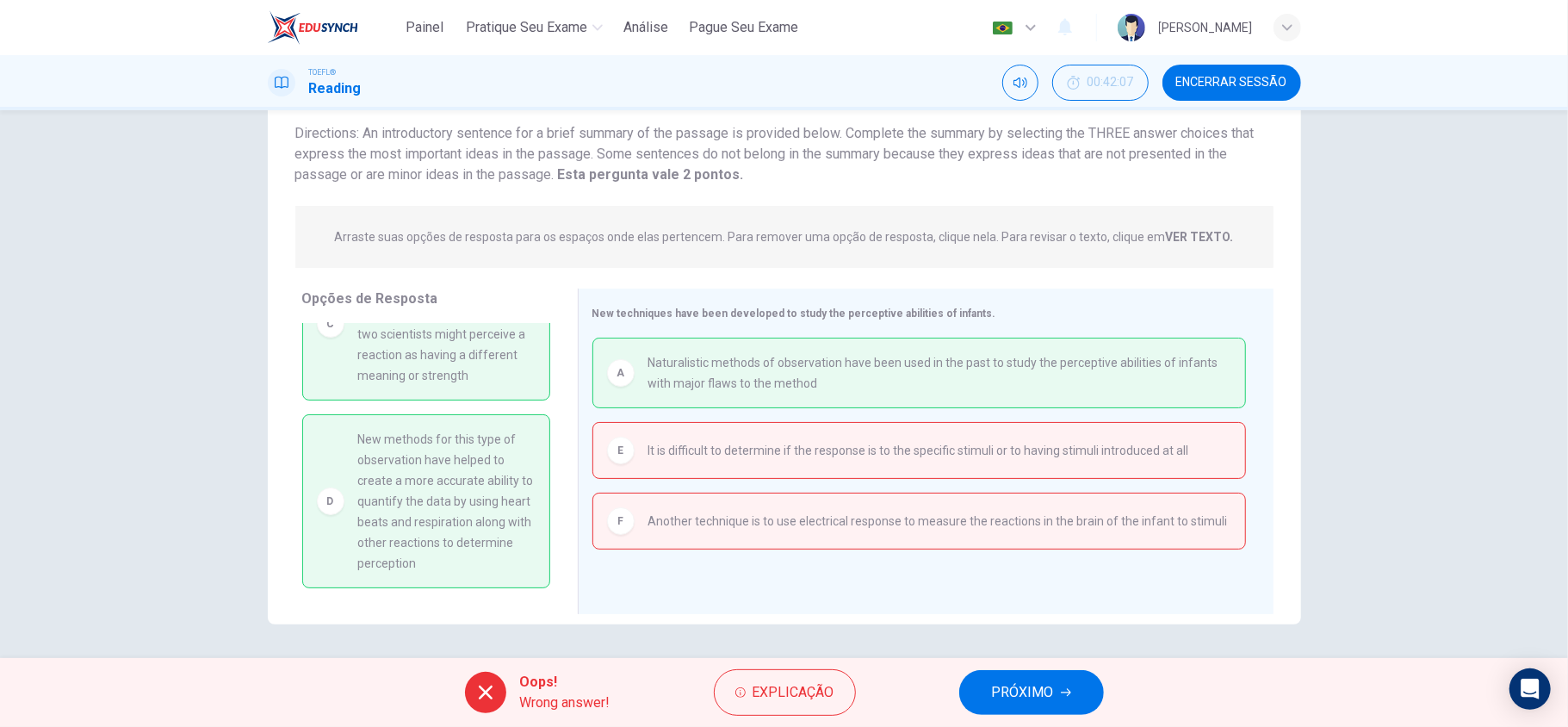
scroll to position [122, 0]
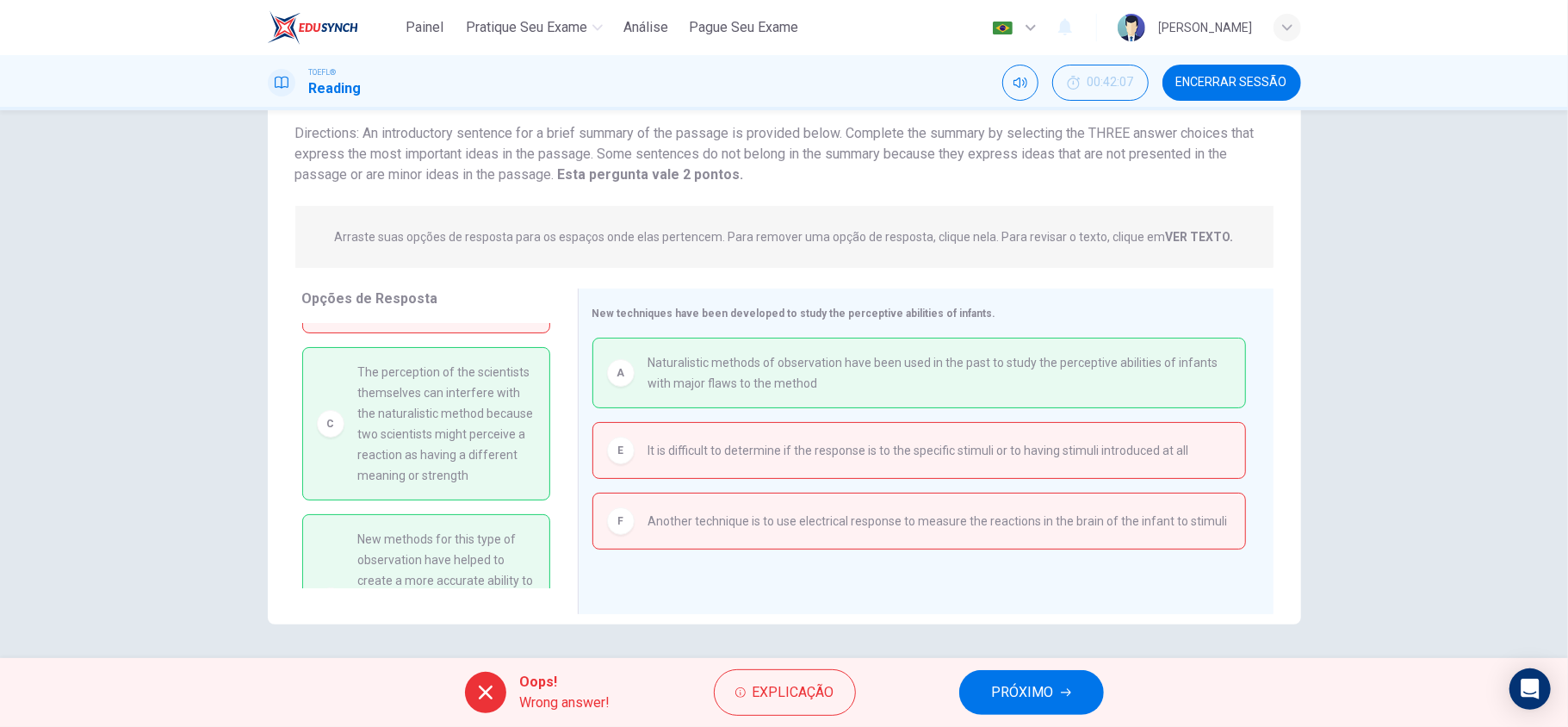
click at [1057, 683] on button "PRÓXIMO" at bounding box center [1032, 693] width 145 height 45
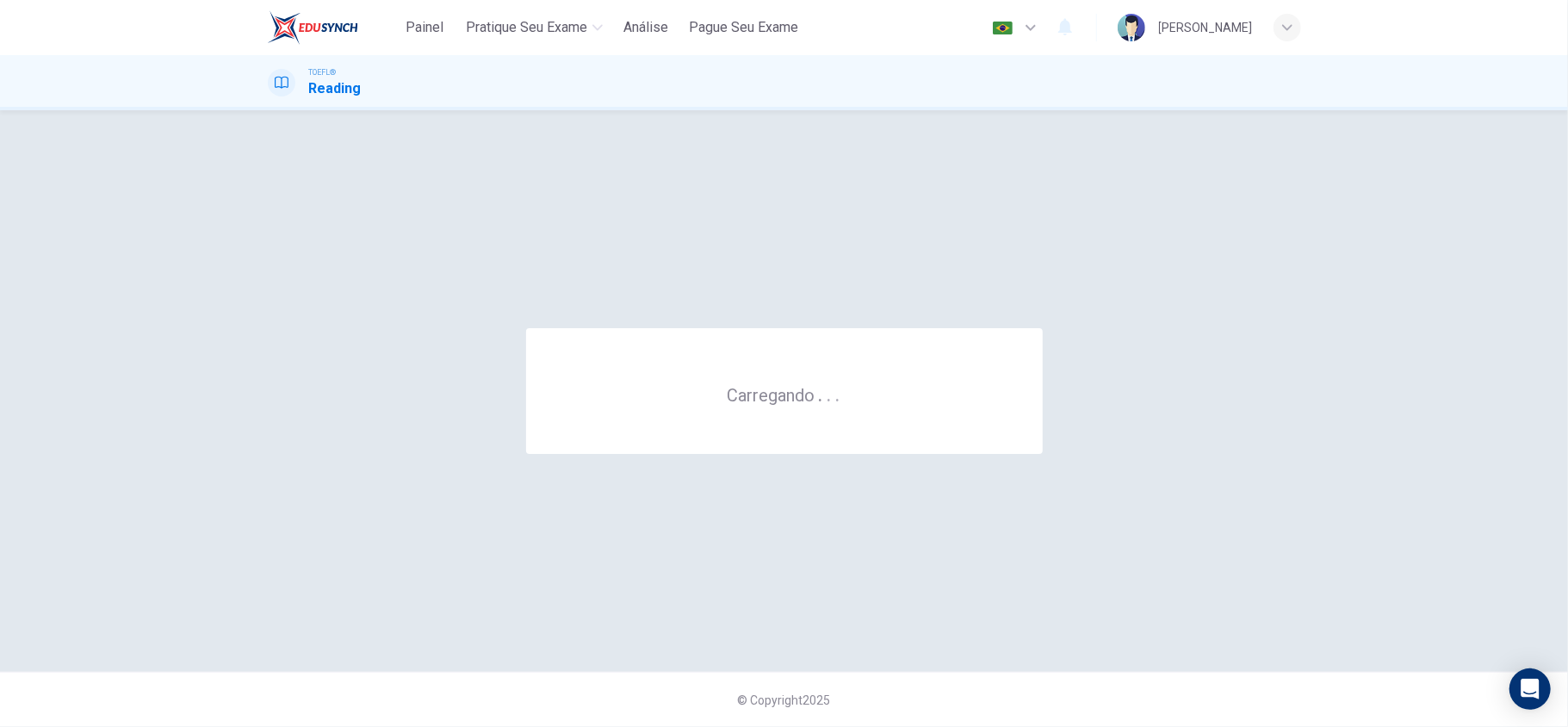
scroll to position [0, 0]
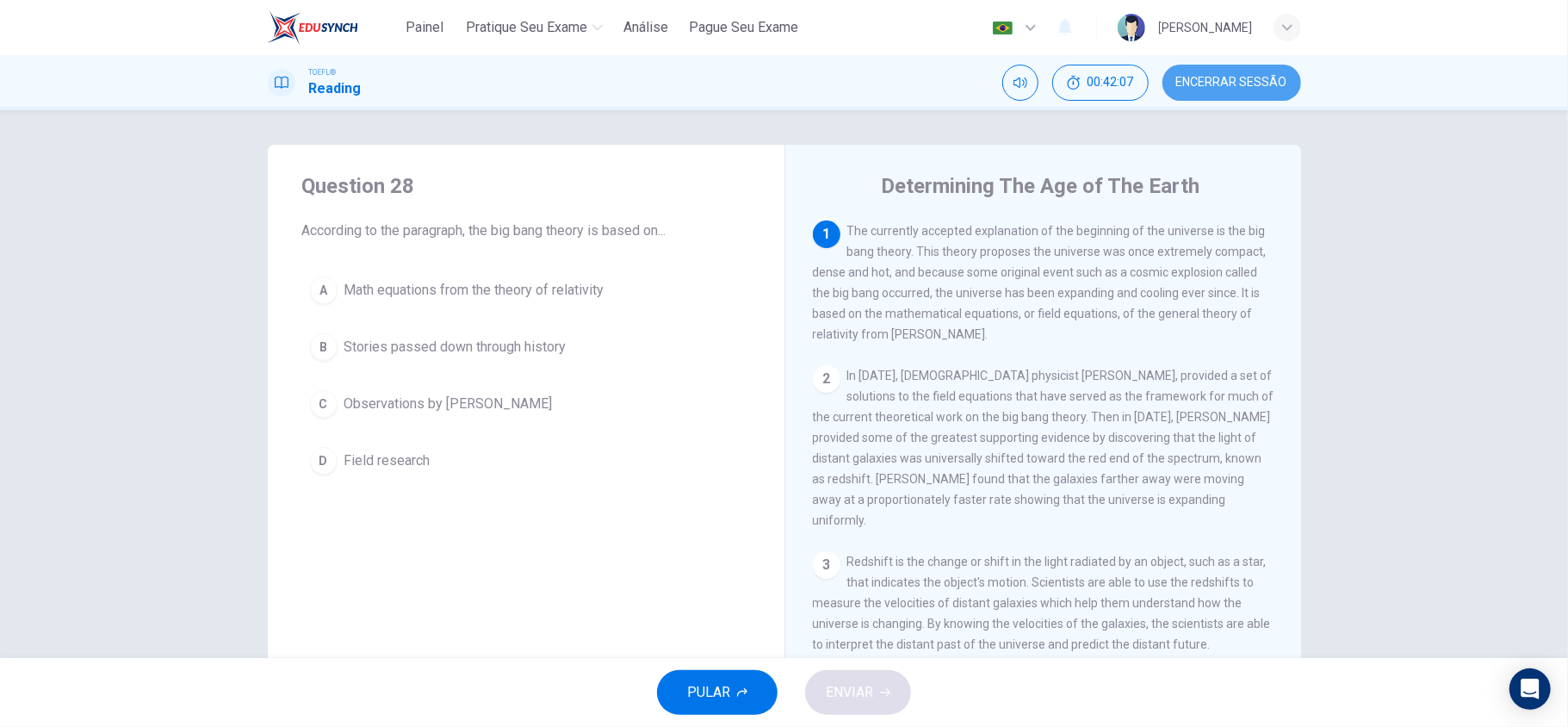
click at [1245, 93] on button "Encerrar Sessão" at bounding box center [1231, 83] width 138 height 36
